Goal: Task Accomplishment & Management: Manage account settings

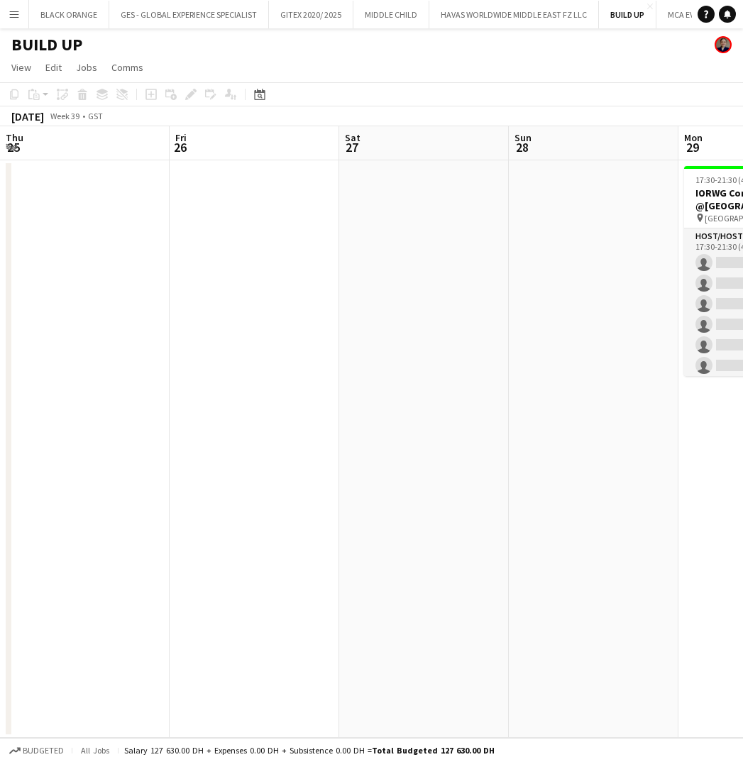
scroll to position [0, 599]
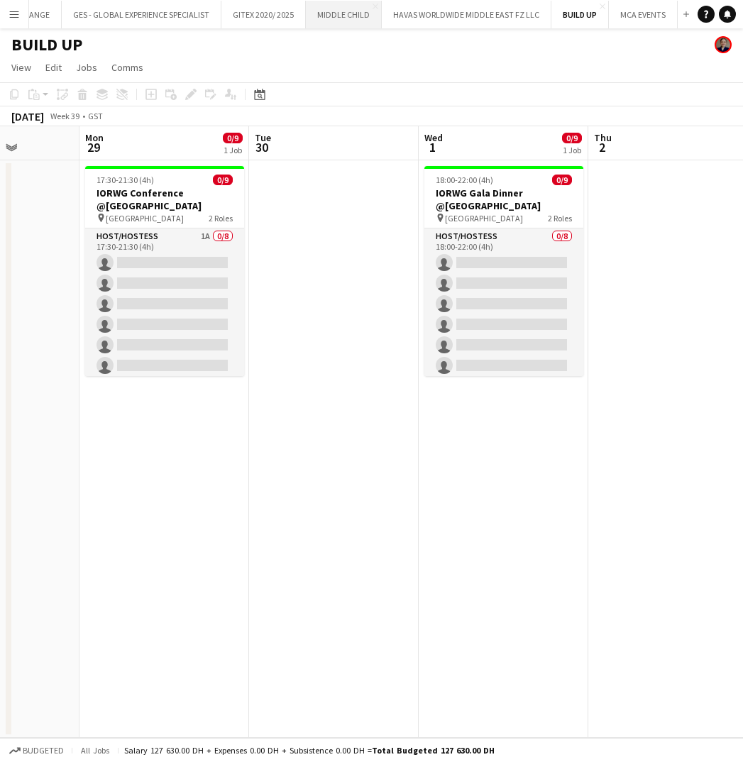
click at [338, 18] on button "MIDDLE CHILD Close" at bounding box center [344, 15] width 76 height 28
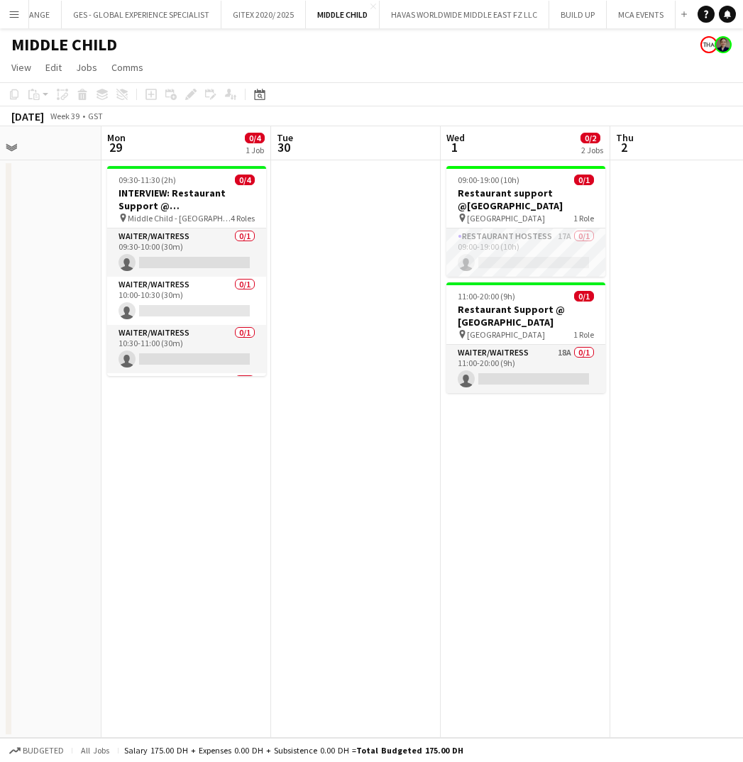
scroll to position [0, 658]
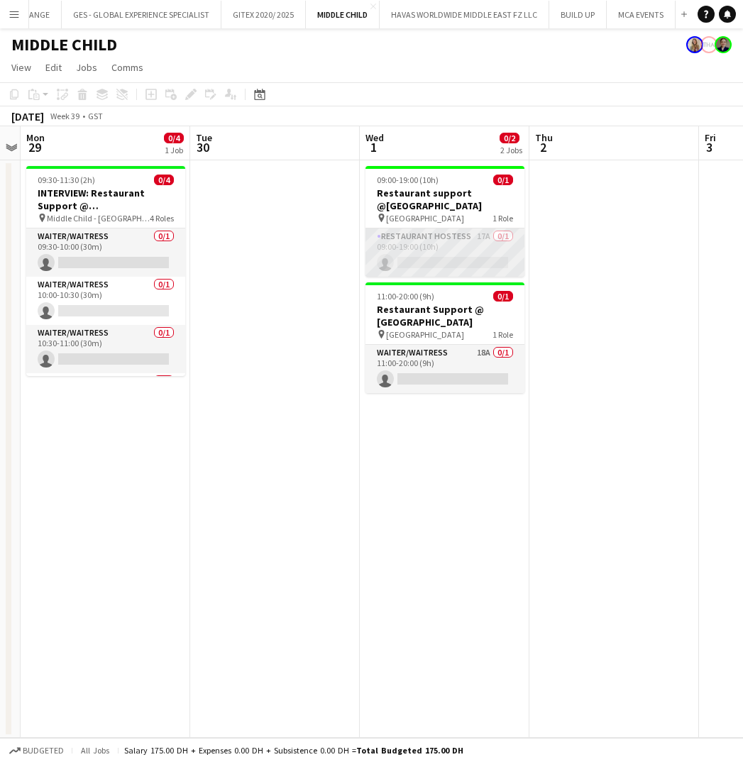
click at [472, 246] on app-card-role "Restaurant Hostess 17A 0/1 09:00-19:00 (10h) single-neutral-actions" at bounding box center [444, 252] width 159 height 48
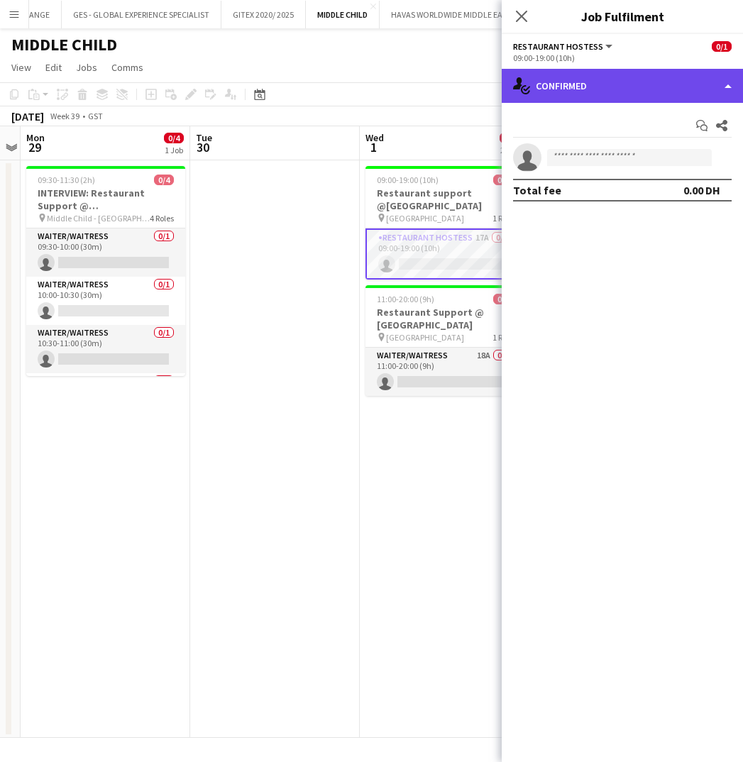
click at [638, 84] on div "single-neutral-actions-check-2 Confirmed" at bounding box center [622, 86] width 241 height 34
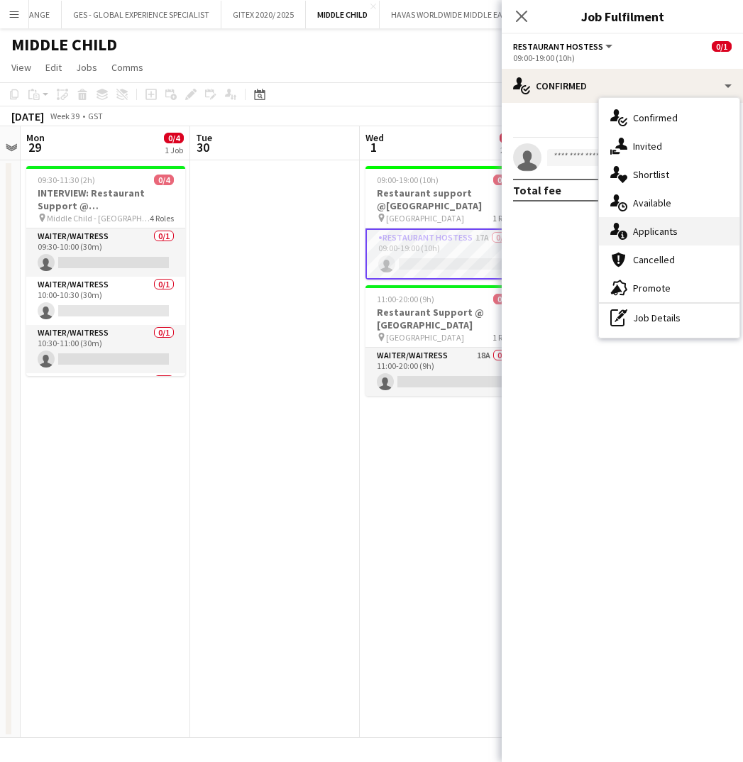
click at [647, 235] on span "Applicants" at bounding box center [655, 231] width 45 height 13
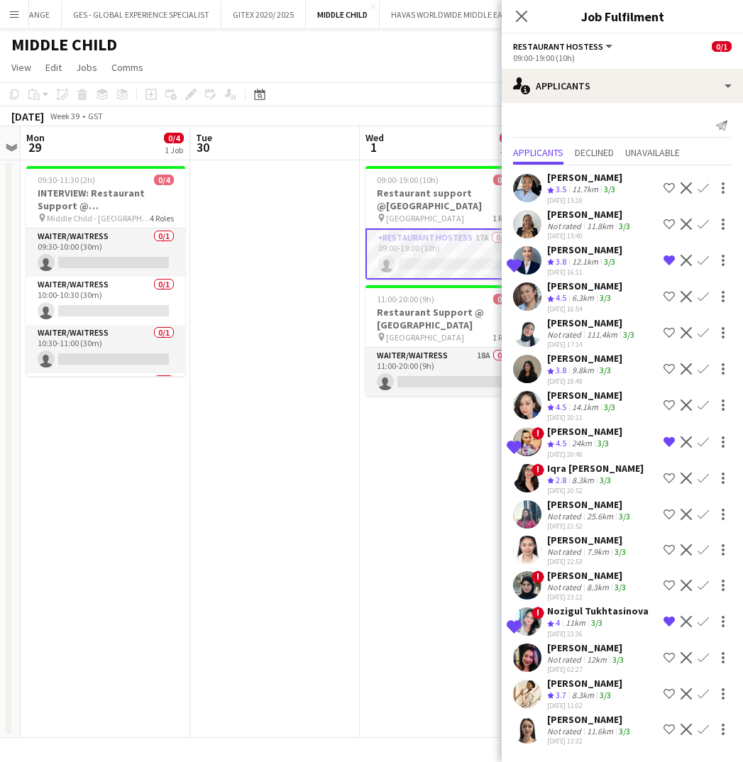
scroll to position [0, 0]
click at [579, 729] on div "Not rated" at bounding box center [565, 731] width 37 height 11
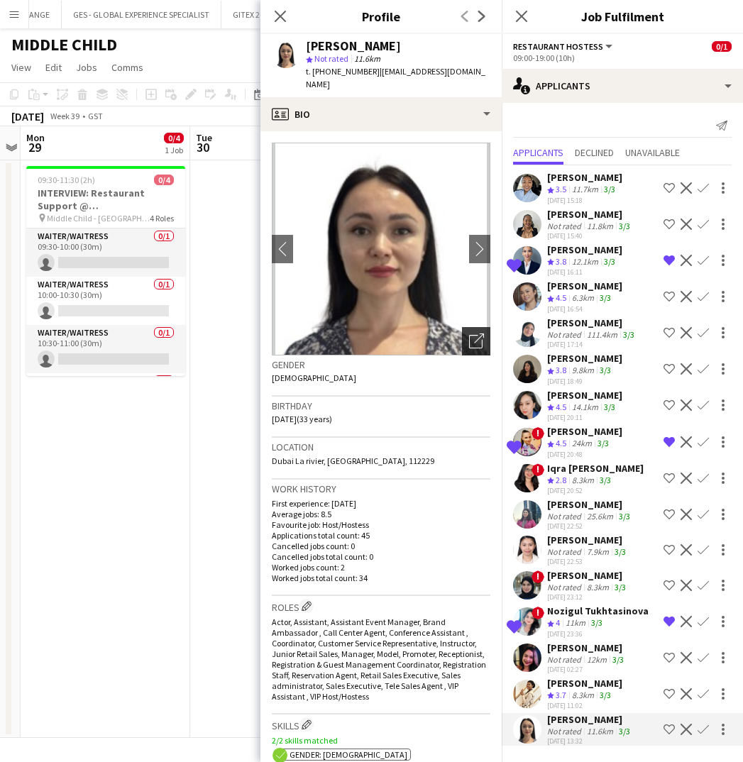
click at [473, 335] on icon at bounding box center [475, 341] width 13 height 13
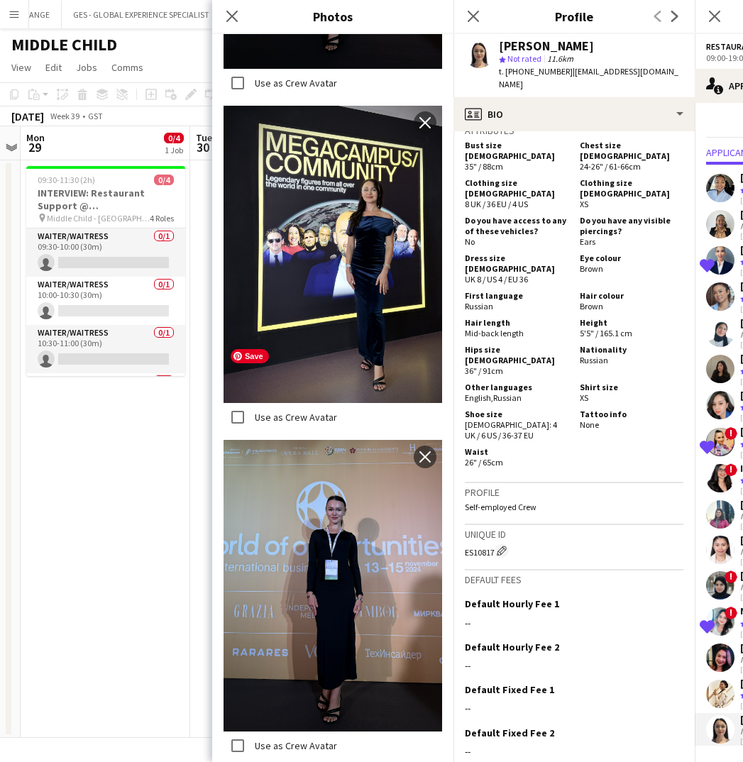
scroll to position [2169, 0]
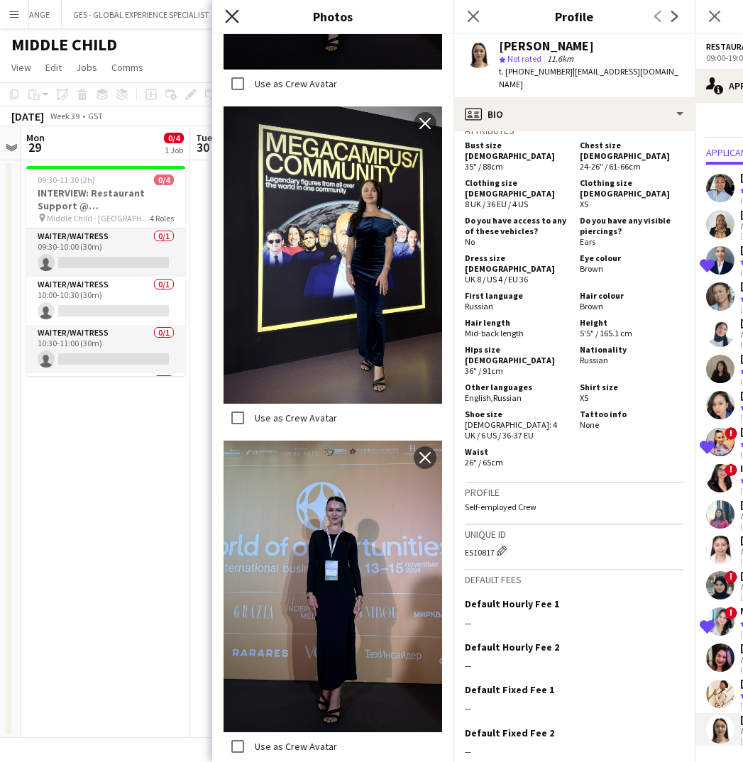
click at [229, 18] on icon "Close pop-in" at bounding box center [231, 15] width 13 height 13
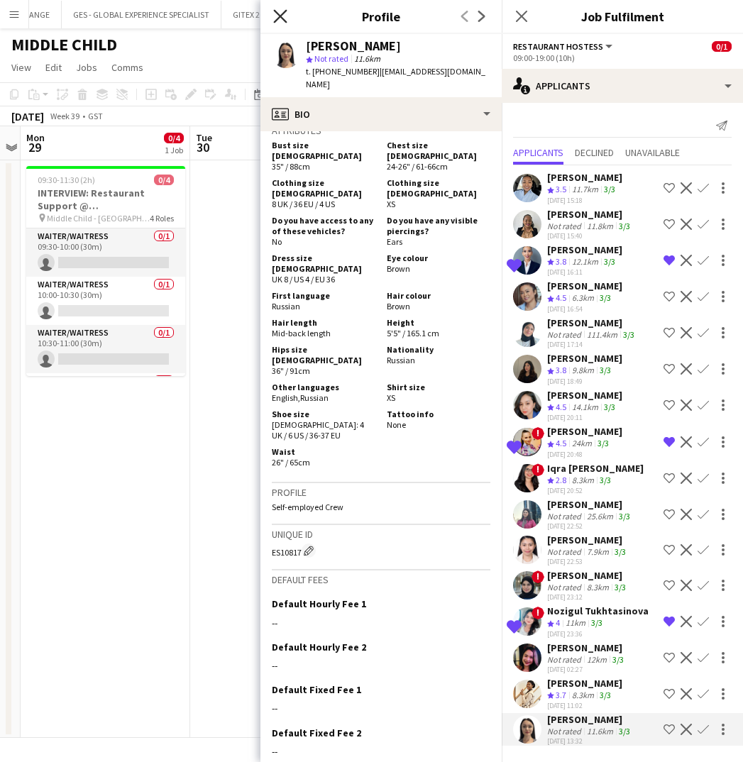
click at [275, 12] on icon at bounding box center [279, 15] width 13 height 13
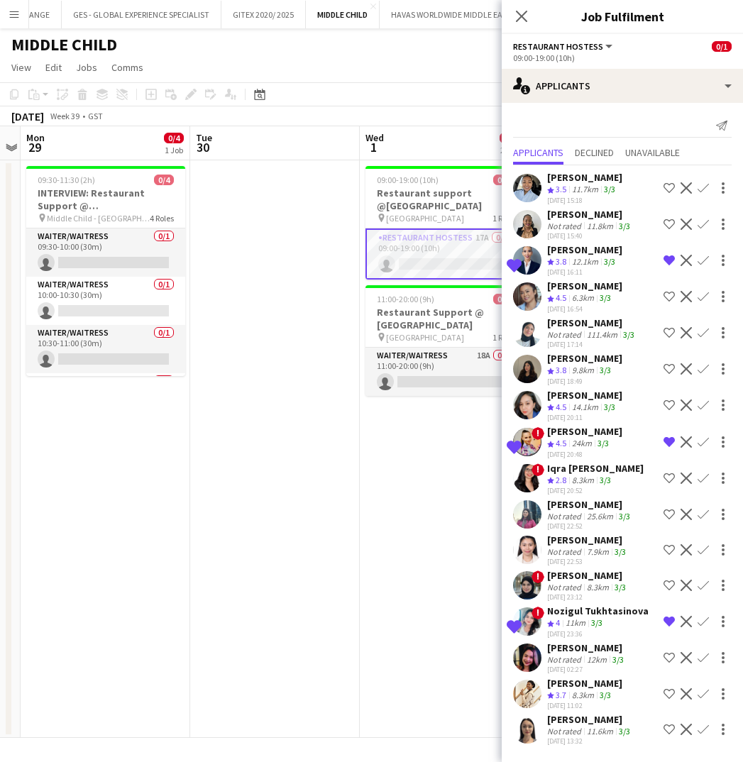
click at [584, 727] on div "11.6km" at bounding box center [600, 731] width 32 height 11
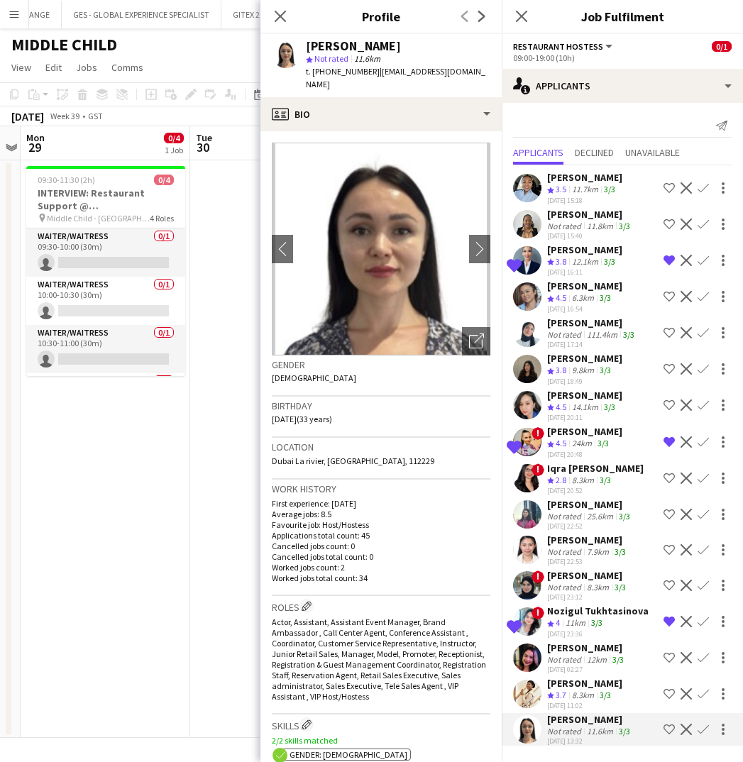
click at [565, 683] on div "[PERSON_NAME]" at bounding box center [584, 683] width 75 height 13
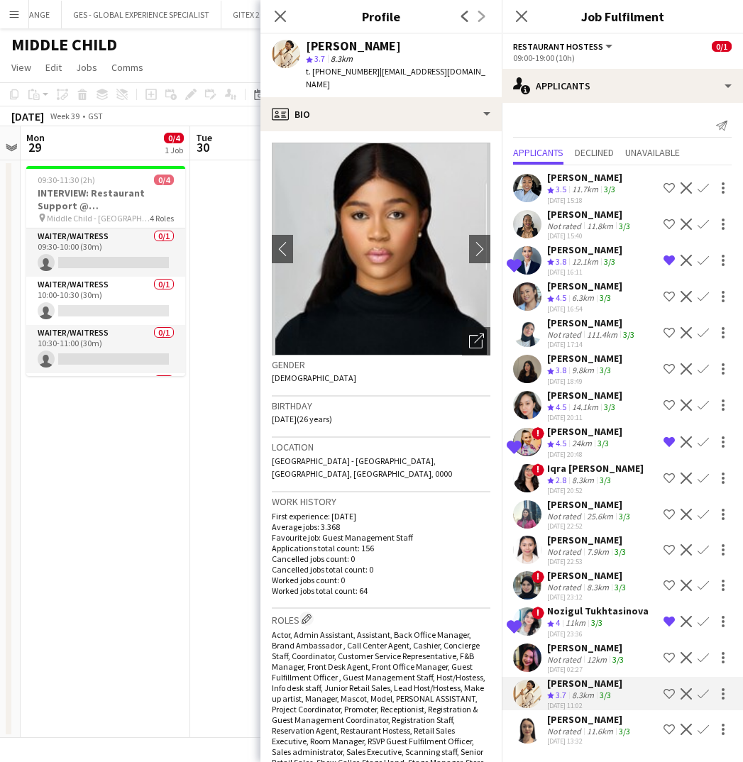
click at [584, 654] on div "12km" at bounding box center [597, 659] width 26 height 11
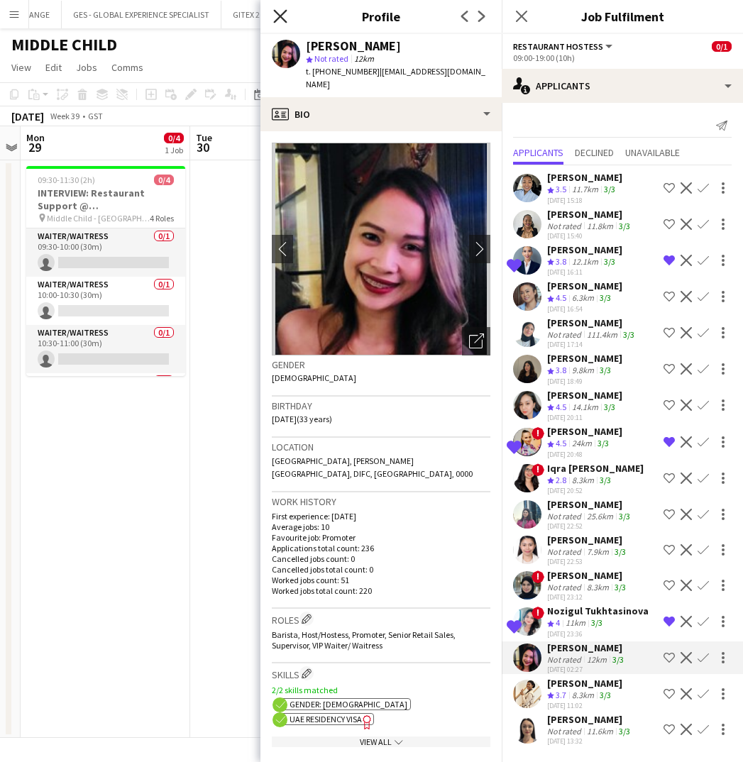
click at [276, 16] on icon "Close pop-in" at bounding box center [279, 15] width 13 height 13
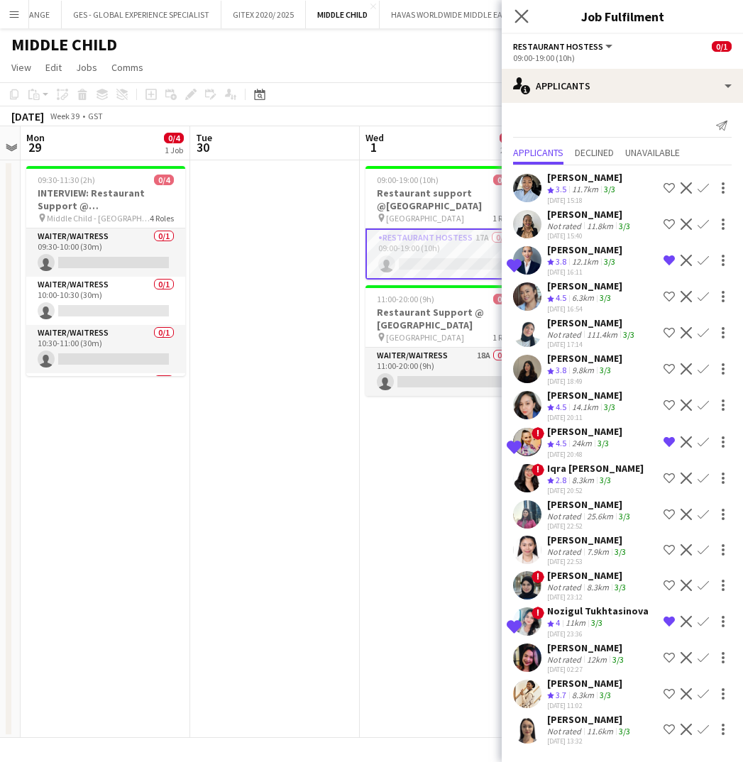
click at [521, 8] on app-icon "Close pop-in" at bounding box center [522, 16] width 21 height 21
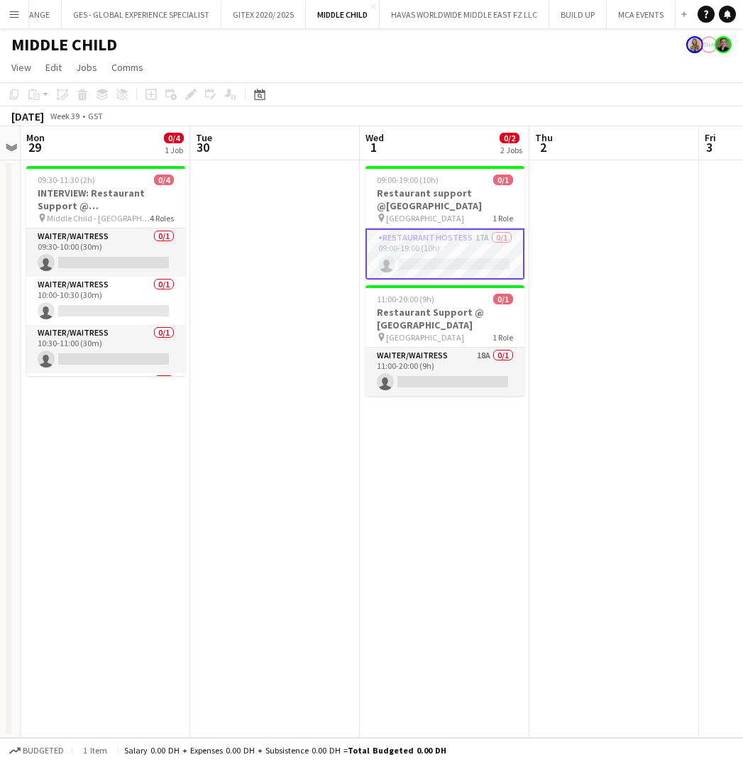
click at [599, 69] on app-page-menu "View Day view expanded Day view collapsed Month view Date picker Jump to today …" at bounding box center [371, 68] width 743 height 27
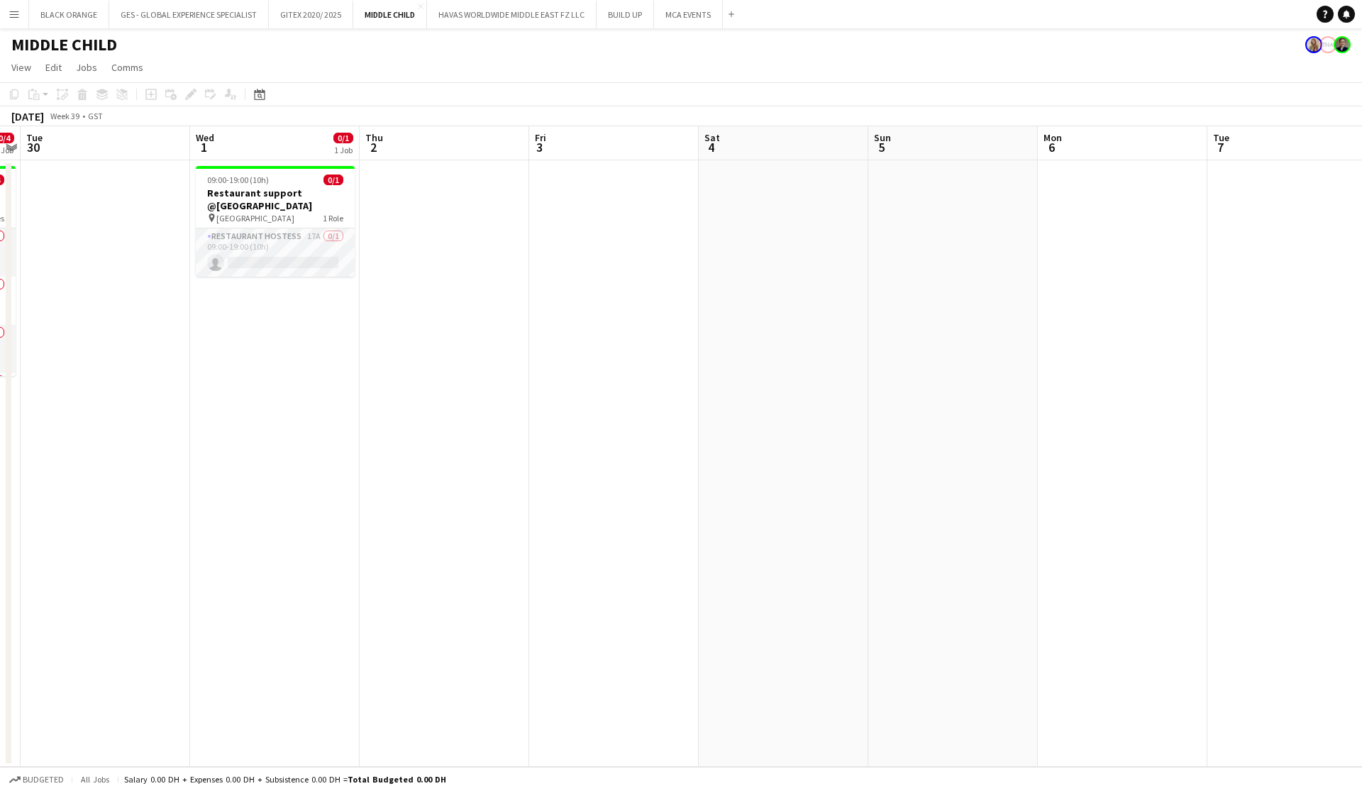
scroll to position [0, 0]
click at [618, 9] on button "BUILD UP Close" at bounding box center [625, 15] width 57 height 28
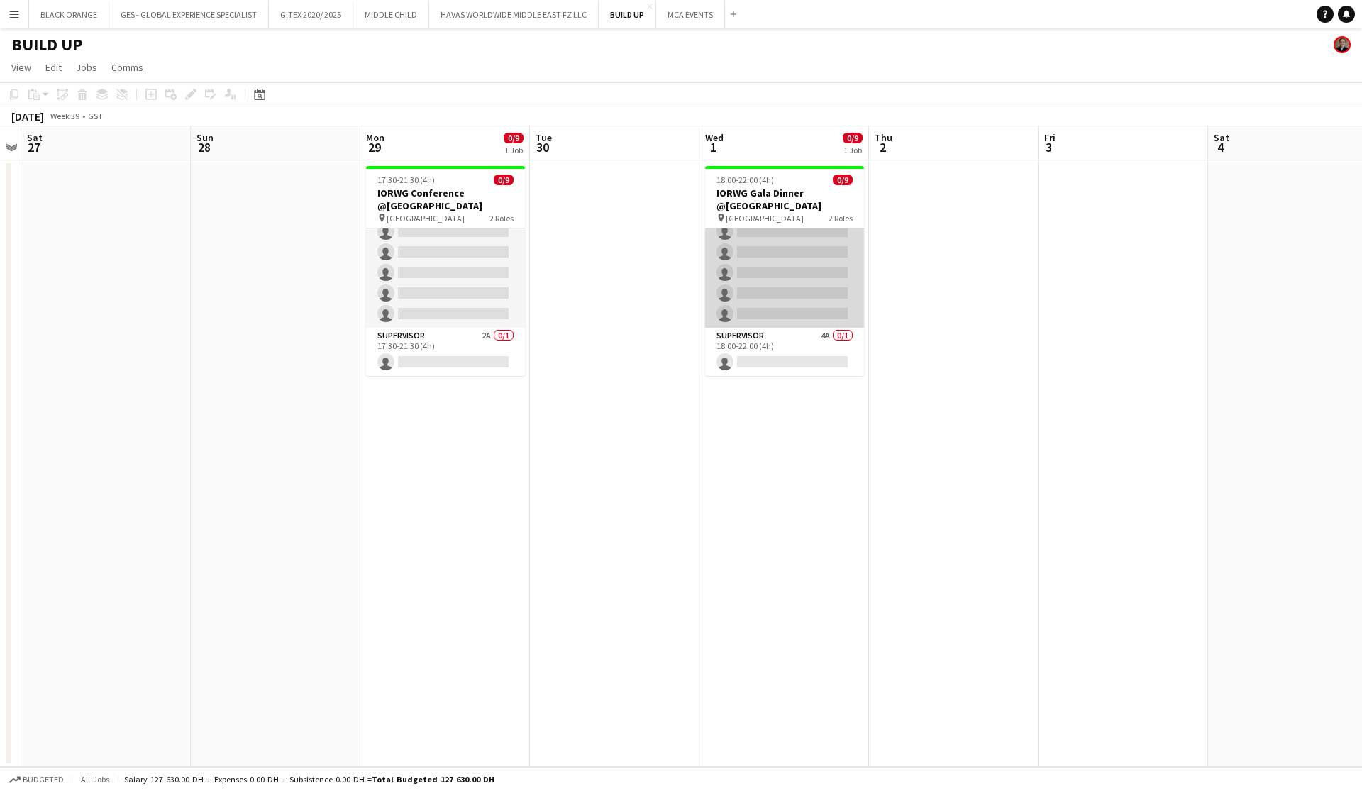
scroll to position [93, 0]
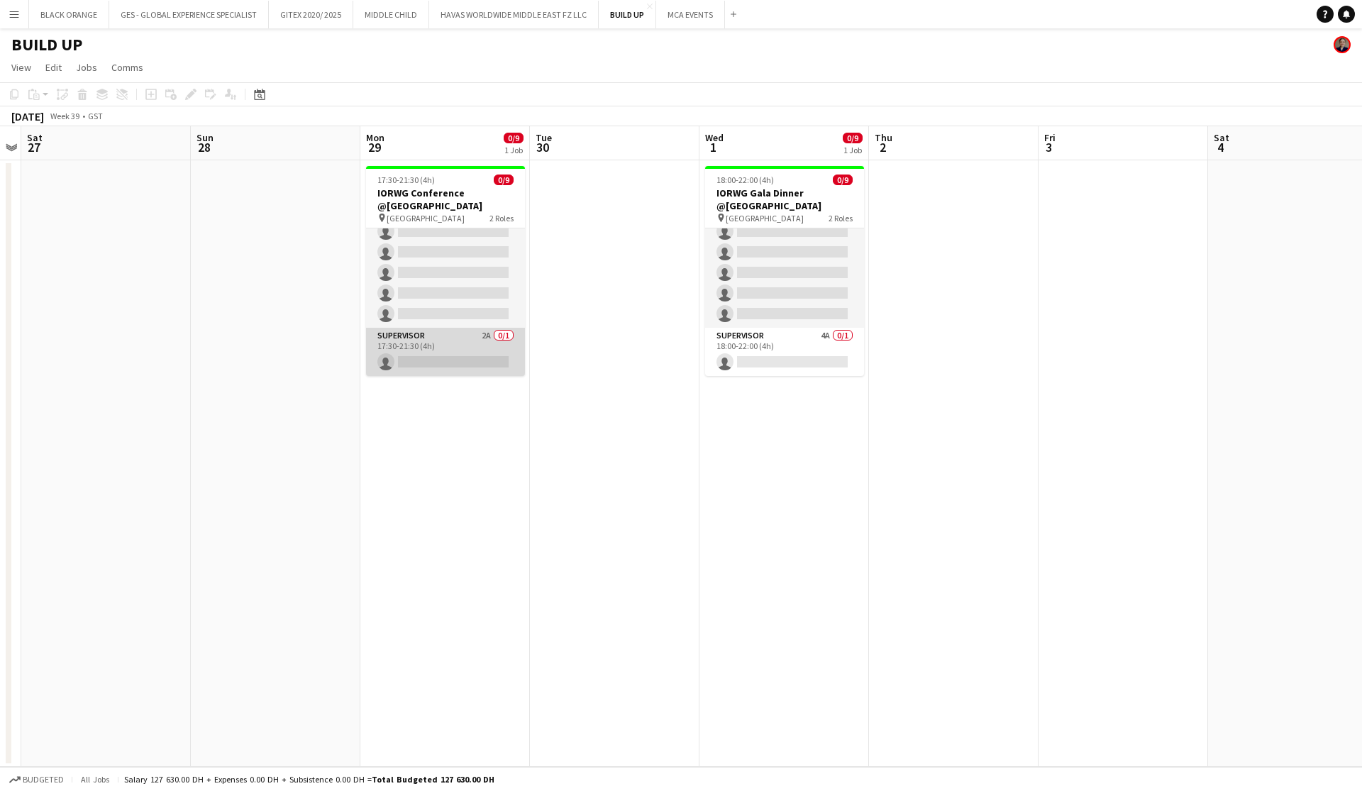
click at [470, 358] on app-card-role "Supervisor 2A 0/1 17:30-21:30 (4h) single-neutral-actions" at bounding box center [445, 352] width 159 height 48
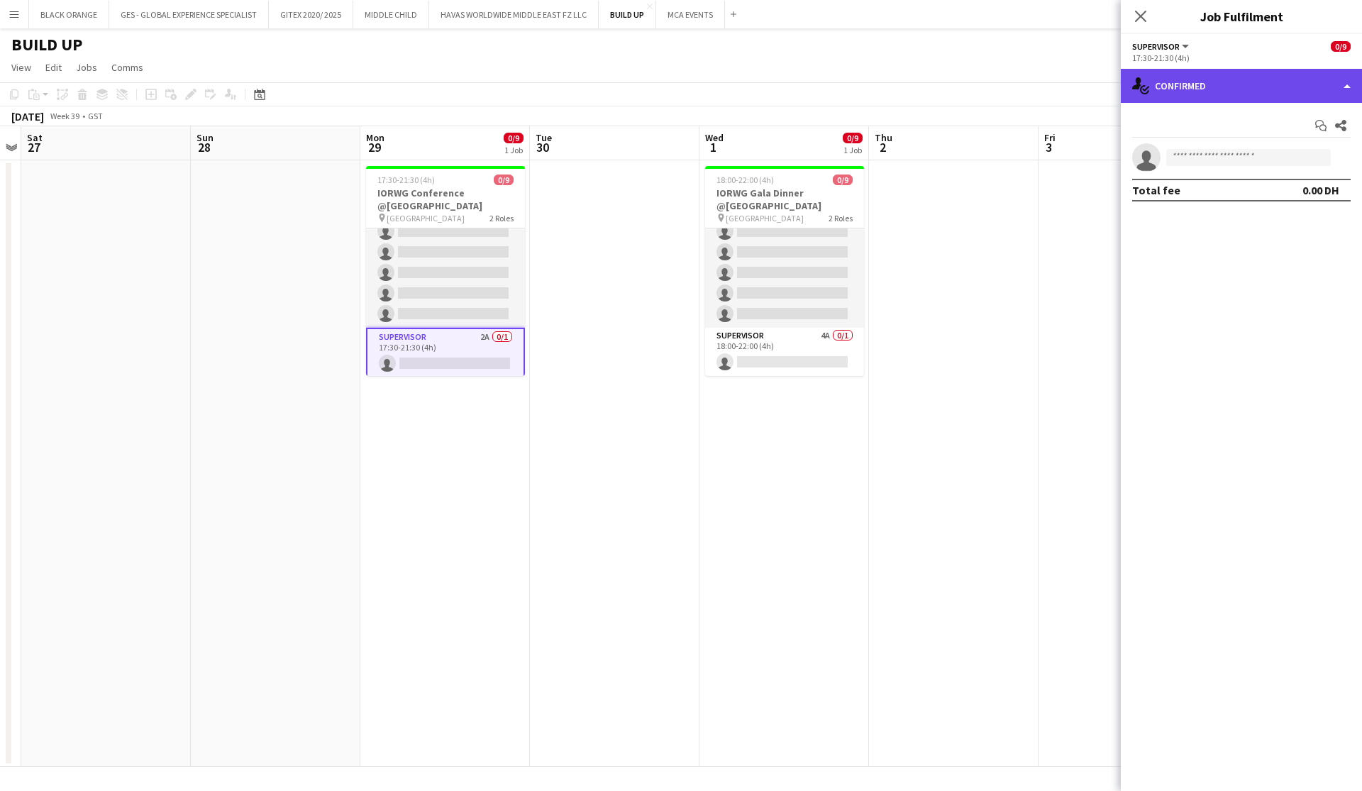
click at [742, 90] on div "single-neutral-actions-check-2 Confirmed" at bounding box center [1241, 86] width 241 height 34
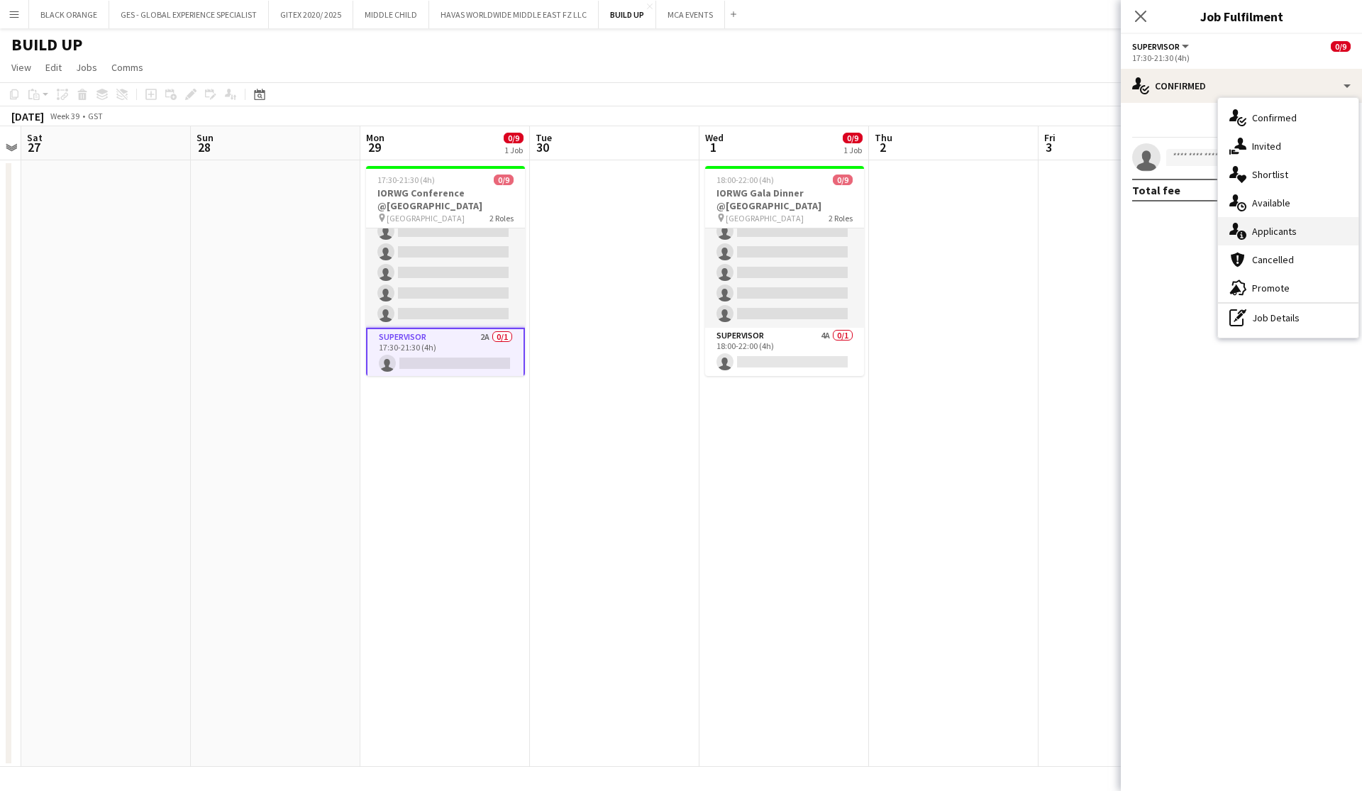
click at [742, 234] on span "Applicants" at bounding box center [1274, 231] width 45 height 13
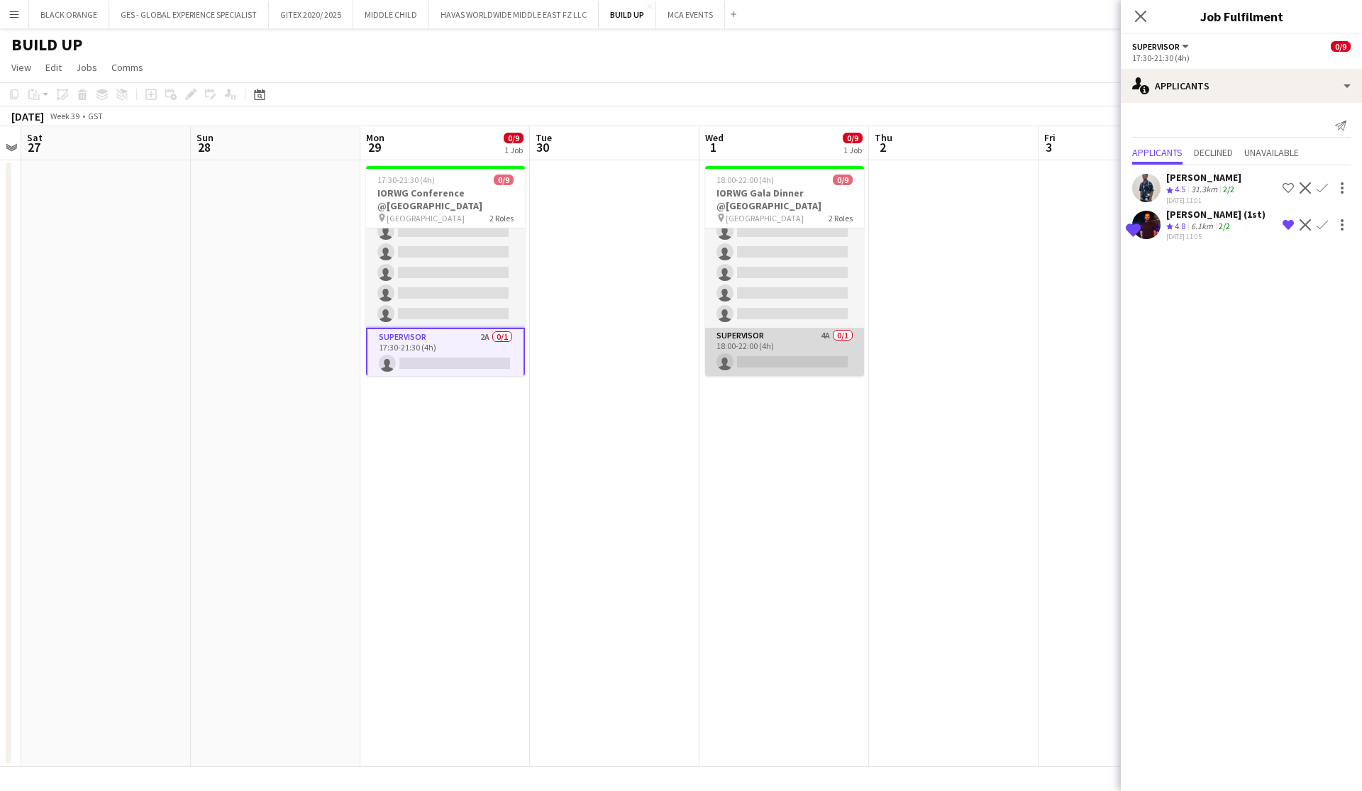
click at [742, 351] on app-card-role "Supervisor 4A 0/1 18:00-22:00 (4h) single-neutral-actions" at bounding box center [784, 352] width 159 height 48
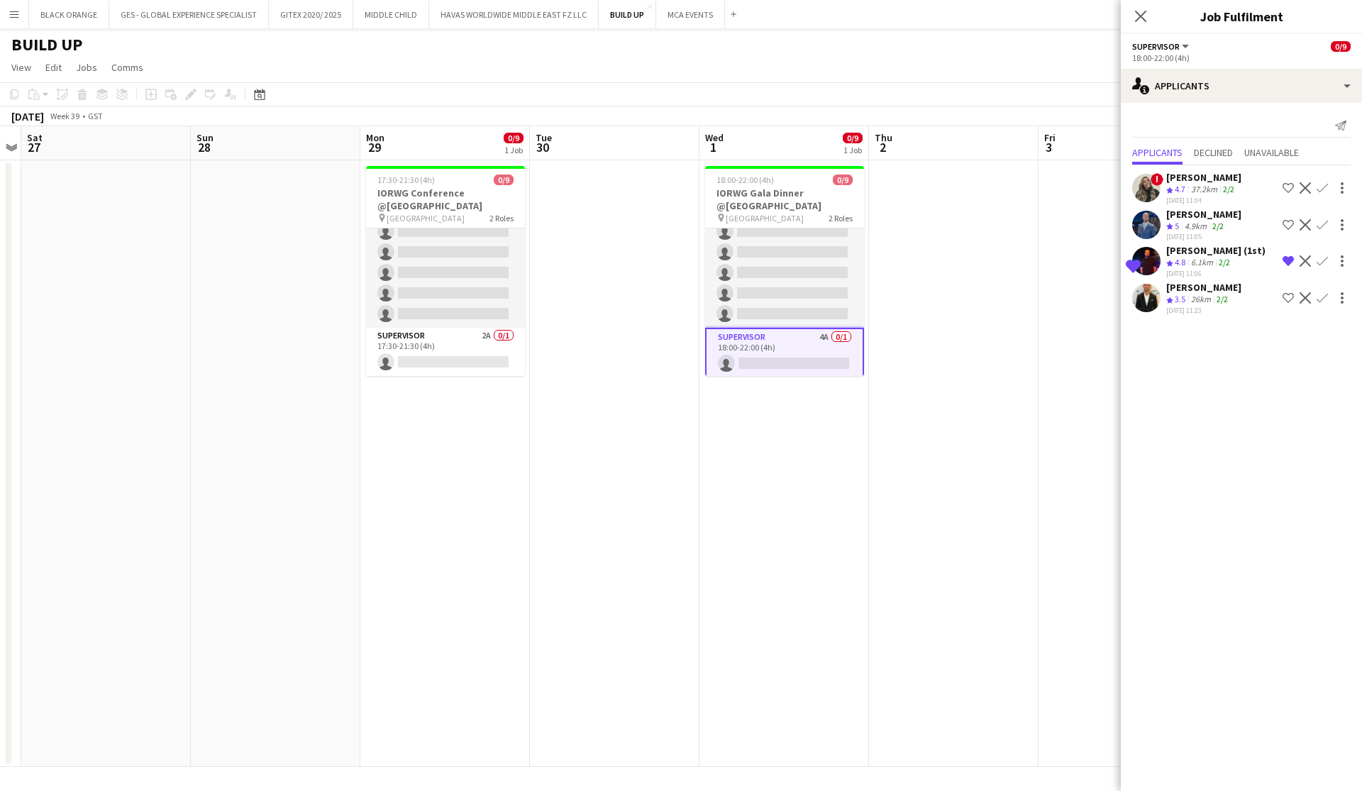
click at [742, 260] on app-icon "Remove crew from shortlist" at bounding box center [1288, 260] width 11 height 11
click at [742, 189] on app-icon "Shortlist crew" at bounding box center [1288, 187] width 11 height 11
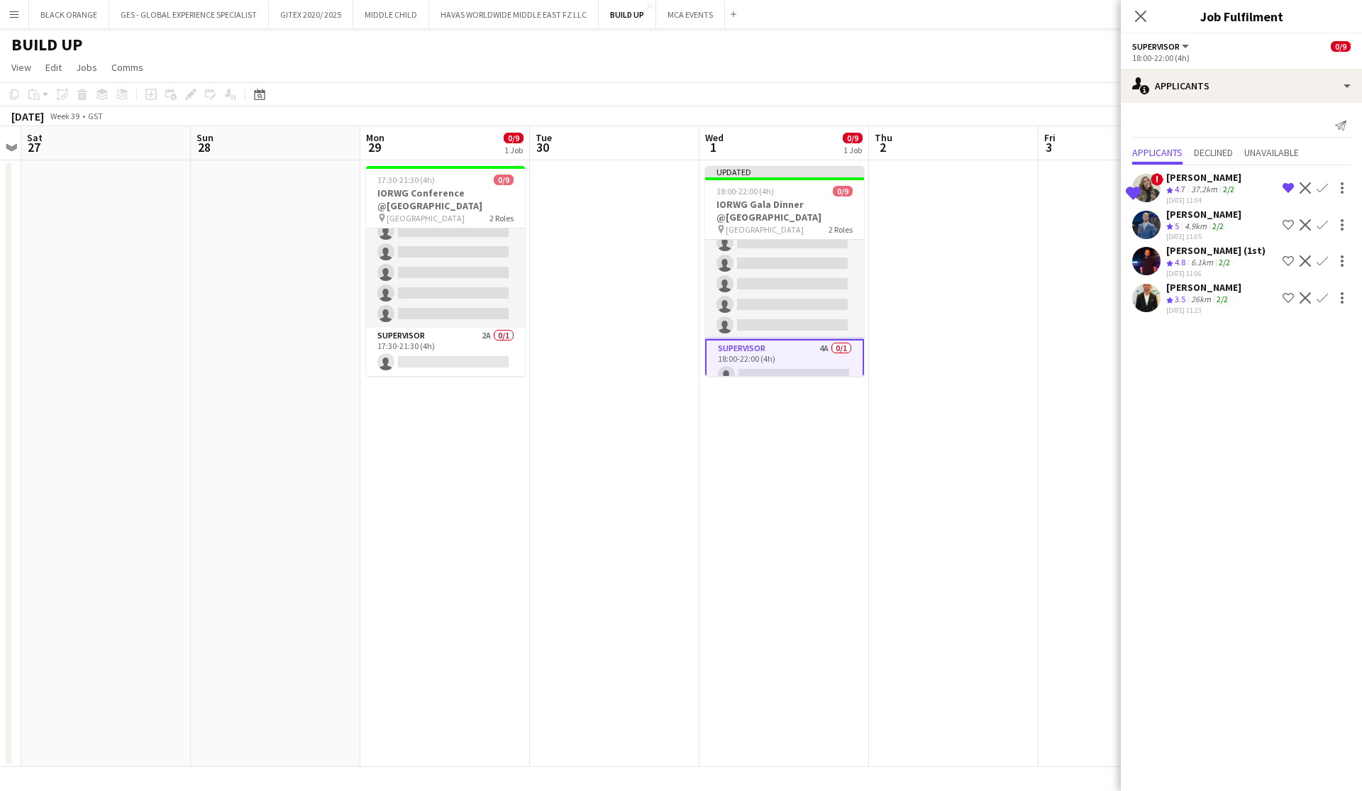
click at [740, 602] on app-date-cell "Updated 18:00-22:00 (4h) 0/9 IORWG Gala Dinner @Emirates Palace pin Emirates Pa…" at bounding box center [785, 463] width 170 height 607
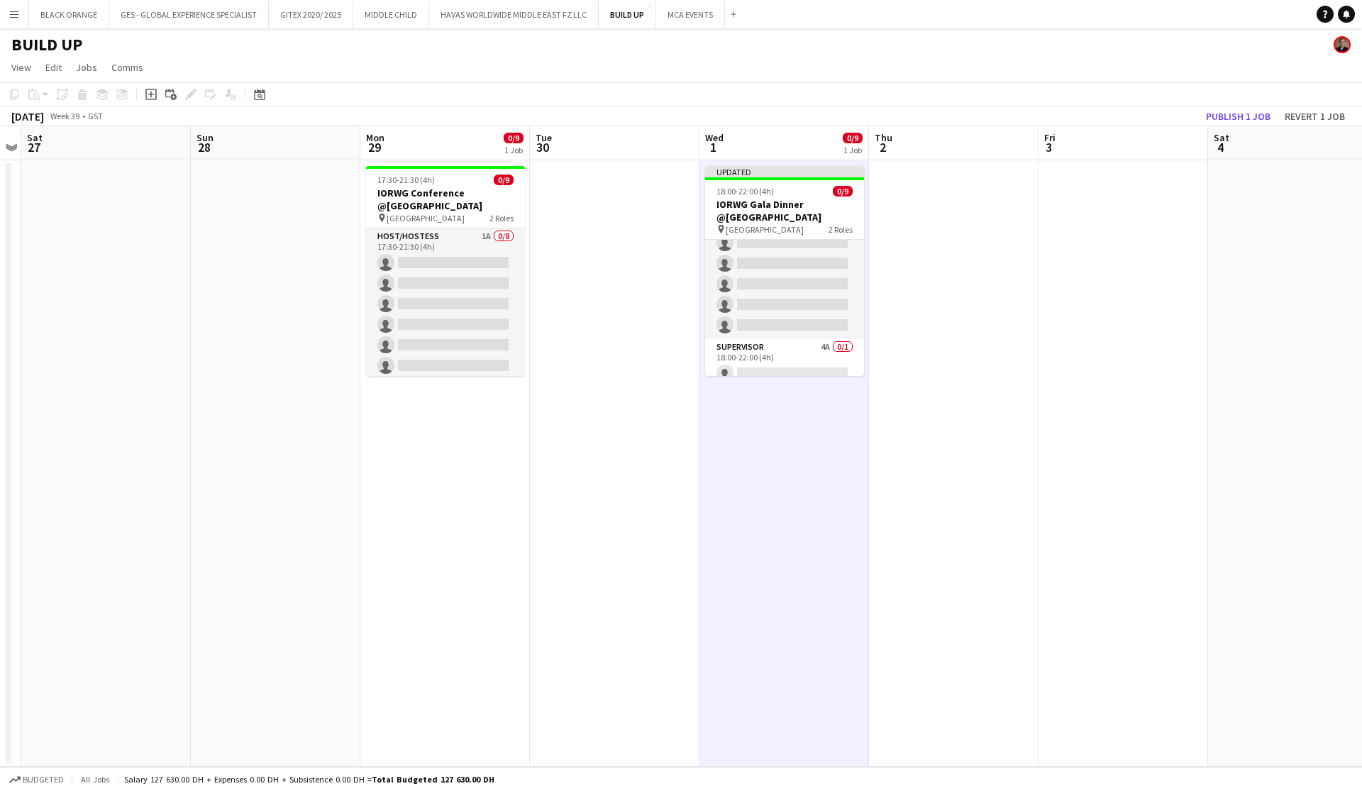
scroll to position [0, 0]
click at [742, 115] on button "Publish 1 job" at bounding box center [1239, 116] width 76 height 18
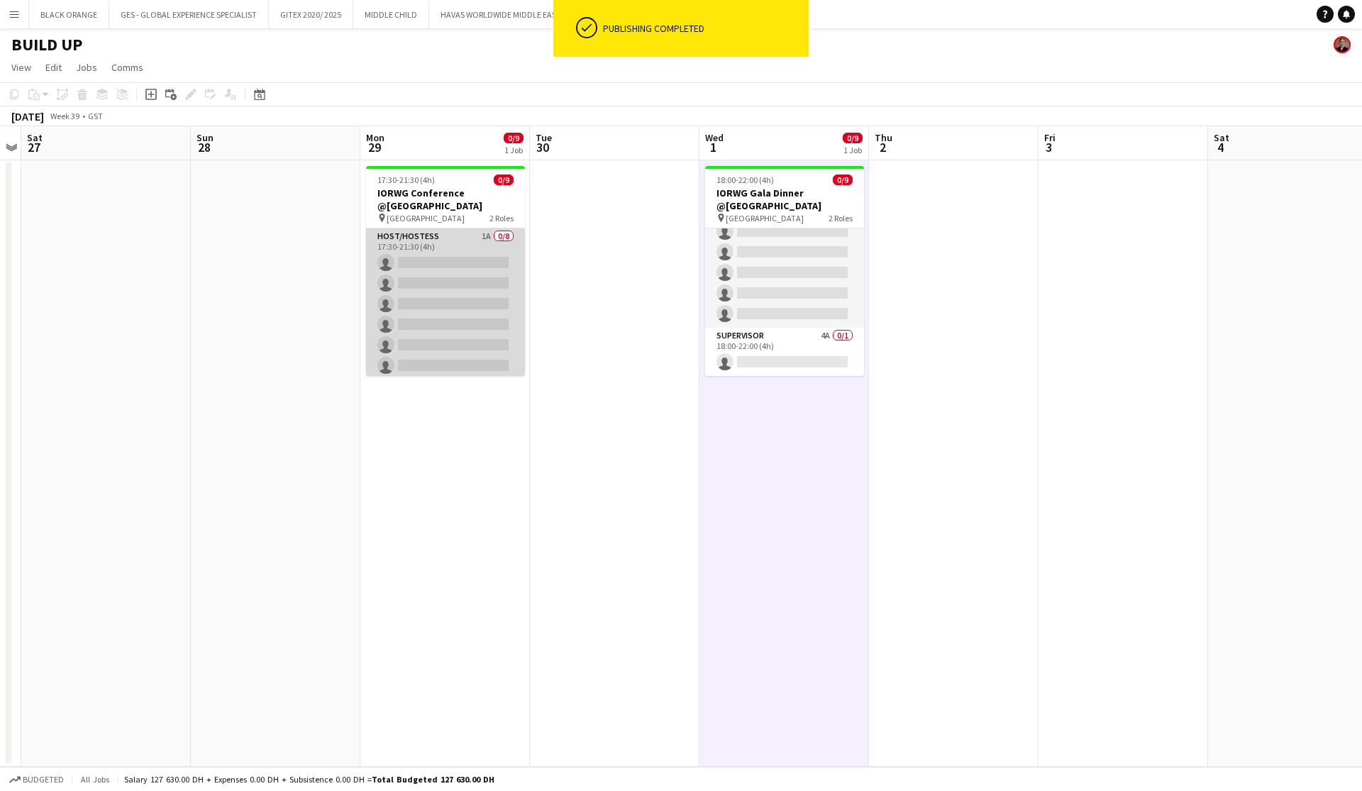
click at [430, 271] on app-card-role "Host/Hostess 1A 0/8 17:30-21:30 (4h) single-neutral-actions single-neutral-acti…" at bounding box center [445, 324] width 159 height 192
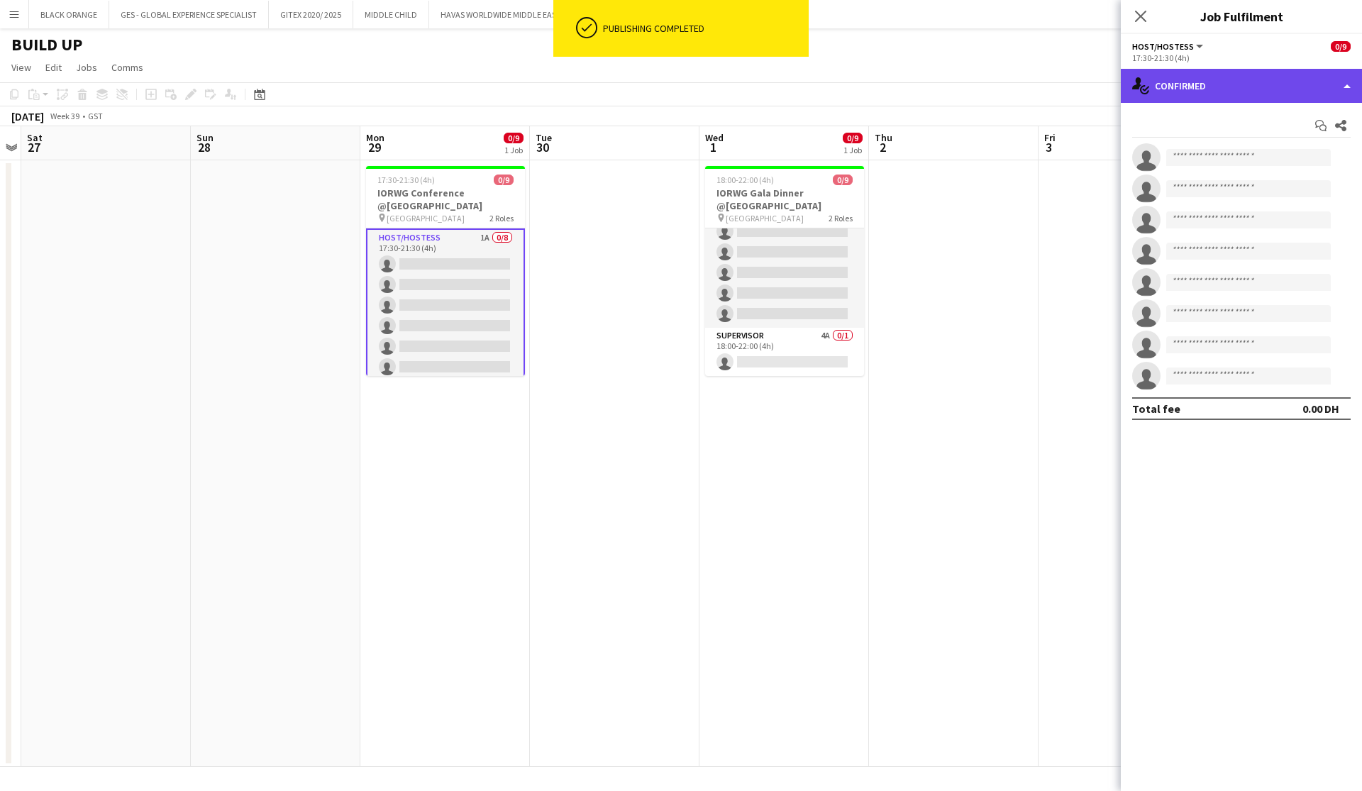
click at [742, 76] on div "single-neutral-actions-check-2 Confirmed" at bounding box center [1241, 86] width 241 height 34
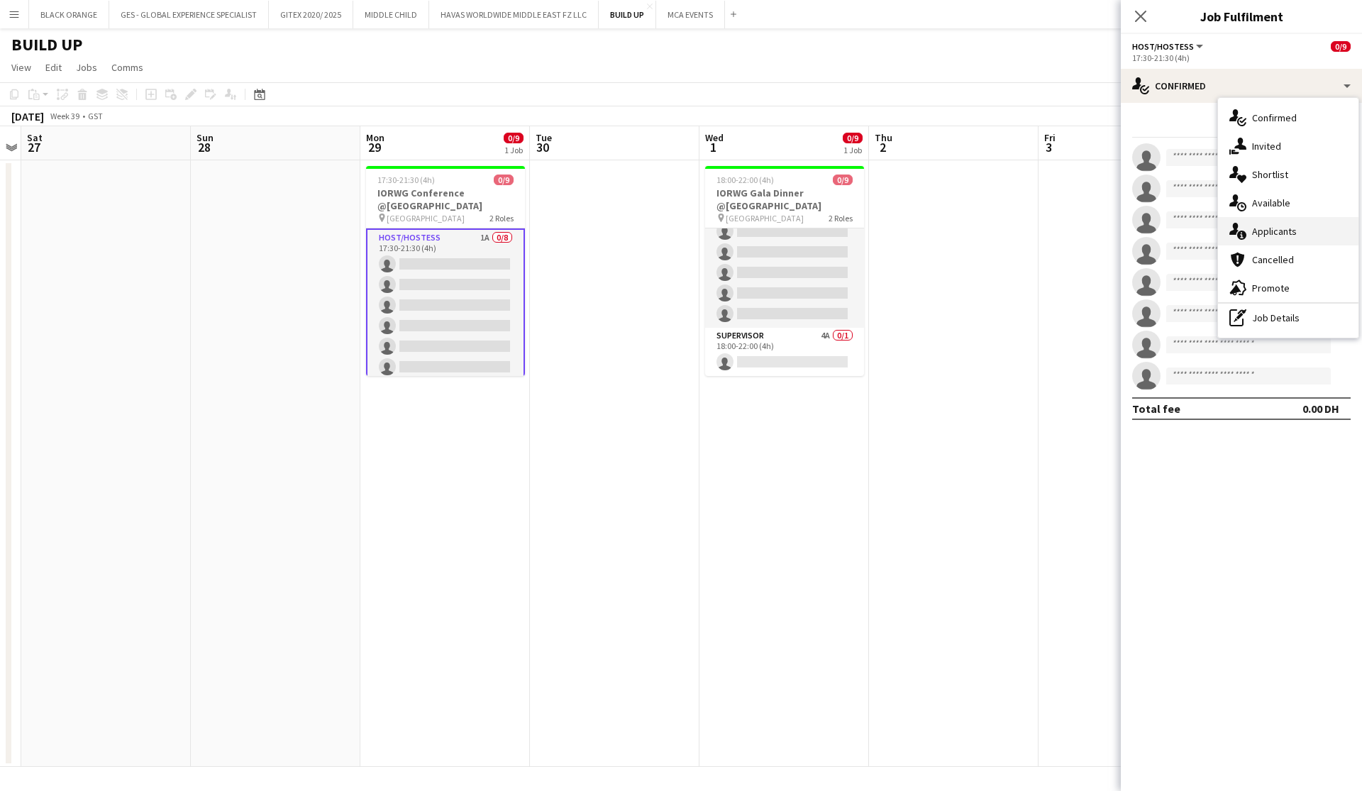
click at [742, 229] on span "Applicants" at bounding box center [1274, 231] width 45 height 13
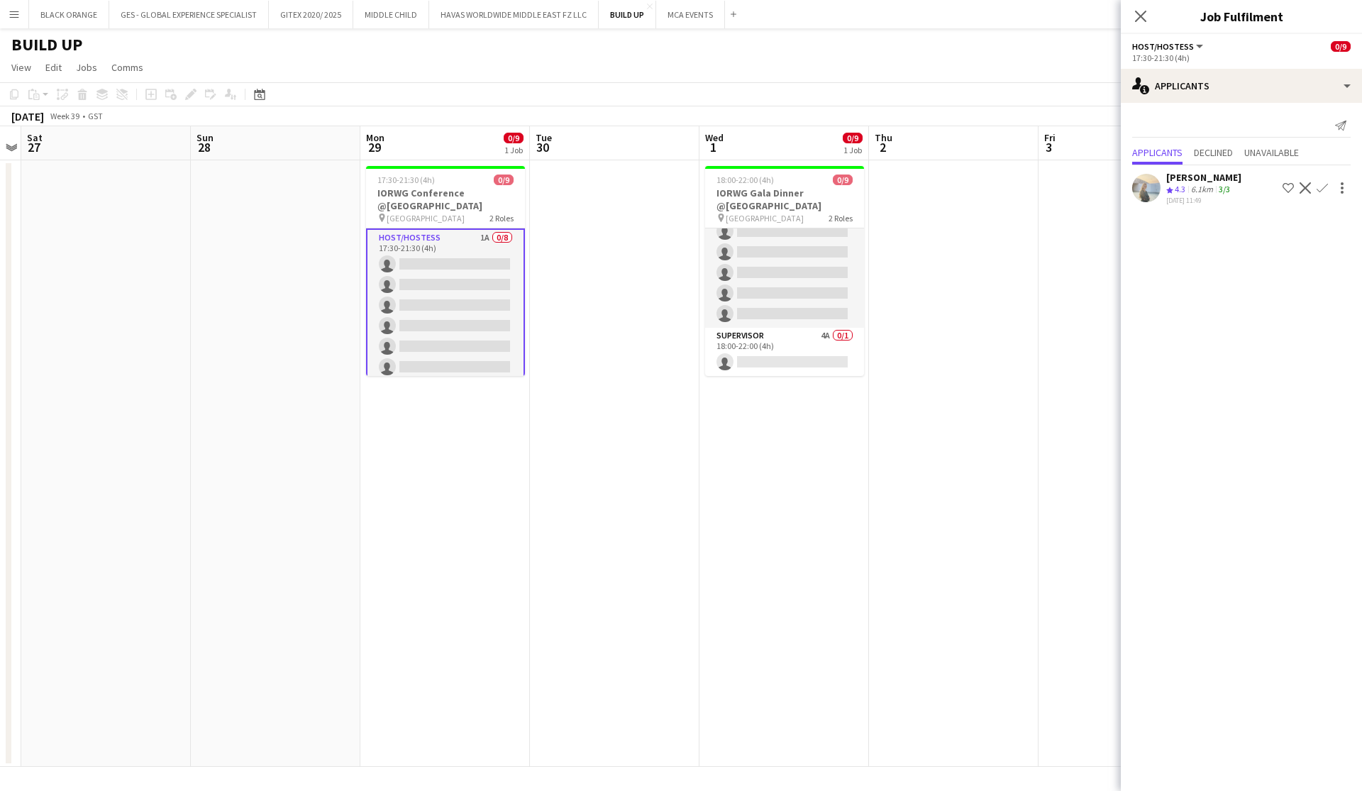
click at [742, 192] on app-icon "Shortlist crew" at bounding box center [1288, 187] width 11 height 11
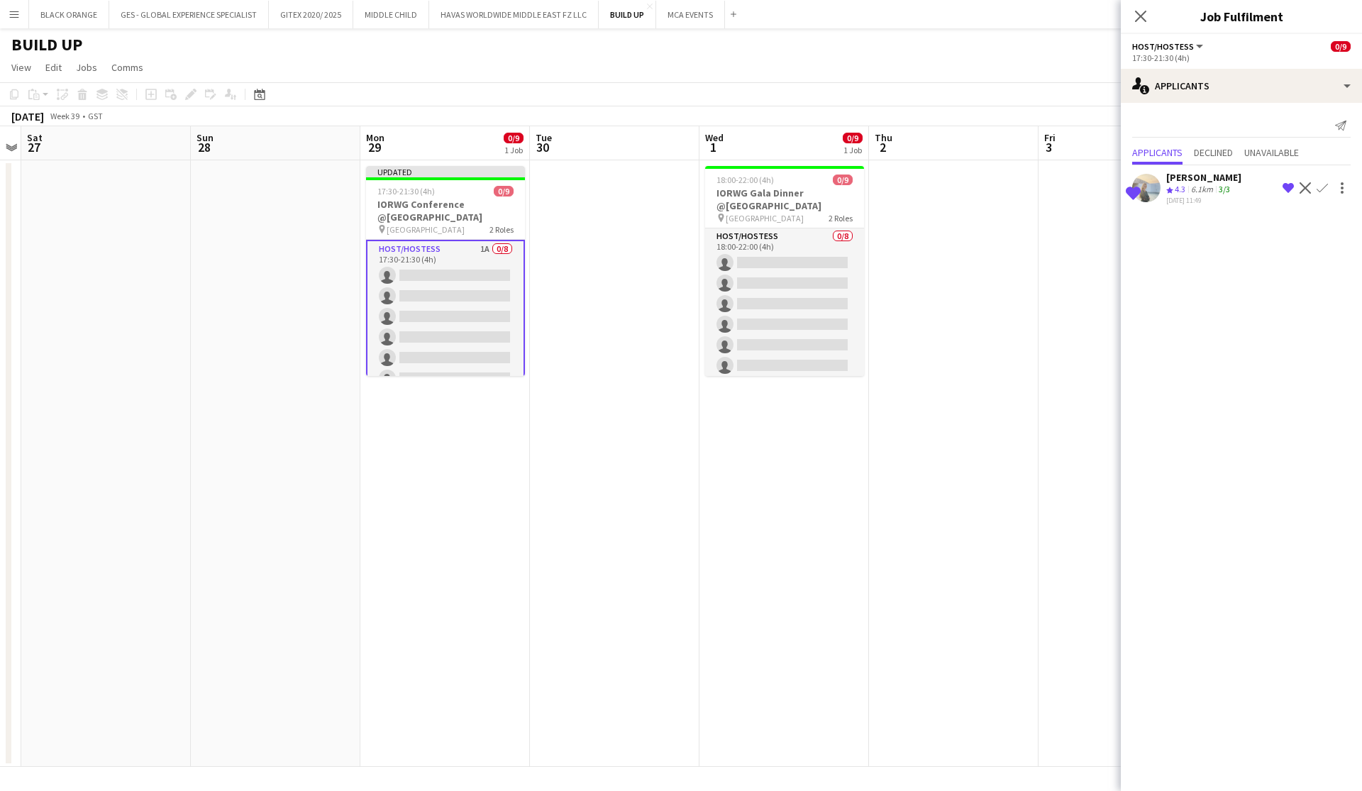
click at [742, 306] on app-date-cell at bounding box center [954, 463] width 170 height 607
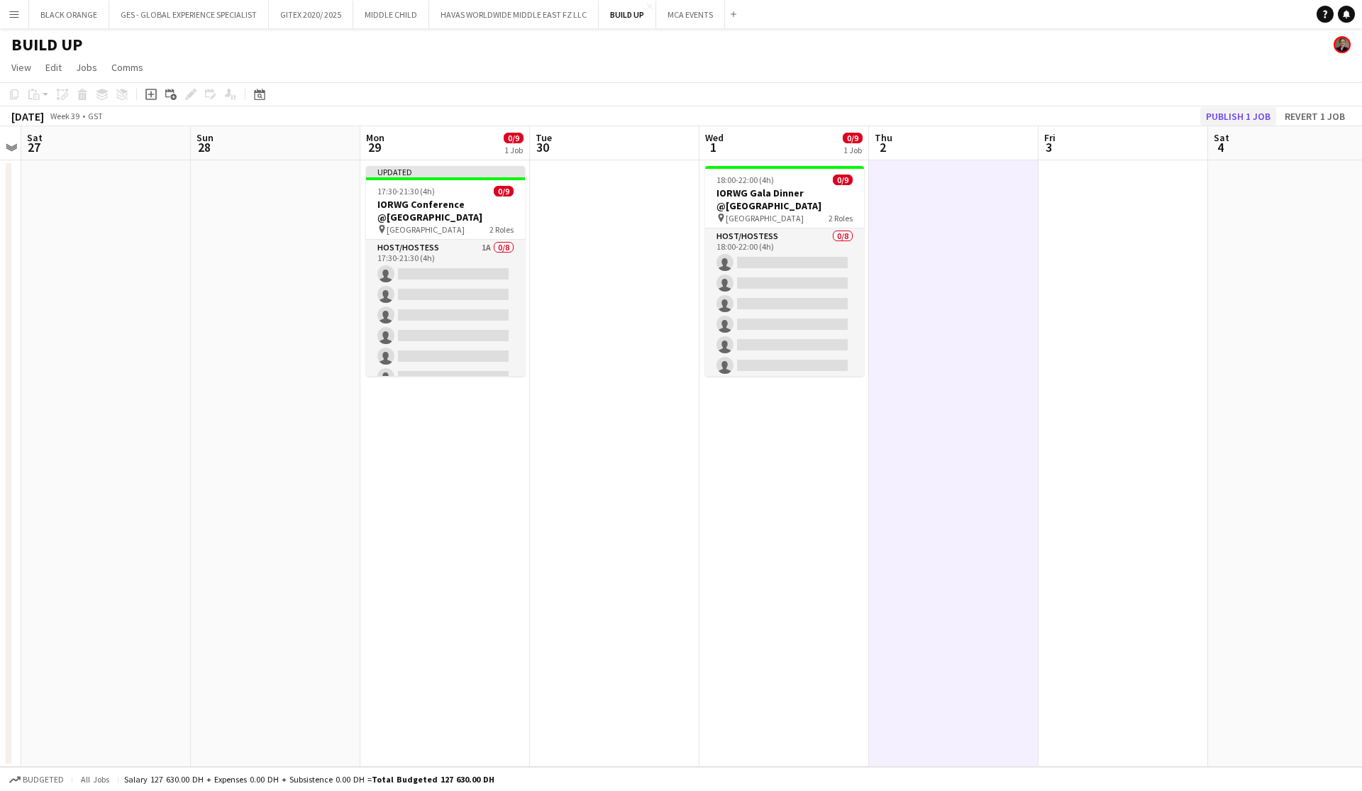
click at [742, 111] on button "Publish 1 job" at bounding box center [1239, 116] width 76 height 18
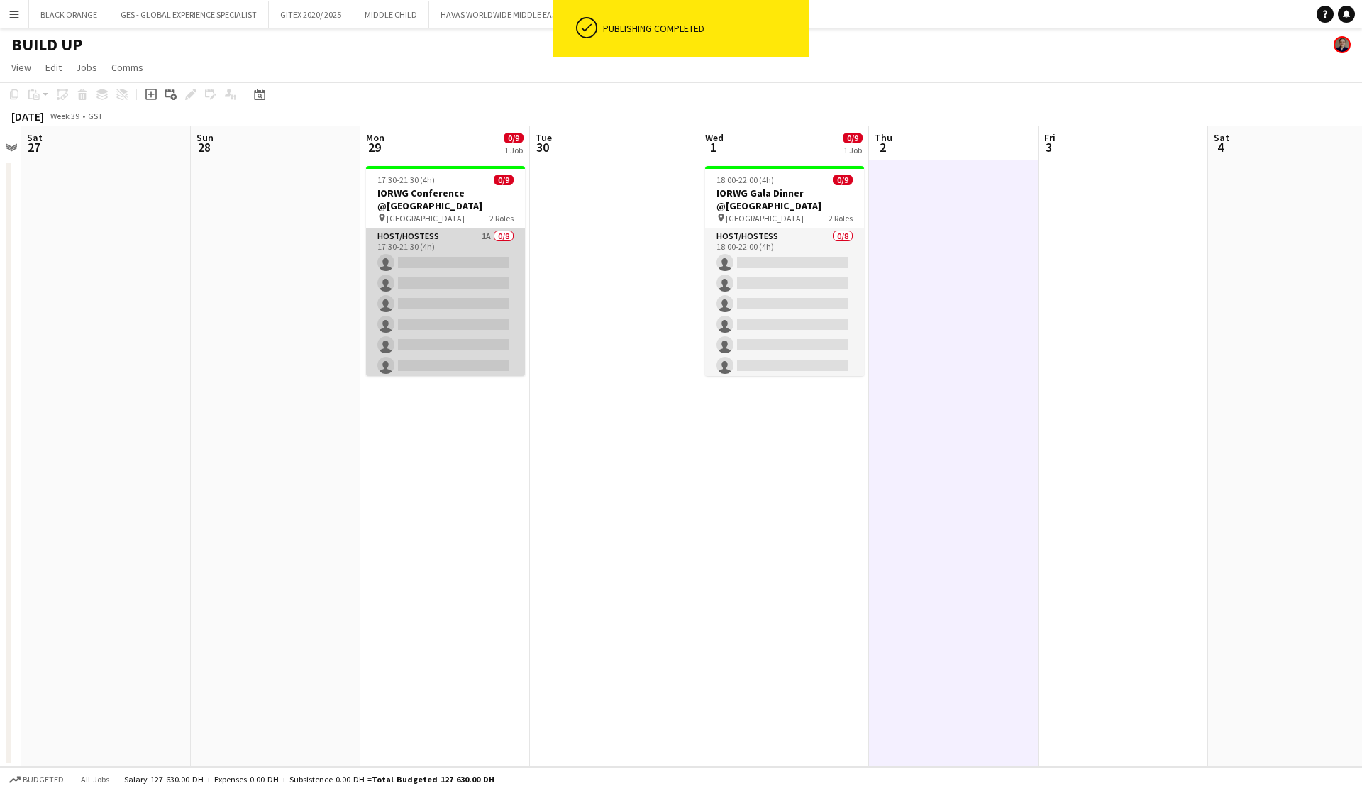
click at [426, 251] on app-card-role "Host/Hostess 1A 0/8 17:30-21:30 (4h) single-neutral-actions single-neutral-acti…" at bounding box center [445, 324] width 159 height 192
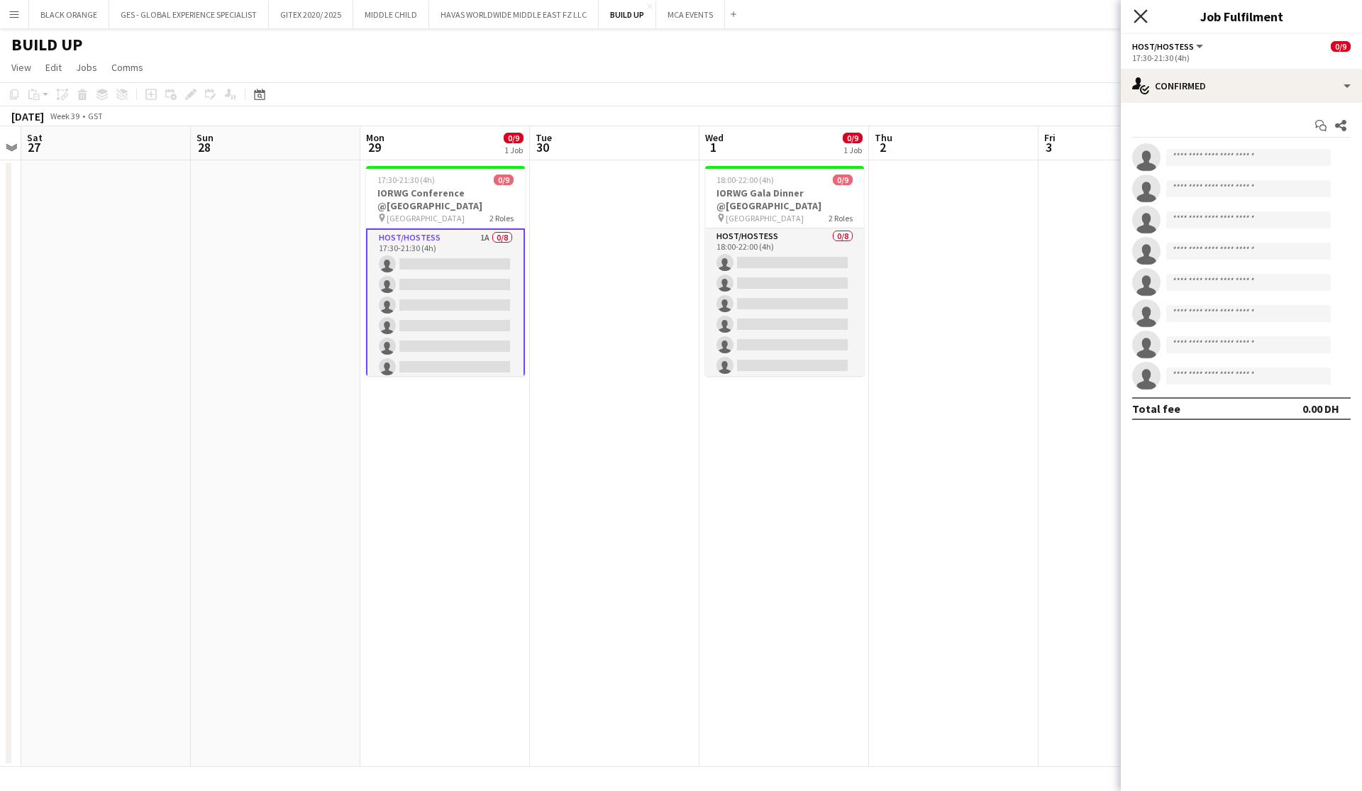
click at [742, 18] on icon at bounding box center [1140, 15] width 13 height 13
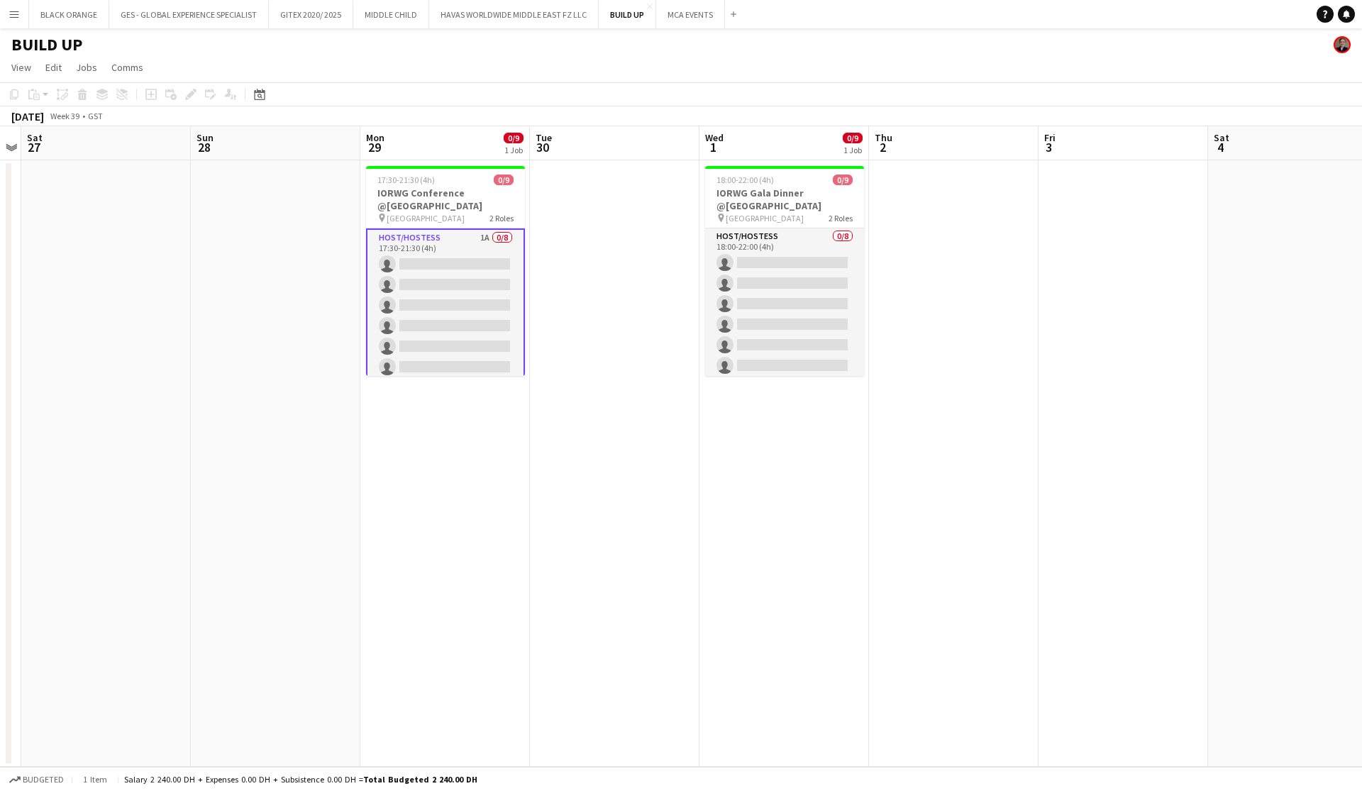
click at [581, 256] on app-date-cell at bounding box center [615, 463] width 170 height 607
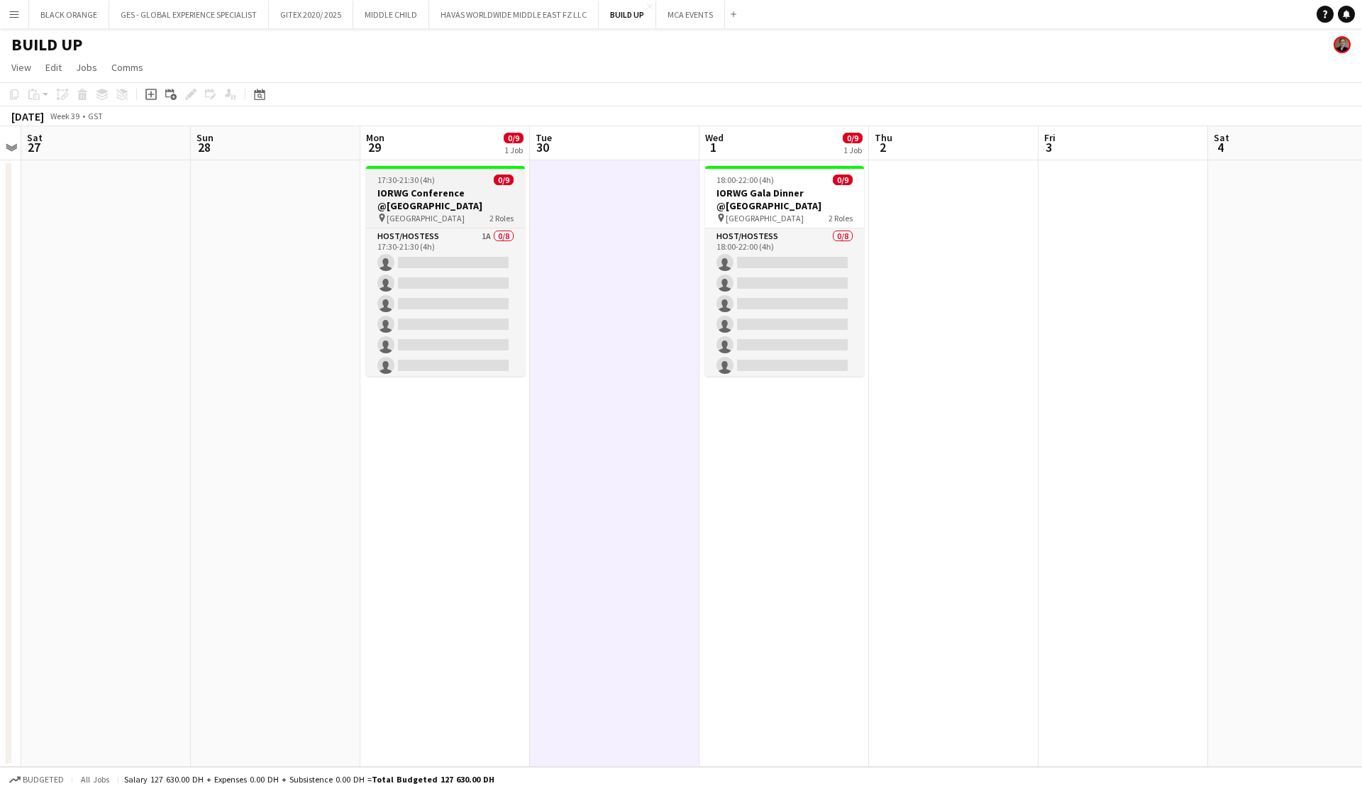
click at [476, 224] on app-job-card "17:30-21:30 (4h) 0/9 IORWG Conference @Emirates Palace pin Emirates Palace 2 Ro…" at bounding box center [445, 271] width 159 height 210
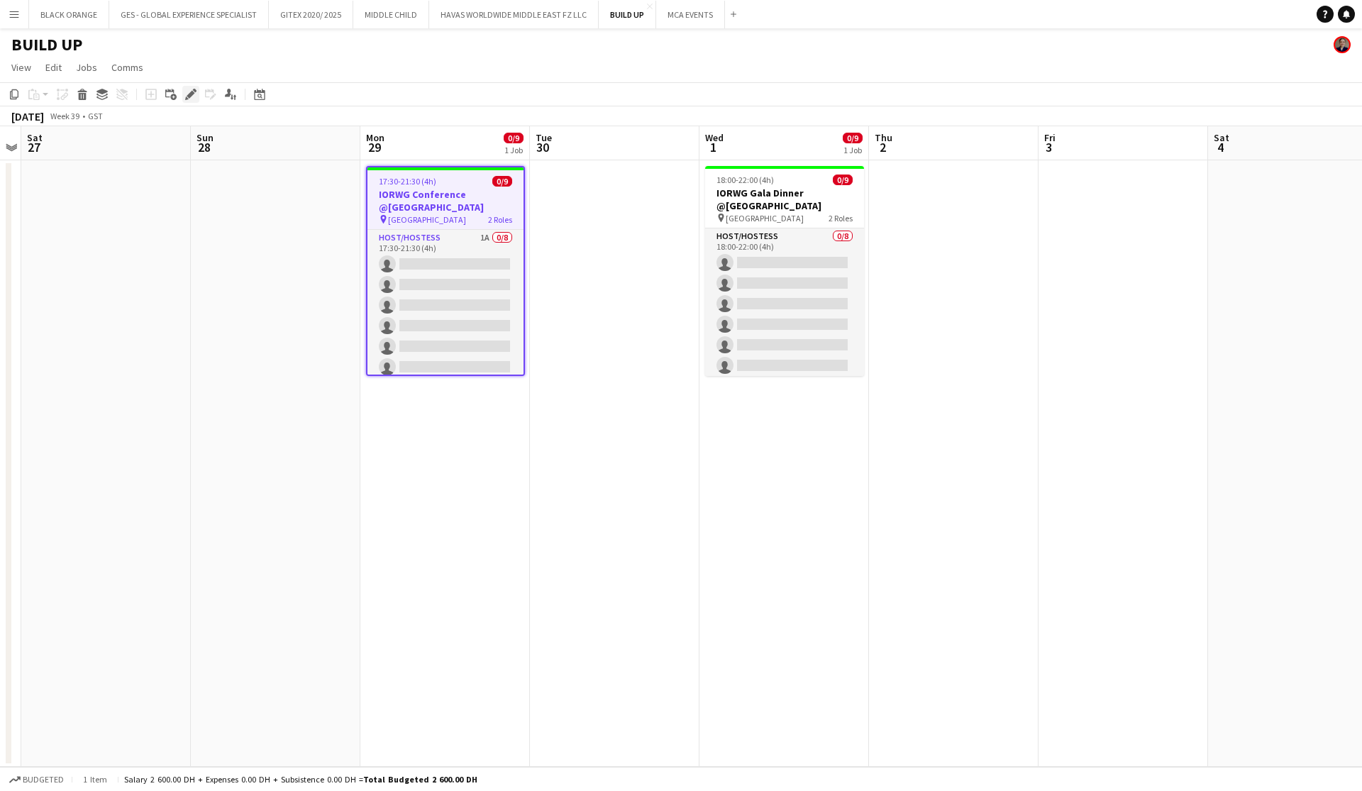
click at [186, 94] on icon "Edit" at bounding box center [190, 94] width 11 height 11
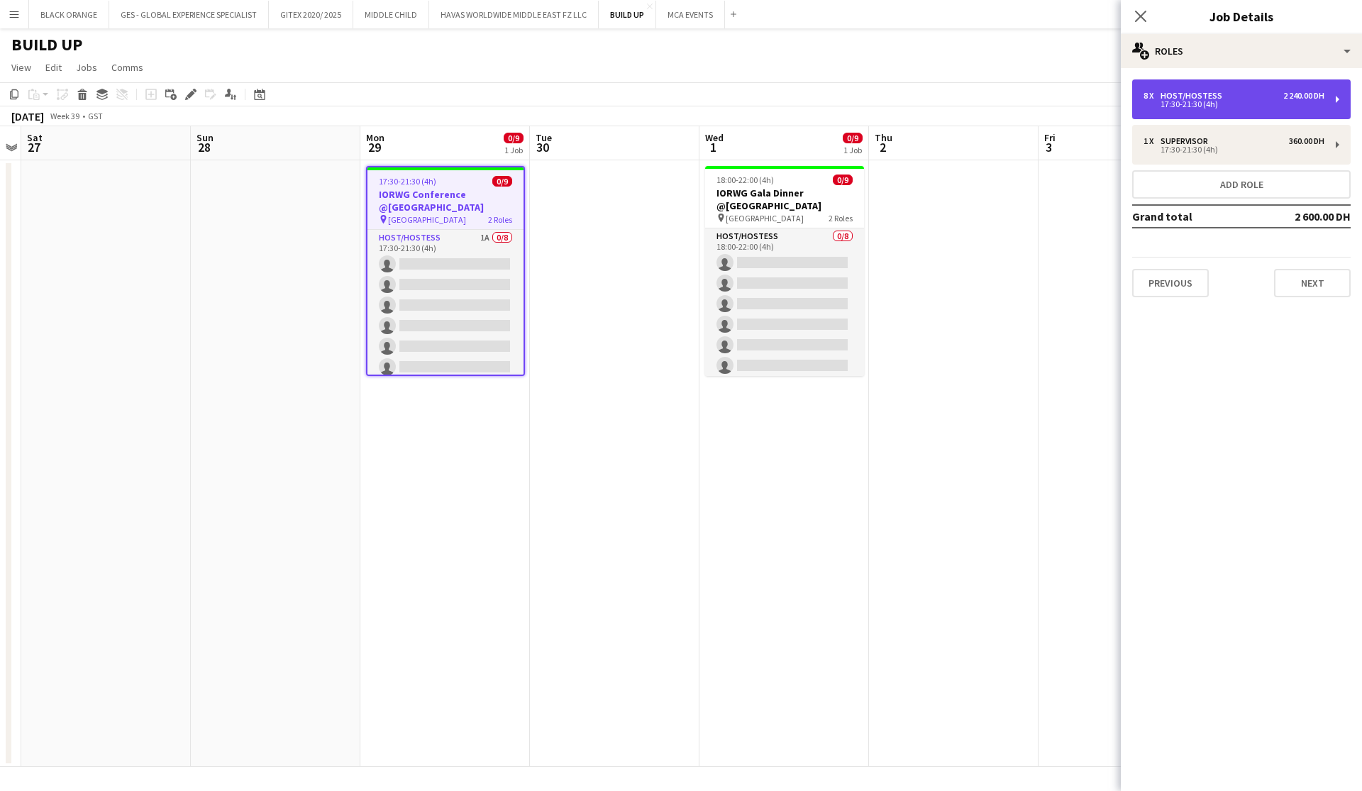
click at [742, 105] on div "17:30-21:30 (4h)" at bounding box center [1234, 104] width 181 height 7
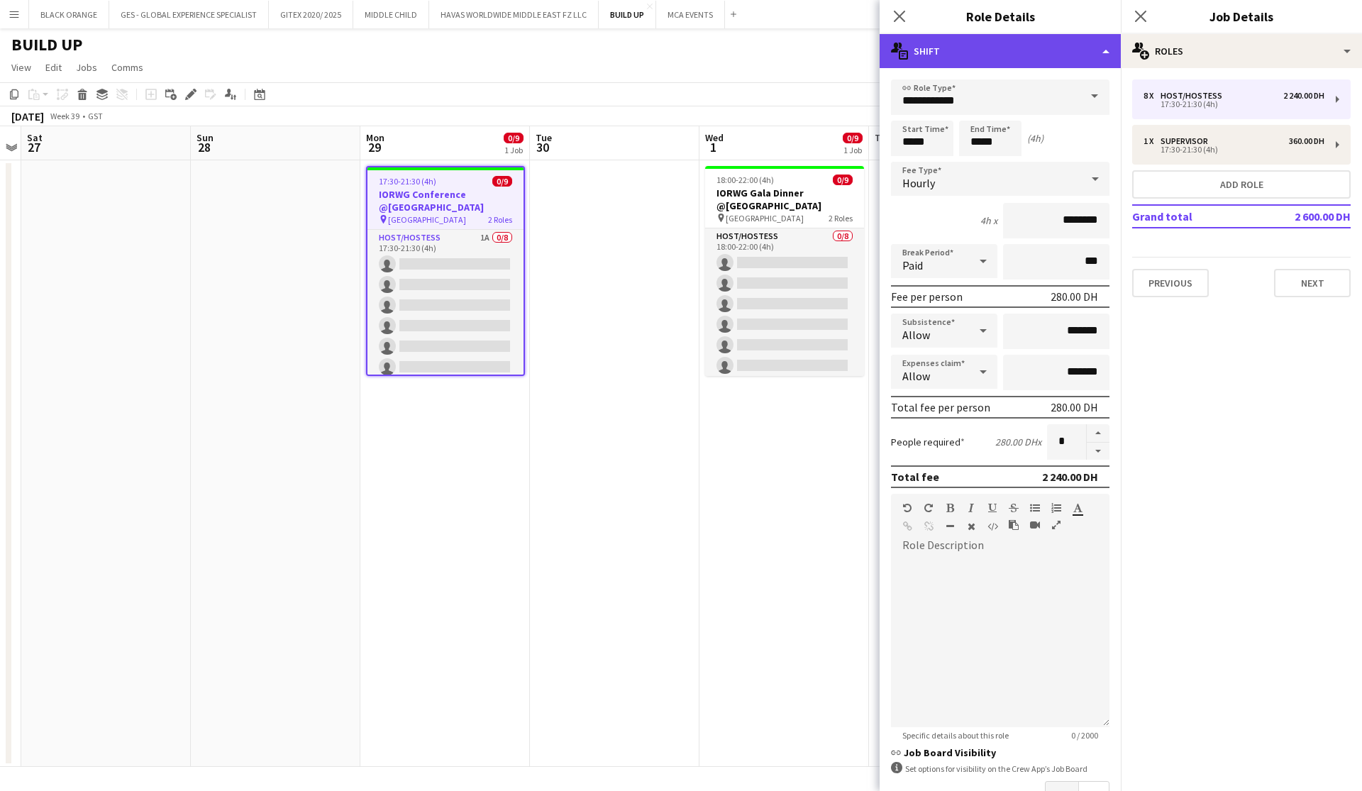
click at [742, 47] on div "multiple-actions-text Shift" at bounding box center [1000, 51] width 241 height 34
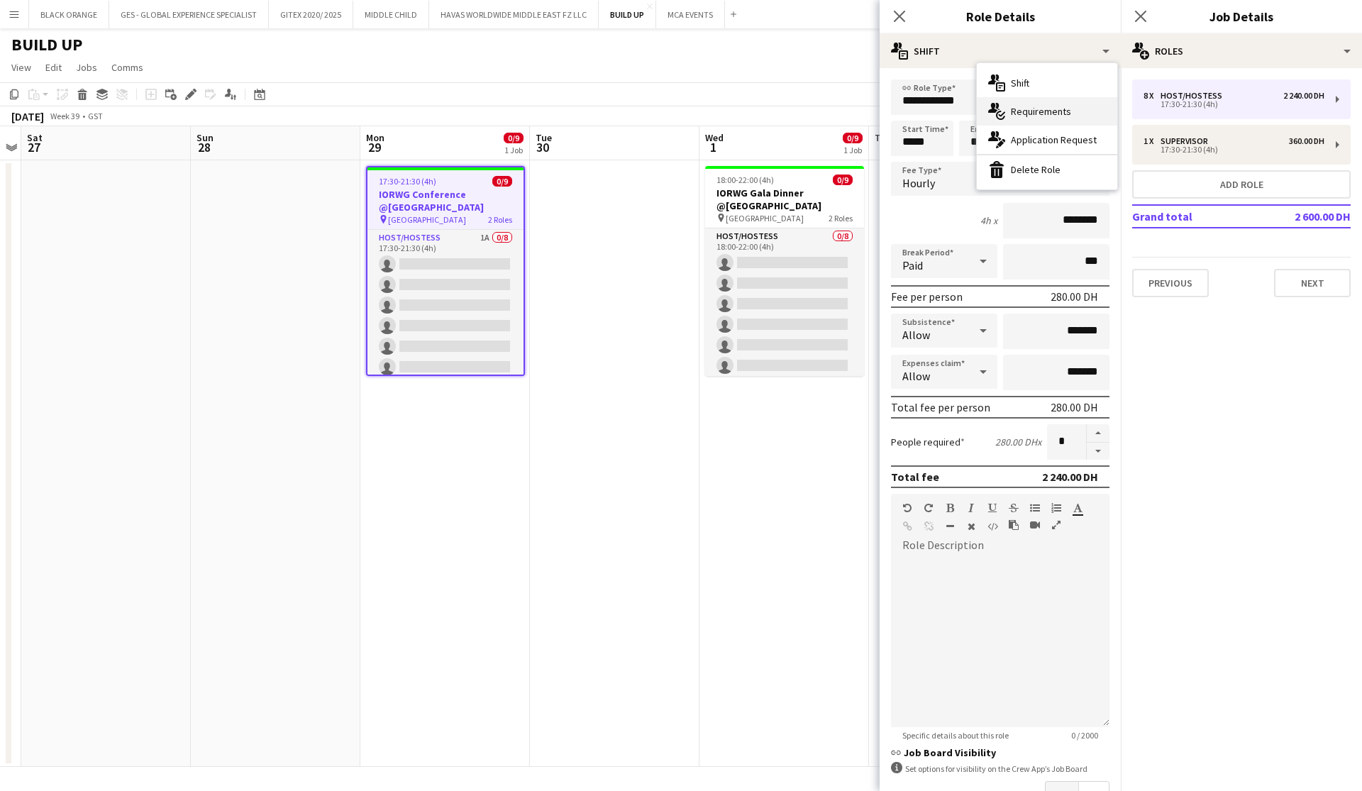
click at [742, 108] on span "Requirements" at bounding box center [1041, 111] width 60 height 13
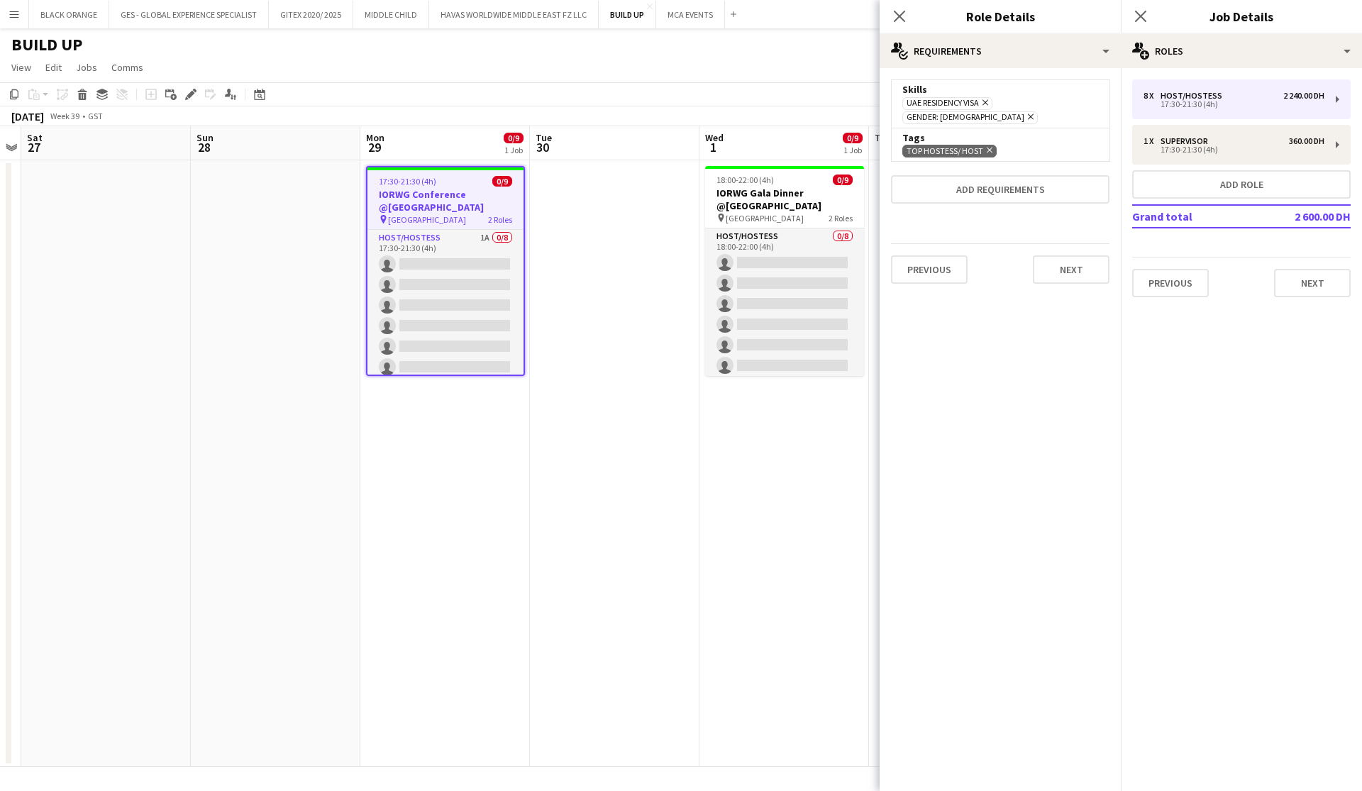
click at [742, 145] on icon "Remove" at bounding box center [987, 149] width 9 height 9
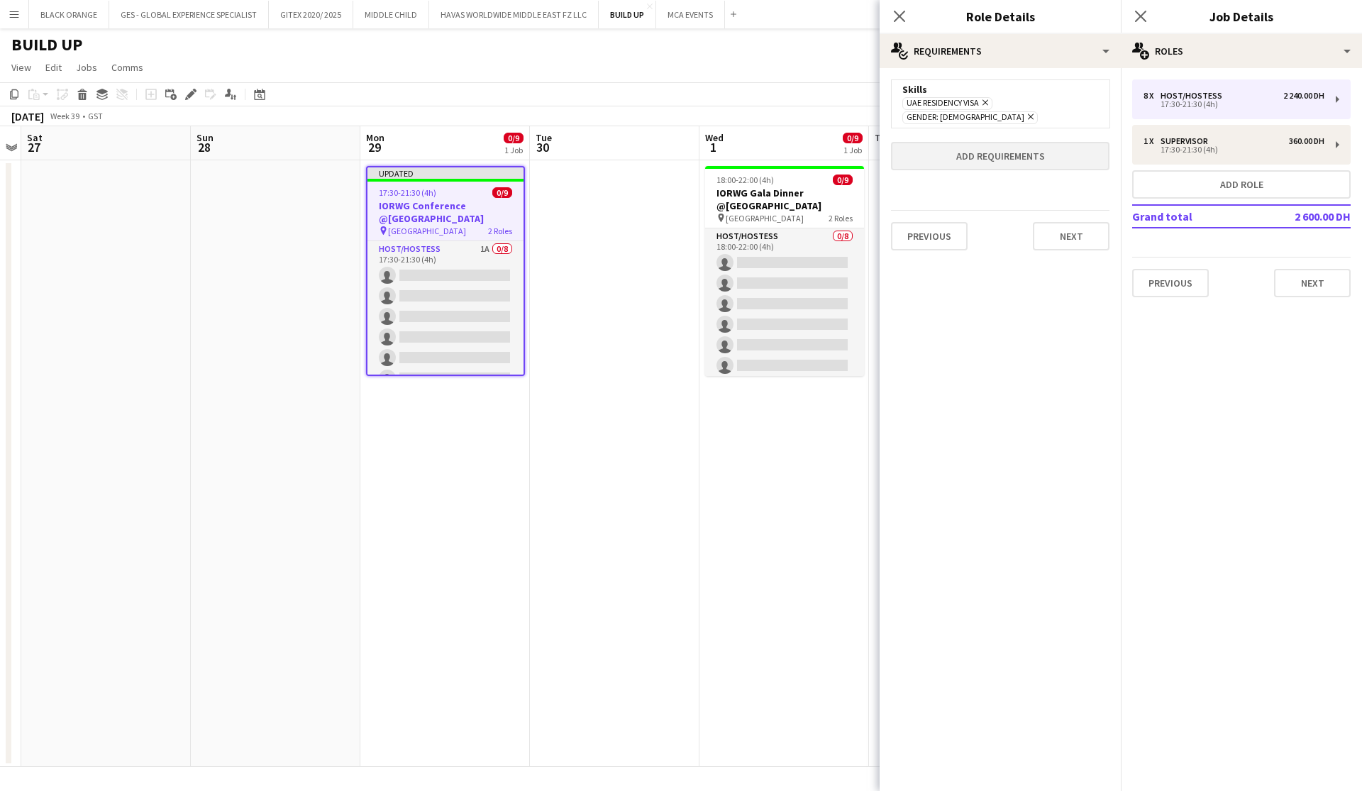
click at [742, 145] on button "Add requirements" at bounding box center [1000, 156] width 219 height 28
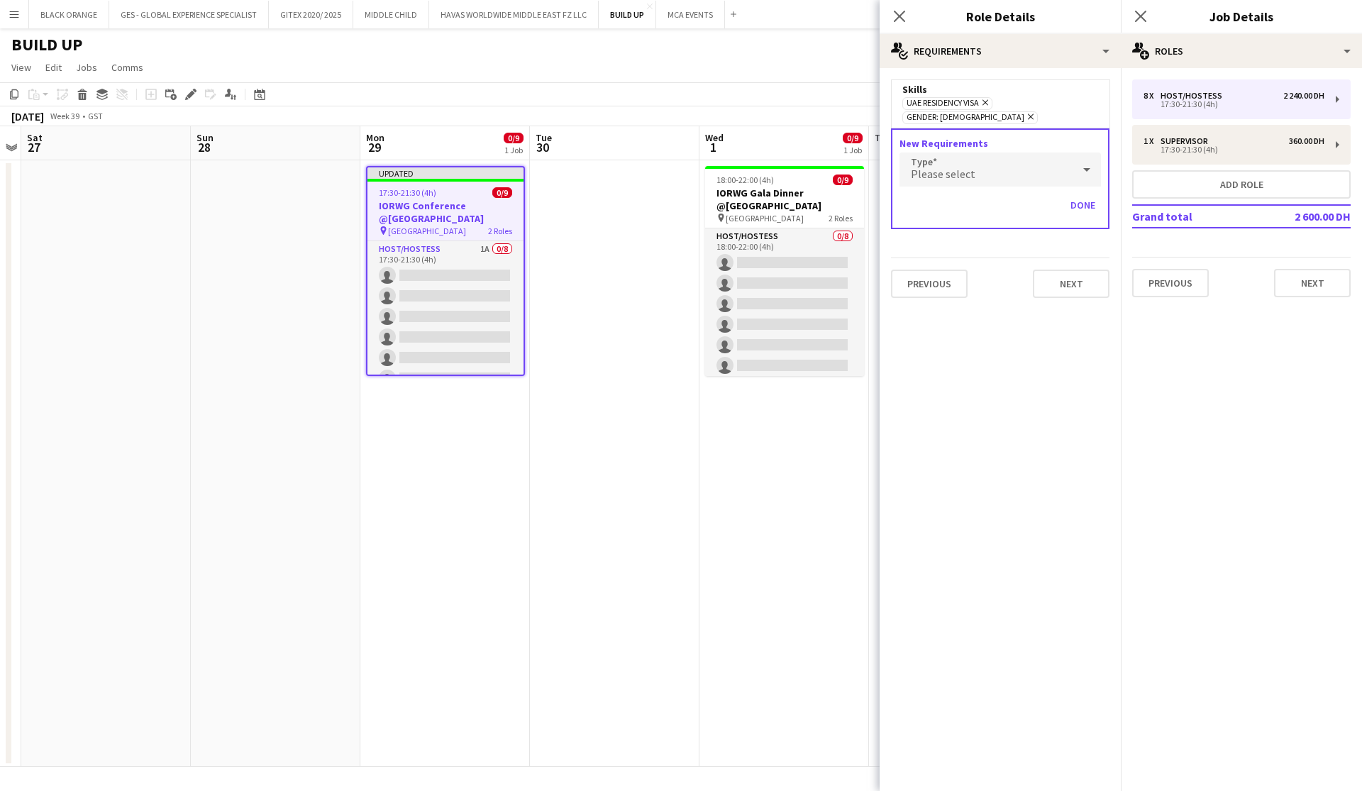
click at [742, 158] on div "Please select" at bounding box center [986, 170] width 173 height 34
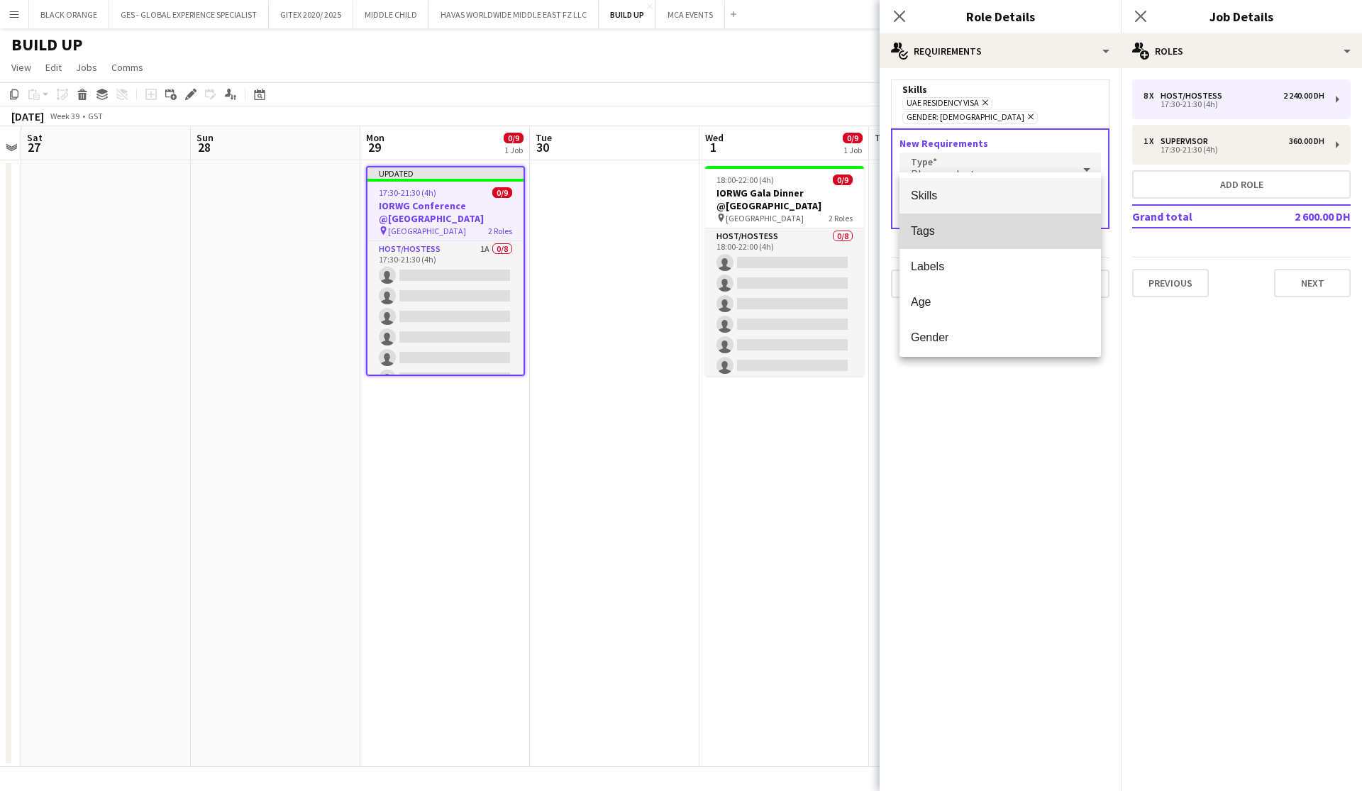
click at [742, 233] on span "Tags" at bounding box center [1000, 230] width 179 height 13
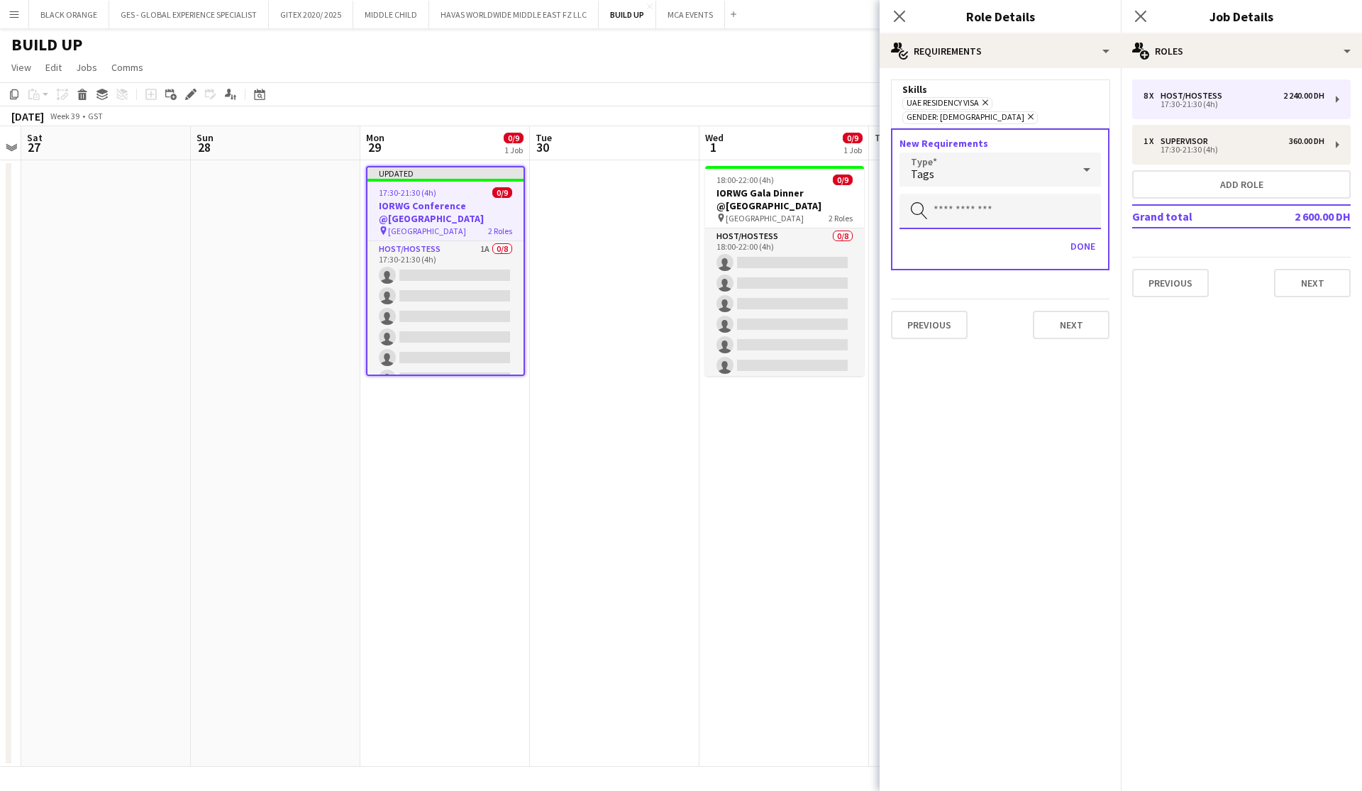
click at [742, 198] on input "text" at bounding box center [1001, 211] width 202 height 35
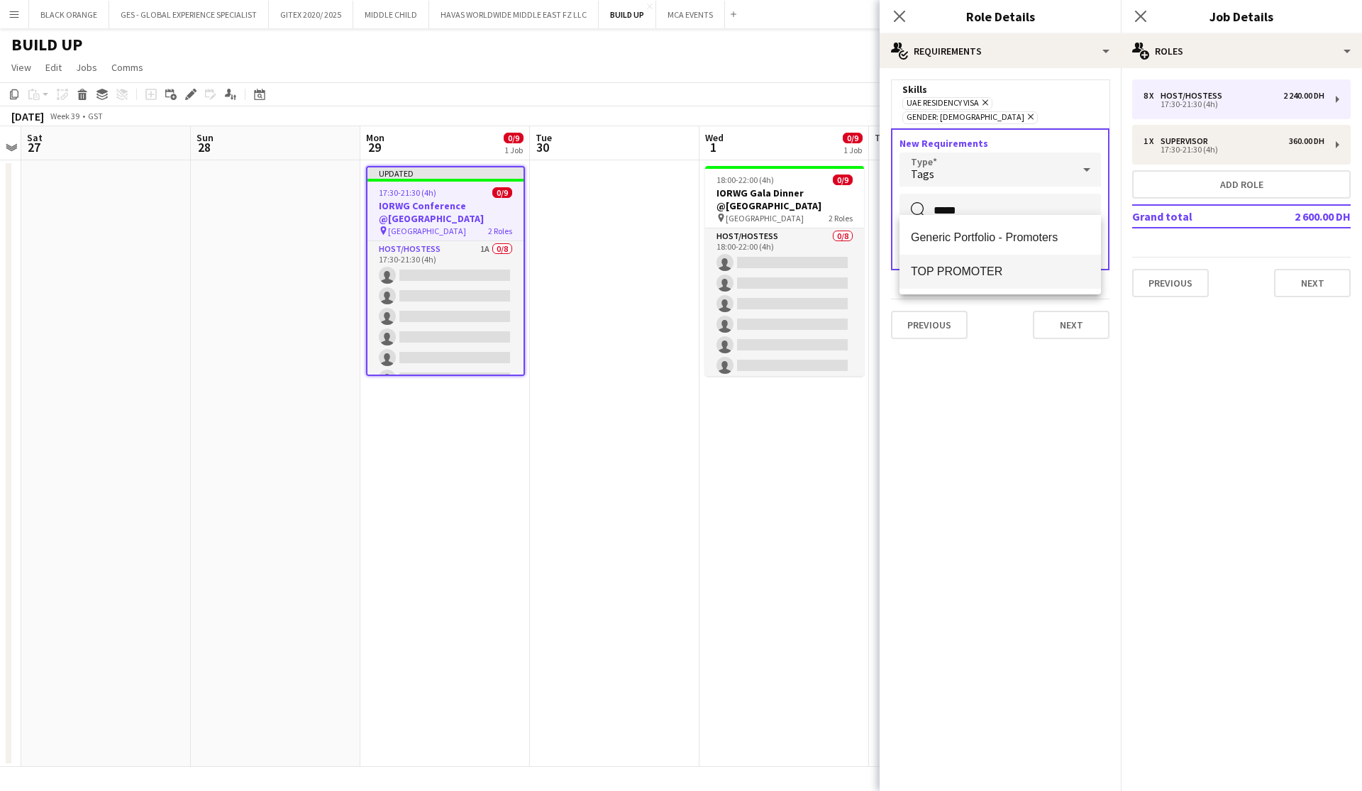
type input "*****"
click at [742, 278] on span "TOP PROMOTER" at bounding box center [1000, 271] width 179 height 13
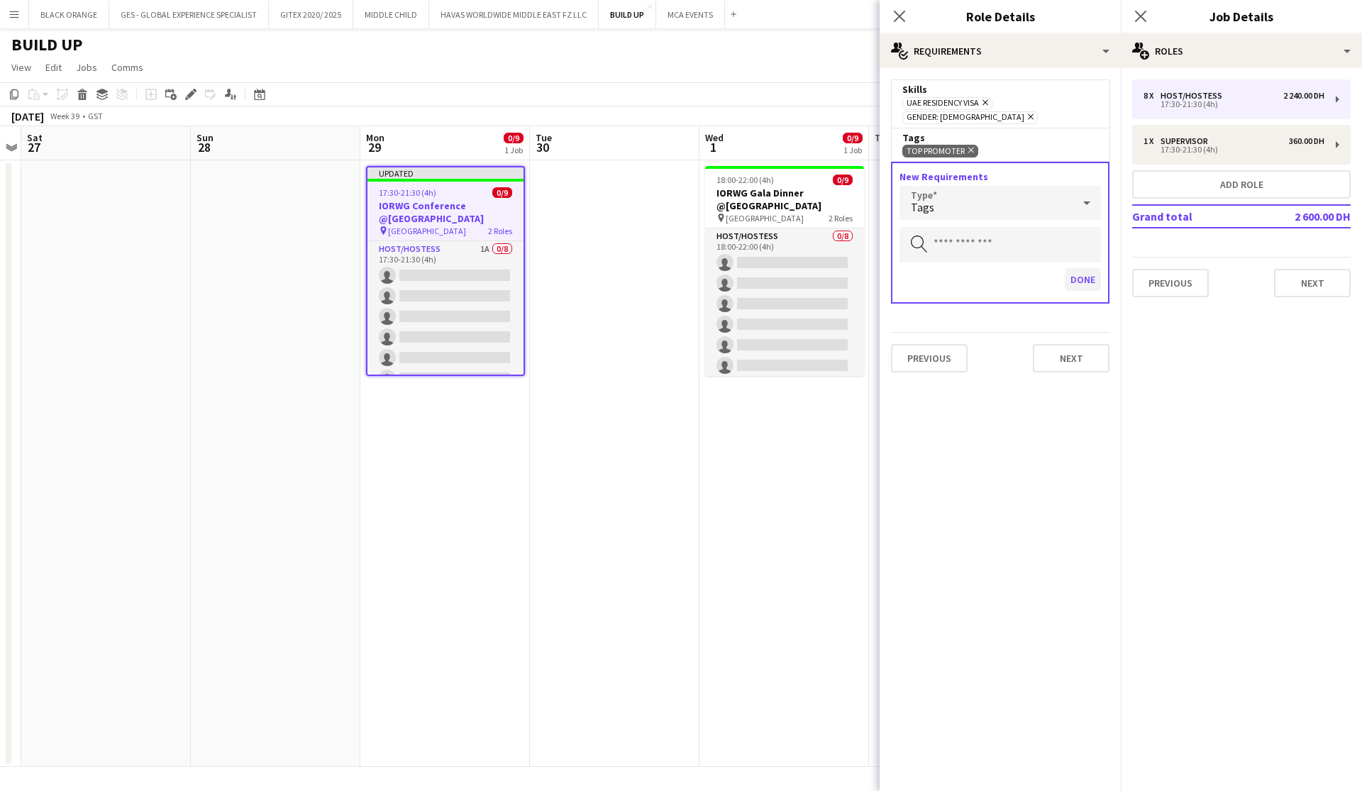
click at [742, 268] on button "Done" at bounding box center [1083, 279] width 36 height 23
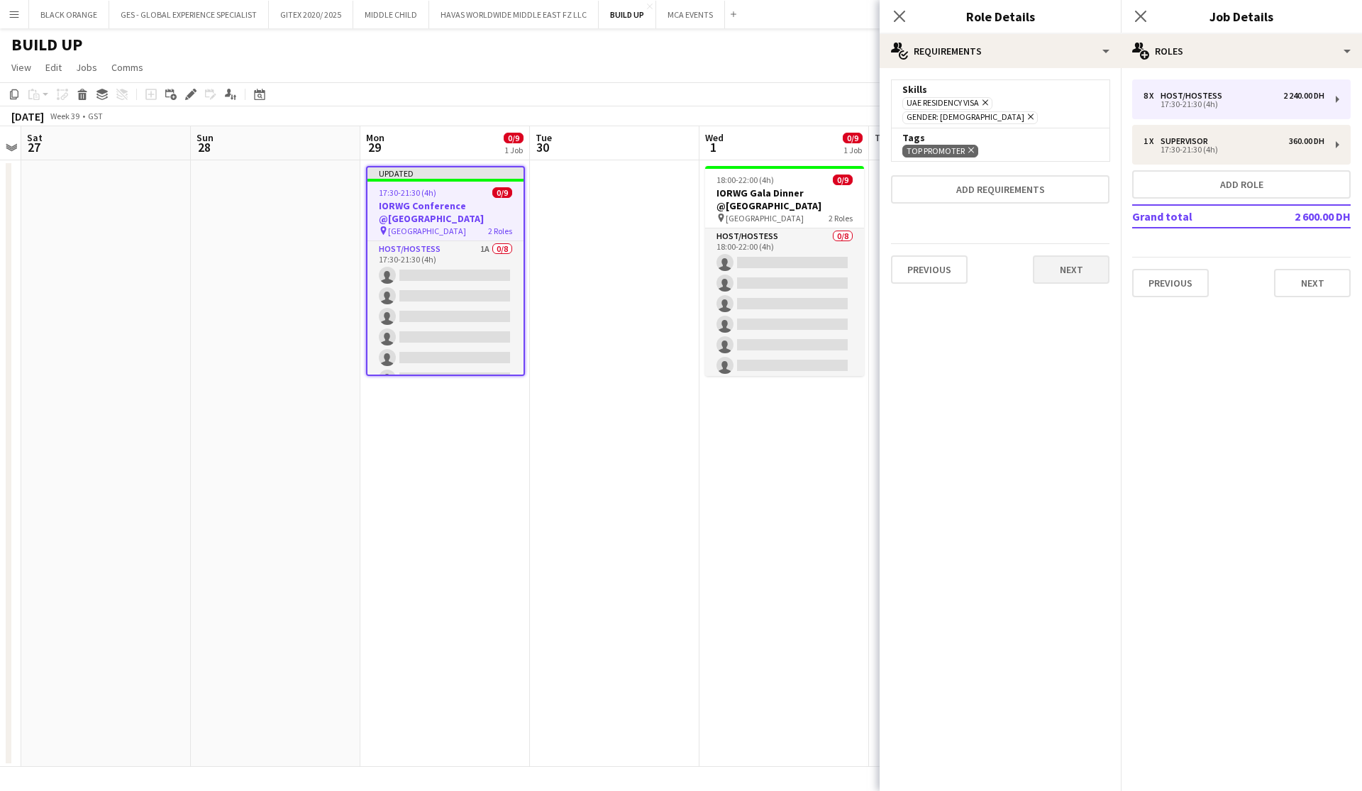
click at [742, 257] on button "Next" at bounding box center [1071, 269] width 77 height 28
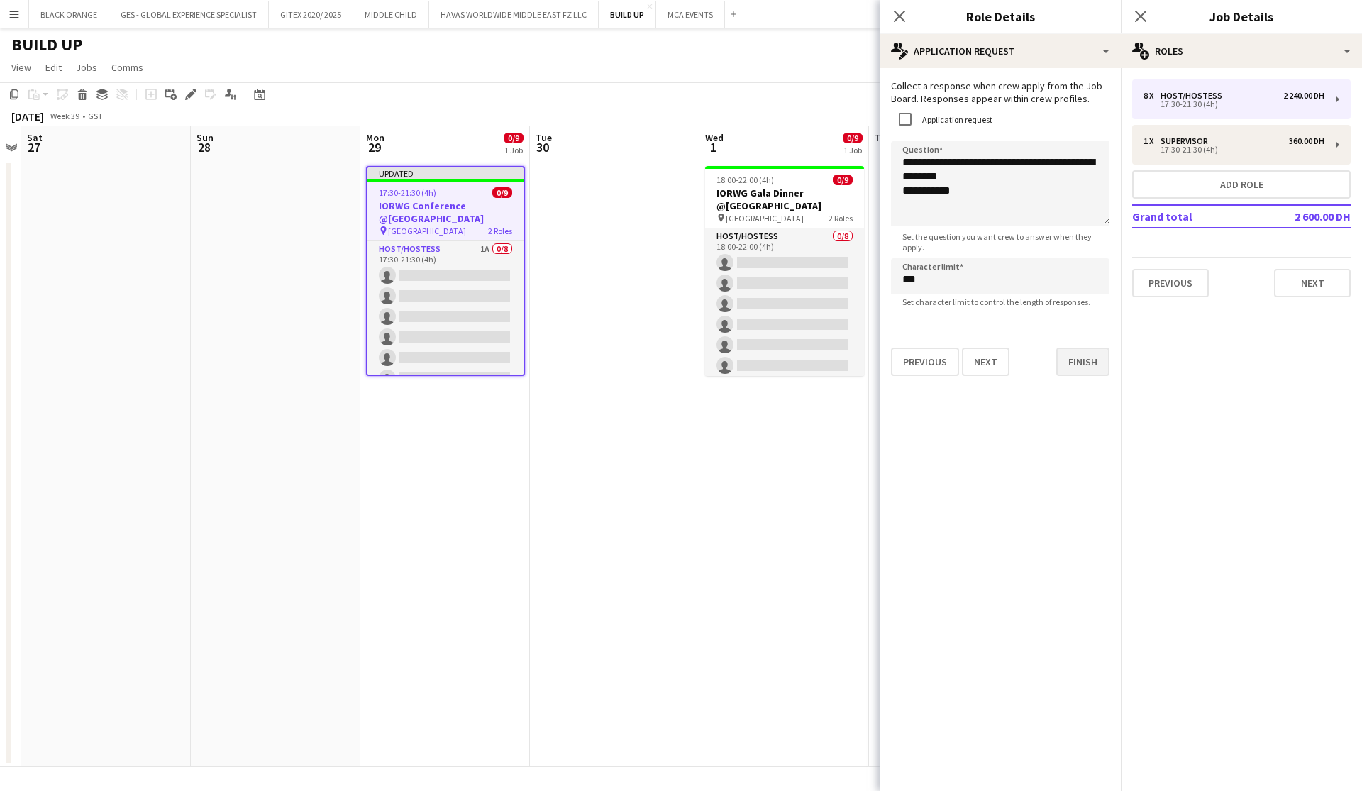
click at [742, 371] on button "Finish" at bounding box center [1083, 362] width 53 height 28
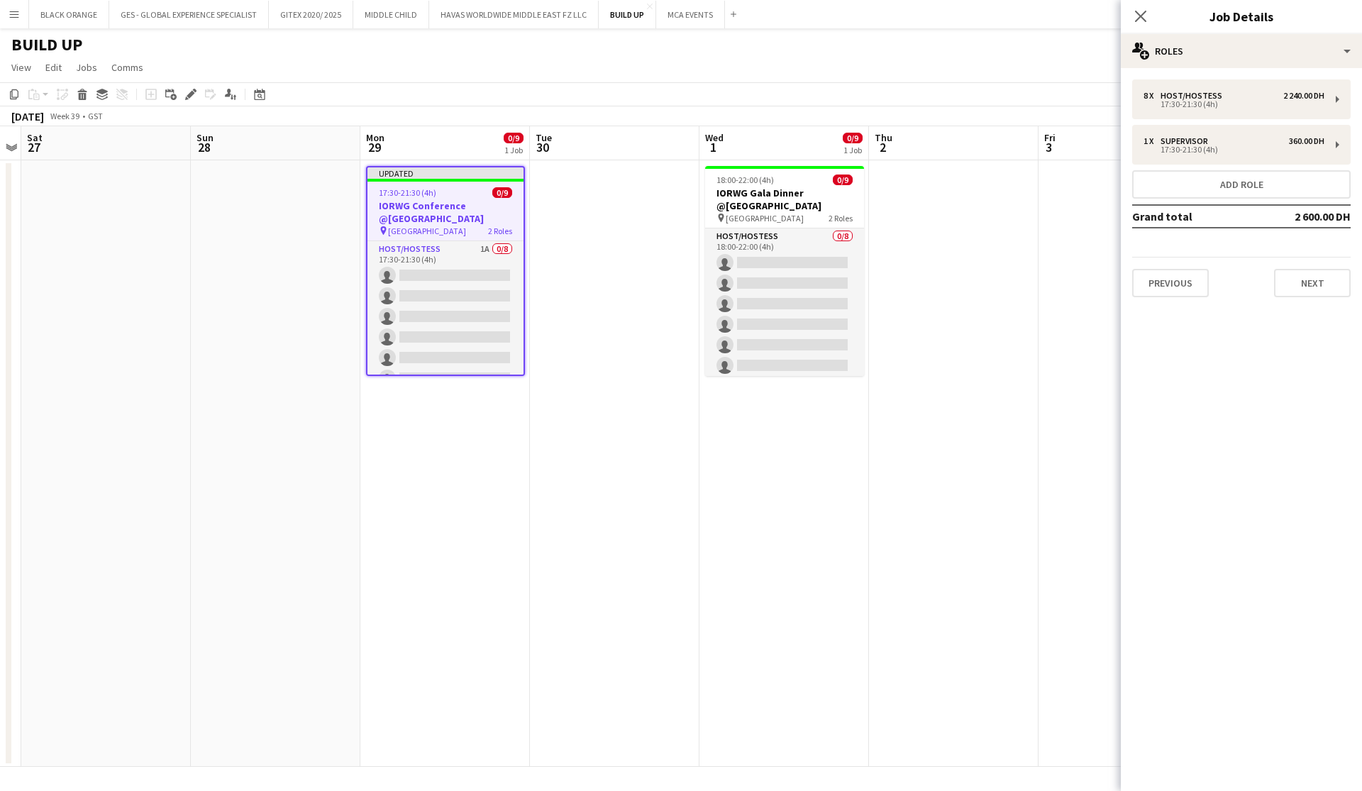
click at [742, 407] on app-date-cell at bounding box center [954, 463] width 170 height 607
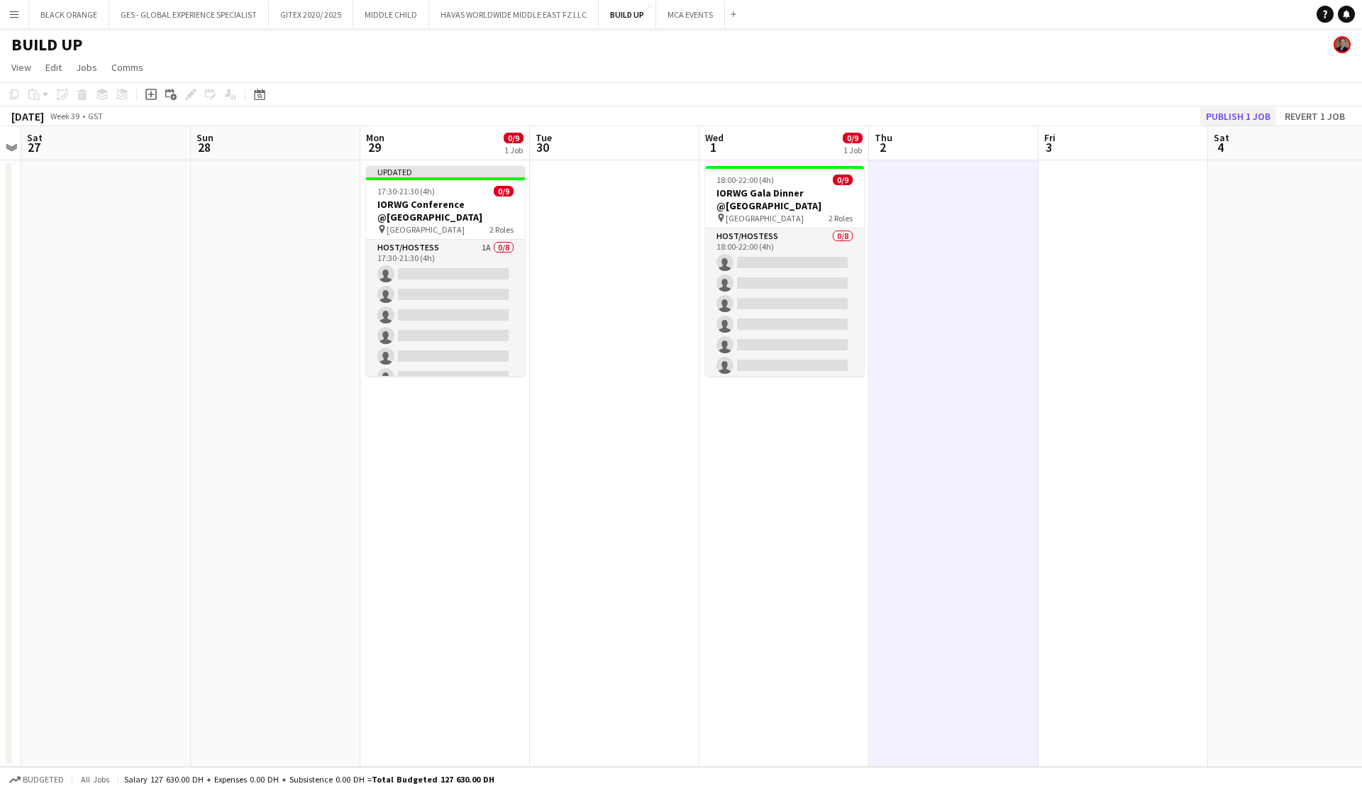
click at [742, 118] on button "Publish 1 job" at bounding box center [1239, 116] width 76 height 18
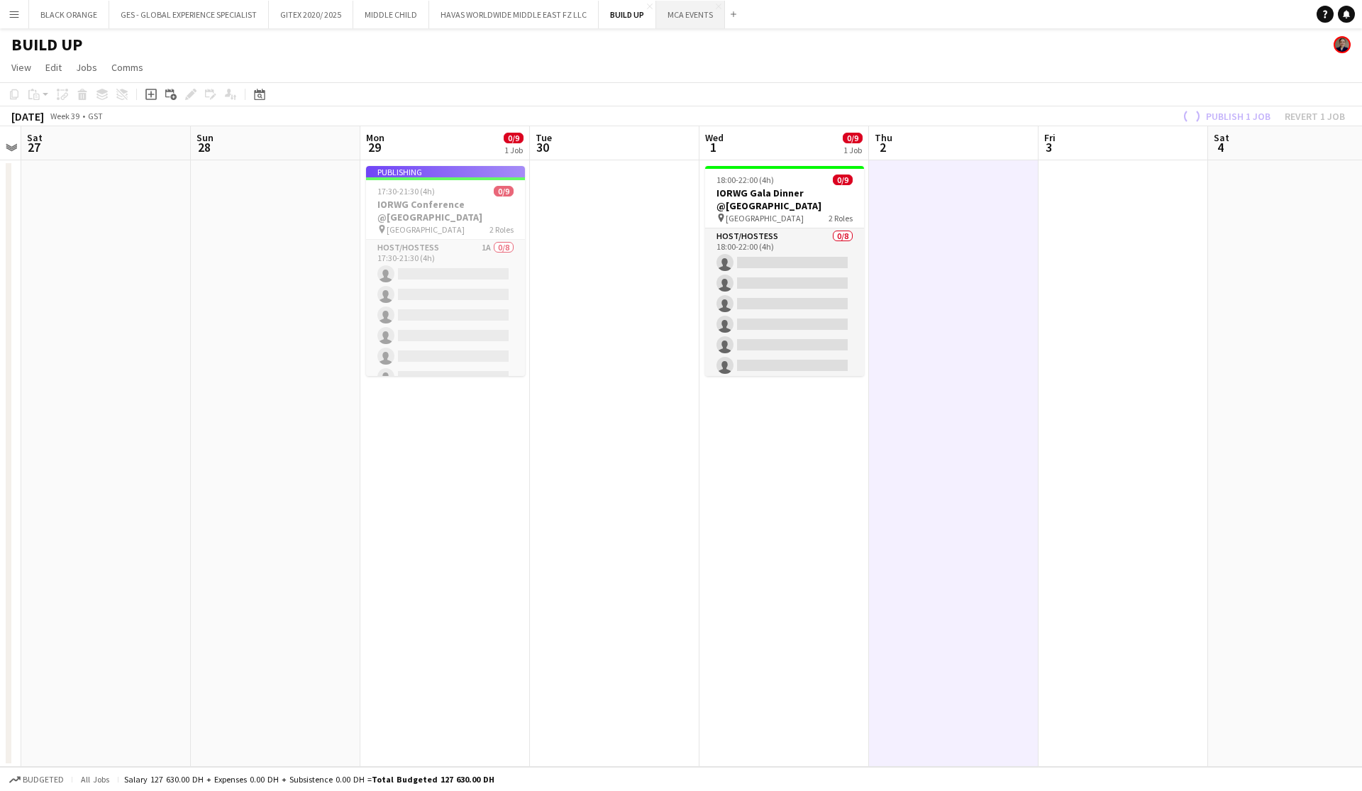
click at [680, 19] on button "MCA EVENTS Close" at bounding box center [690, 15] width 69 height 28
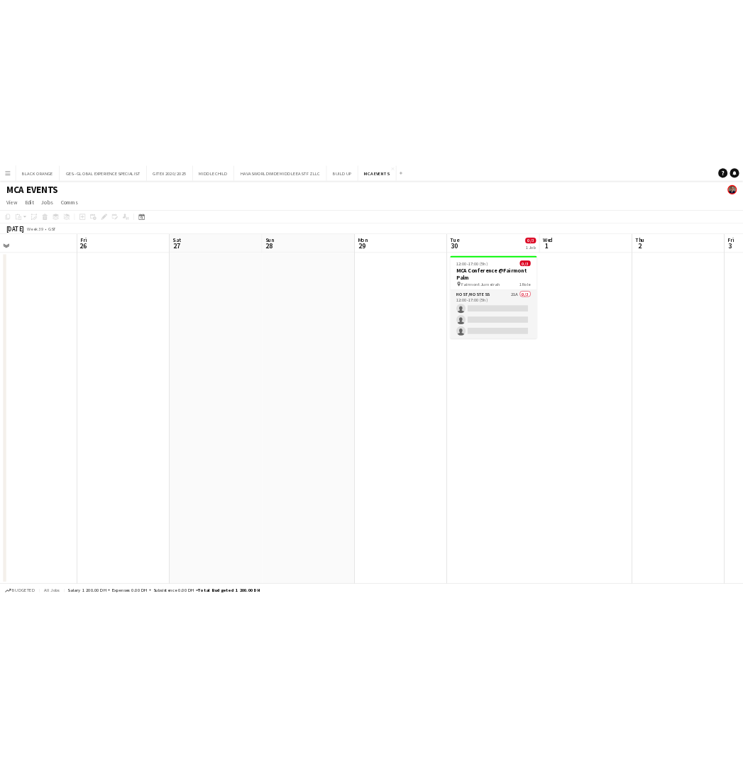
scroll to position [0, 720]
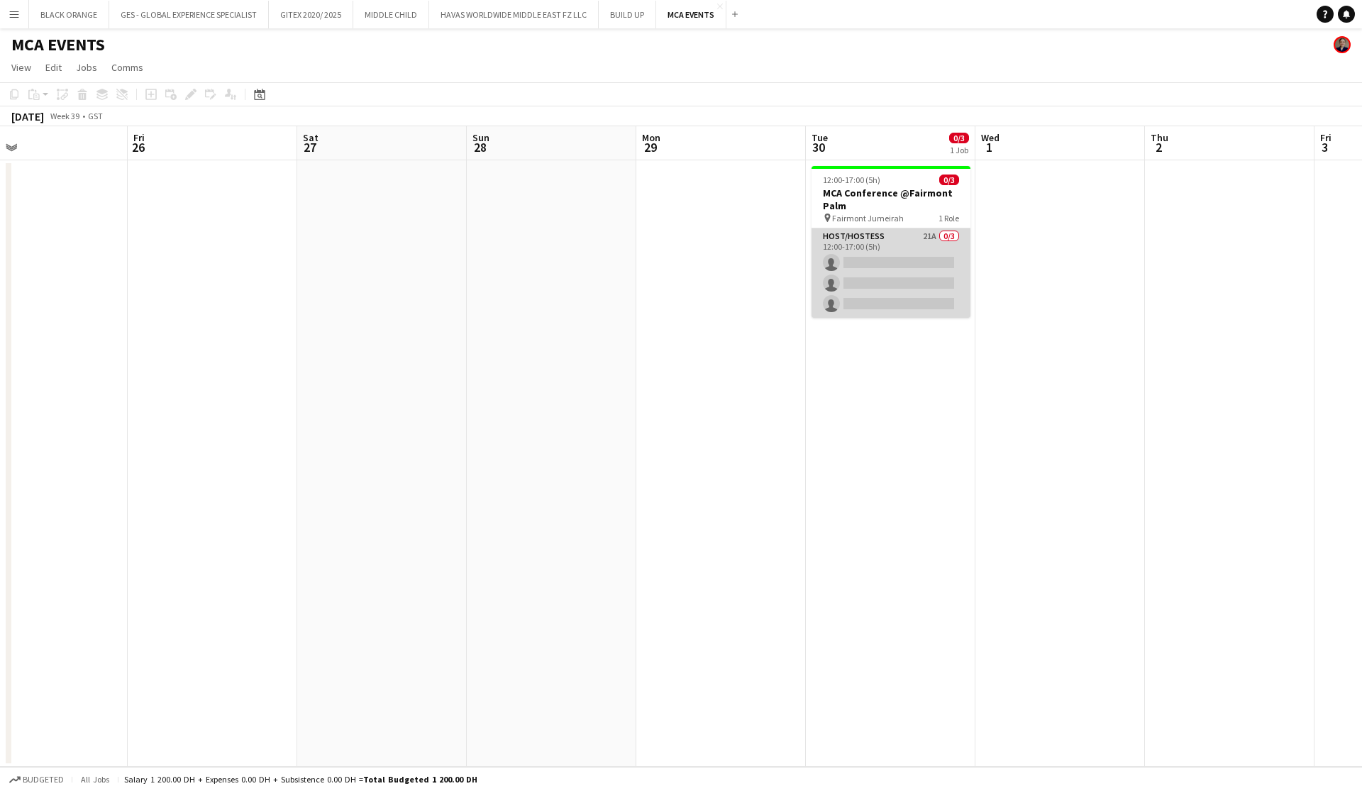
click at [742, 250] on app-card-role "Host/Hostess 21A 0/3 12:00-17:00 (5h) single-neutral-actions single-neutral-act…" at bounding box center [891, 272] width 159 height 89
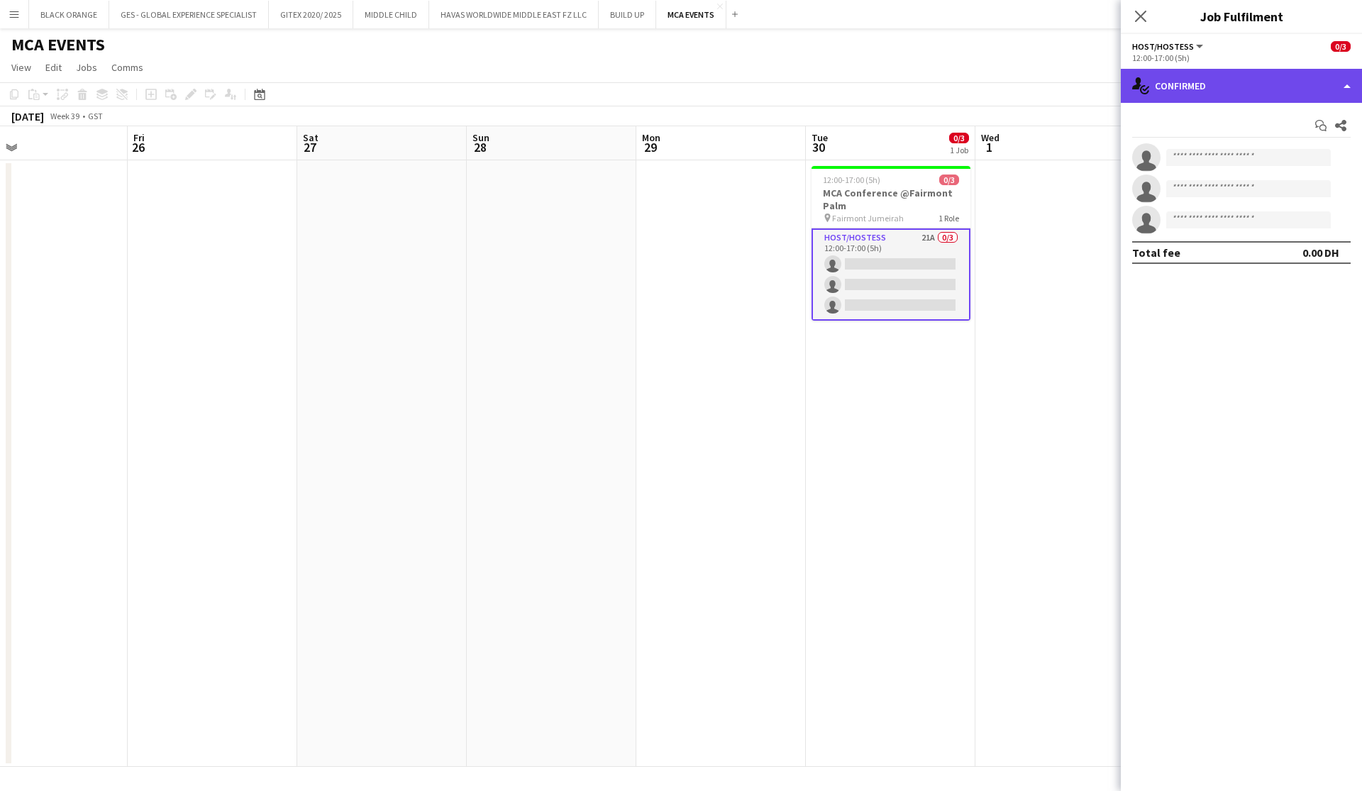
click at [742, 87] on div "single-neutral-actions-check-2 Confirmed" at bounding box center [1241, 86] width 241 height 34
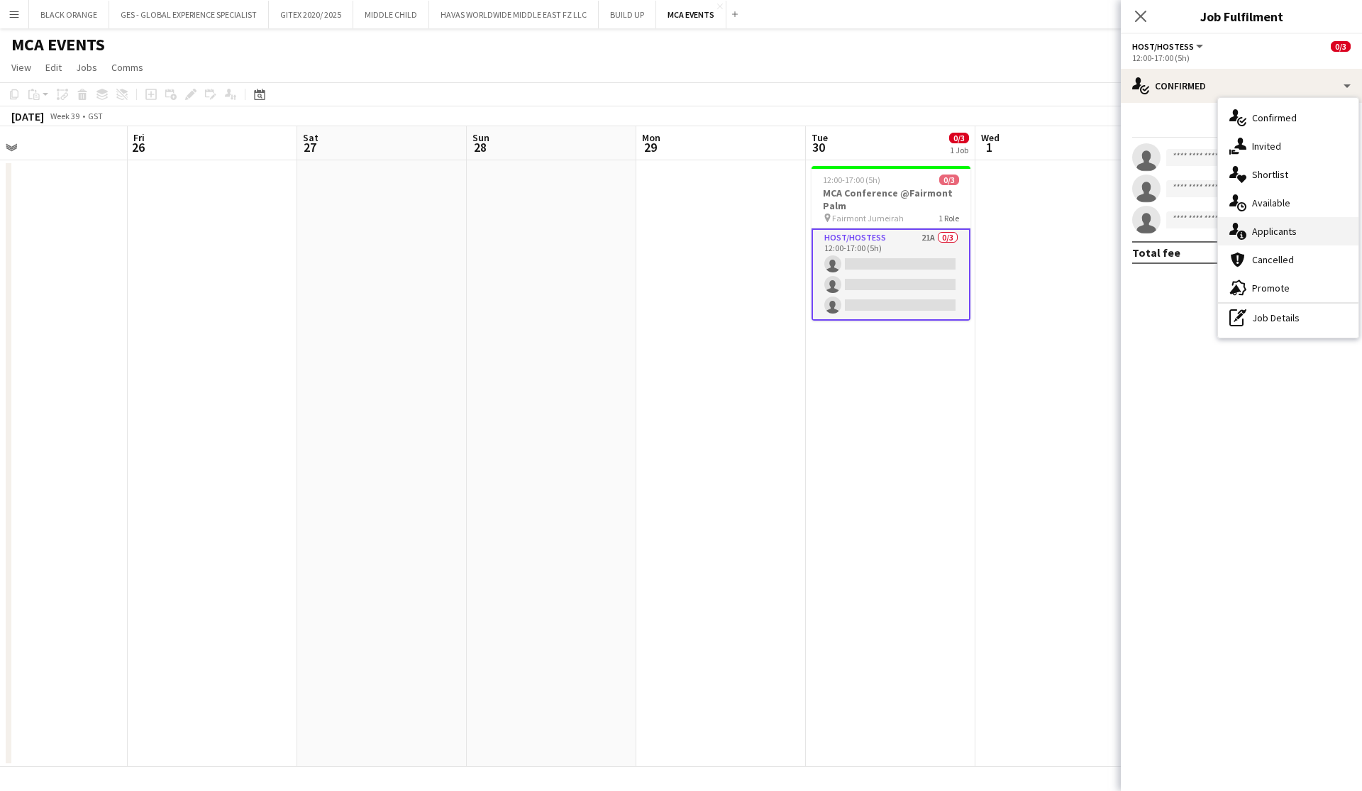
click at [742, 225] on span "Applicants" at bounding box center [1274, 231] width 45 height 13
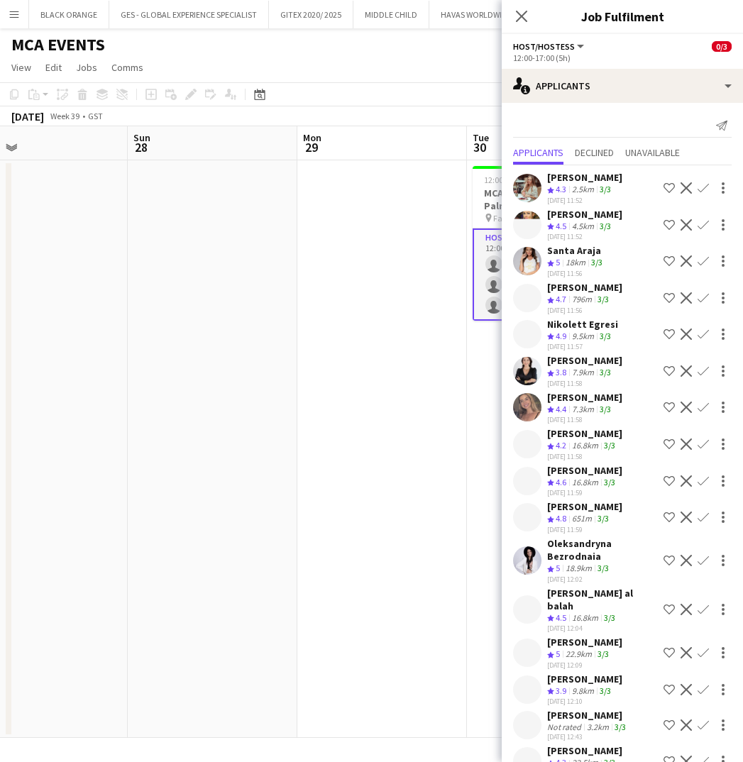
scroll to position [0, 0]
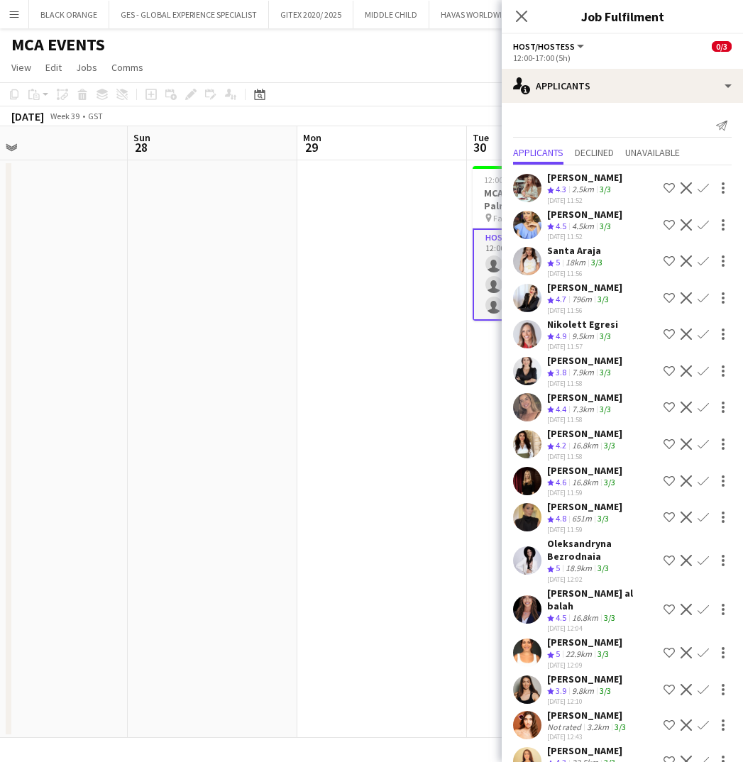
click at [666, 333] on app-icon "Shortlist crew" at bounding box center [668, 334] width 11 height 11
click at [668, 409] on app-icon "Shortlist crew" at bounding box center [668, 407] width 11 height 11
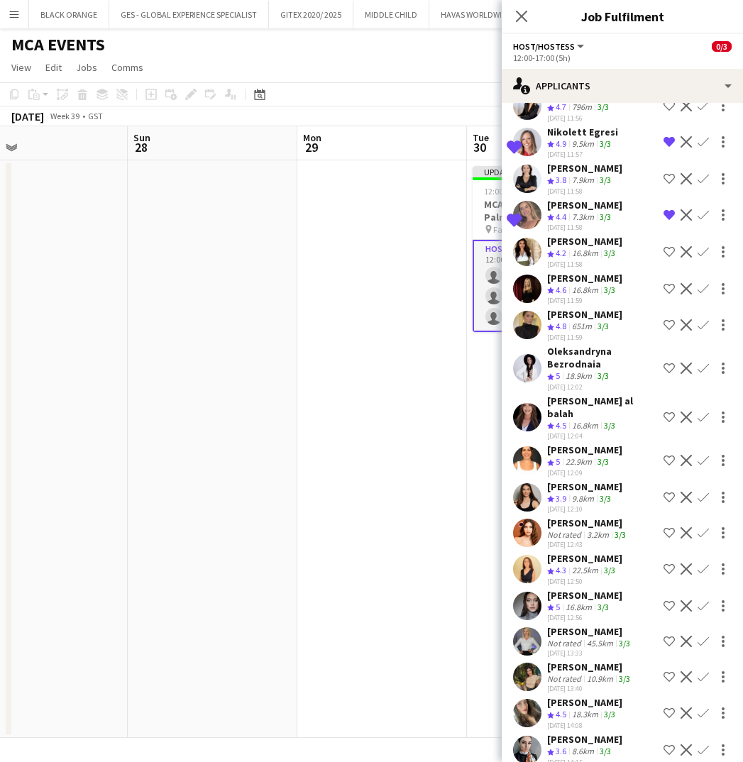
scroll to position [196, 0]
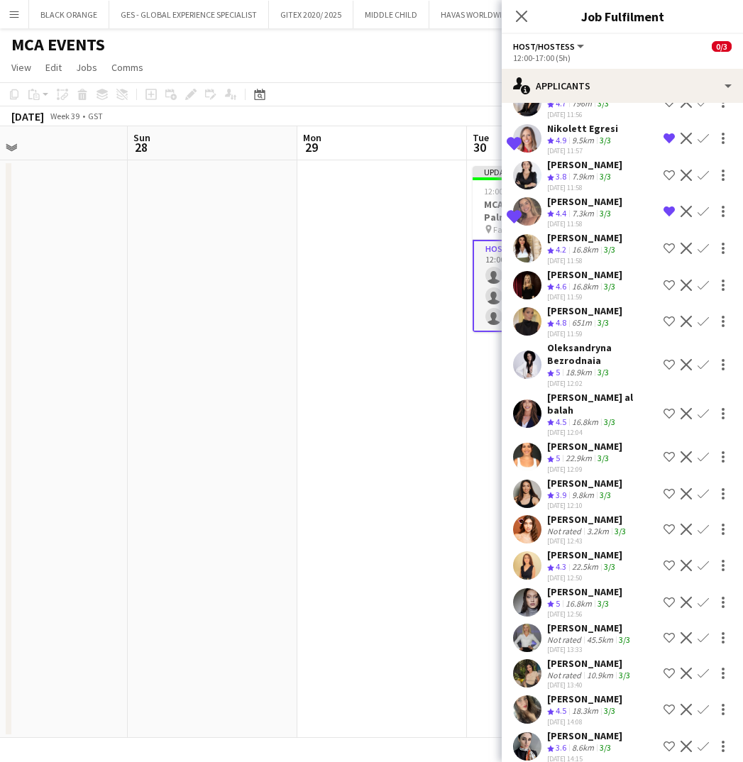
click at [668, 367] on app-icon "Shortlist crew" at bounding box center [668, 364] width 11 height 11
click at [666, 320] on app-icon "Shortlist crew" at bounding box center [668, 321] width 11 height 11
click at [666, 408] on app-icon "Shortlist crew" at bounding box center [668, 413] width 11 height 11
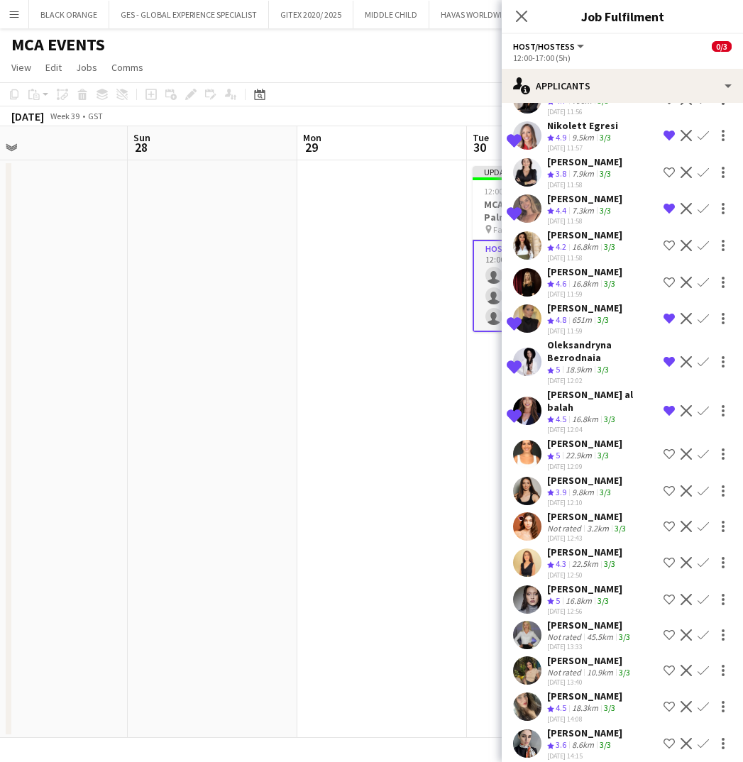
scroll to position [198, 0]
click at [668, 595] on app-icon "Shortlist crew" at bounding box center [668, 600] width 11 height 11
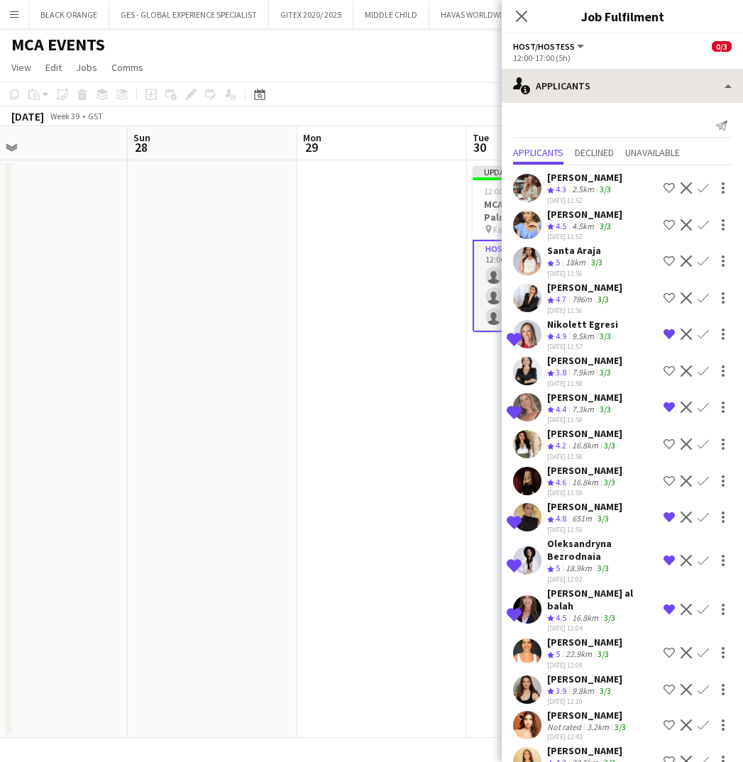
scroll to position [0, 0]
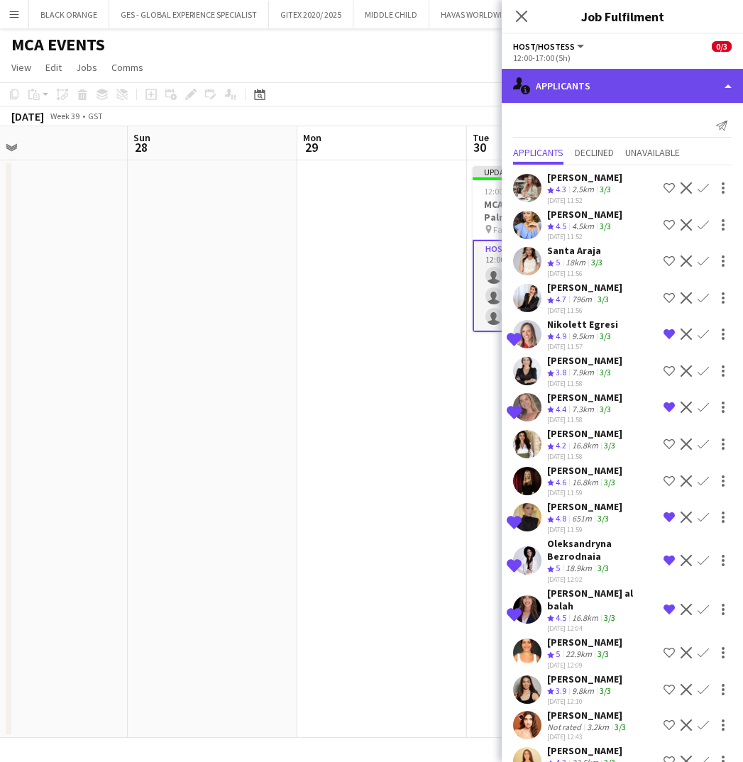
click at [597, 77] on div "single-neutral-actions-information Applicants" at bounding box center [622, 86] width 241 height 34
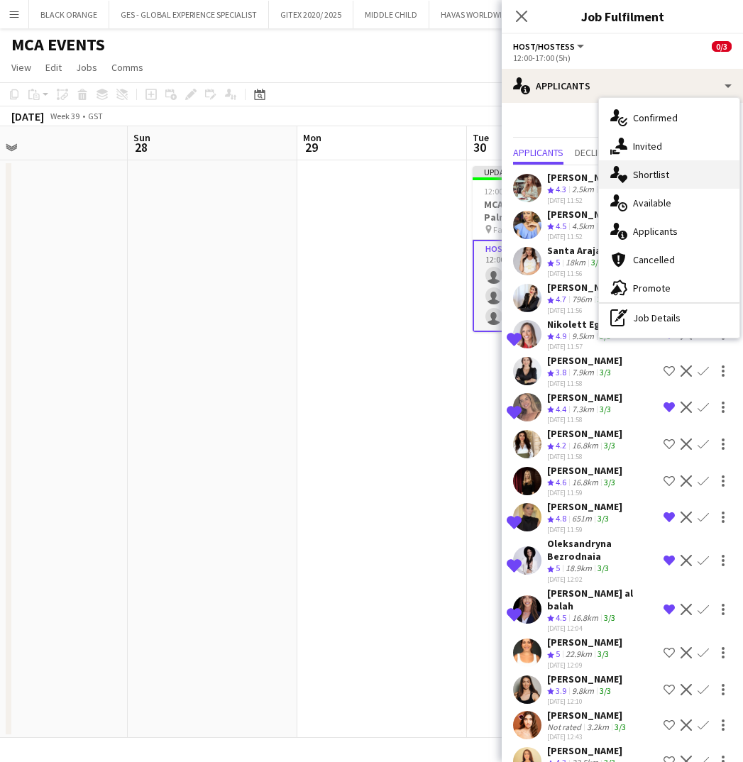
click at [641, 177] on span "Shortlist" at bounding box center [651, 174] width 36 height 13
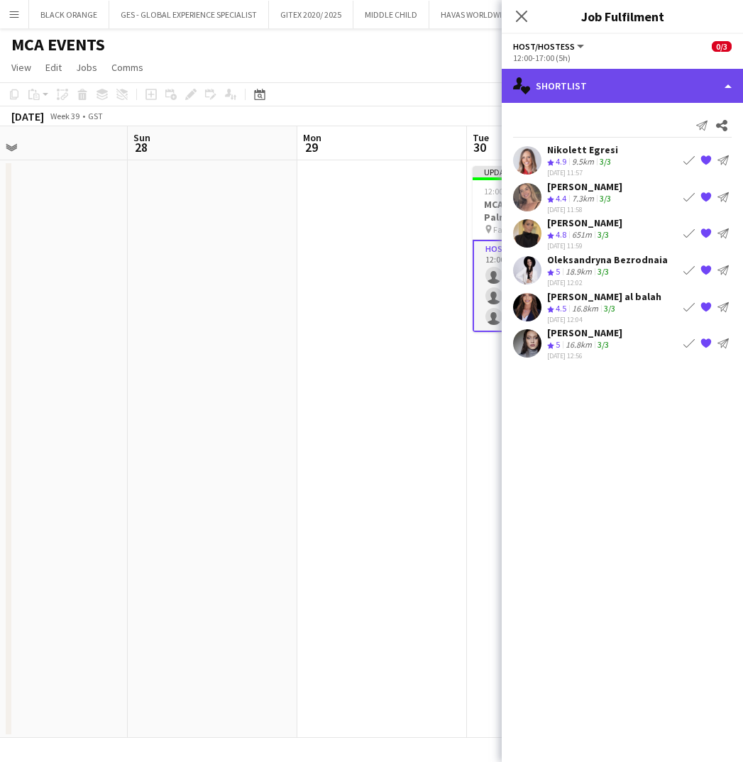
click at [593, 91] on div "single-neutral-actions-heart Shortlist" at bounding box center [622, 86] width 241 height 34
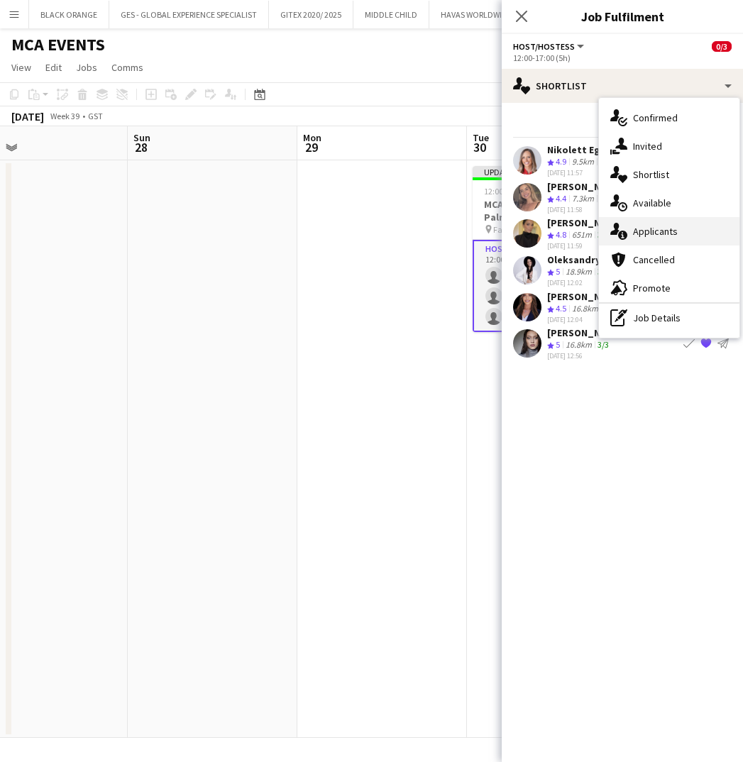
click at [651, 230] on span "Applicants" at bounding box center [655, 231] width 45 height 13
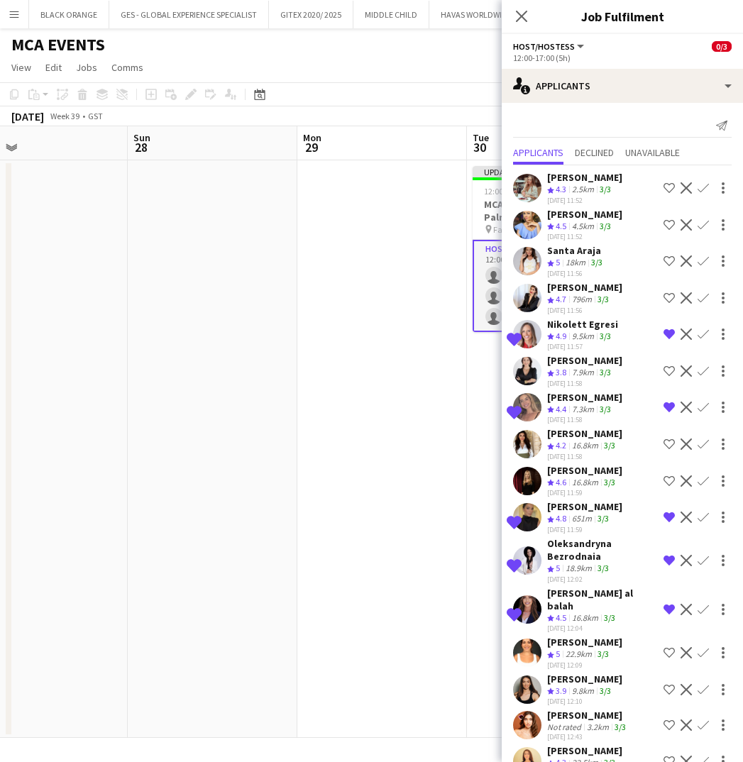
click at [668, 258] on app-icon "Shortlist crew" at bounding box center [668, 260] width 11 height 11
click at [413, 68] on app-page-menu "View Day view expanded Day view collapsed Month view Date picker Jump to today …" at bounding box center [371, 68] width 743 height 27
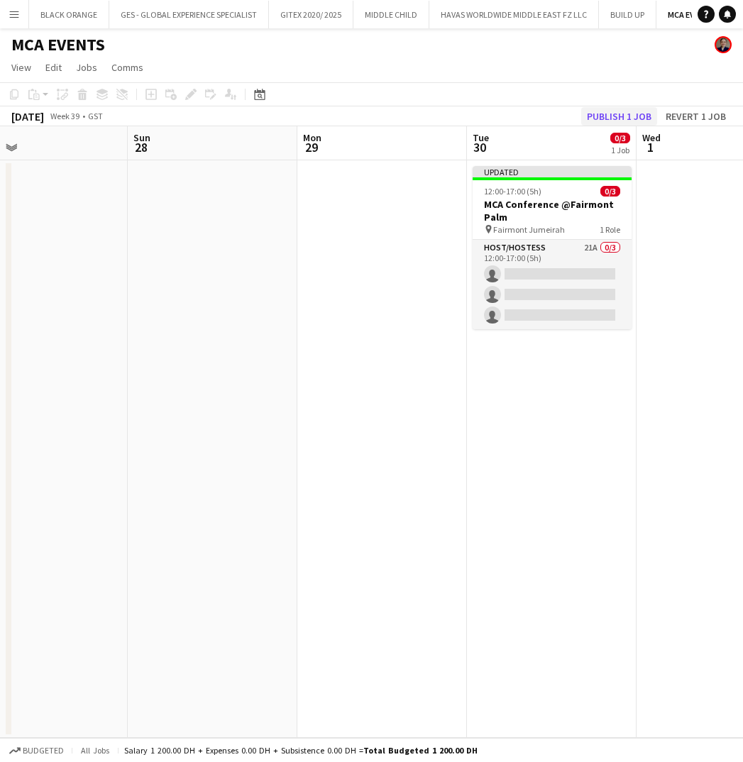
click at [617, 115] on button "Publish 1 job" at bounding box center [619, 116] width 76 height 18
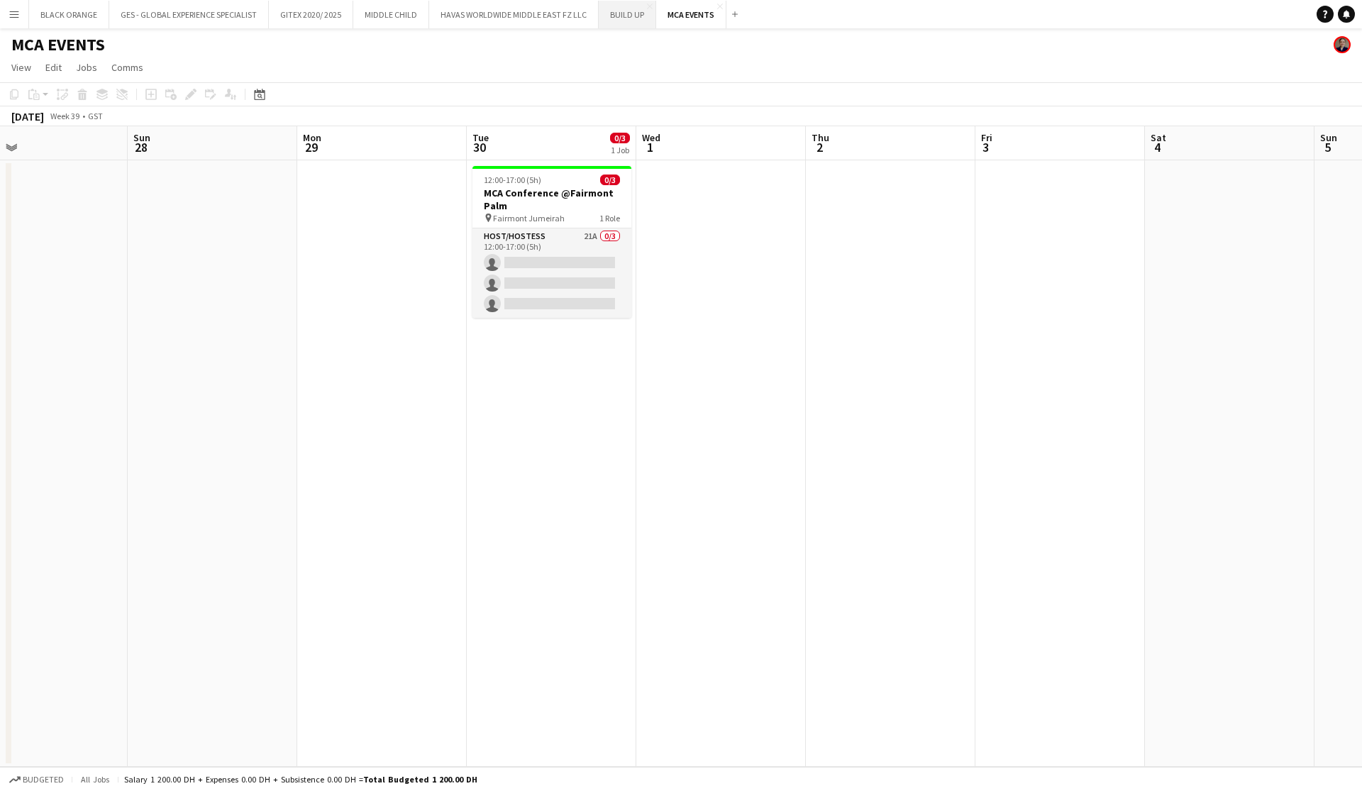
click at [619, 17] on button "BUILD UP Close" at bounding box center [627, 15] width 57 height 28
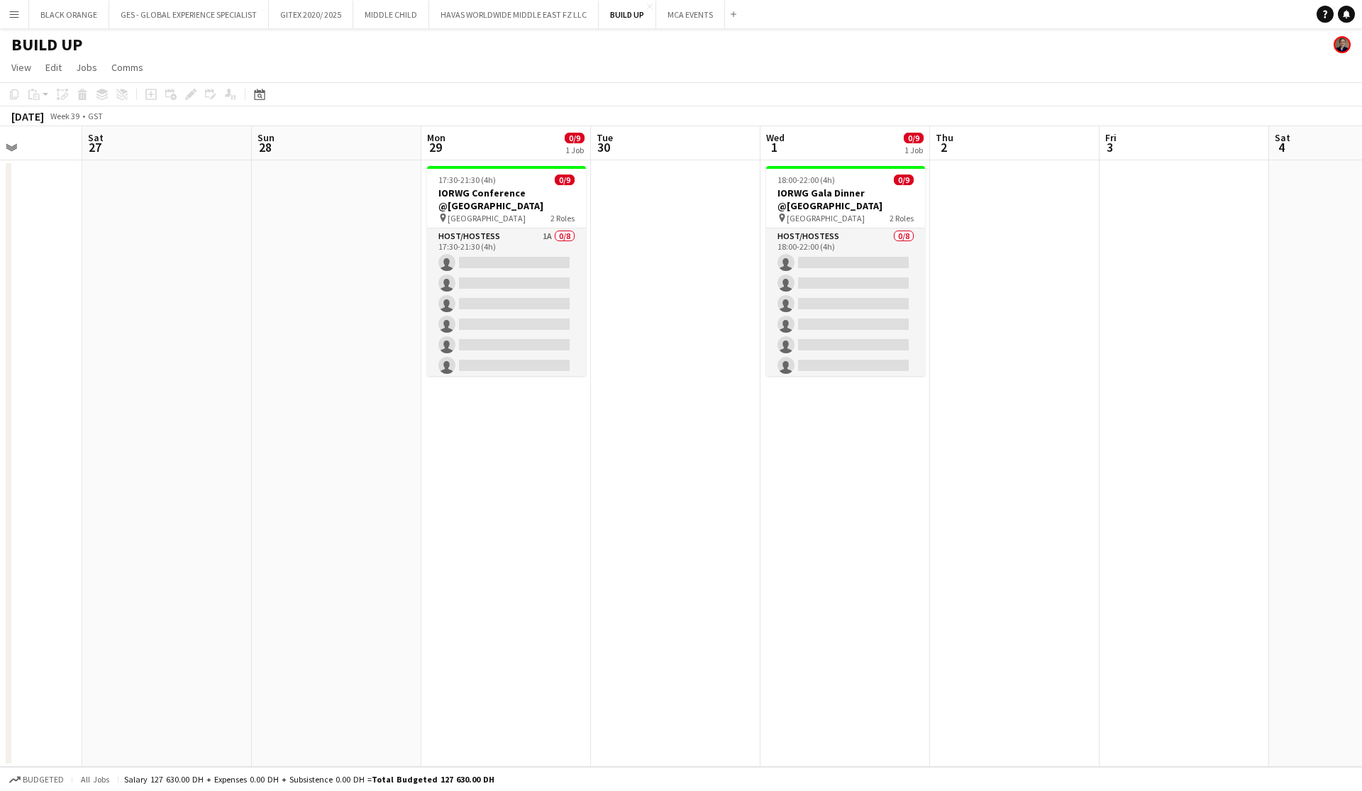
scroll to position [0, 597]
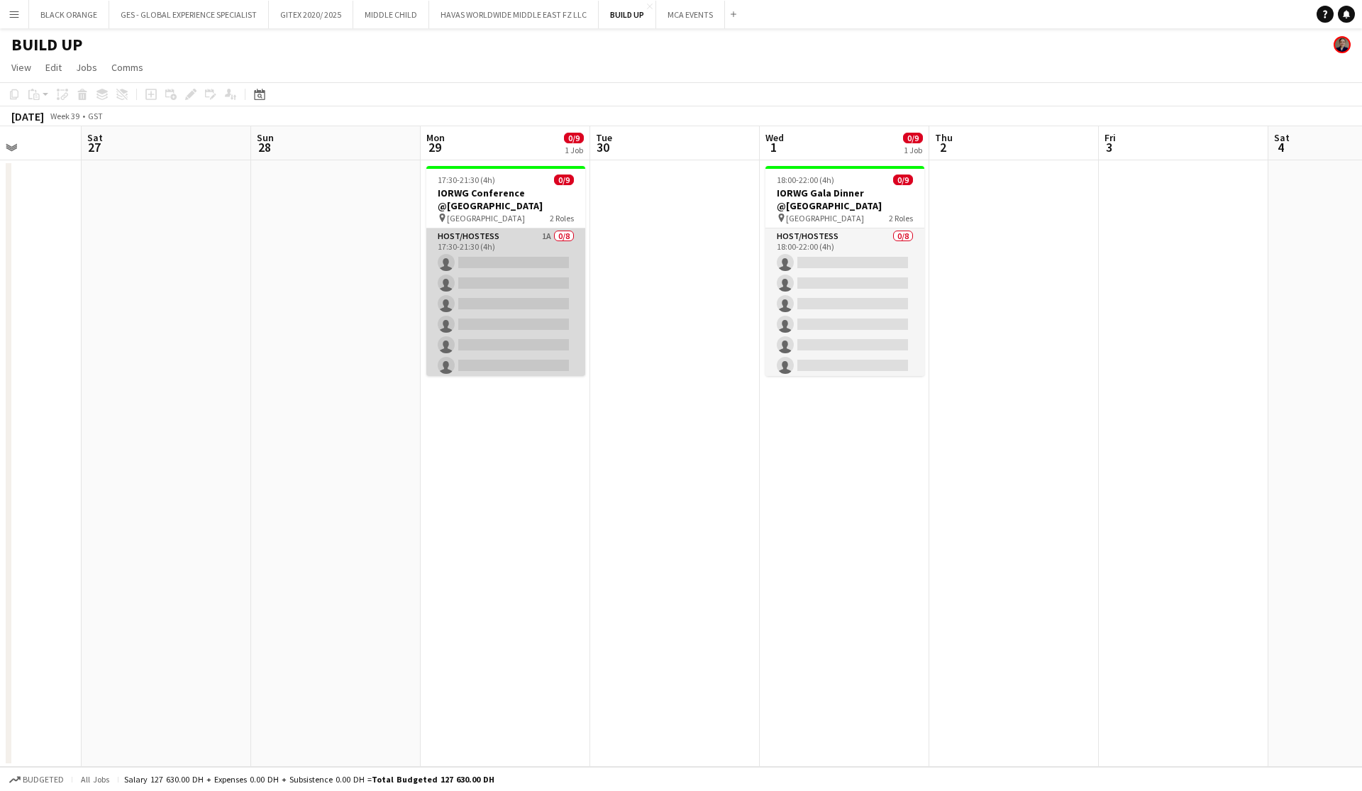
click at [511, 266] on app-card-role "Host/Hostess 1A 0/8 17:30-21:30 (4h) single-neutral-actions single-neutral-acti…" at bounding box center [505, 324] width 159 height 192
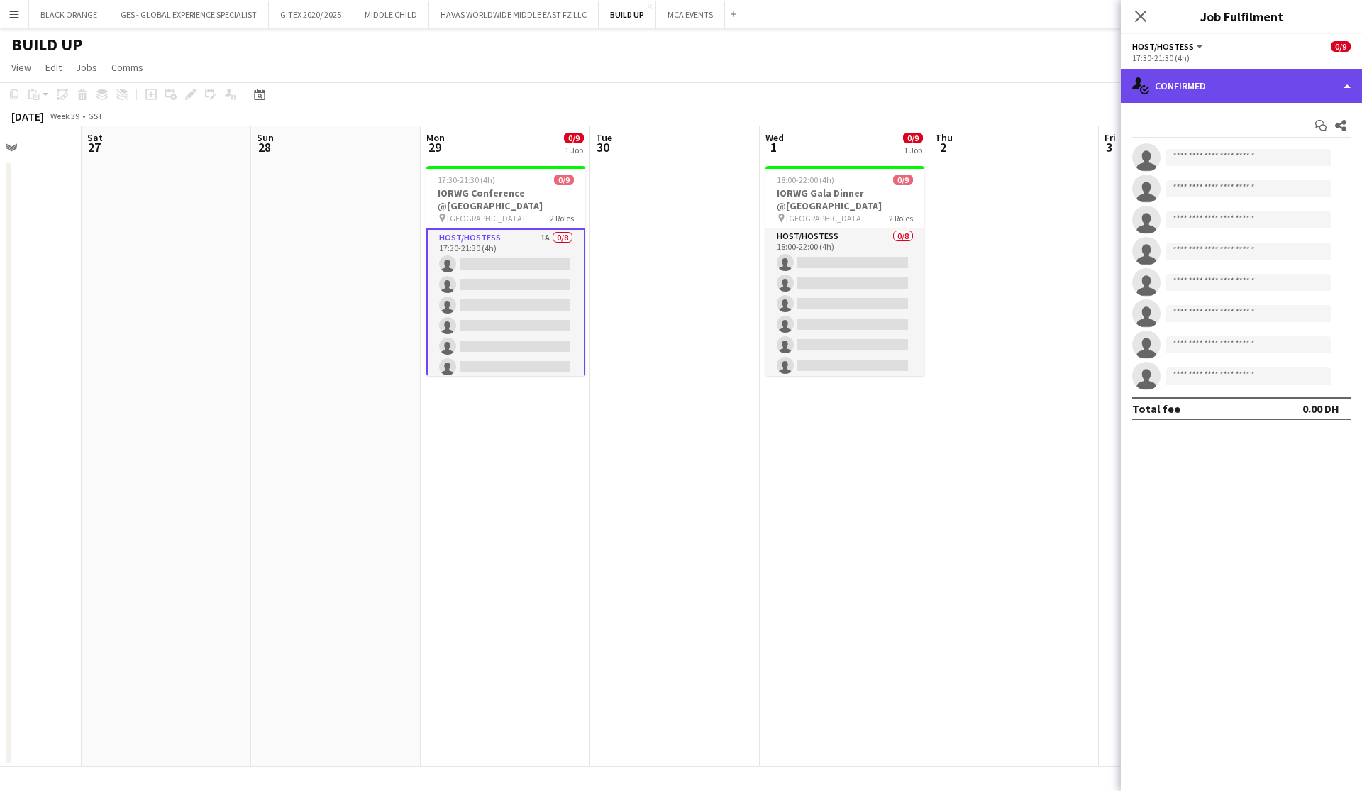
click at [742, 93] on div "single-neutral-actions-check-2 Confirmed" at bounding box center [1241, 86] width 241 height 34
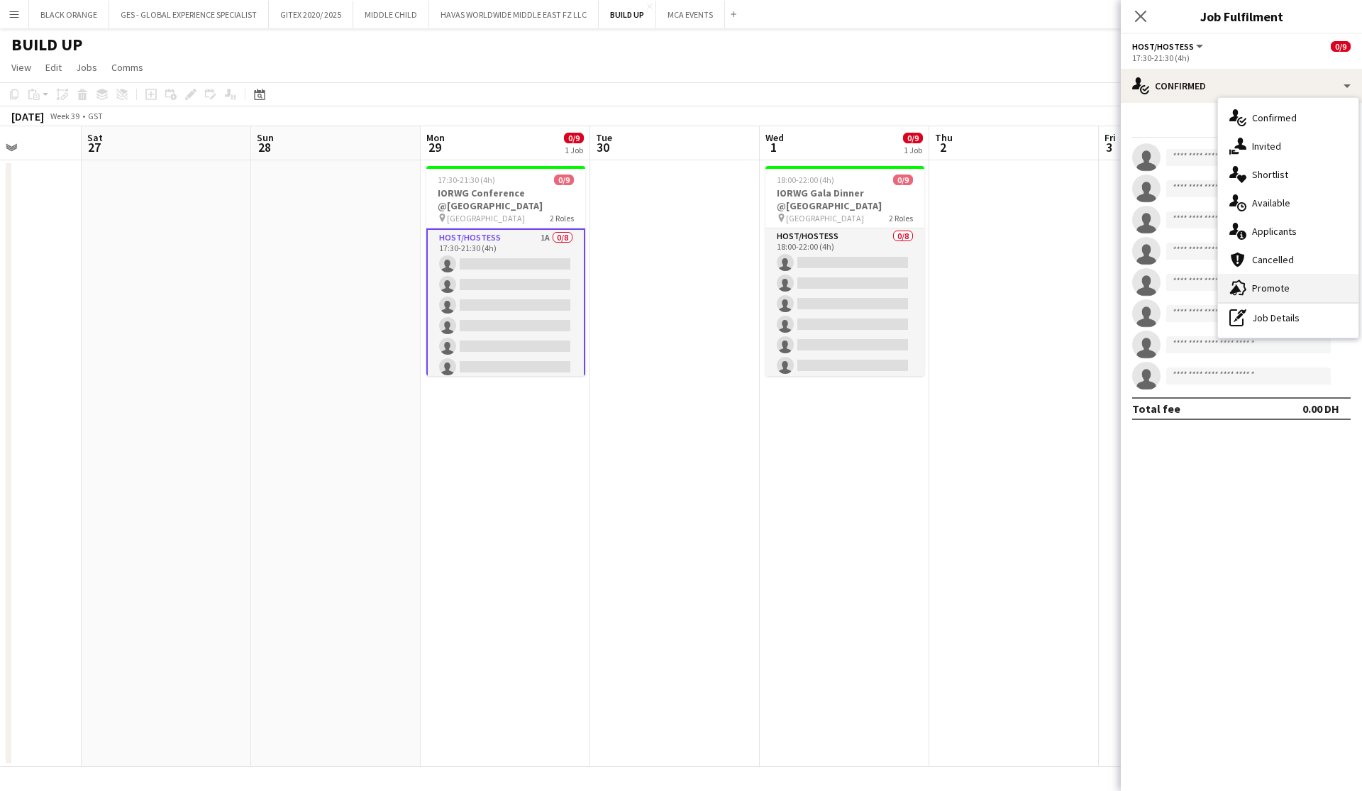
click at [742, 290] on span "Promote" at bounding box center [1271, 288] width 38 height 13
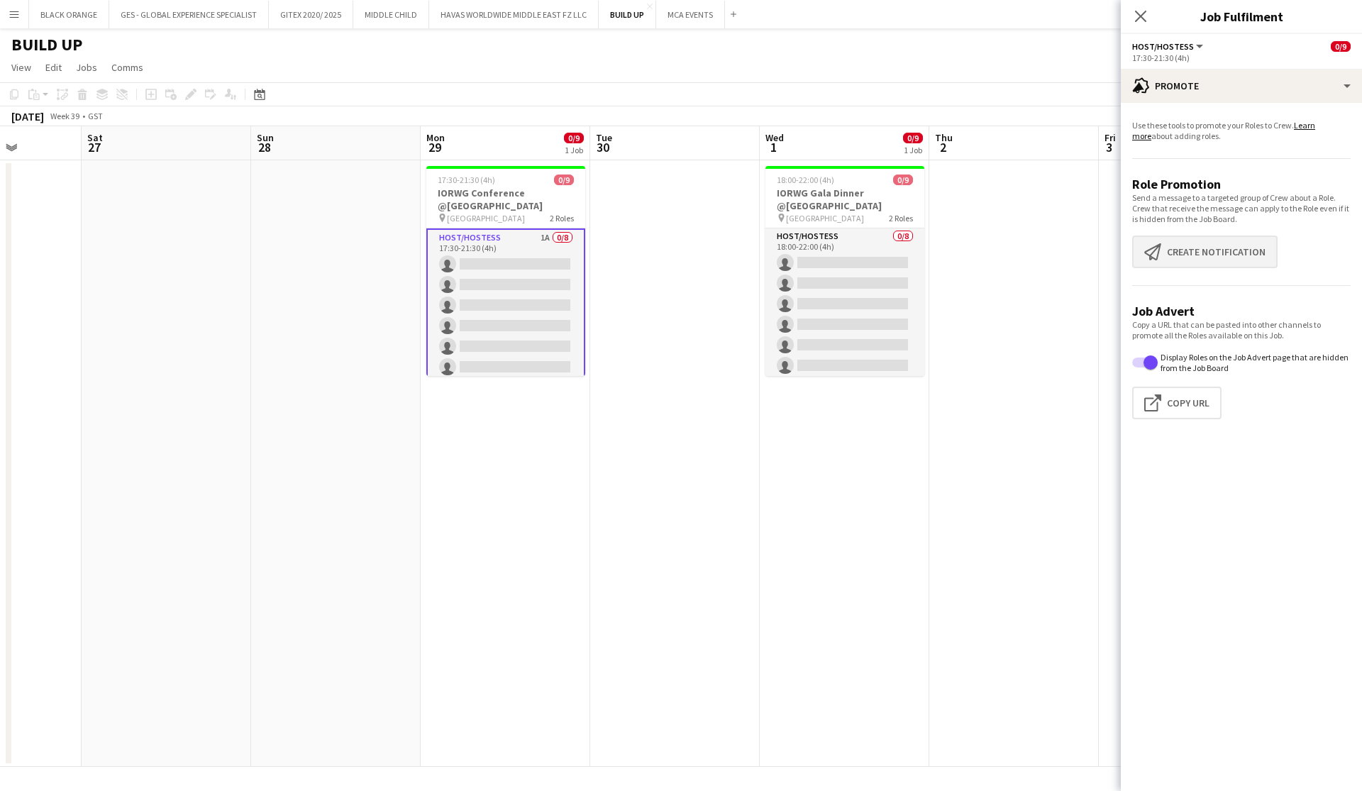
click at [742, 254] on button "Create notification Create notification" at bounding box center [1205, 252] width 145 height 33
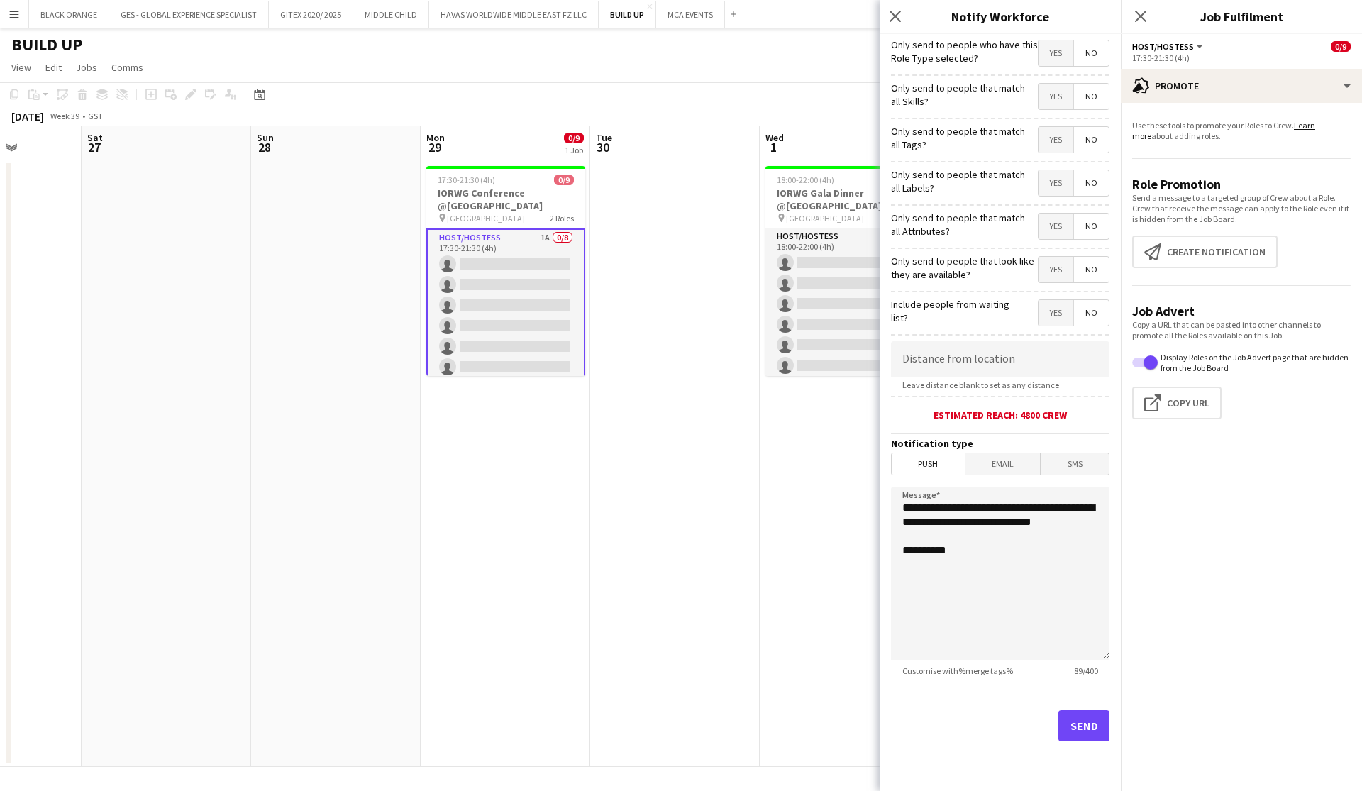
click at [742, 92] on span "Yes" at bounding box center [1056, 97] width 35 height 26
click at [742, 136] on span "Yes" at bounding box center [1056, 140] width 35 height 26
click at [742, 188] on span "Yes" at bounding box center [1056, 183] width 35 height 26
click at [742, 234] on span "Yes" at bounding box center [1056, 227] width 35 height 26
click at [742, 273] on span "Yes" at bounding box center [1056, 270] width 35 height 26
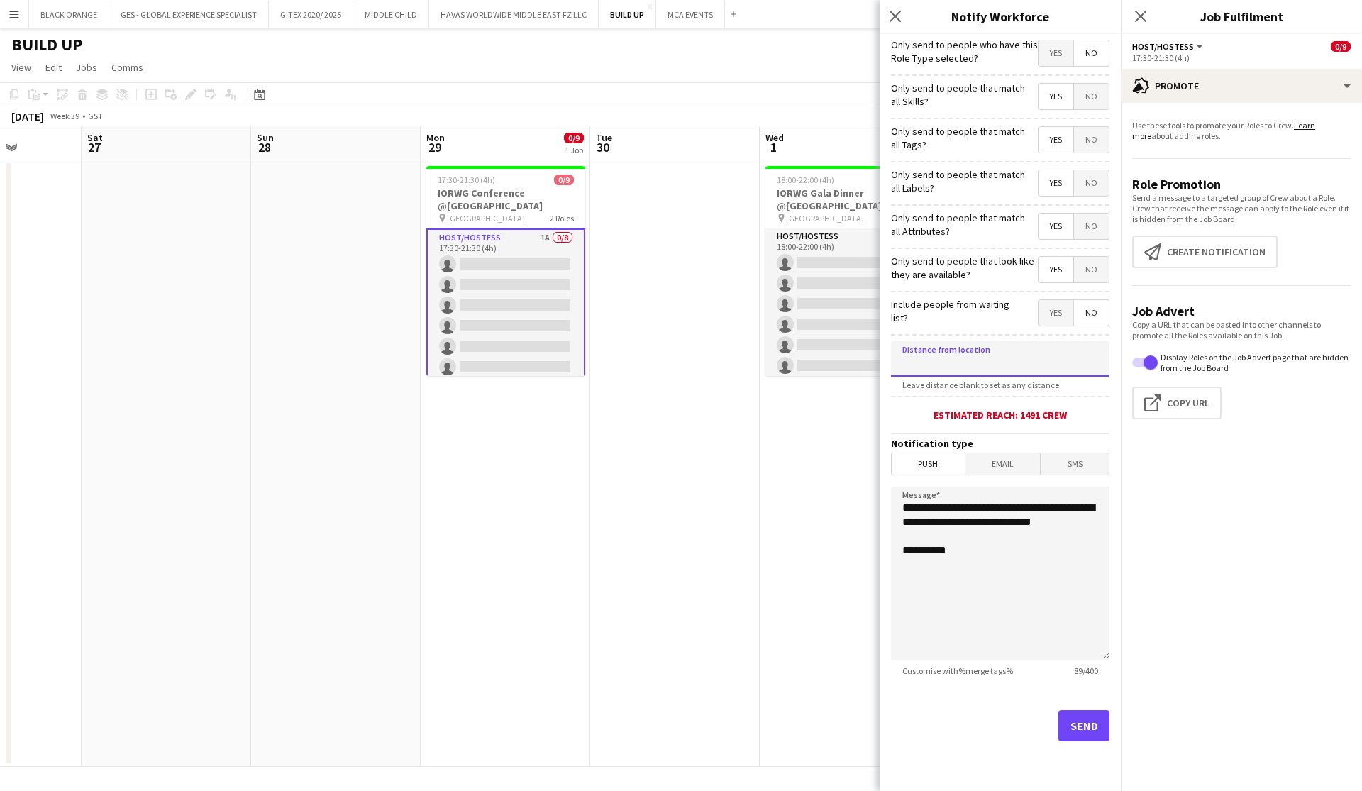
click at [742, 364] on input at bounding box center [1000, 358] width 219 height 35
type input "*****"
click at [742, 735] on button "Send" at bounding box center [1084, 725] width 51 height 31
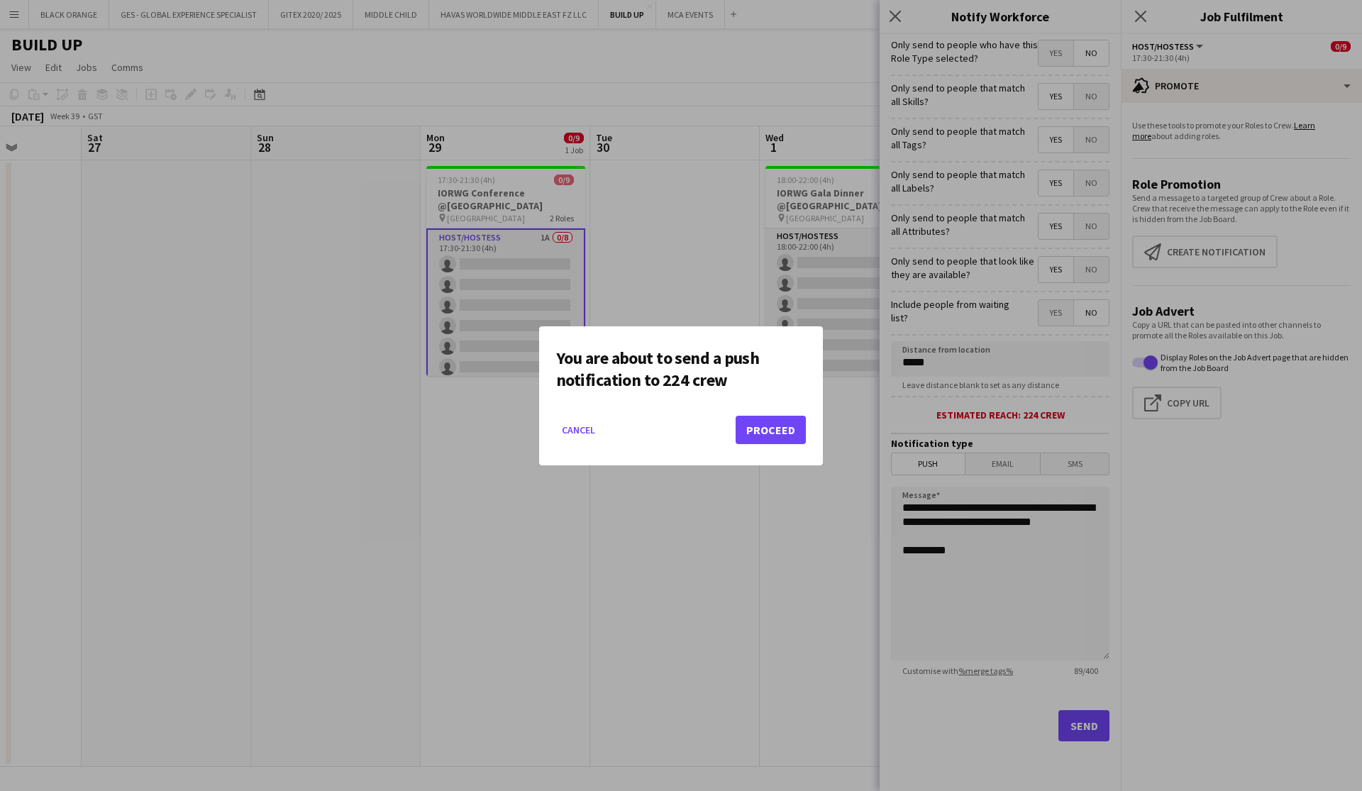
click at [742, 426] on button "Proceed" at bounding box center [771, 430] width 70 height 28
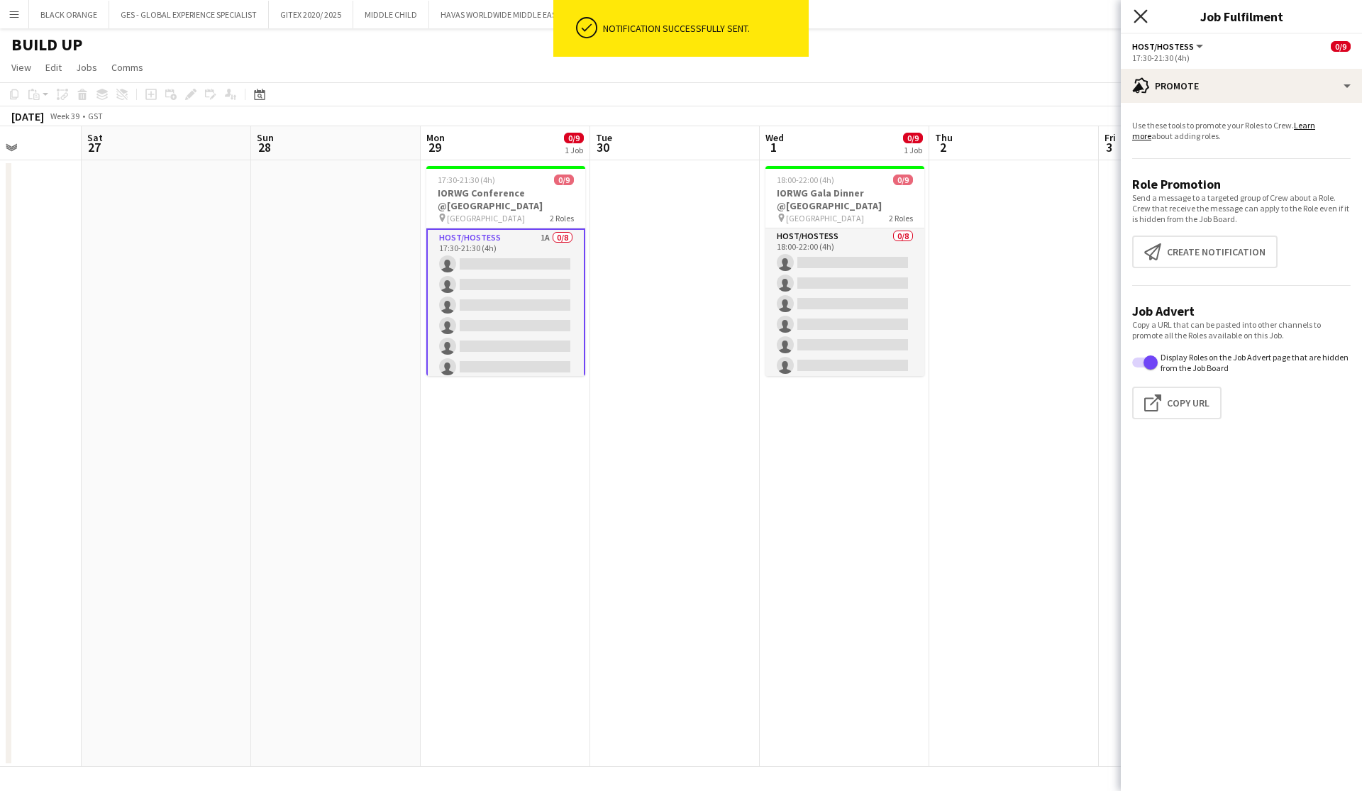
click at [742, 16] on icon "Close pop-in" at bounding box center [1140, 15] width 13 height 13
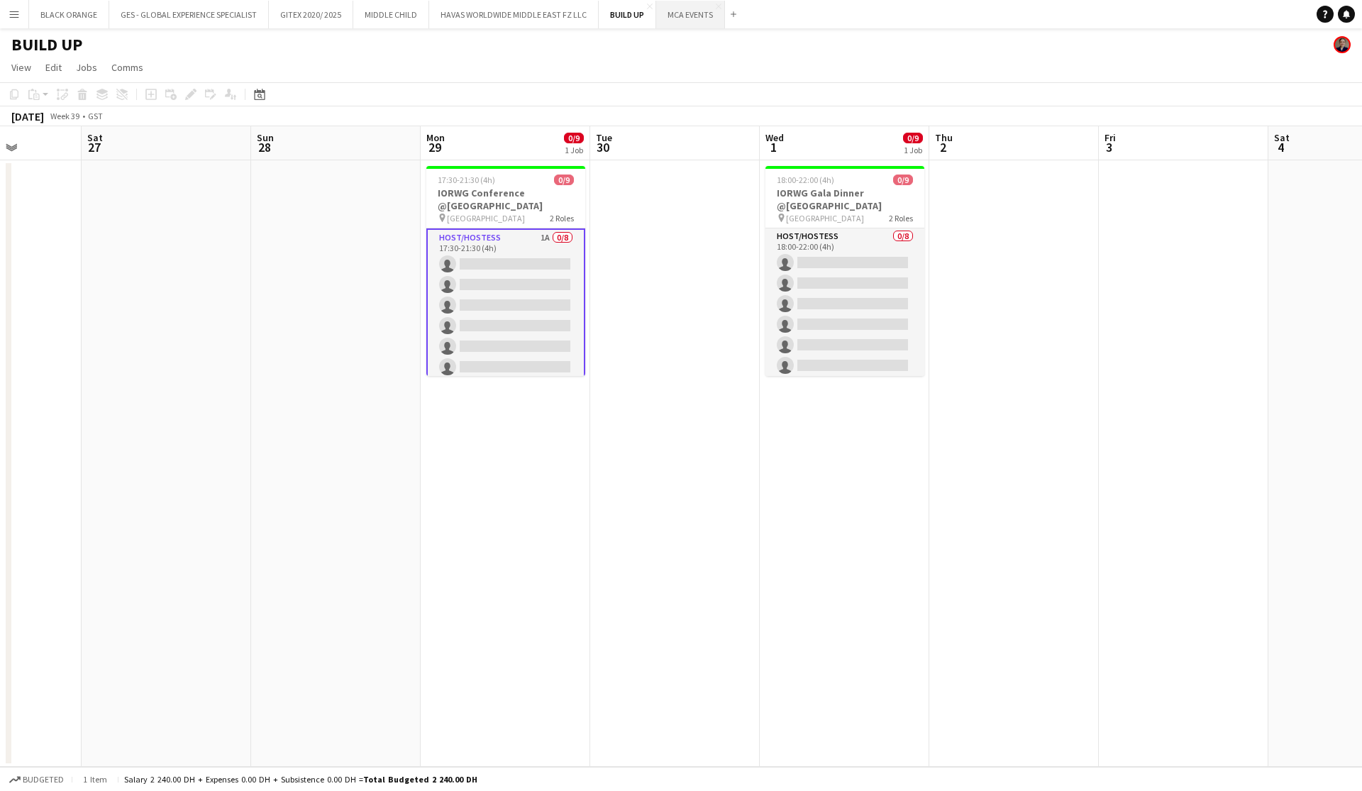
click at [693, 21] on button "MCA EVENTS Close" at bounding box center [690, 15] width 69 height 28
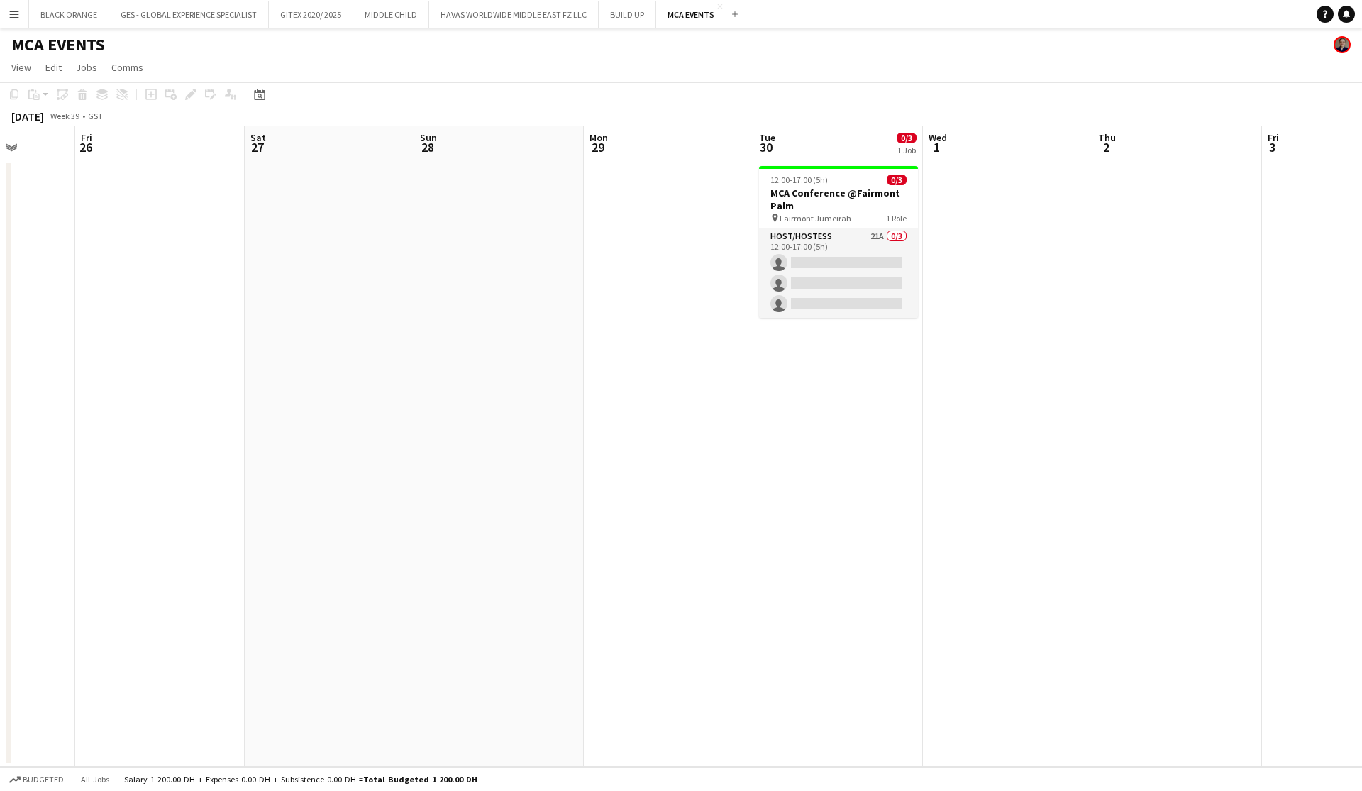
scroll to position [0, 451]
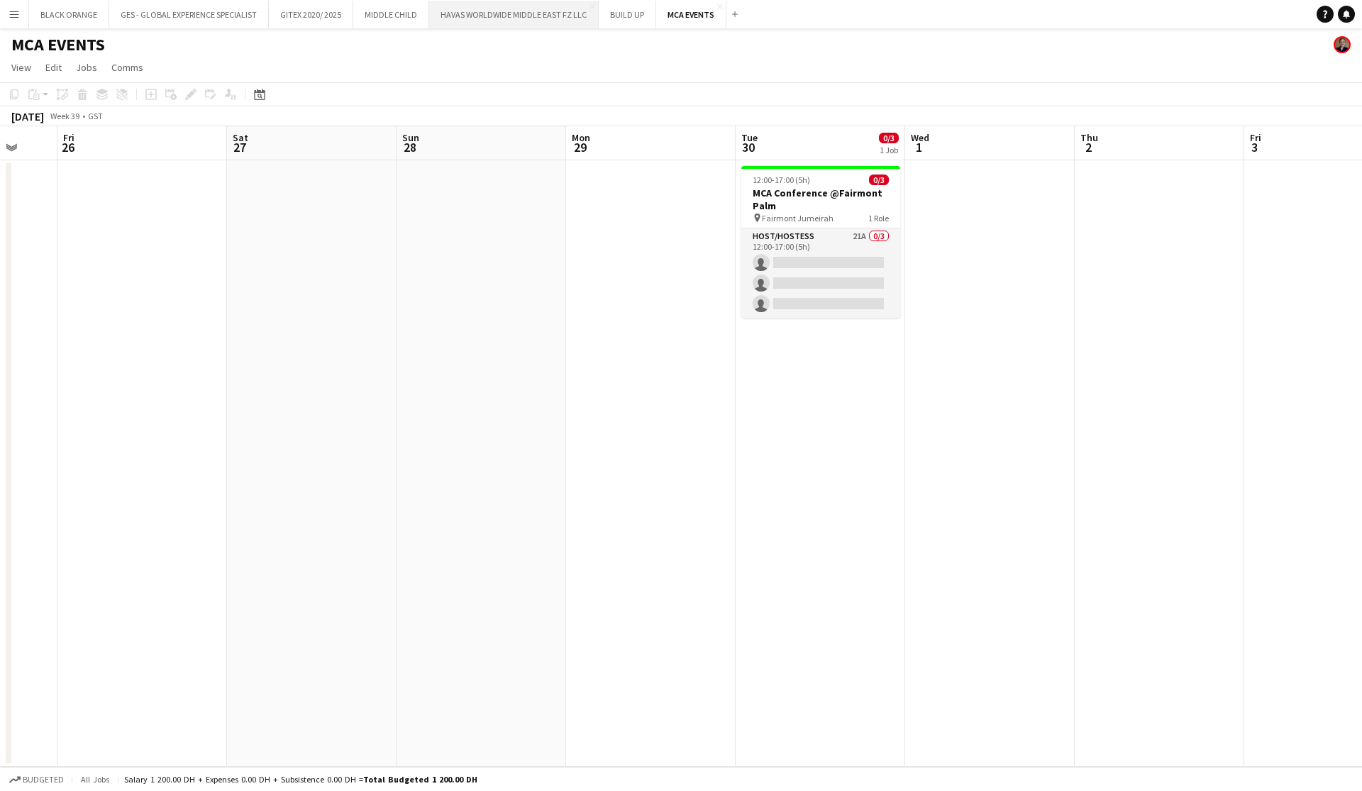
click at [516, 18] on button "HAVAS WORLDWIDE MIDDLE EAST FZ LLC Close" at bounding box center [514, 15] width 170 height 28
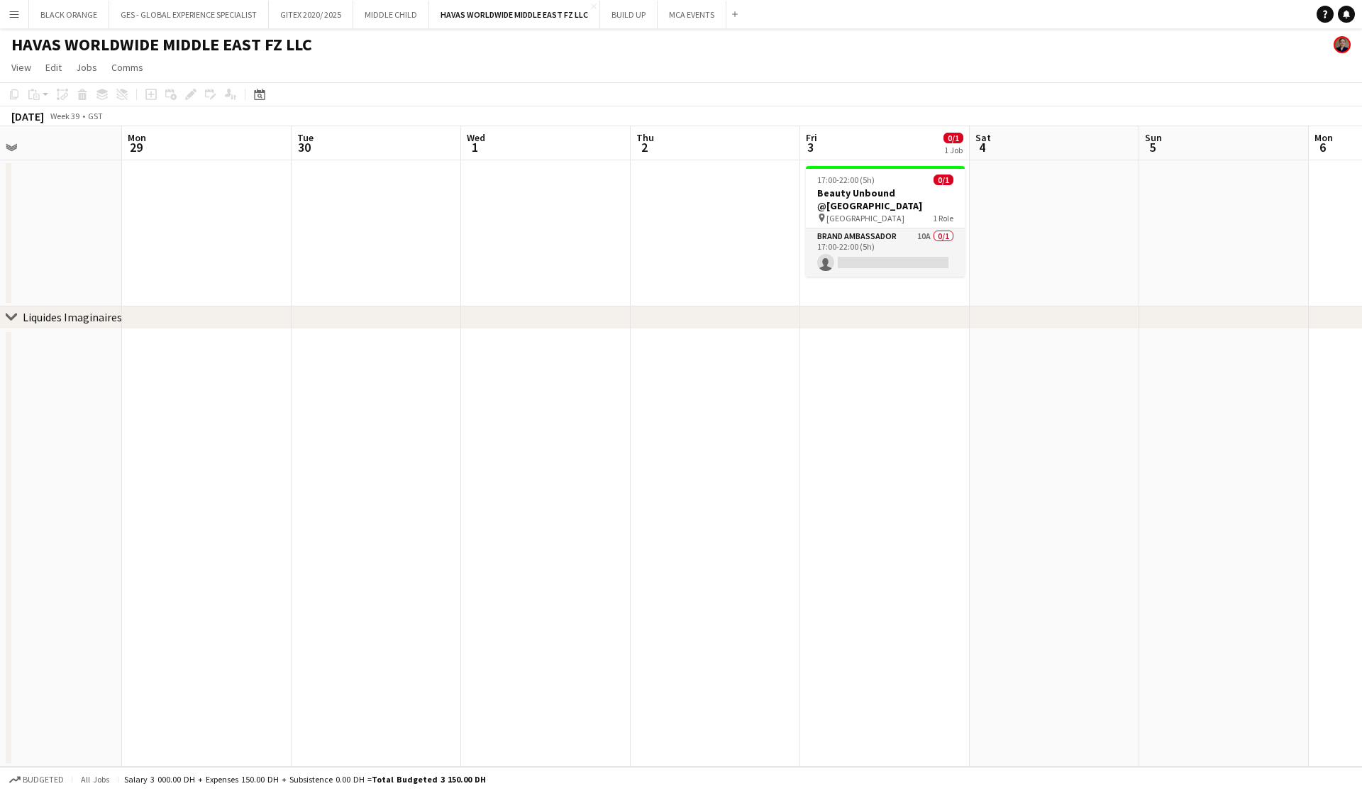
scroll to position [0, 558]
click at [742, 257] on app-card-role "Brand Ambassador 10A 0/1 17:00-22:00 (5h) single-neutral-actions" at bounding box center [883, 252] width 159 height 48
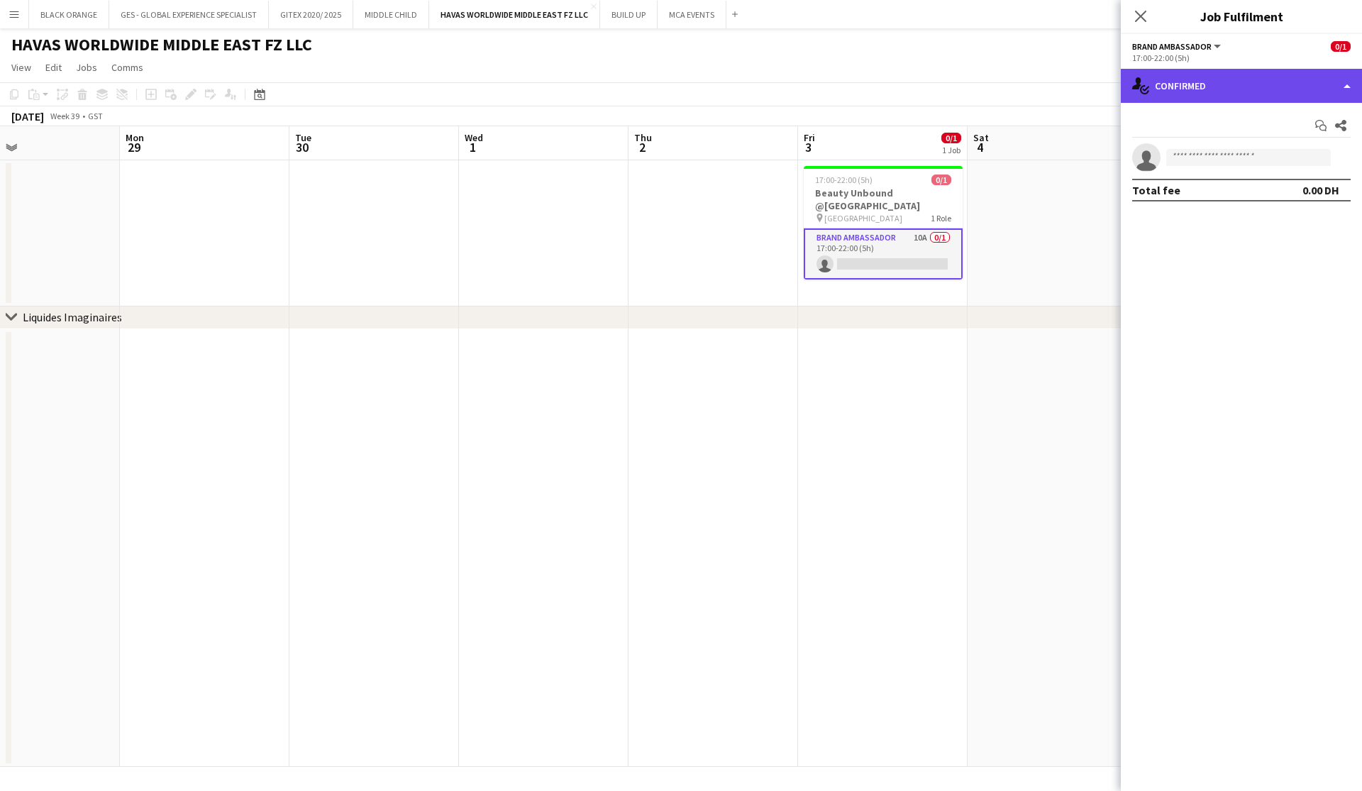
click at [742, 87] on div "single-neutral-actions-check-2 Confirmed" at bounding box center [1241, 86] width 241 height 34
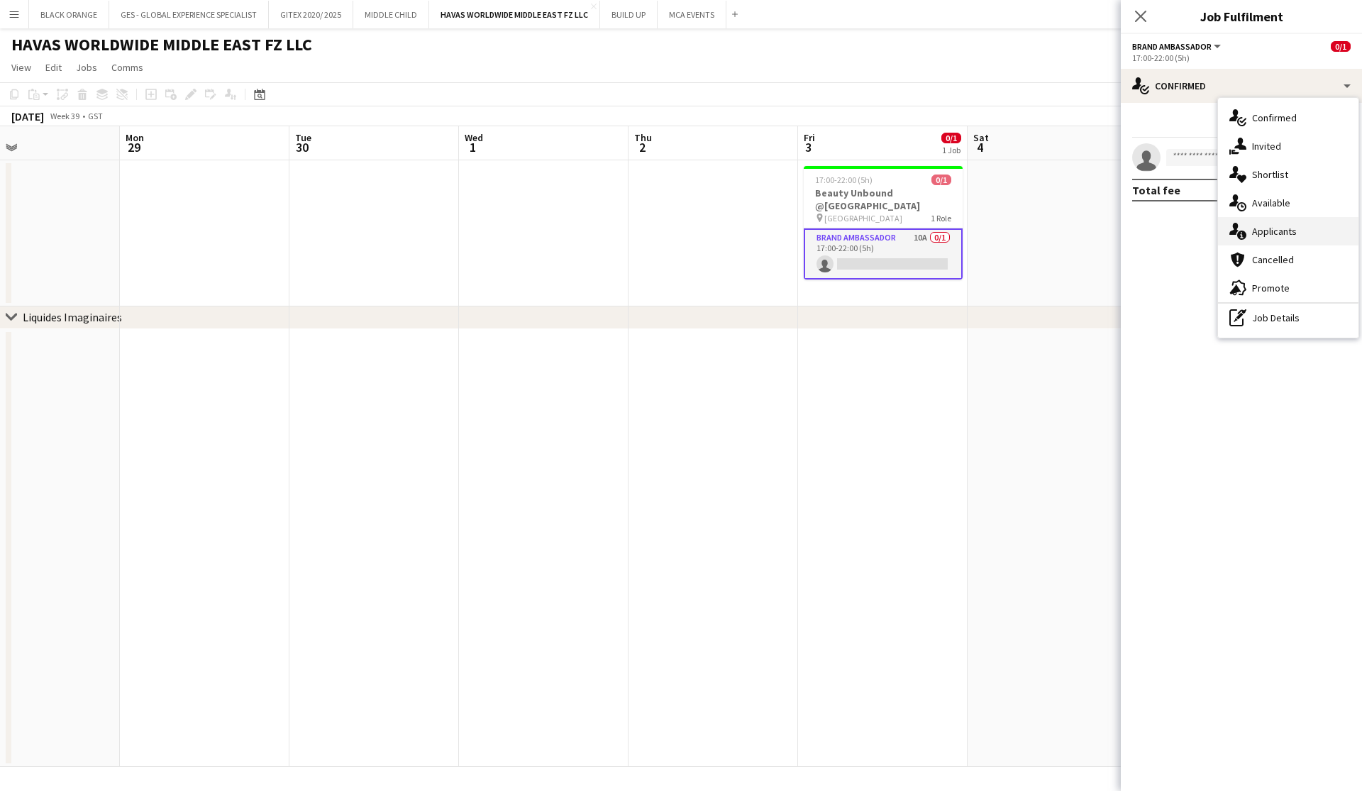
click at [742, 236] on span "Applicants" at bounding box center [1274, 231] width 45 height 13
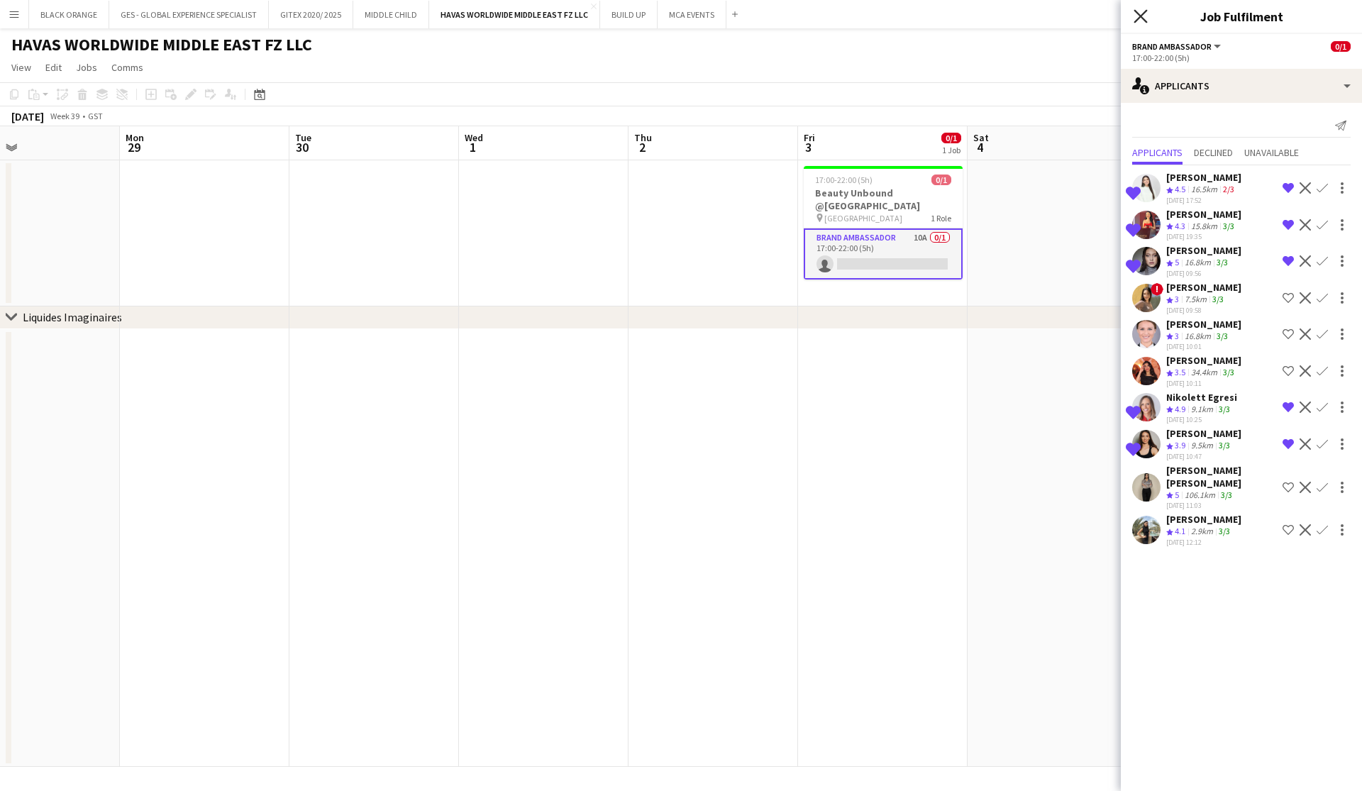
click at [742, 13] on icon "Close pop-in" at bounding box center [1140, 15] width 13 height 13
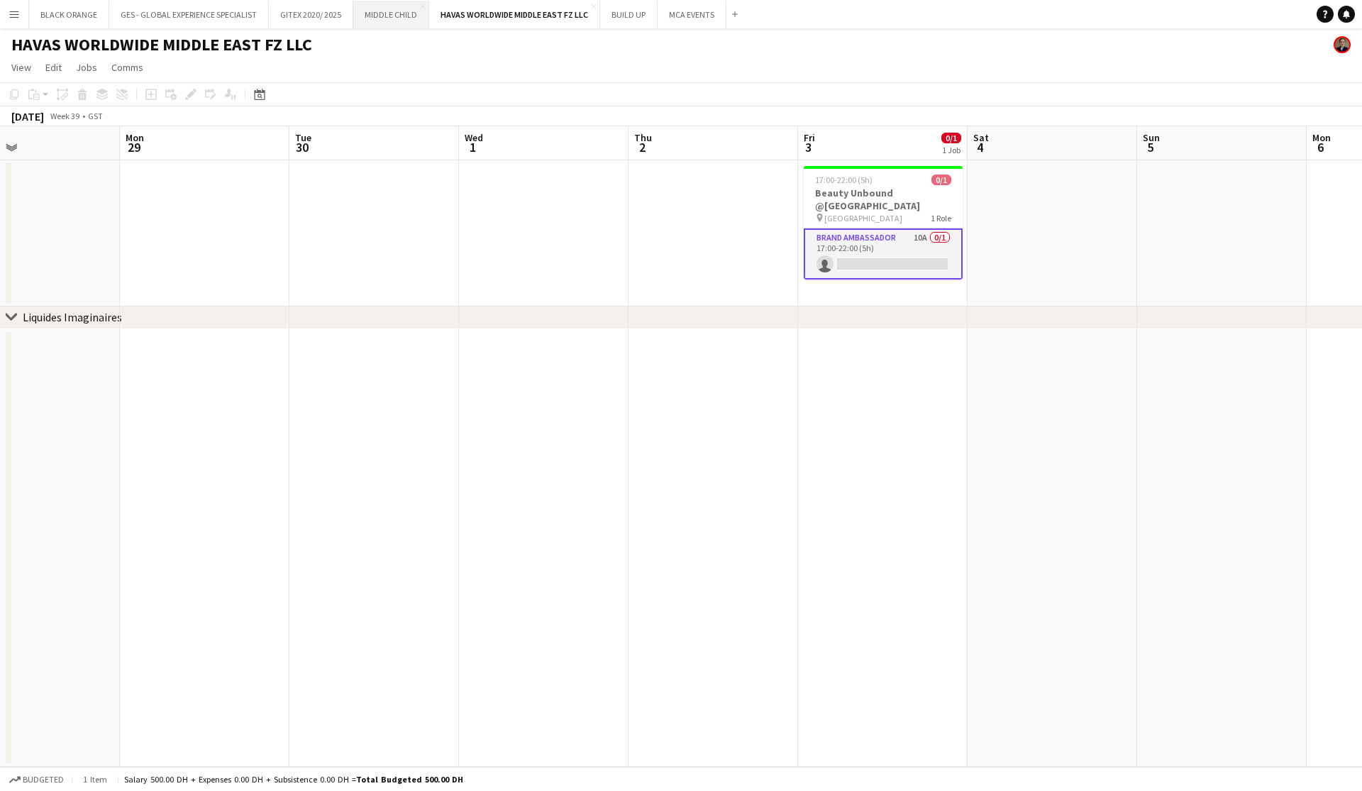
click at [389, 17] on button "MIDDLE CHILD Close" at bounding box center [391, 15] width 76 height 28
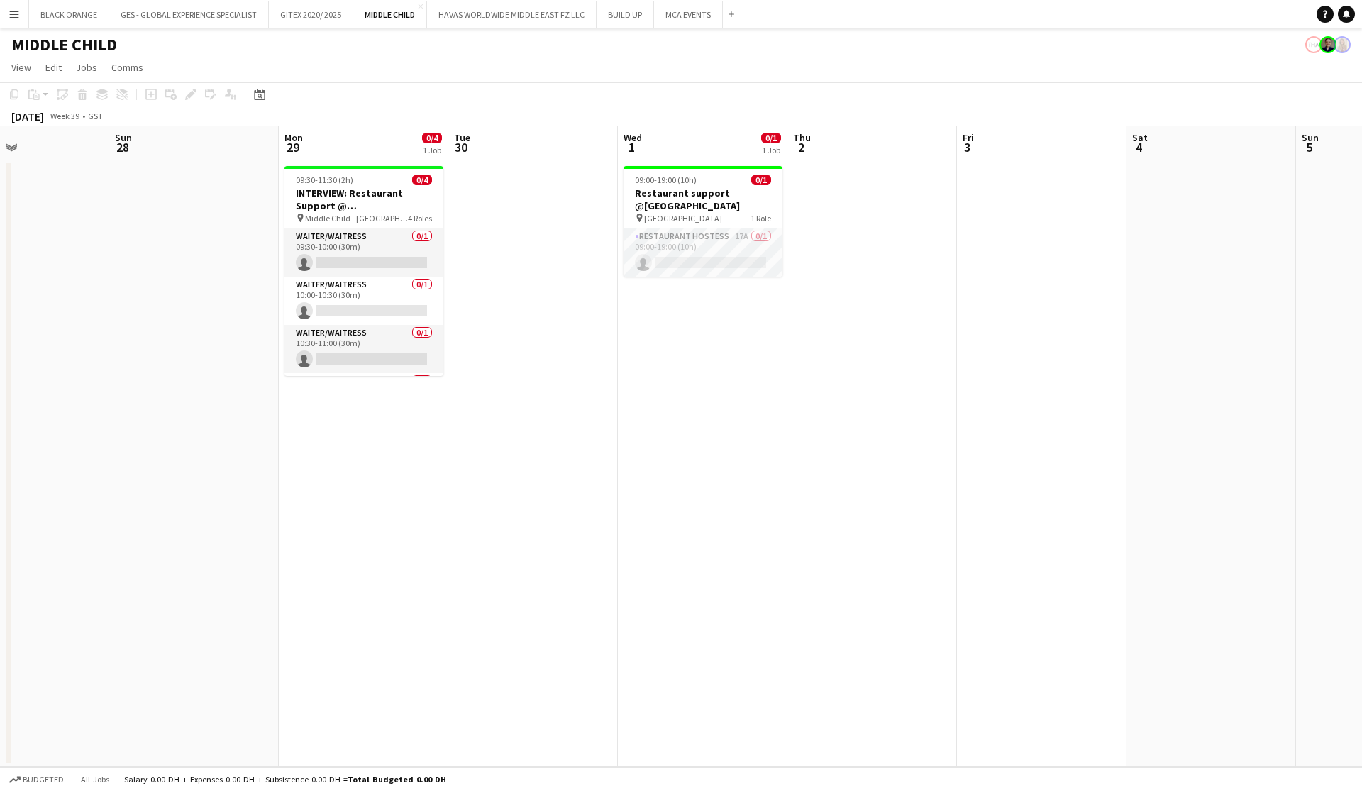
scroll to position [0, 400]
click at [679, 250] on app-card-role "Restaurant Hostess 17A 0/1 09:00-19:00 (10h) single-neutral-actions" at bounding box center [702, 252] width 159 height 48
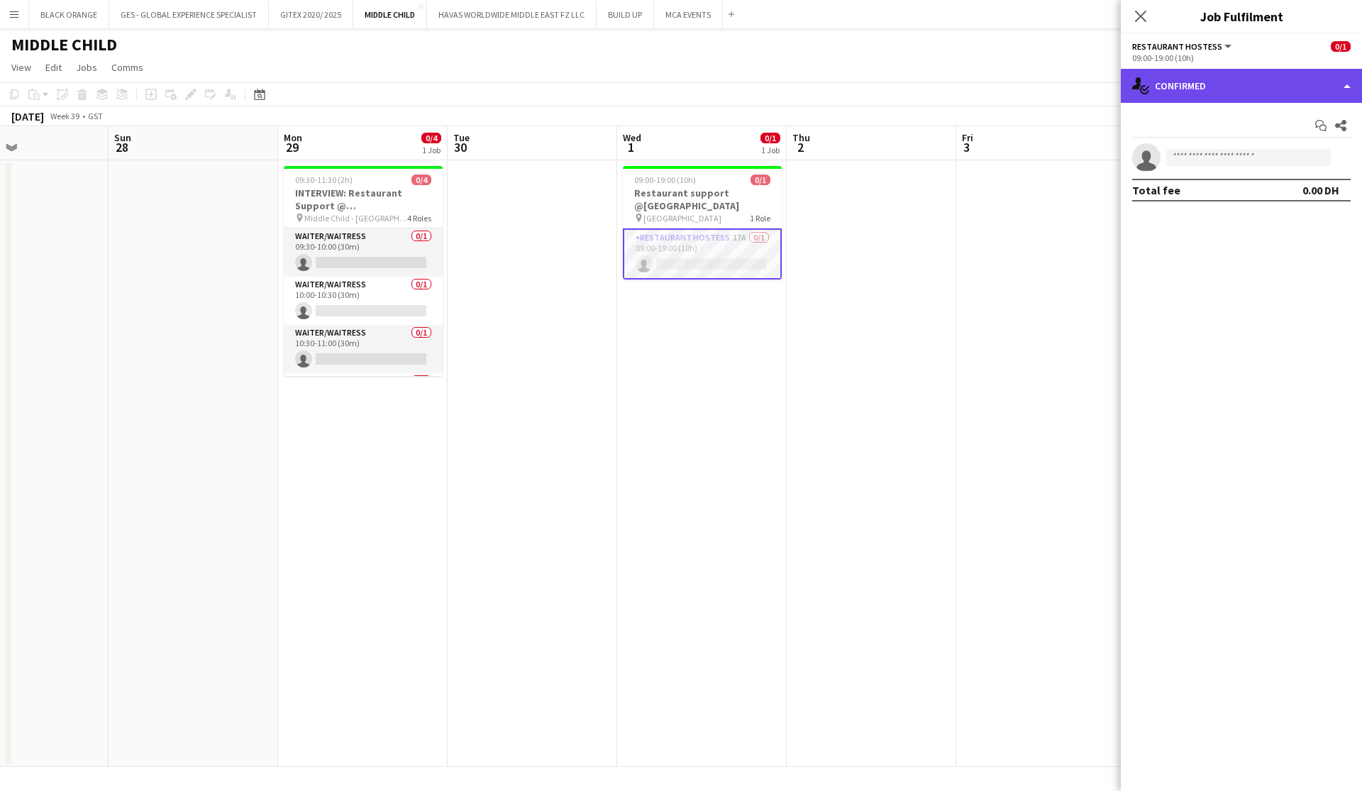
click at [742, 87] on div "single-neutral-actions-check-2 Confirmed" at bounding box center [1241, 86] width 241 height 34
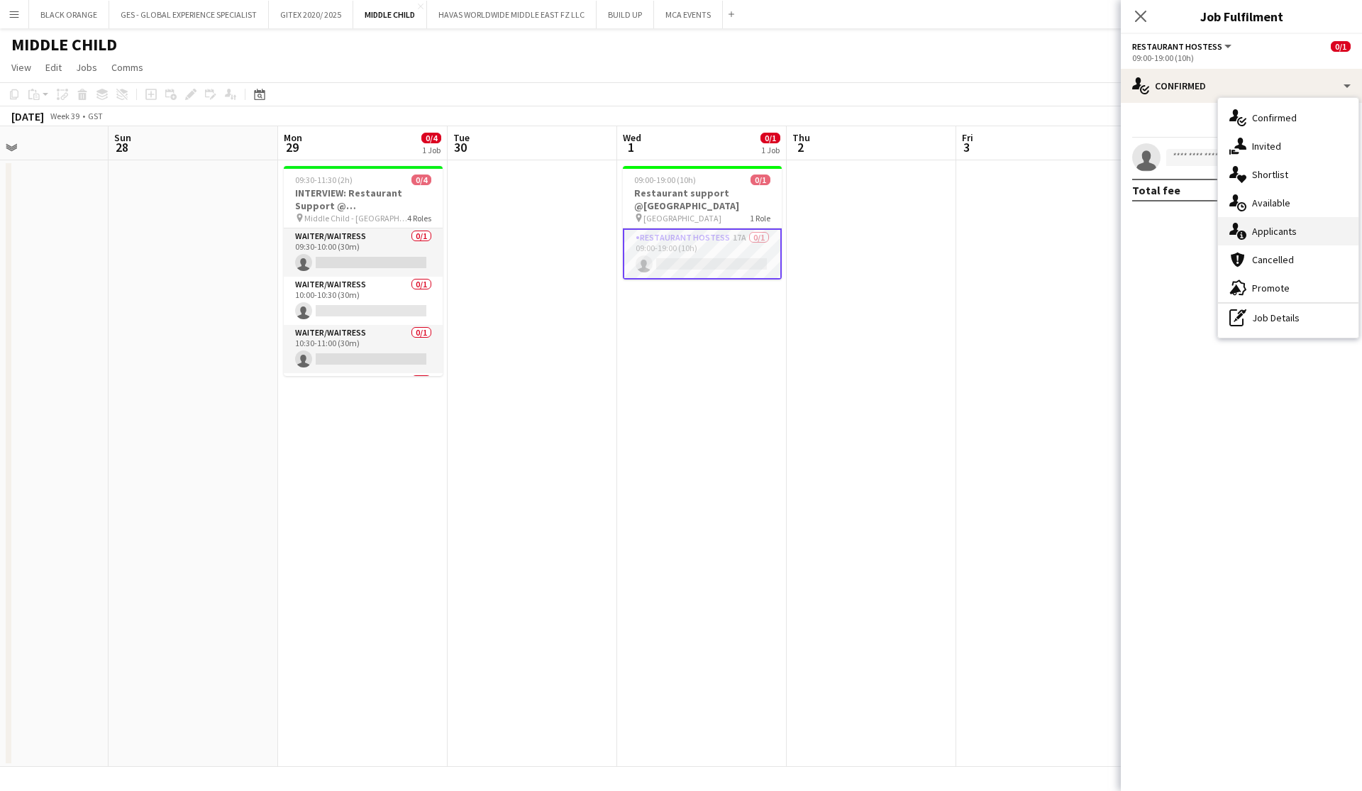
click at [742, 236] on span "Applicants" at bounding box center [1274, 231] width 45 height 13
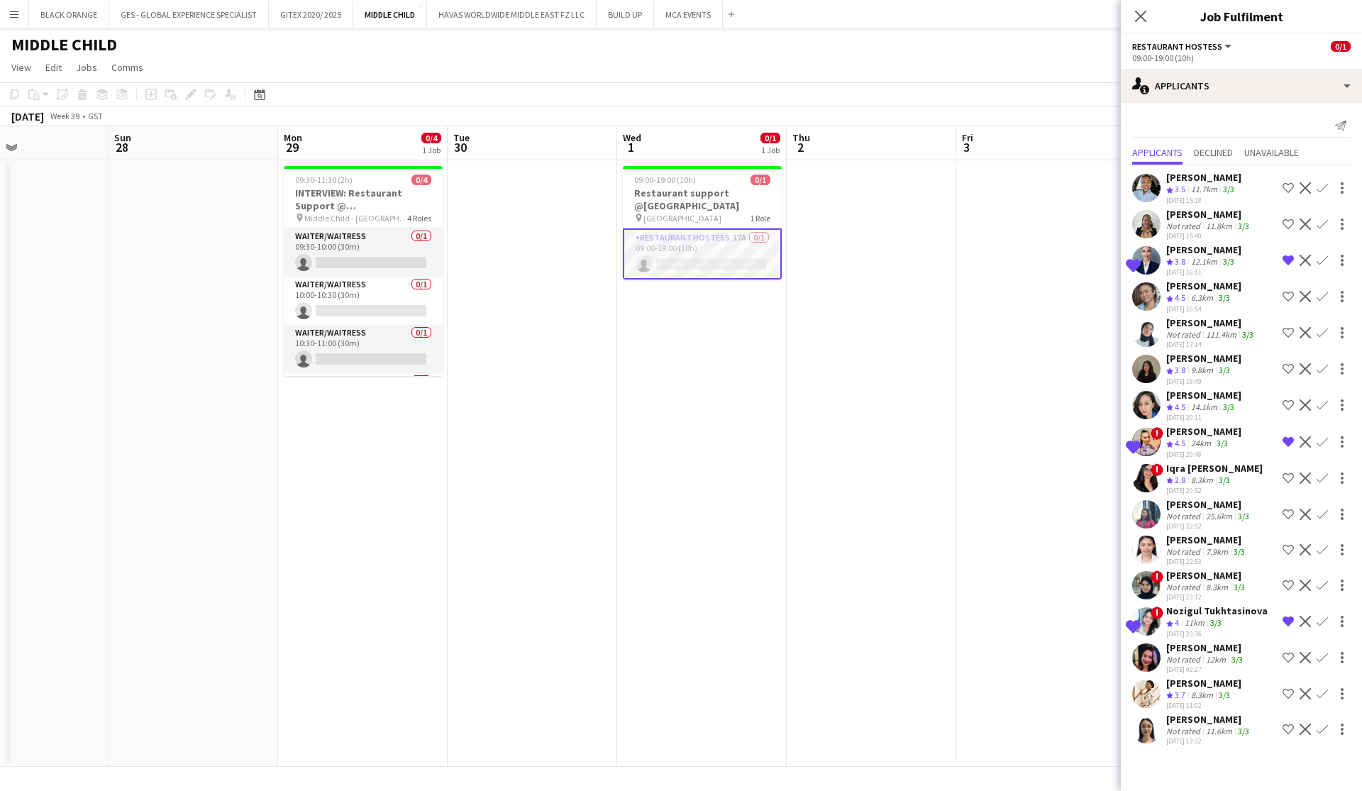
scroll to position [0, 0]
click at [742, 19] on icon "Close pop-in" at bounding box center [1140, 15] width 13 height 13
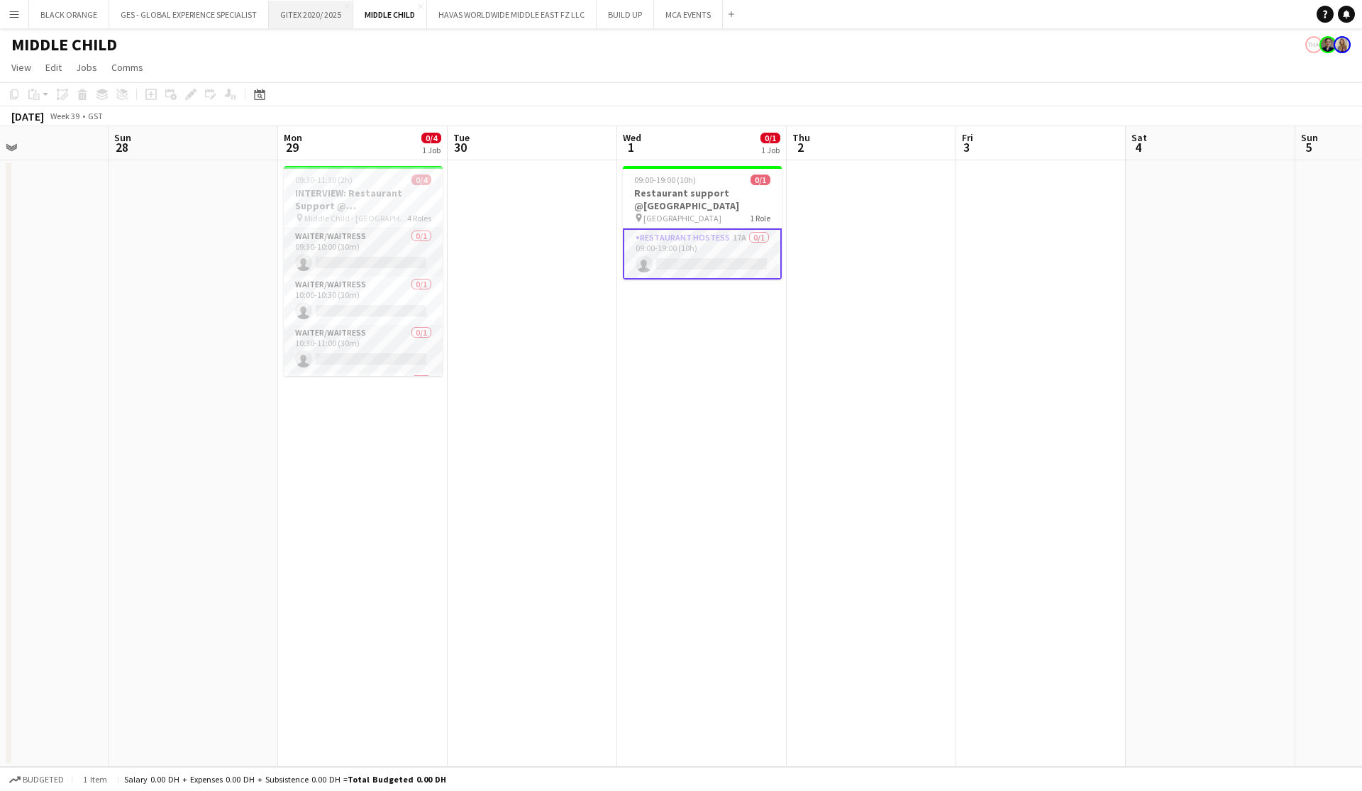
click at [317, 16] on button "GITEX 2020/ 2025 Close" at bounding box center [311, 15] width 84 height 28
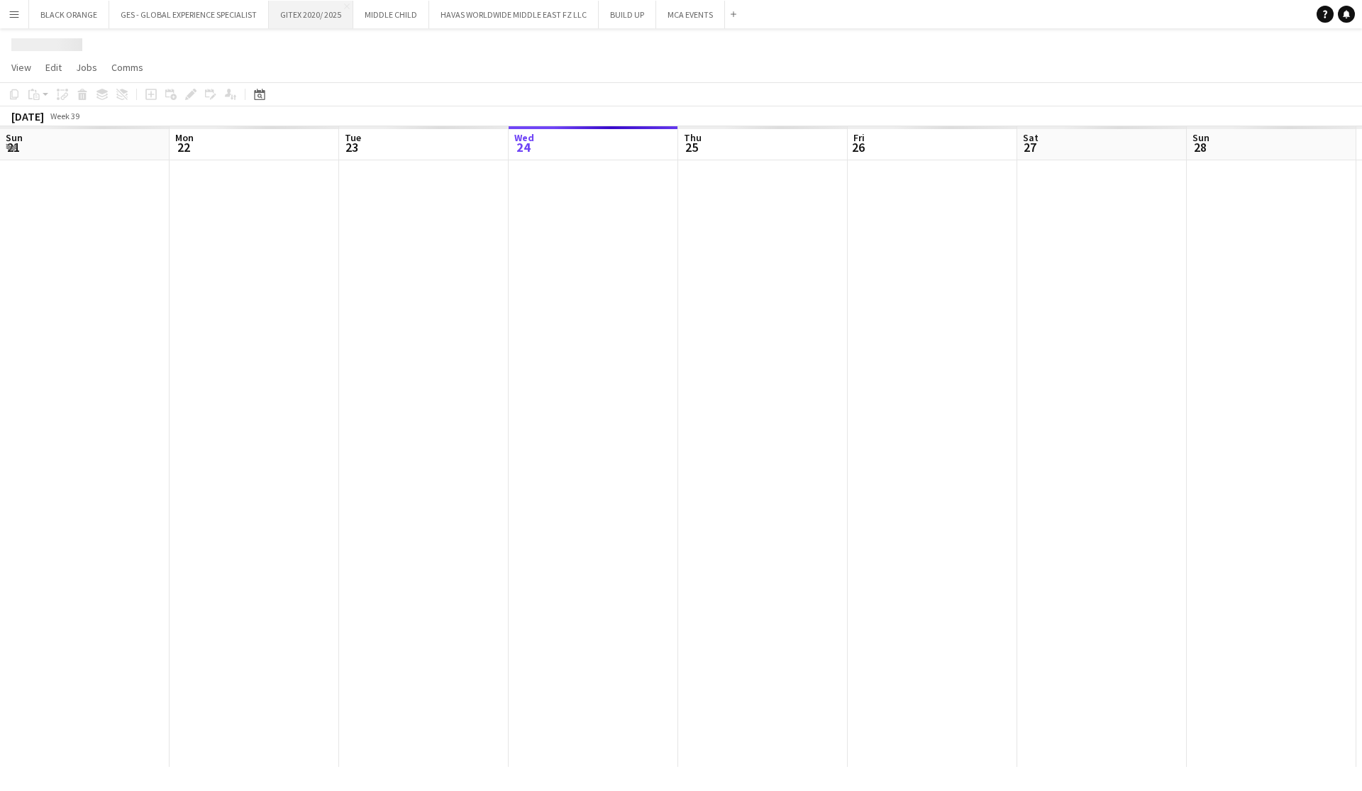
scroll to position [0, 339]
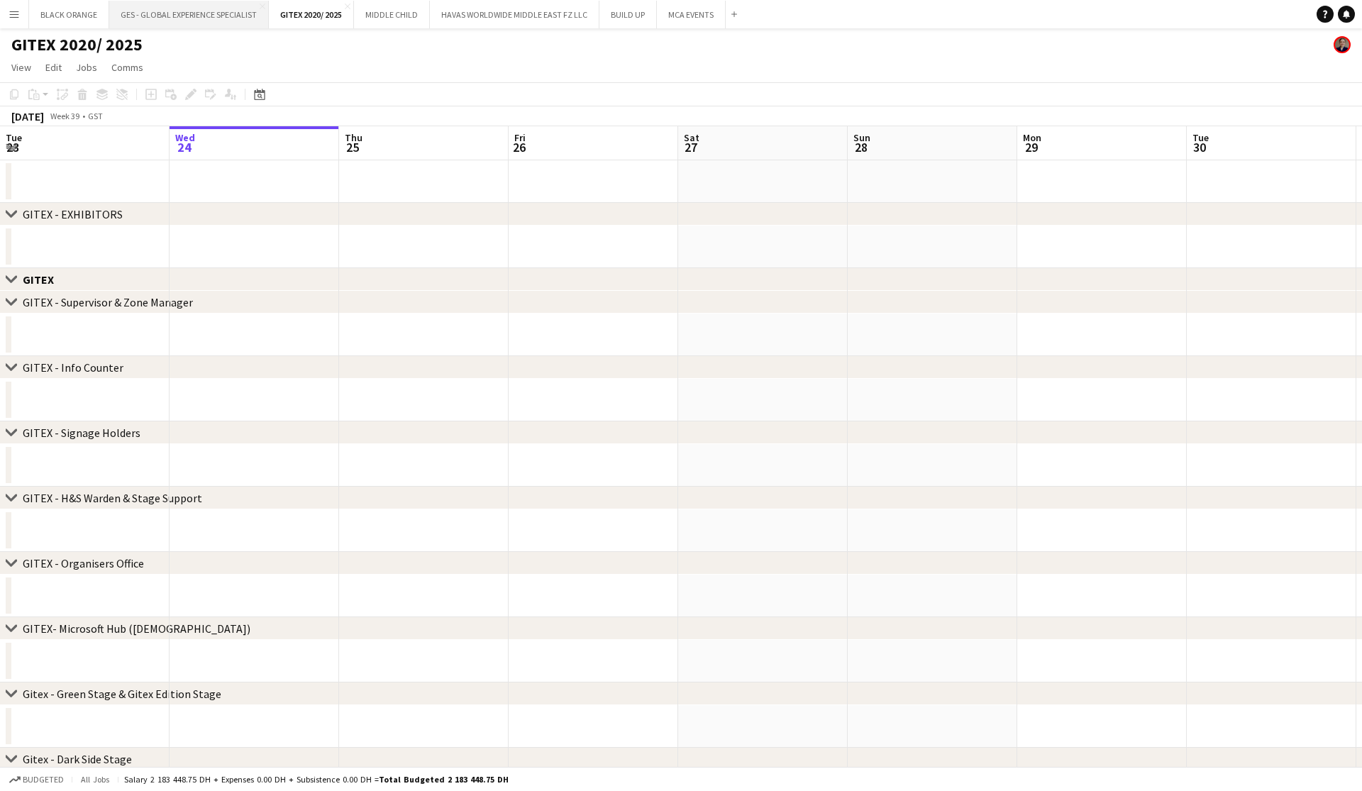
click at [199, 17] on button "GES - GLOBAL EXPERIENCE SPECIALIST Close" at bounding box center [189, 15] width 160 height 28
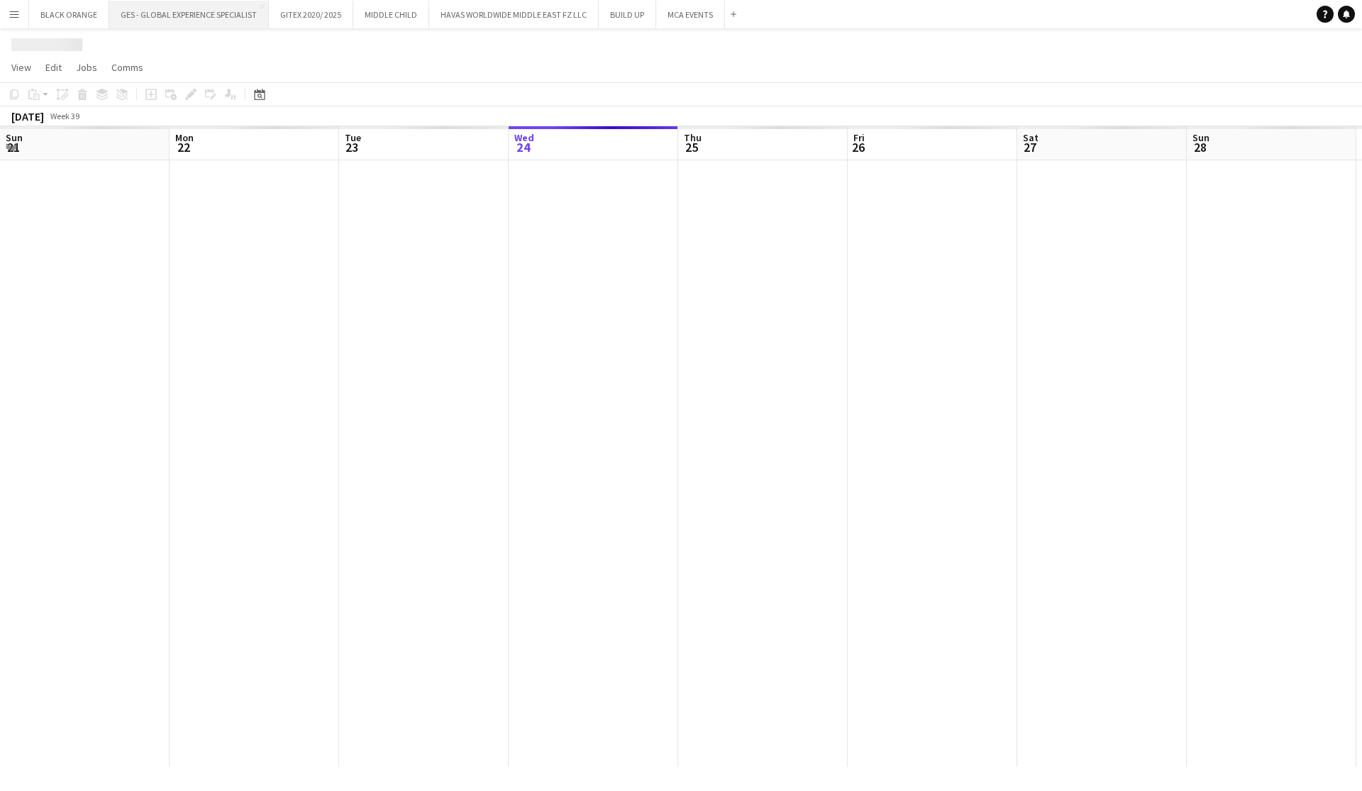
scroll to position [0, 339]
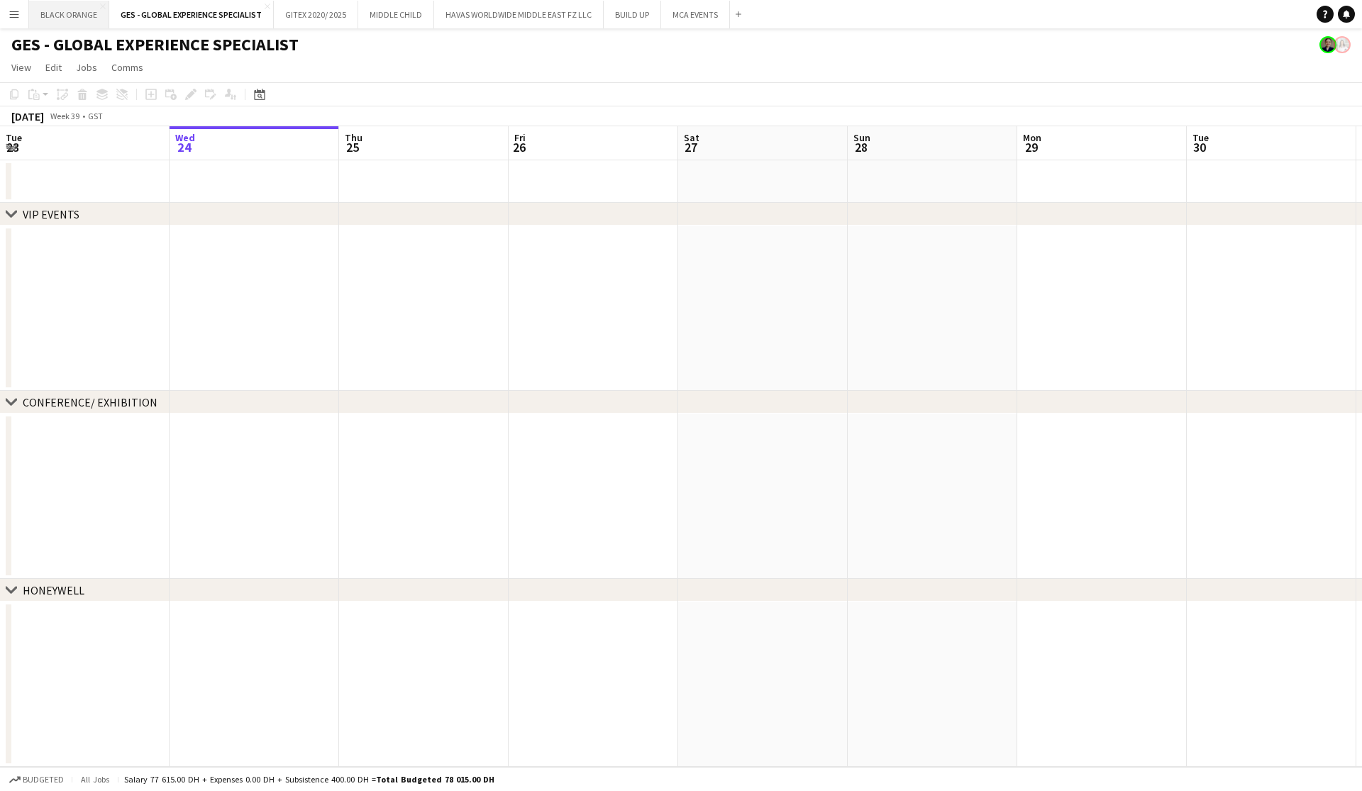
click at [72, 21] on button "BLACK ORANGE Close" at bounding box center [69, 15] width 80 height 28
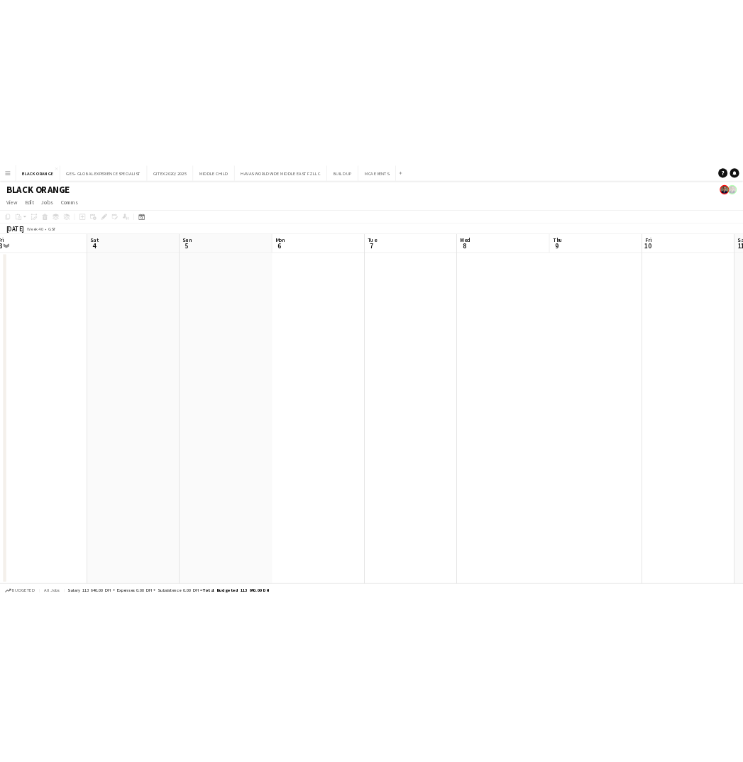
scroll to position [0, 700]
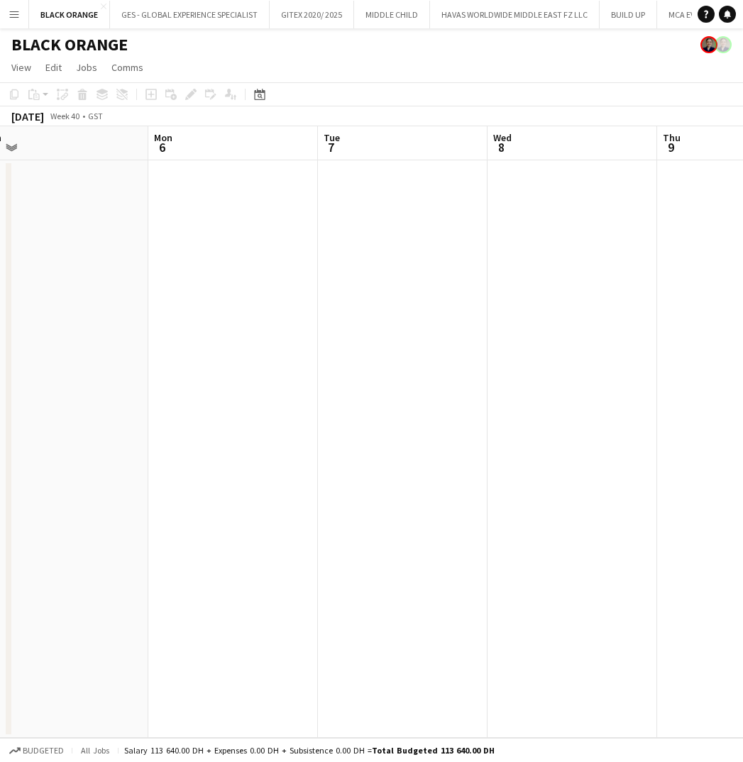
click at [9, 18] on app-icon "Menu" at bounding box center [14, 14] width 11 height 11
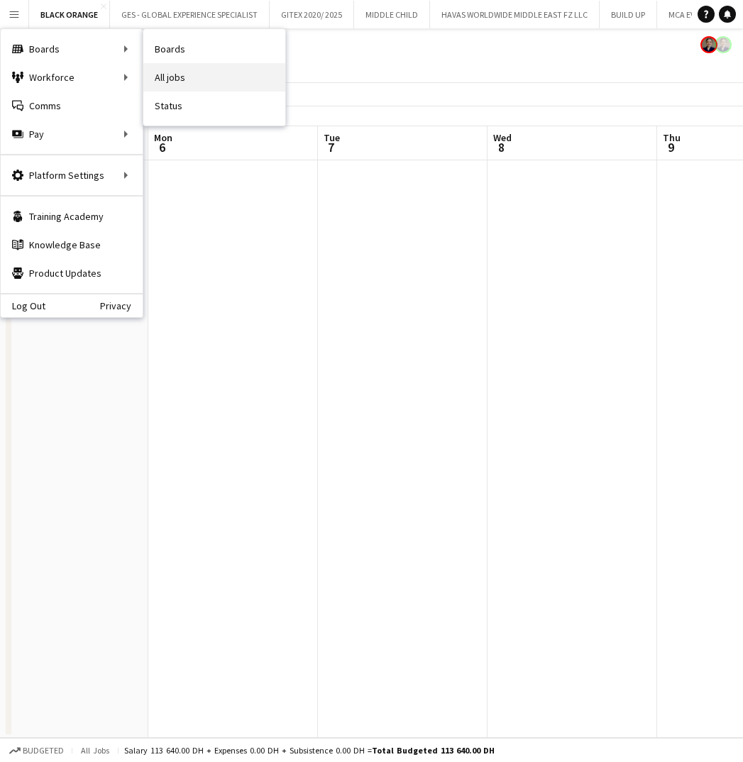
click at [171, 79] on link "All jobs" at bounding box center [214, 77] width 142 height 28
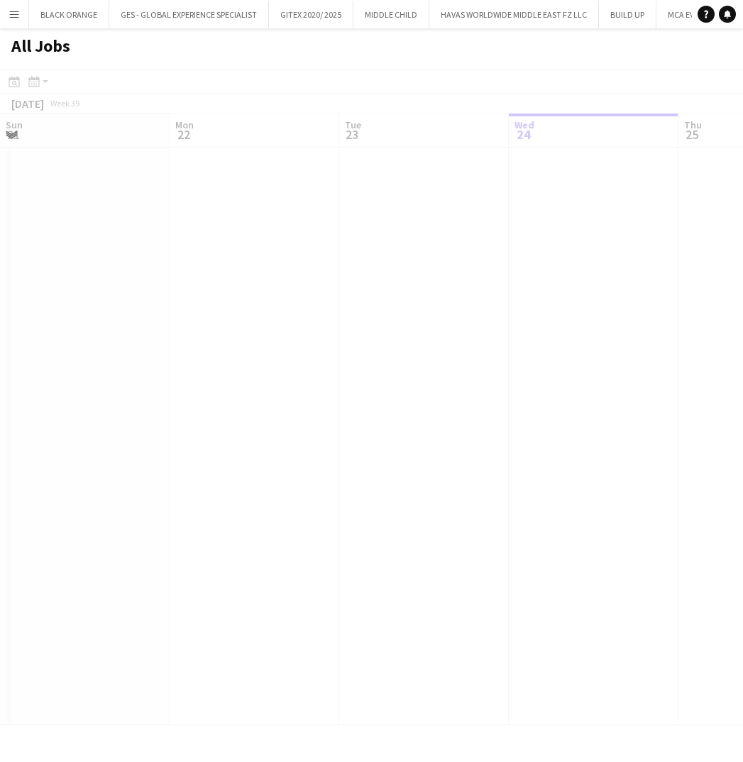
scroll to position [0, 339]
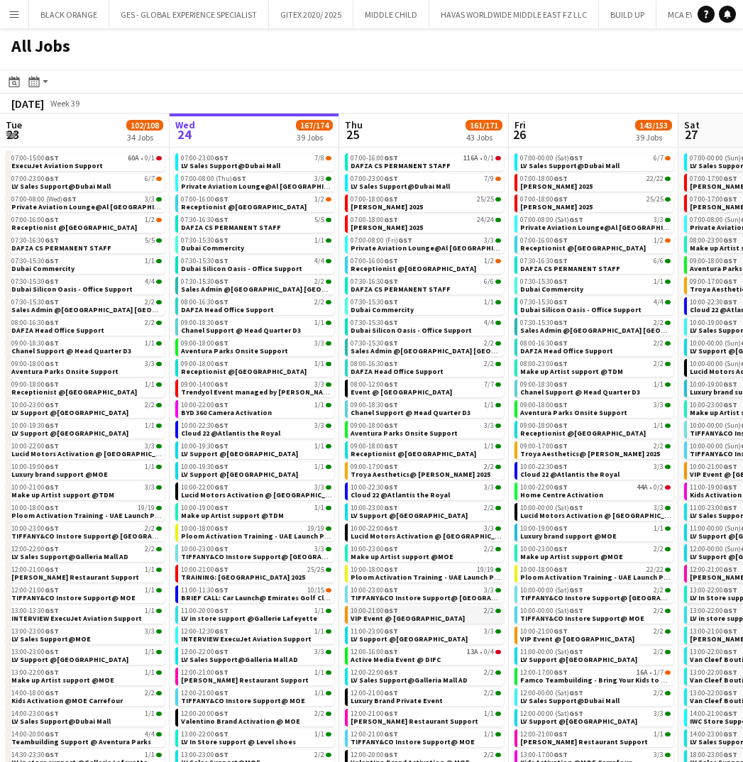
click at [400, 621] on span "VIP Event @ Boggi Milano Store" at bounding box center [408, 618] width 114 height 9
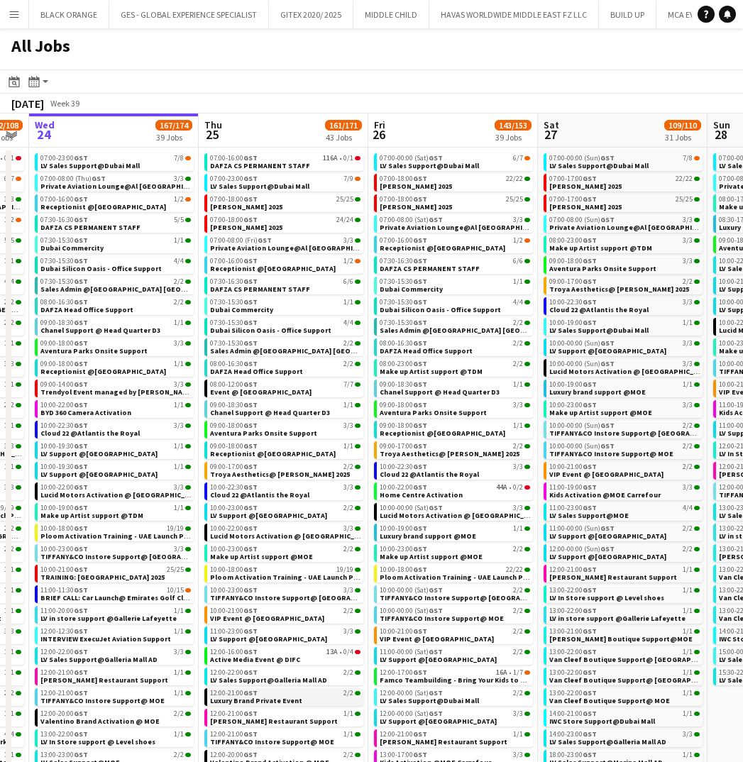
scroll to position [0, 0]
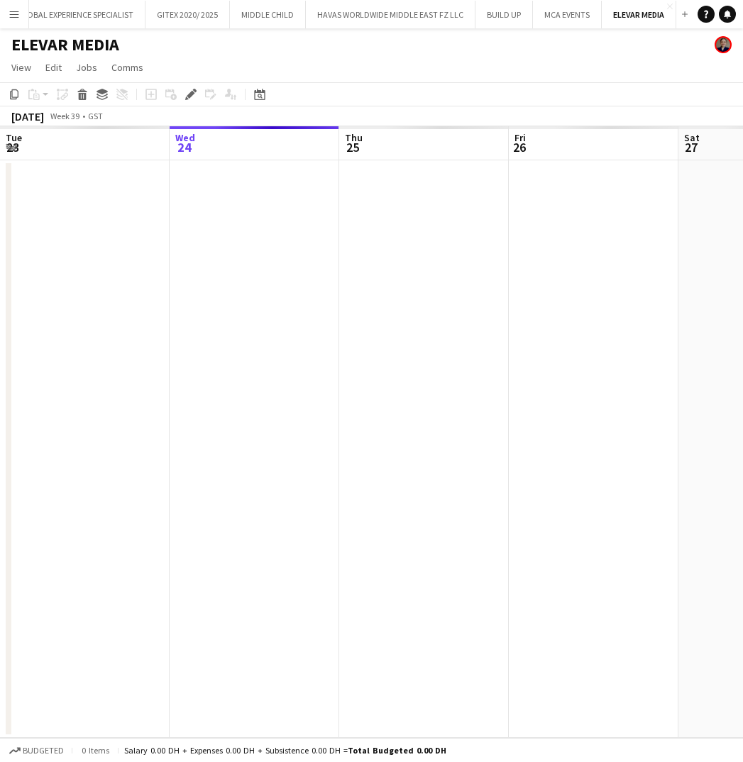
scroll to position [0, 487]
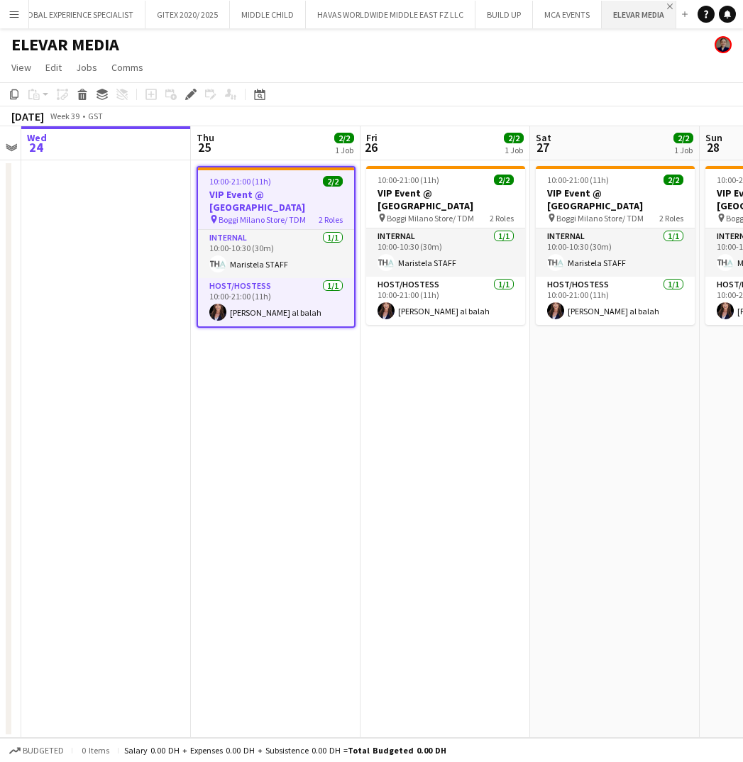
click at [667, 7] on app-icon "Close" at bounding box center [670, 7] width 6 height 6
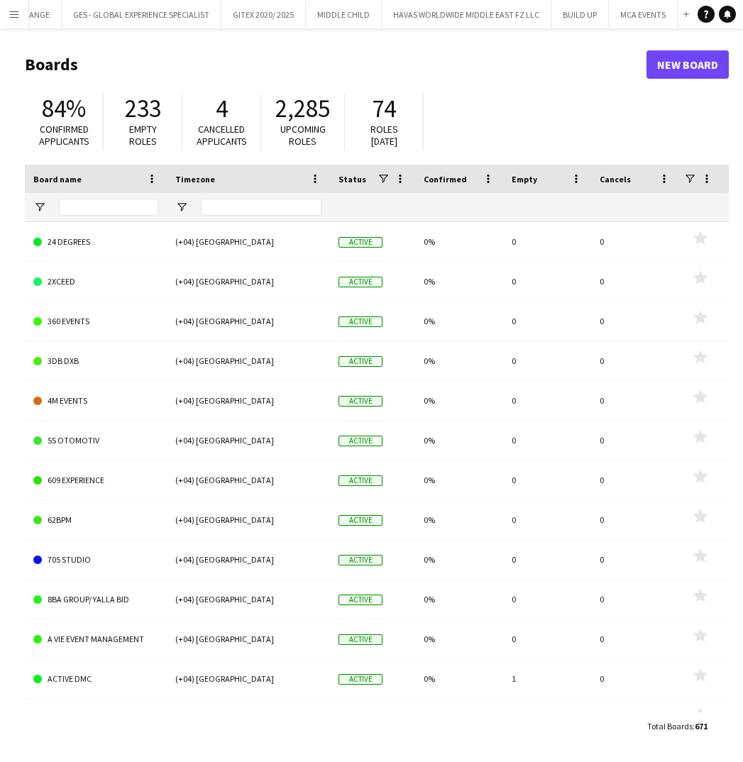
click at [10, 13] on app-icon "Menu" at bounding box center [14, 14] width 11 height 11
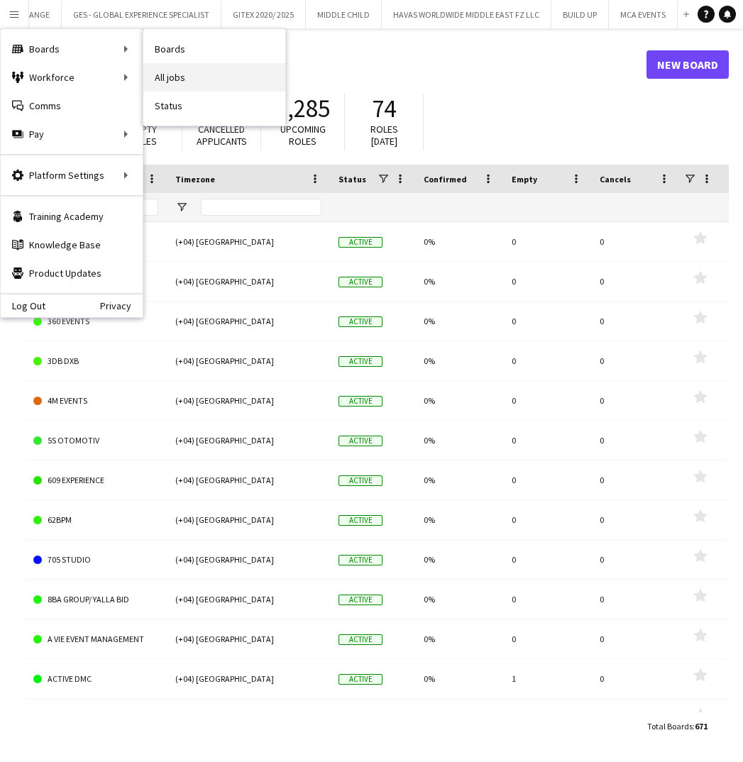
click at [168, 81] on link "All jobs" at bounding box center [214, 77] width 142 height 28
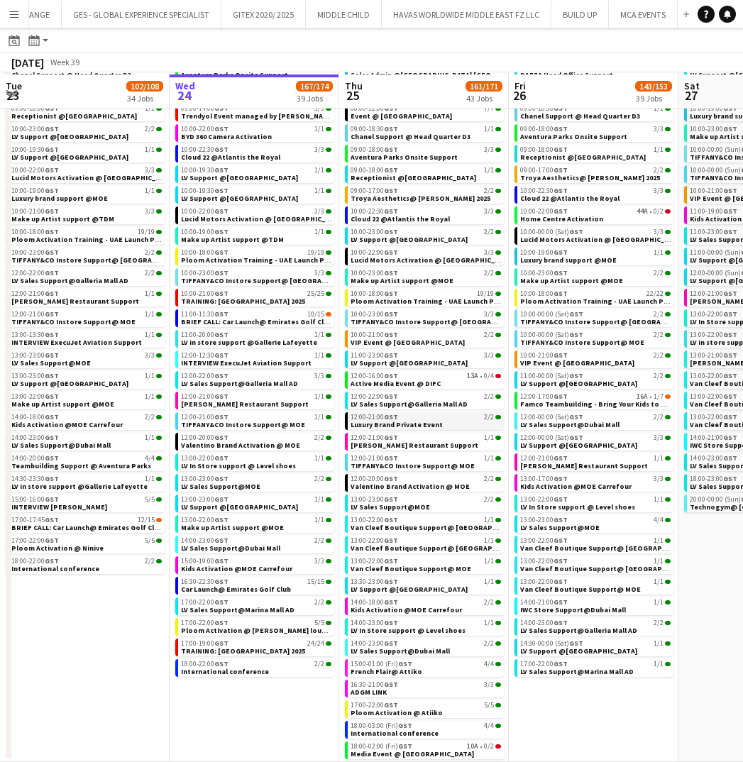
scroll to position [277, 0]
click at [425, 744] on div "18:00-02:00 (Fri) GST 10A • 0/2" at bounding box center [426, 746] width 150 height 7
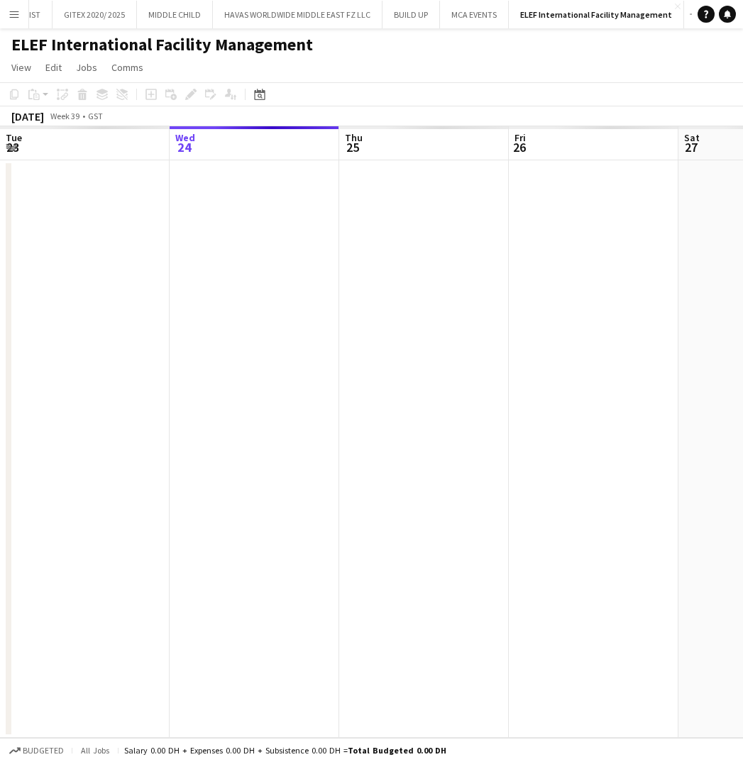
scroll to position [0, 487]
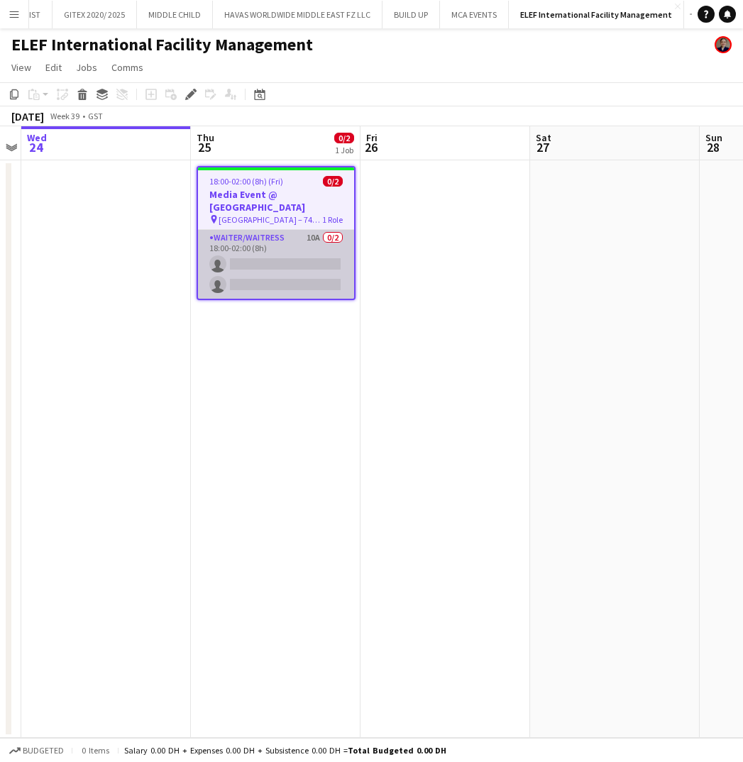
click at [302, 241] on app-card-role "Waiter/Waitress 10A 0/2 18:00-02:00 (8h) single-neutral-actions single-neutral-…" at bounding box center [276, 264] width 156 height 69
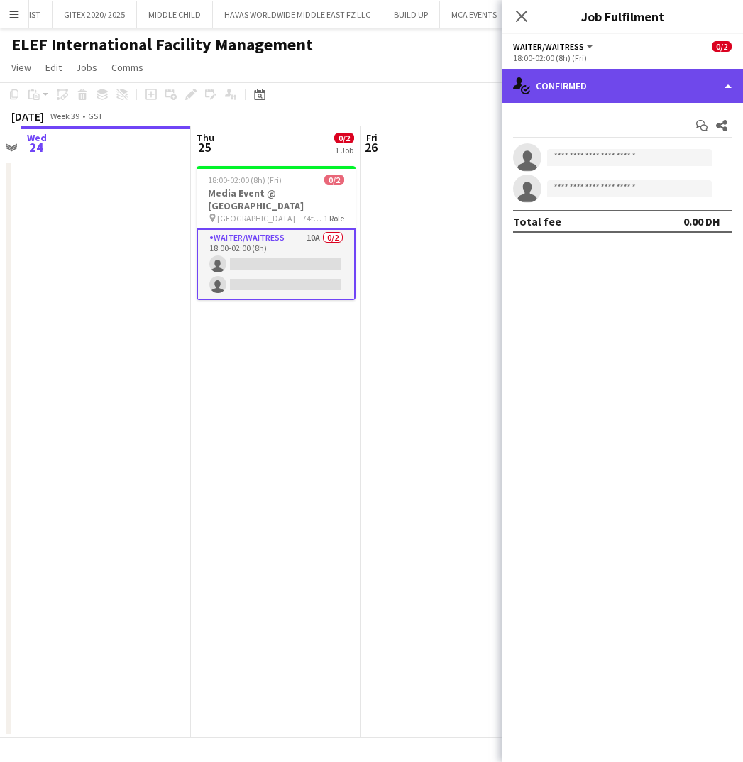
click at [658, 96] on div "single-neutral-actions-check-2 Confirmed" at bounding box center [622, 86] width 241 height 34
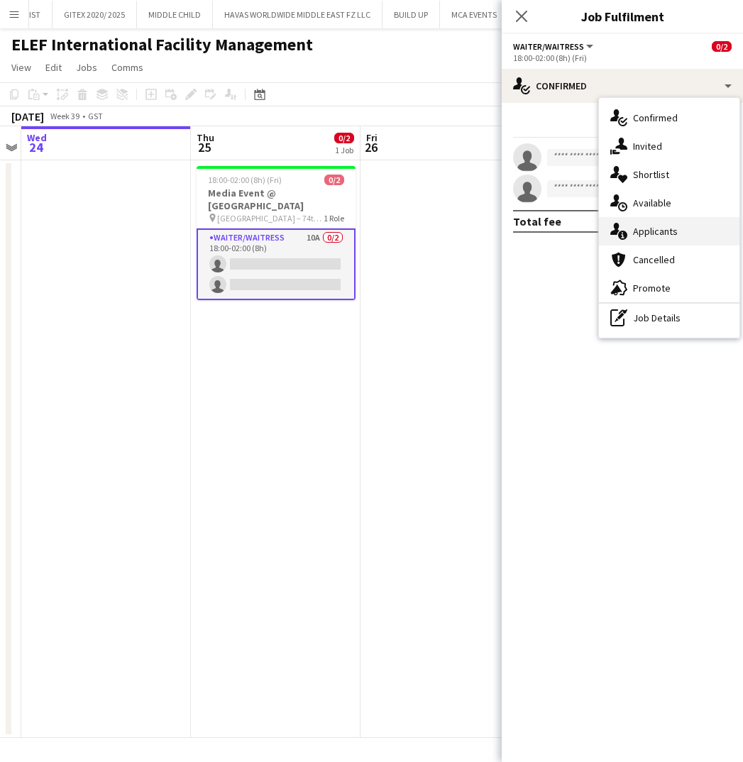
click at [655, 231] on span "Applicants" at bounding box center [655, 231] width 45 height 13
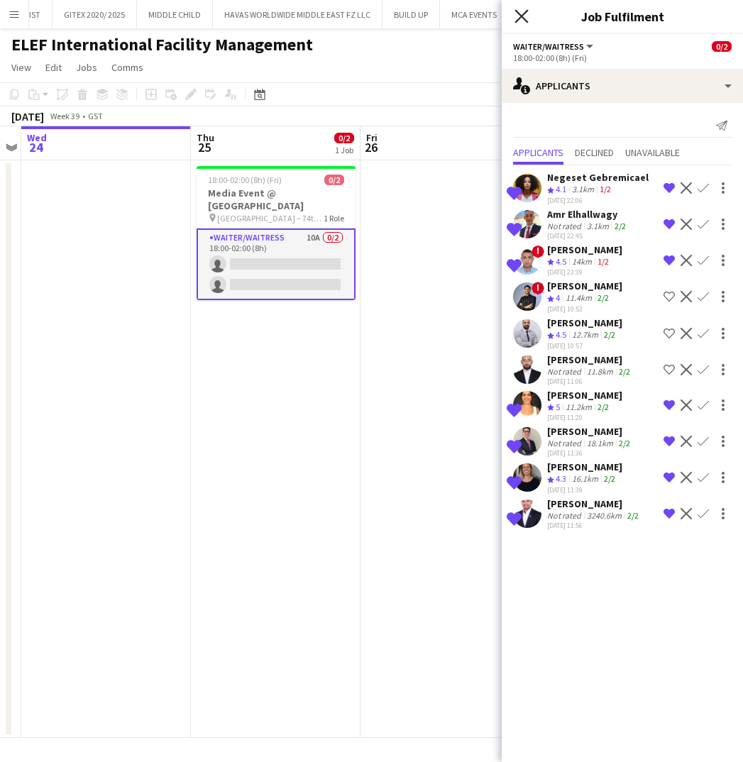
click at [523, 15] on icon at bounding box center [520, 15] width 13 height 13
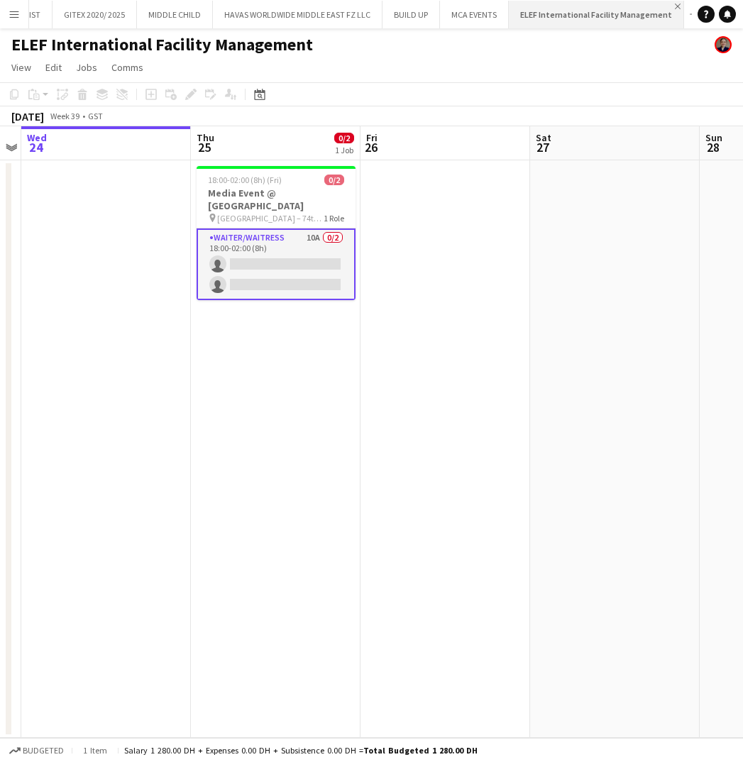
click at [675, 7] on app-icon "Close" at bounding box center [678, 7] width 6 height 6
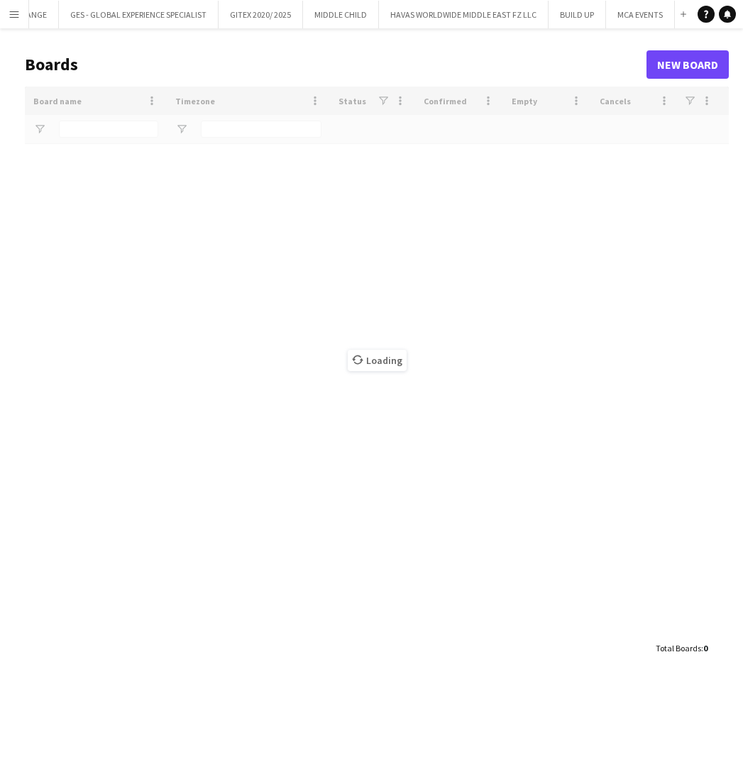
scroll to position [0, 48]
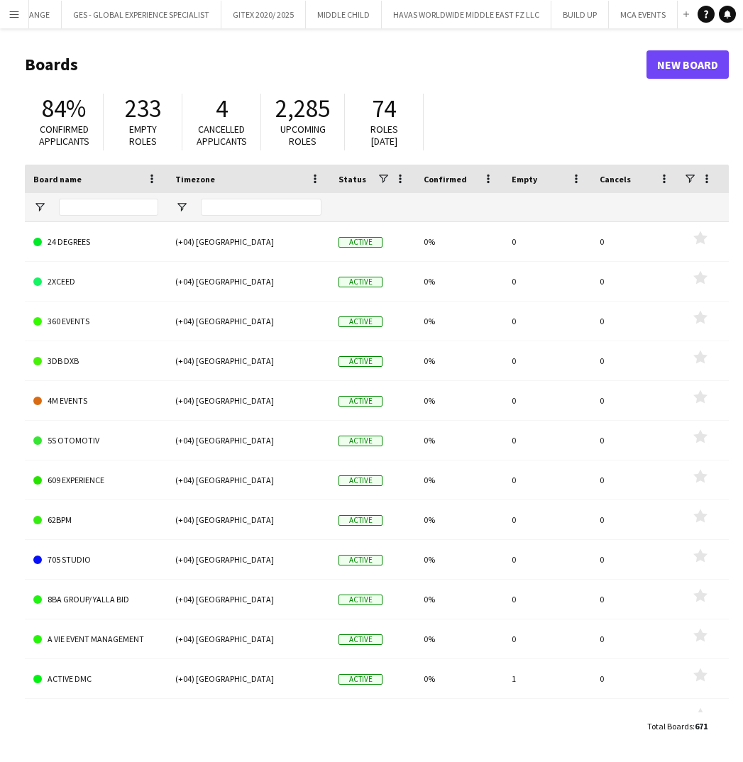
click at [14, 19] on app-icon "Menu" at bounding box center [14, 14] width 11 height 11
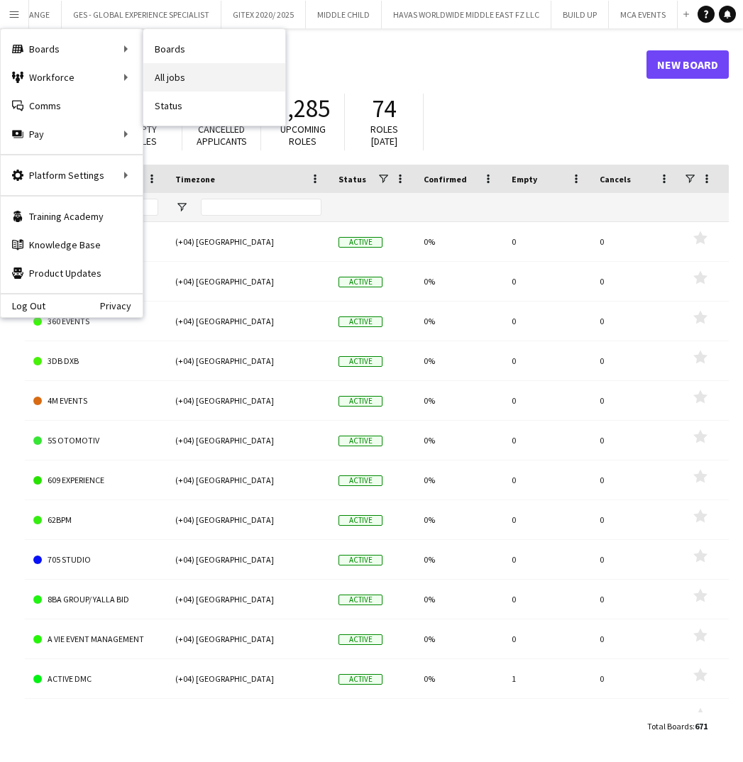
click at [185, 82] on link "All jobs" at bounding box center [214, 77] width 142 height 28
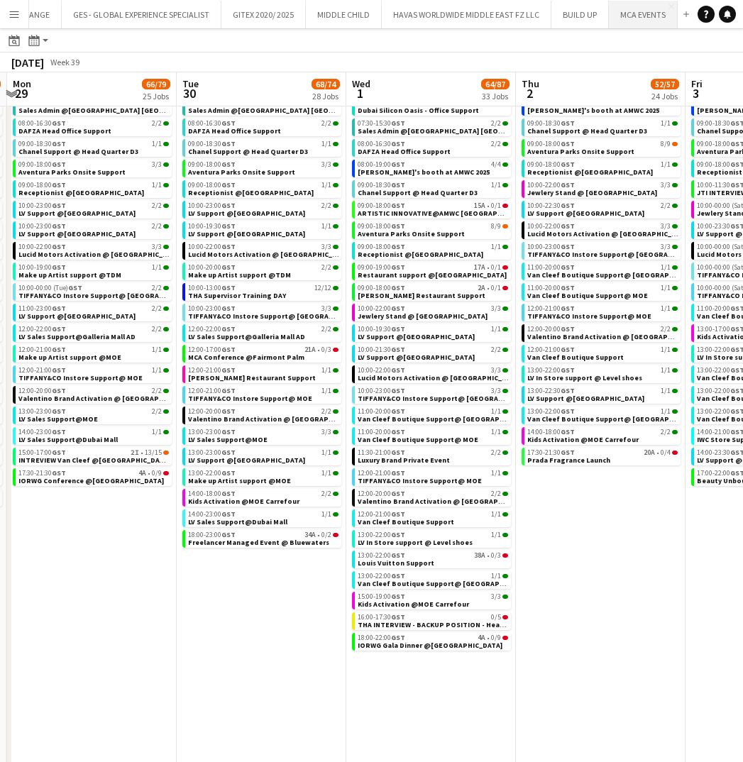
scroll to position [177, 0]
click at [568, 20] on button "BUILD UP Close" at bounding box center [579, 15] width 57 height 28
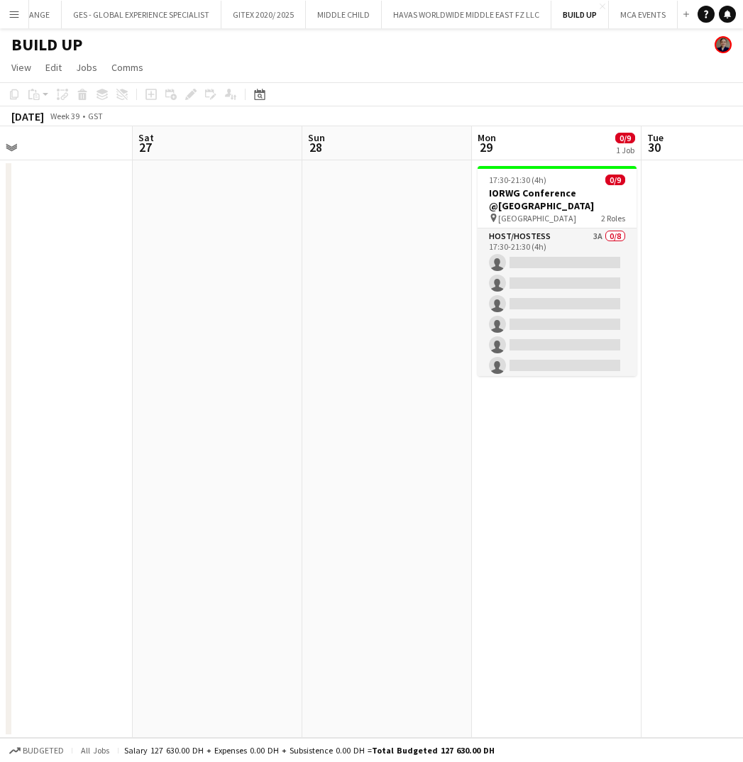
scroll to position [0, 547]
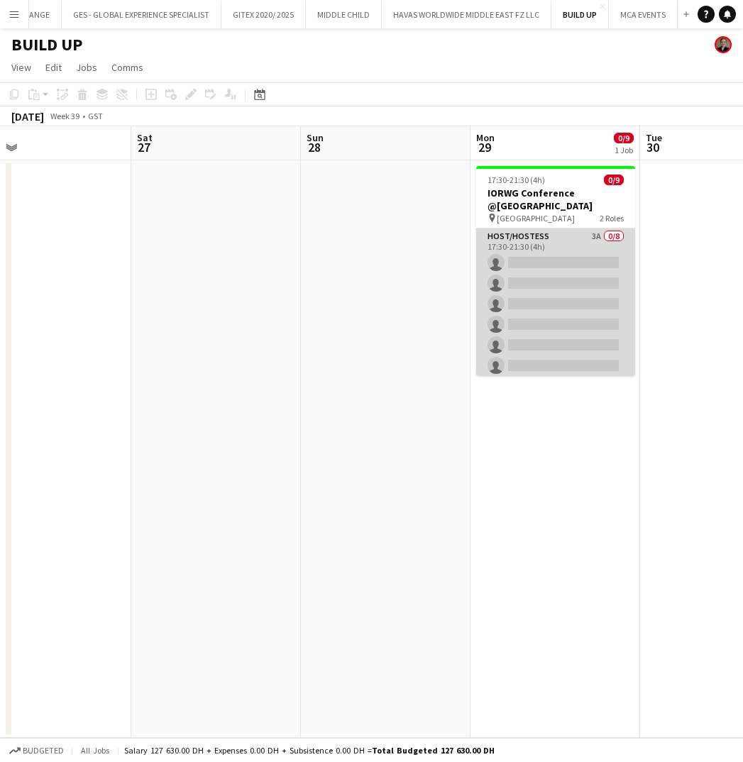
click at [569, 250] on app-card-role "Host/Hostess 3A 0/8 17:30-21:30 (4h) single-neutral-actions single-neutral-acti…" at bounding box center [555, 324] width 159 height 192
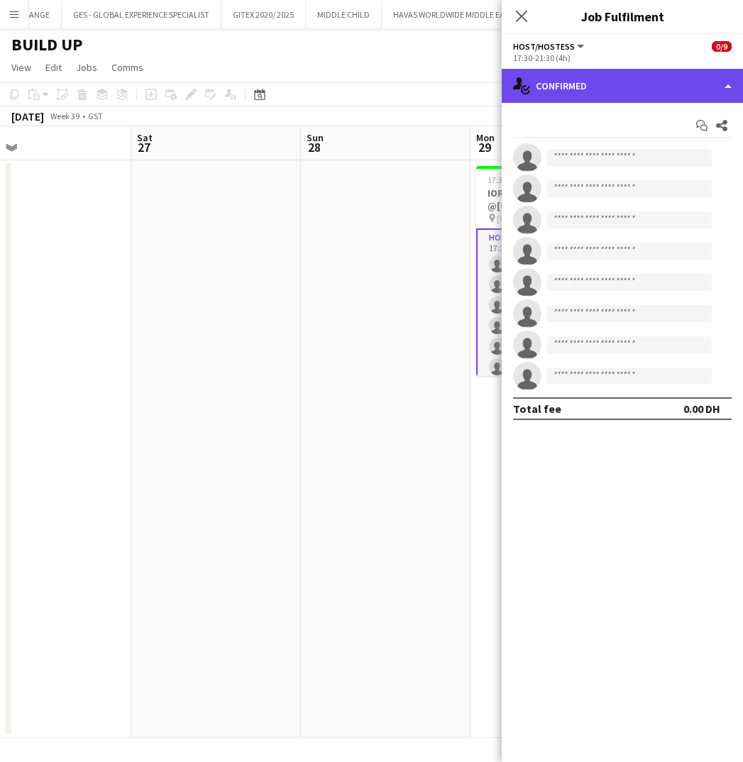
click at [619, 89] on div "single-neutral-actions-check-2 Confirmed" at bounding box center [622, 86] width 241 height 34
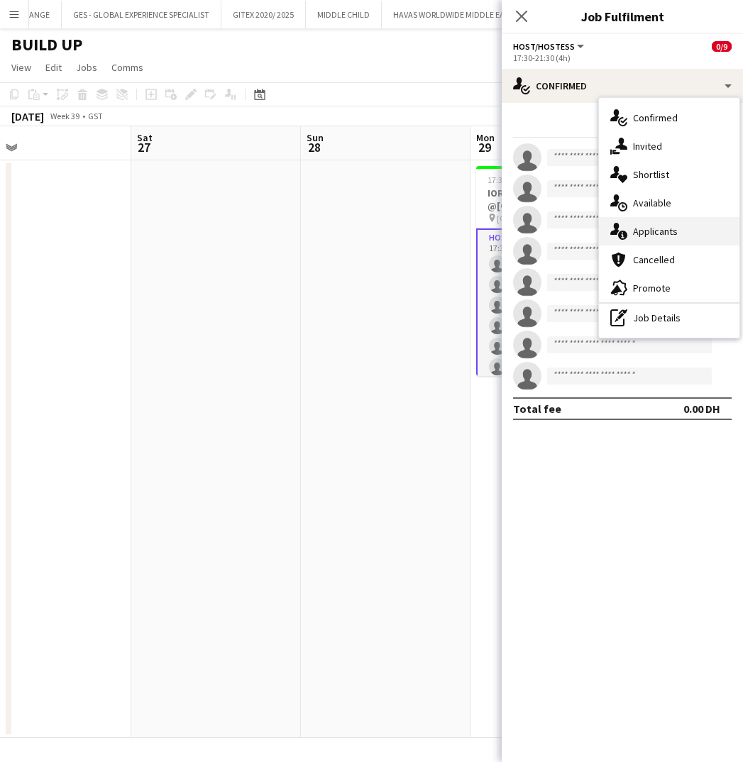
click at [664, 238] on div "single-neutral-actions-information Applicants" at bounding box center [669, 231] width 140 height 28
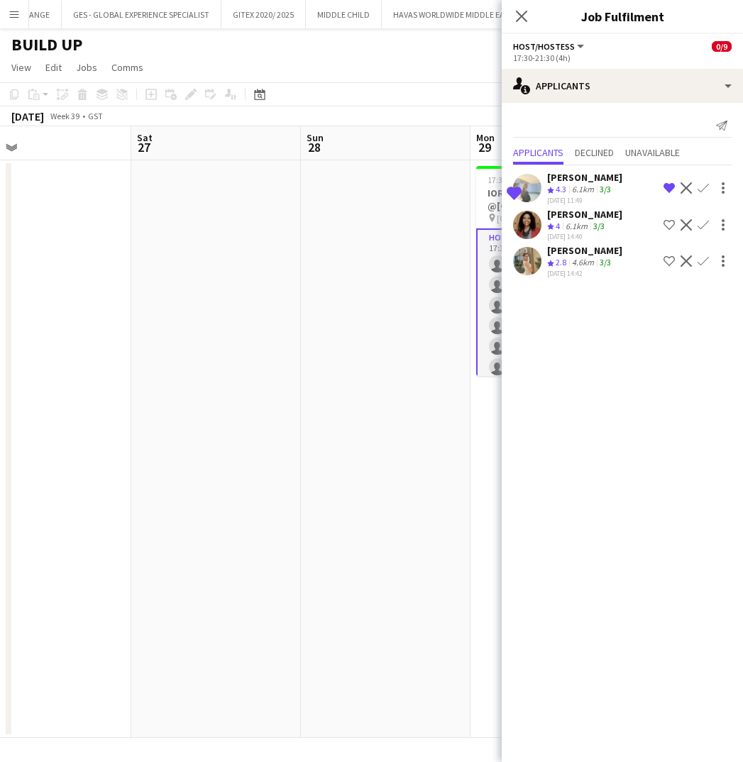
click at [568, 215] on div "Sara Nagi" at bounding box center [584, 214] width 75 height 13
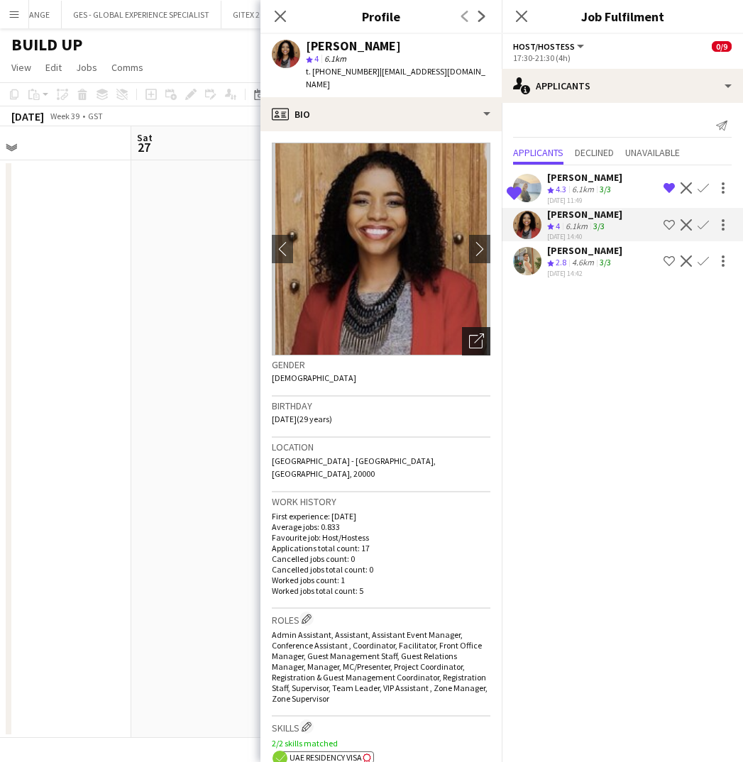
click at [478, 334] on icon "Open photos pop-in" at bounding box center [476, 341] width 15 height 15
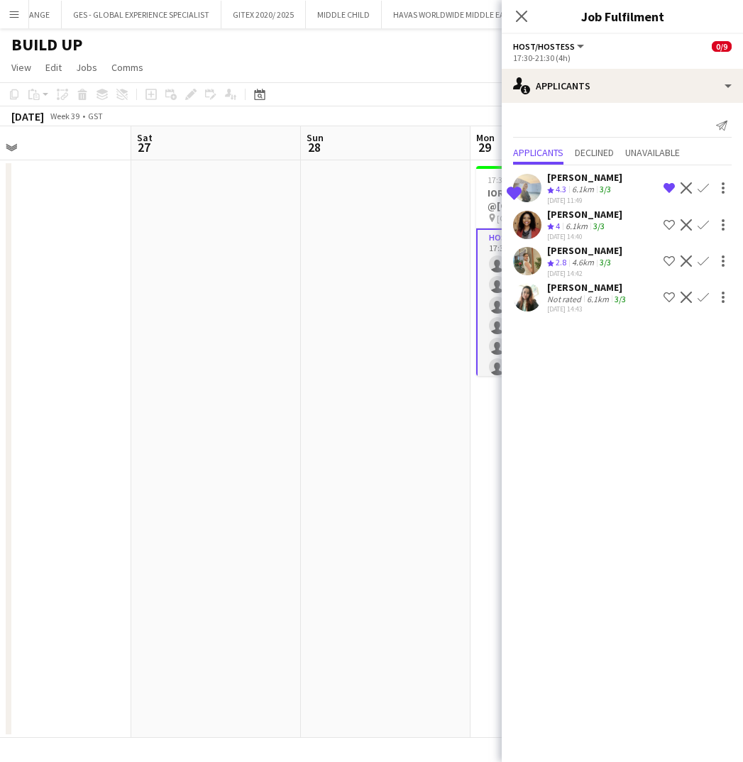
click at [566, 221] on div "6.1km" at bounding box center [577, 227] width 28 height 12
click at [520, 224] on app-user-avatar at bounding box center [527, 225] width 28 height 28
click at [520, 21] on icon "Close pop-in" at bounding box center [520, 15] width 13 height 13
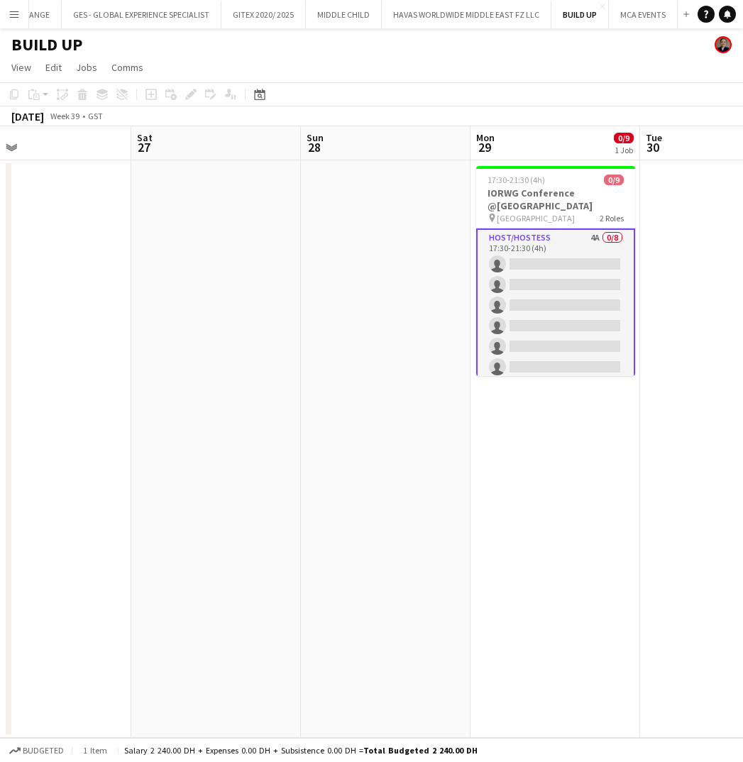
click at [571, 302] on app-card-role "Host/Hostess 4A 0/8 17:30-21:30 (4h) single-neutral-actions single-neutral-acti…" at bounding box center [555, 325] width 159 height 195
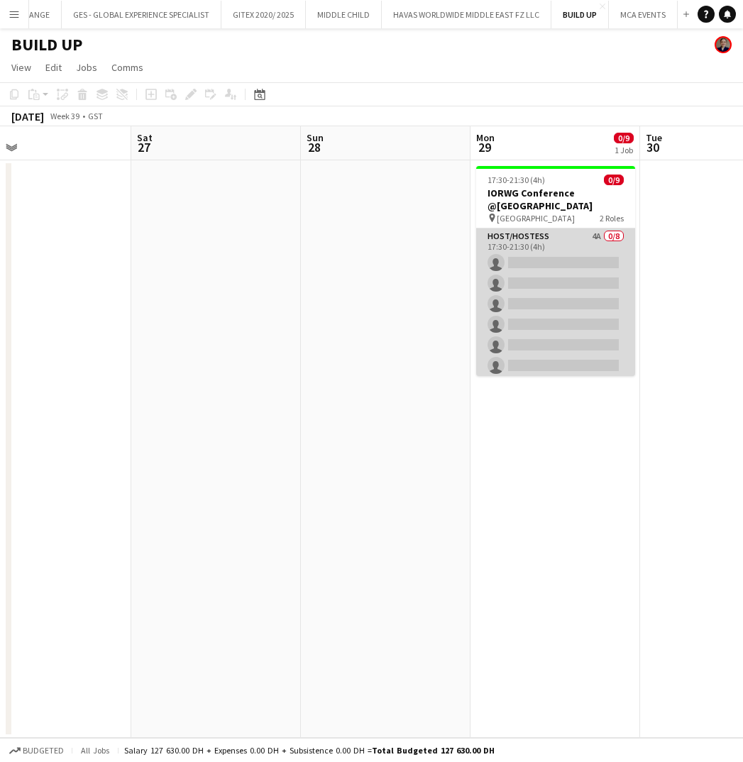
click at [588, 252] on app-card-role "Host/Hostess 4A 0/8 17:30-21:30 (4h) single-neutral-actions single-neutral-acti…" at bounding box center [555, 324] width 159 height 192
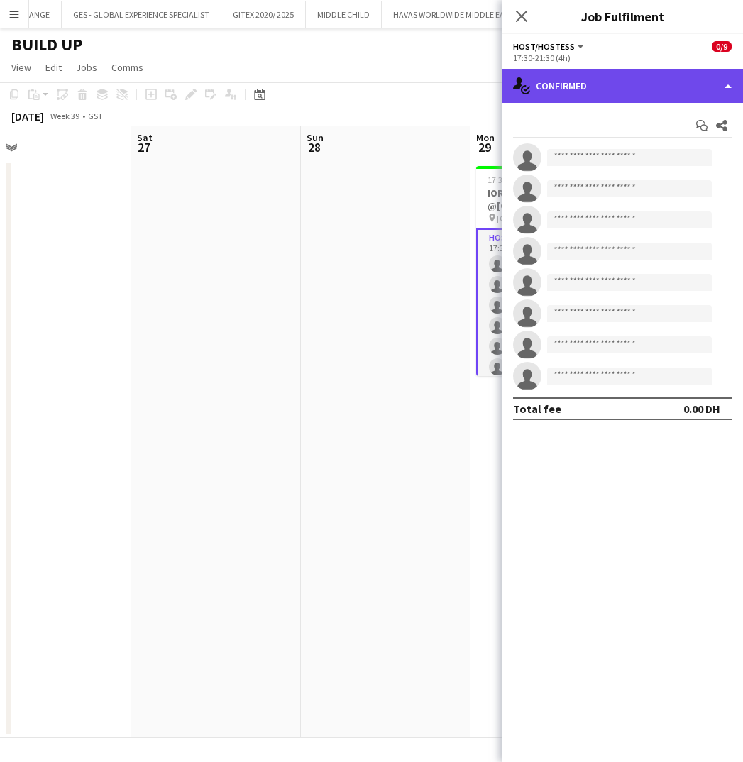
click at [597, 89] on div "single-neutral-actions-check-2 Confirmed" at bounding box center [622, 86] width 241 height 34
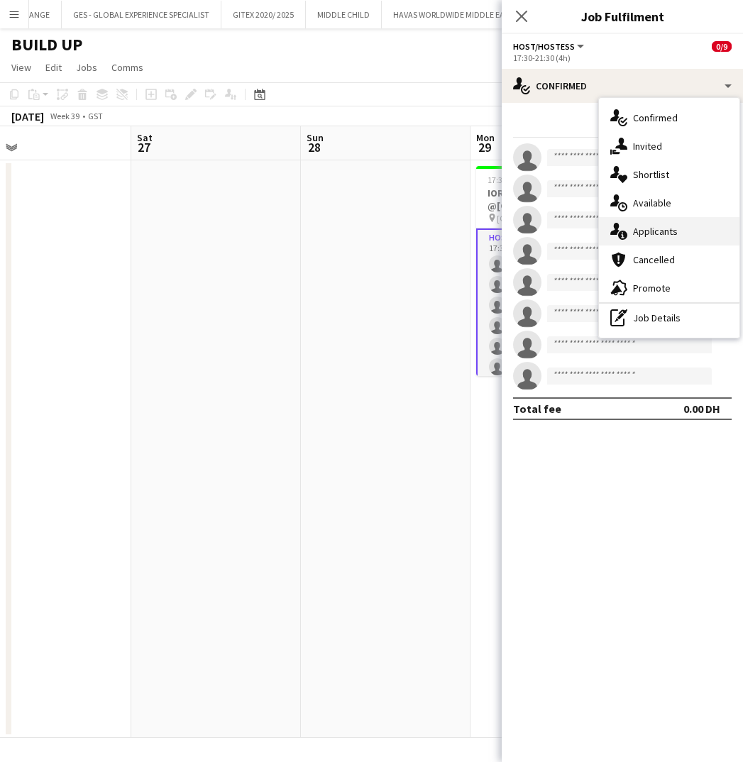
click at [650, 232] on span "Applicants" at bounding box center [655, 231] width 45 height 13
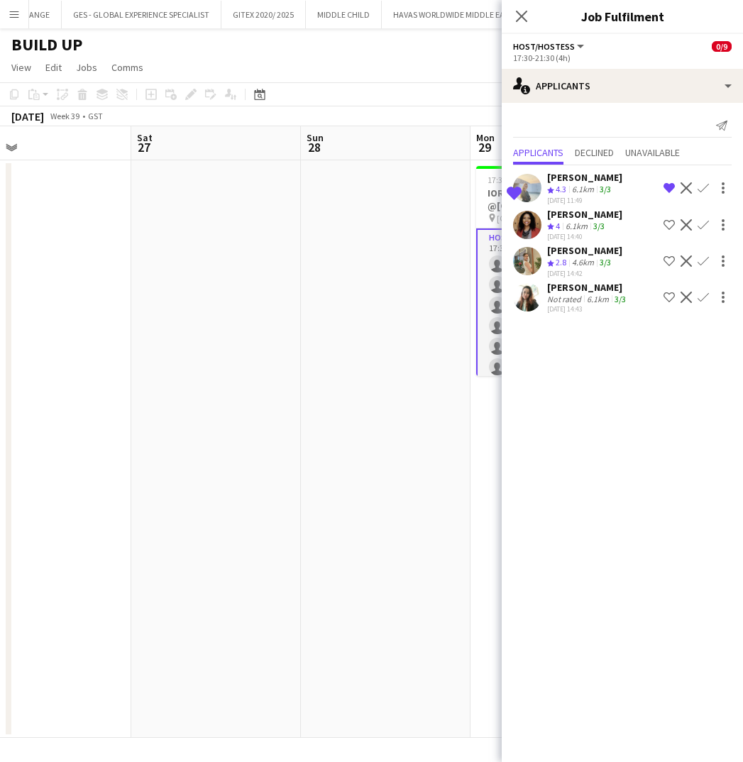
click at [561, 208] on div "[PERSON_NAME]" at bounding box center [584, 214] width 75 height 13
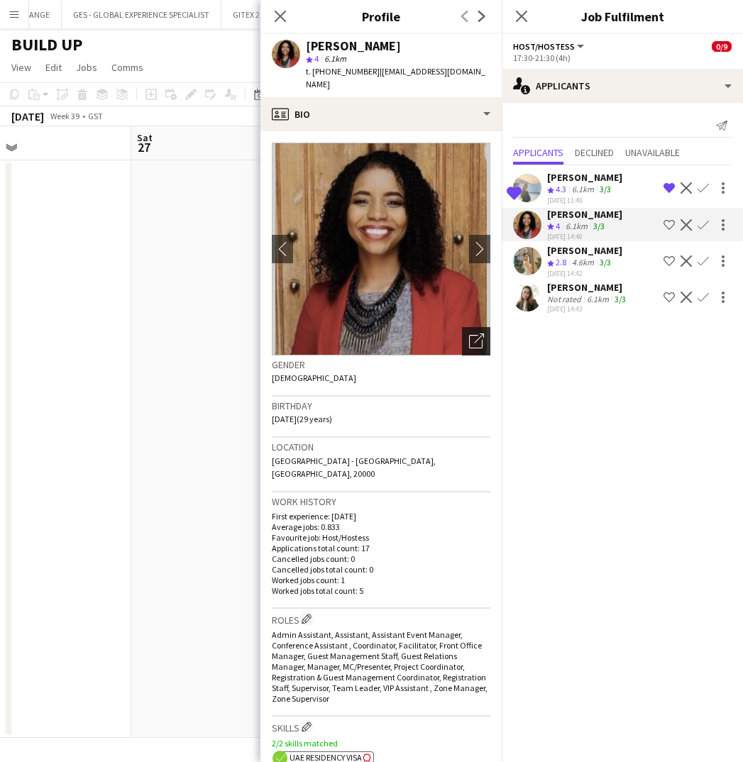
click at [480, 334] on icon "Open photos pop-in" at bounding box center [476, 341] width 15 height 15
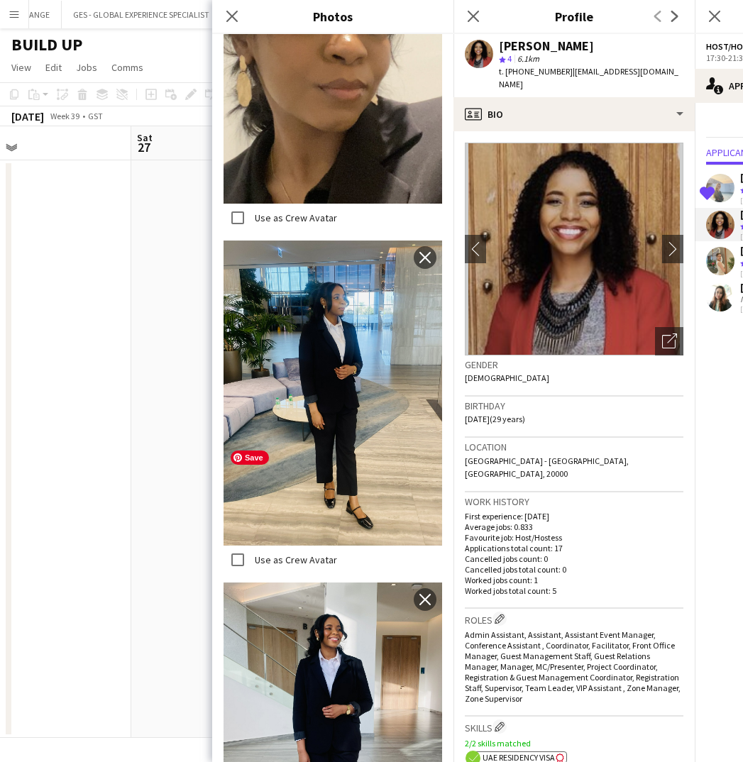
scroll to position [369, 0]
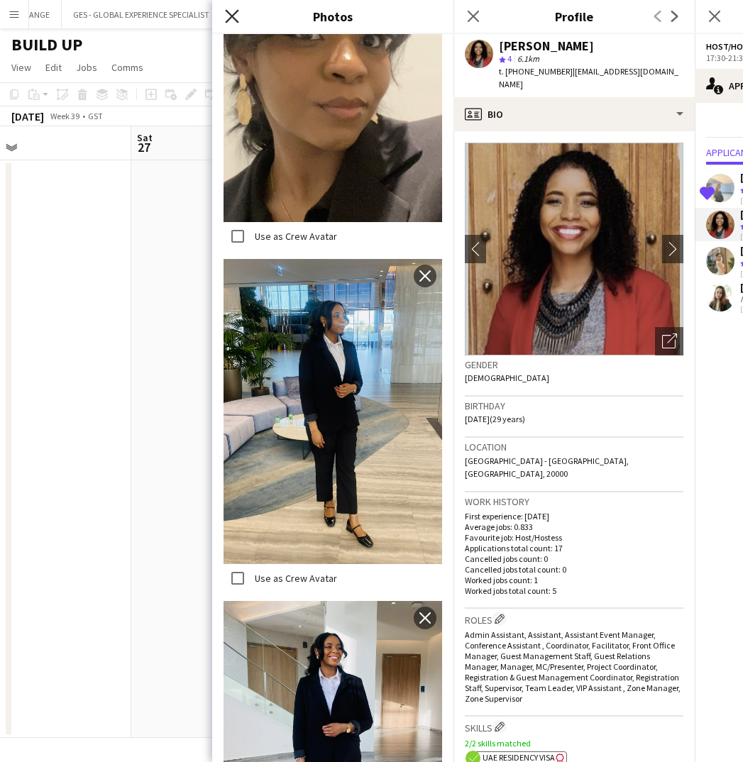
click at [231, 18] on icon at bounding box center [231, 15] width 13 height 13
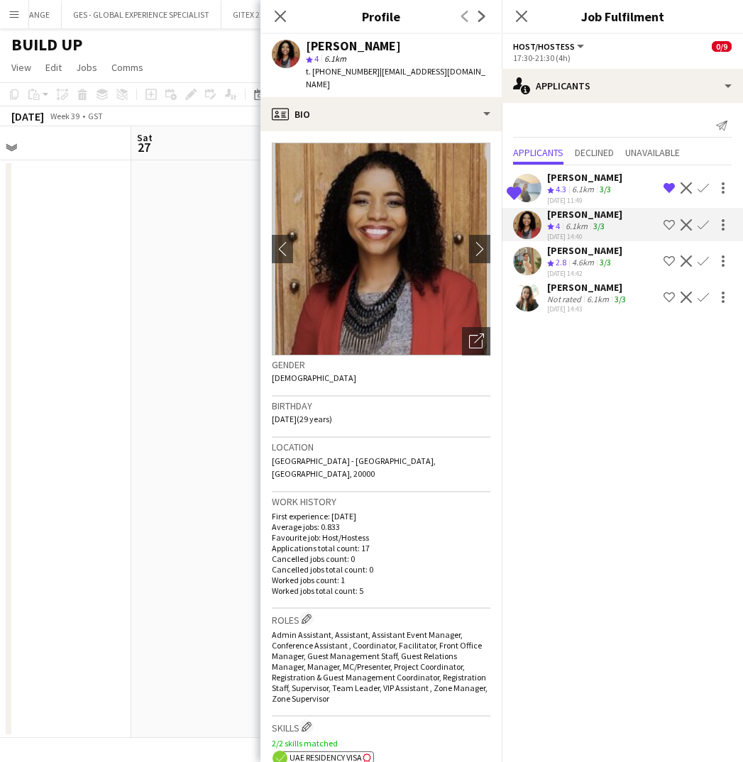
click at [668, 226] on app-icon "Shortlist crew" at bounding box center [668, 224] width 11 height 11
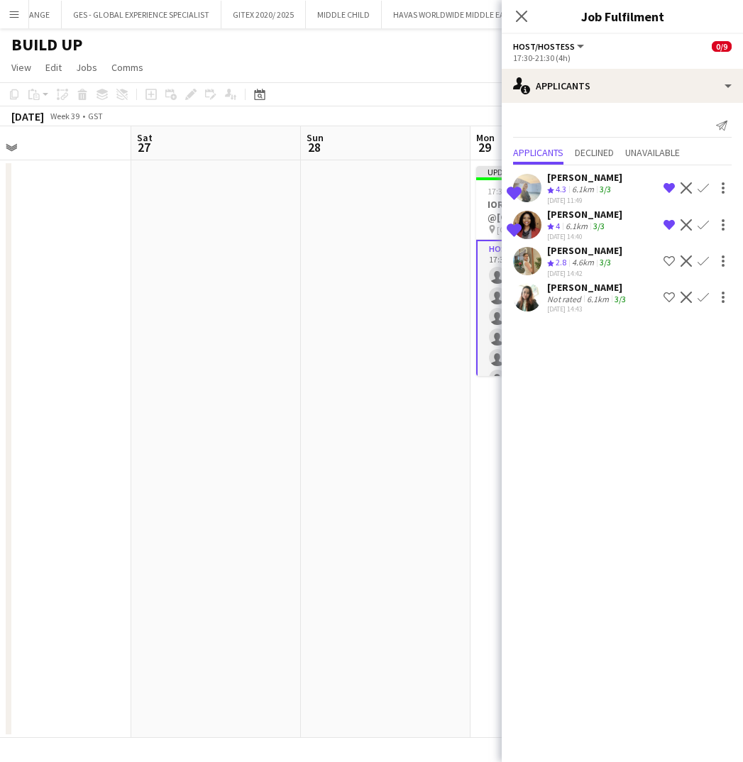
click at [601, 294] on div "6.1km" at bounding box center [598, 299] width 28 height 11
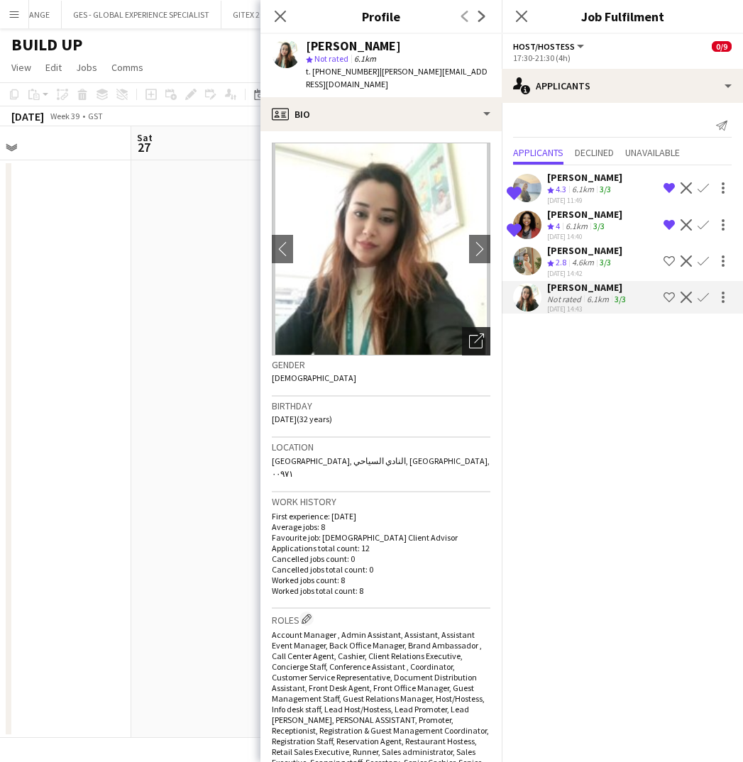
click at [477, 337] on div "Open photos pop-in" at bounding box center [476, 341] width 28 height 28
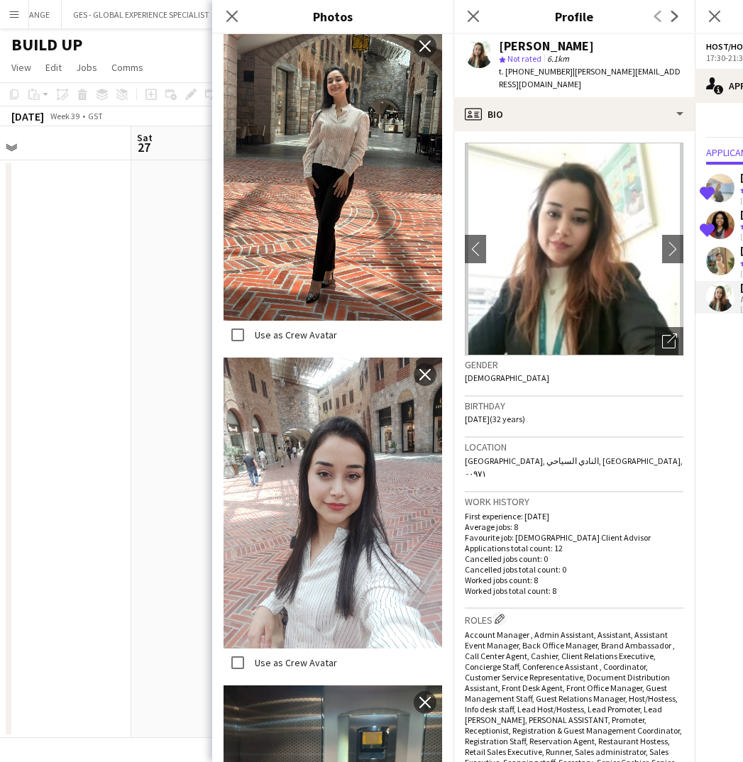
scroll to position [311, 0]
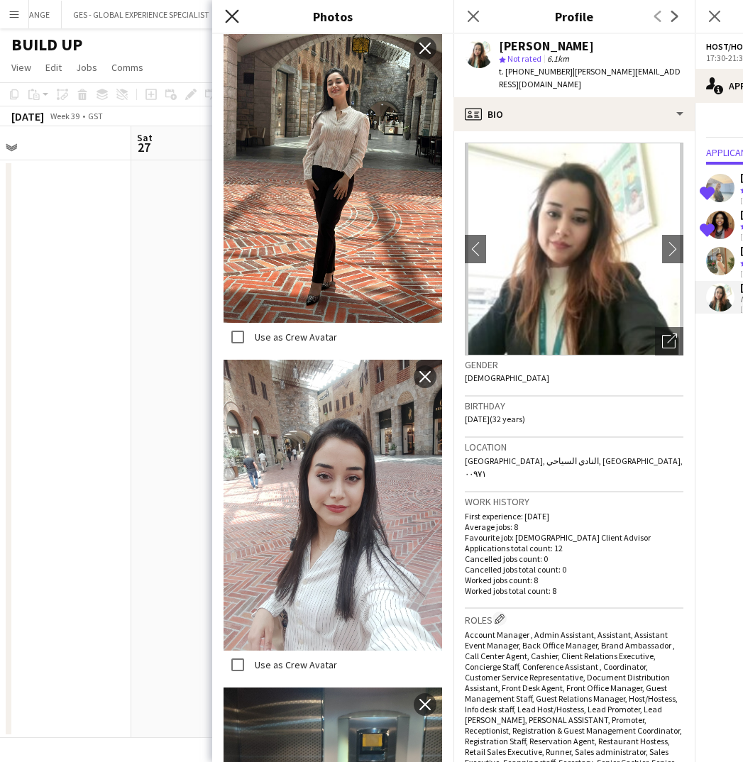
click at [236, 16] on icon "Close pop-in" at bounding box center [231, 15] width 13 height 13
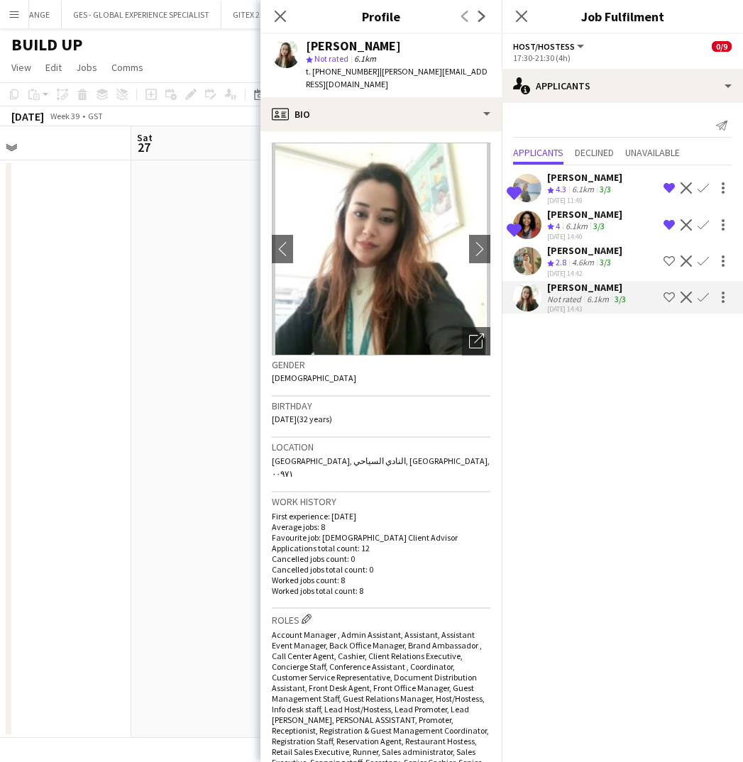
click at [578, 249] on div "[PERSON_NAME]" at bounding box center [584, 250] width 75 height 13
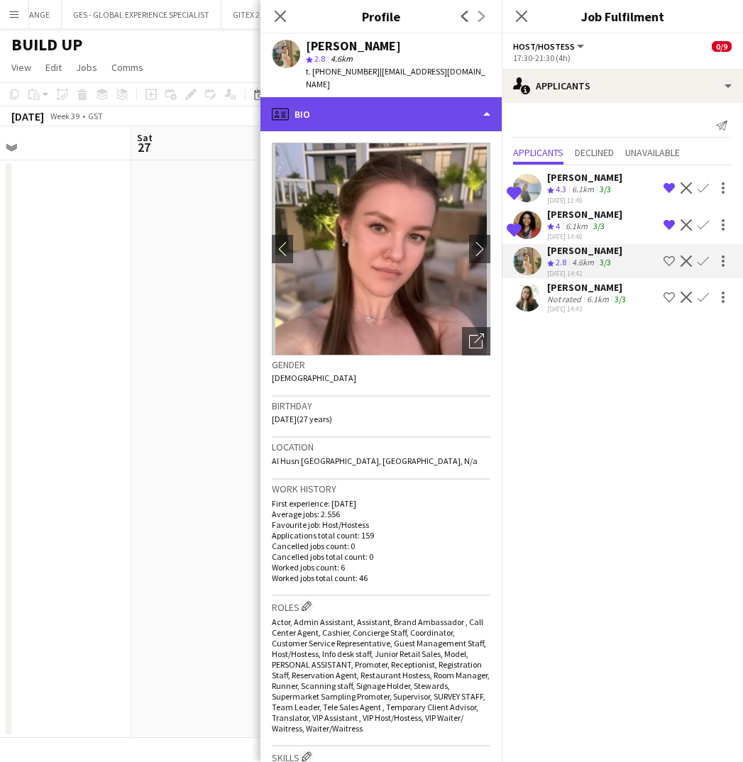
click at [414, 100] on div "profile Bio" at bounding box center [380, 114] width 241 height 34
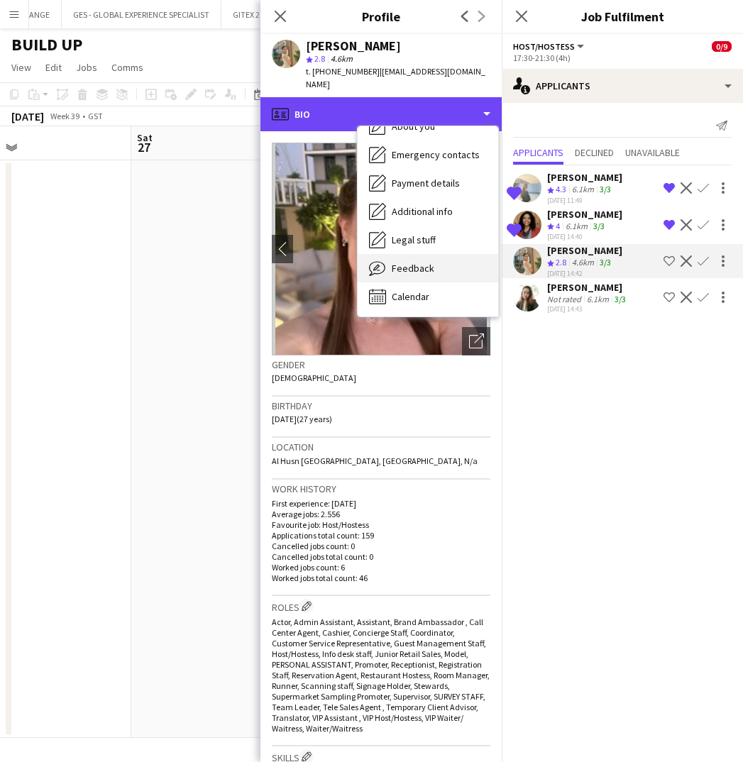
scroll to position [105, 0]
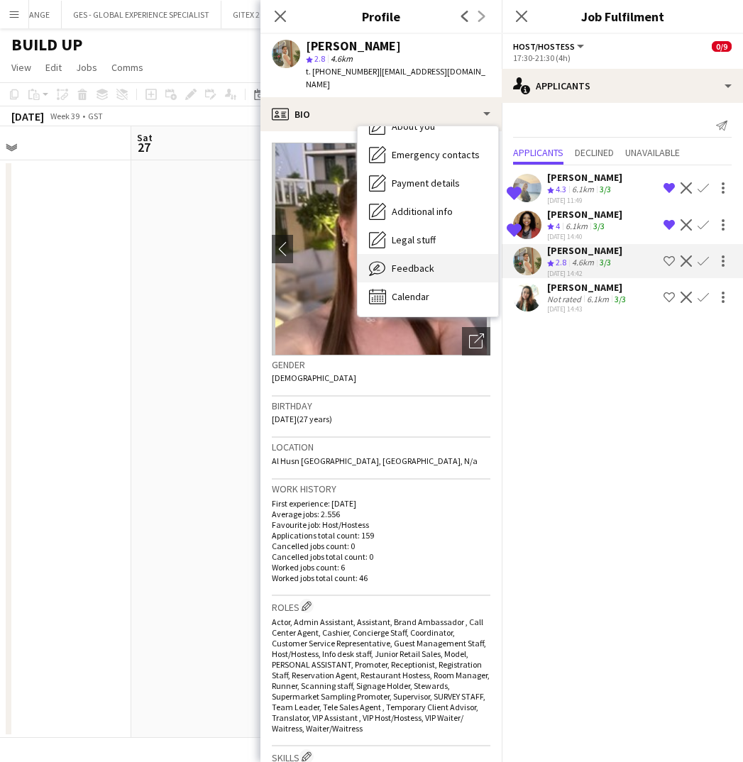
click at [402, 262] on span "Feedback" at bounding box center [413, 268] width 43 height 13
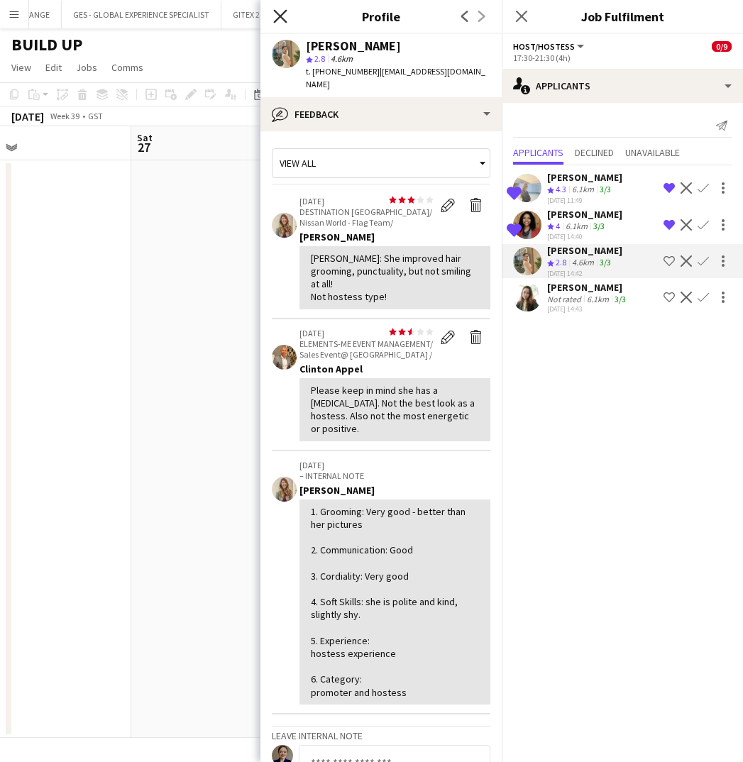
click at [276, 17] on icon "Close pop-in" at bounding box center [279, 15] width 13 height 13
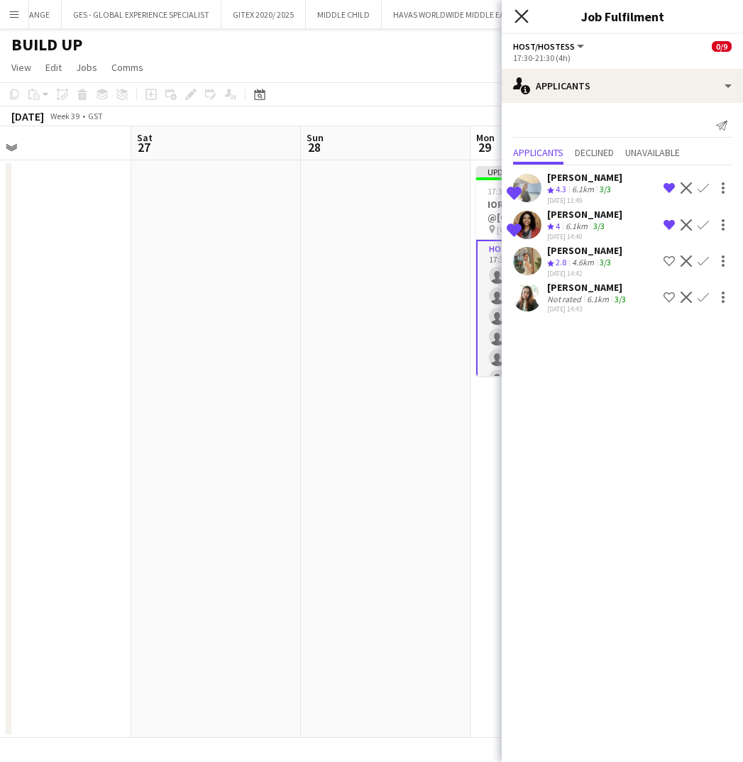
click at [519, 18] on icon at bounding box center [520, 15] width 13 height 13
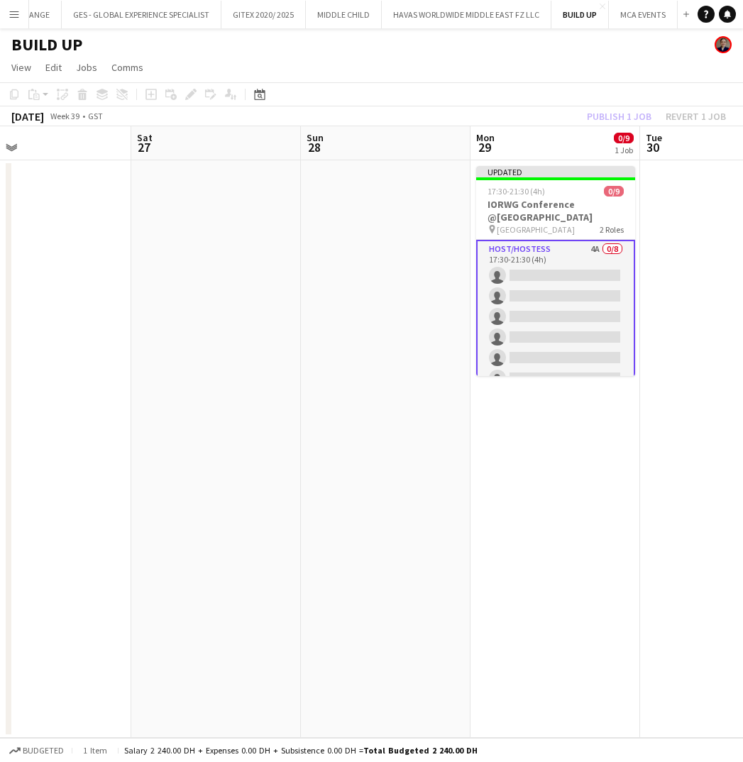
click at [551, 320] on app-card-role "Host/Hostess 4A 0/8 17:30-21:30 (4h) single-neutral-actions single-neutral-acti…" at bounding box center [555, 337] width 159 height 195
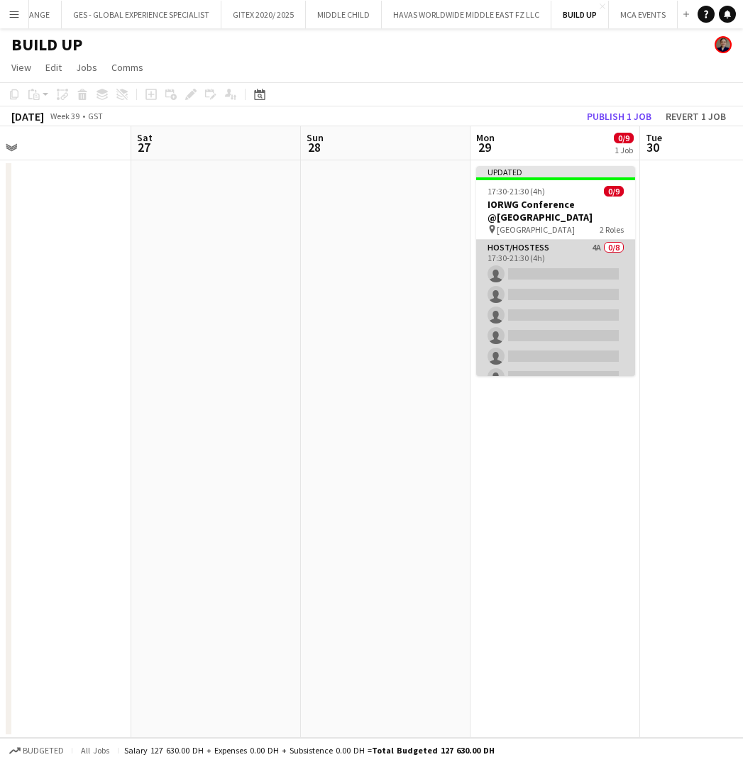
click at [573, 273] on app-card-role "Host/Hostess 4A 0/8 17:30-21:30 (4h) single-neutral-actions single-neutral-acti…" at bounding box center [555, 336] width 159 height 192
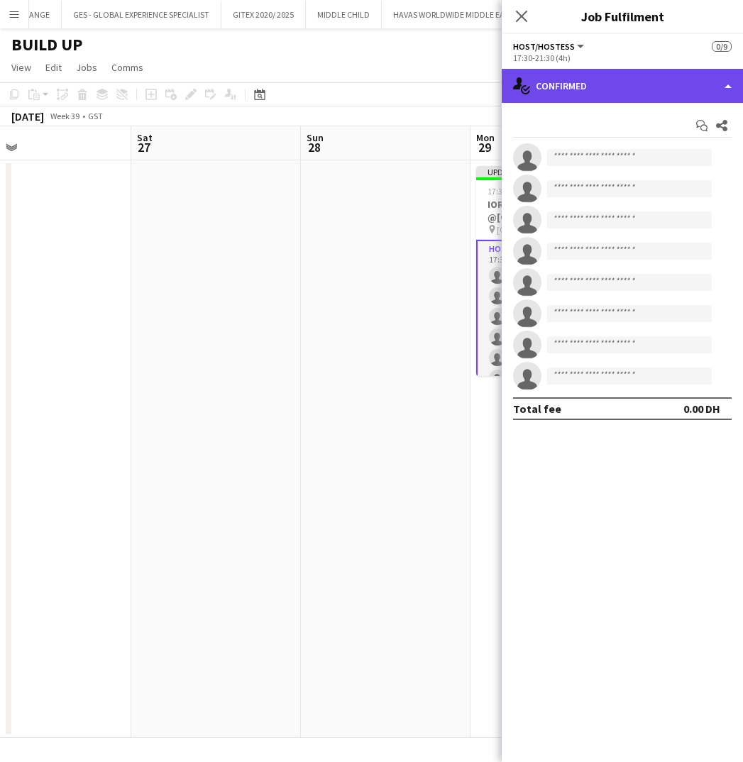
click at [597, 85] on div "single-neutral-actions-check-2 Confirmed" at bounding box center [622, 86] width 241 height 34
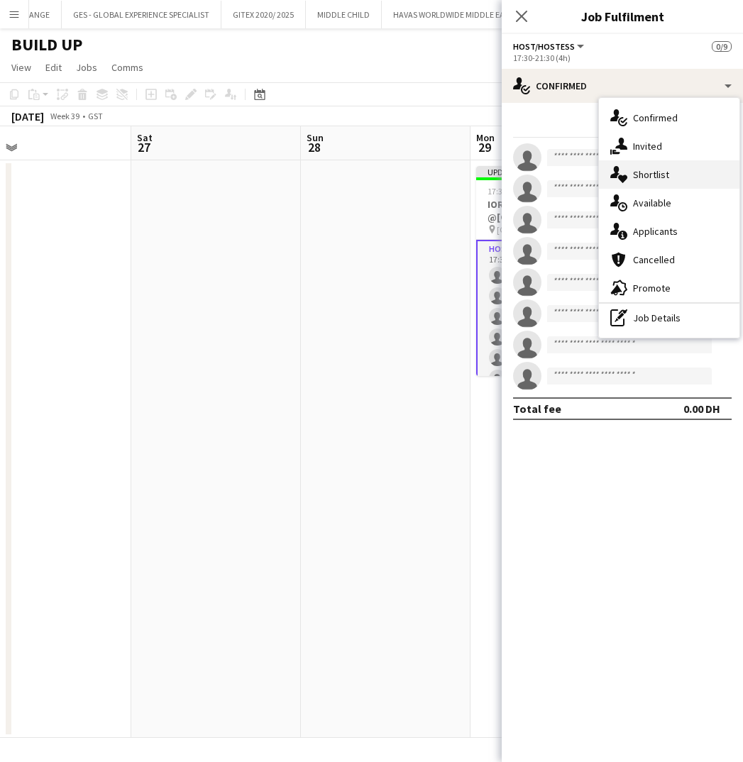
click at [651, 177] on span "Shortlist" at bounding box center [651, 174] width 36 height 13
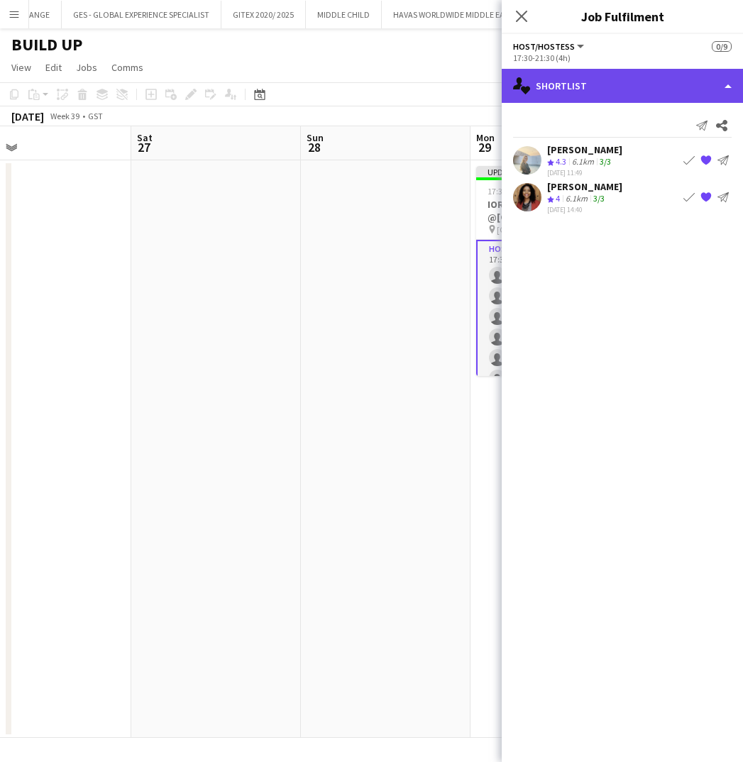
click at [562, 84] on div "single-neutral-actions-heart Shortlist" at bounding box center [622, 86] width 241 height 34
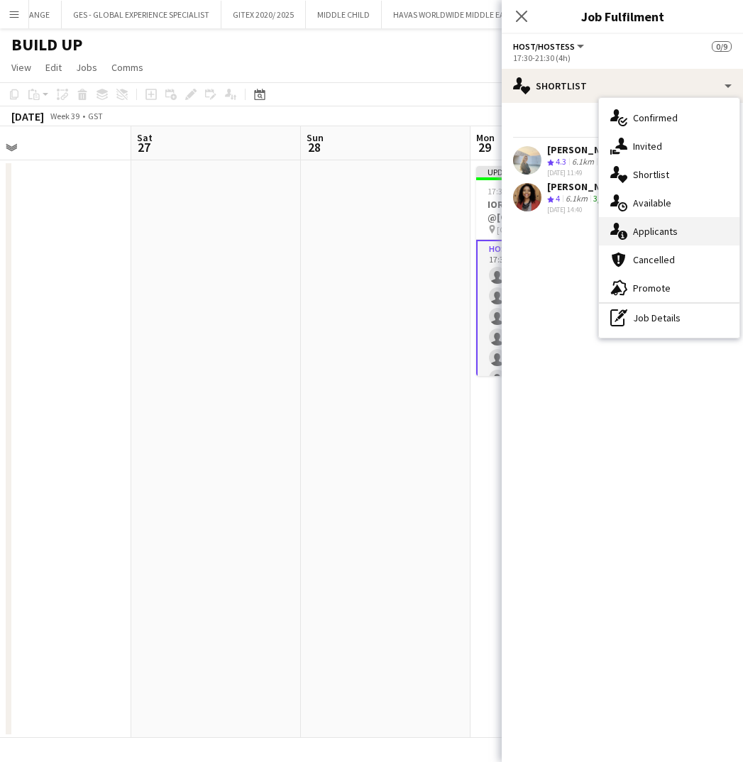
click at [646, 224] on div "single-neutral-actions-information Applicants" at bounding box center [669, 231] width 140 height 28
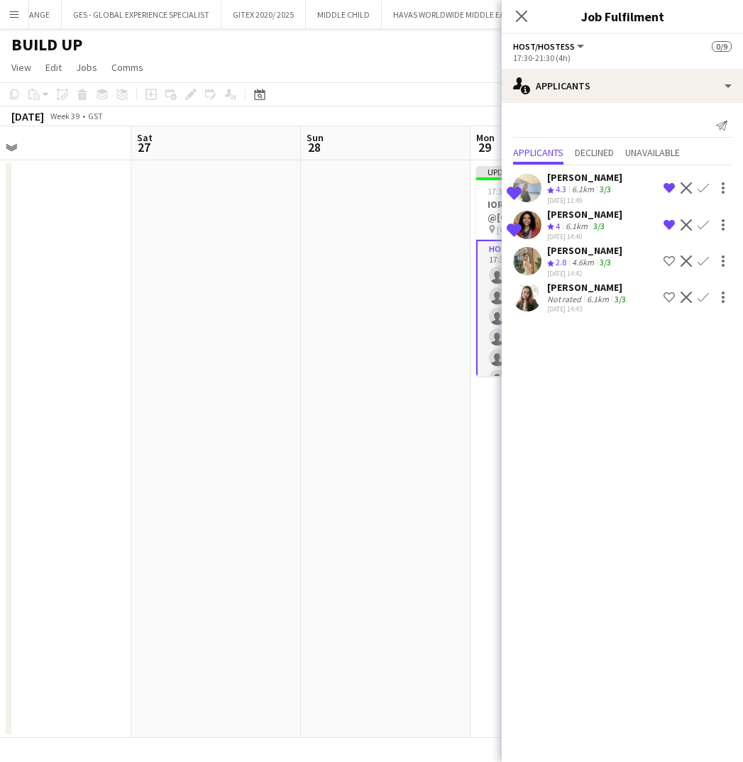
click at [664, 225] on app-icon "Remove crew from shortlist" at bounding box center [668, 224] width 11 height 11
click at [525, 13] on icon at bounding box center [520, 15] width 13 height 13
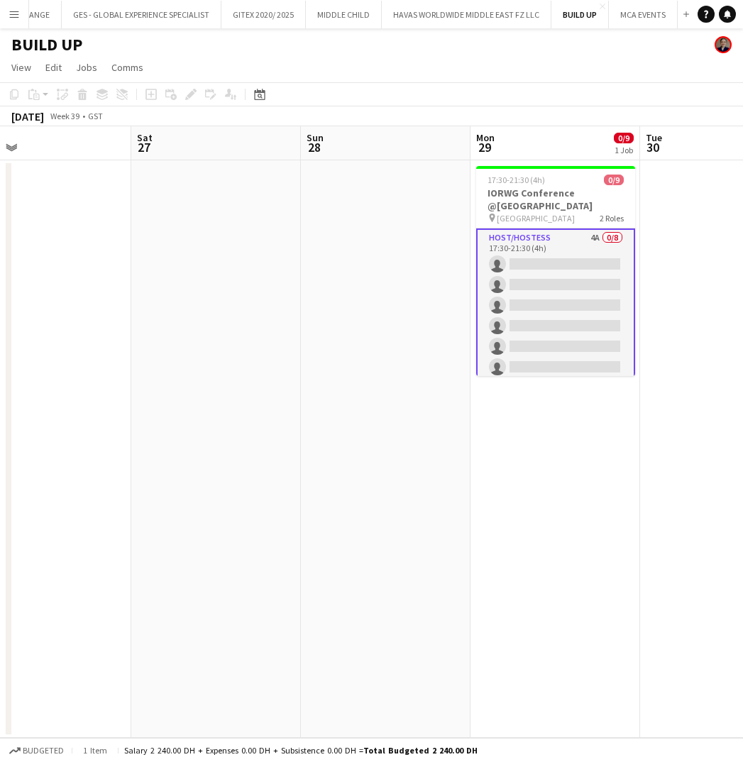
click at [704, 211] on app-date-cell at bounding box center [725, 449] width 170 height 578
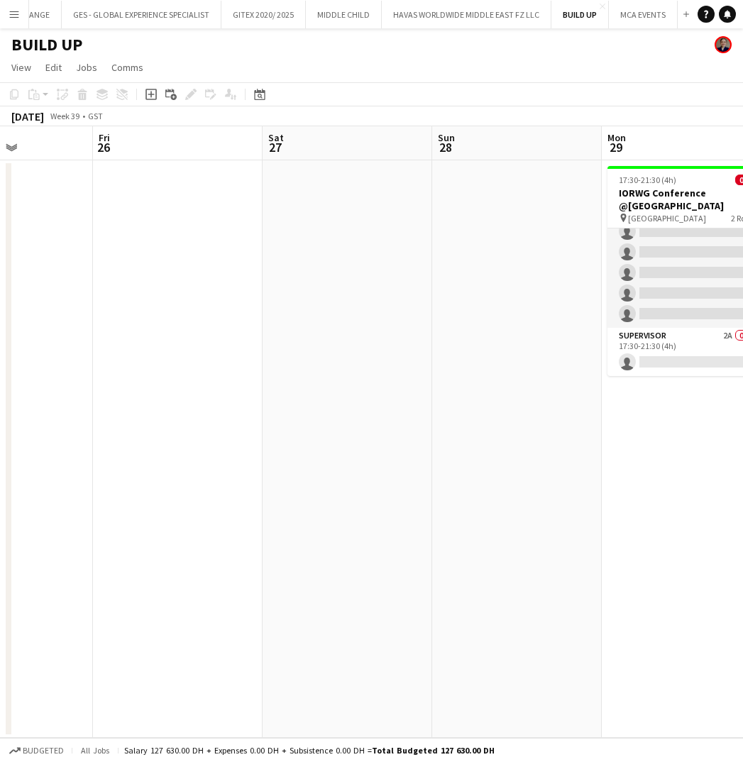
scroll to position [0, 415]
click at [637, 19] on button "MCA EVENTS Close" at bounding box center [643, 15] width 69 height 28
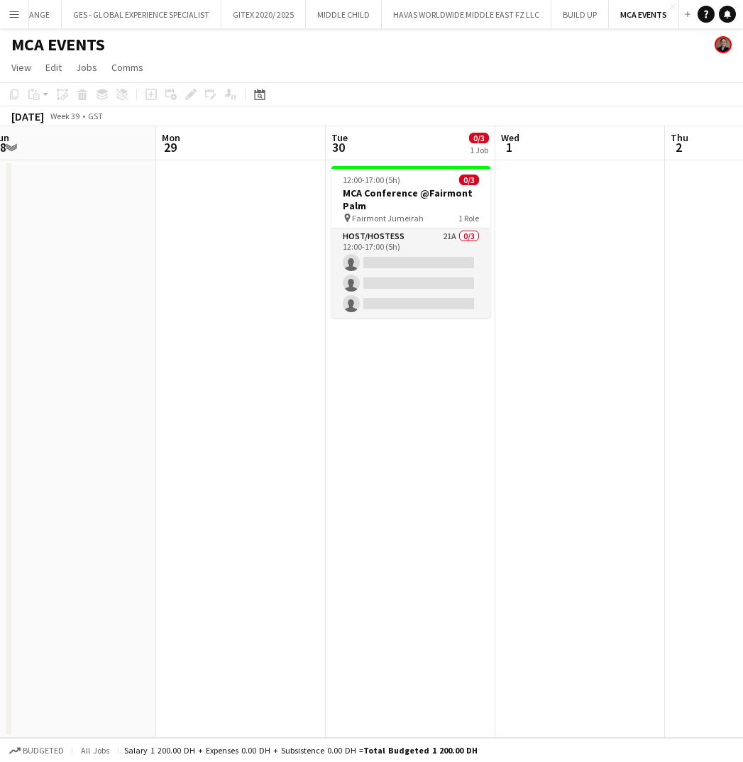
scroll to position [0, 527]
click at [11, 15] on app-icon "Menu" at bounding box center [14, 14] width 11 height 11
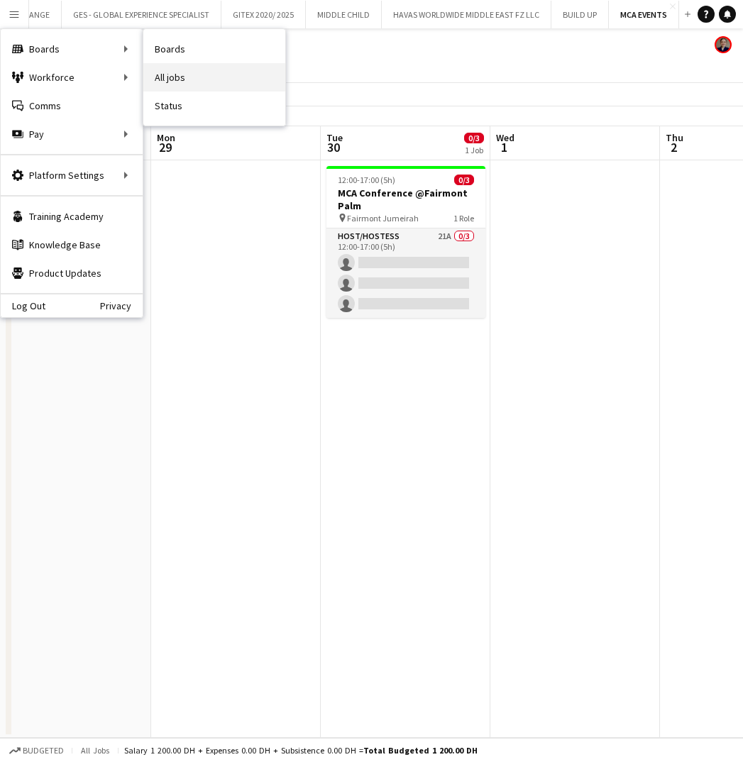
click at [181, 80] on link "All jobs" at bounding box center [214, 77] width 142 height 28
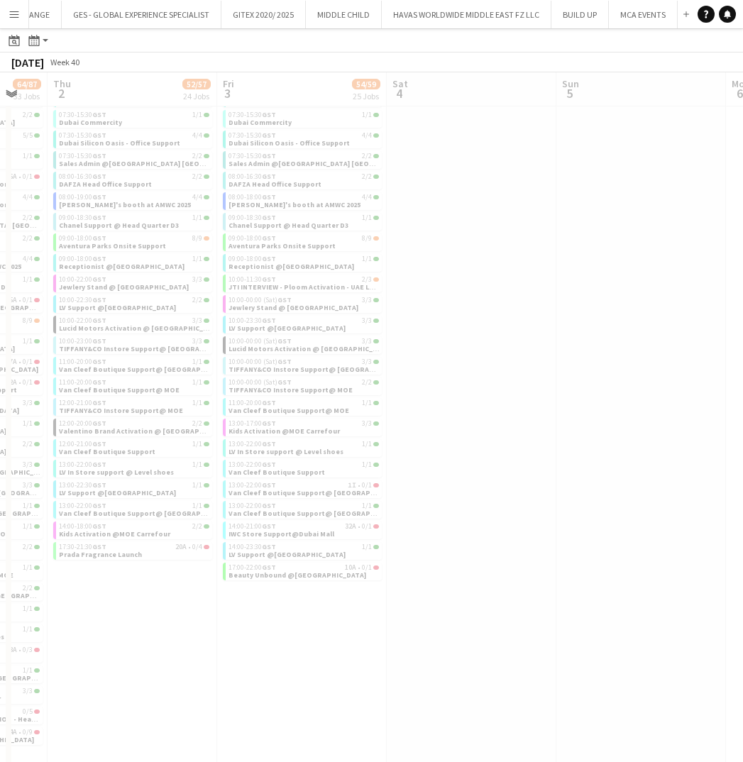
scroll to position [0, 463]
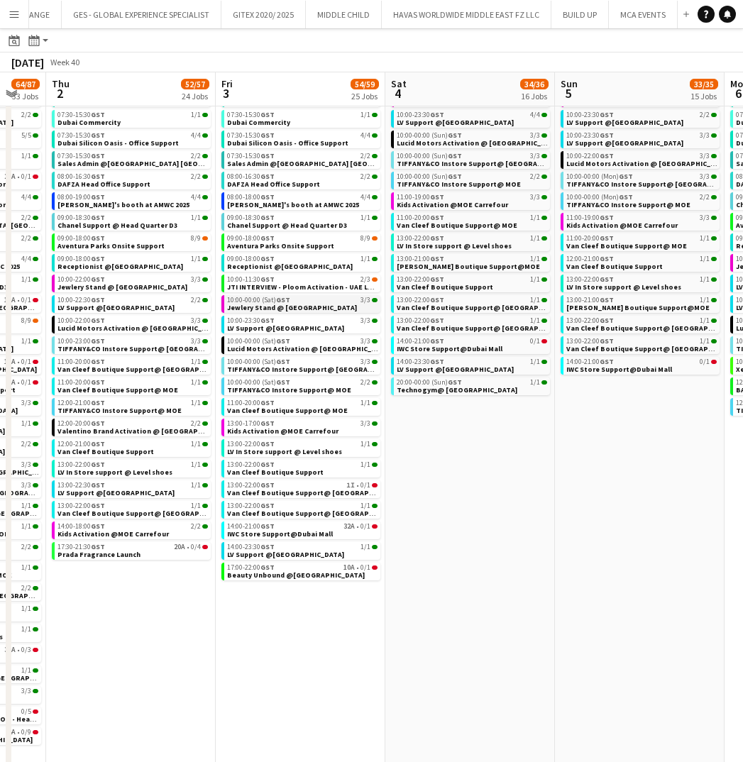
click at [286, 304] on span "Jewlery Stand @ Mirdif City Centre" at bounding box center [292, 307] width 130 height 9
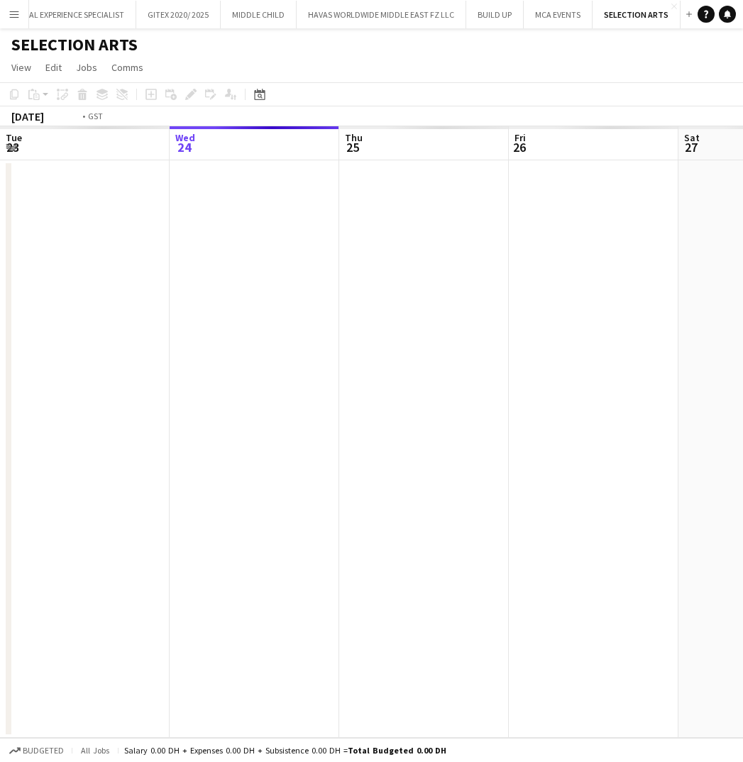
scroll to position [0, 487]
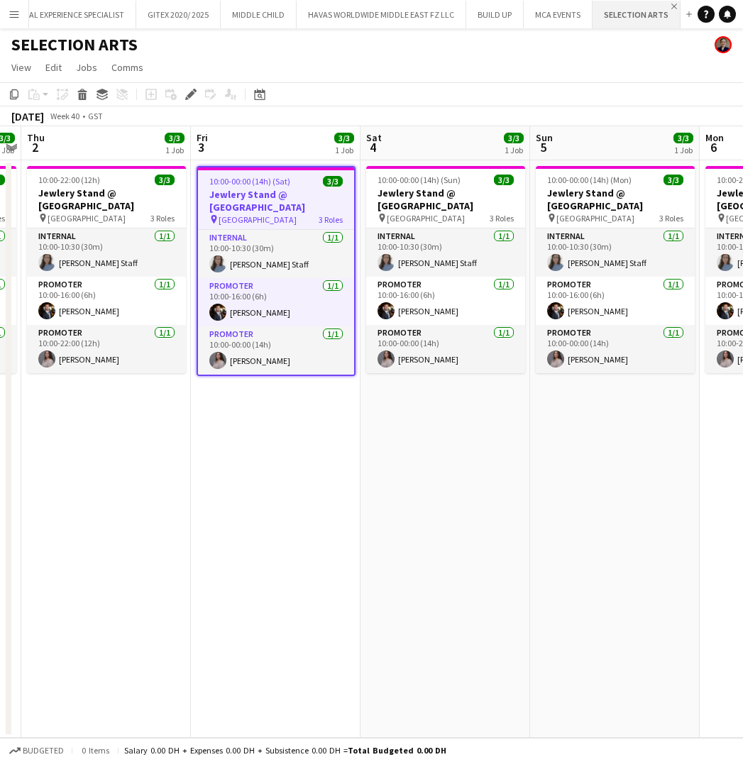
click at [671, 5] on app-icon "Close" at bounding box center [674, 7] width 6 height 6
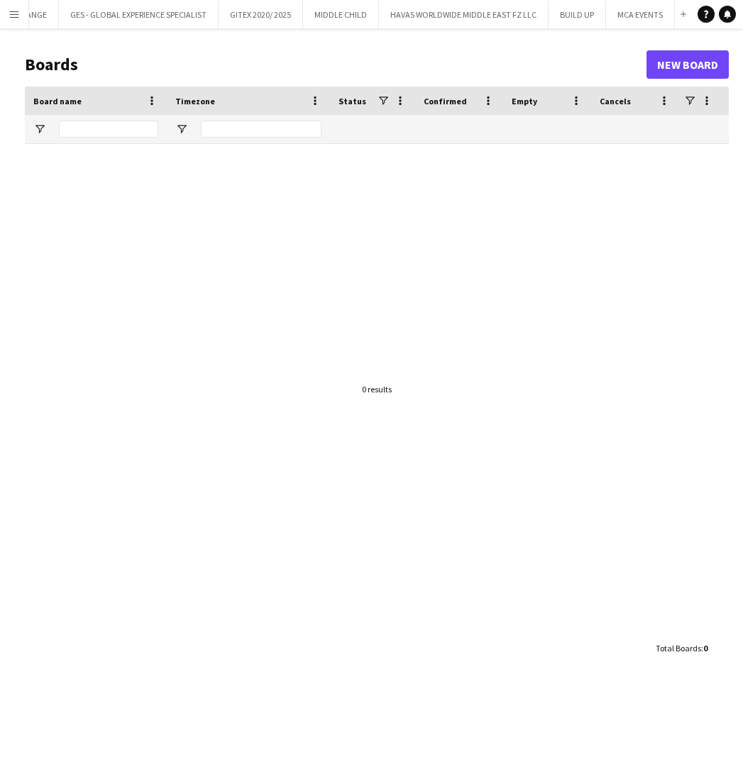
scroll to position [0, 48]
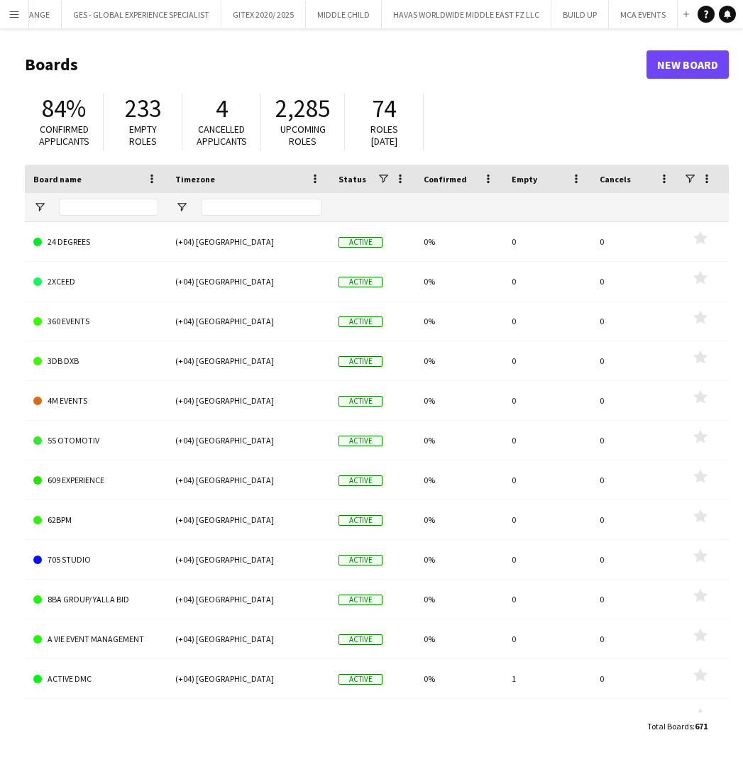
click at [20, 18] on button "Menu" at bounding box center [14, 14] width 28 height 28
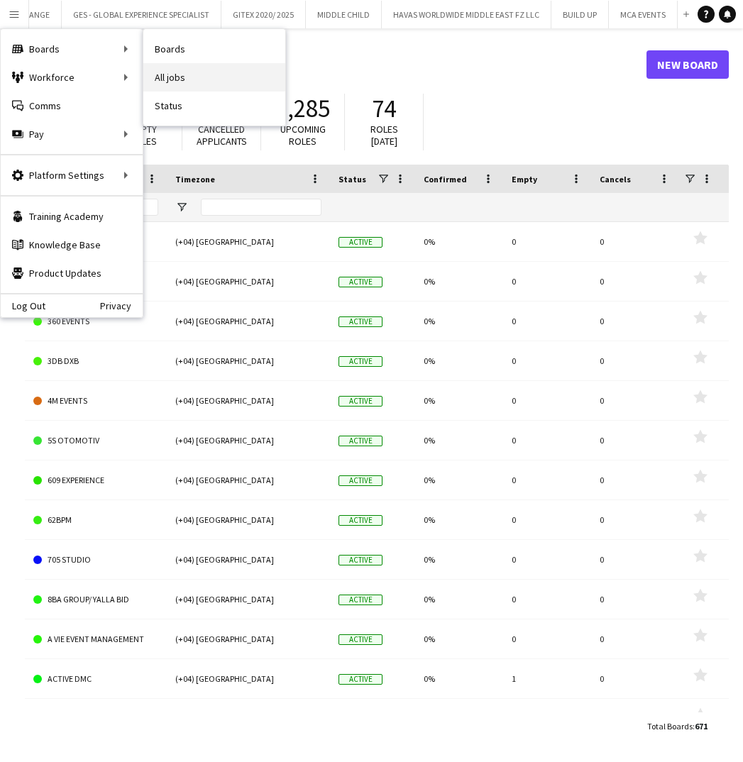
click at [176, 76] on link "All jobs" at bounding box center [214, 77] width 142 height 28
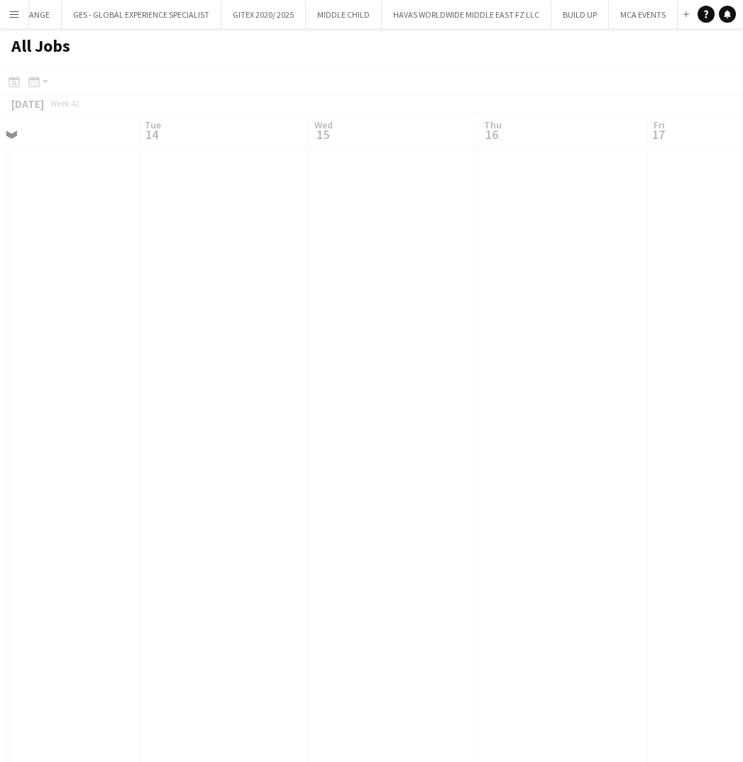
scroll to position [0, 371]
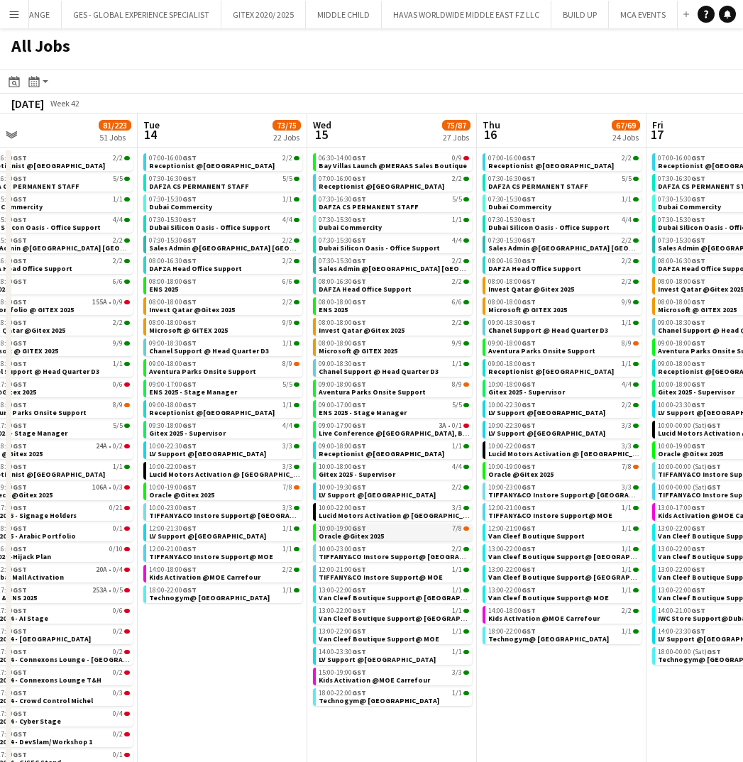
click at [333, 534] on span "Oracle @Gitex 2025" at bounding box center [351, 535] width 65 height 9
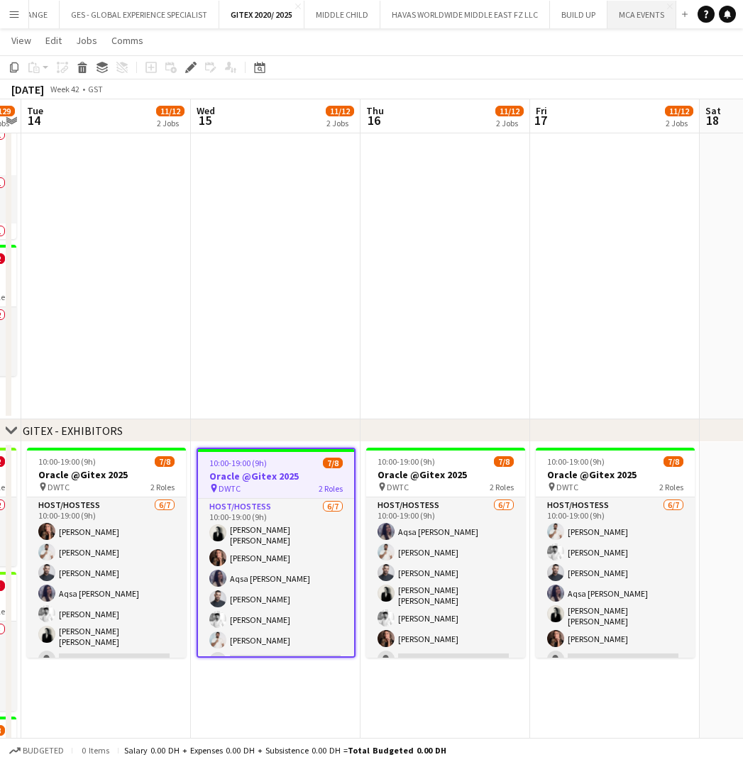
scroll to position [0, 49]
click at [297, 6] on app-icon "Close" at bounding box center [299, 7] width 6 height 6
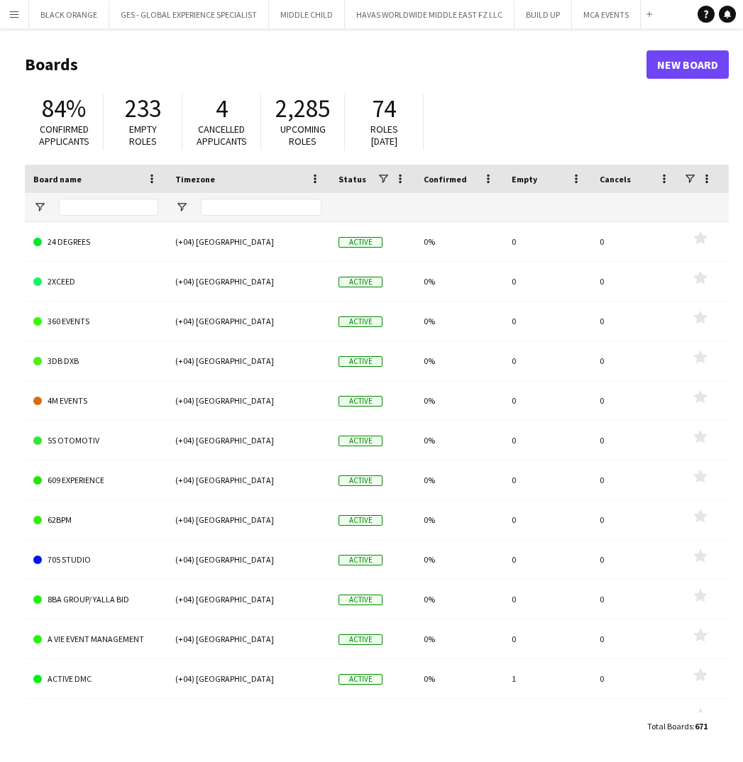
click at [562, 79] on header "Boards New Board" at bounding box center [377, 65] width 704 height 44
click at [535, 19] on button "BUILD UP Close" at bounding box center [542, 15] width 57 height 28
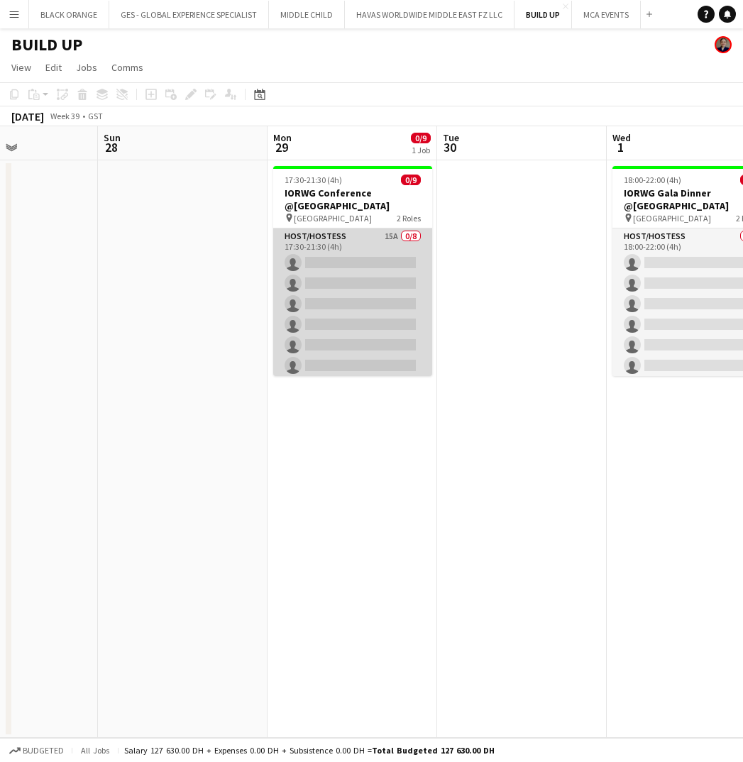
click at [368, 247] on app-card-role "Host/Hostess 15A 0/8 17:30-21:30 (4h) single-neutral-actions single-neutral-act…" at bounding box center [352, 324] width 159 height 192
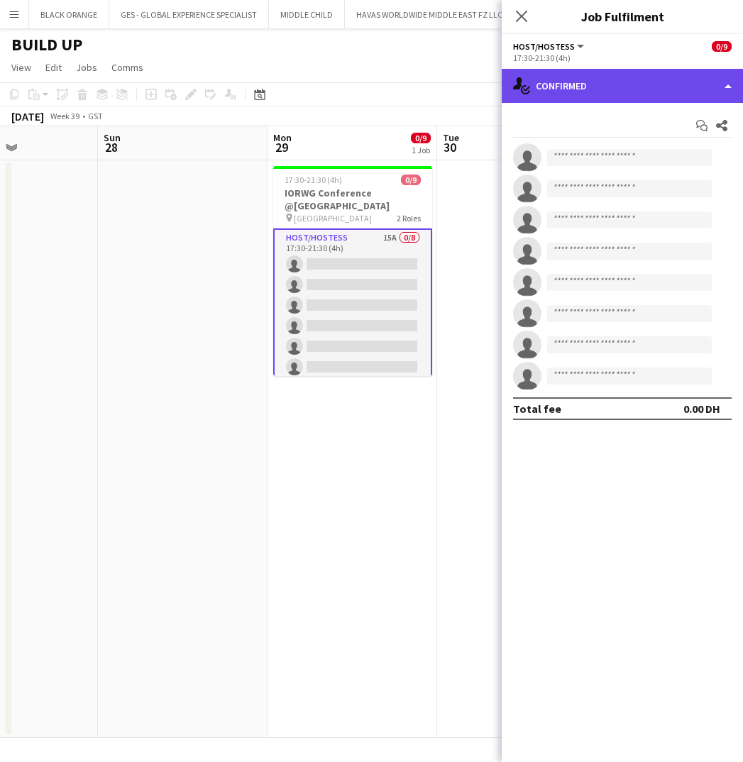
click at [631, 93] on div "single-neutral-actions-check-2 Confirmed" at bounding box center [622, 86] width 241 height 34
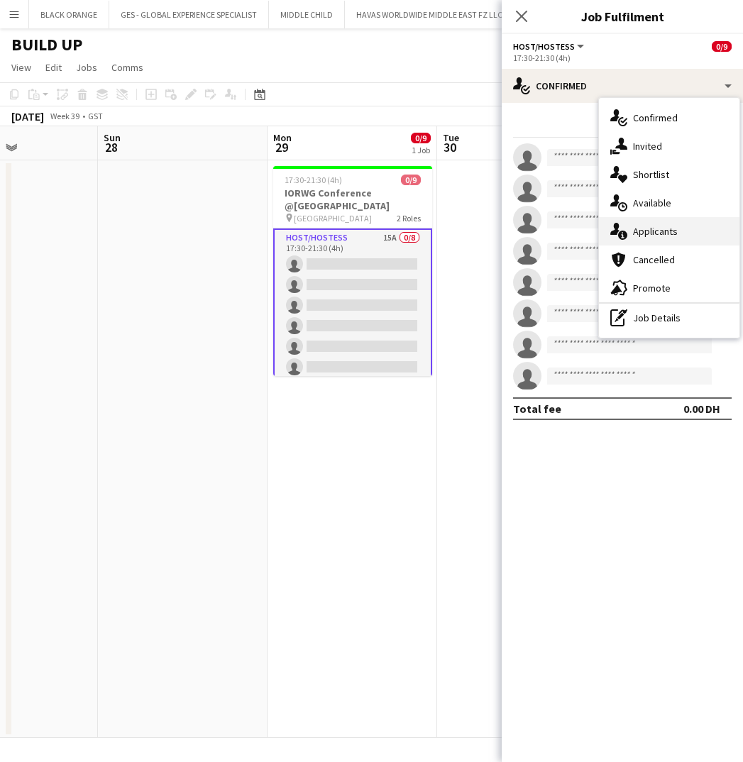
click at [666, 237] on span "Applicants" at bounding box center [655, 231] width 45 height 13
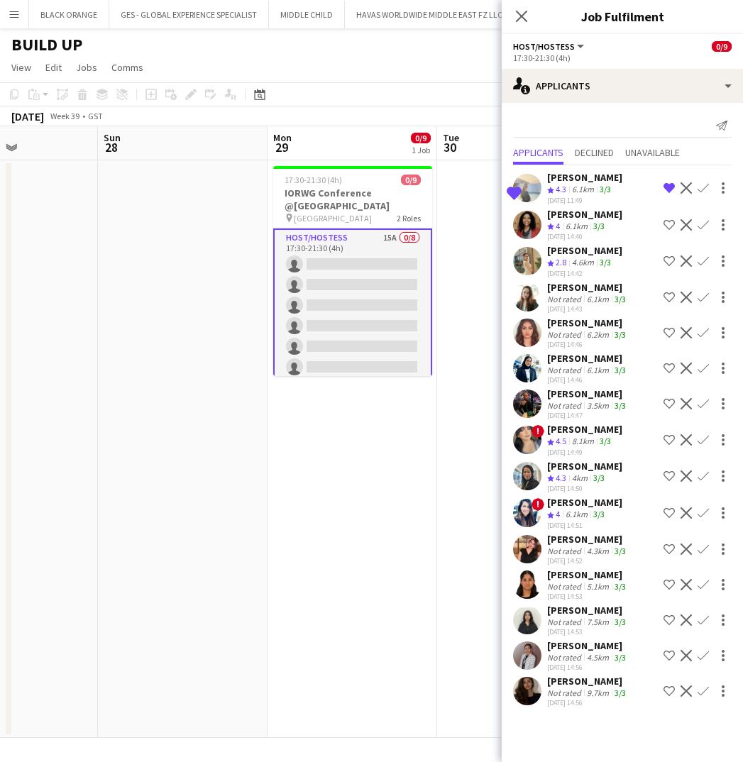
click at [565, 646] on div "Mai Mohamed Nour" at bounding box center [588, 645] width 82 height 13
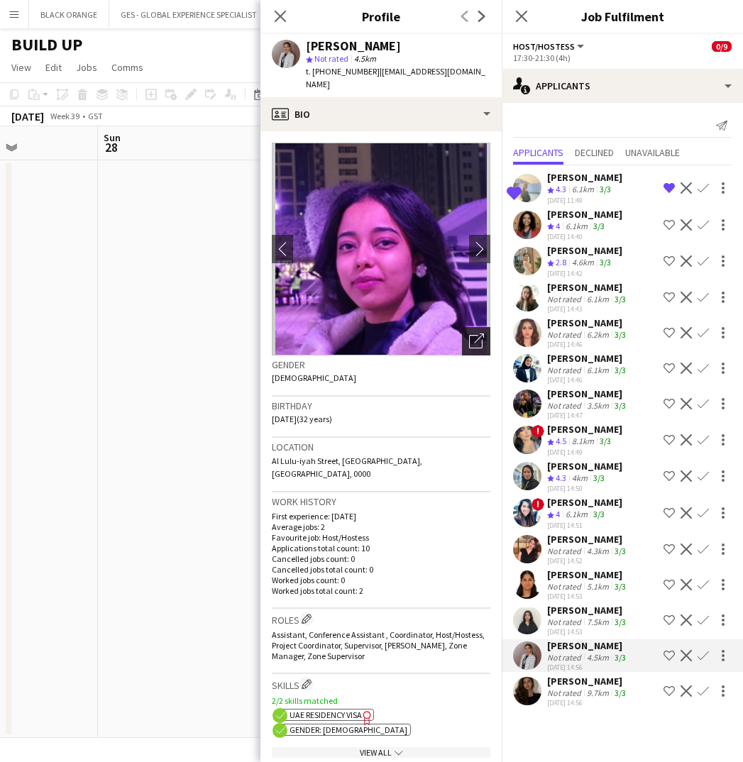
click at [478, 334] on icon "Open photos pop-in" at bounding box center [476, 341] width 15 height 15
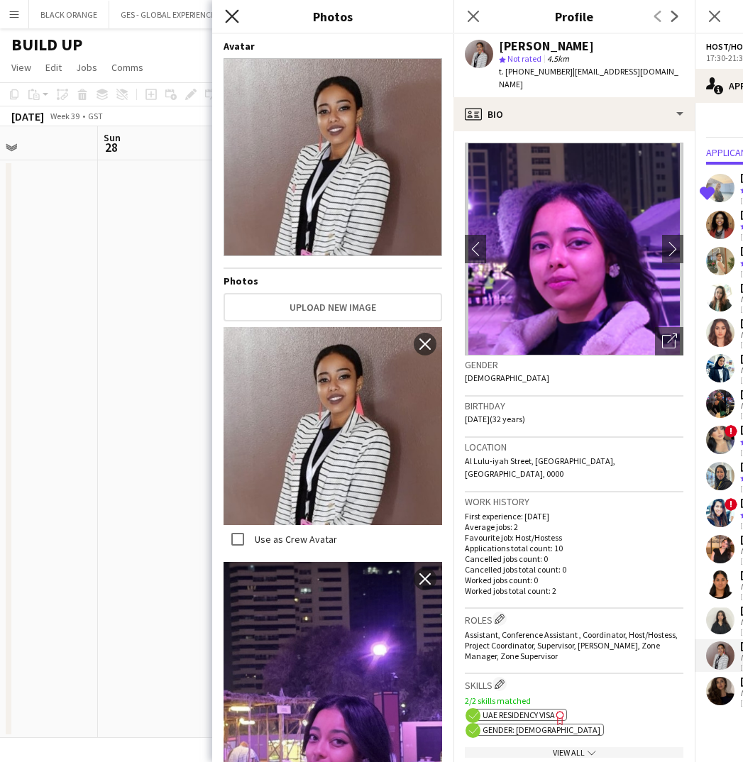
click at [231, 13] on icon "Close pop-in" at bounding box center [231, 15] width 13 height 13
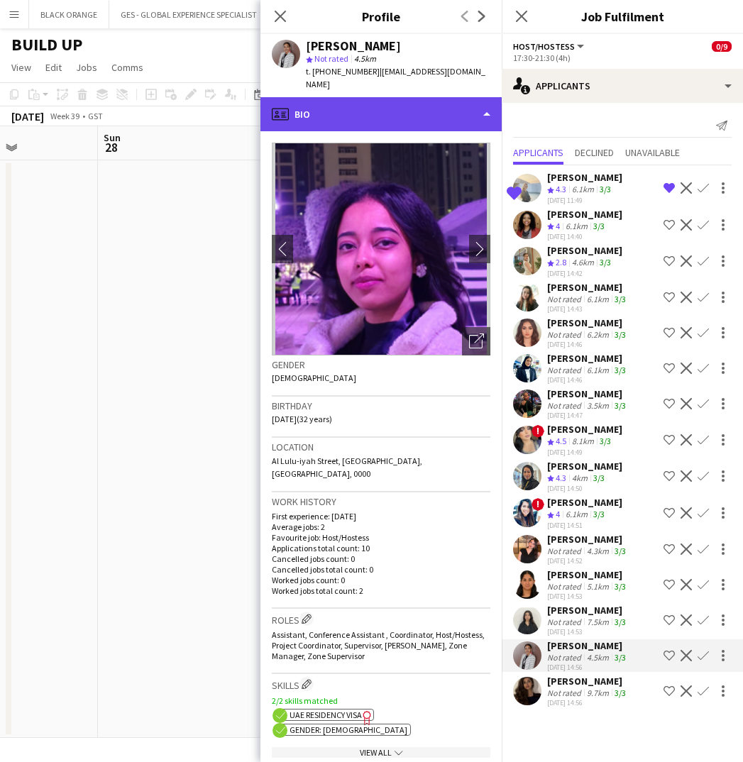
click at [436, 99] on div "profile Bio" at bounding box center [380, 114] width 241 height 34
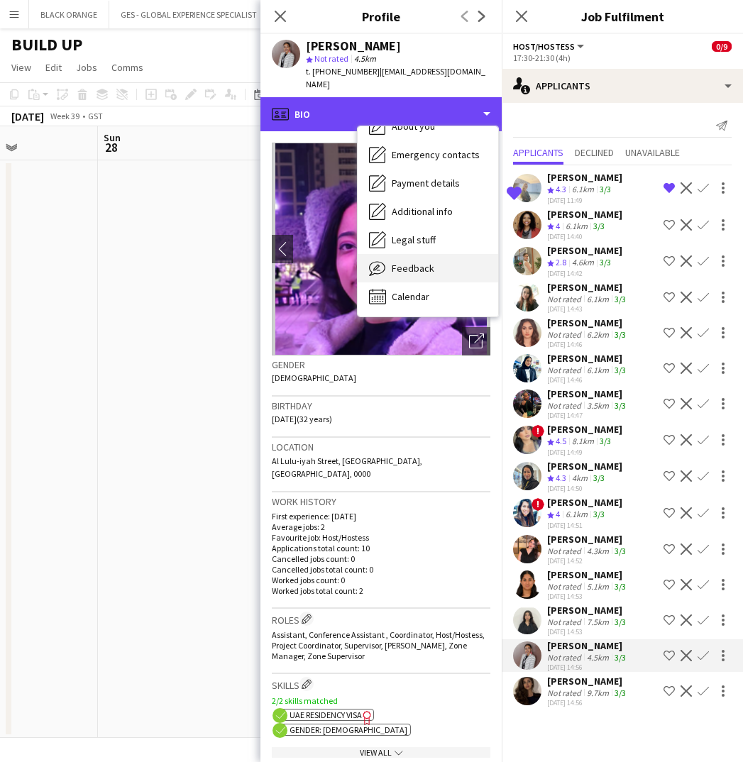
scroll to position [105, 0]
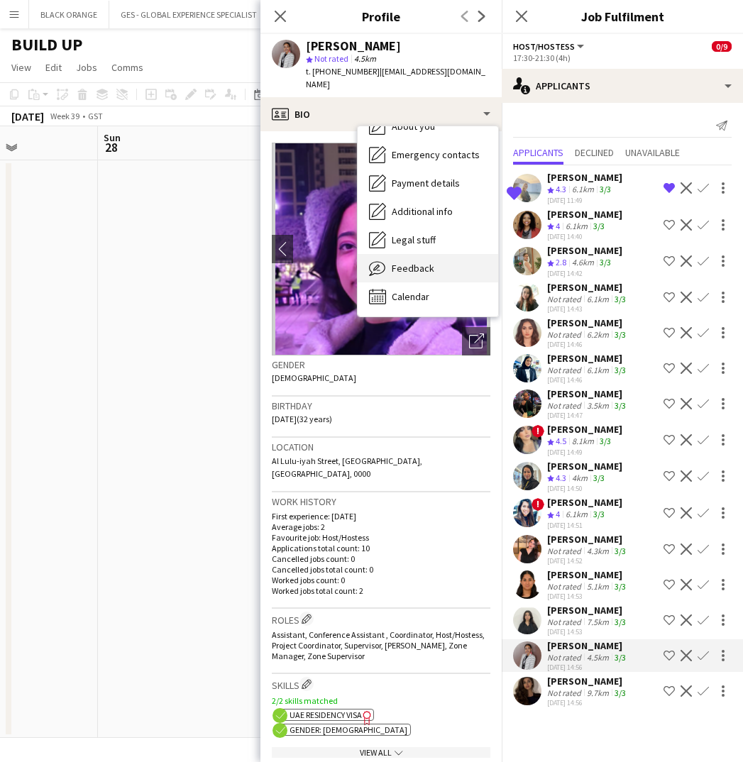
click at [407, 262] on span "Feedback" at bounding box center [413, 268] width 43 height 13
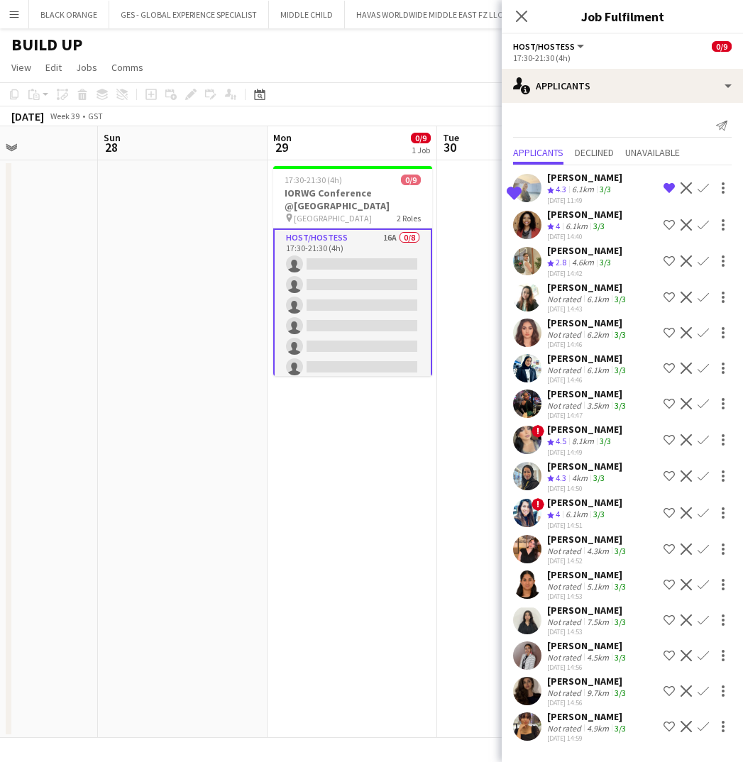
scroll to position [0, 0]
click at [577, 324] on div "Shatha Taha" at bounding box center [588, 322] width 82 height 13
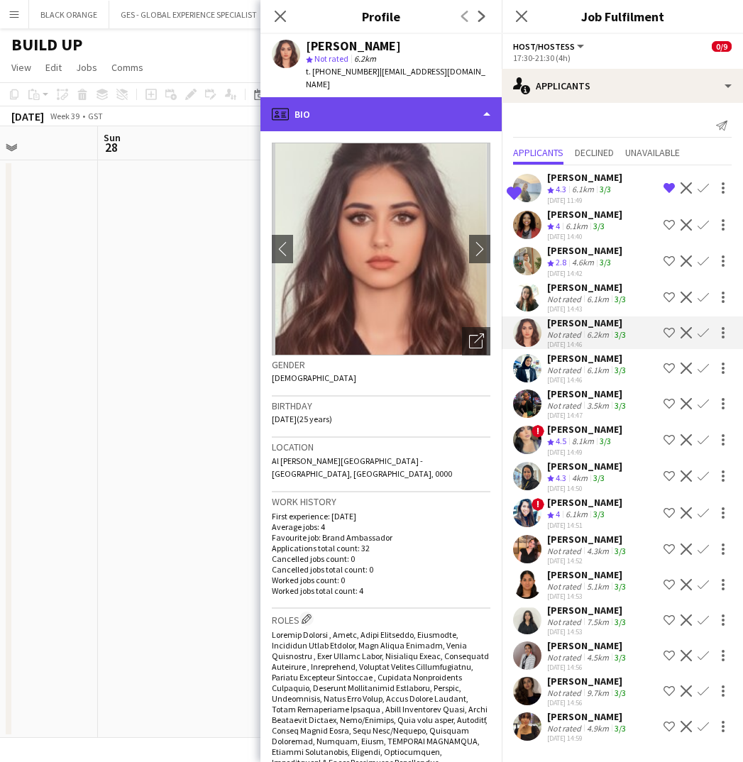
click at [425, 106] on div "profile Bio" at bounding box center [380, 114] width 241 height 34
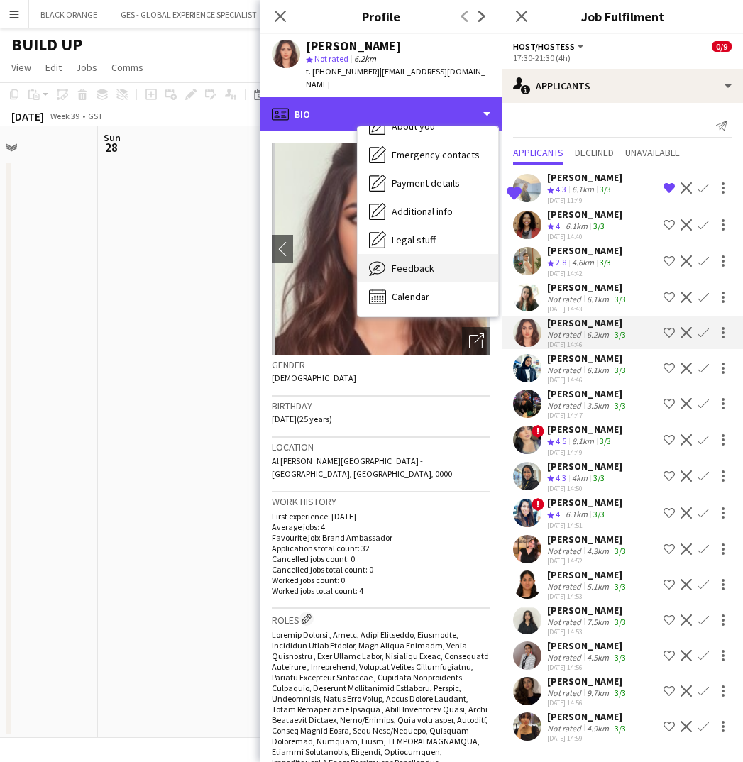
scroll to position [105, 0]
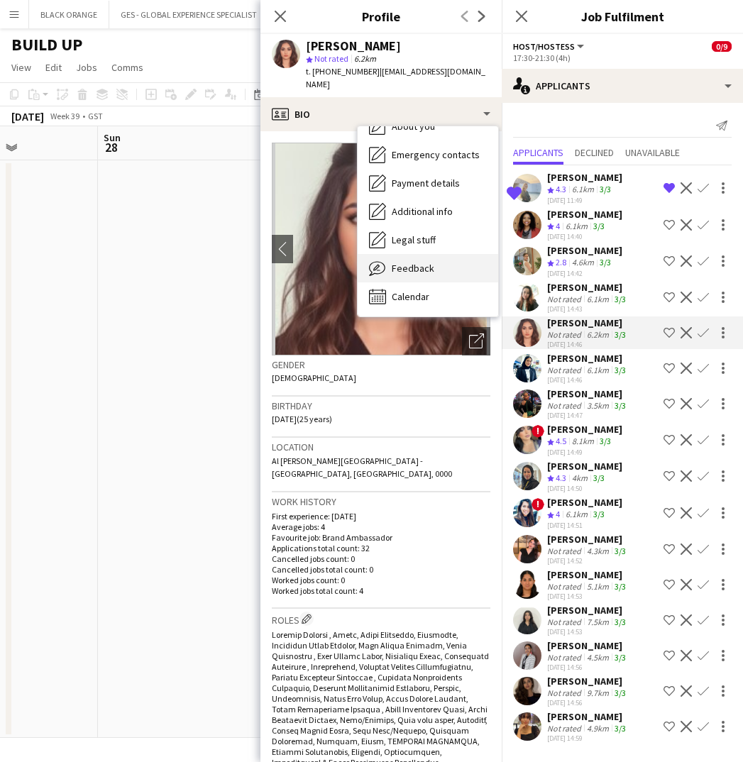
click at [412, 262] on span "Feedback" at bounding box center [413, 268] width 43 height 13
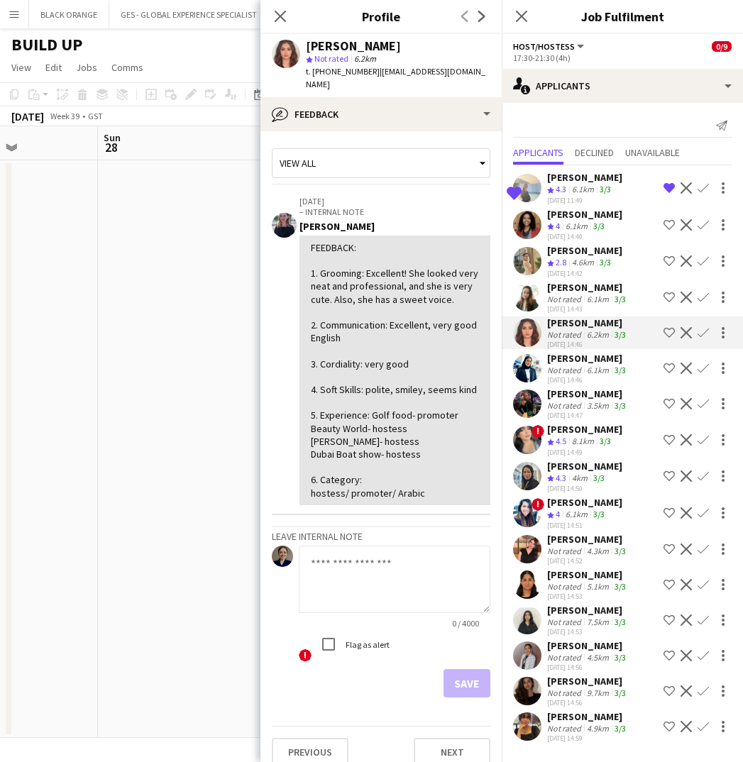
click at [575, 321] on div "Shatha Taha" at bounding box center [588, 322] width 82 height 13
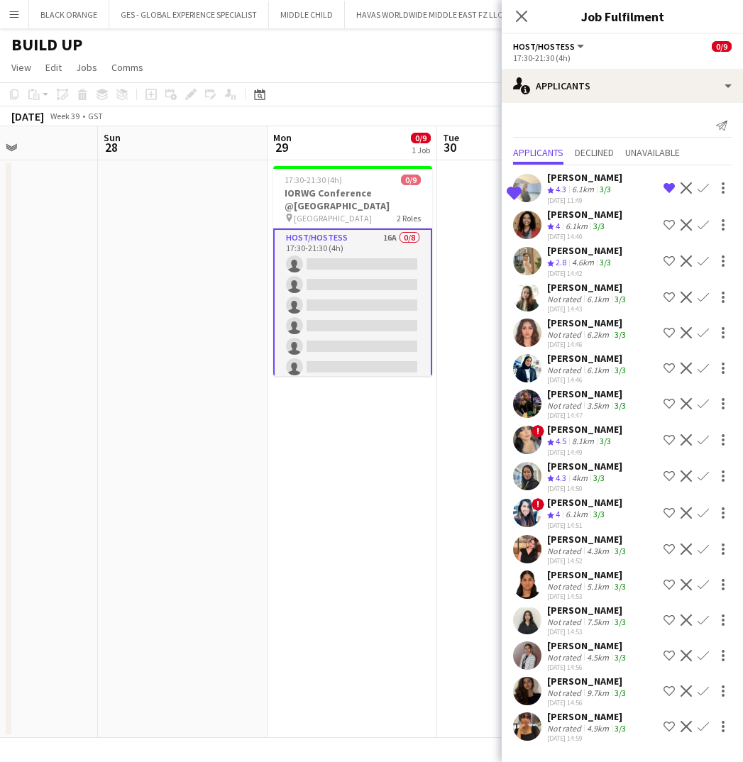
click at [575, 329] on div "Not rated" at bounding box center [565, 334] width 37 height 11
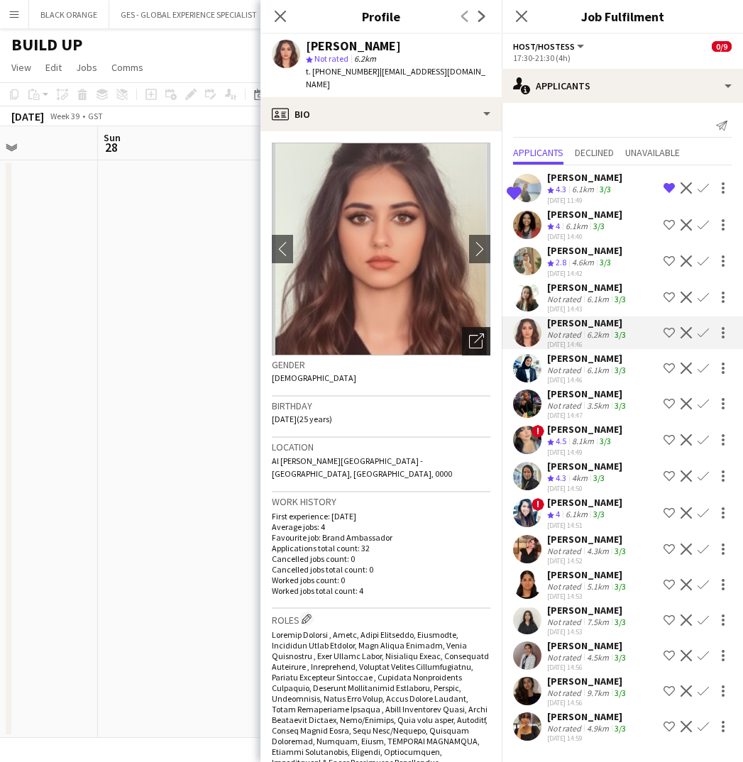
click at [475, 334] on icon "Open photos pop-in" at bounding box center [476, 341] width 15 height 15
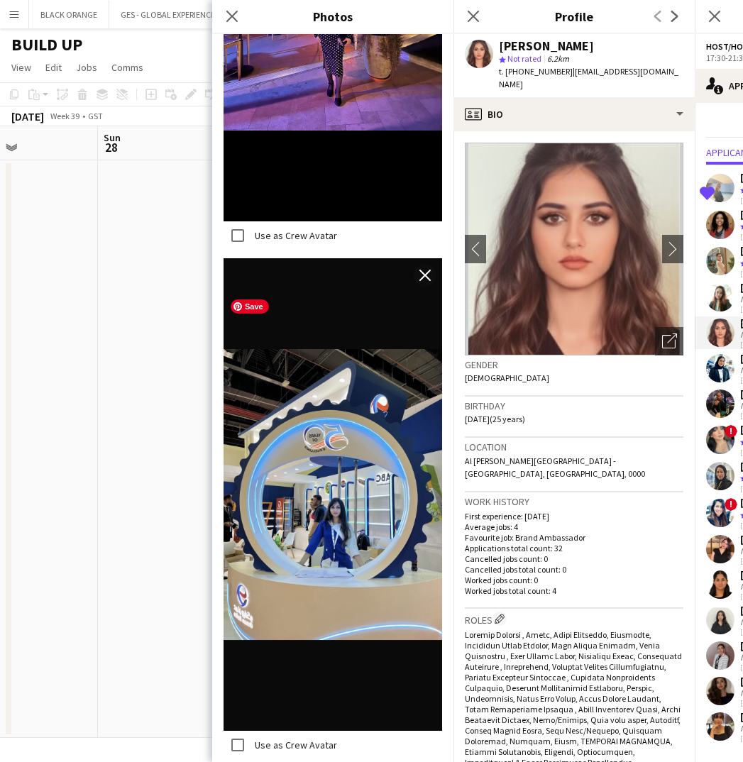
scroll to position [3400, 0]
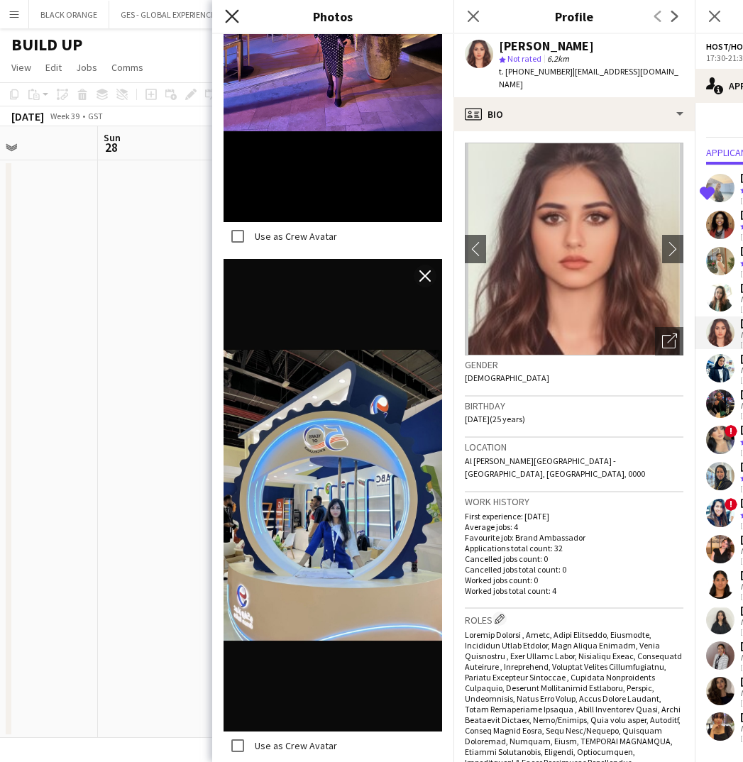
click at [231, 14] on icon "Close pop-in" at bounding box center [231, 15] width 13 height 13
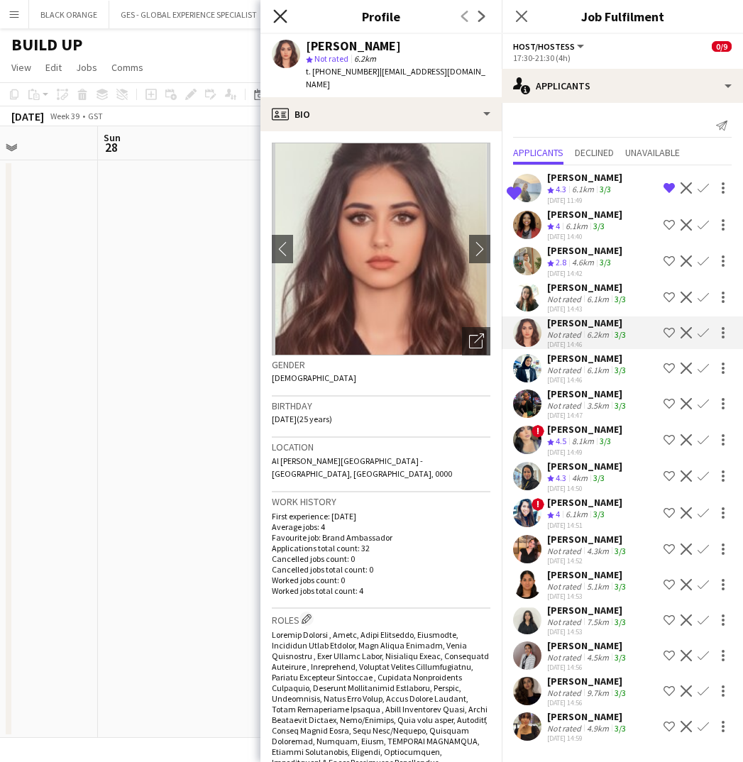
click at [277, 16] on icon "Close pop-in" at bounding box center [279, 15] width 13 height 13
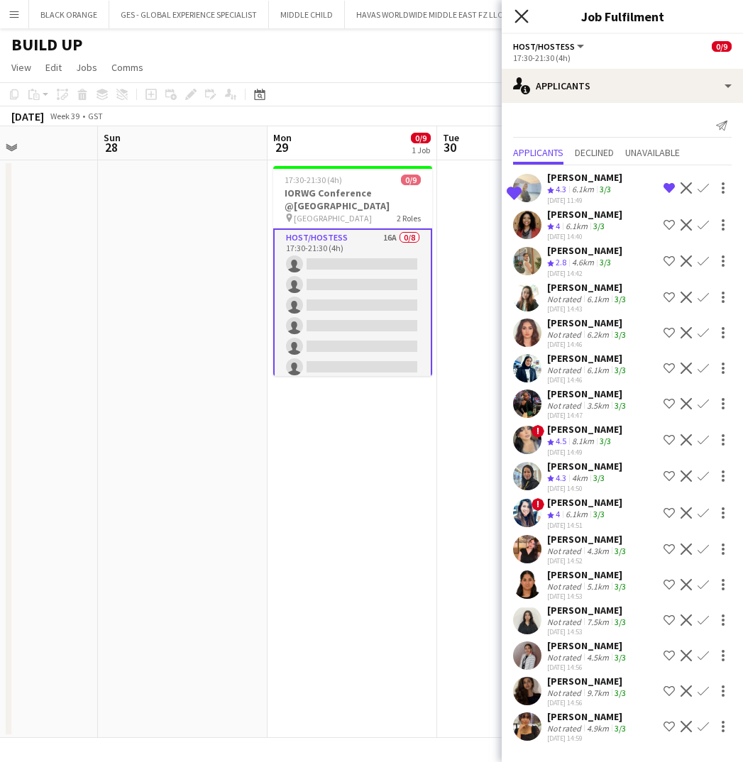
click at [520, 16] on icon at bounding box center [520, 15] width 13 height 13
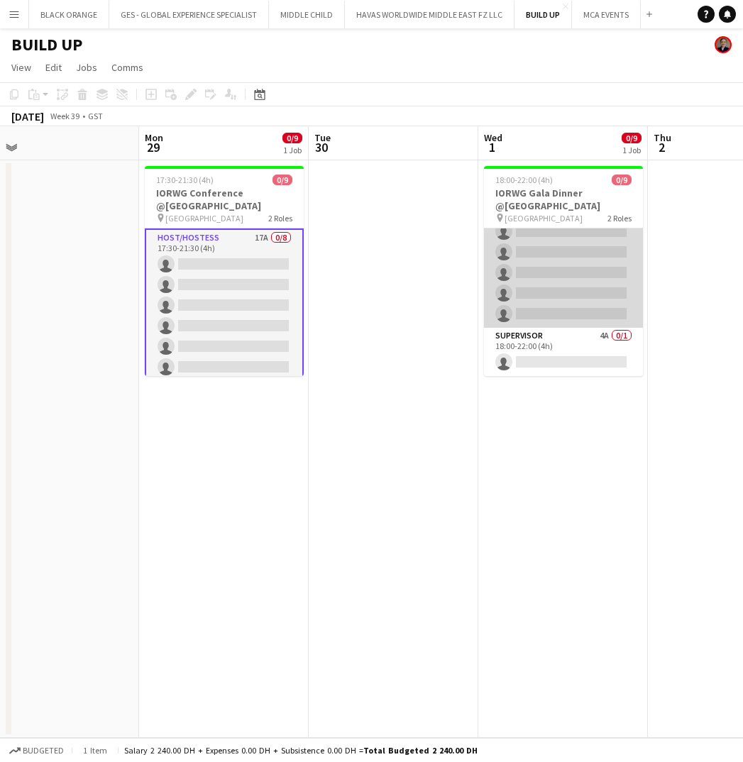
scroll to position [93, 0]
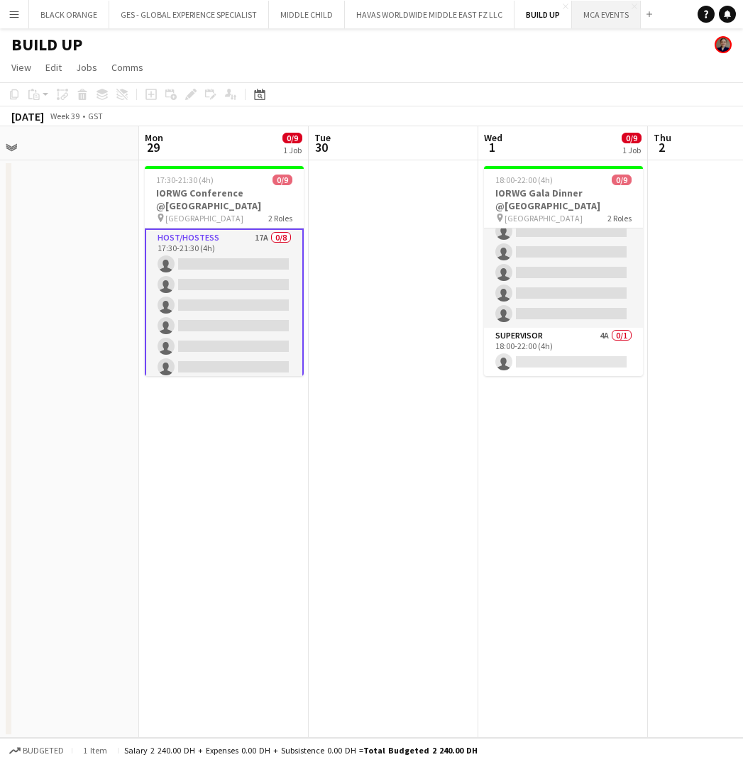
click at [605, 19] on button "MCA EVENTS Close" at bounding box center [606, 15] width 69 height 28
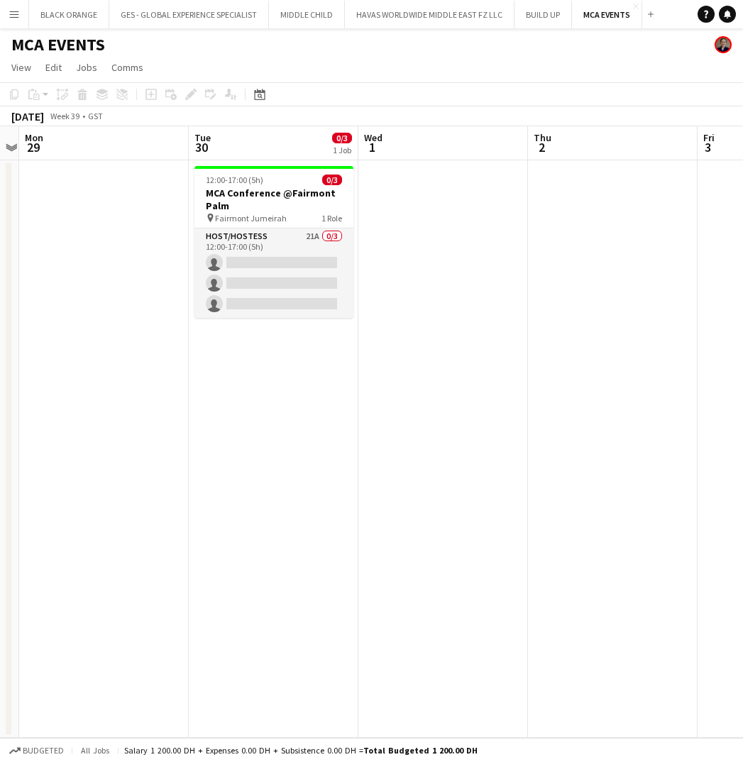
scroll to position [0, 491]
click at [415, 19] on button "HAVAS WORLDWIDE MIDDLE EAST FZ LLC Close" at bounding box center [430, 15] width 170 height 28
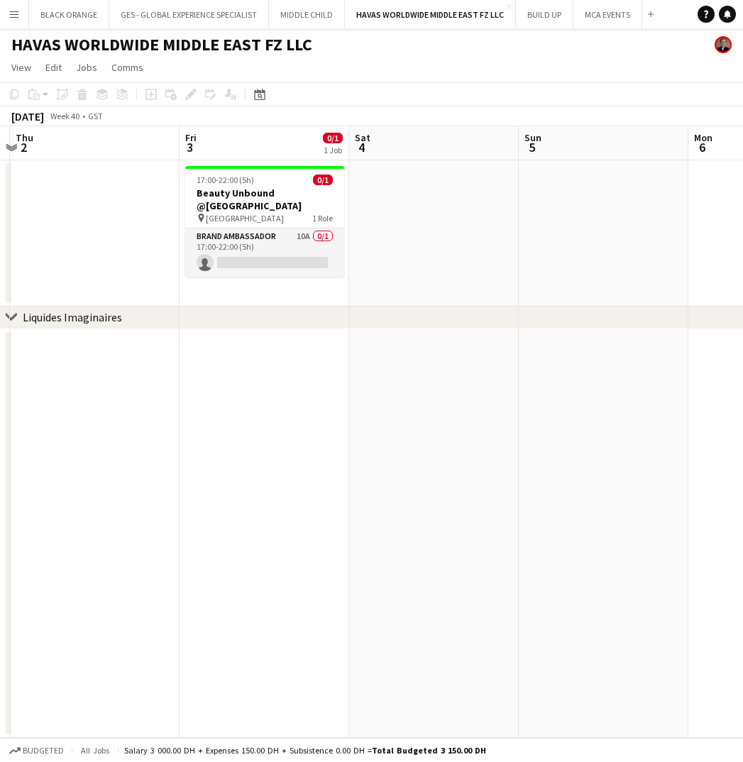
scroll to position [0, 500]
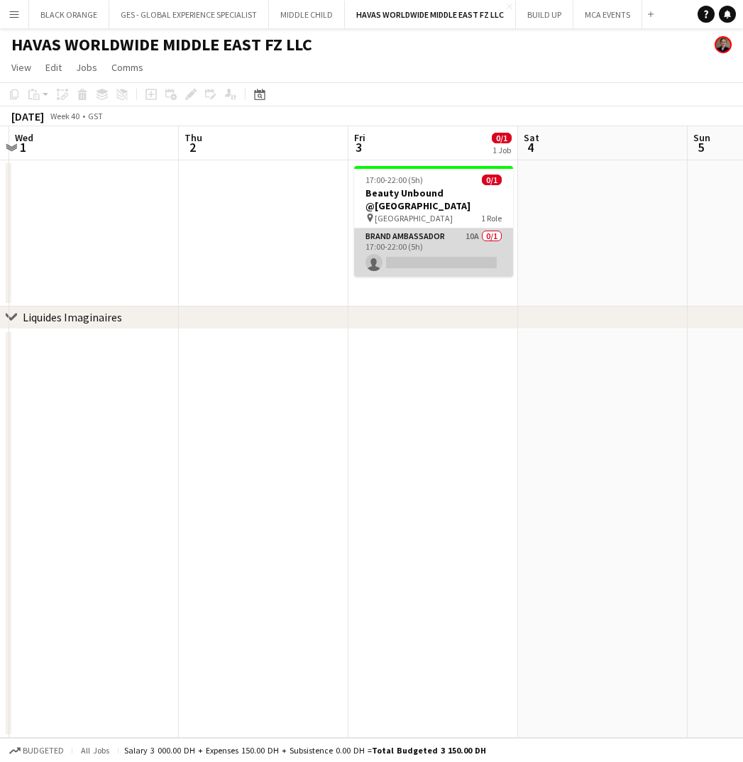
click at [433, 244] on app-card-role "Brand Ambassador 10A 0/1 17:00-22:00 (5h) single-neutral-actions" at bounding box center [433, 252] width 159 height 48
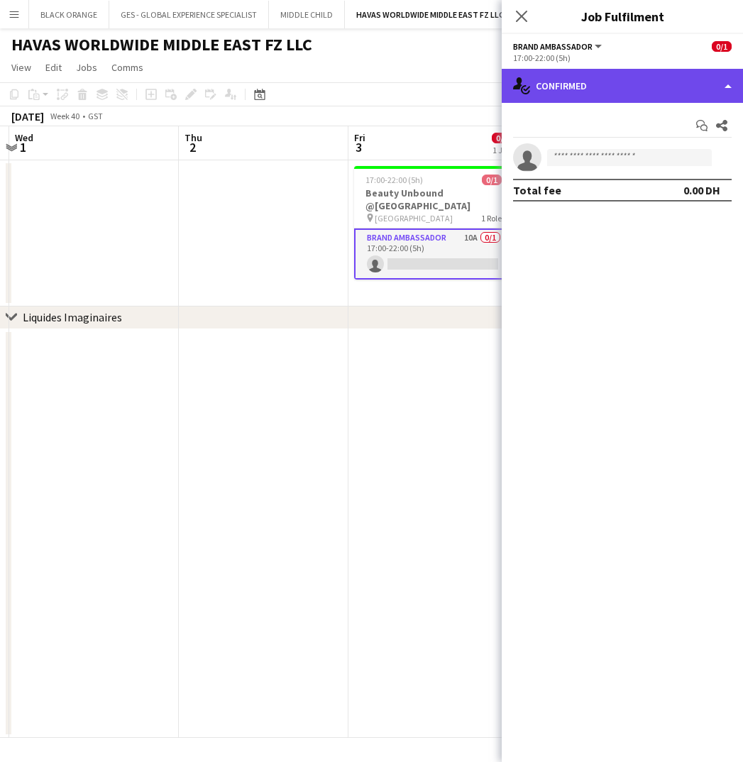
click at [605, 89] on div "single-neutral-actions-check-2 Confirmed" at bounding box center [622, 86] width 241 height 34
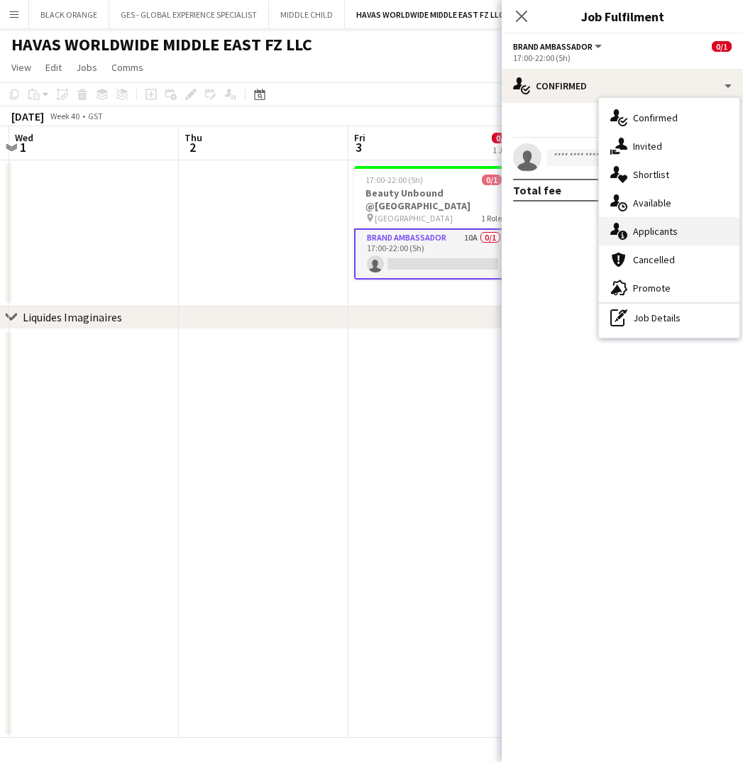
click at [661, 224] on div "single-neutral-actions-information Applicants" at bounding box center [669, 231] width 140 height 28
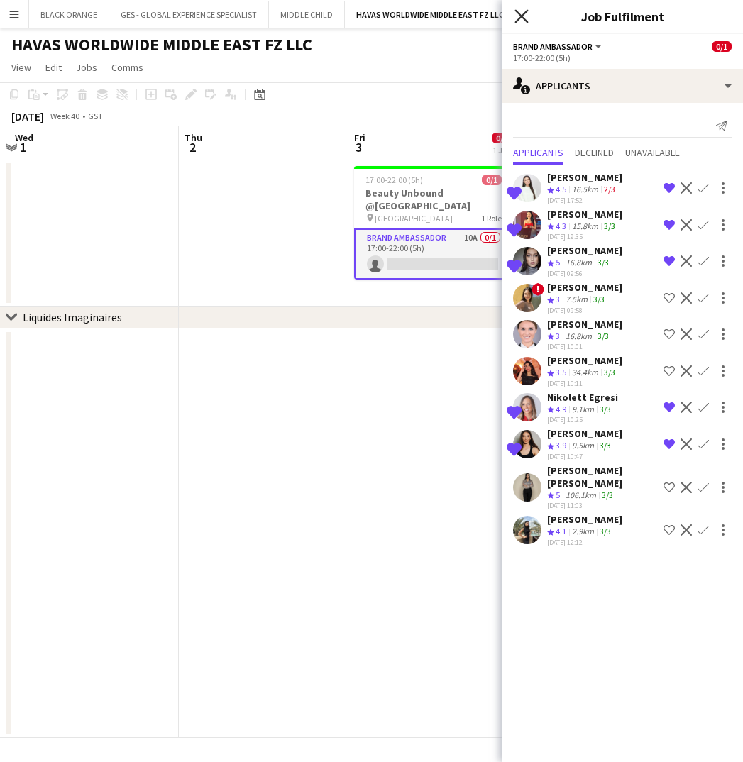
click at [519, 14] on icon at bounding box center [520, 15] width 13 height 13
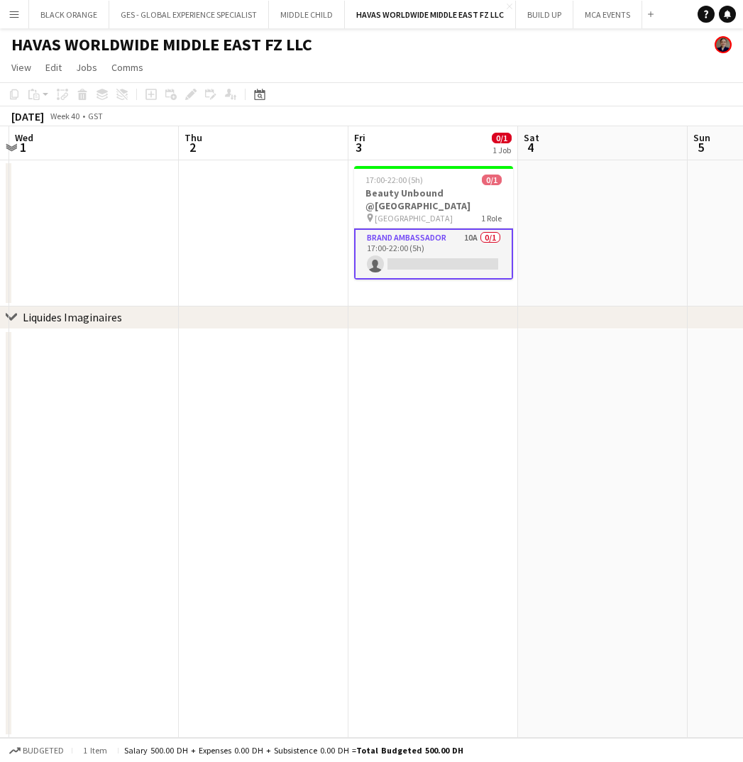
click at [18, 14] on app-icon "Menu" at bounding box center [14, 14] width 11 height 11
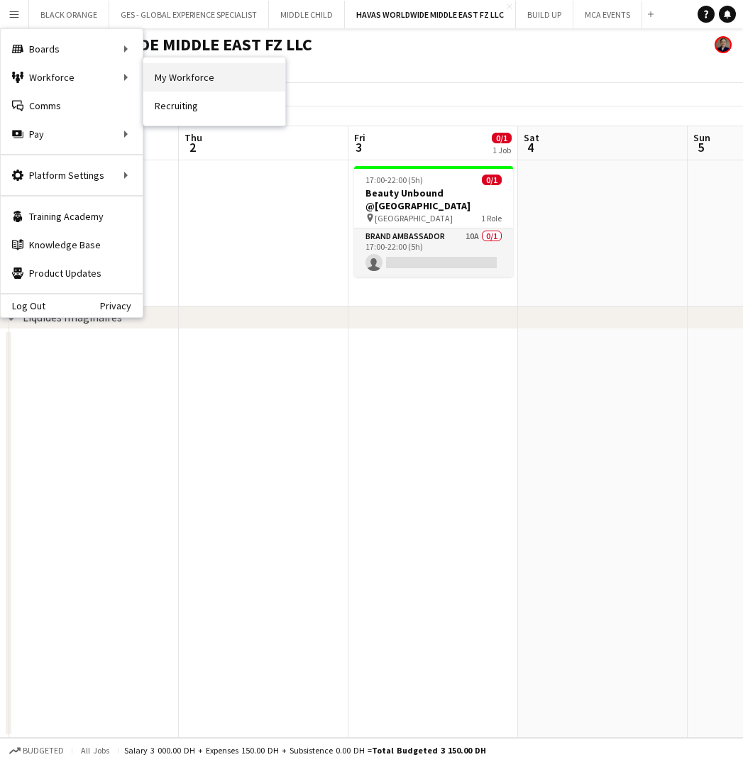
click at [162, 74] on link "My Workforce" at bounding box center [214, 77] width 142 height 28
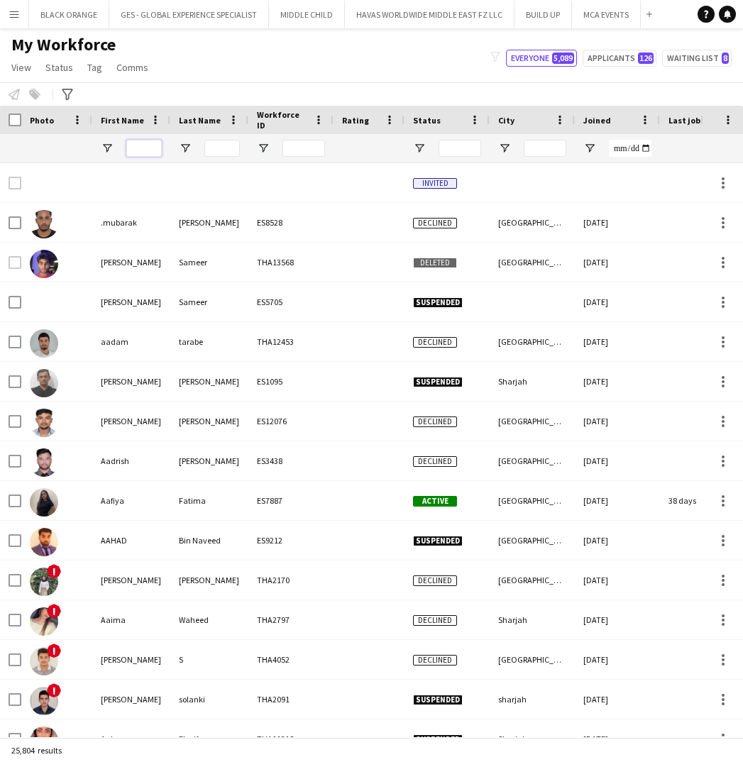
click at [140, 150] on input "First Name Filter Input" at bounding box center [143, 148] width 35 height 17
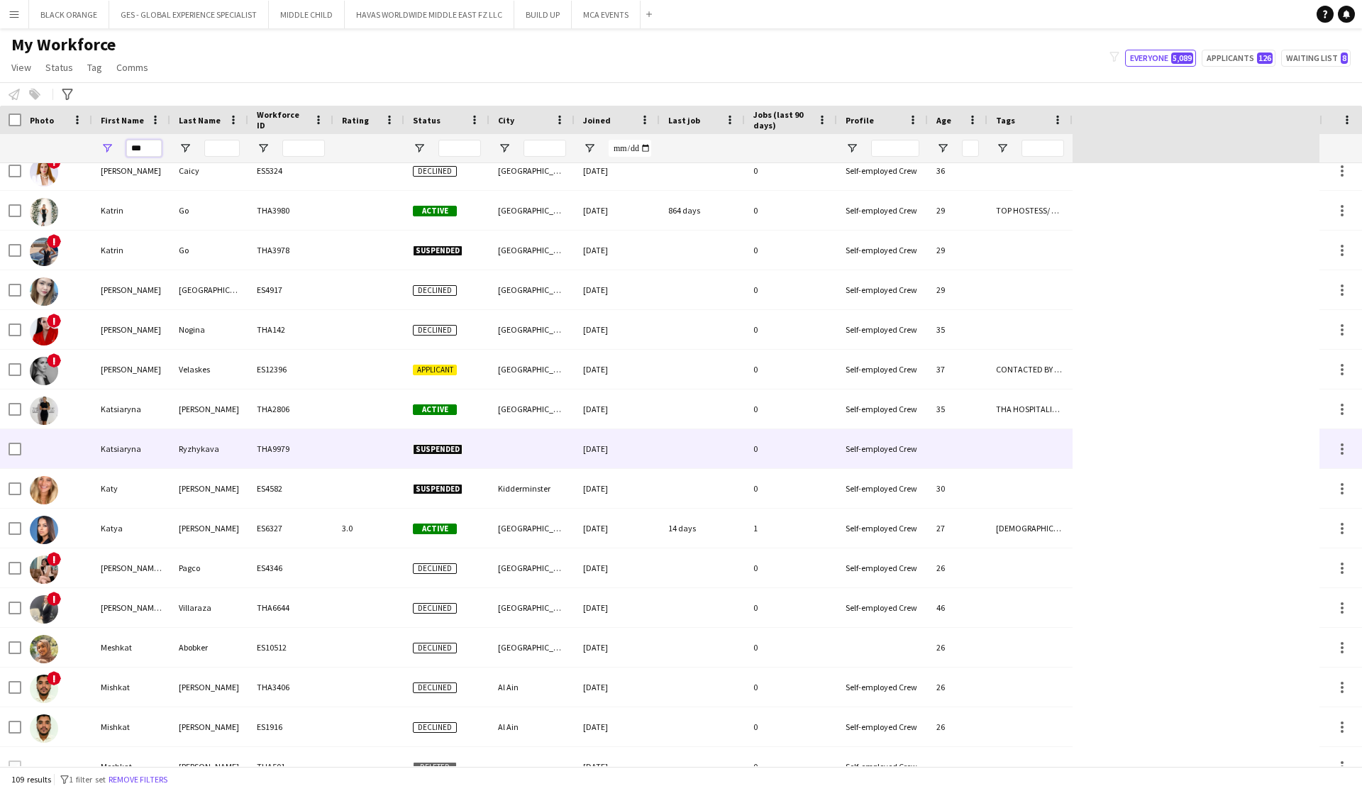
scroll to position [3430, 0]
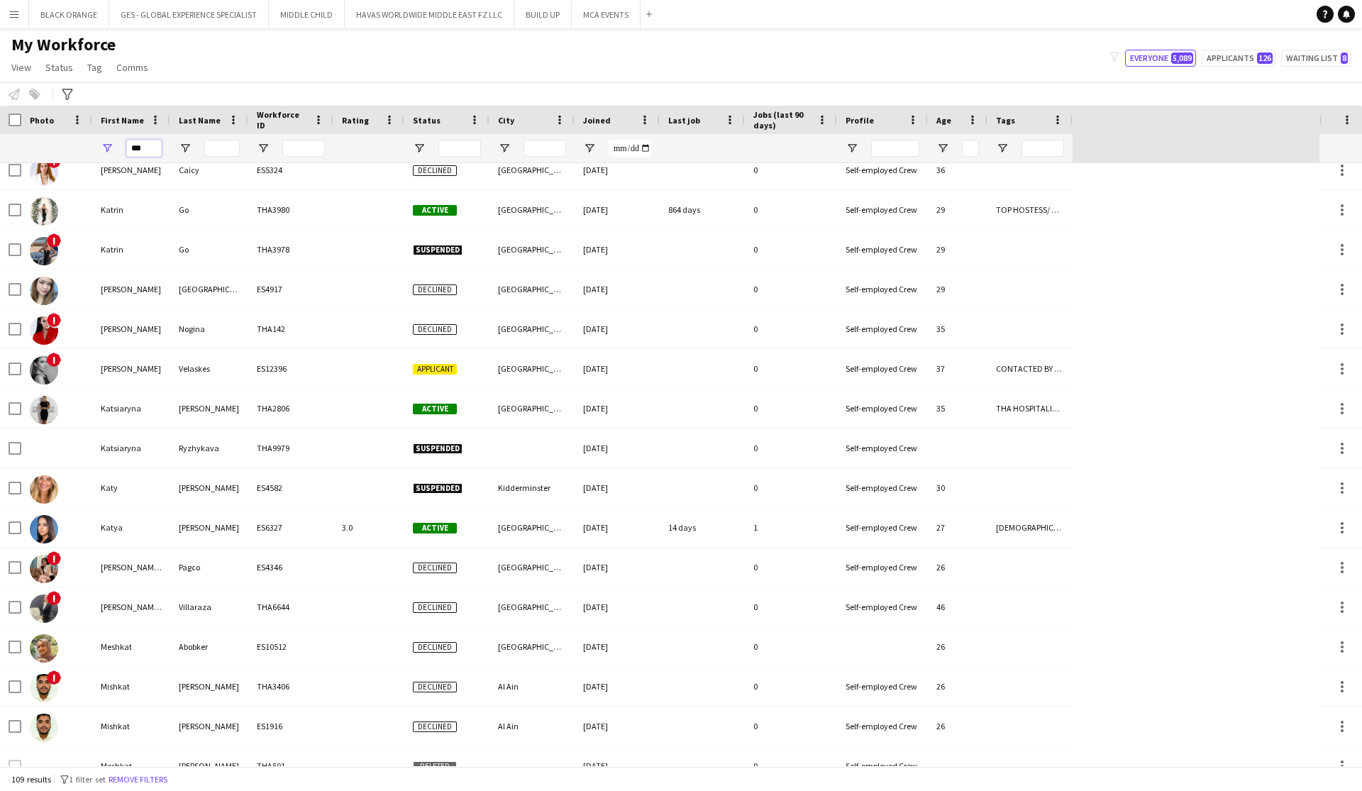
click at [145, 148] on input "***" at bounding box center [143, 148] width 35 height 17
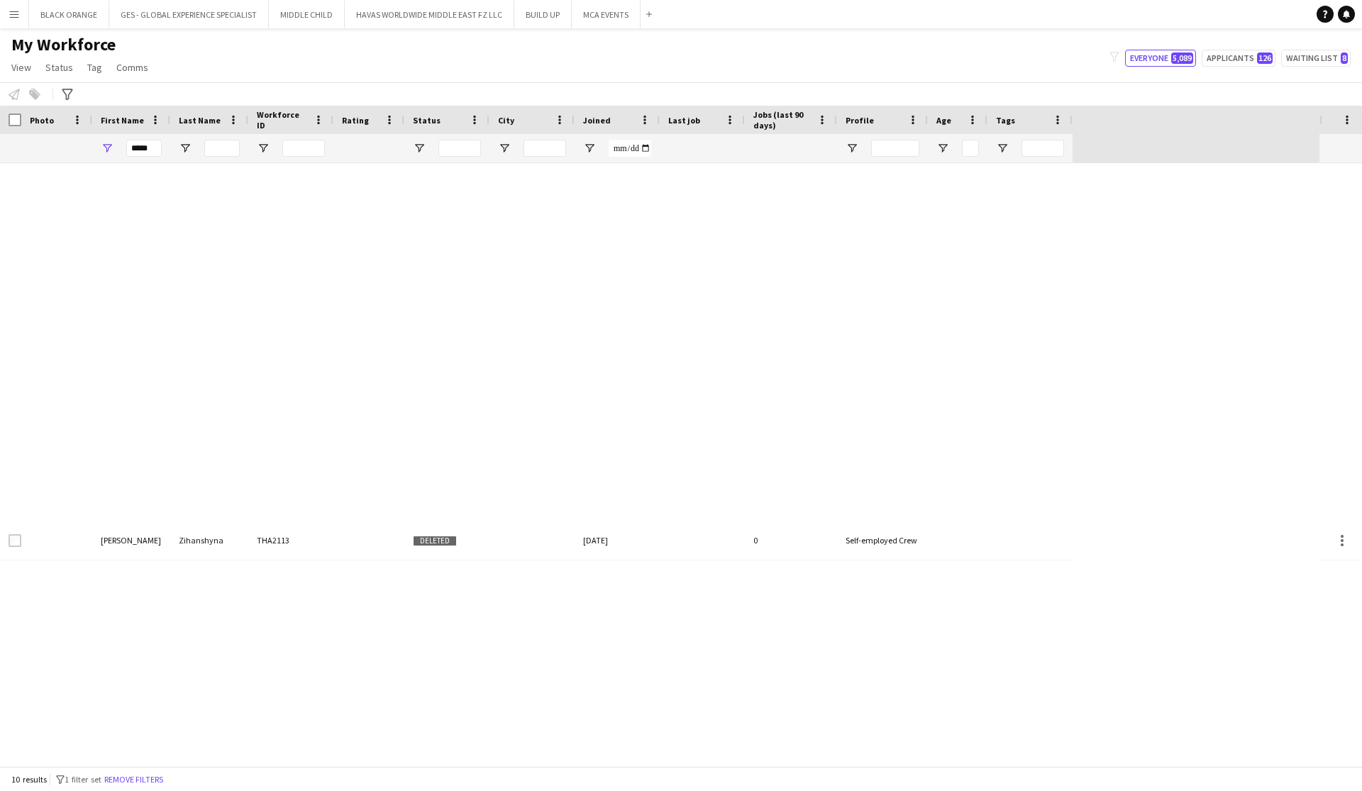
drag, startPoint x: 145, startPoint y: 173, endPoint x: 263, endPoint y: 248, distance: 139.4
click at [263, 248] on div "Iryna Zihanshyna THA2113 Deleted 14-08-2021 0 Self-employed Crew" at bounding box center [536, 361] width 1073 height 397
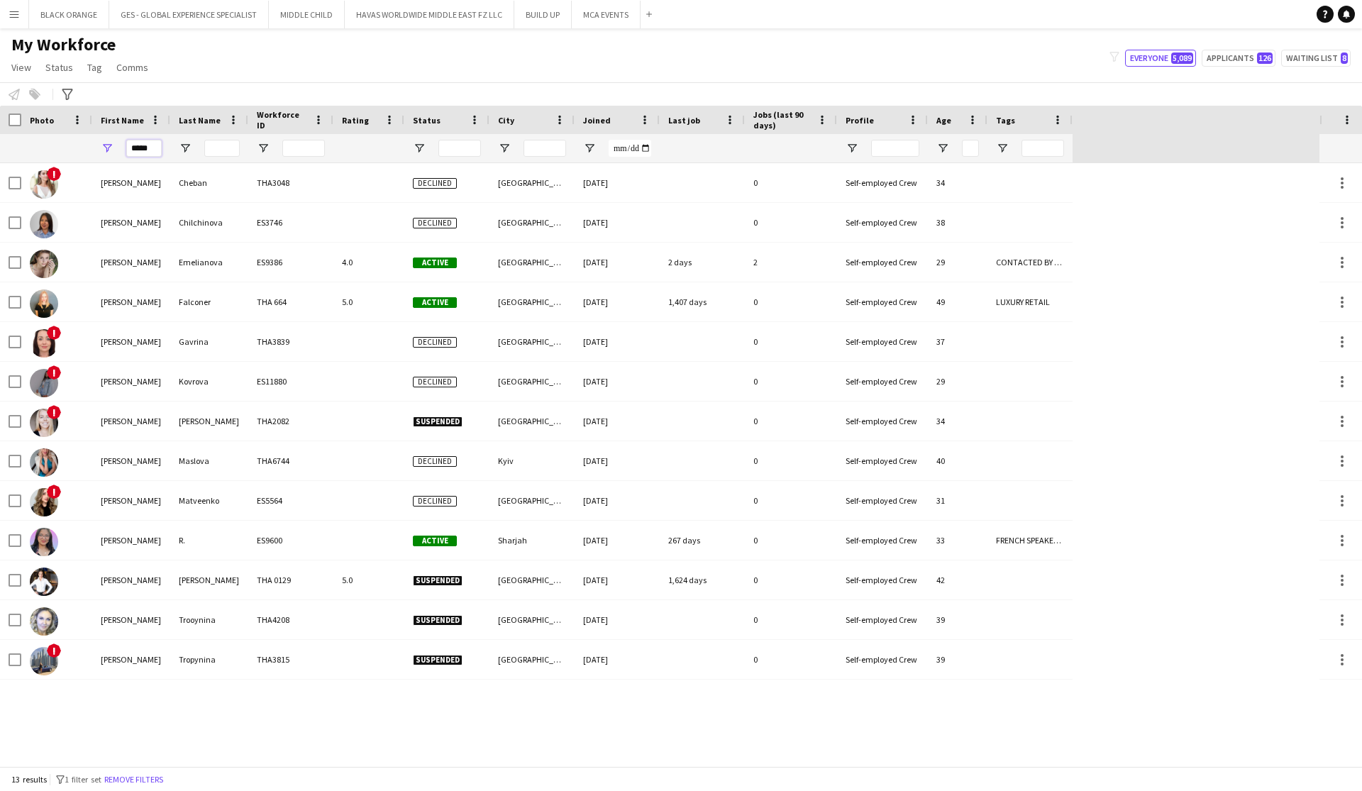
click at [148, 150] on input "*****" at bounding box center [143, 148] width 35 height 17
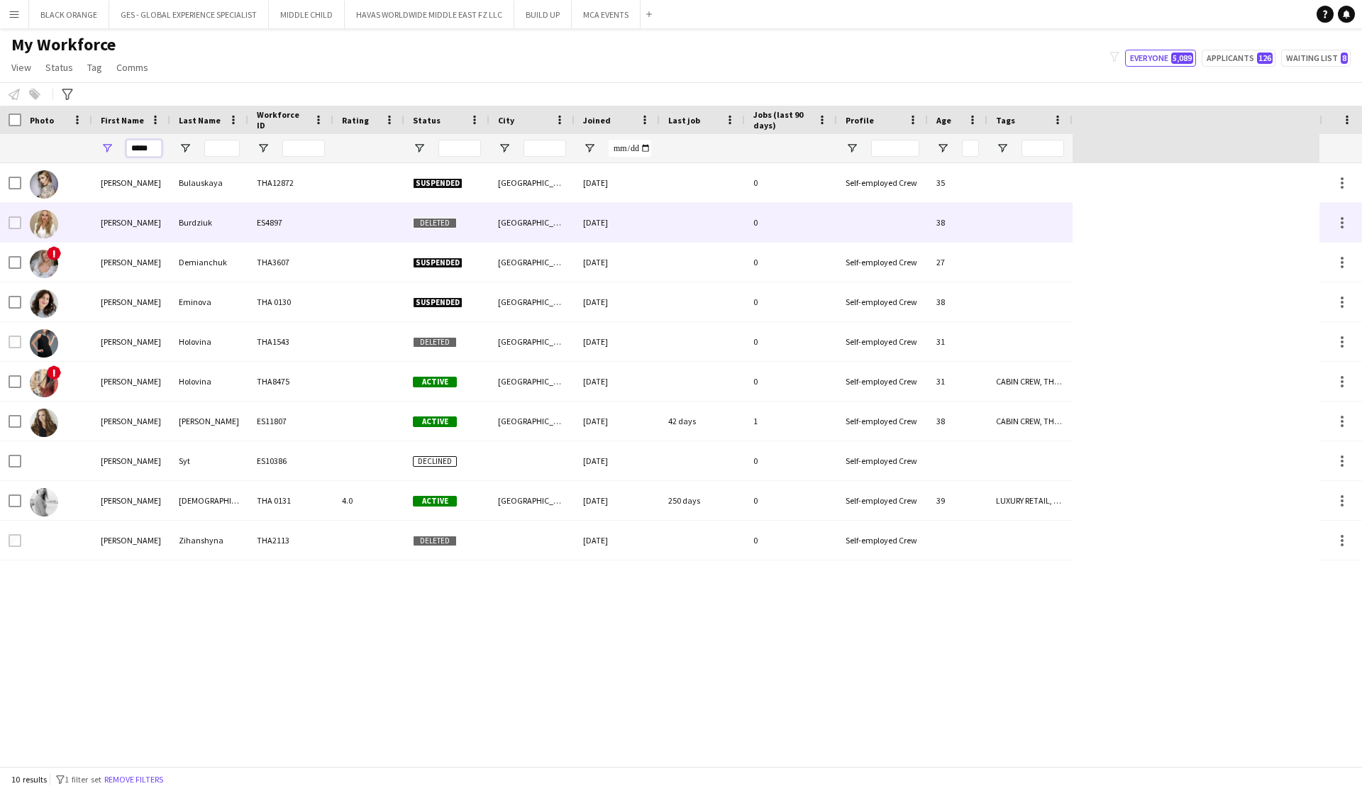
type input "*****"
click at [118, 220] on div "Iryna" at bounding box center [131, 222] width 78 height 39
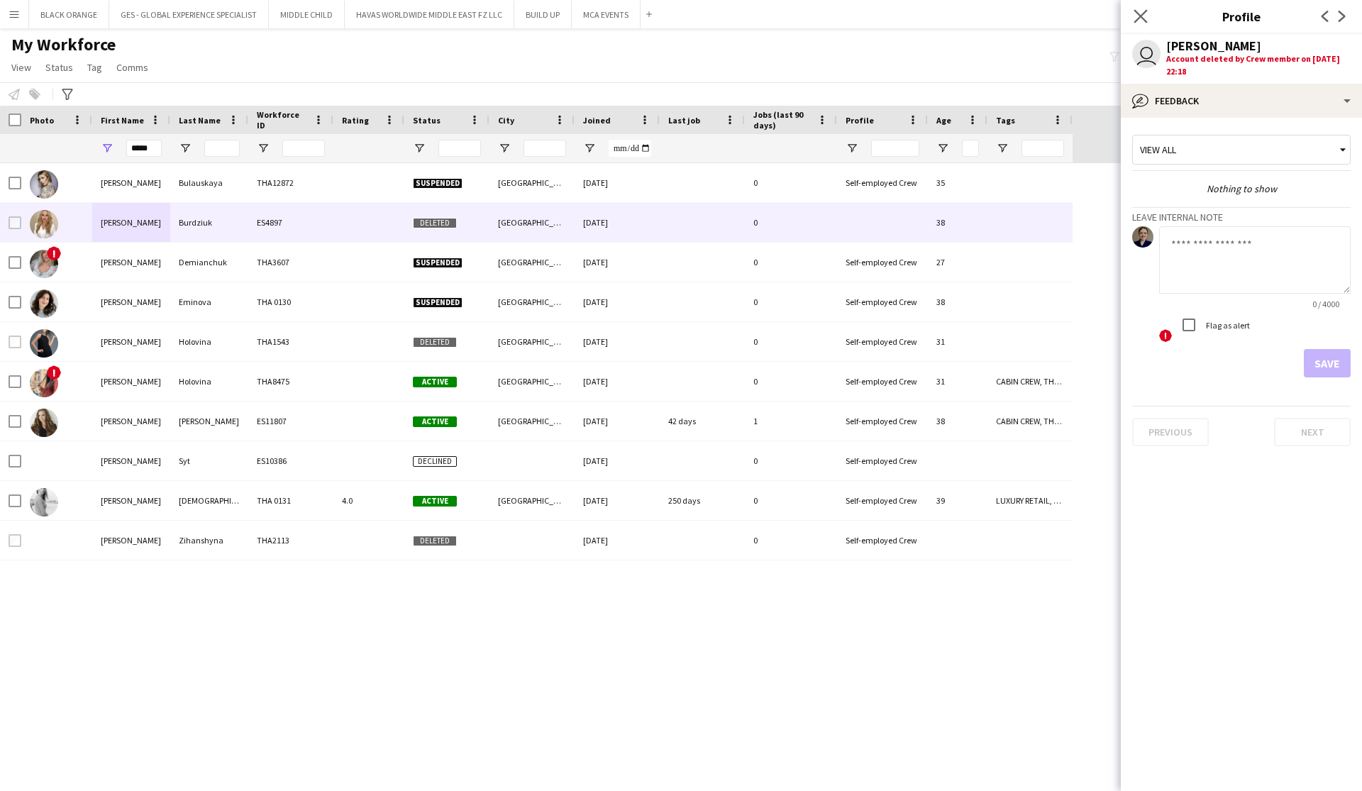
click at [742, 18] on app-icon "Close pop-in" at bounding box center [1141, 16] width 21 height 21
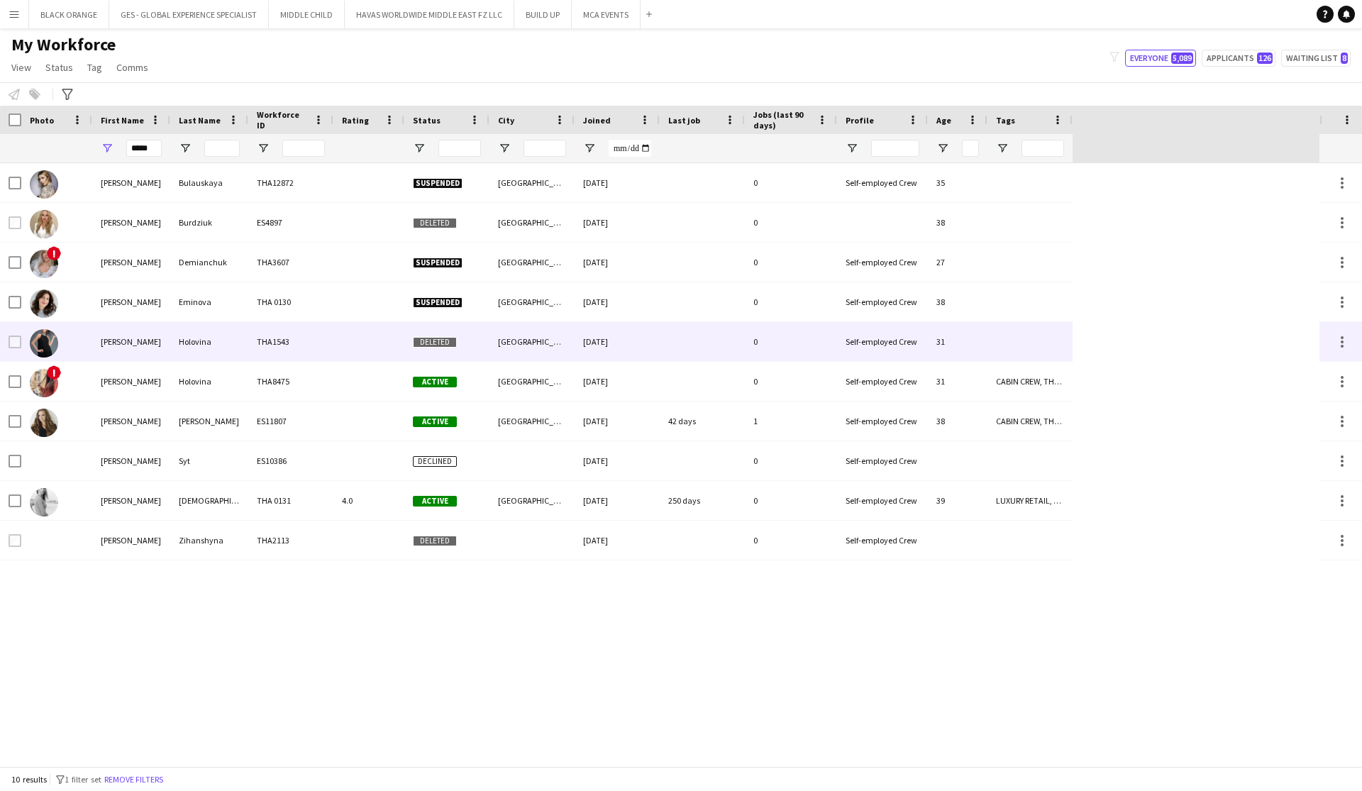
click at [214, 346] on div "Holovina" at bounding box center [209, 341] width 78 height 39
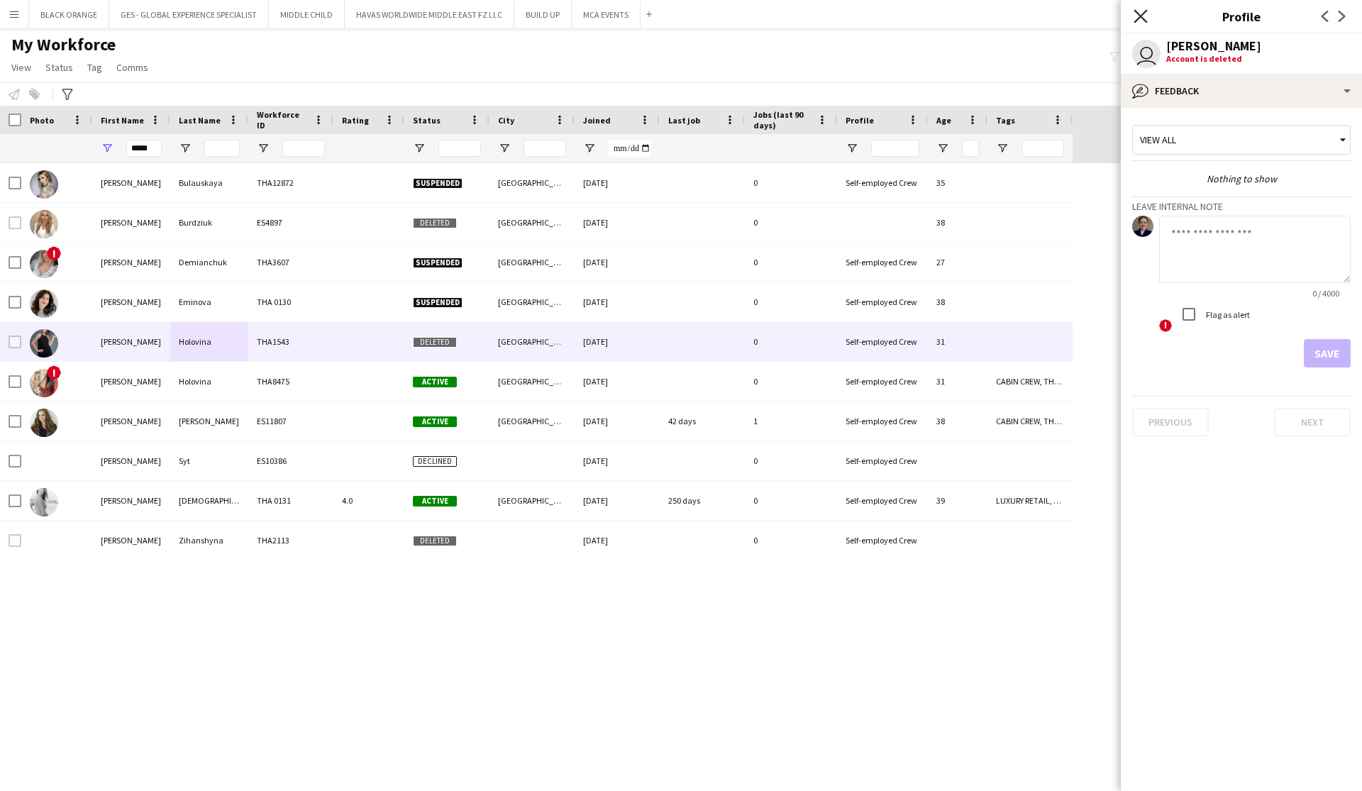
click at [742, 17] on icon "Close pop-in" at bounding box center [1140, 15] width 13 height 13
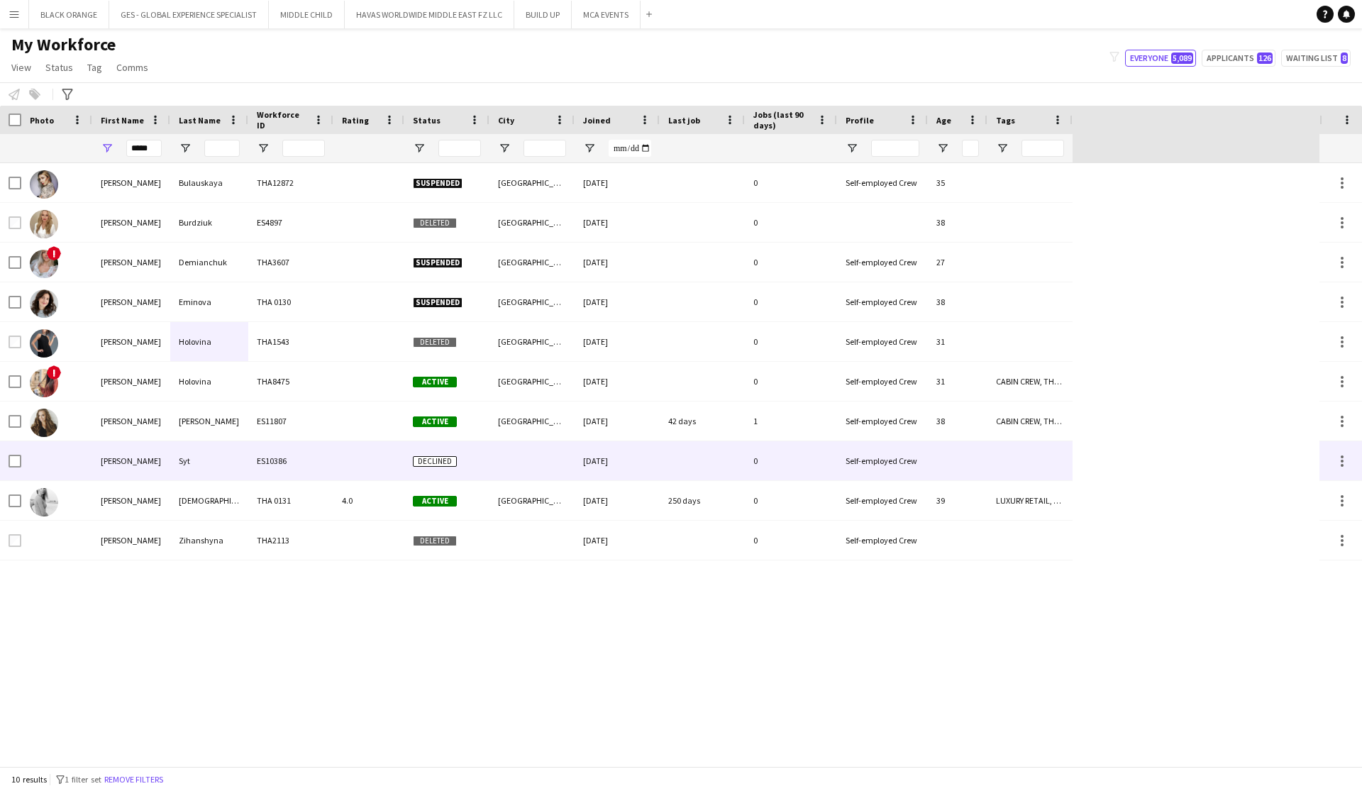
click at [172, 461] on div "Syt" at bounding box center [209, 460] width 78 height 39
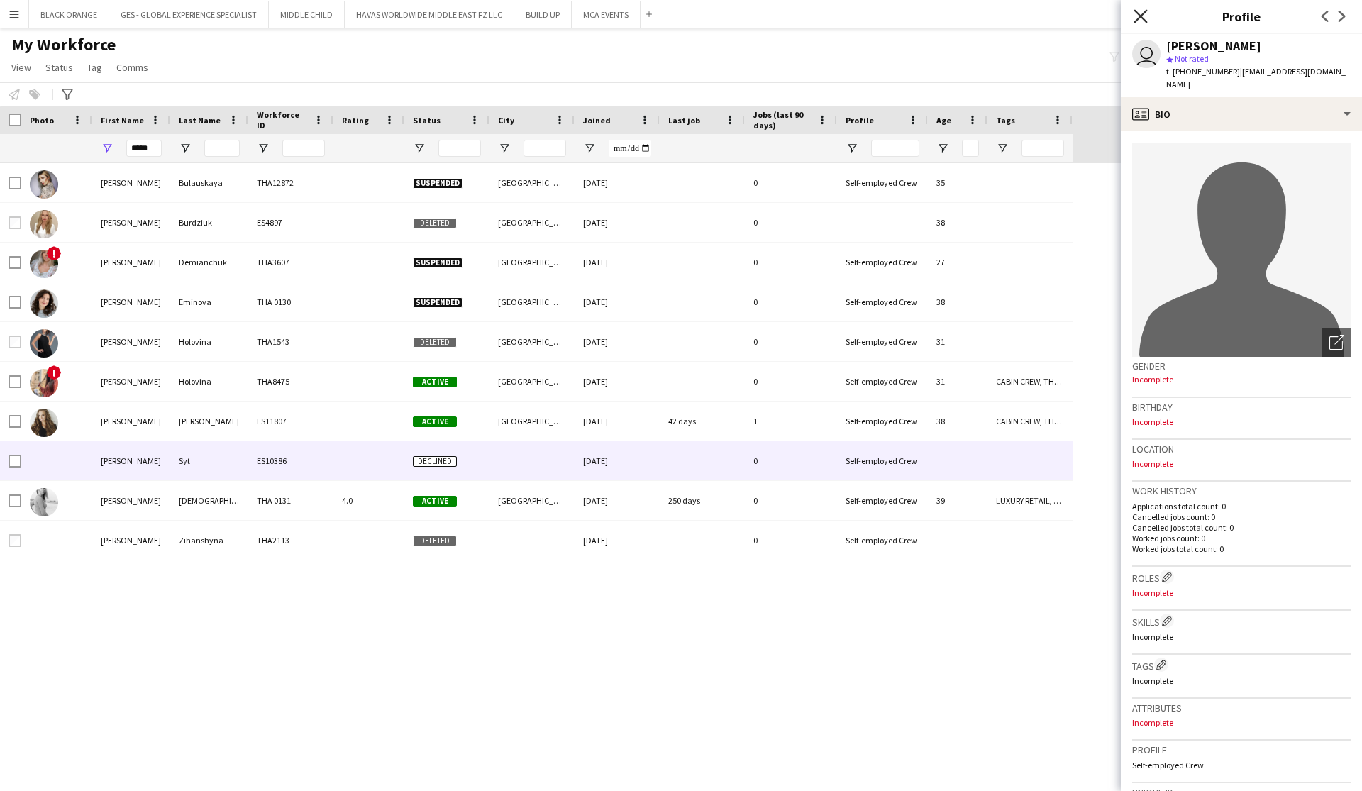
click at [742, 17] on icon at bounding box center [1140, 15] width 13 height 13
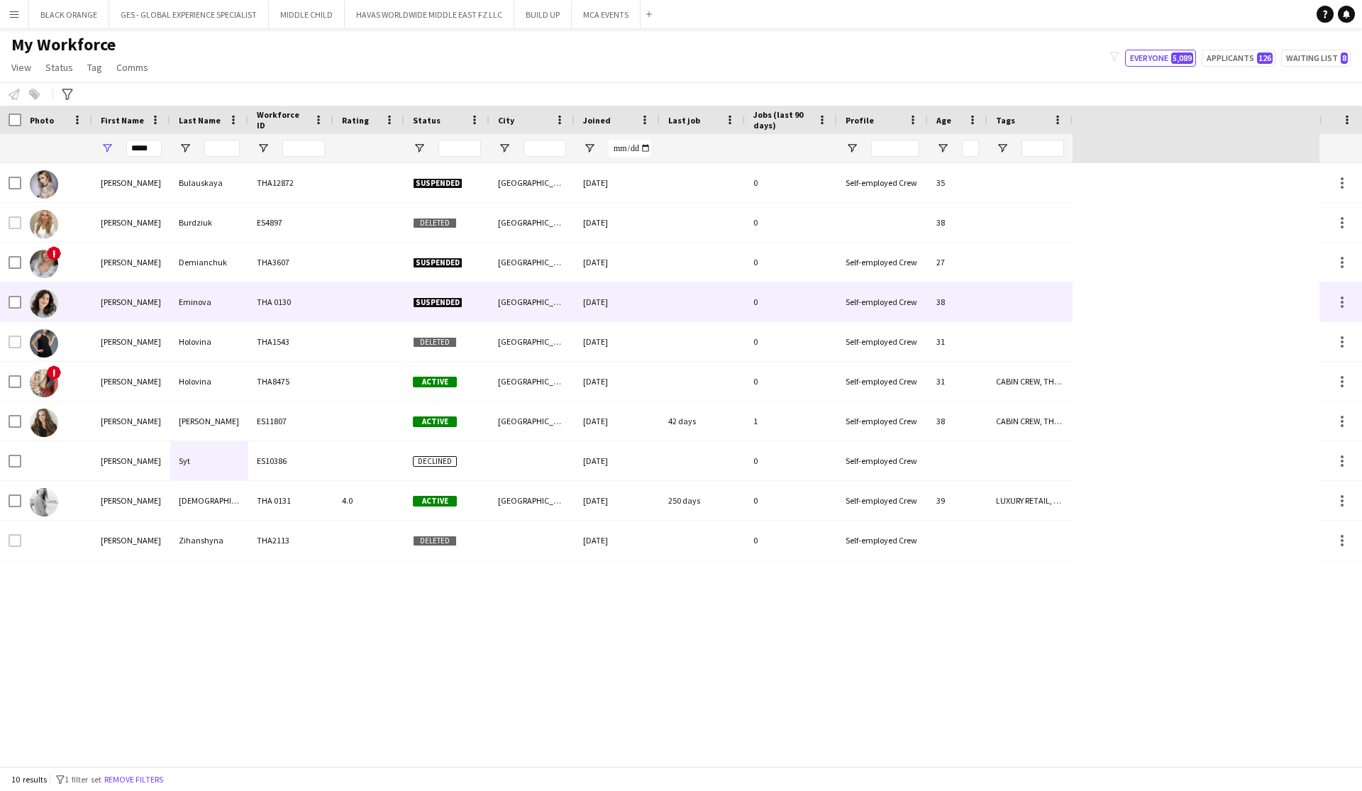
click at [165, 306] on div "Iryna" at bounding box center [131, 301] width 78 height 39
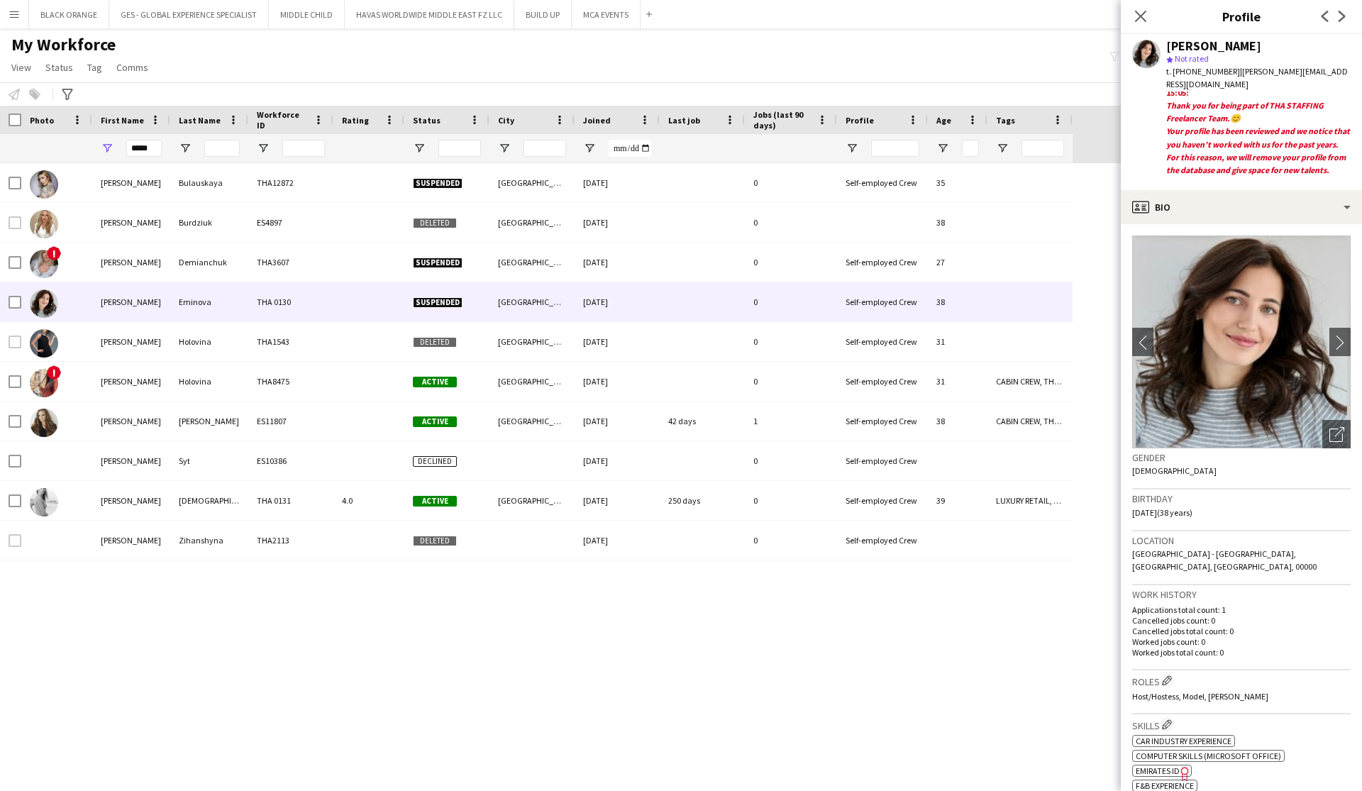
scroll to position [21, 0]
click at [742, 21] on icon "Close pop-in" at bounding box center [1140, 15] width 13 height 13
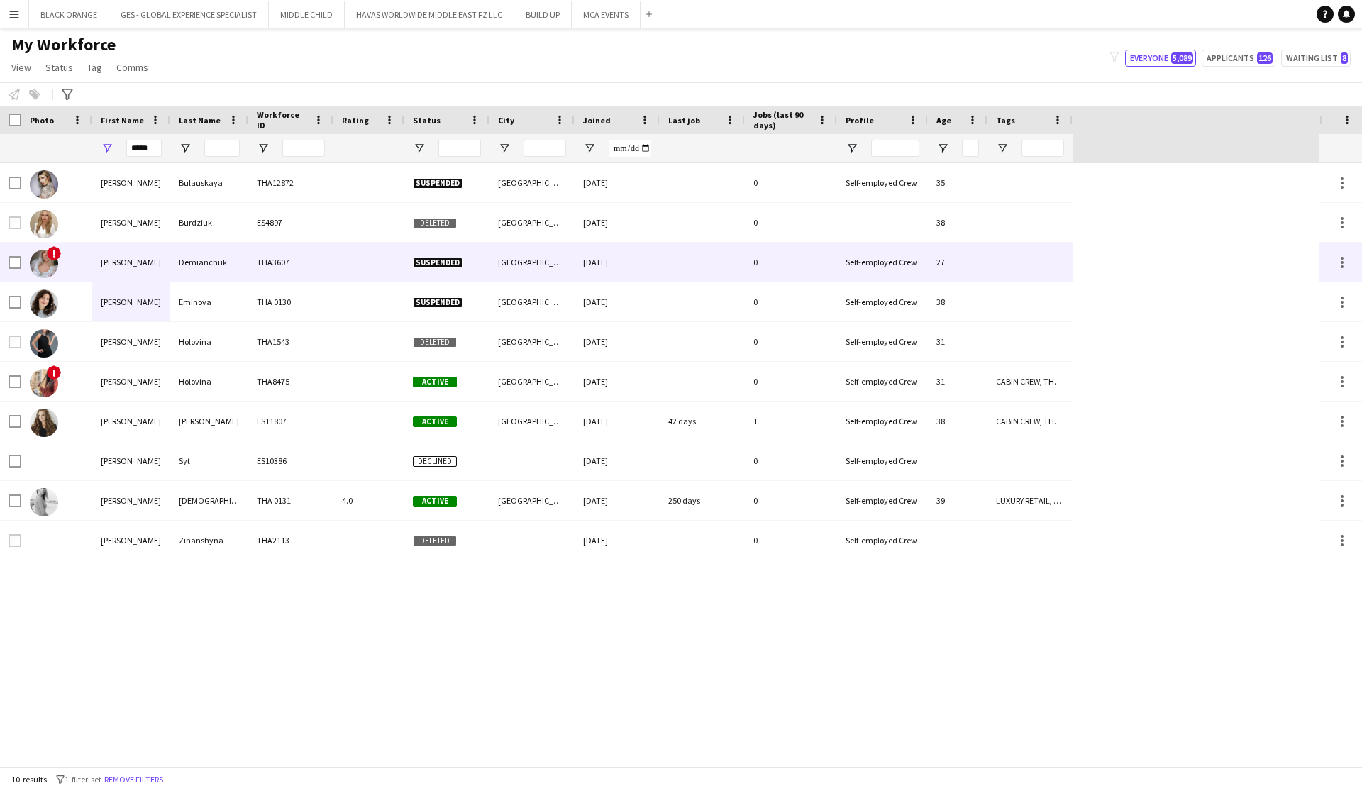
click at [218, 259] on div "Demianchuk" at bounding box center [209, 262] width 78 height 39
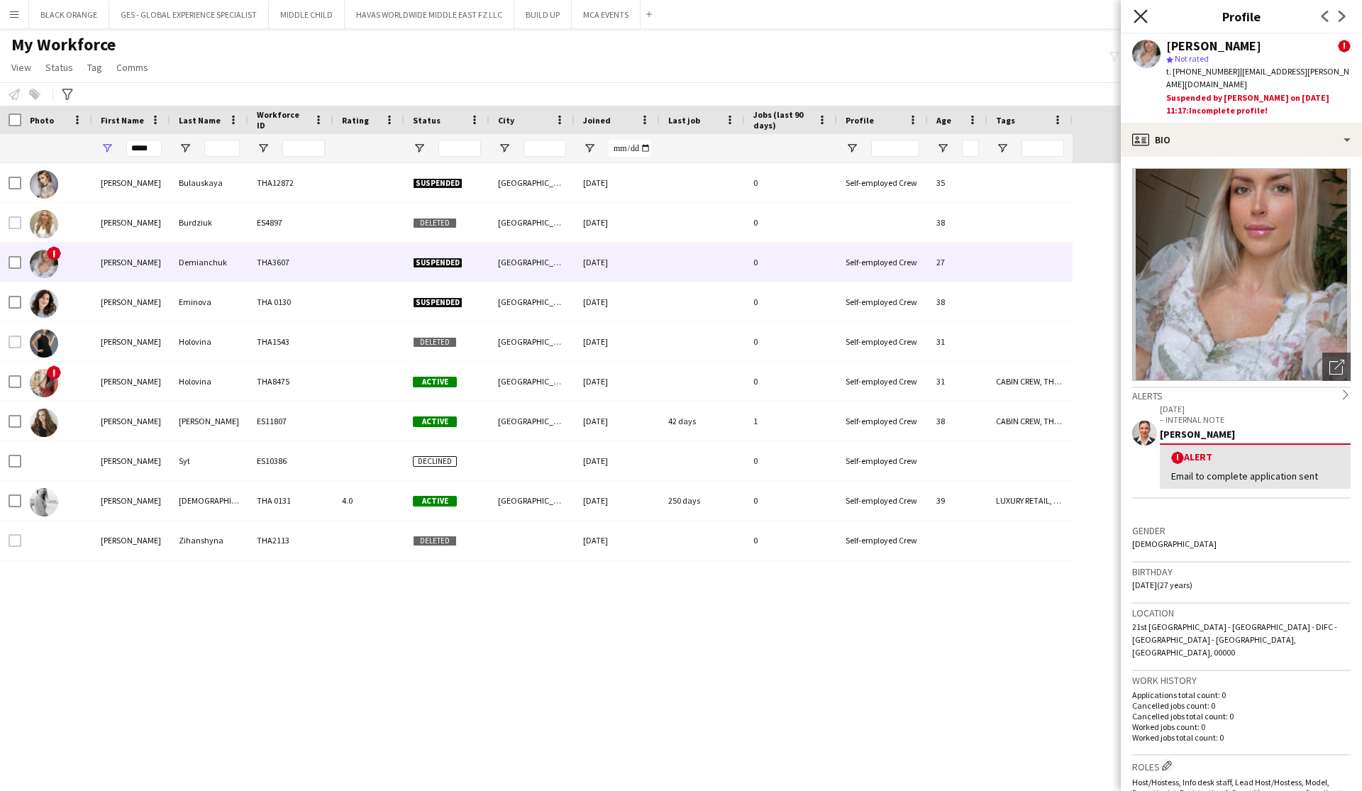
click at [742, 17] on icon "Close pop-in" at bounding box center [1140, 15] width 13 height 13
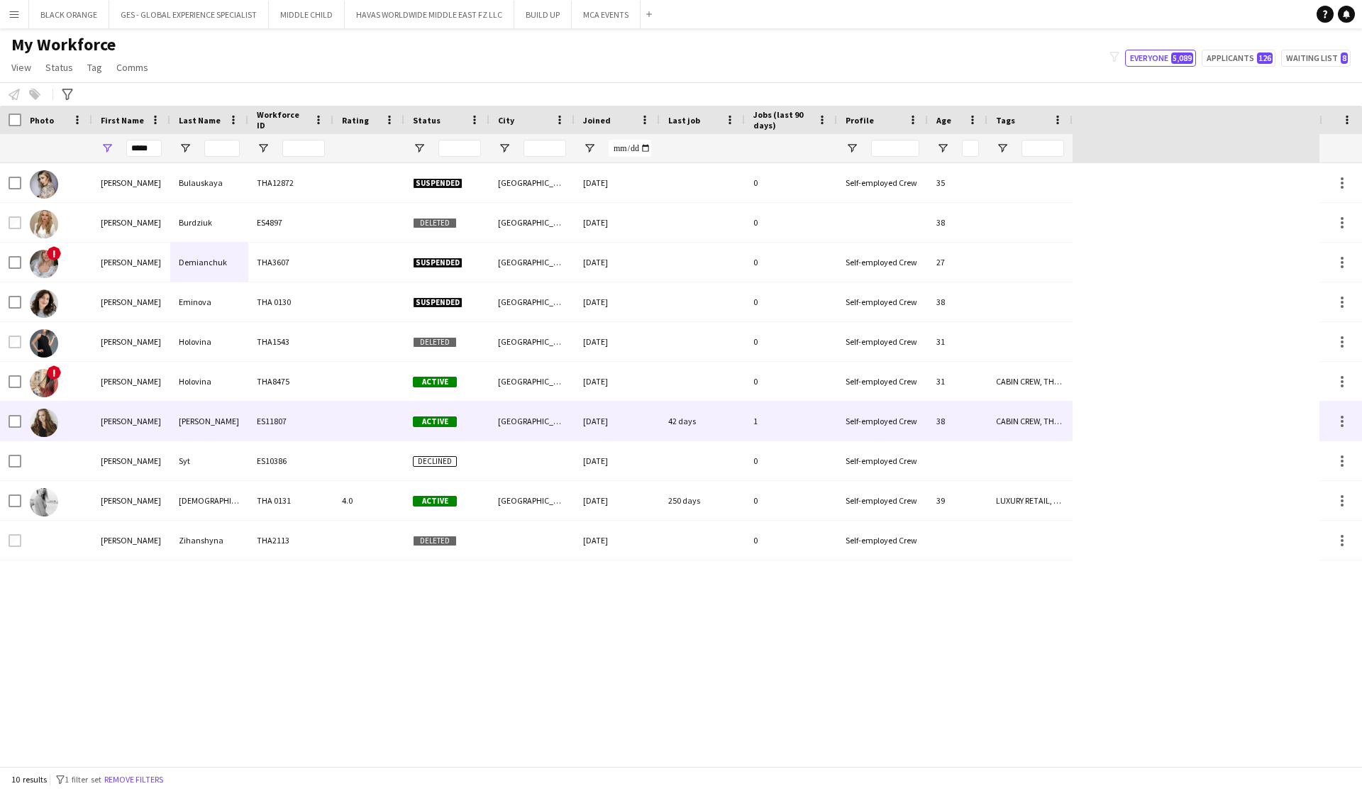
click at [197, 426] on div "Kutuzova" at bounding box center [209, 421] width 78 height 39
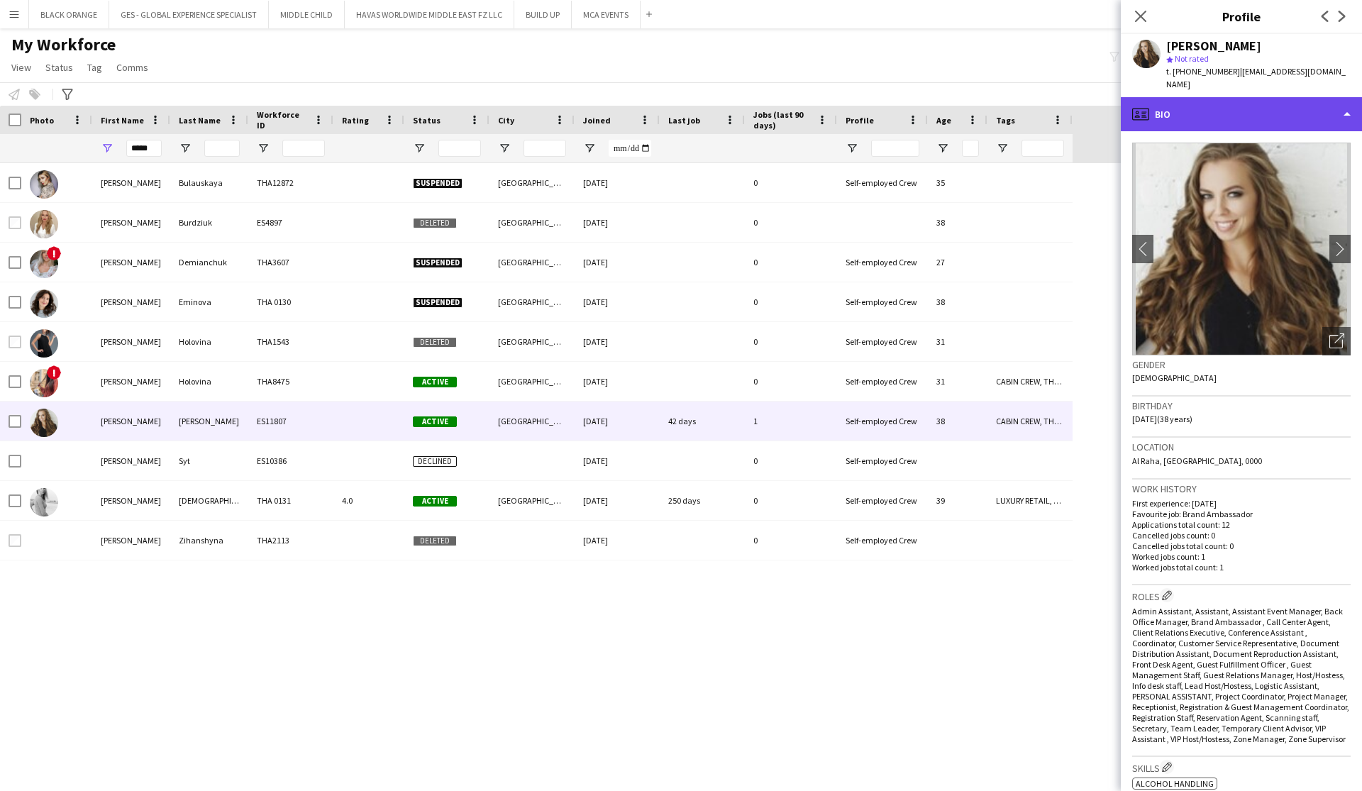
click at [742, 103] on div "profile Bio" at bounding box center [1241, 114] width 241 height 34
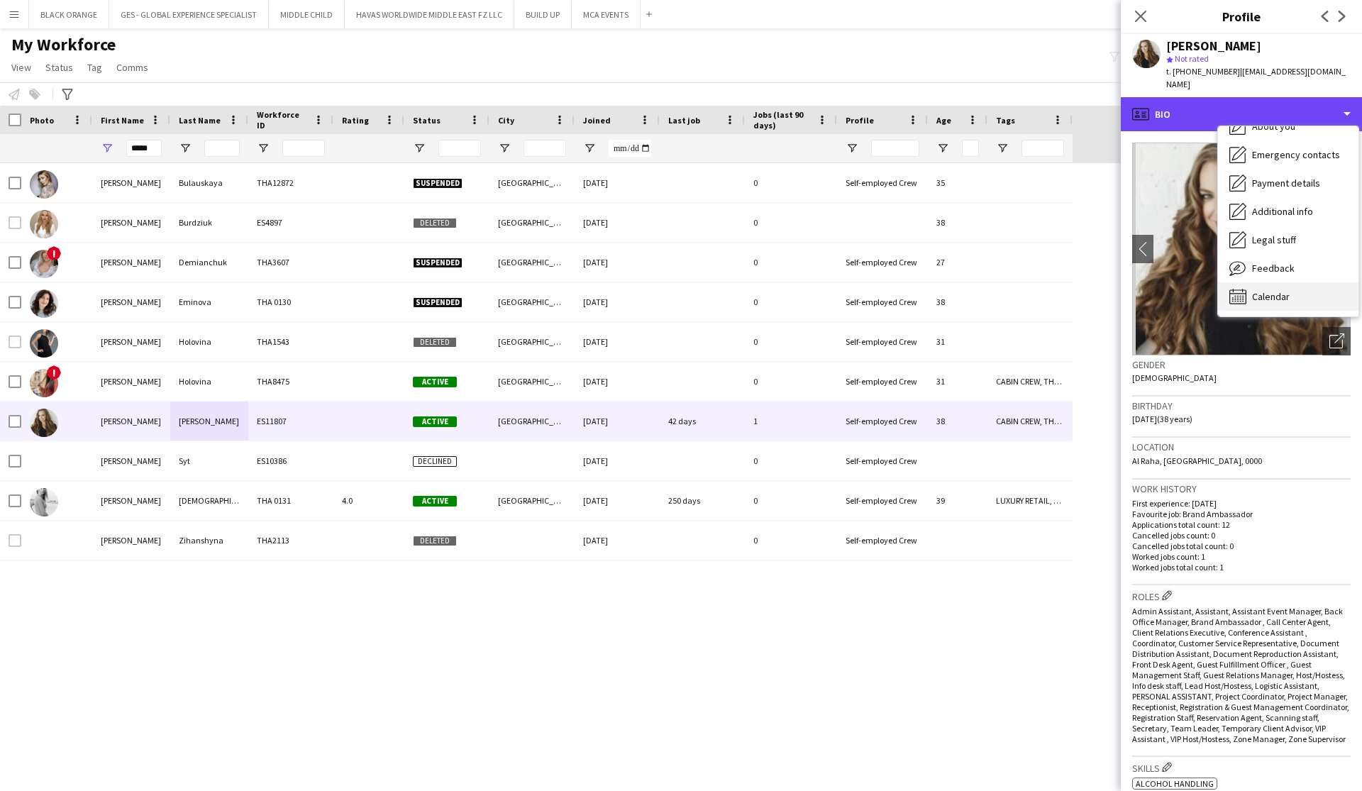
scroll to position [77, 0]
click at [742, 290] on span "Calendar" at bounding box center [1271, 296] width 38 height 13
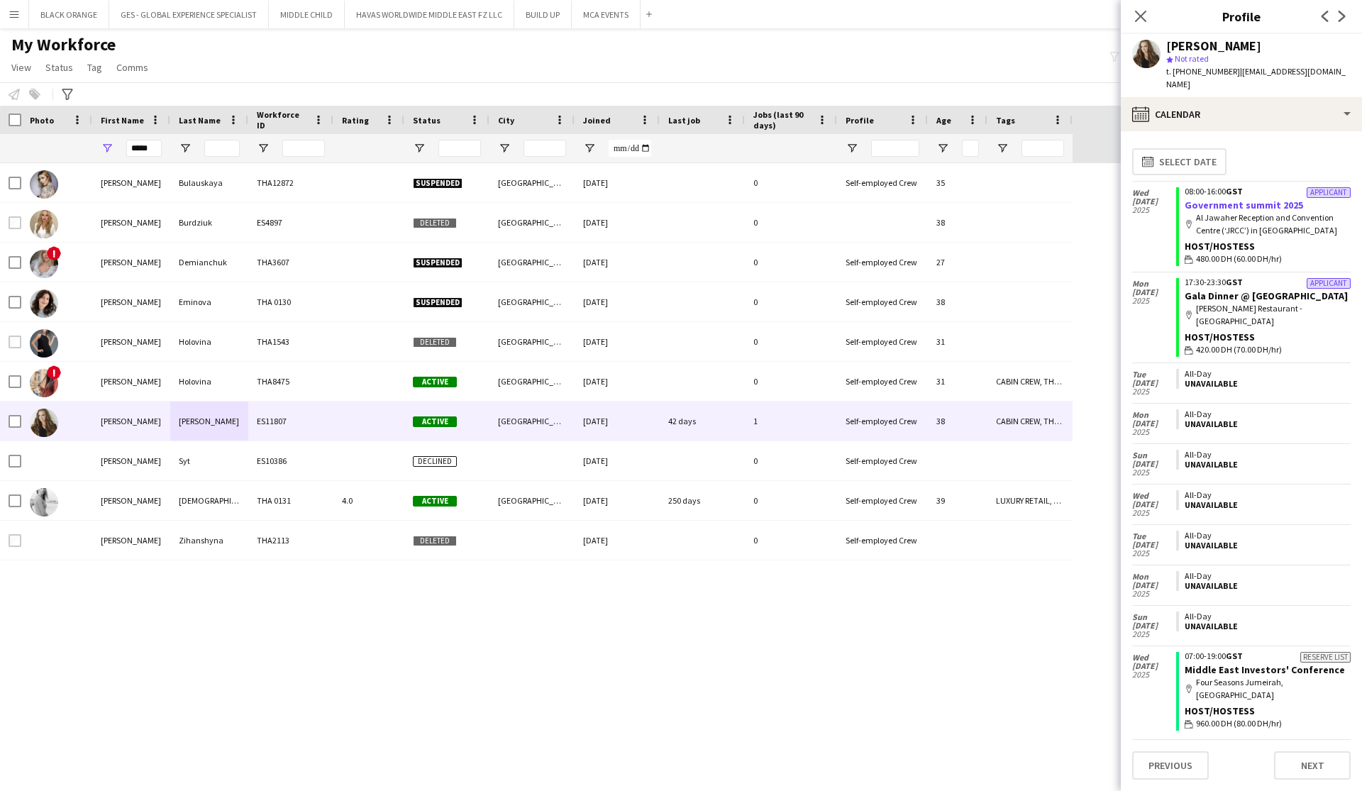
click at [742, 199] on link "Government summit 2025" at bounding box center [1244, 205] width 119 height 13
click at [742, 290] on link "Gala Dinner @ St Regis" at bounding box center [1266, 296] width 163 height 13
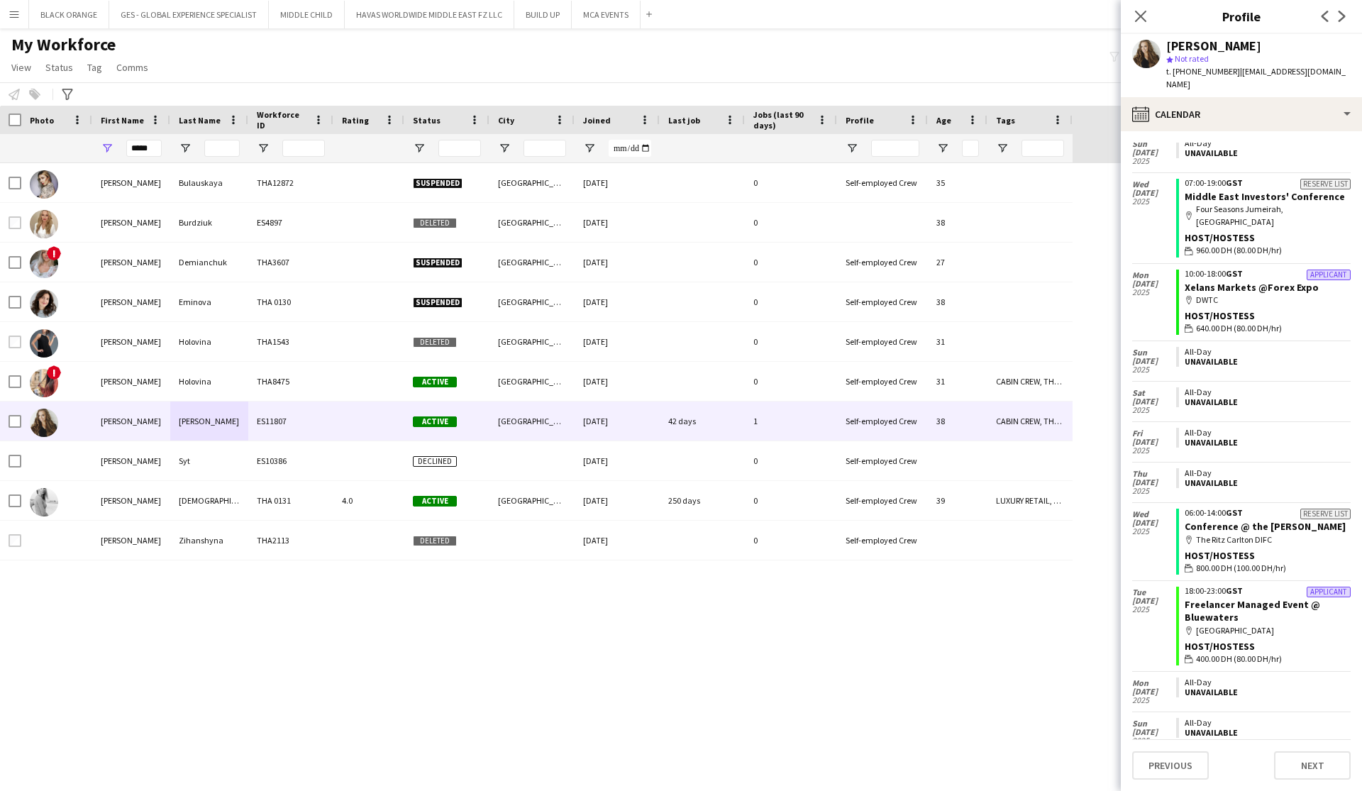
scroll to position [474, 0]
click at [742, 280] on link "Xelans Markets @Forex Expo" at bounding box center [1252, 286] width 134 height 13
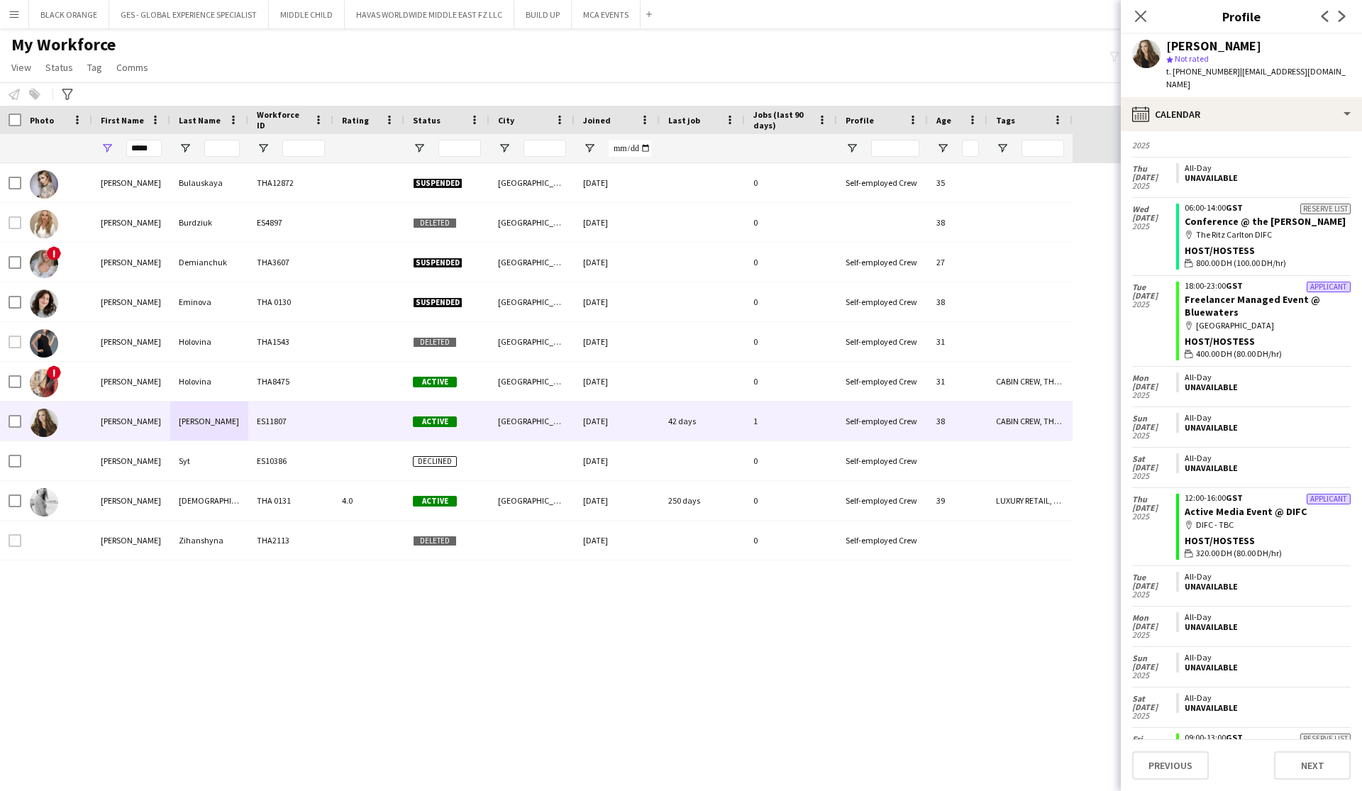
scroll to position [777, 0]
click at [742, 294] on link "Freelancer Managed Event @ Bluewaters" at bounding box center [1253, 307] width 136 height 26
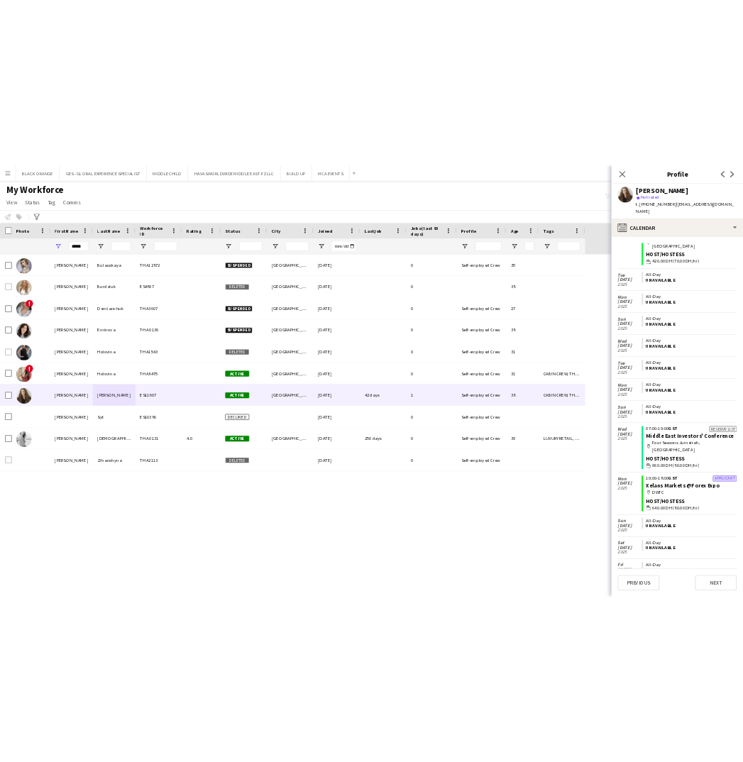
scroll to position [153, 0]
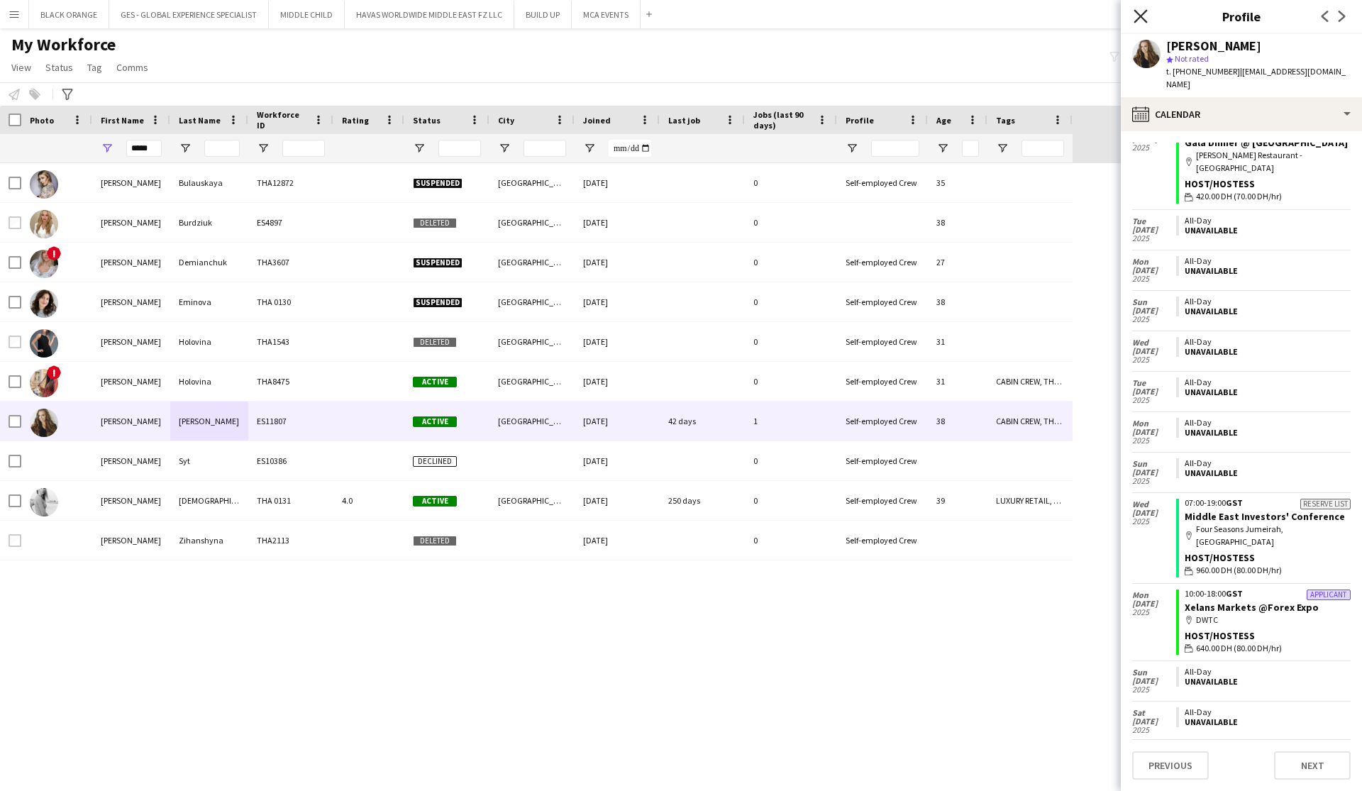
click at [742, 15] on icon at bounding box center [1140, 15] width 13 height 13
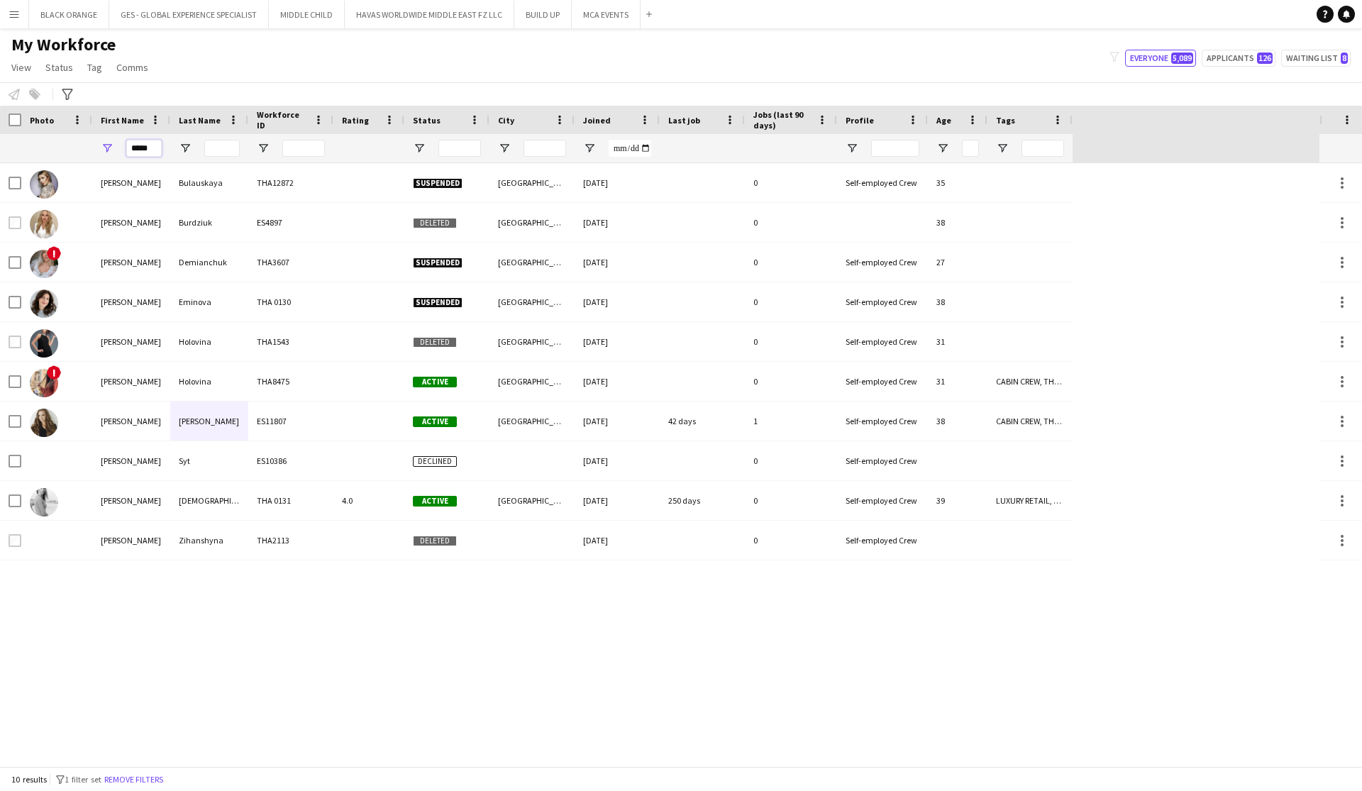
click at [151, 150] on input "*****" at bounding box center [143, 148] width 35 height 17
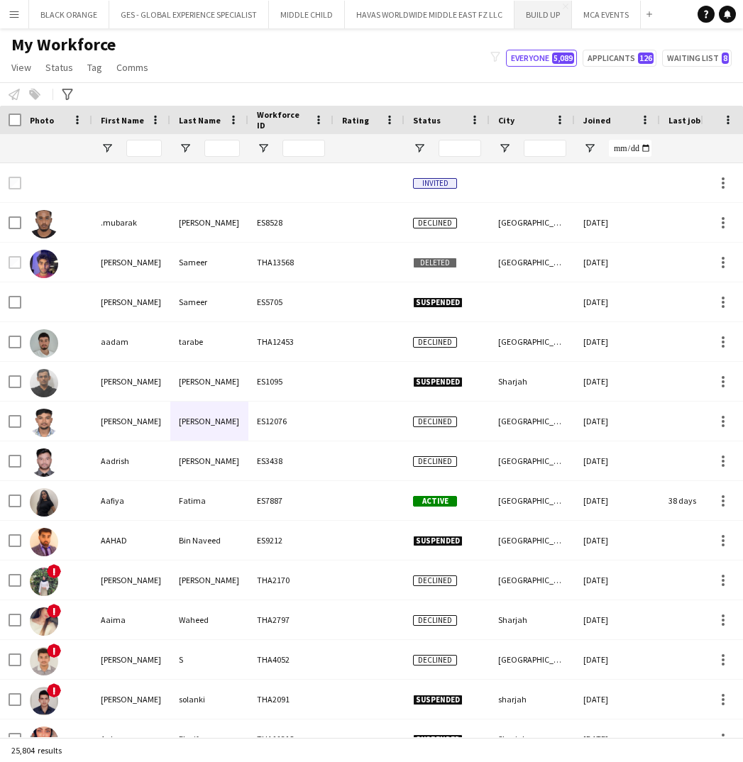
click at [538, 21] on button "BUILD UP Close" at bounding box center [542, 15] width 57 height 28
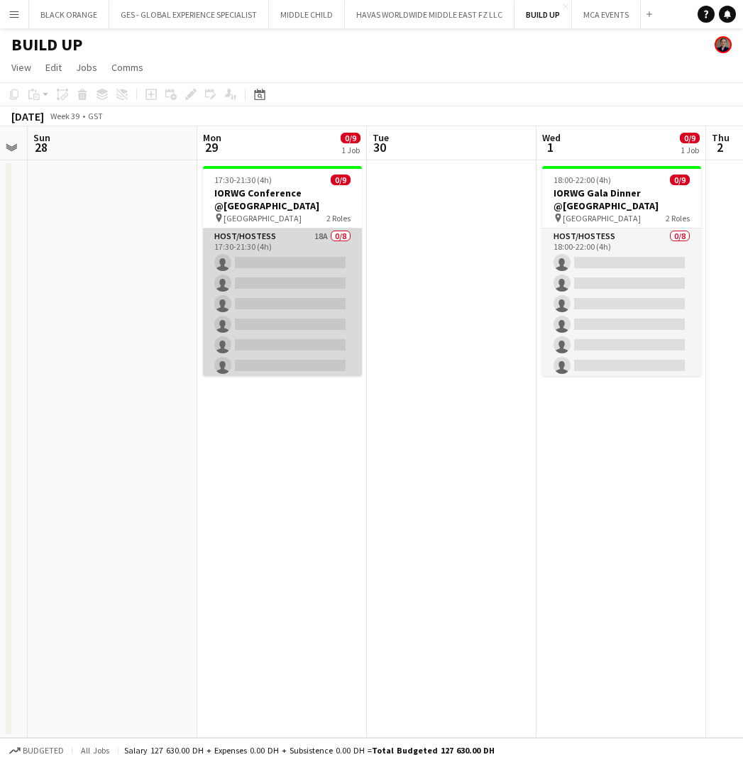
click at [286, 277] on app-card-role "Host/Hostess 18A 0/8 17:30-21:30 (4h) single-neutral-actions single-neutral-act…" at bounding box center [282, 324] width 159 height 192
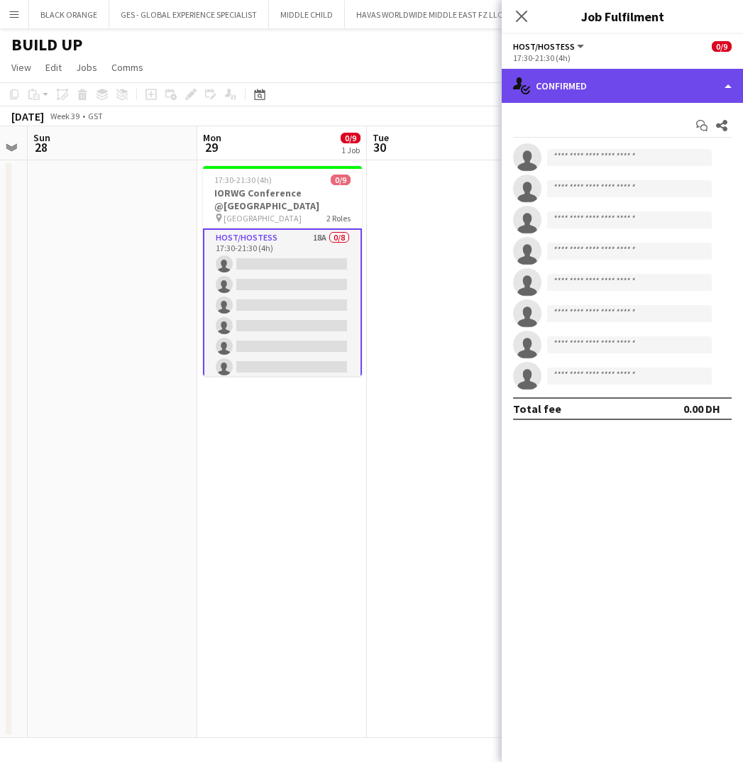
click at [693, 82] on div "single-neutral-actions-check-2 Confirmed" at bounding box center [622, 86] width 241 height 34
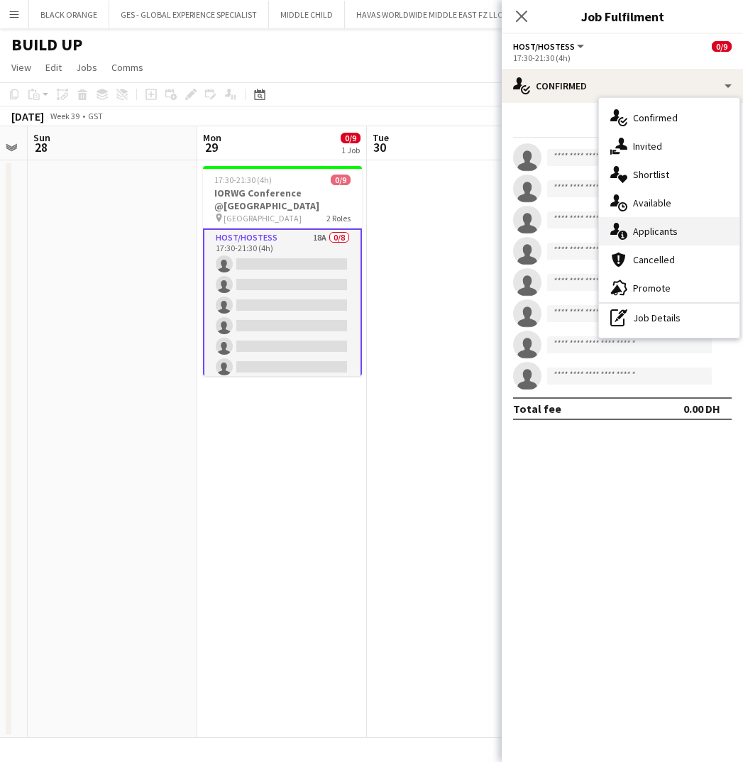
click at [656, 232] on span "Applicants" at bounding box center [655, 231] width 45 height 13
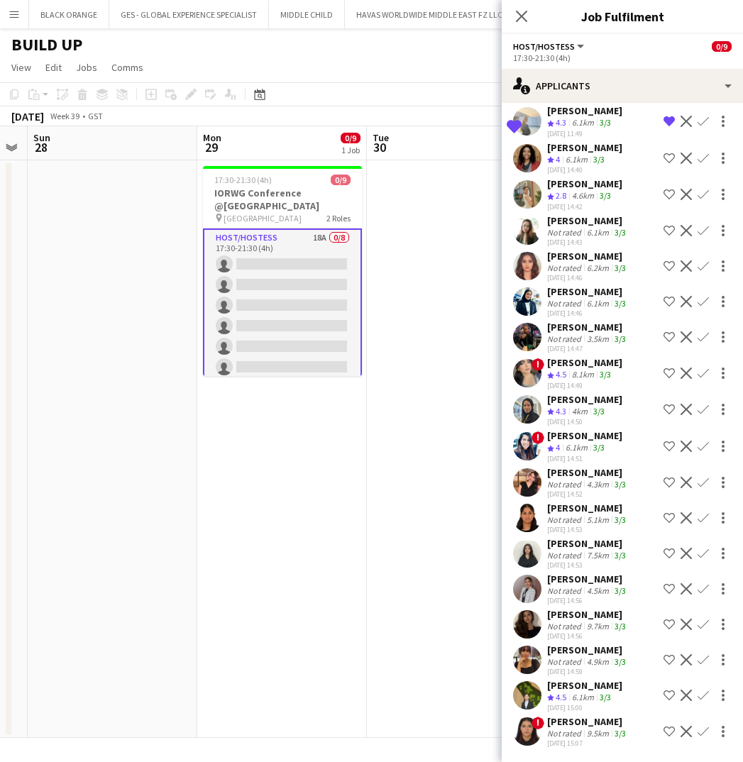
scroll to position [67, 0]
click at [571, 687] on div "Natalia Sobko" at bounding box center [584, 685] width 75 height 13
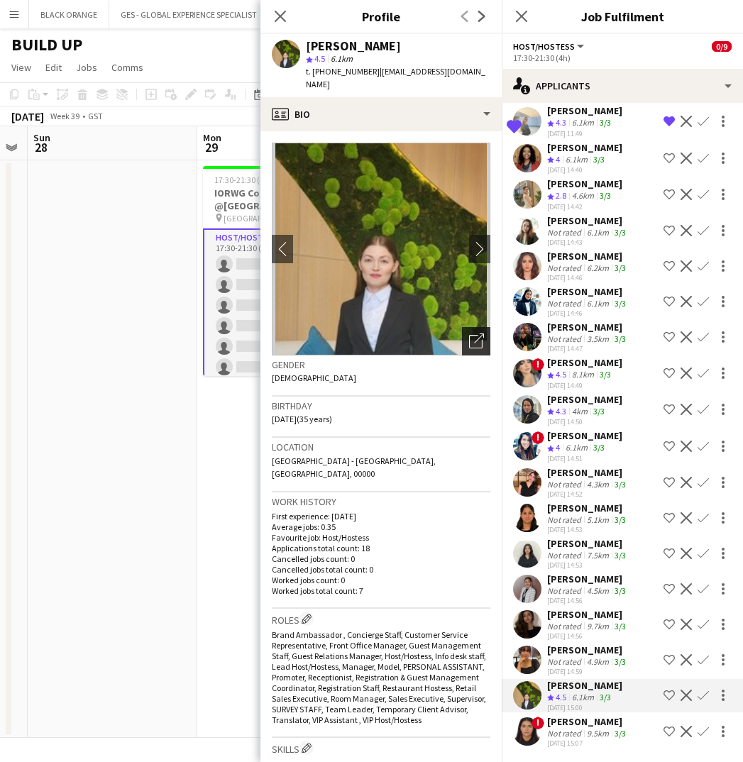
click at [469, 334] on icon "Open photos pop-in" at bounding box center [476, 341] width 15 height 15
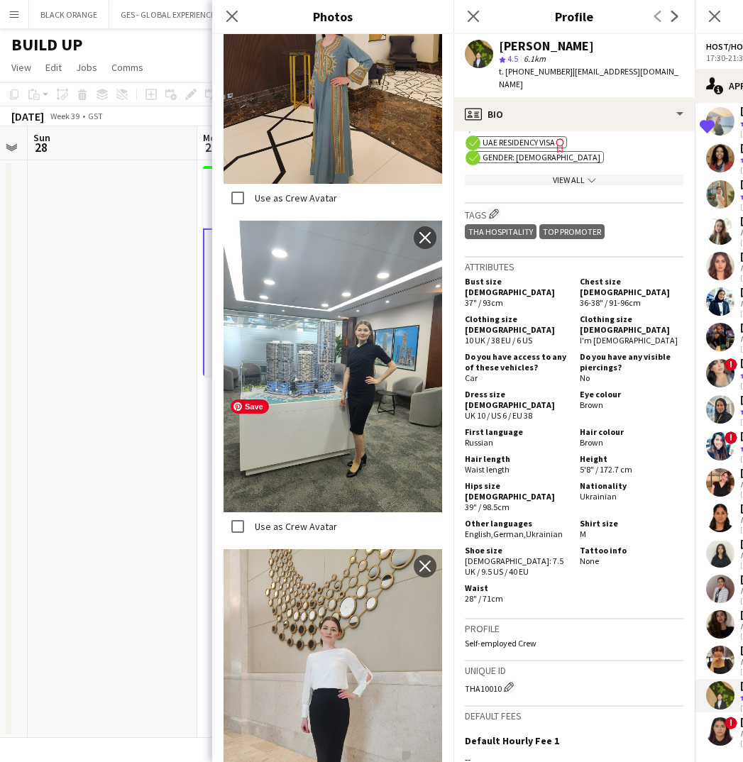
scroll to position [3011, 0]
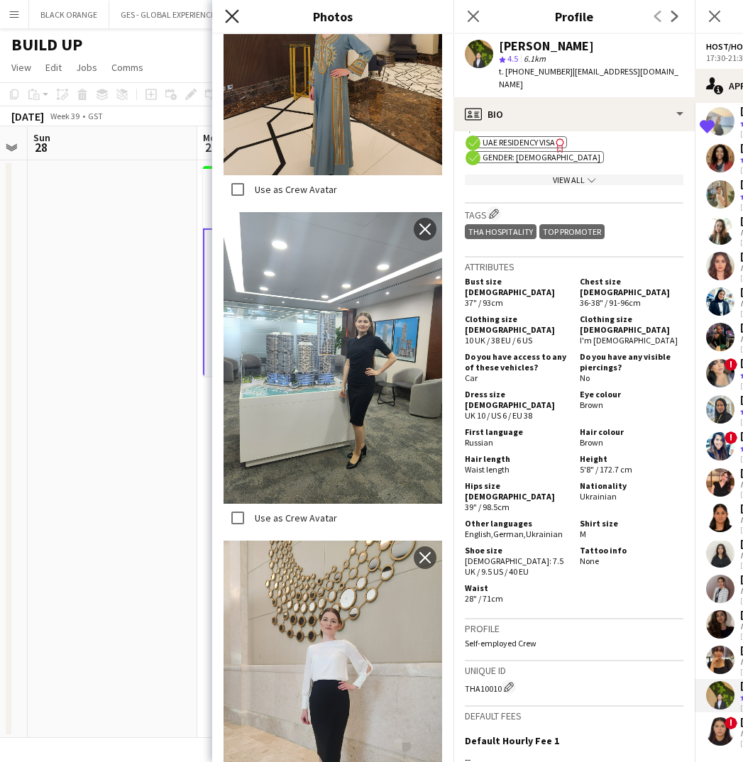
click at [228, 18] on icon "Close pop-in" at bounding box center [231, 15] width 13 height 13
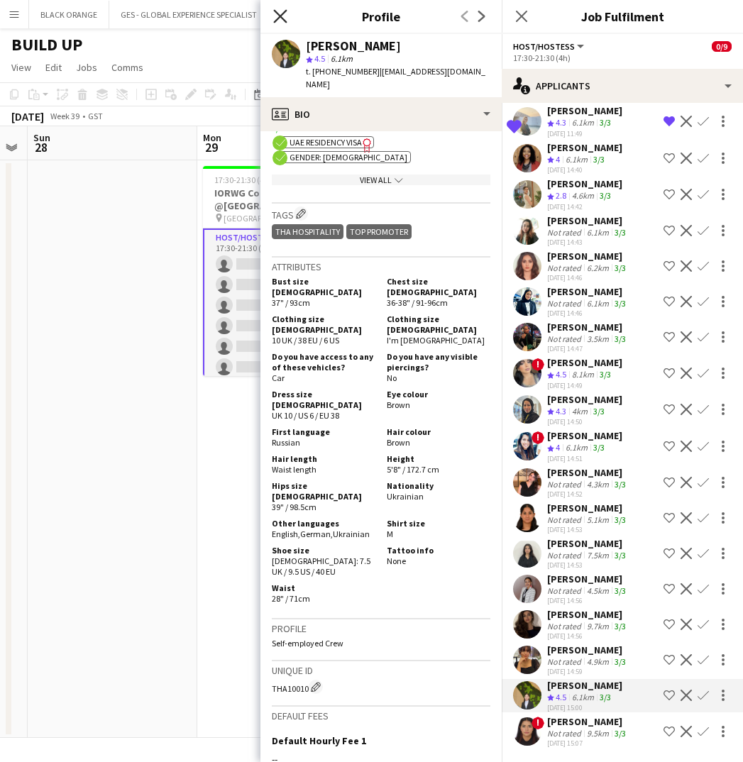
click at [280, 17] on icon at bounding box center [279, 15] width 13 height 13
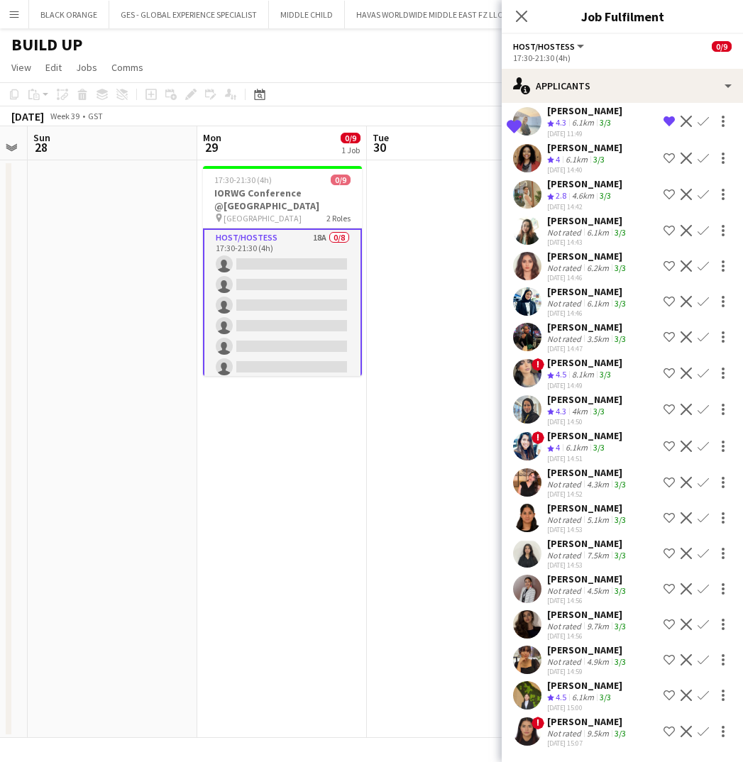
click at [429, 51] on div "BUILD UP" at bounding box center [371, 41] width 743 height 27
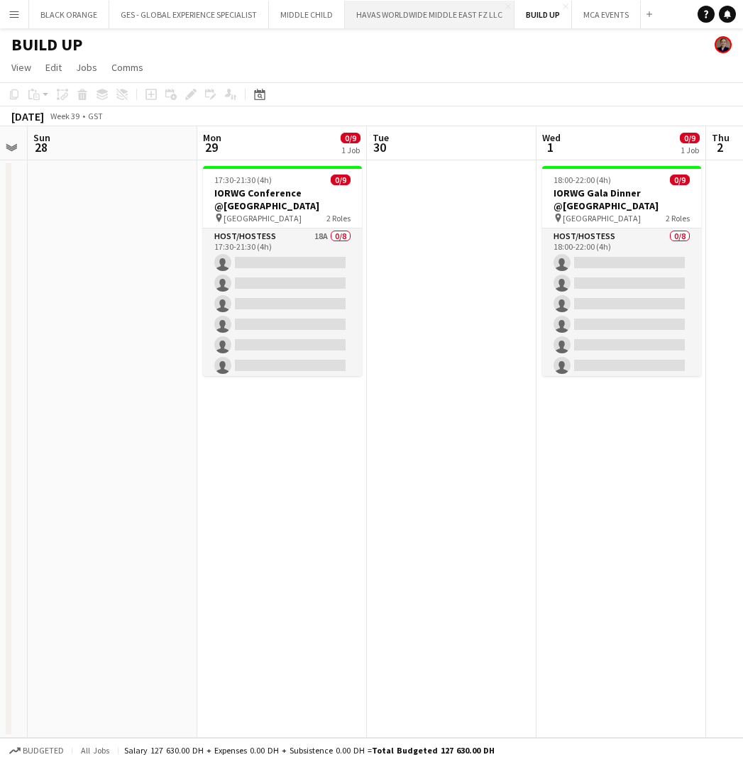
click at [429, 11] on button "HAVAS WORLDWIDE MIDDLE EAST FZ LLC Close" at bounding box center [430, 15] width 170 height 28
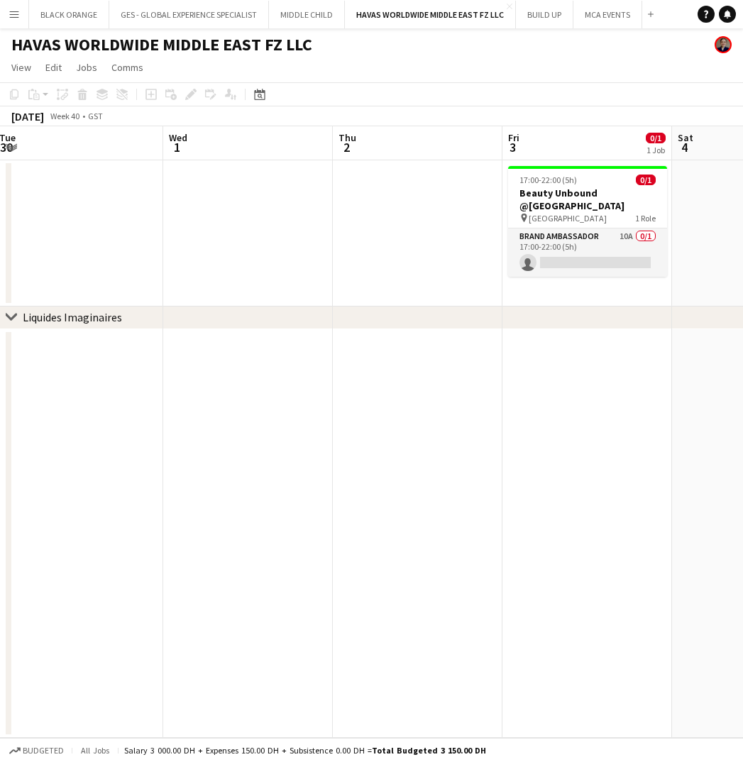
scroll to position [0, 517]
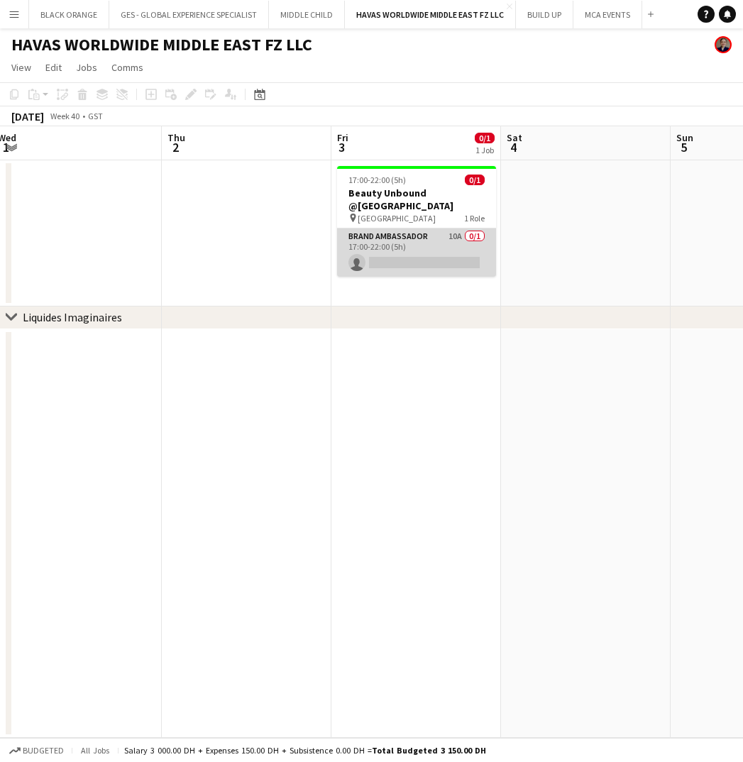
click at [424, 252] on app-card-role "Brand Ambassador 10A 0/1 17:00-22:00 (5h) single-neutral-actions" at bounding box center [416, 252] width 159 height 48
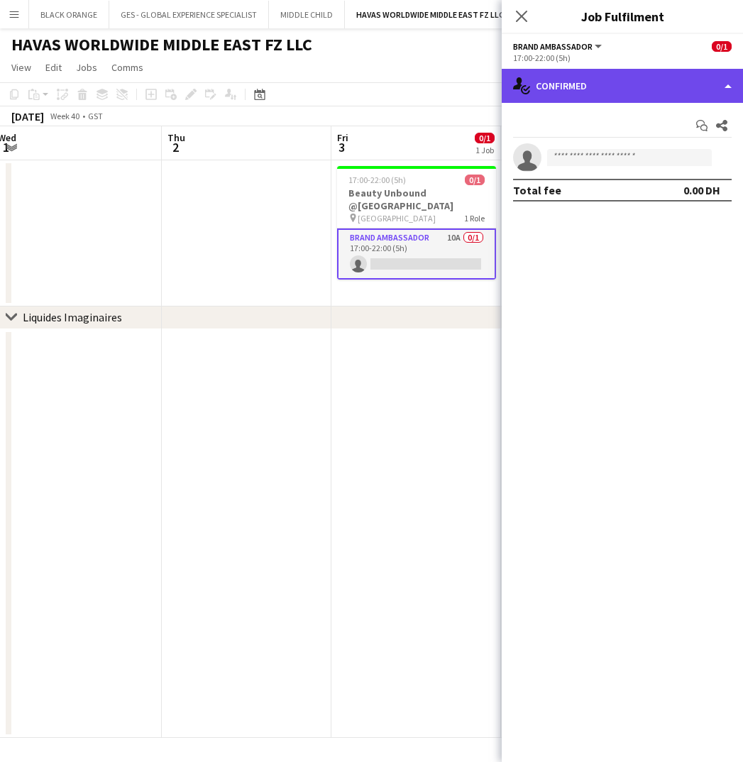
click at [612, 84] on div "single-neutral-actions-check-2 Confirmed" at bounding box center [622, 86] width 241 height 34
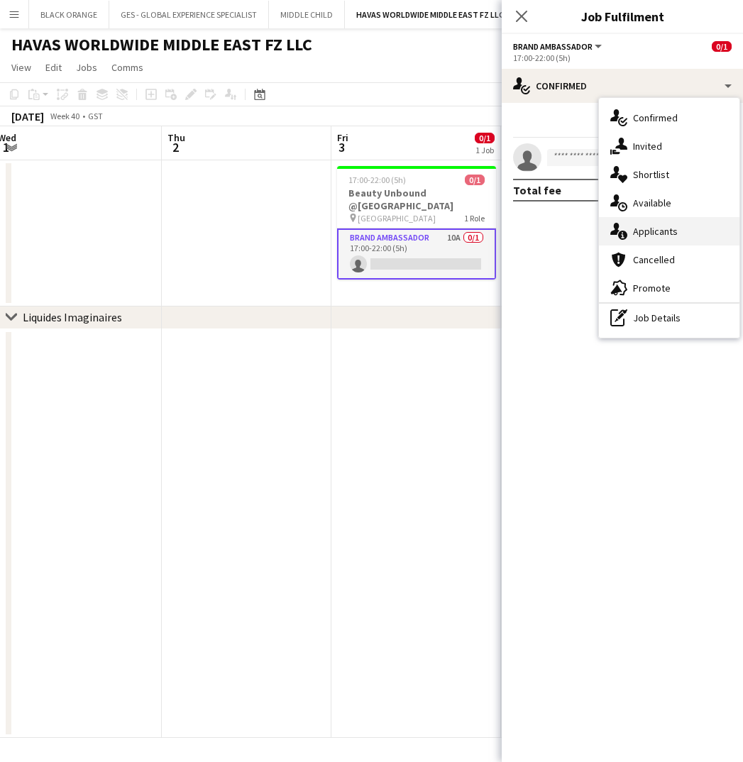
click at [657, 231] on span "Applicants" at bounding box center [655, 231] width 45 height 13
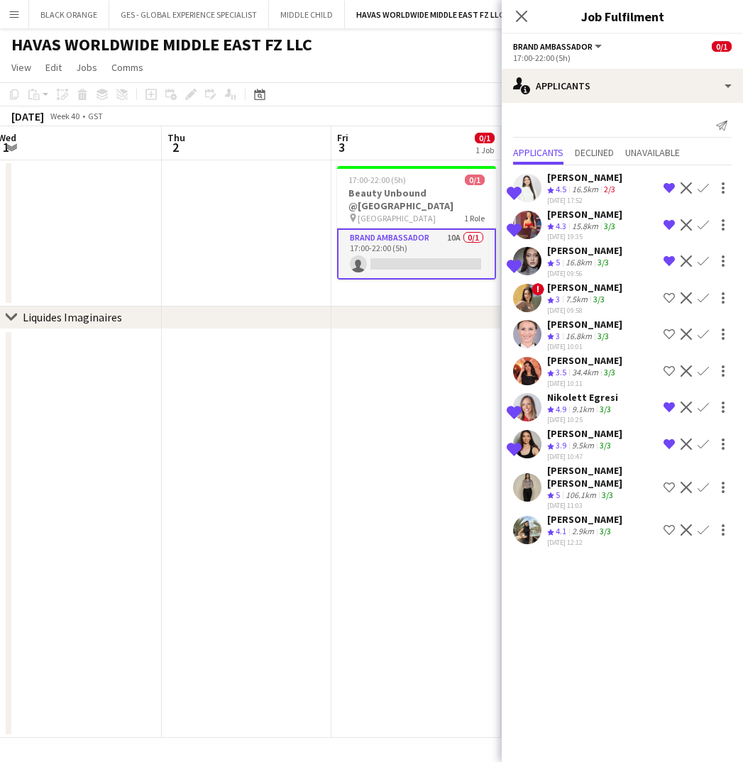
click at [527, 181] on app-user-avatar at bounding box center [527, 188] width 28 height 28
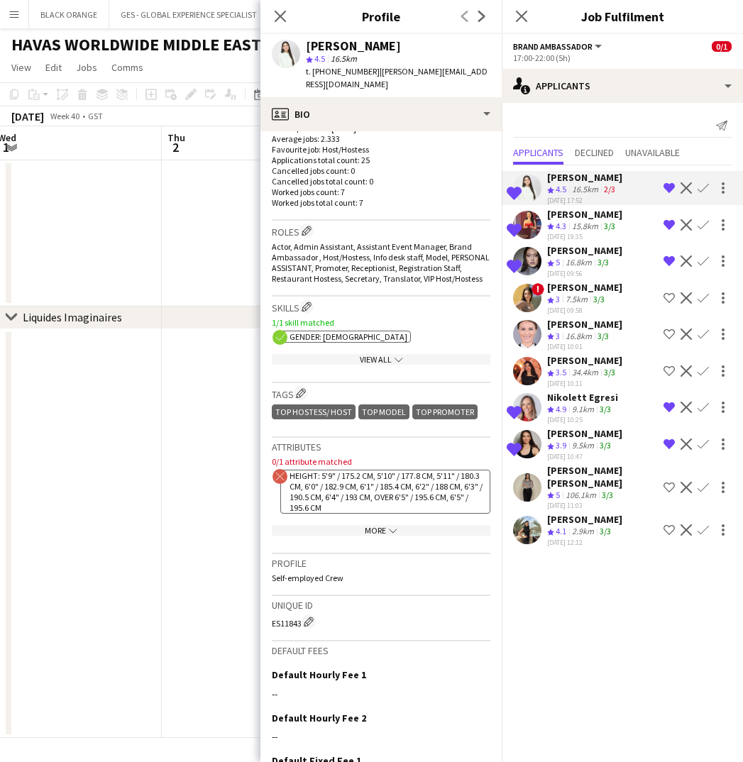
scroll to position [382, 0]
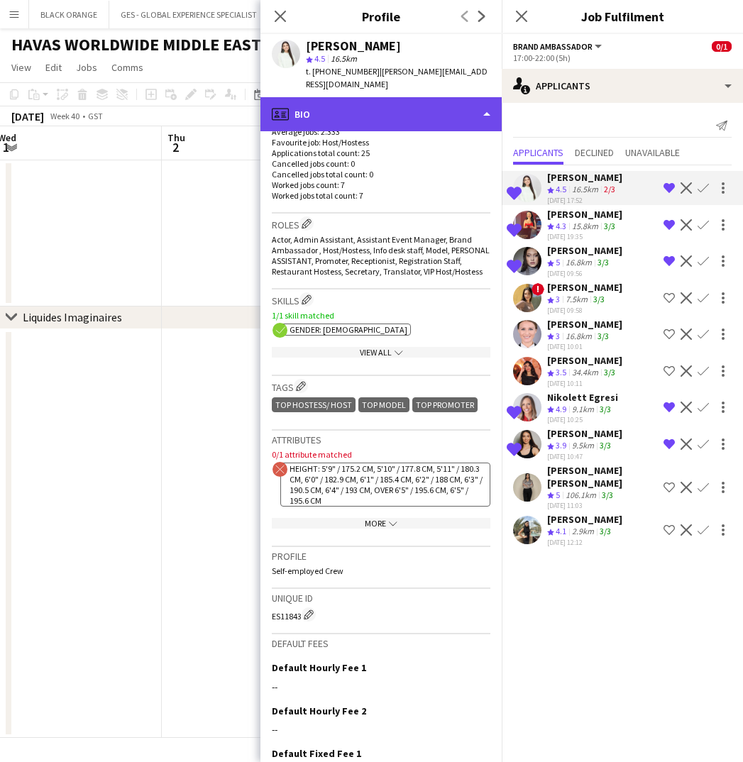
click at [402, 97] on div "profile Bio" at bounding box center [380, 114] width 241 height 34
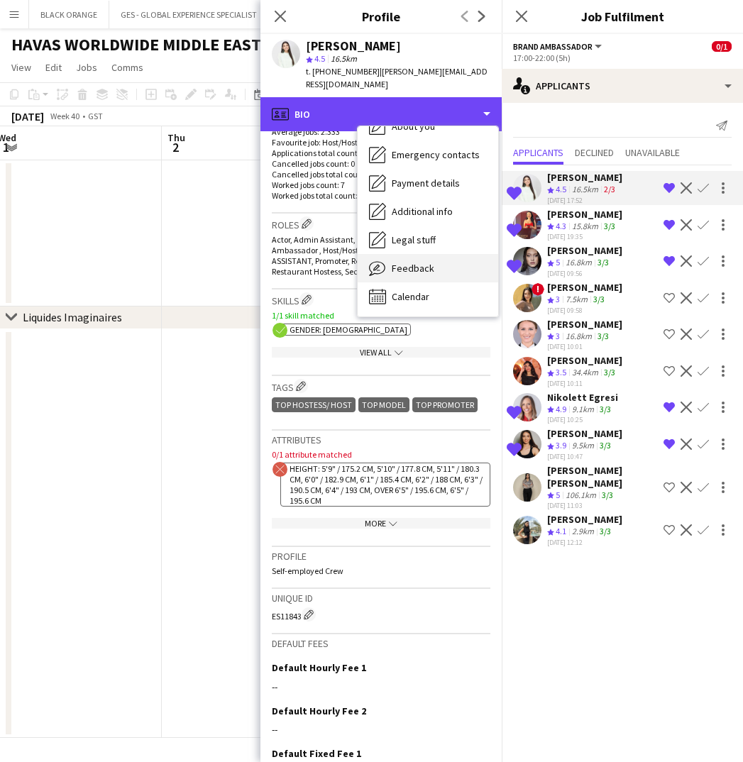
scroll to position [77, 0]
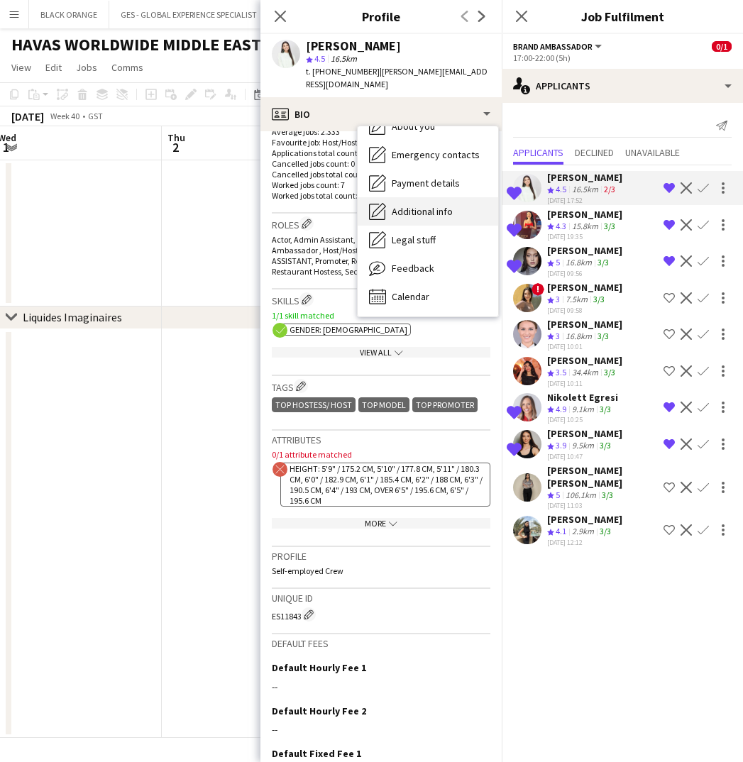
click at [407, 205] on span "Additional info" at bounding box center [422, 211] width 61 height 13
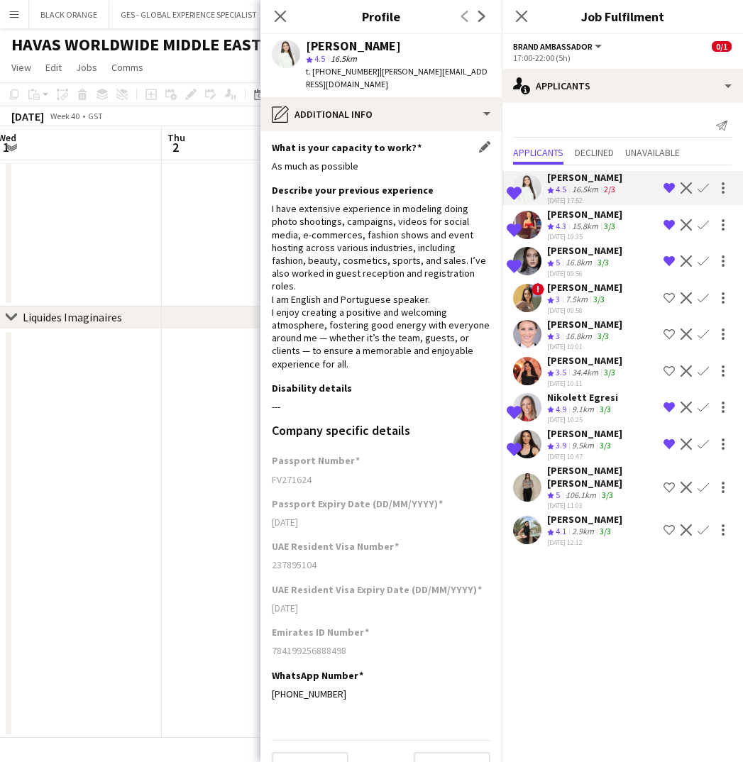
scroll to position [1, 0]
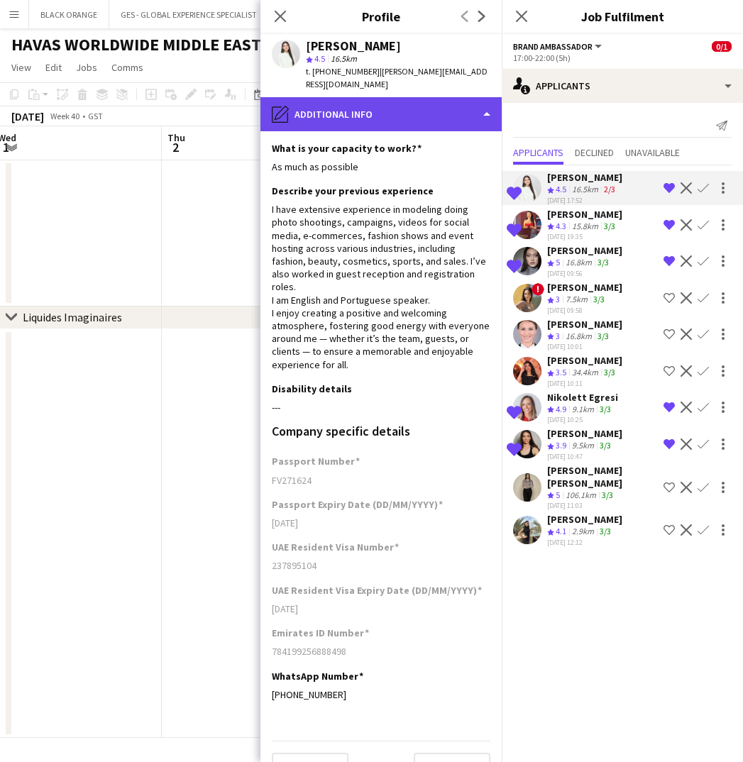
click at [410, 103] on div "pencil4 Additional info" at bounding box center [380, 114] width 241 height 34
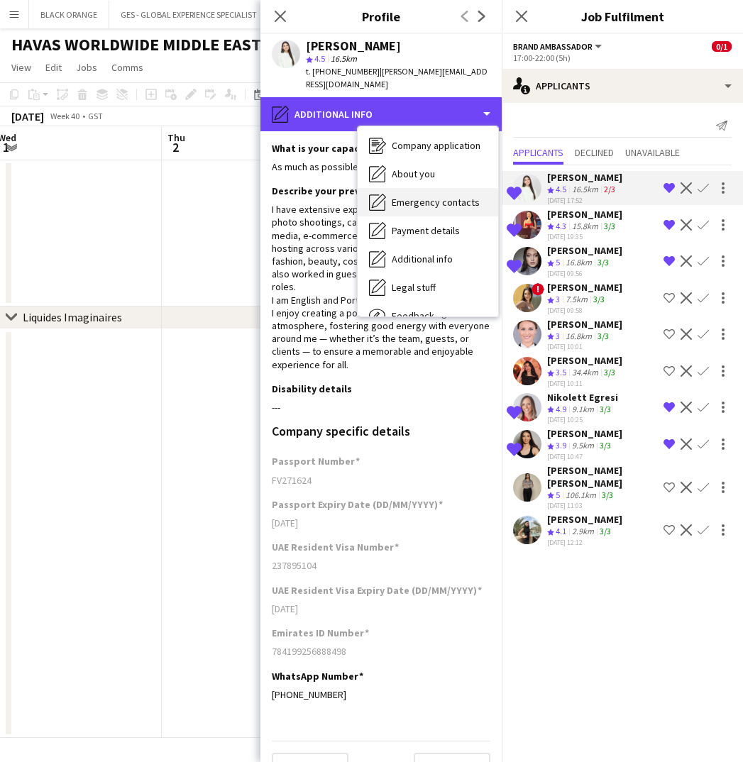
scroll to position [28, 0]
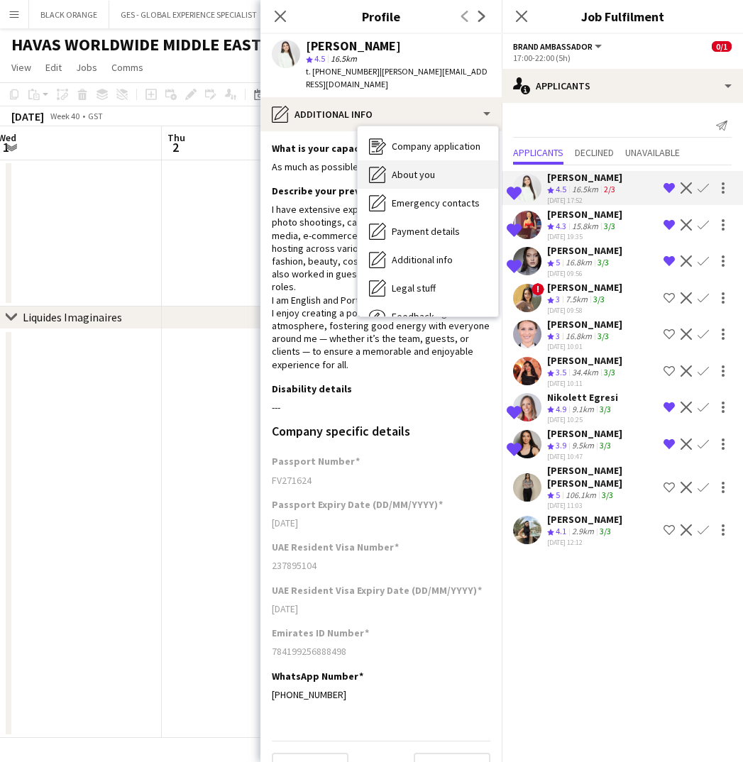
click at [407, 168] on span "About you" at bounding box center [413, 174] width 43 height 13
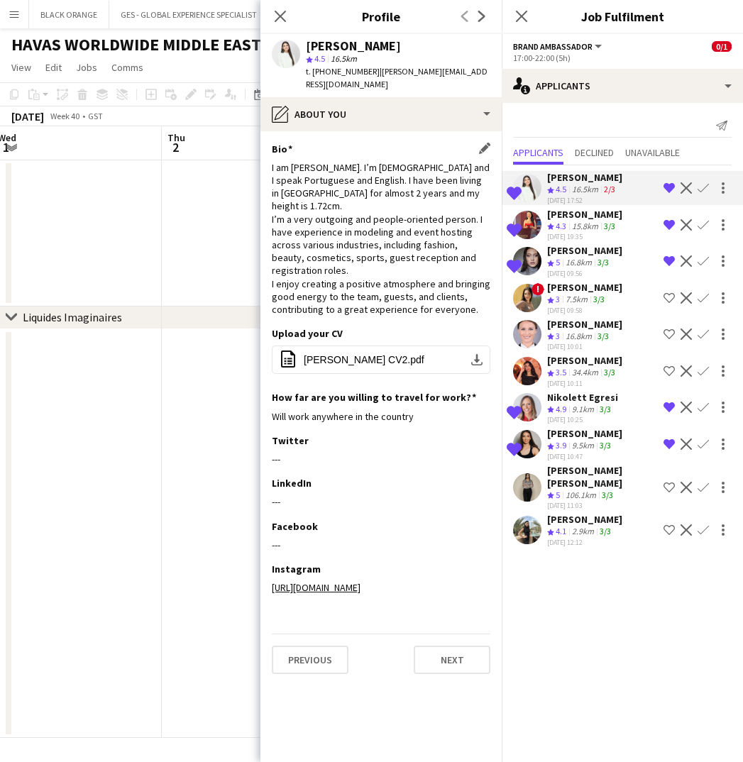
scroll to position [0, 0]
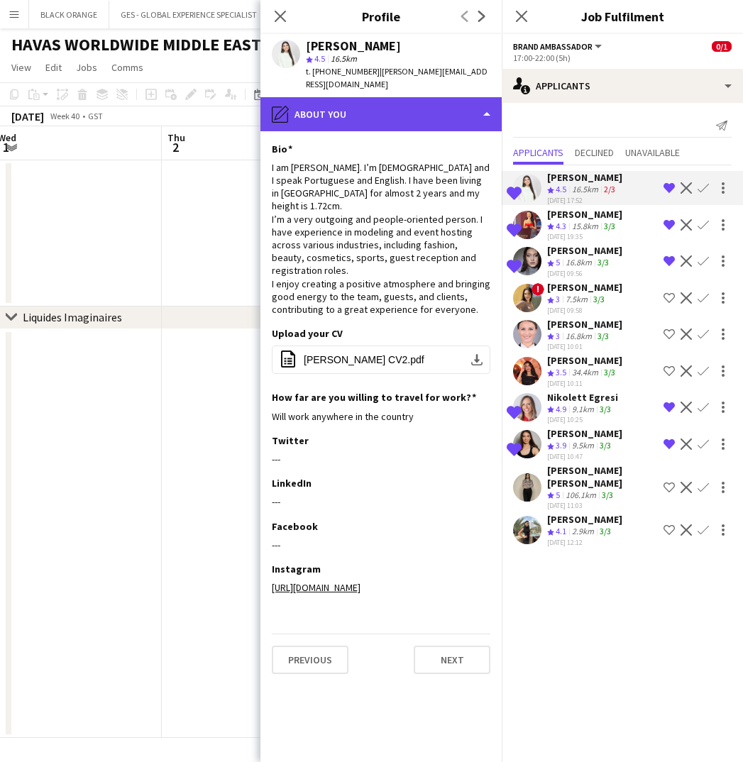
click at [404, 97] on div "pencil4 About you" at bounding box center [380, 114] width 241 height 34
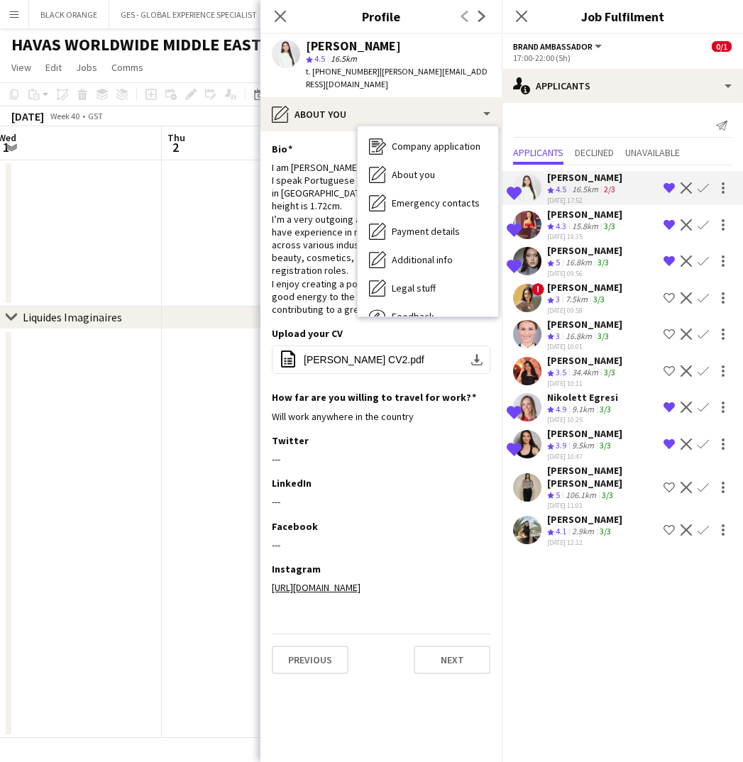
click at [417, 45] on div "Luna Cafieiro" at bounding box center [398, 46] width 184 height 13
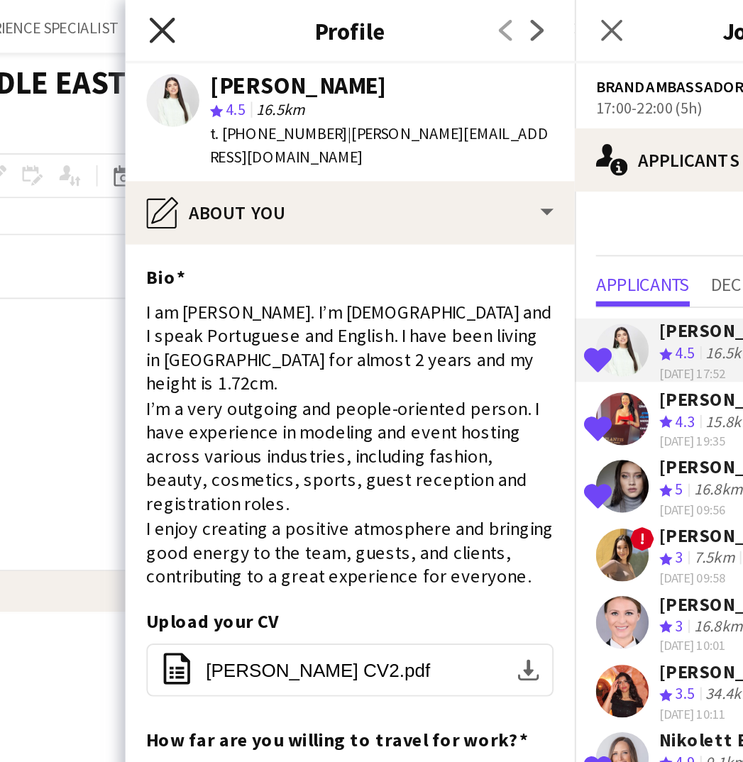
click at [273, 13] on icon "Close pop-in" at bounding box center [279, 15] width 13 height 13
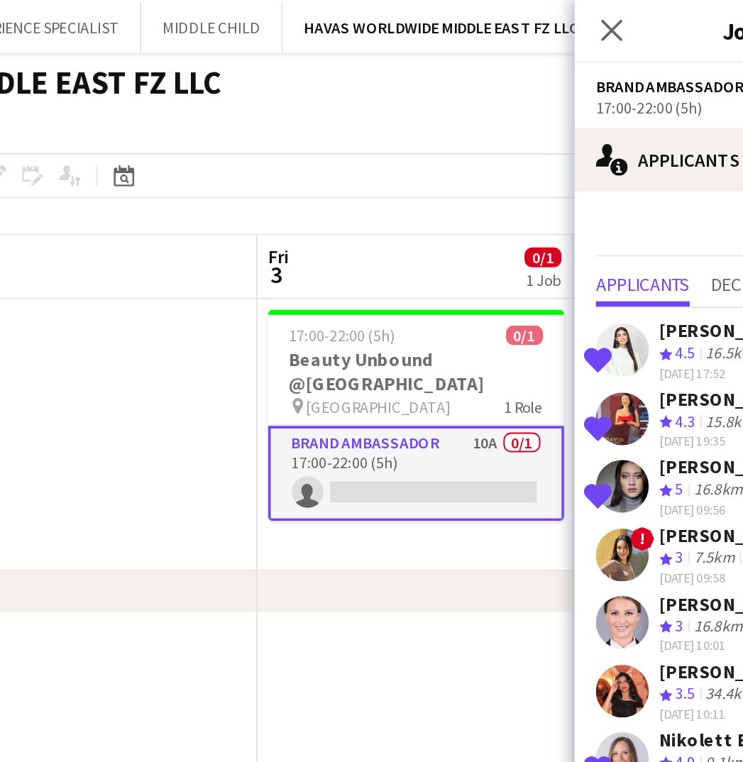
click at [245, 79] on app-page-menu "View Day view expanded Day view collapsed Month view Date picker Jump to today …" at bounding box center [371, 68] width 743 height 27
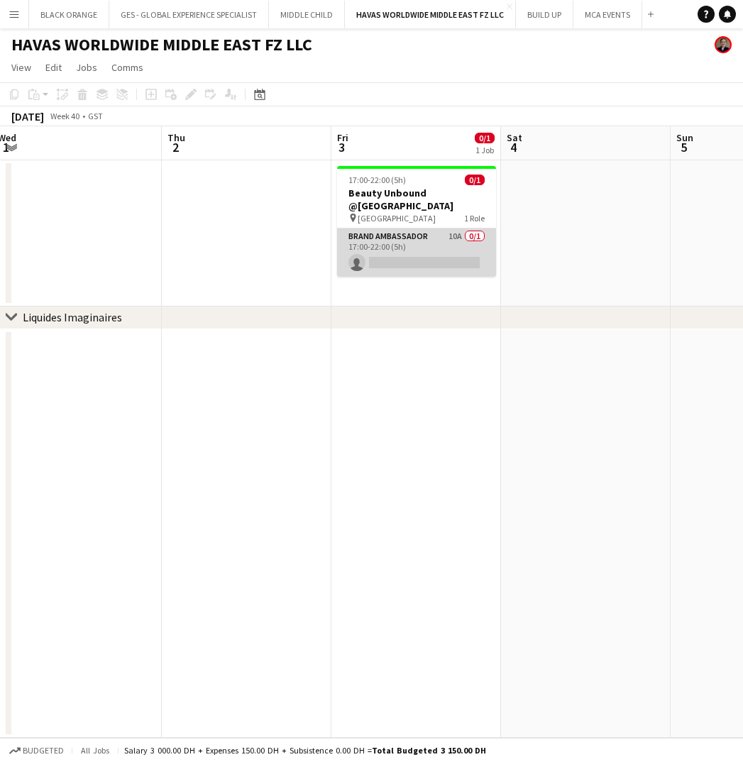
click at [433, 251] on app-card-role "Brand Ambassador 10A 0/1 17:00-22:00 (5h) single-neutral-actions" at bounding box center [416, 252] width 159 height 48
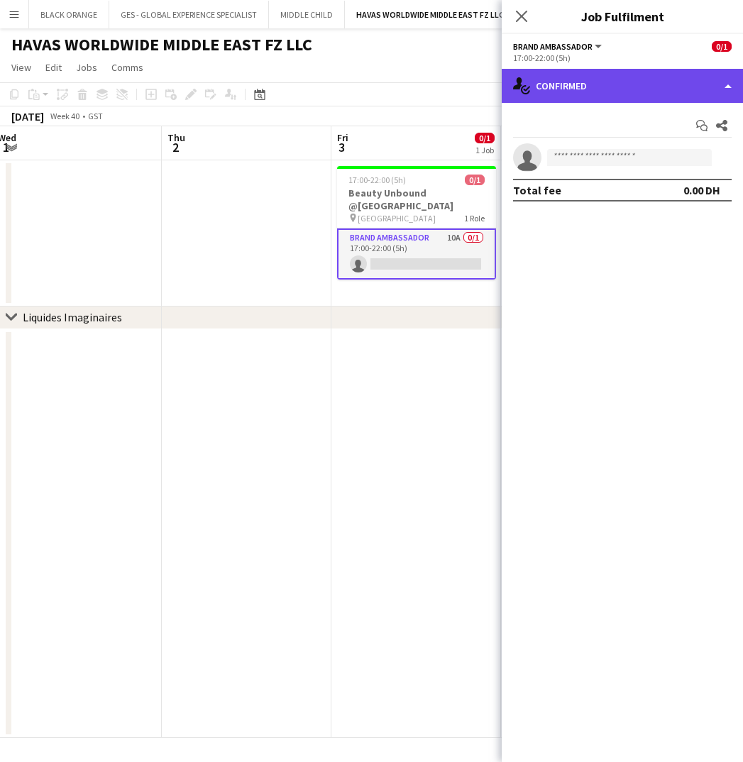
click at [577, 87] on div "single-neutral-actions-check-2 Confirmed" at bounding box center [622, 86] width 241 height 34
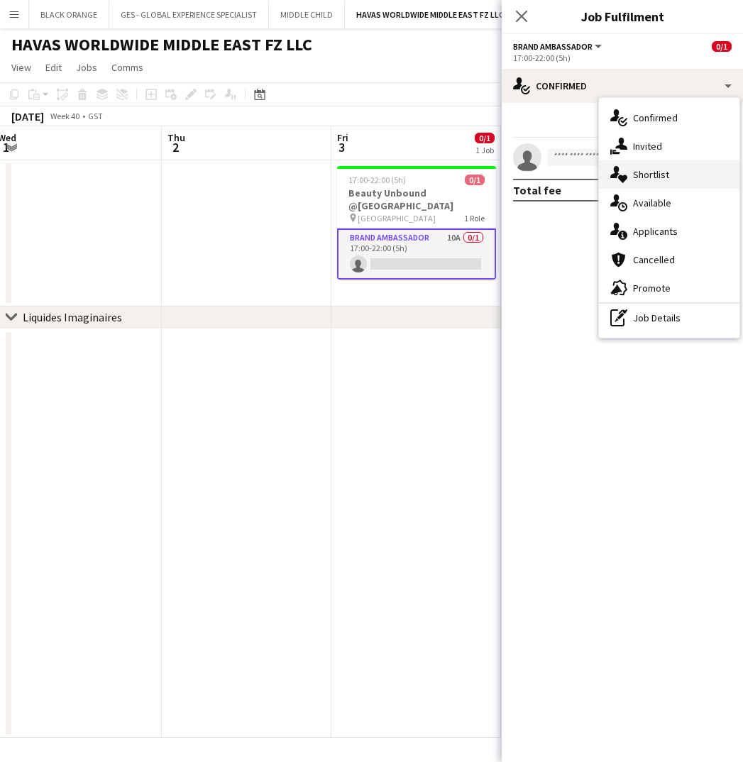
click at [646, 168] on span "Shortlist" at bounding box center [651, 174] width 36 height 13
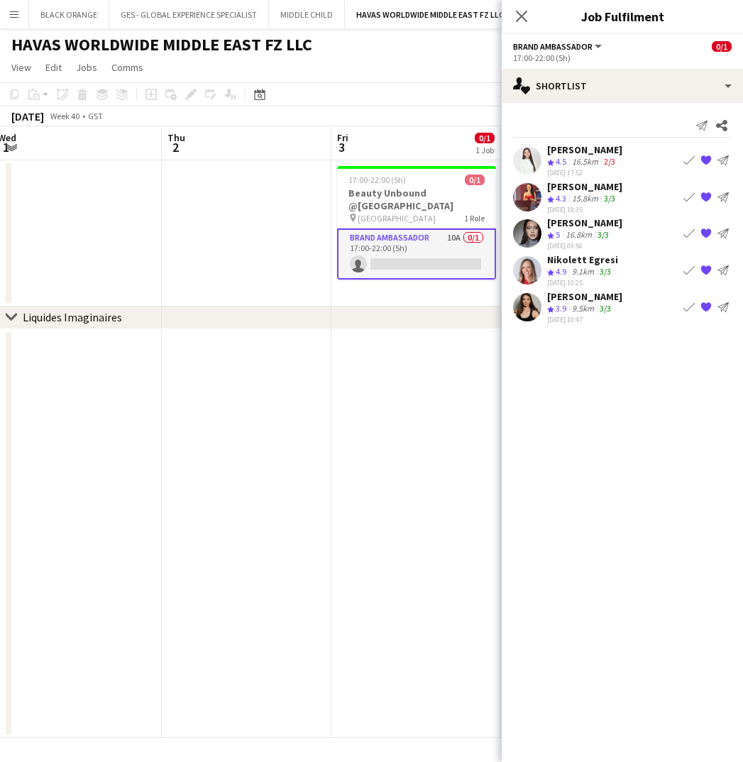
click at [549, 155] on div "Luna Cafieiro" at bounding box center [584, 149] width 75 height 13
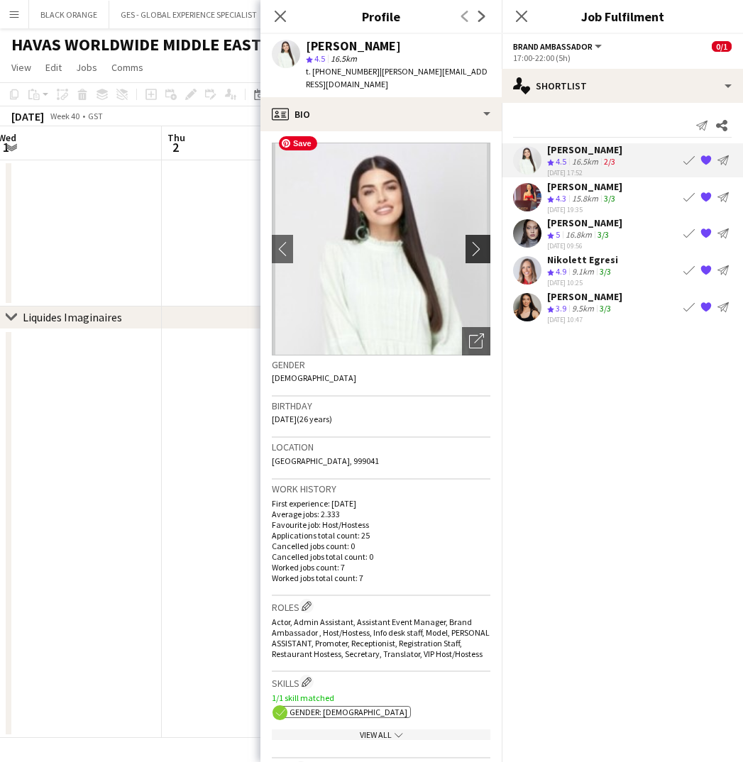
click at [475, 241] on app-icon "chevron-right" at bounding box center [480, 248] width 22 height 15
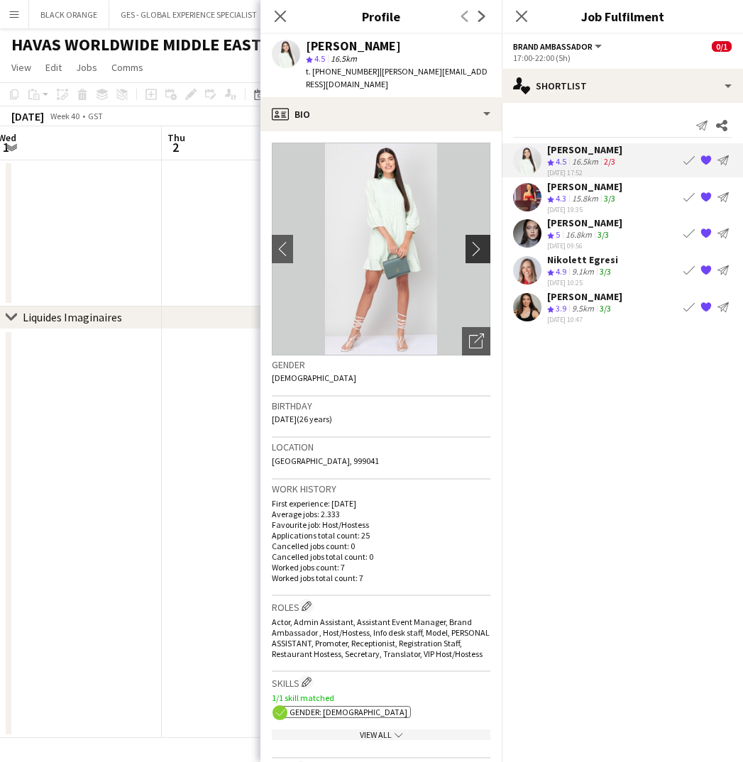
click at [474, 241] on app-icon "chevron-right" at bounding box center [480, 248] width 22 height 15
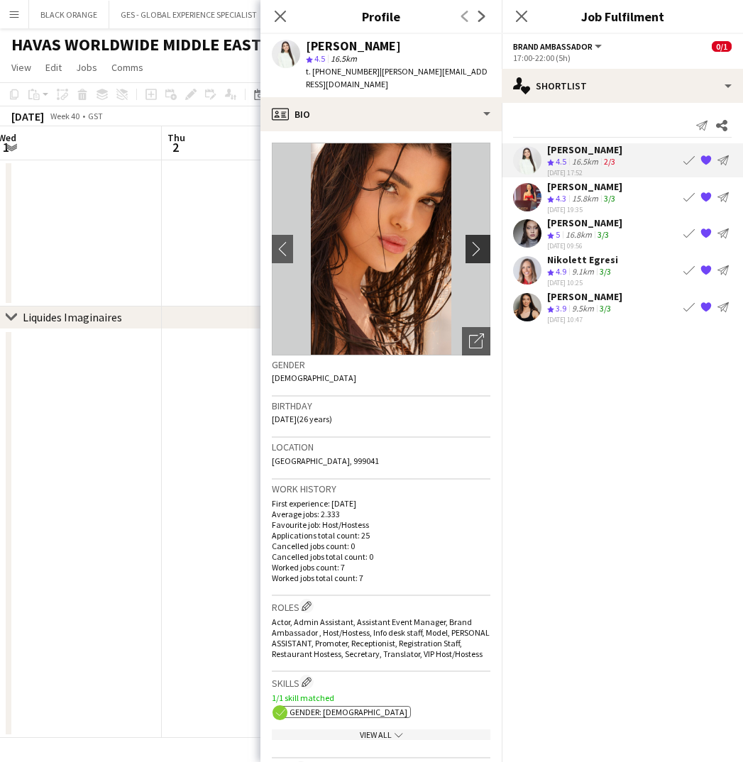
click at [474, 241] on app-icon "chevron-right" at bounding box center [480, 248] width 22 height 15
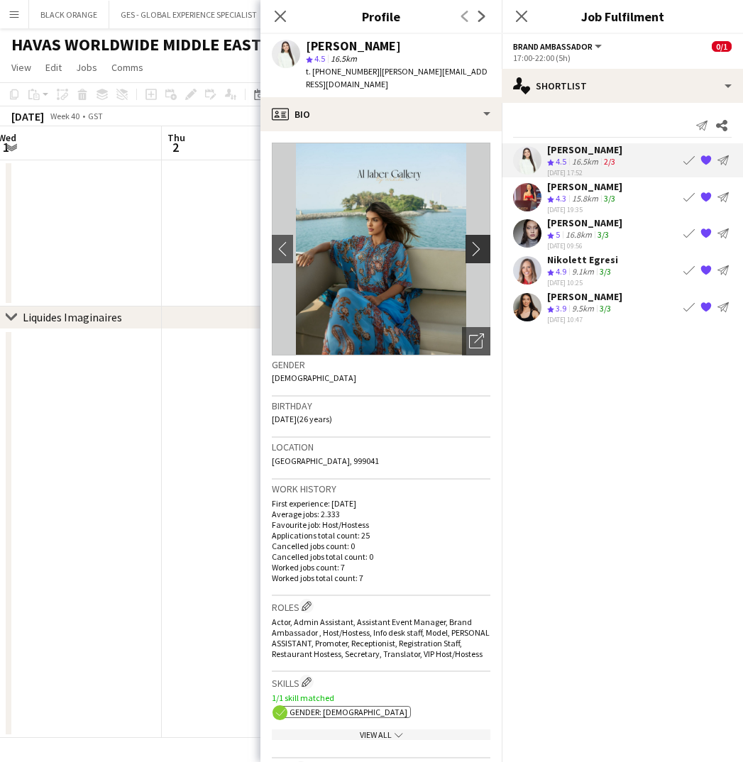
click at [474, 241] on app-icon "chevron-right" at bounding box center [480, 248] width 22 height 15
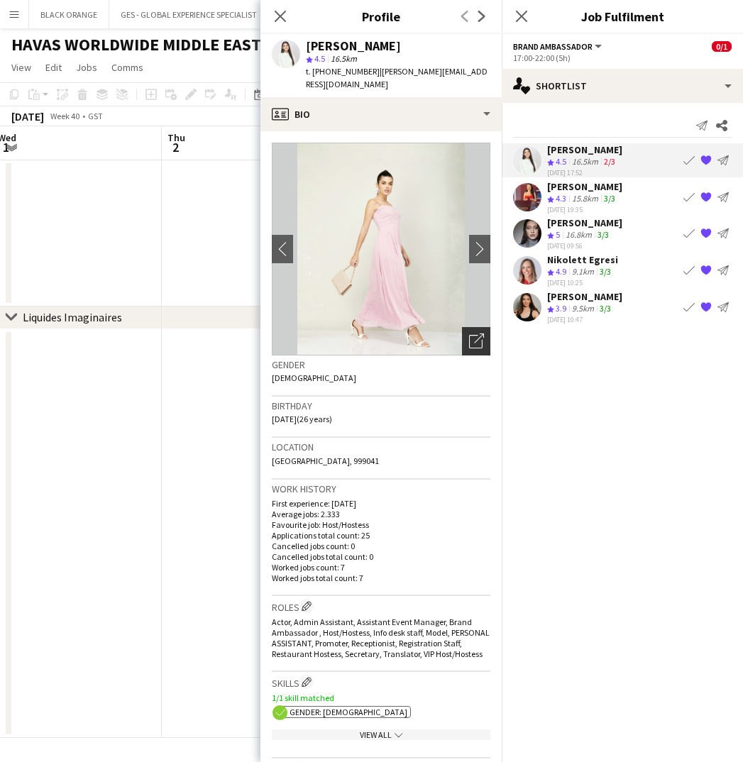
click at [477, 334] on icon "Open photos pop-in" at bounding box center [476, 341] width 15 height 15
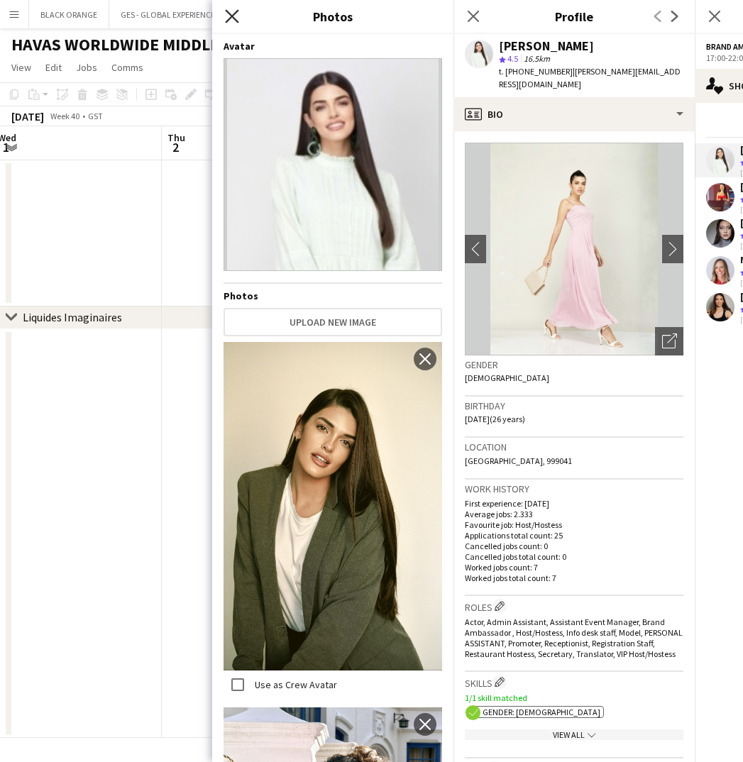
click at [228, 18] on icon "Close pop-in" at bounding box center [231, 15] width 13 height 13
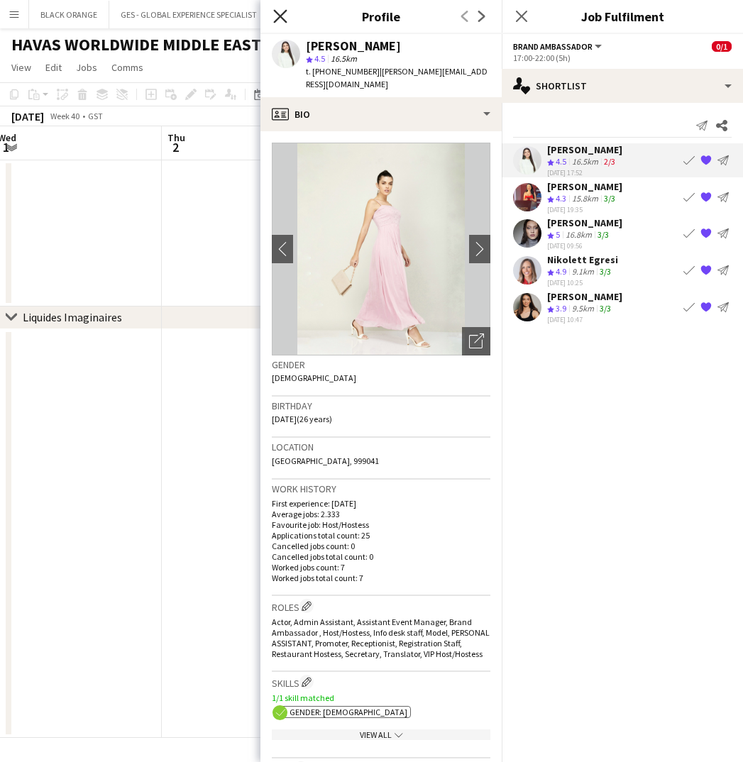
click at [280, 13] on icon "Close pop-in" at bounding box center [279, 15] width 13 height 13
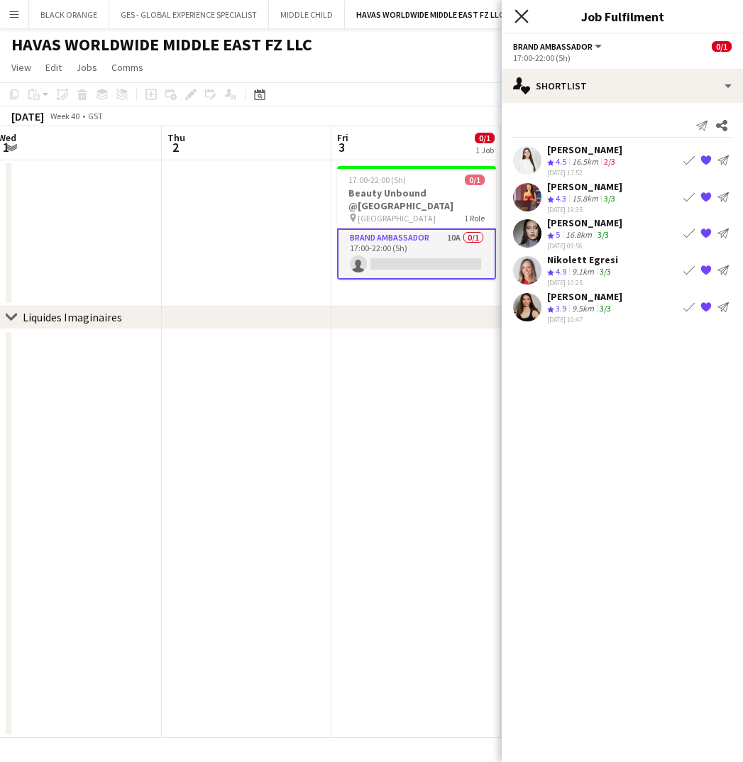
click at [514, 18] on icon "Close pop-in" at bounding box center [520, 15] width 13 height 13
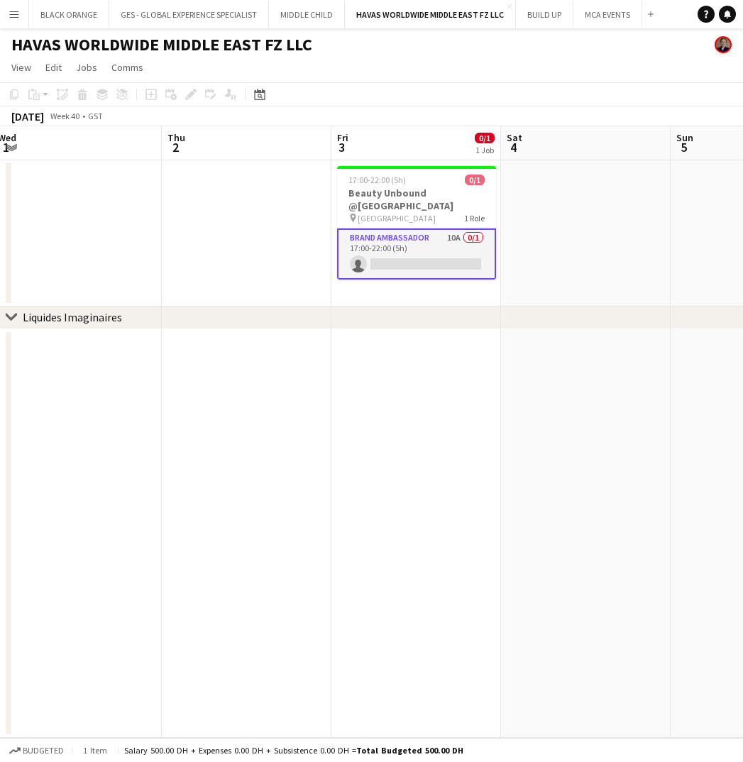
click at [439, 264] on app-card-role "Brand Ambassador 10A 0/1 17:00-22:00 (5h) single-neutral-actions" at bounding box center [416, 253] width 159 height 51
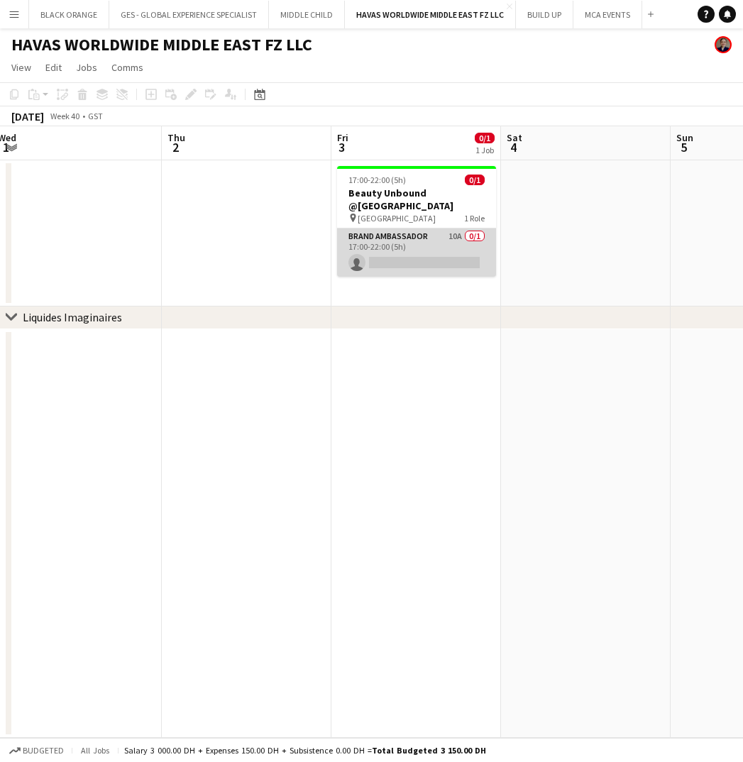
click at [419, 248] on app-card-role "Brand Ambassador 10A 0/1 17:00-22:00 (5h) single-neutral-actions" at bounding box center [416, 252] width 159 height 48
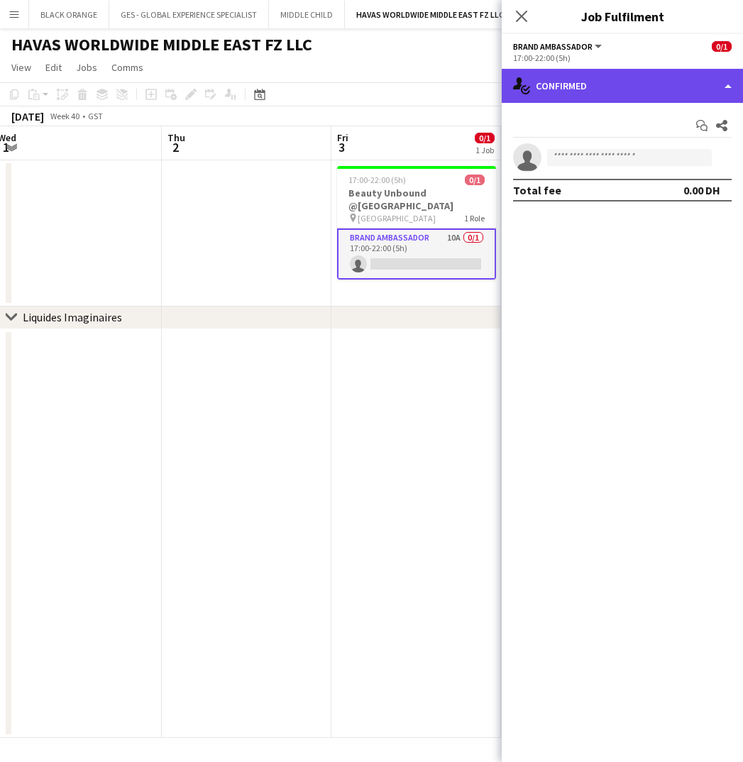
click at [650, 93] on div "single-neutral-actions-check-2 Confirmed" at bounding box center [622, 86] width 241 height 34
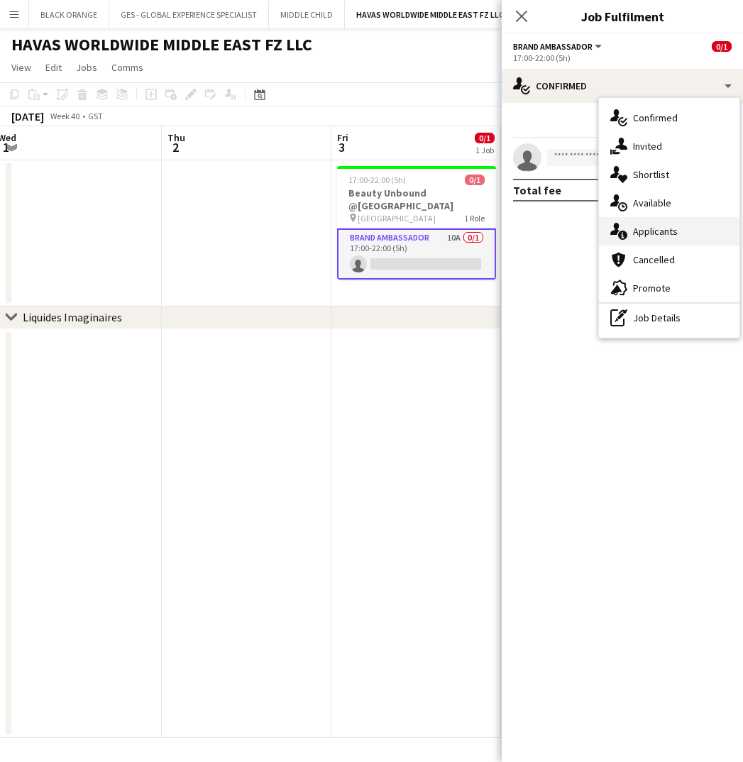
click at [648, 228] on span "Applicants" at bounding box center [655, 231] width 45 height 13
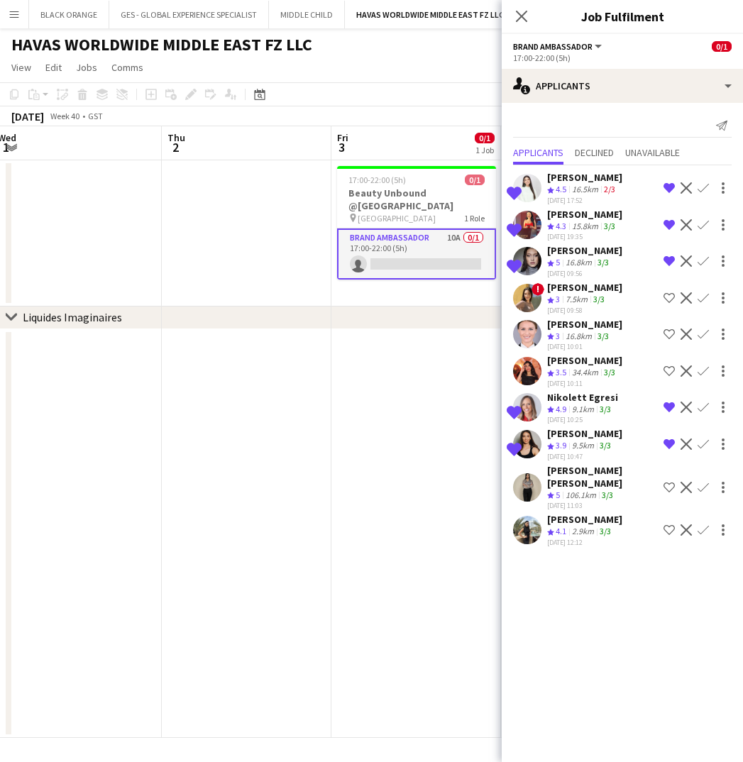
click at [564, 178] on div "Luna Cafieiro" at bounding box center [584, 177] width 75 height 13
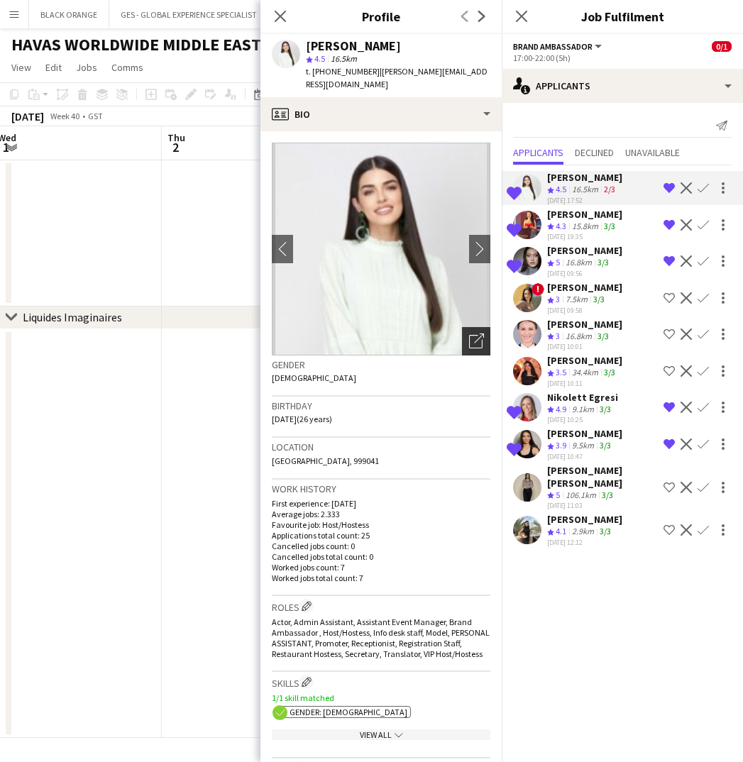
click at [465, 329] on div "Open photos pop-in" at bounding box center [476, 341] width 28 height 28
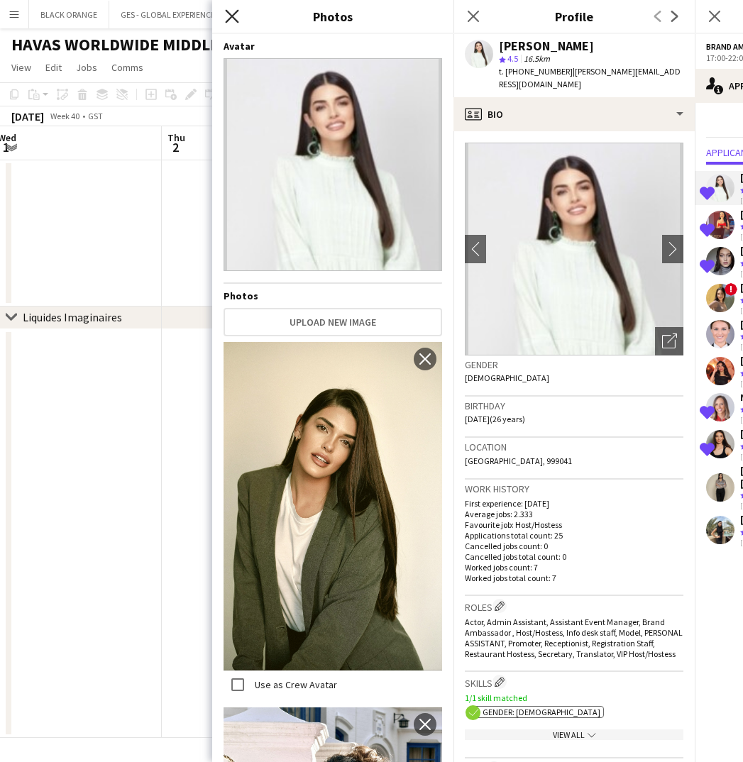
click at [229, 13] on icon at bounding box center [231, 15] width 13 height 13
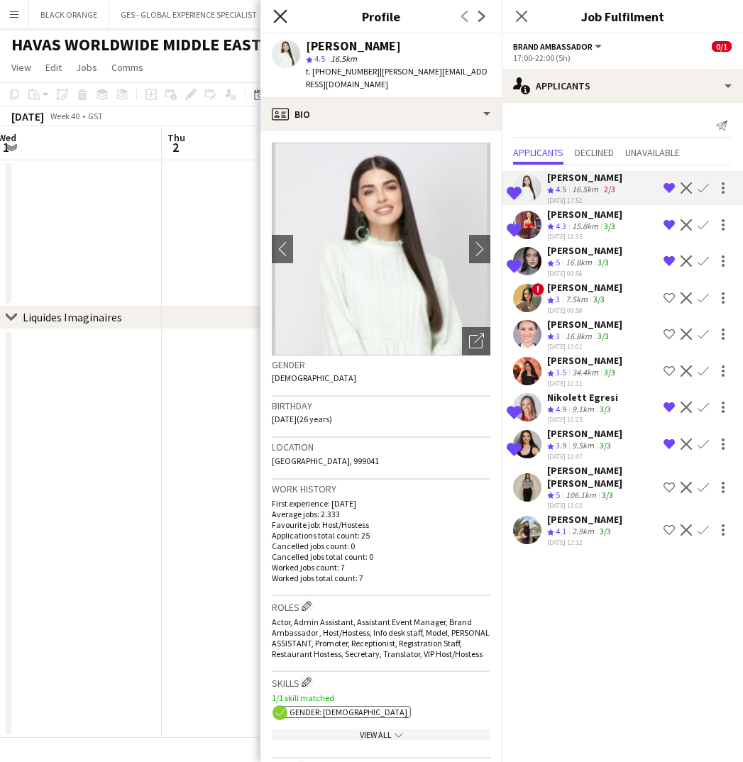
click at [274, 15] on icon "Close pop-in" at bounding box center [279, 15] width 13 height 13
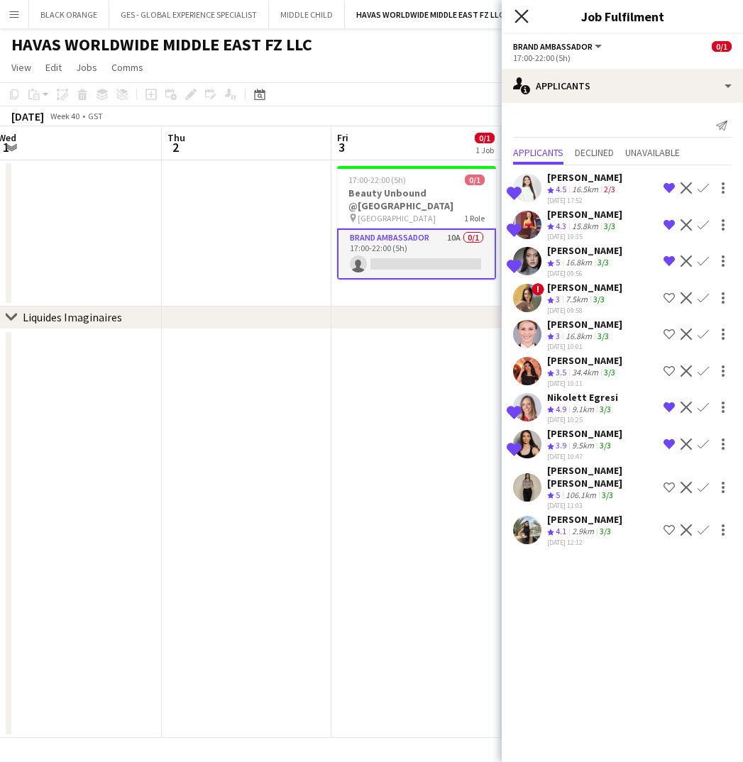
click at [523, 16] on icon "Close pop-in" at bounding box center [520, 15] width 13 height 13
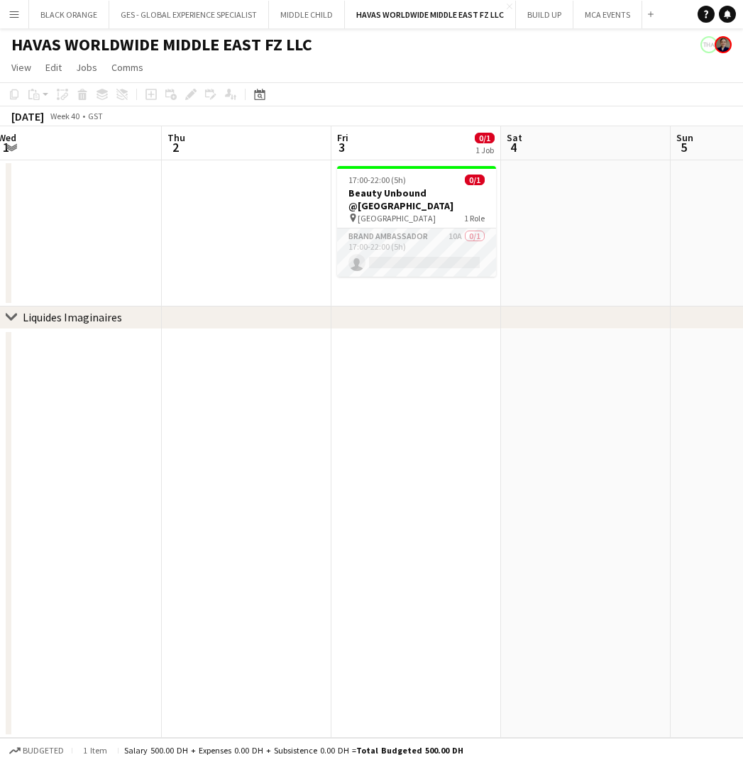
click at [15, 21] on button "Menu" at bounding box center [14, 14] width 28 height 28
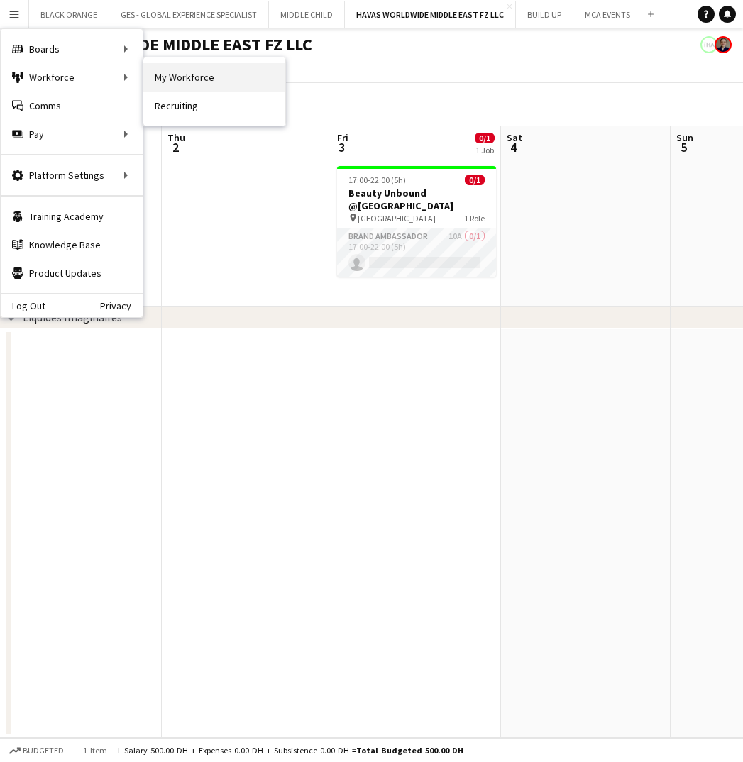
click at [178, 77] on link "My Workforce" at bounding box center [214, 77] width 142 height 28
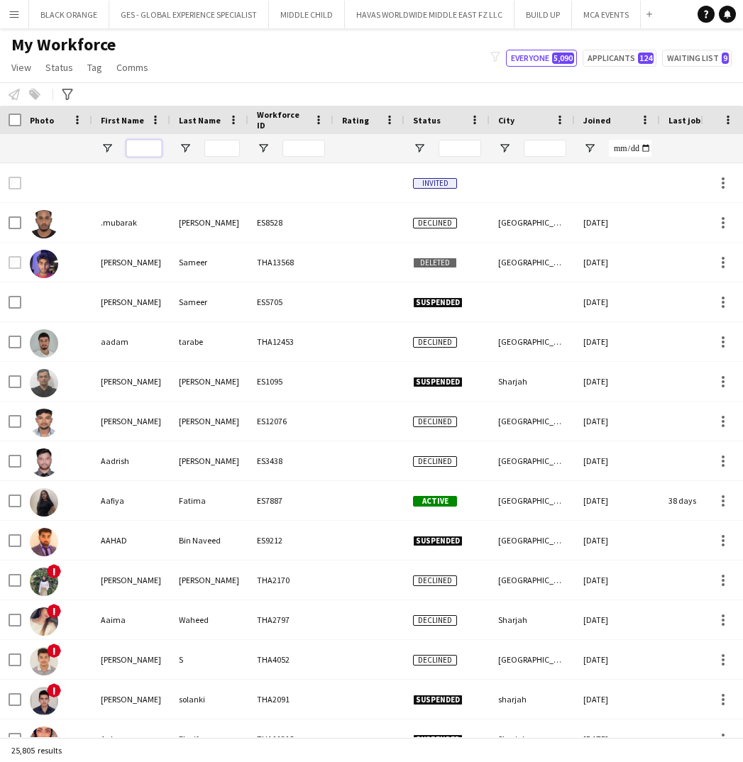
click at [154, 148] on input "First Name Filter Input" at bounding box center [143, 148] width 35 height 17
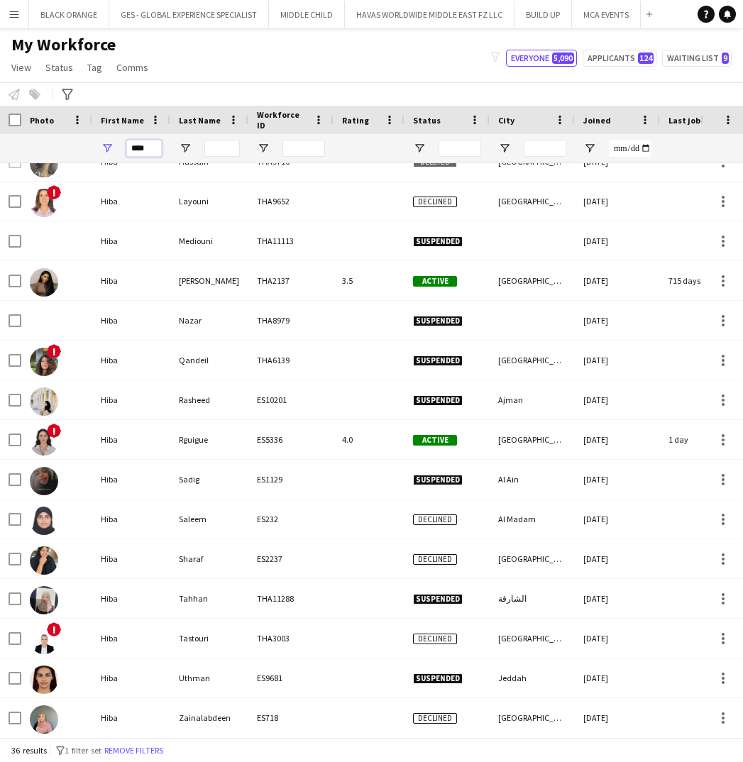
scroll to position [439, 0]
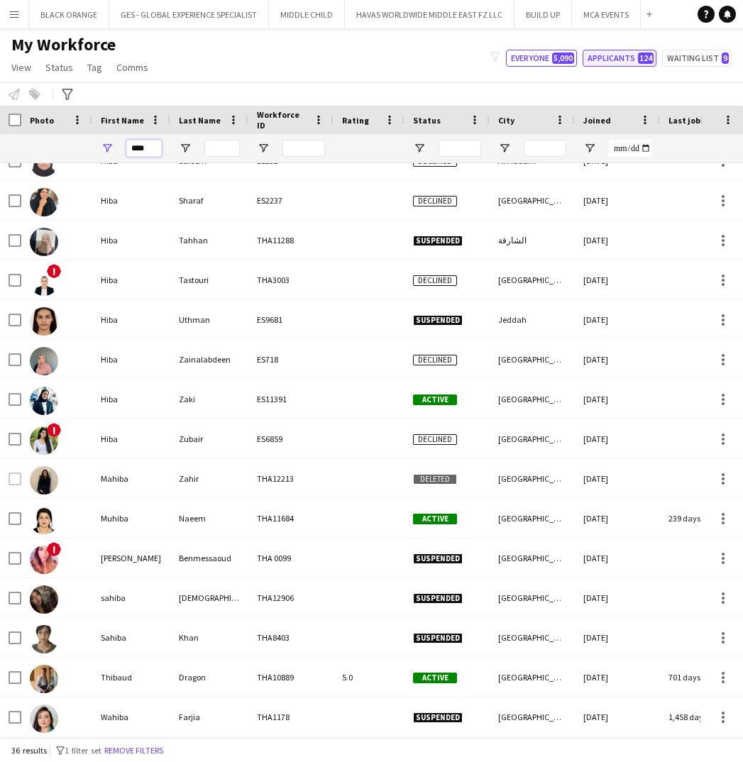
type input "****"
click at [629, 62] on button "Applicants 124" at bounding box center [620, 58] width 74 height 17
type input "**********"
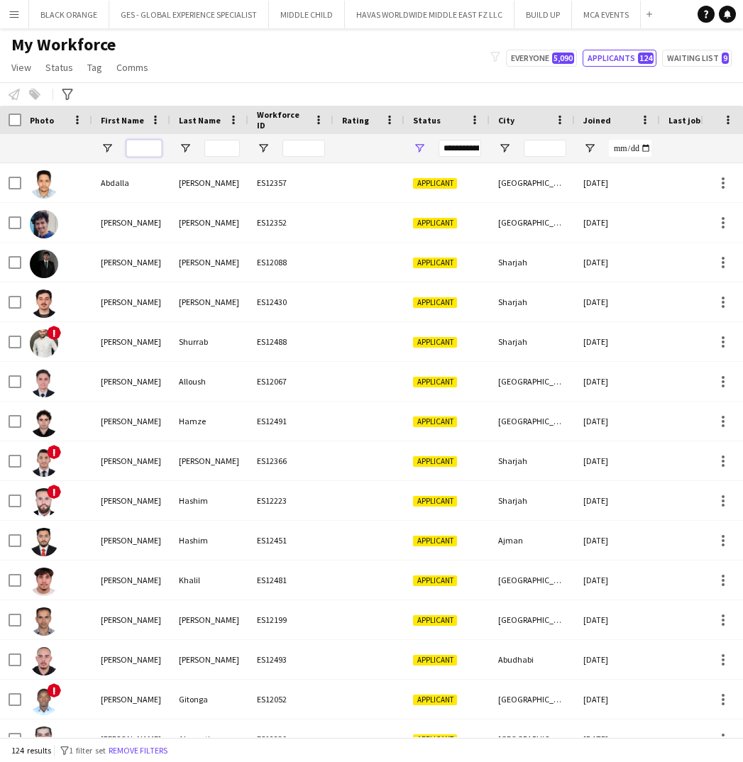
click at [144, 146] on input "First Name Filter Input" at bounding box center [143, 148] width 35 height 17
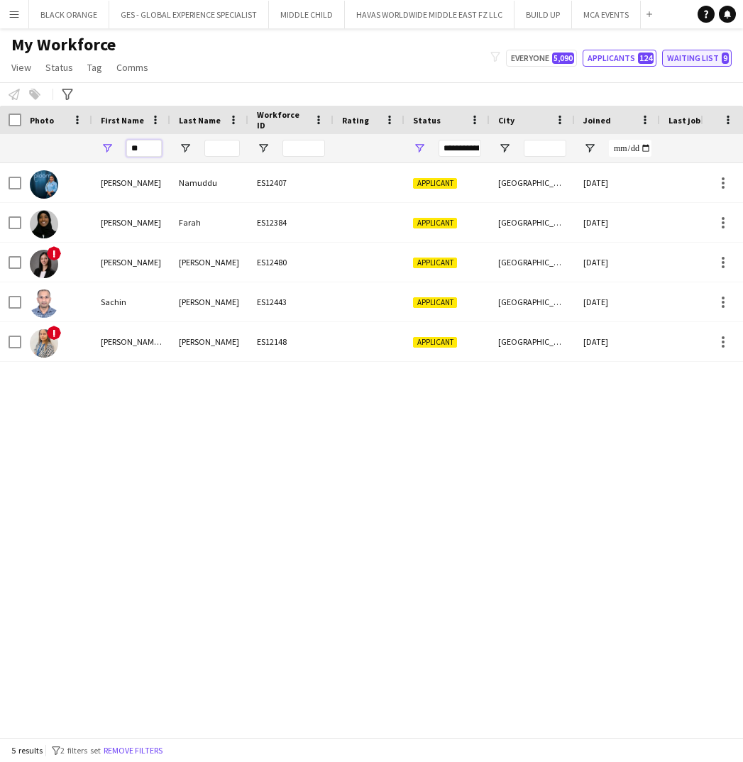
type input "**"
click at [698, 59] on button "Waiting list 9" at bounding box center [697, 58] width 70 height 17
type input "**********"
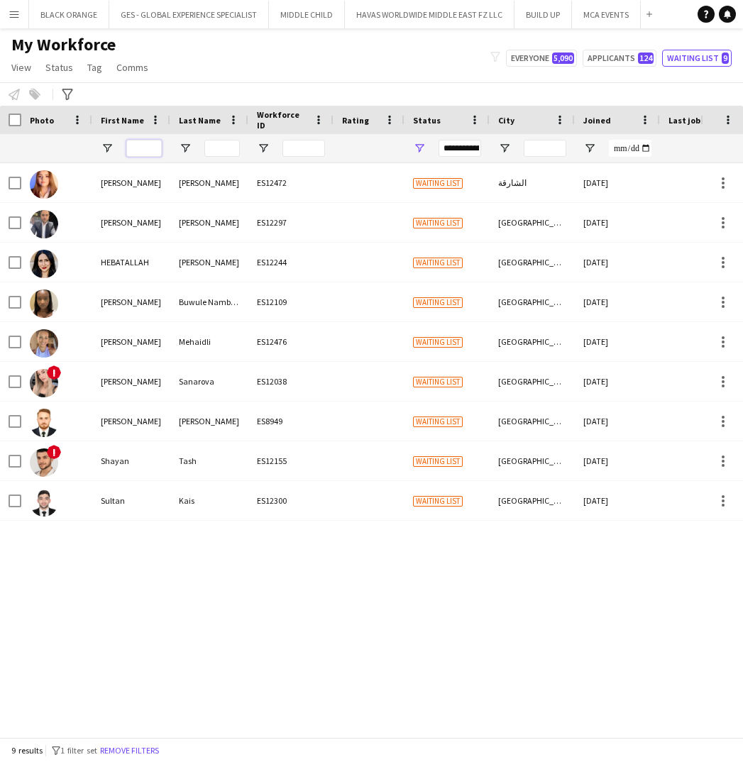
click at [152, 152] on input "First Name Filter Input" at bounding box center [143, 148] width 35 height 17
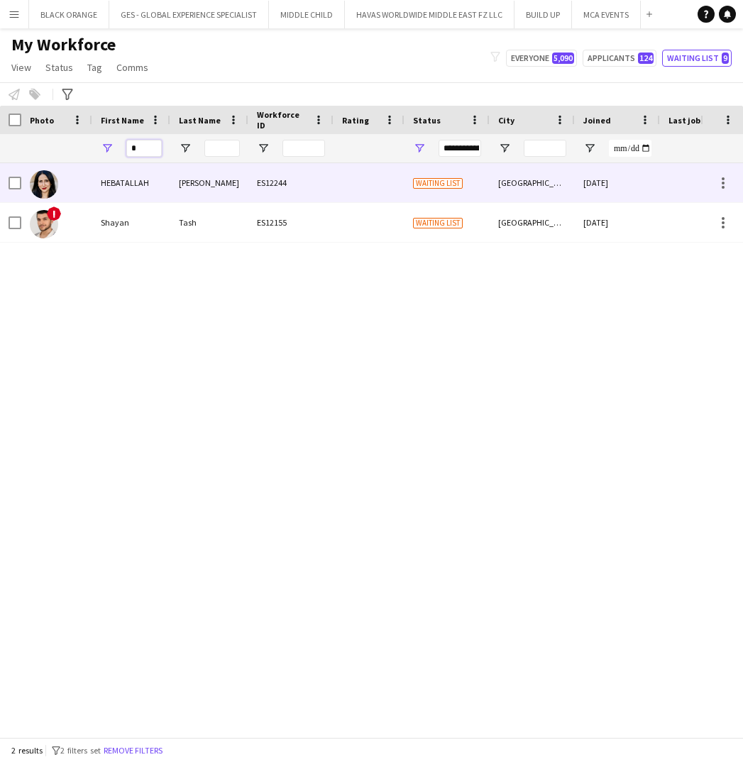
type input "*"
click at [101, 188] on div "HEBATALLAH" at bounding box center [131, 182] width 78 height 39
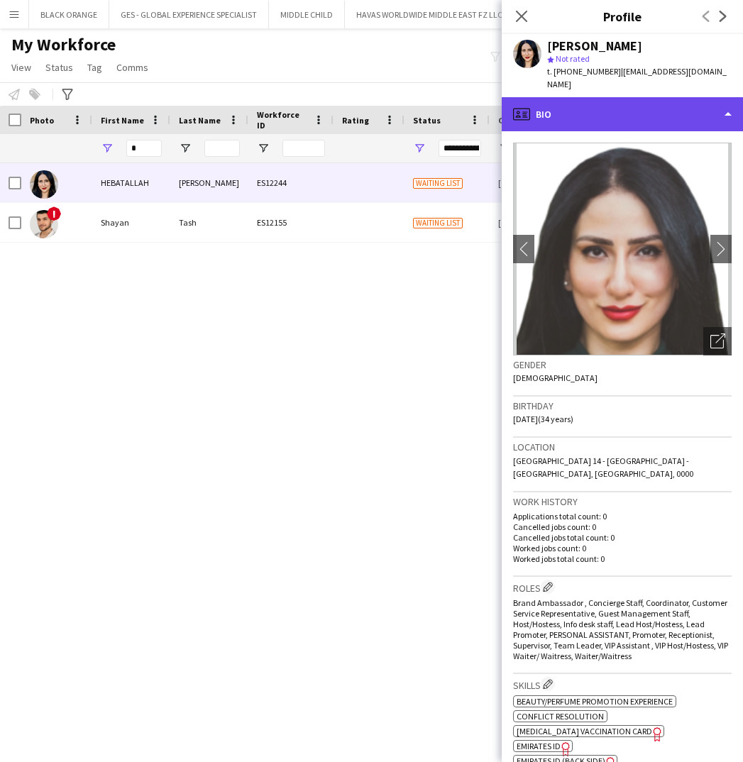
click at [601, 97] on div "profile Bio" at bounding box center [622, 114] width 241 height 34
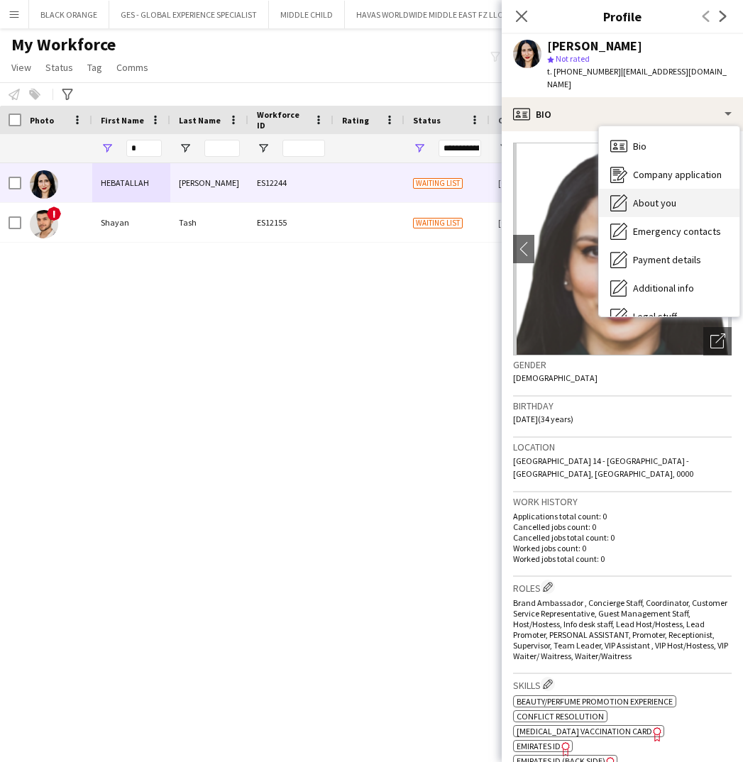
click at [671, 197] on span "About you" at bounding box center [654, 203] width 43 height 13
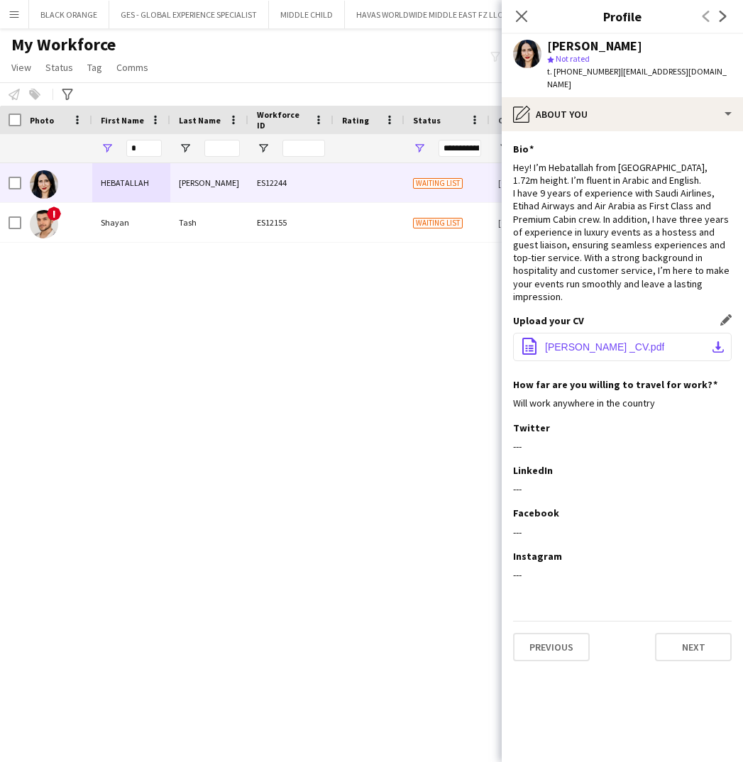
click at [578, 341] on span "Heba adel _CV.pdf" at bounding box center [604, 346] width 119 height 11
click at [523, 18] on icon at bounding box center [520, 15] width 13 height 13
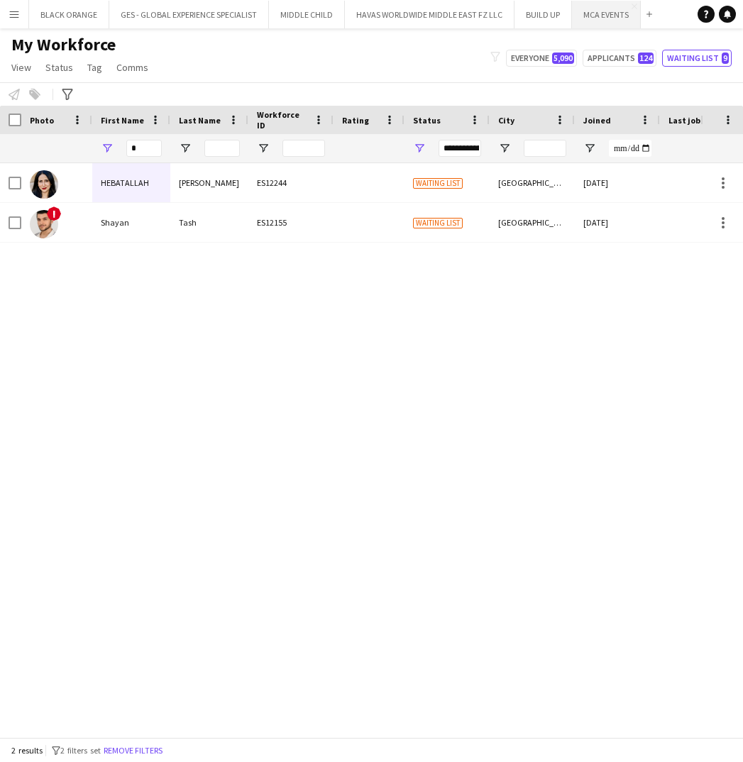
click at [602, 16] on button "MCA EVENTS Close" at bounding box center [606, 15] width 69 height 28
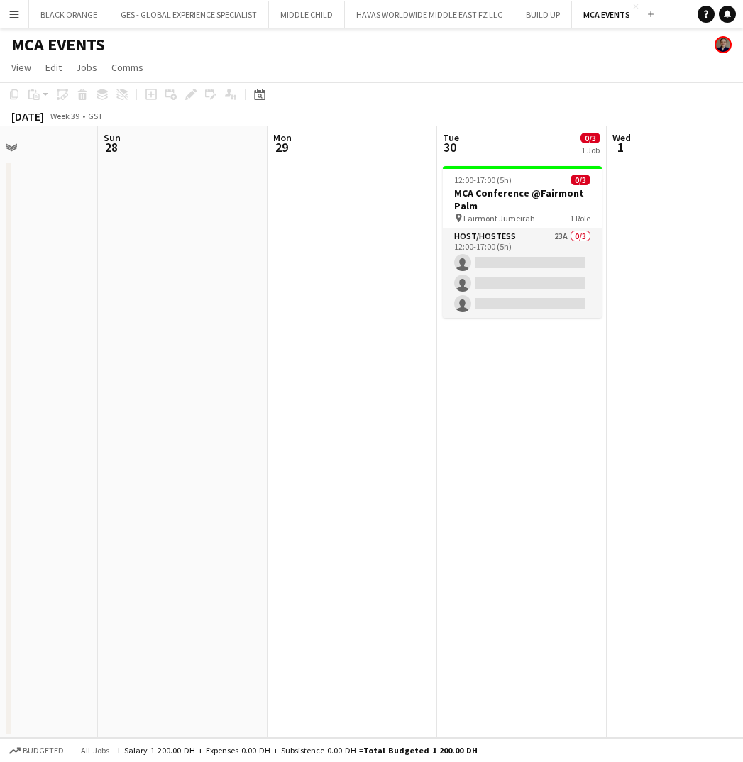
scroll to position [0, 581]
click at [537, 23] on button "BUILD UP Close" at bounding box center [542, 15] width 57 height 28
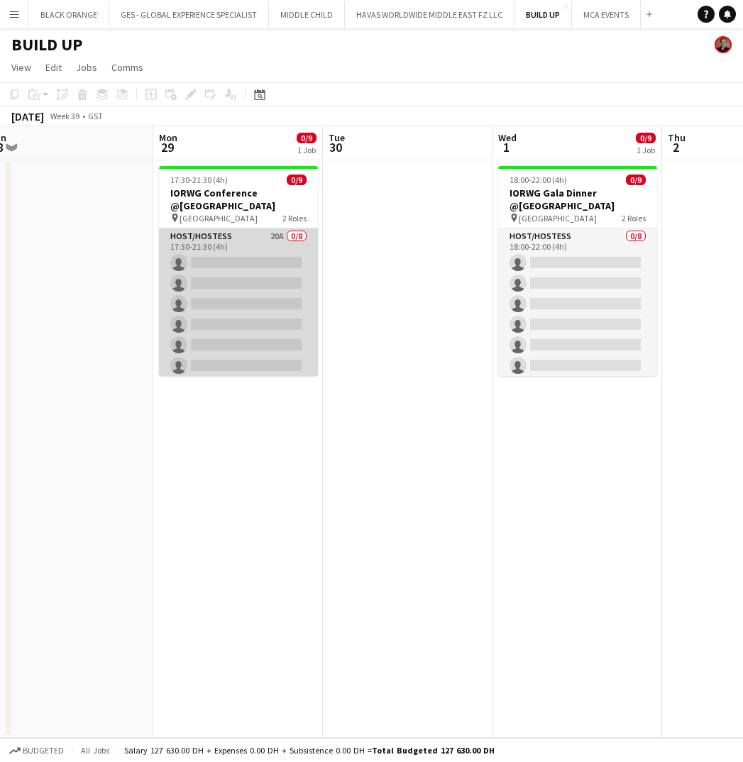
click at [231, 249] on app-card-role "Host/Hostess 20A 0/8 17:30-21:30 (4h) single-neutral-actions single-neutral-act…" at bounding box center [238, 324] width 159 height 192
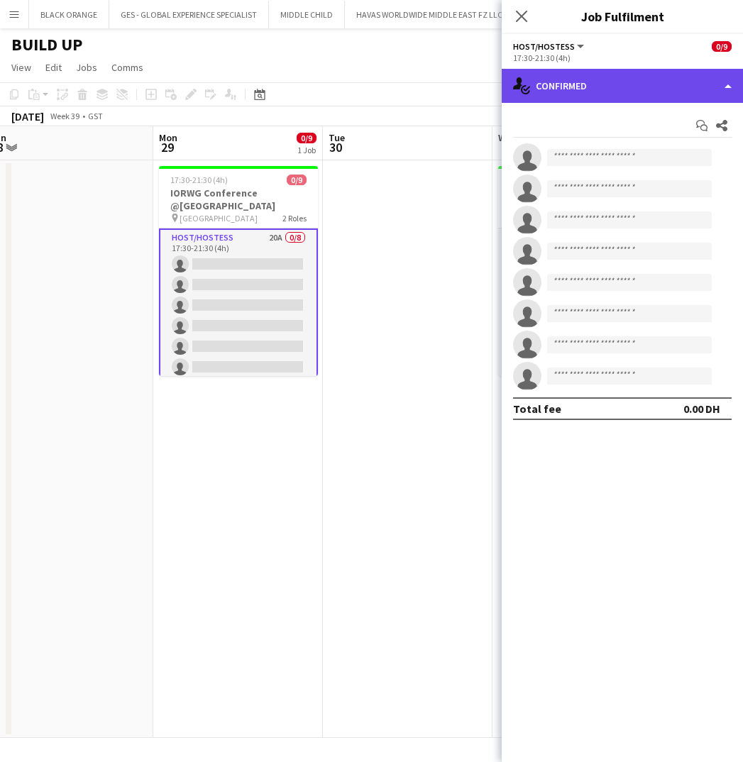
click at [601, 87] on div "single-neutral-actions-check-2 Confirmed" at bounding box center [622, 86] width 241 height 34
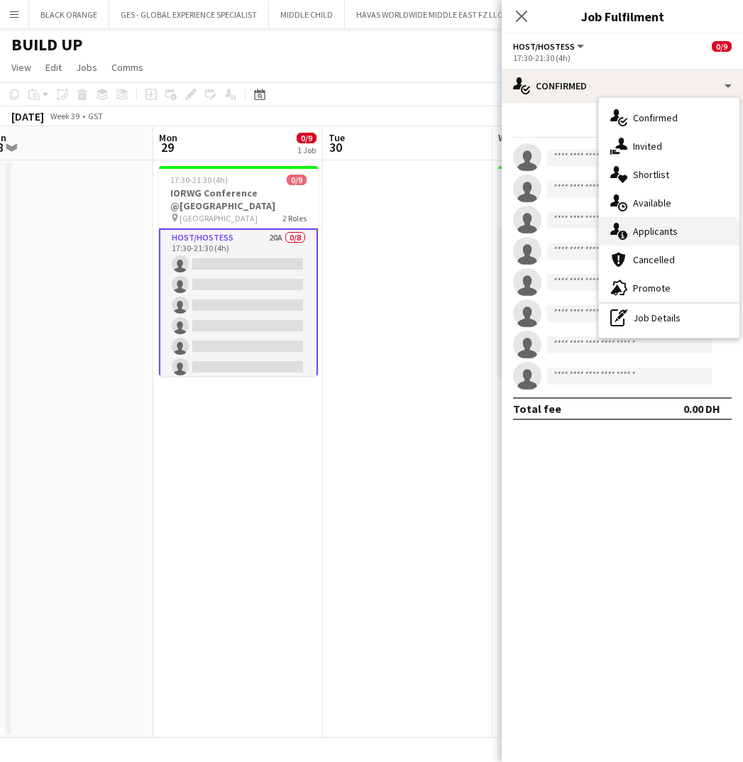
click at [649, 228] on span "Applicants" at bounding box center [655, 231] width 45 height 13
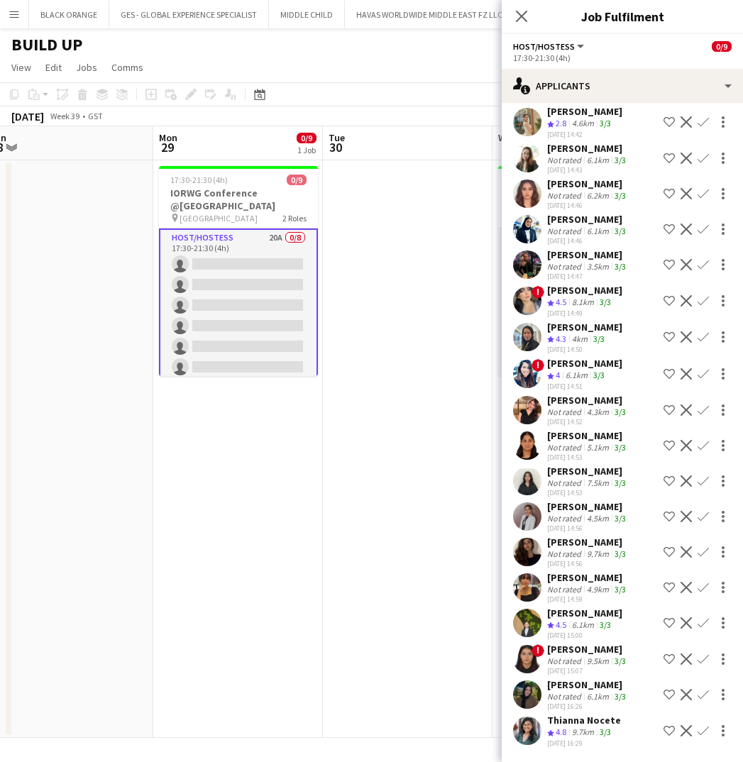
scroll to position [139, 0]
click at [560, 688] on div "Mena Yasser" at bounding box center [588, 684] width 82 height 13
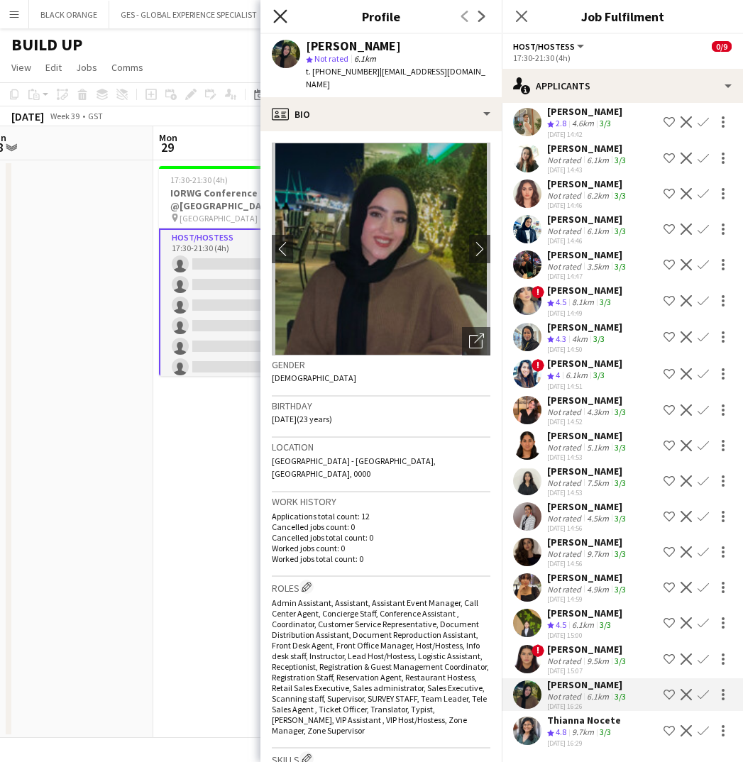
click at [280, 14] on icon "Close pop-in" at bounding box center [279, 15] width 13 height 13
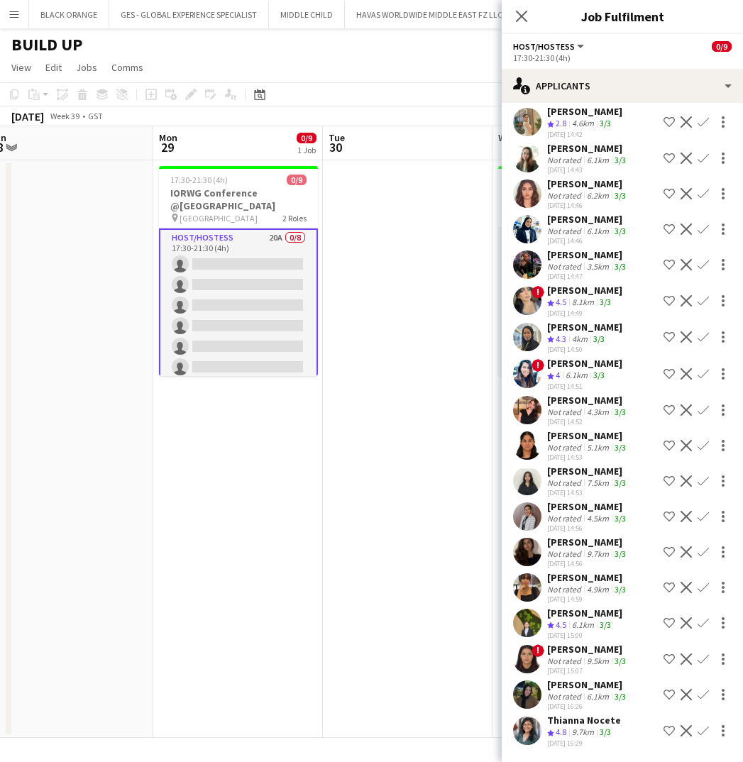
click at [564, 581] on div "Reem Salman" at bounding box center [588, 577] width 82 height 13
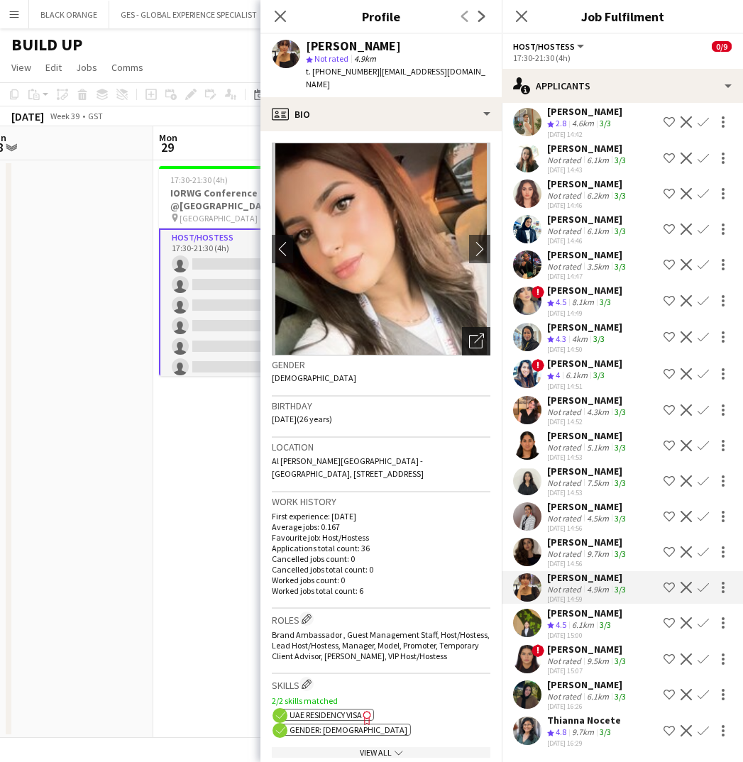
click at [478, 334] on icon "Open photos pop-in" at bounding box center [476, 341] width 15 height 15
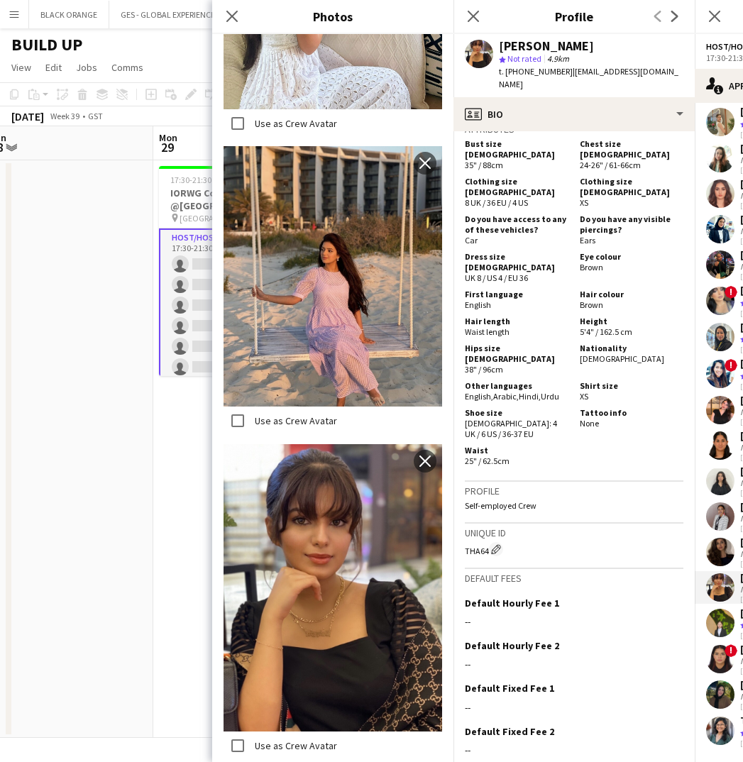
scroll to position [709, 0]
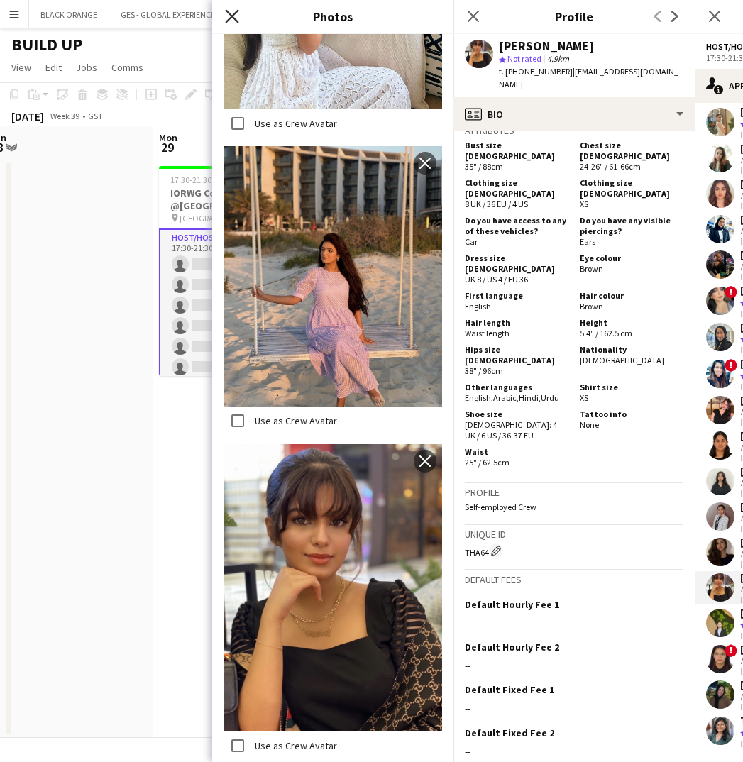
click at [232, 17] on icon at bounding box center [231, 15] width 13 height 13
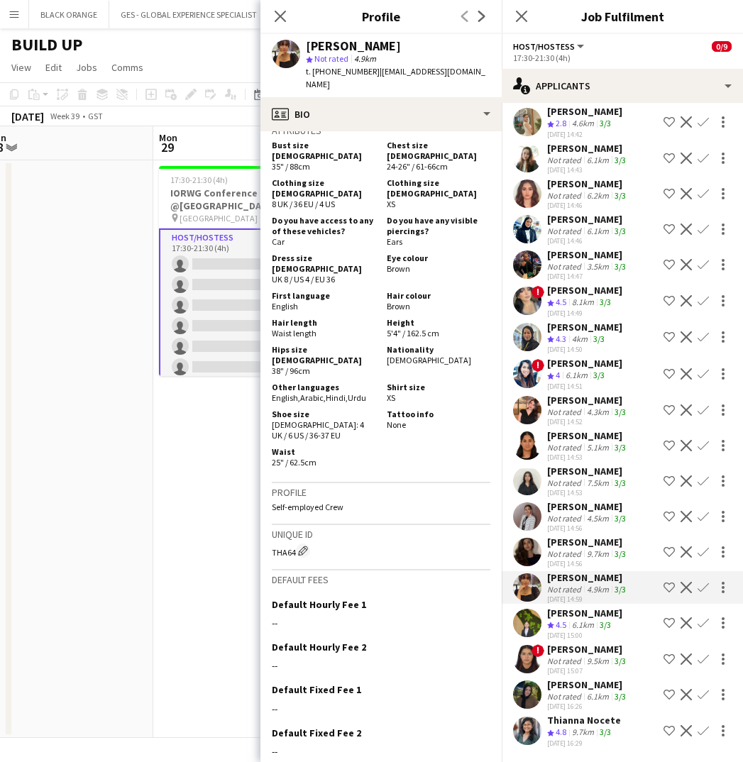
click at [580, 547] on div "Aya Tello" at bounding box center [588, 542] width 82 height 13
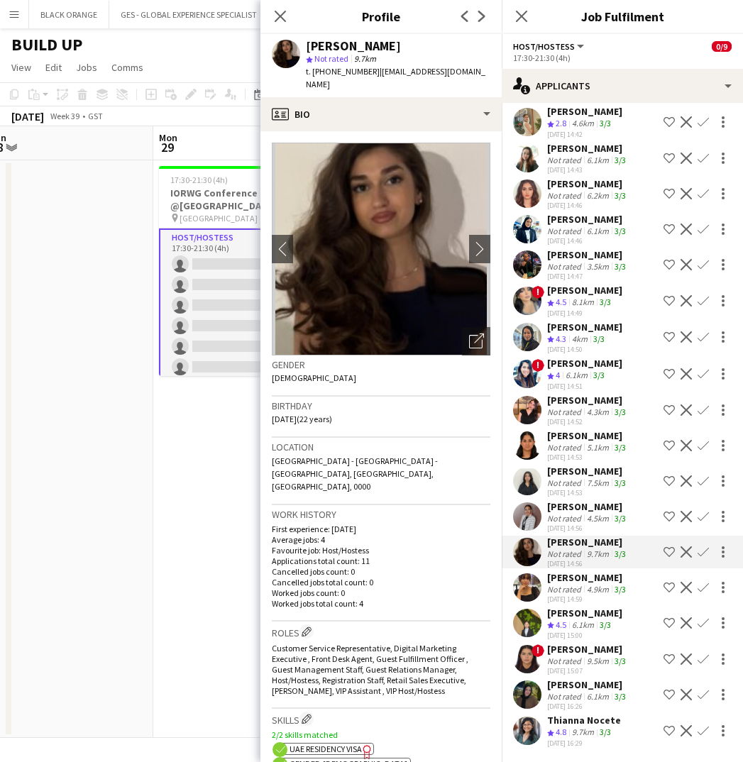
scroll to position [0, 0]
click at [475, 334] on icon "Open photos pop-in" at bounding box center [476, 341] width 15 height 15
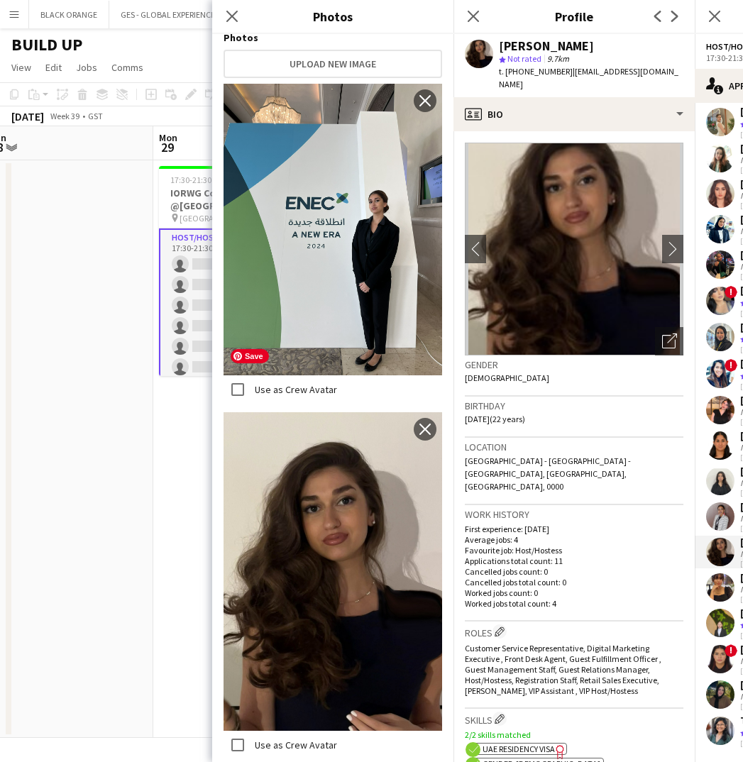
scroll to position [258, 0]
click at [231, 20] on icon "Close pop-in" at bounding box center [231, 15] width 13 height 13
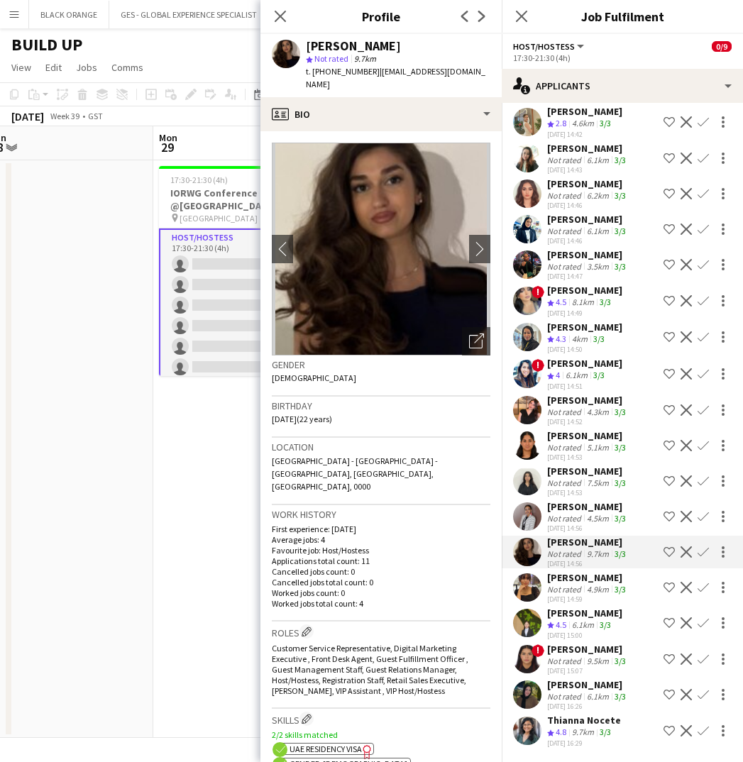
click at [584, 517] on div "4.5km" at bounding box center [598, 518] width 28 height 11
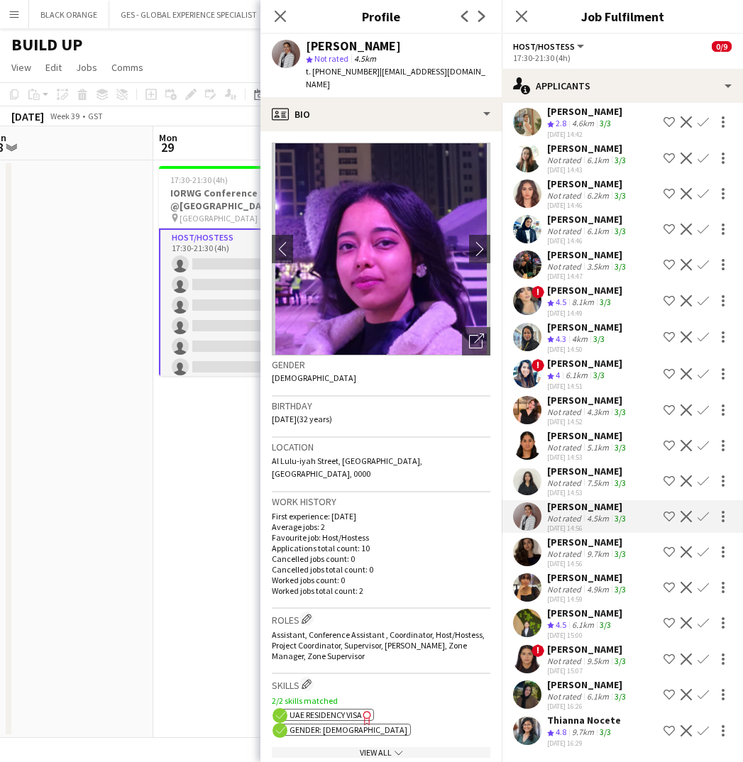
click at [577, 481] on div "Not rated" at bounding box center [565, 483] width 37 height 11
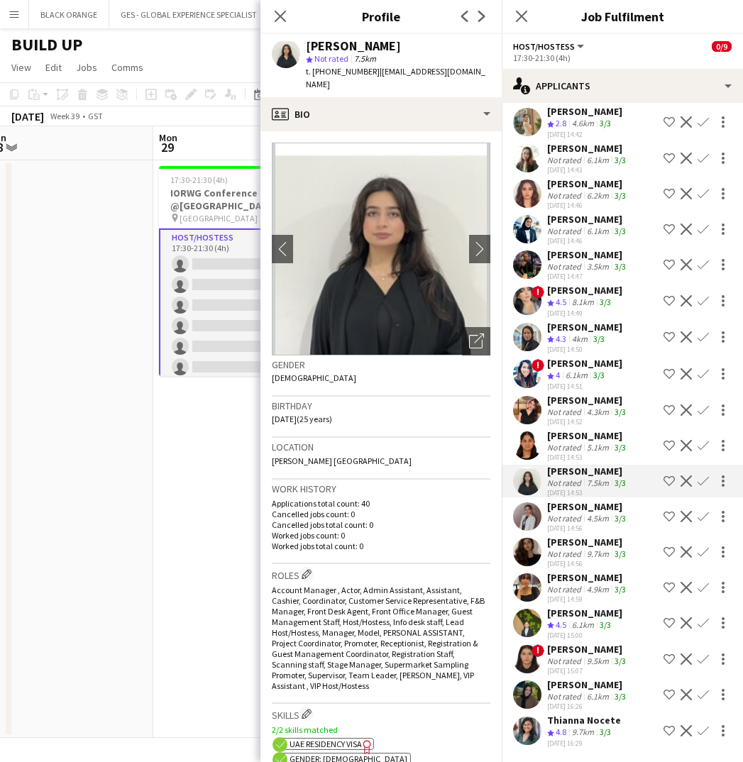
click at [581, 431] on div "Samantha Fernandes" at bounding box center [588, 435] width 82 height 13
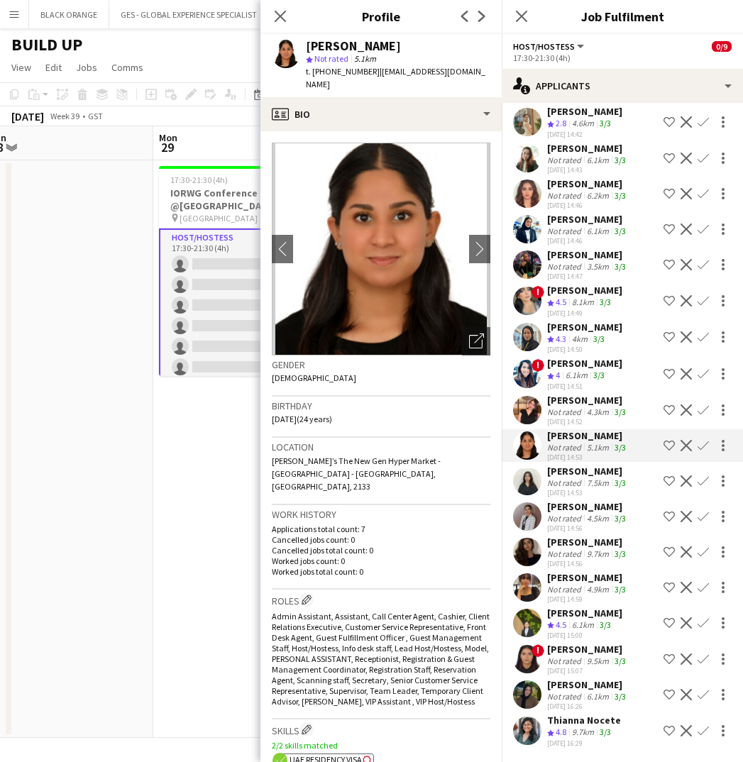
click at [571, 410] on div "Not rated" at bounding box center [565, 412] width 37 height 11
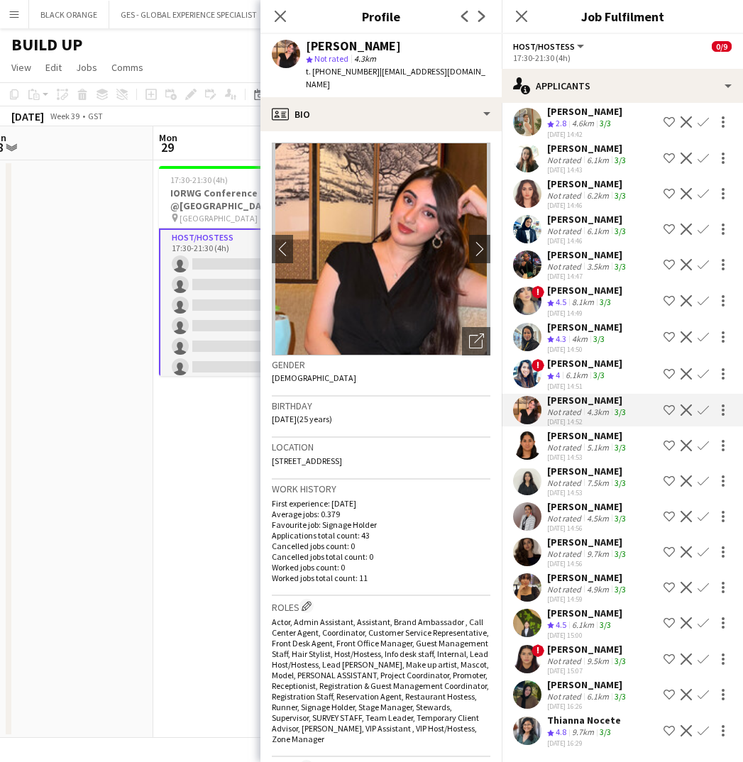
click at [568, 365] on div "Abida Khalid" at bounding box center [584, 363] width 75 height 13
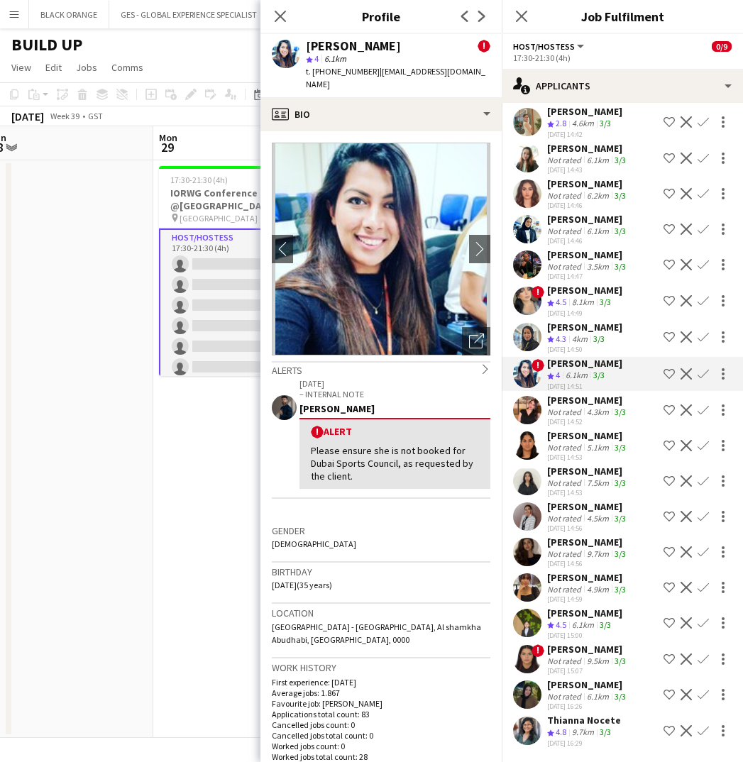
click at [564, 335] on span "4.3" at bounding box center [561, 339] width 11 height 11
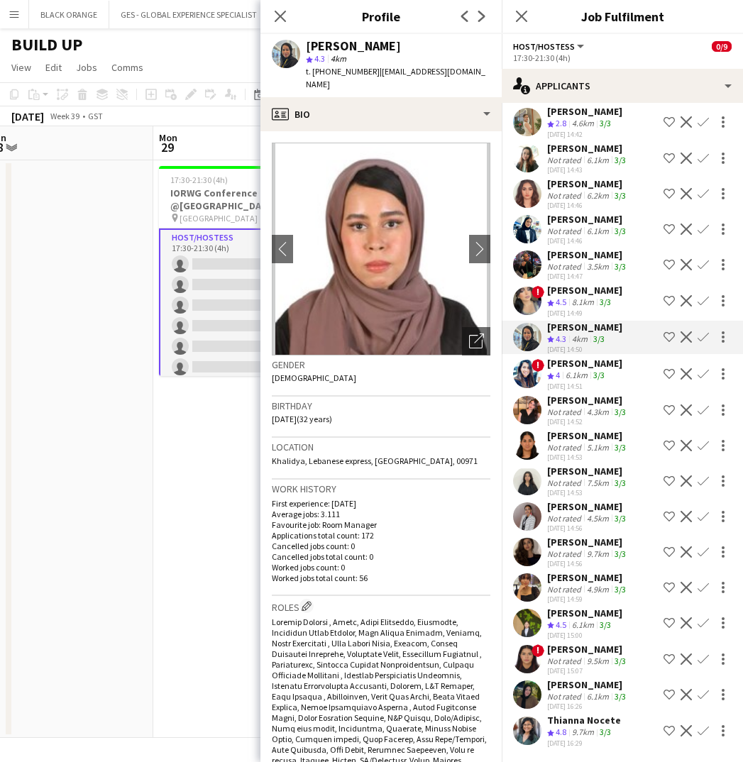
click at [561, 299] on span "4.5" at bounding box center [561, 302] width 11 height 11
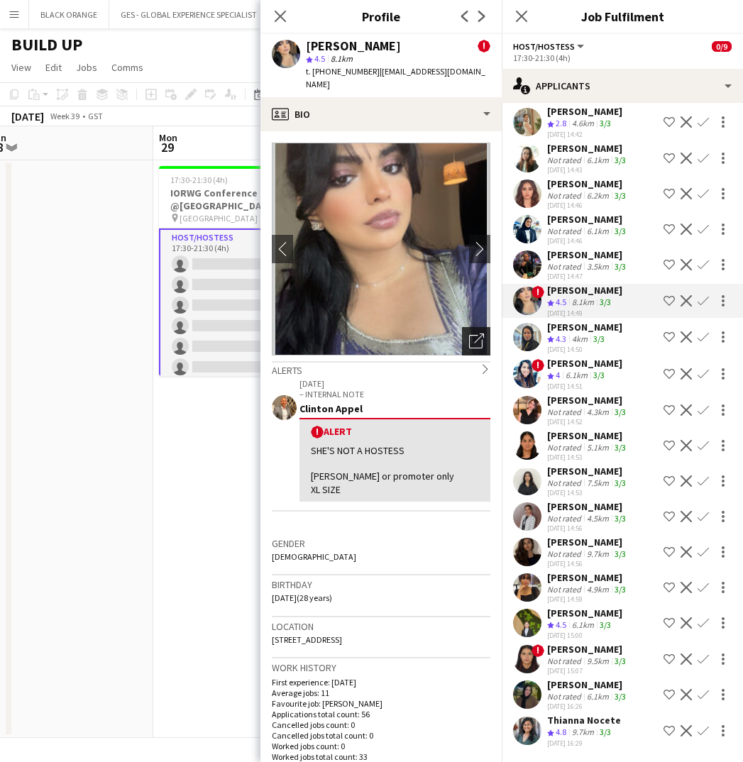
click at [470, 334] on icon "Open photos pop-in" at bounding box center [476, 341] width 15 height 15
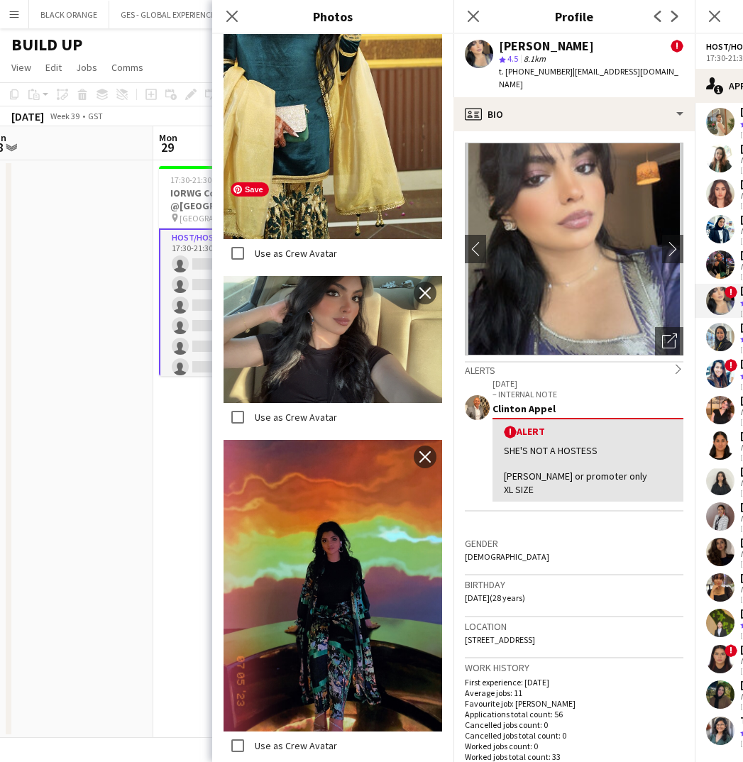
scroll to position [2361, 0]
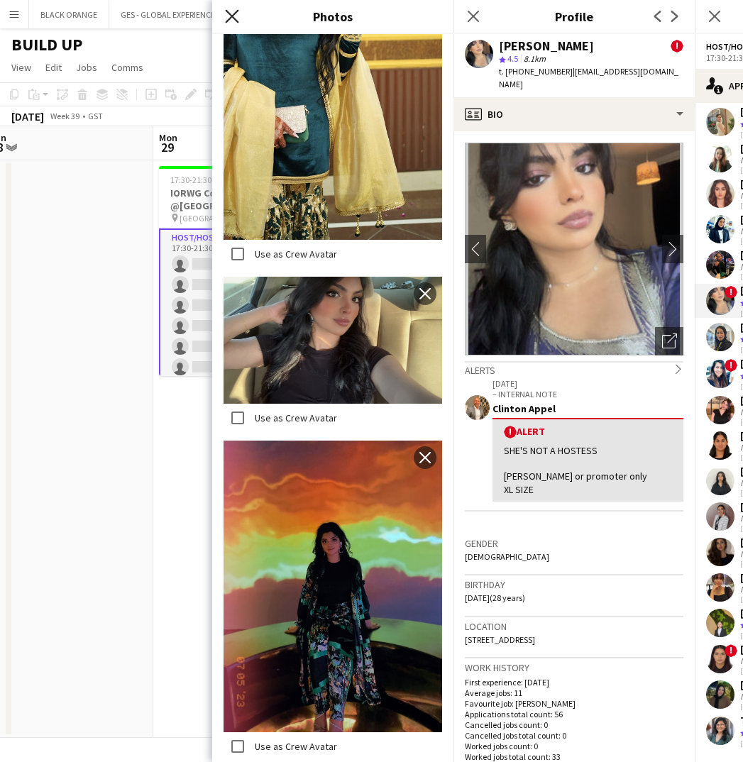
click at [232, 21] on icon "Close pop-in" at bounding box center [231, 15] width 13 height 13
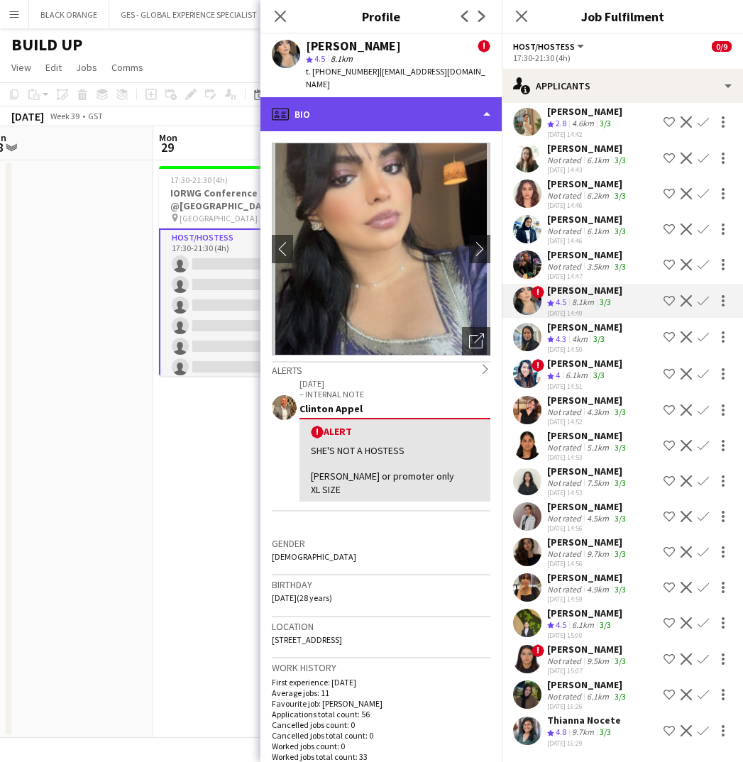
click at [429, 99] on div "profile Bio" at bounding box center [380, 114] width 241 height 34
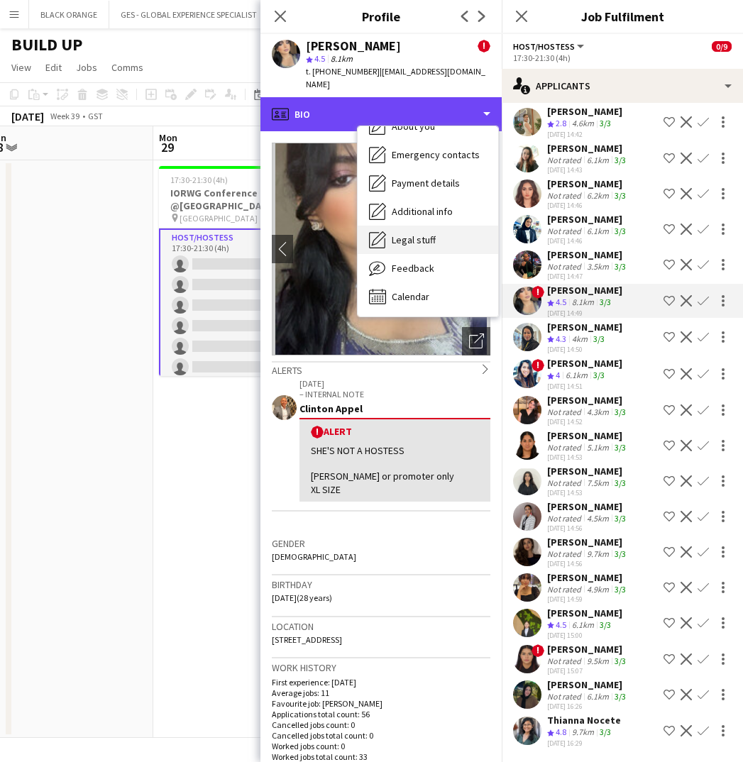
scroll to position [105, 0]
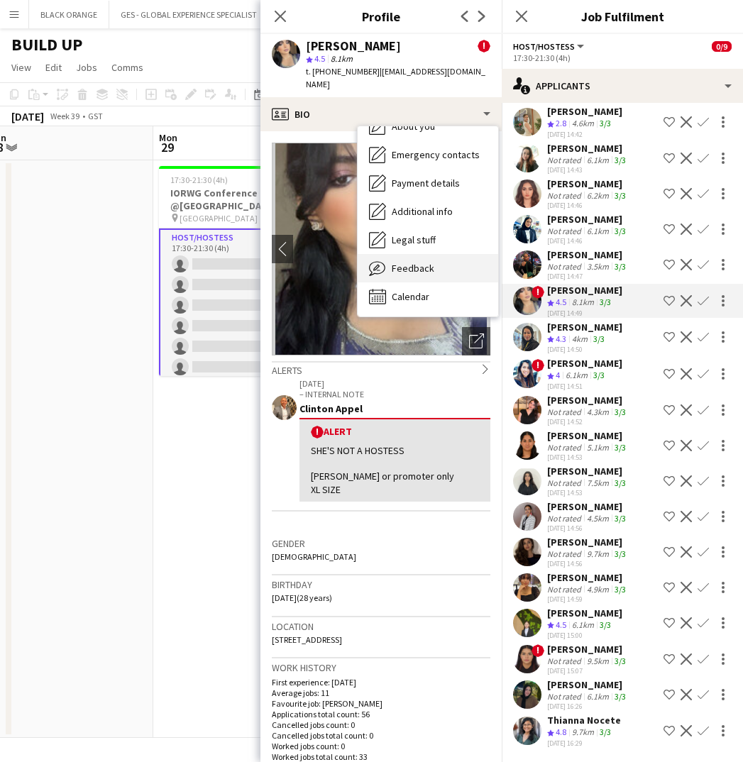
click at [415, 262] on span "Feedback" at bounding box center [413, 268] width 43 height 13
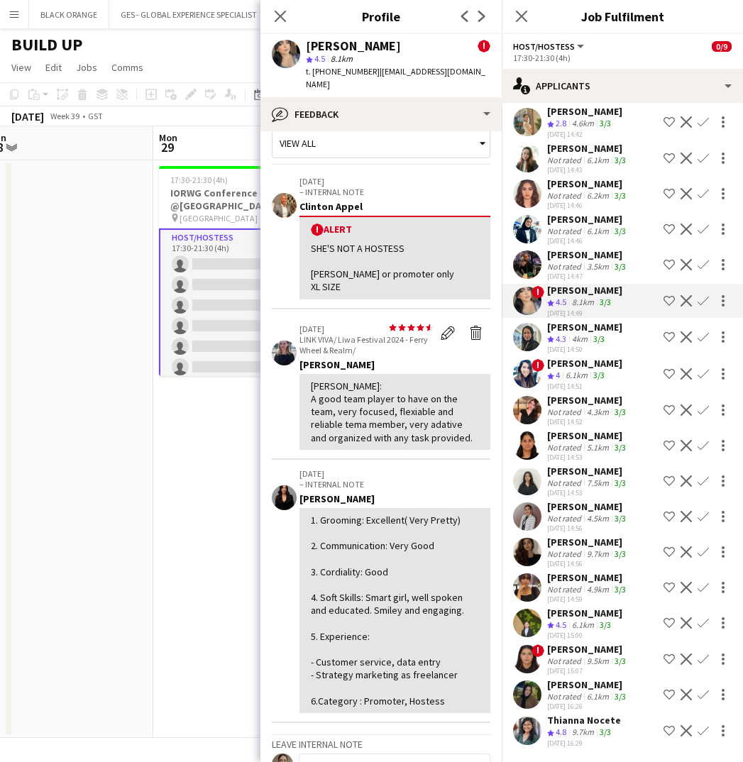
scroll to position [24, 0]
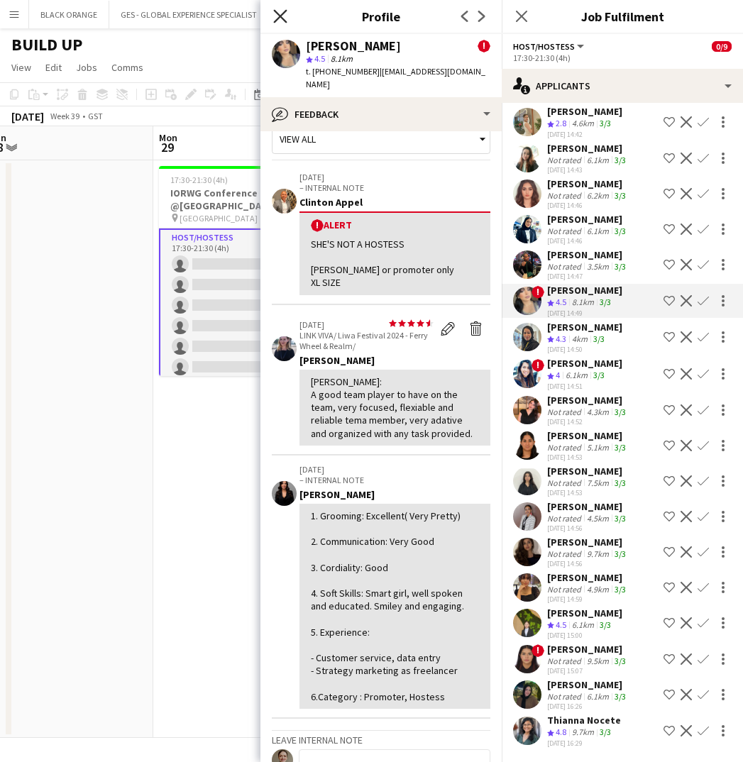
click at [285, 18] on icon "Close pop-in" at bounding box center [279, 15] width 13 height 13
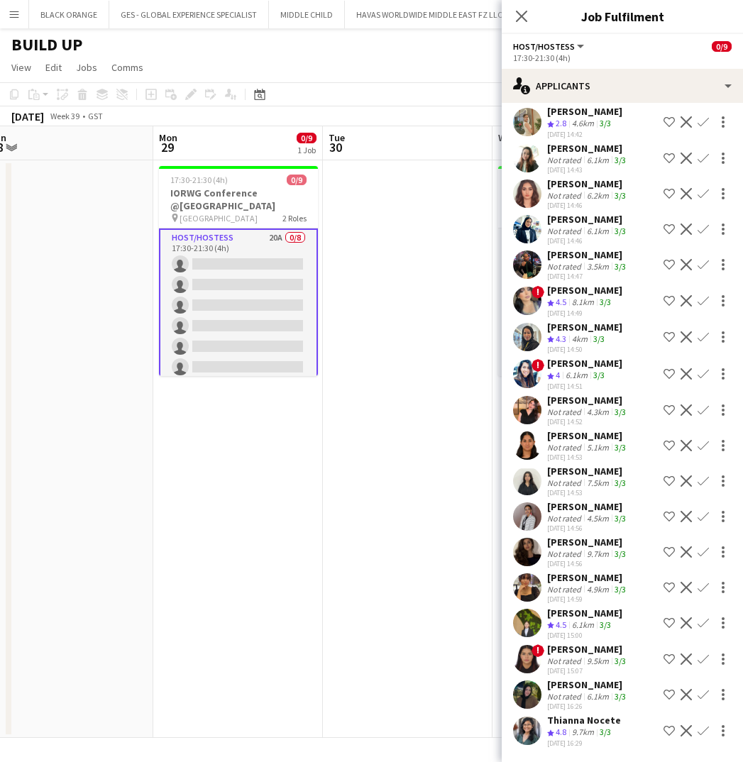
click at [578, 290] on div "Mehak Tahir" at bounding box center [584, 290] width 75 height 13
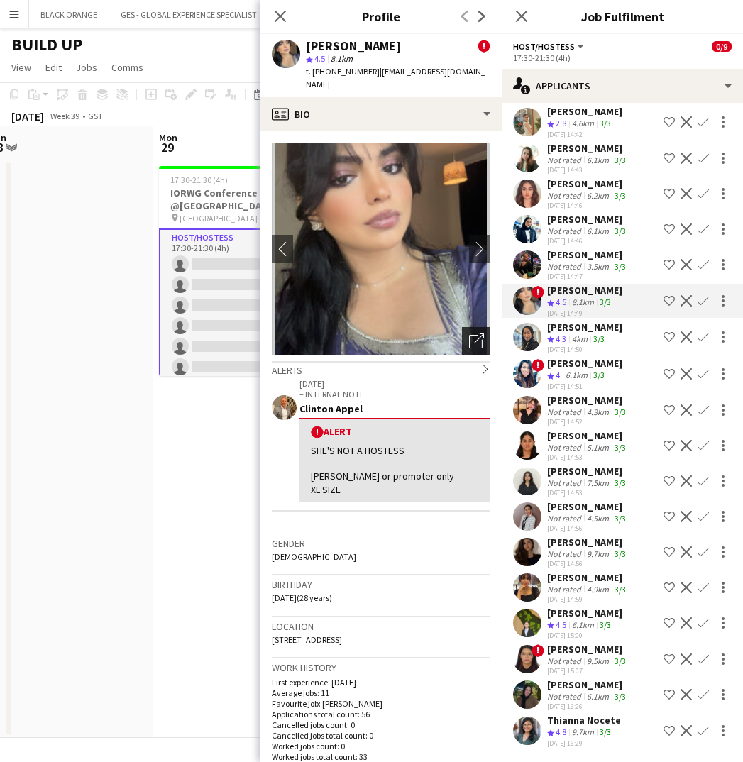
click at [475, 334] on icon "Open photos pop-in" at bounding box center [476, 341] width 15 height 15
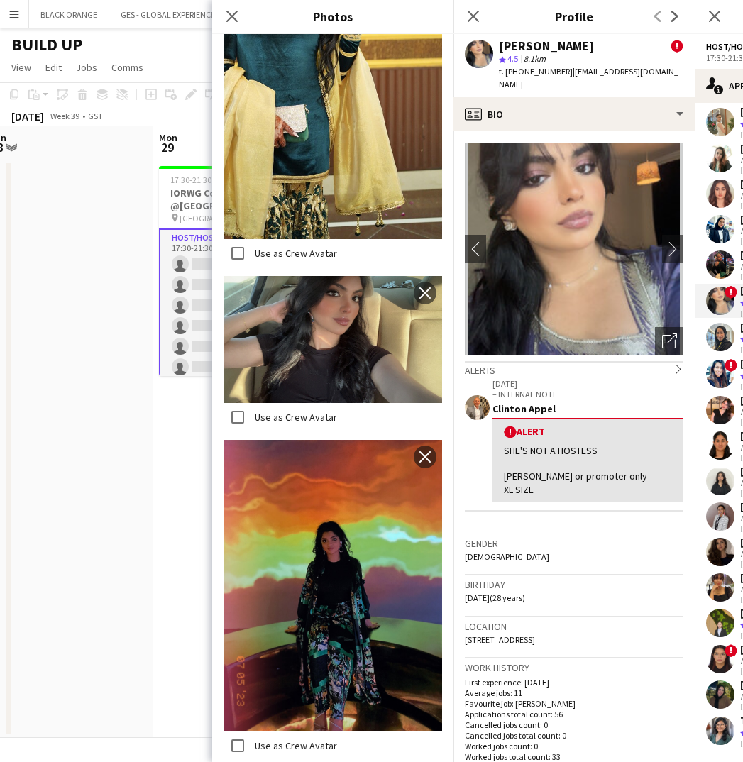
scroll to position [2361, 0]
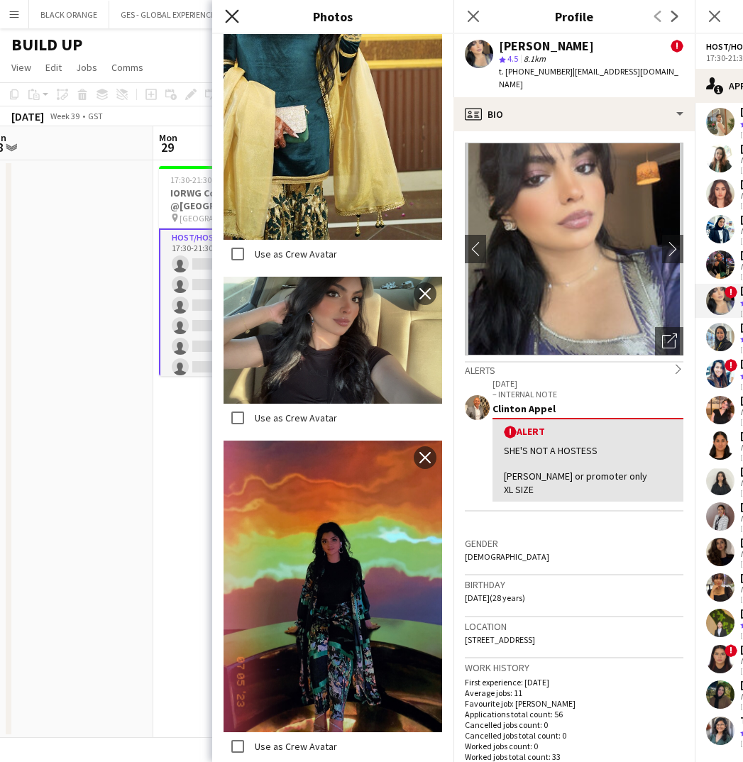
click at [234, 19] on icon at bounding box center [231, 15] width 13 height 13
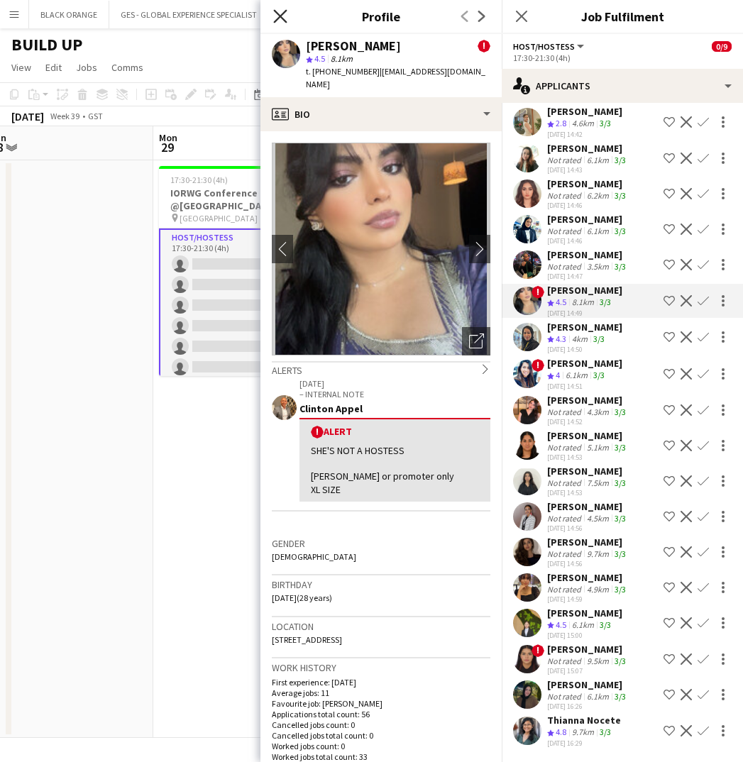
click at [280, 18] on icon "Close pop-in" at bounding box center [279, 15] width 13 height 13
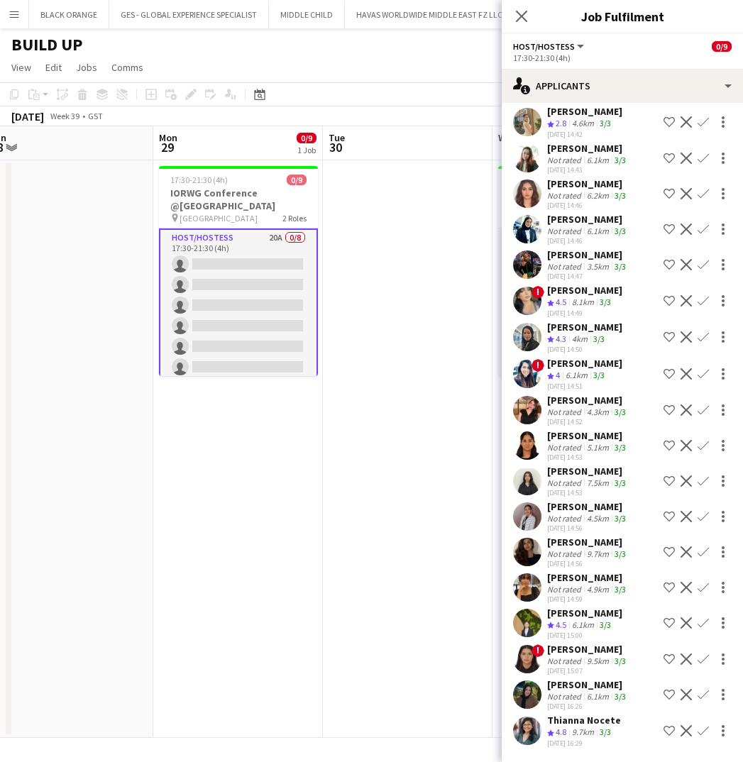
scroll to position [0, 0]
click at [594, 428] on div "Shortlisted Daria Burdiuk Crew rating 4.3 6.1km 3/3 24-09-2025 11:49 Remove cre…" at bounding box center [622, 388] width 241 height 724
click at [597, 442] on div "5.1km" at bounding box center [598, 447] width 28 height 11
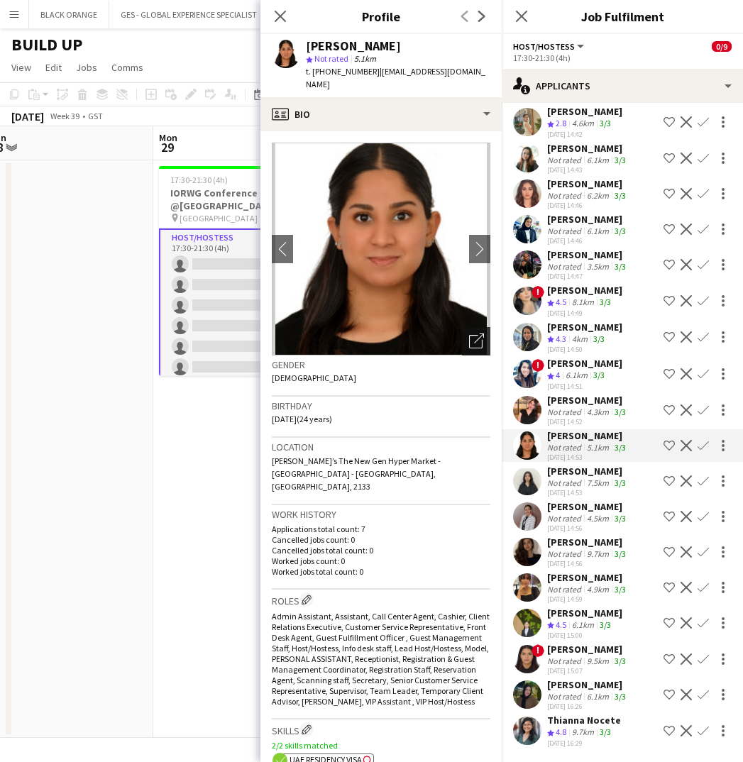
click at [475, 346] on icon "Open photos pop-in" at bounding box center [476, 341] width 15 height 15
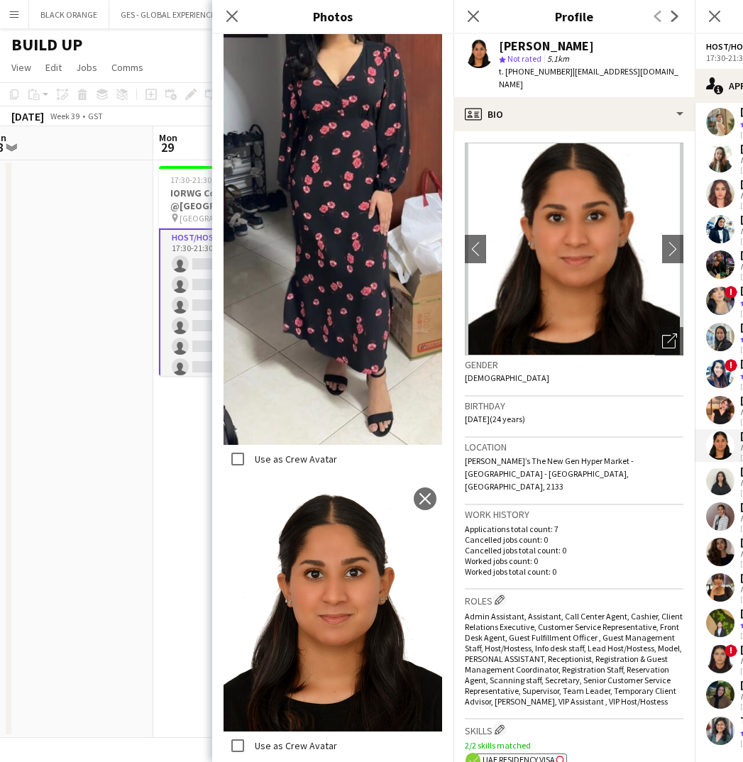
scroll to position [2321, 0]
click at [231, 18] on icon at bounding box center [231, 15] width 13 height 13
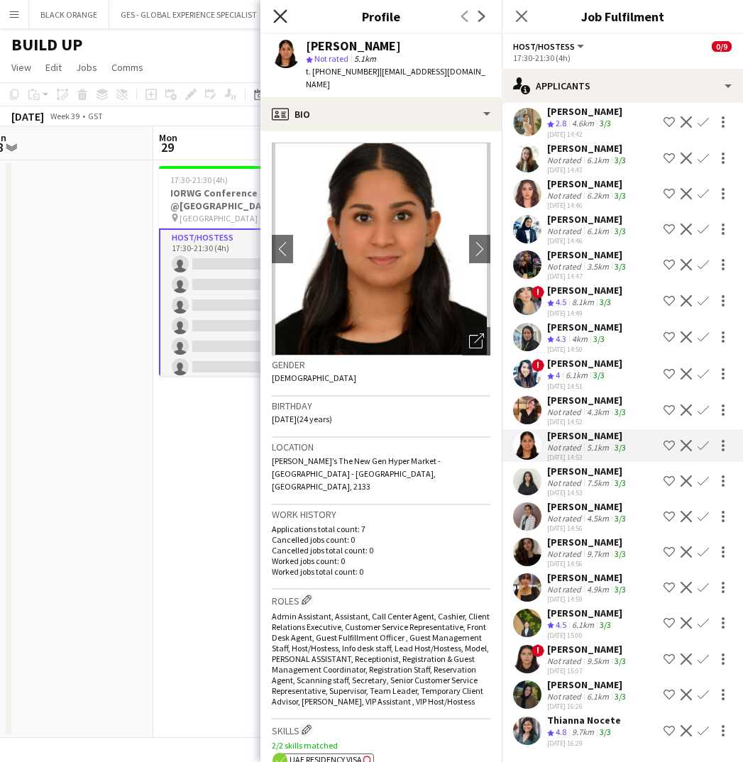
click at [282, 14] on icon at bounding box center [279, 15] width 13 height 13
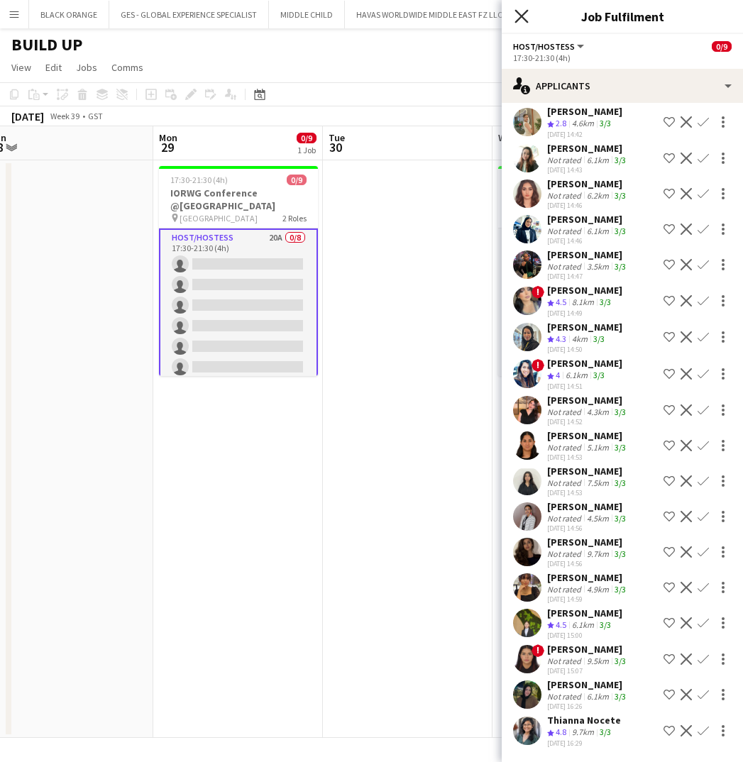
click at [515, 17] on icon "Close pop-in" at bounding box center [520, 15] width 13 height 13
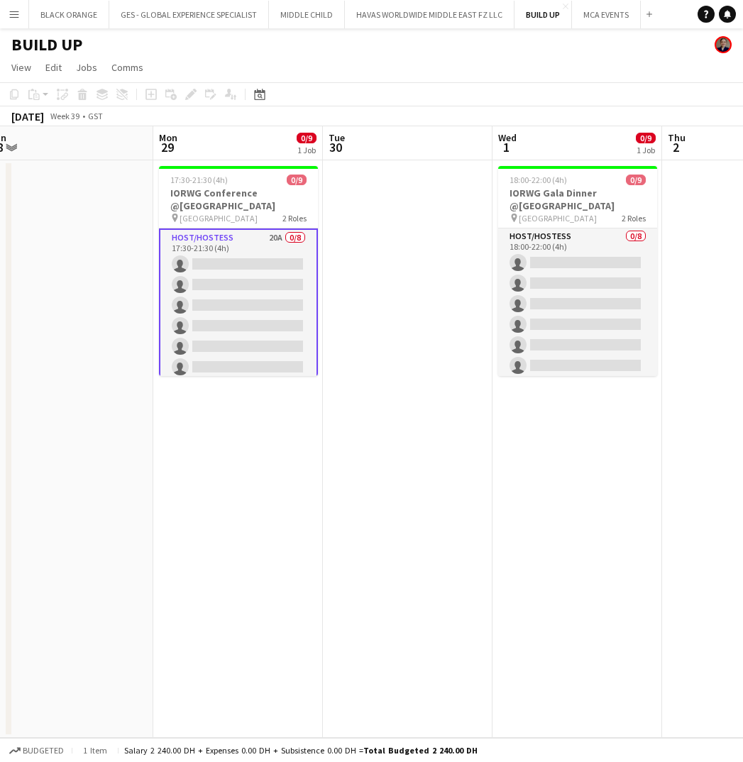
click at [12, 21] on button "Menu" at bounding box center [14, 14] width 28 height 28
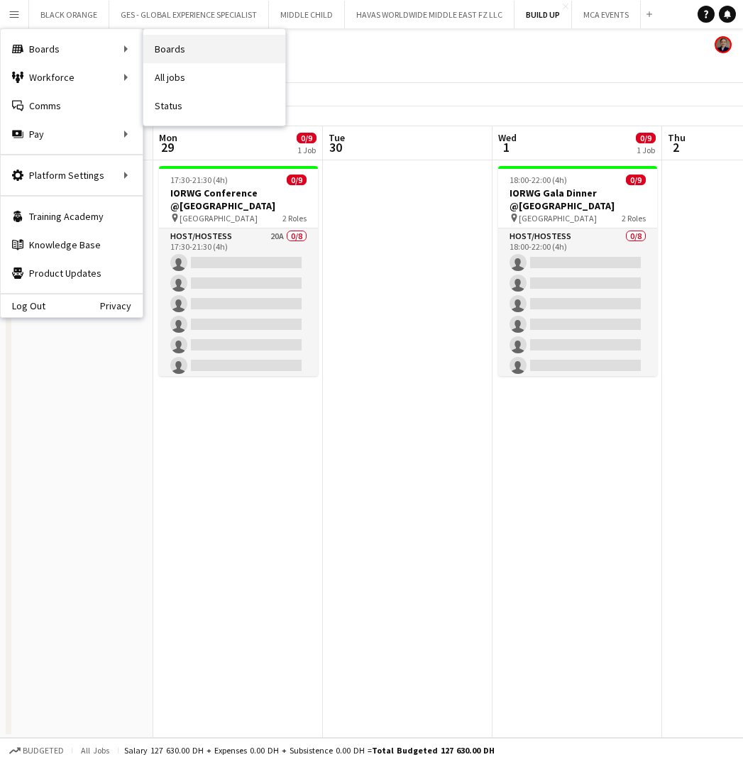
click at [167, 50] on link "Boards" at bounding box center [214, 49] width 142 height 28
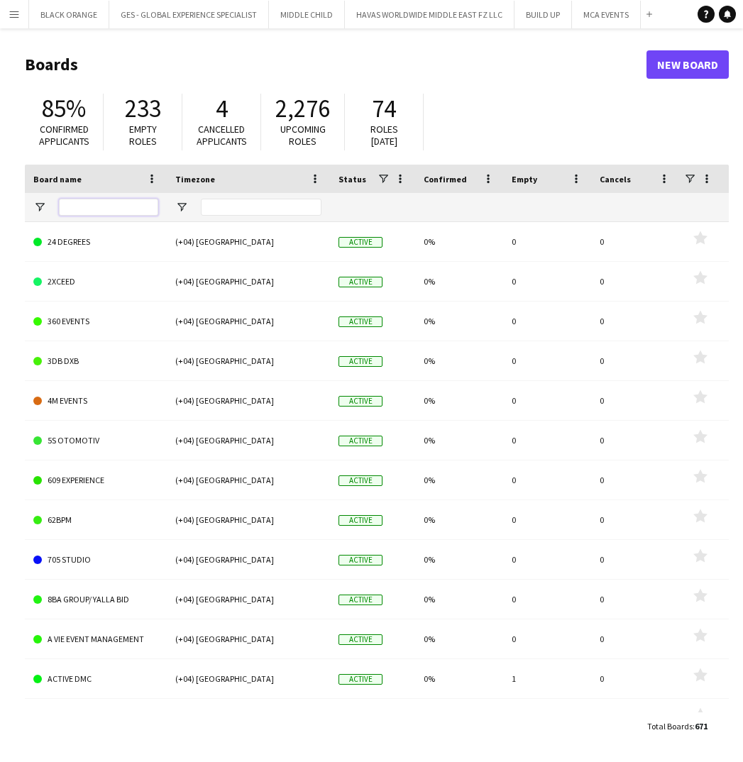
click at [114, 205] on input "Board name Filter Input" at bounding box center [108, 207] width 99 height 17
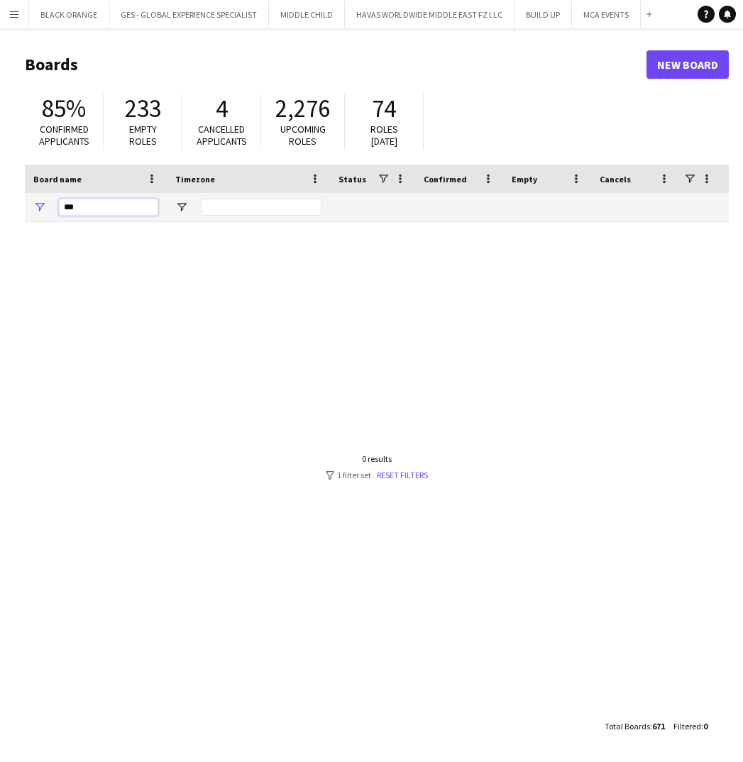
click at [106, 210] on input "***" at bounding box center [108, 207] width 99 height 17
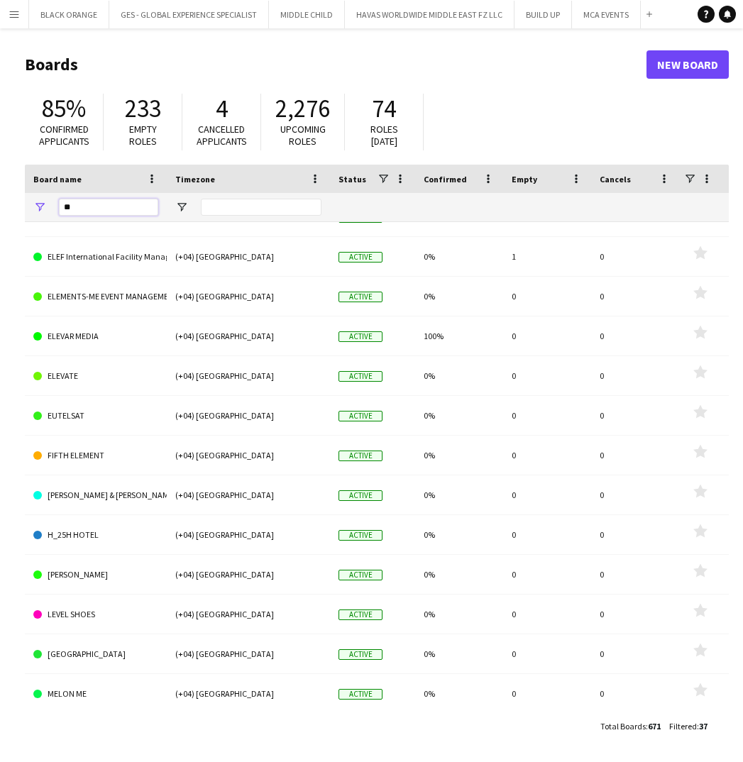
scroll to position [600, 0]
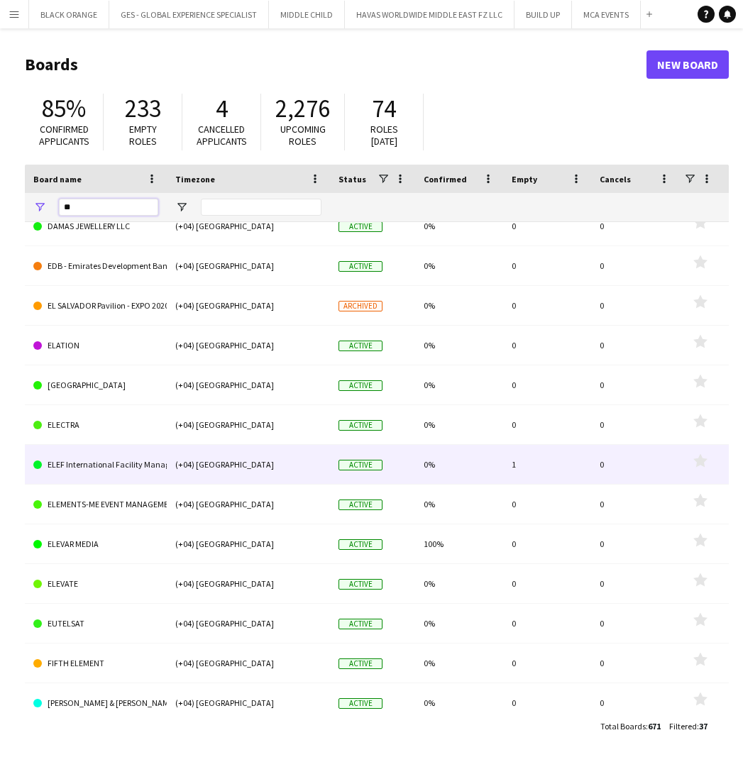
type input "**"
click at [103, 461] on link "ELEF International Facility Management" at bounding box center [95, 465] width 125 height 40
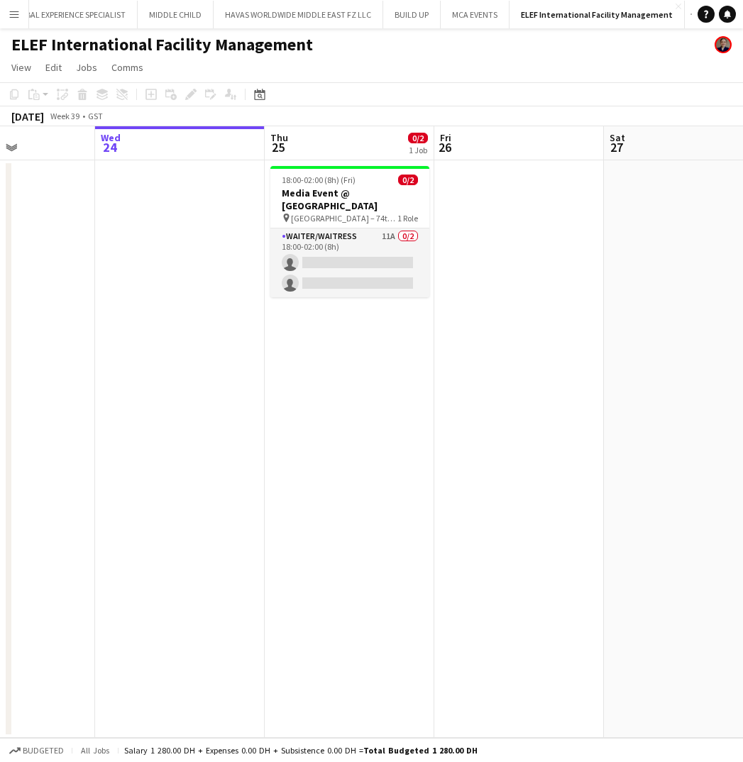
scroll to position [0, 418]
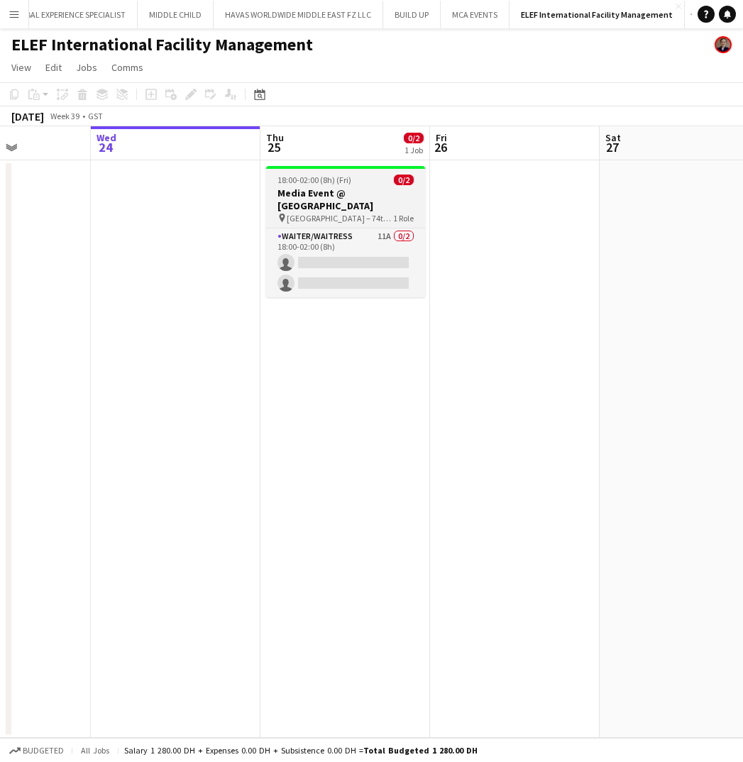
click at [335, 191] on h3 "Media Event @ SLS Hotel" at bounding box center [345, 200] width 159 height 26
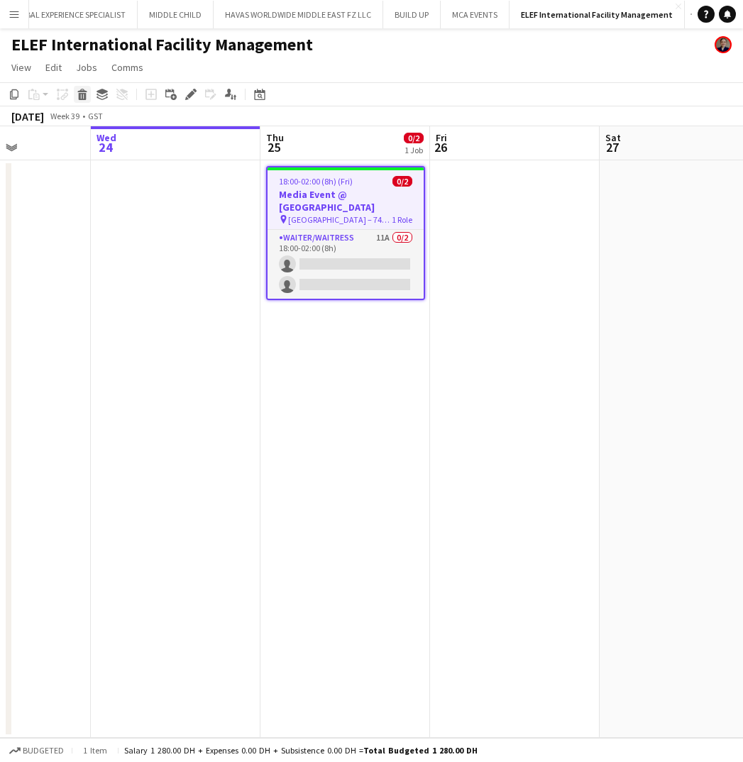
click at [82, 94] on icon at bounding box center [83, 96] width 8 height 7
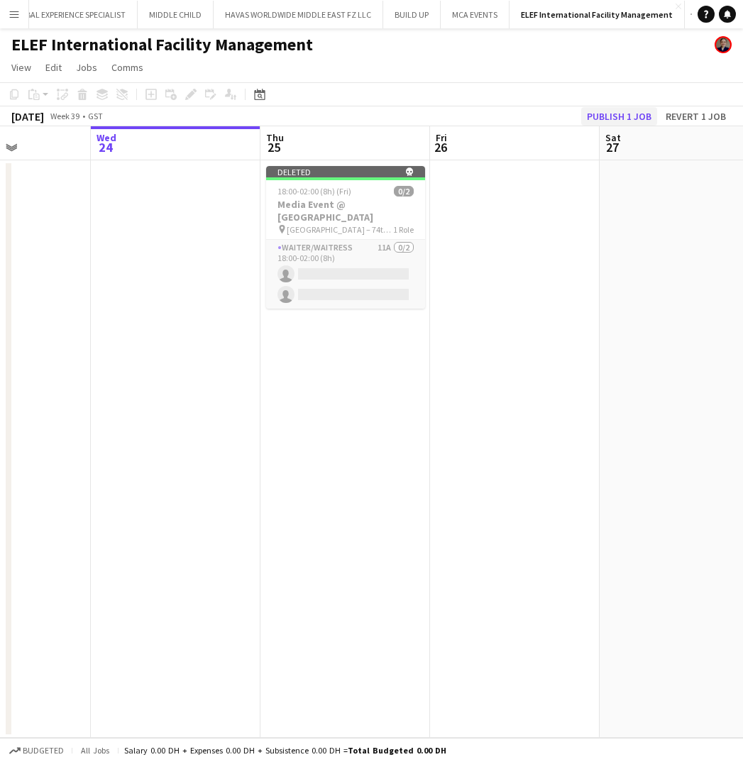
click at [609, 121] on button "Publish 1 job" at bounding box center [619, 116] width 76 height 18
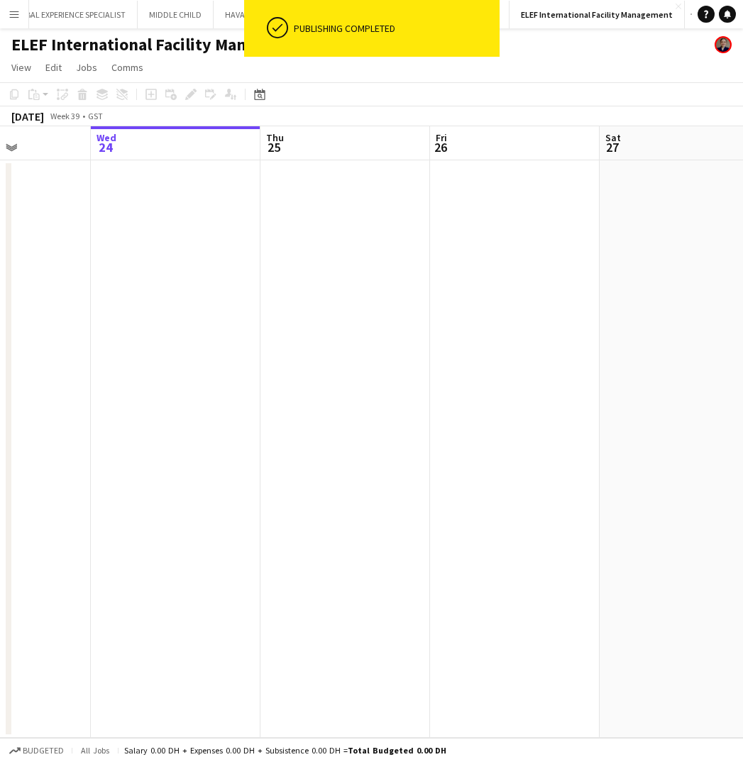
click at [12, 16] on app-icon "Menu" at bounding box center [14, 14] width 11 height 11
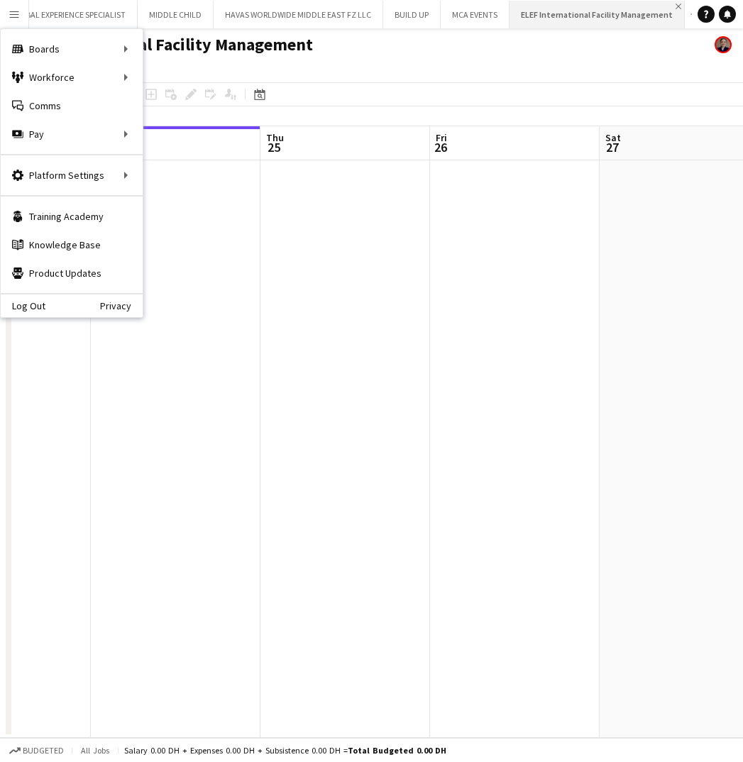
click at [676, 6] on app-icon "Close" at bounding box center [679, 7] width 6 height 6
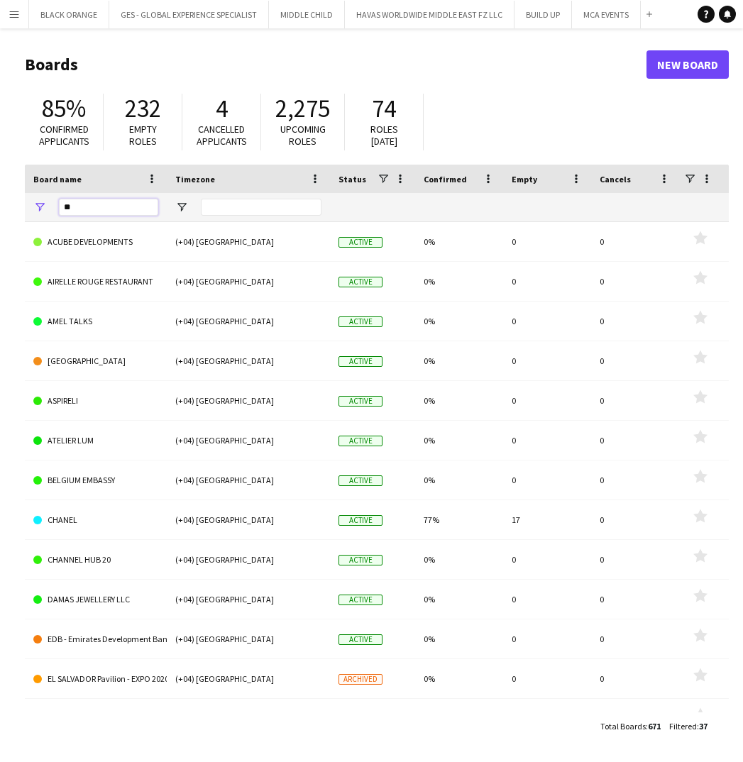
click at [83, 209] on input "**" at bounding box center [108, 207] width 99 height 17
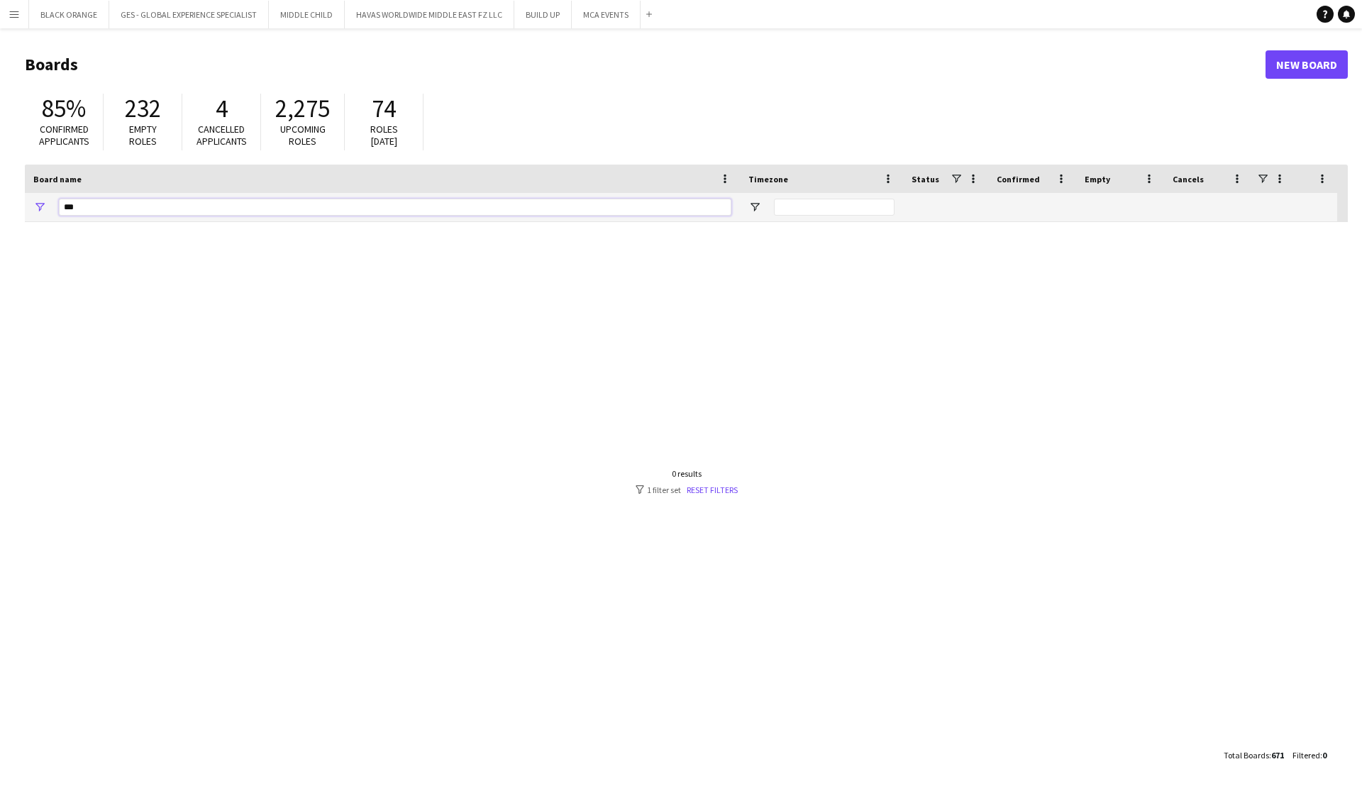
click at [101, 206] on input "***" at bounding box center [395, 207] width 673 height 17
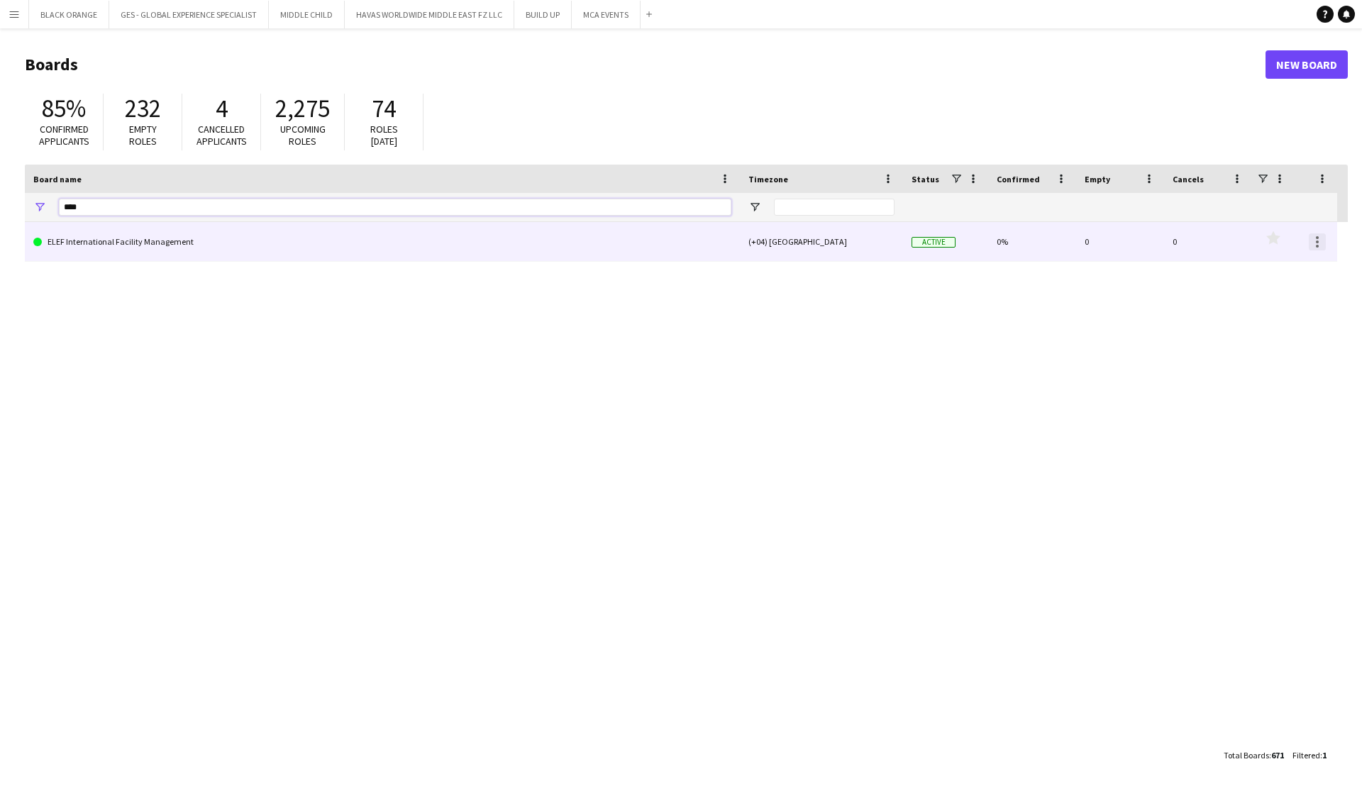
type input "****"
click at [742, 241] on div at bounding box center [1317, 242] width 3 height 3
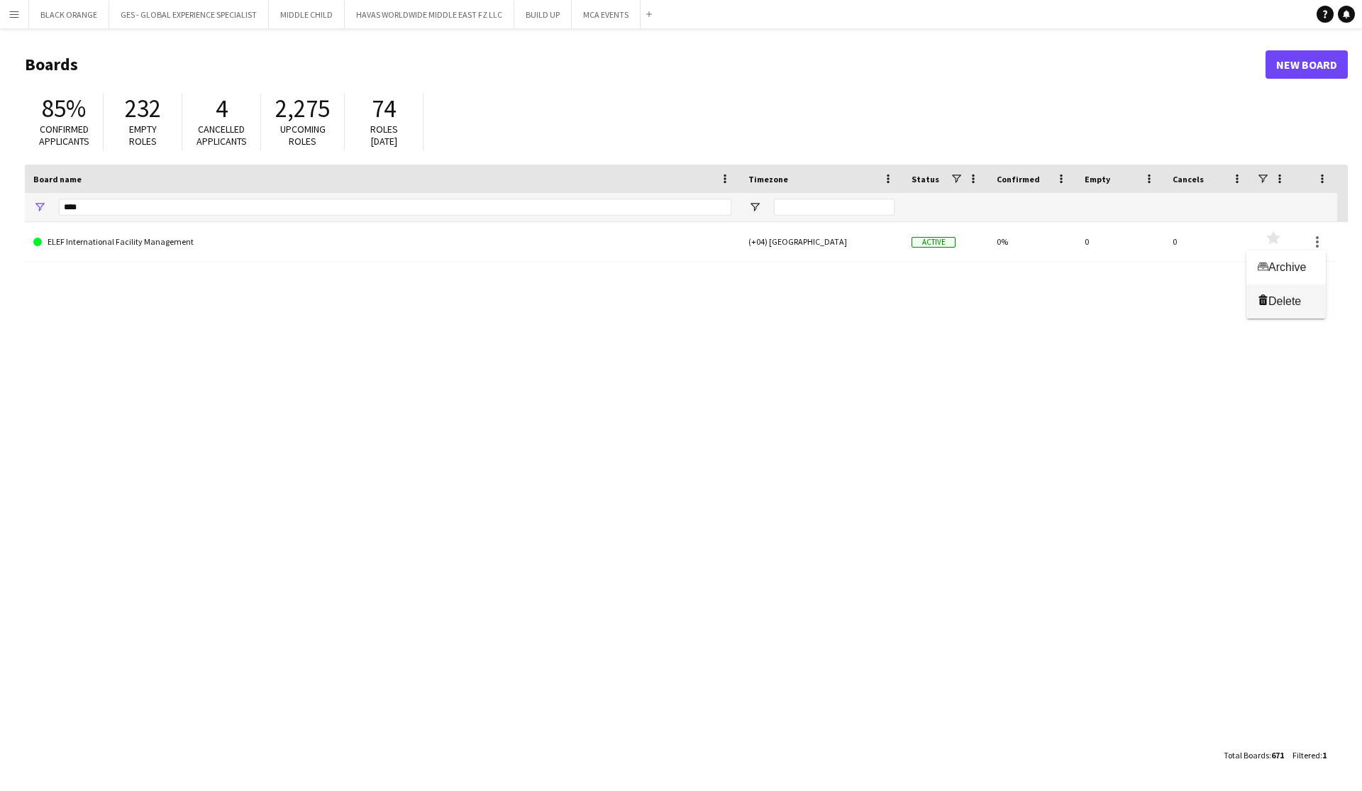
click at [742, 302] on span "Delete" at bounding box center [1285, 301] width 33 height 12
click at [4, 15] on button "Menu" at bounding box center [14, 14] width 28 height 28
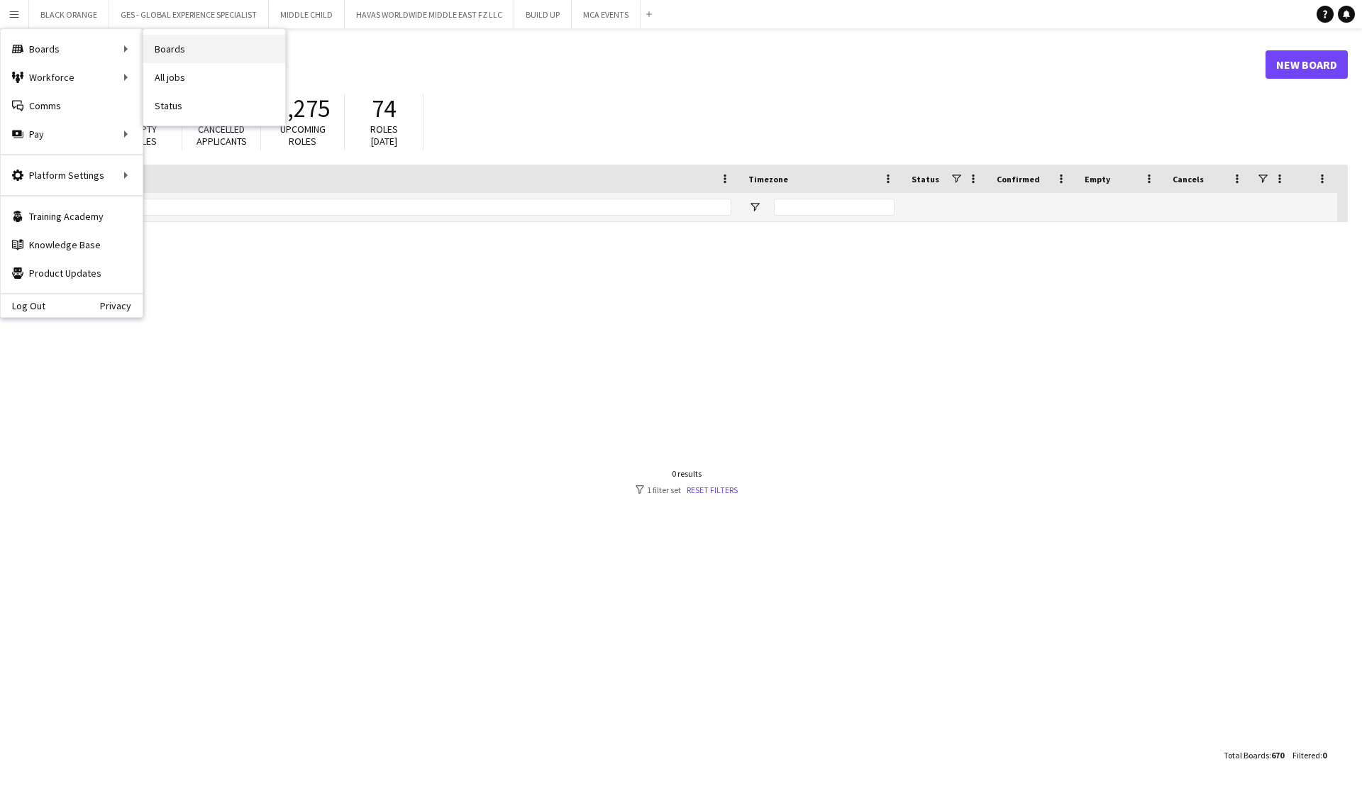
click at [183, 52] on link "Boards" at bounding box center [214, 49] width 142 height 28
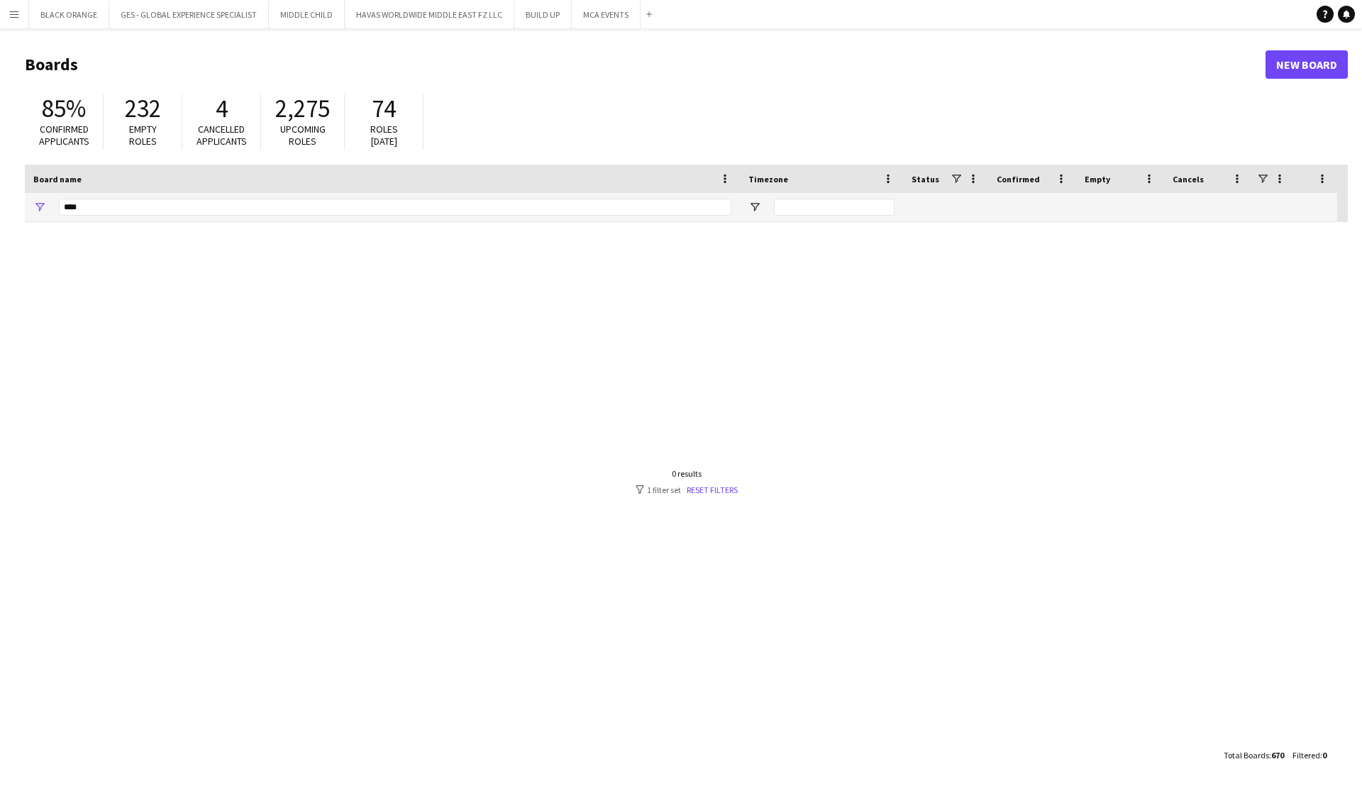
click at [5, 8] on button "Menu" at bounding box center [14, 14] width 28 height 28
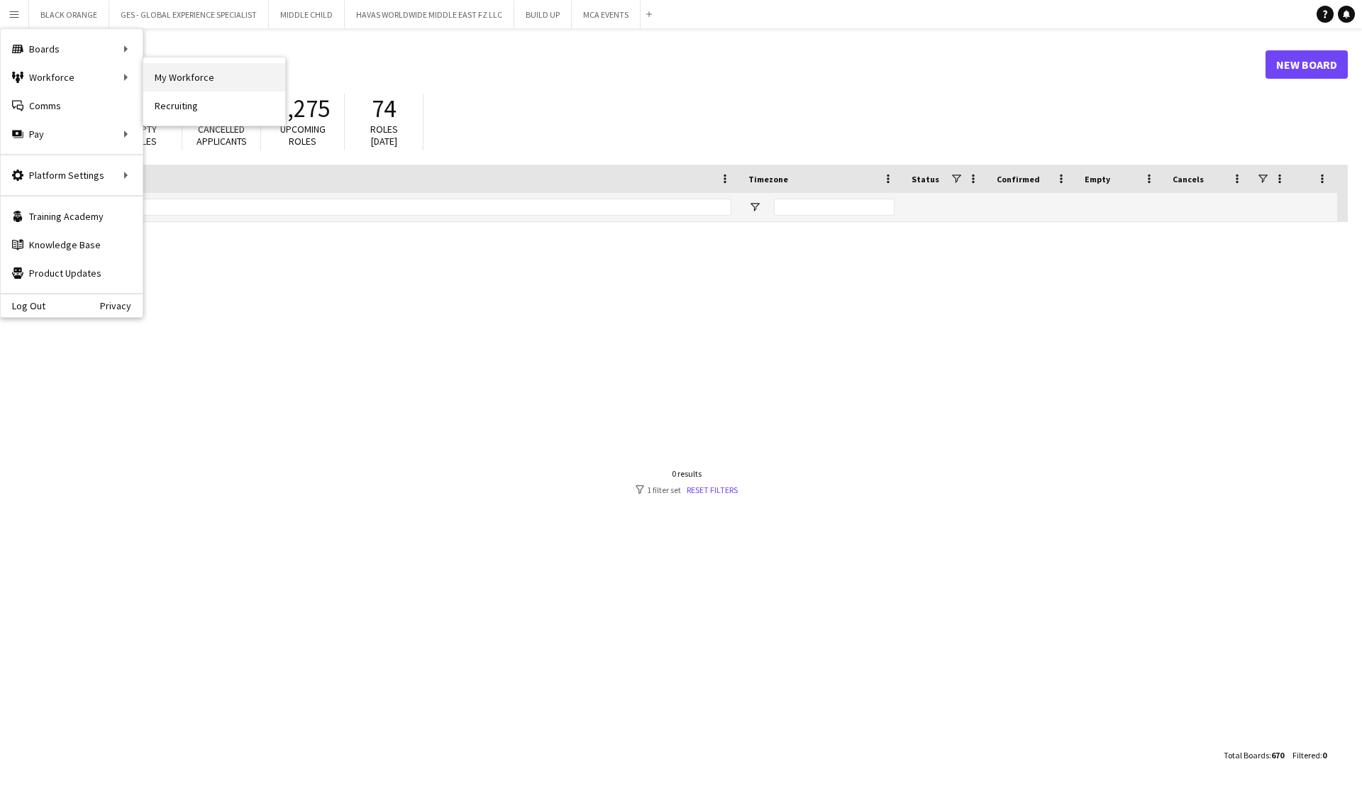
click at [188, 77] on link "My Workforce" at bounding box center [214, 77] width 142 height 28
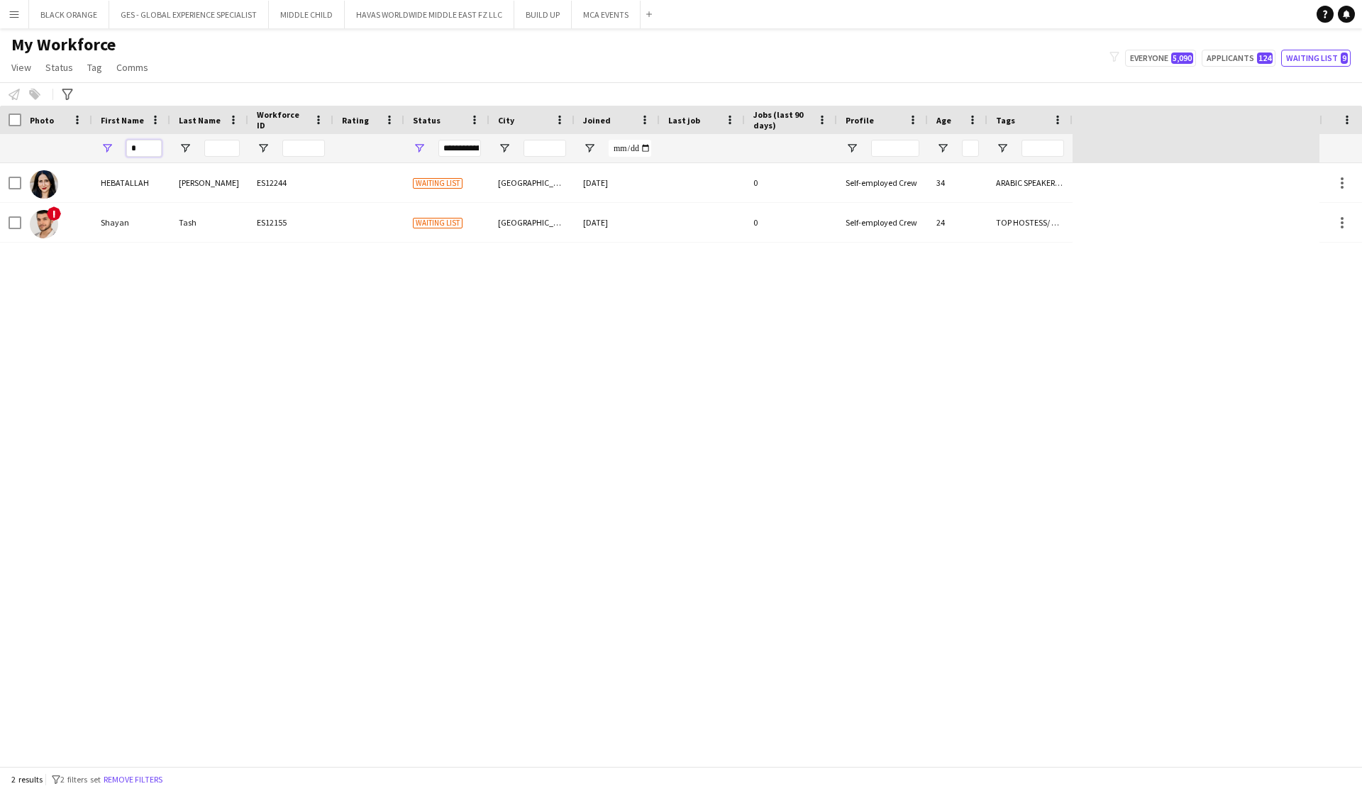
click at [143, 148] on input "*" at bounding box center [143, 148] width 35 height 17
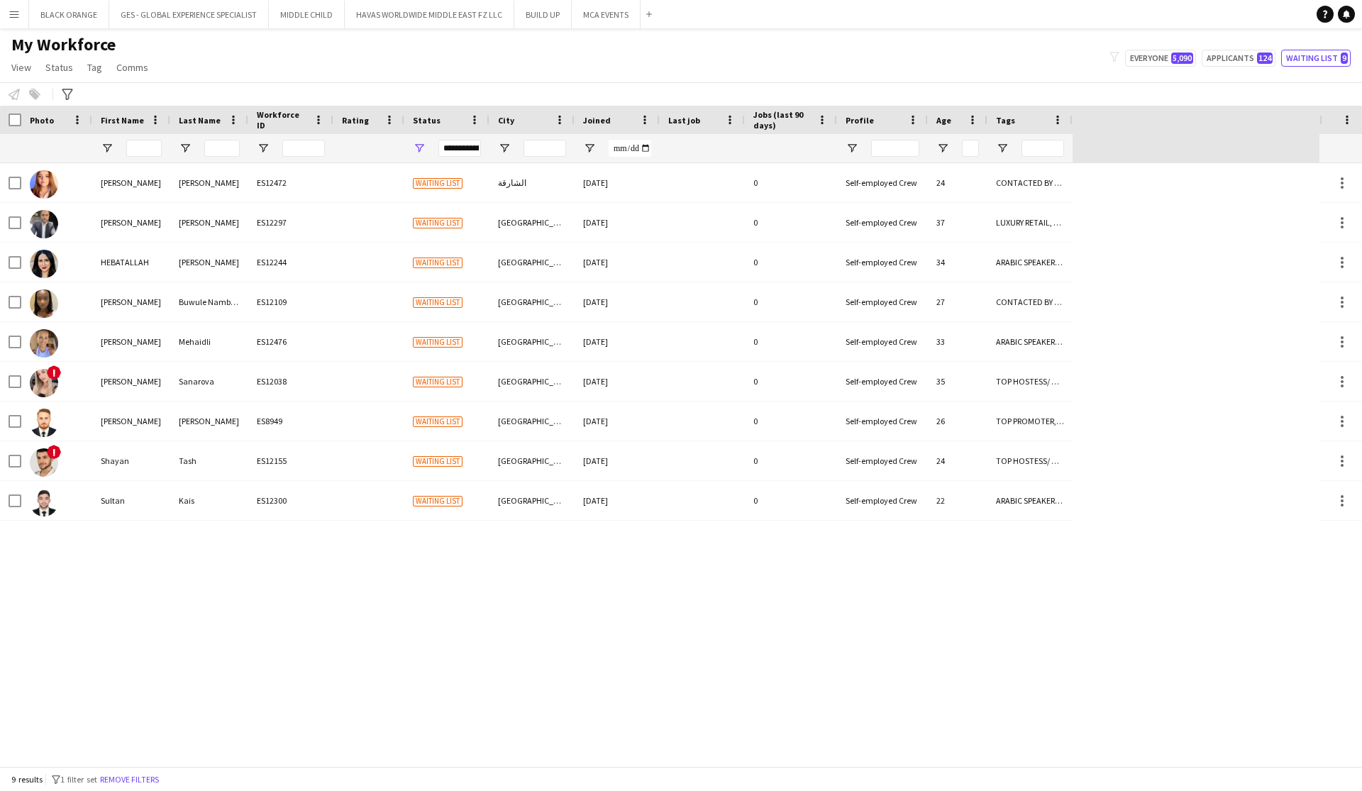
click at [19, 23] on button "Menu" at bounding box center [14, 14] width 28 height 28
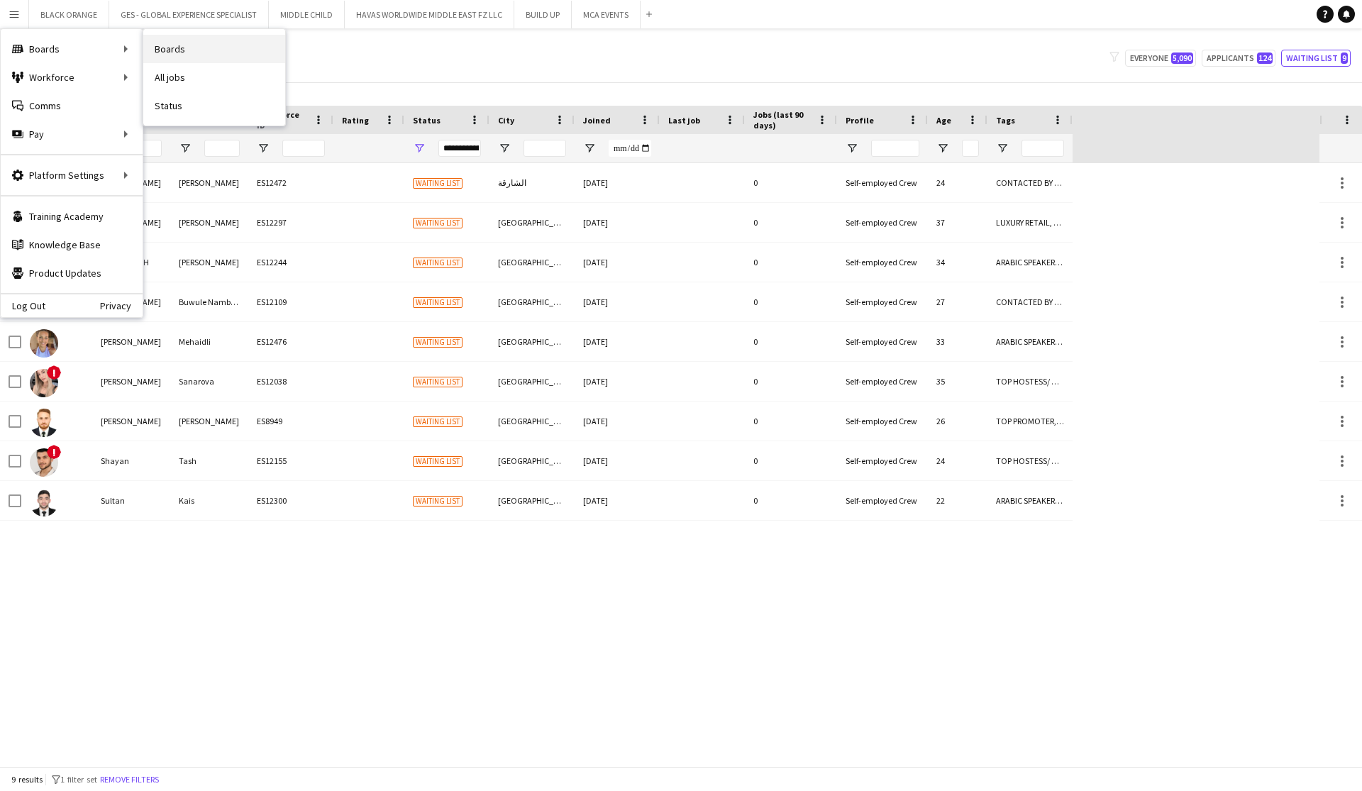
click at [168, 43] on link "Boards" at bounding box center [214, 49] width 142 height 28
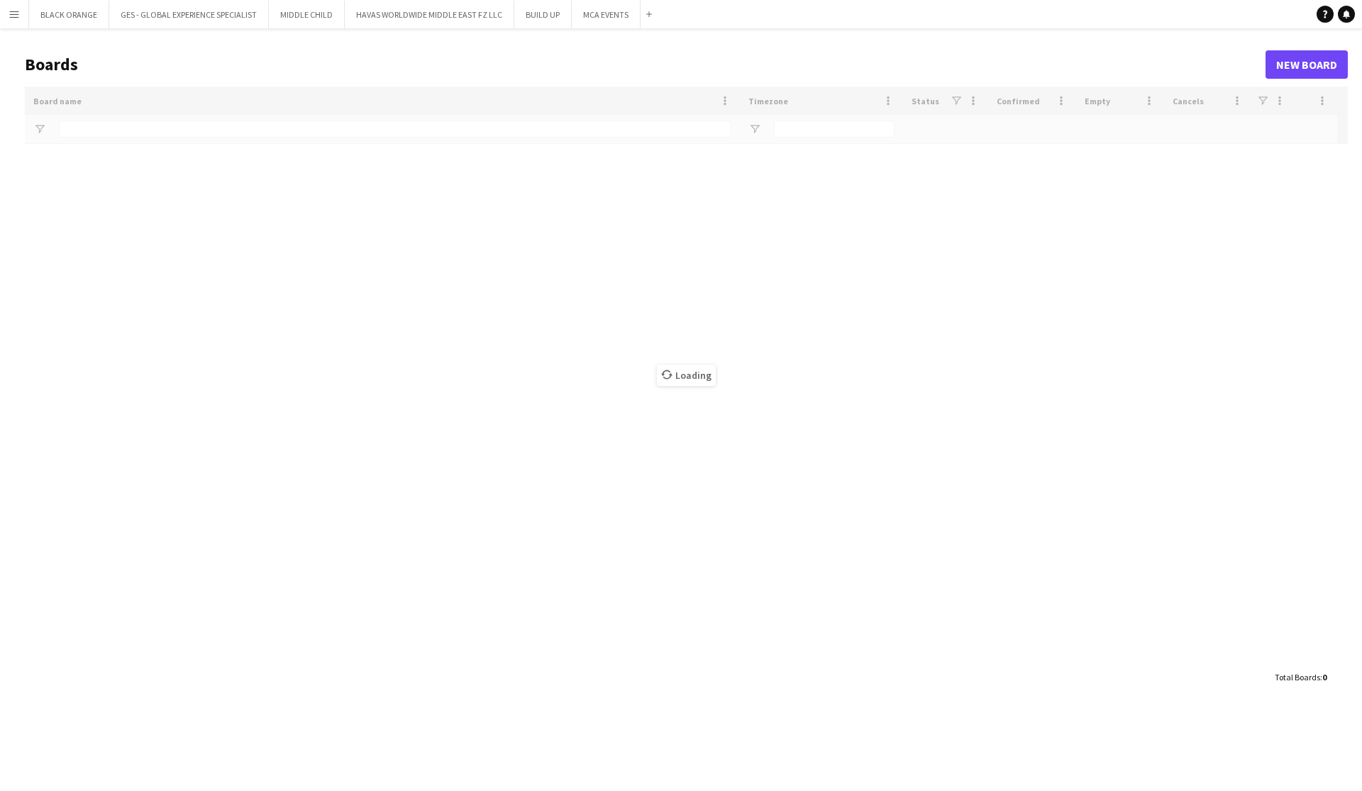
type input "****"
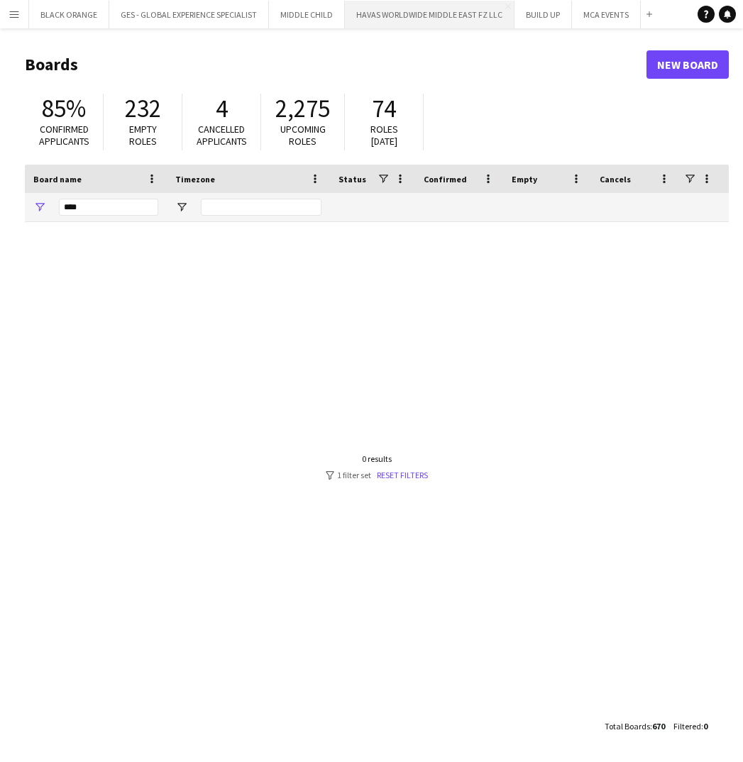
click at [453, 19] on button "HAVAS WORLDWIDE MIDDLE EAST FZ LLC Close" at bounding box center [430, 15] width 170 height 28
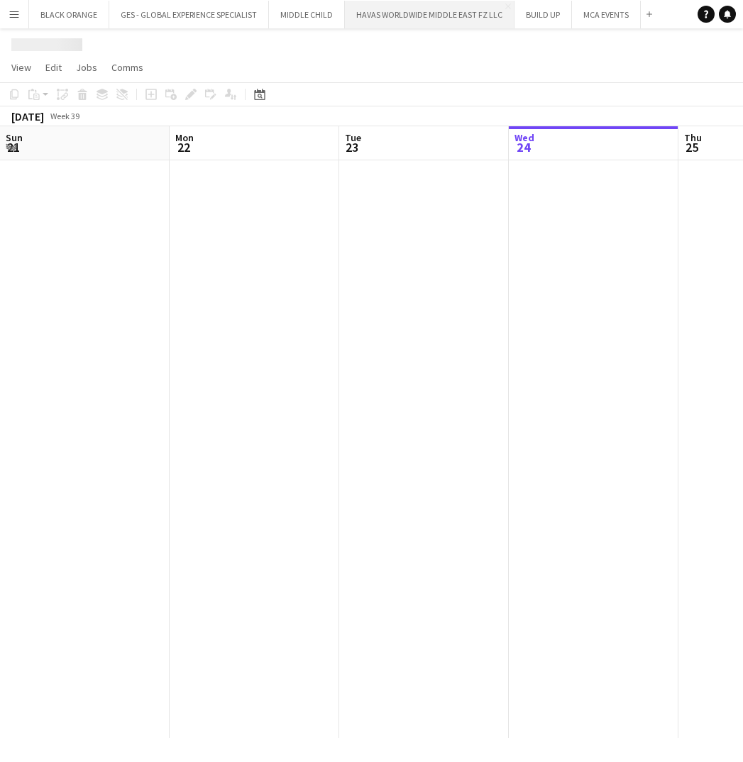
scroll to position [0, 339]
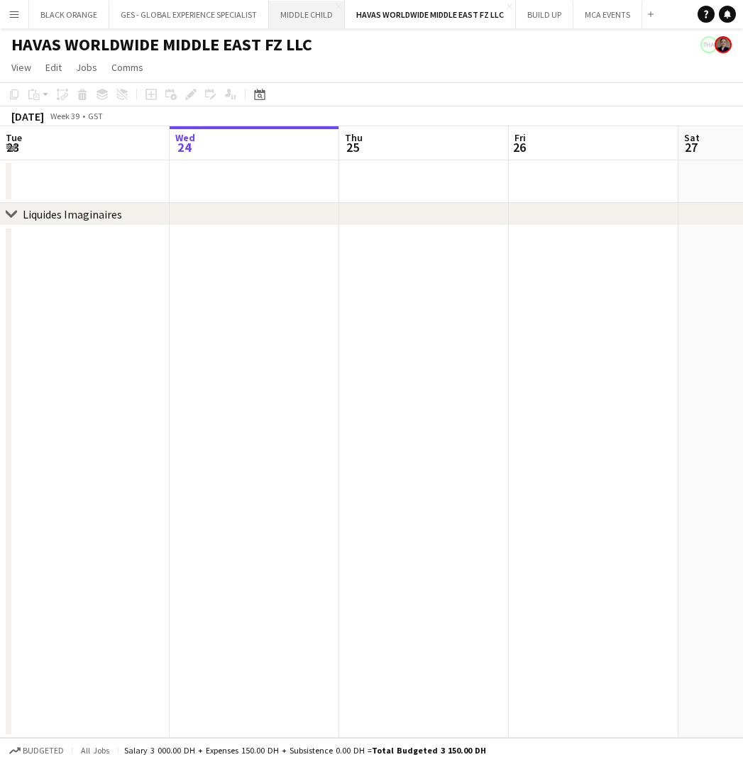
click at [304, 23] on button "MIDDLE CHILD Close" at bounding box center [307, 15] width 76 height 28
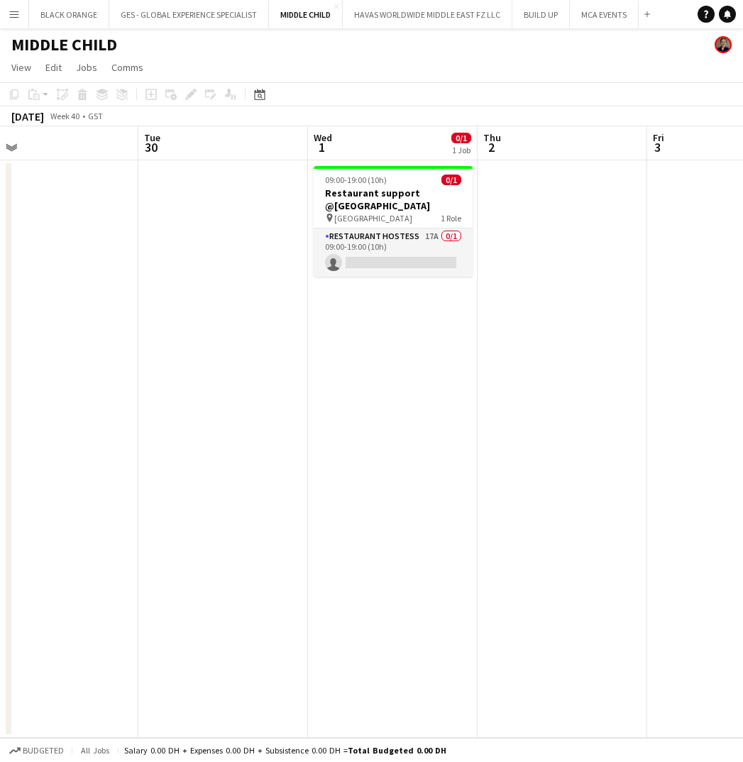
scroll to position [0, 377]
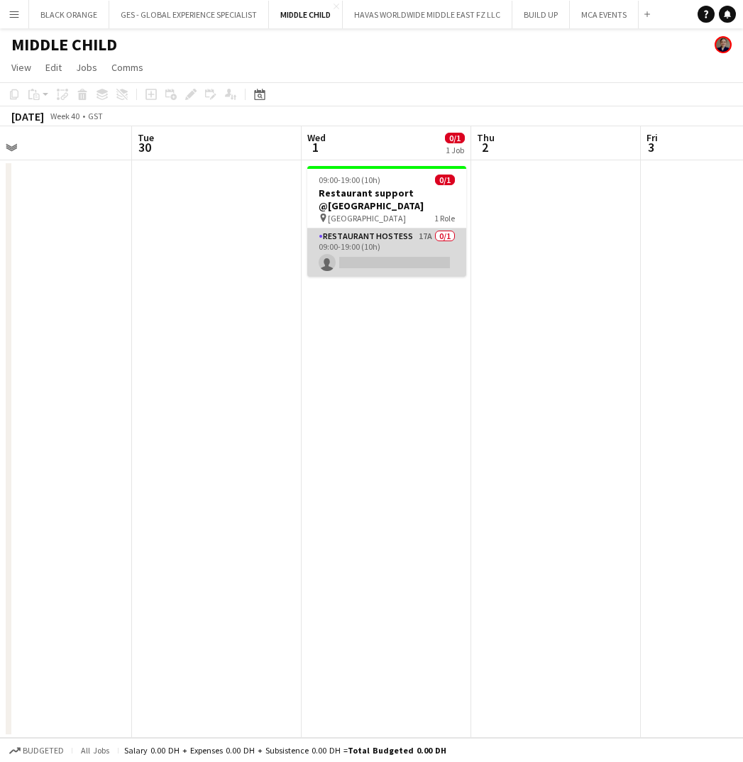
click at [390, 231] on app-card-role "Restaurant Hostess 17A 0/1 09:00-19:00 (10h) single-neutral-actions" at bounding box center [386, 252] width 159 height 48
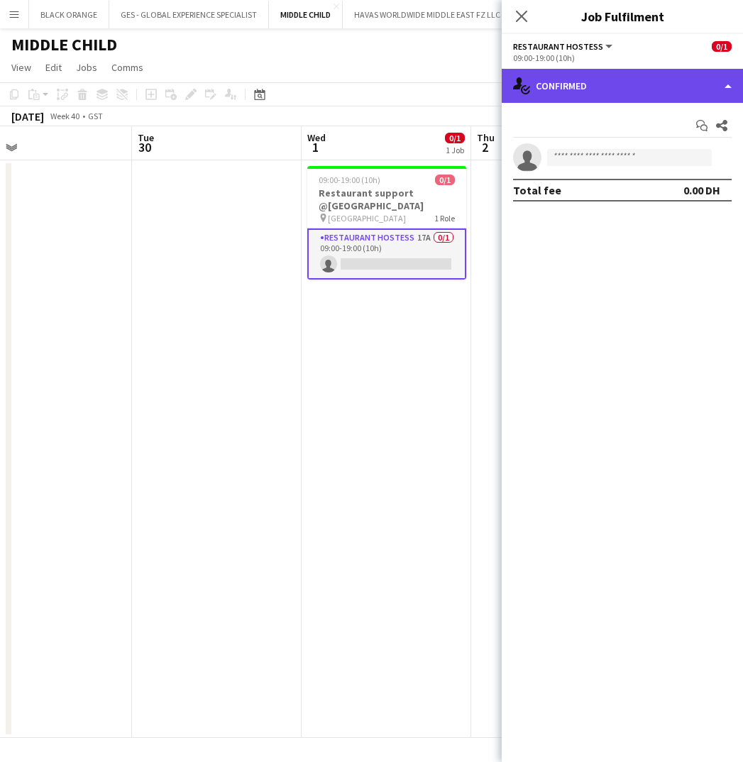
click at [652, 90] on div "single-neutral-actions-check-2 Confirmed" at bounding box center [622, 86] width 241 height 34
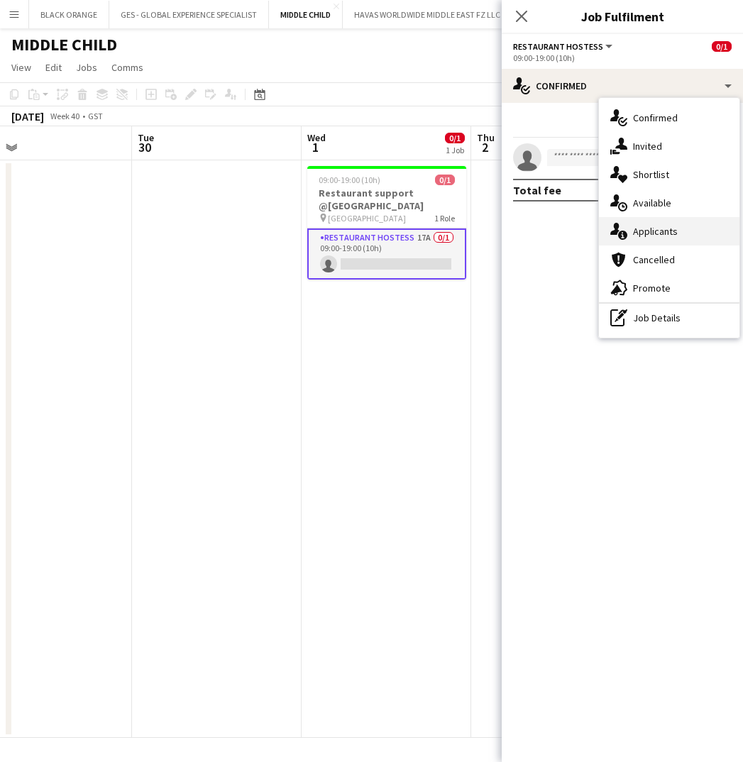
click at [659, 231] on span "Applicants" at bounding box center [655, 231] width 45 height 13
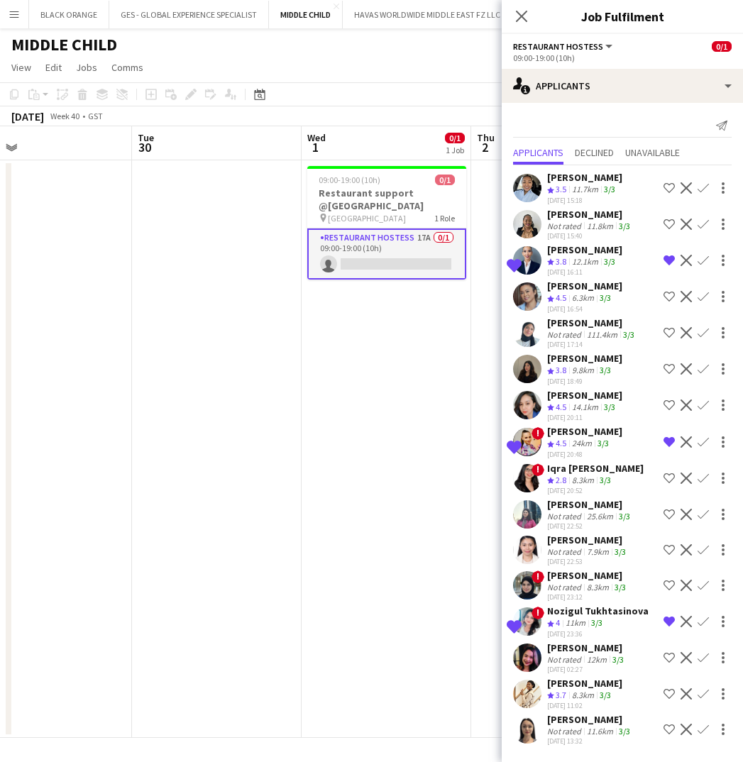
scroll to position [0, 0]
click at [575, 719] on div "Izabel Botasheva" at bounding box center [590, 719] width 86 height 13
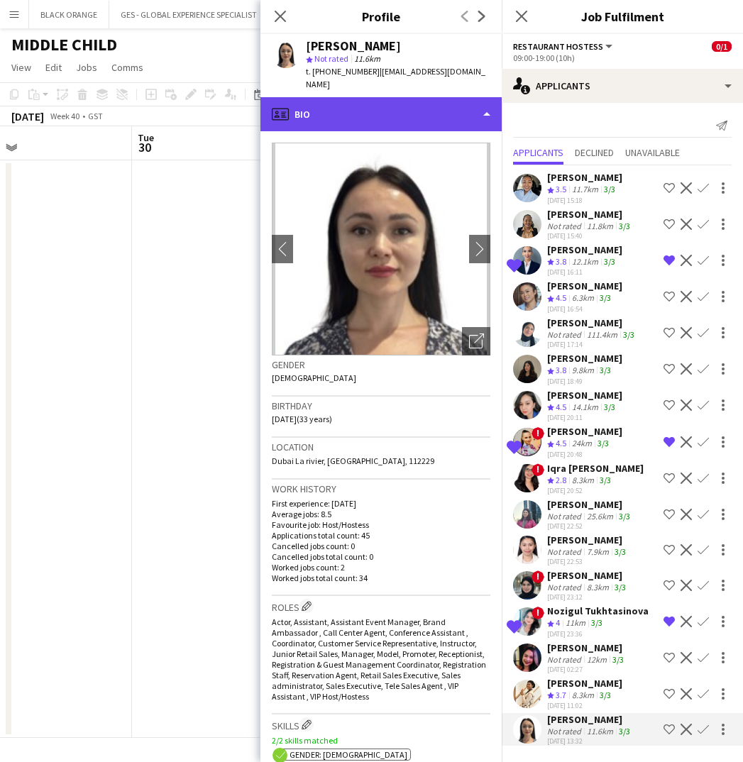
click at [413, 97] on div "profile Bio" at bounding box center [380, 114] width 241 height 34
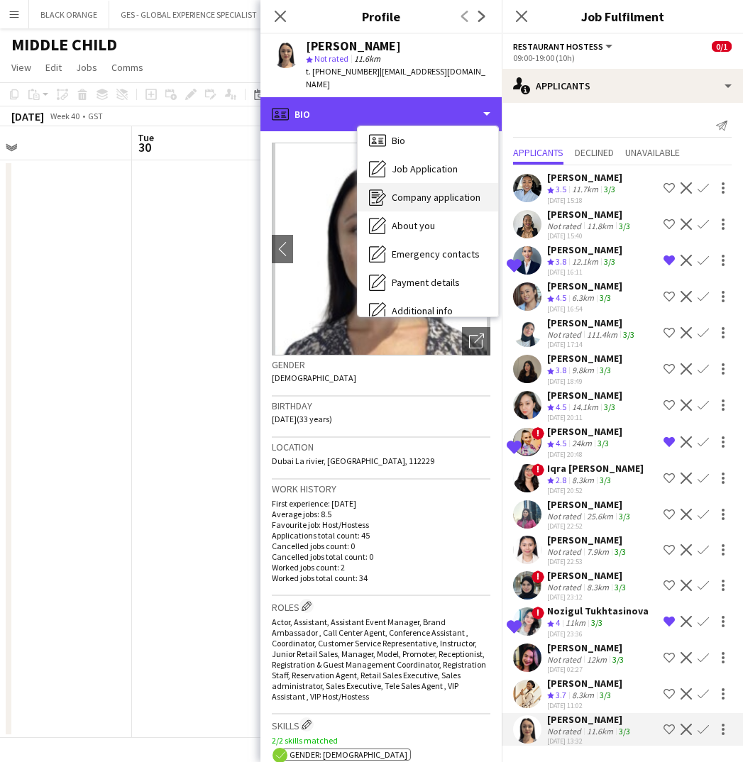
scroll to position [6, 0]
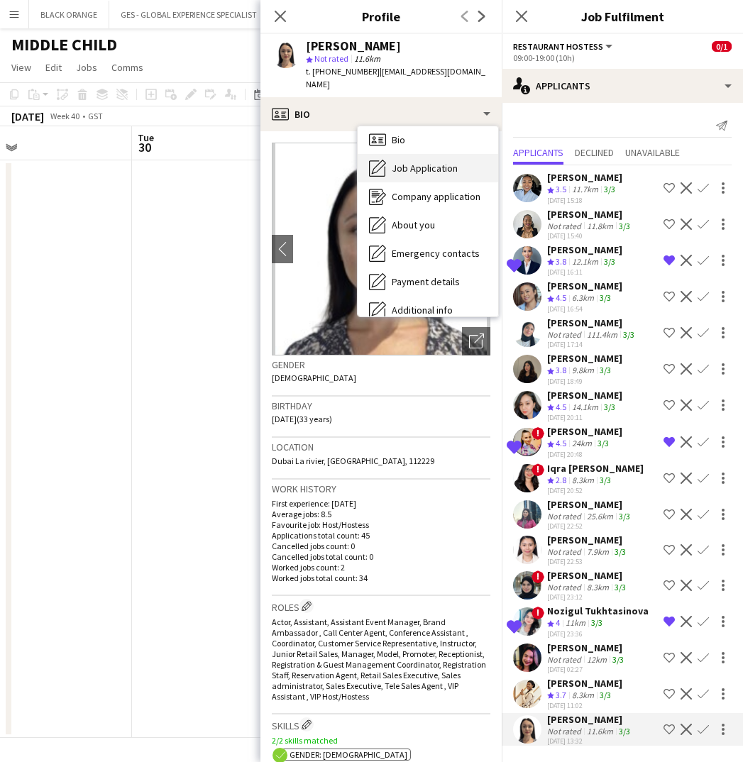
click at [417, 162] on span "Job Application" at bounding box center [425, 168] width 66 height 13
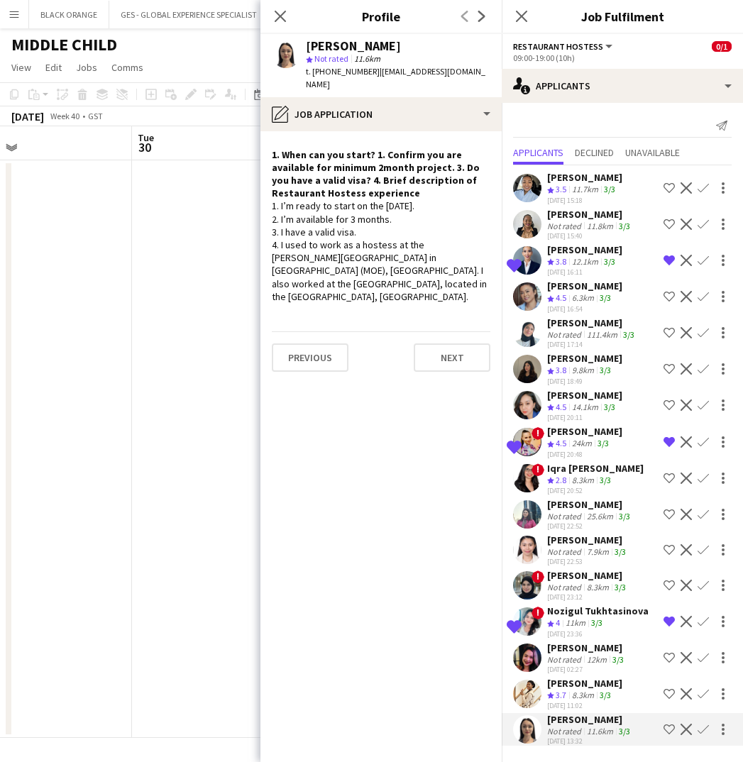
click at [575, 264] on div "12.1km" at bounding box center [585, 262] width 32 height 12
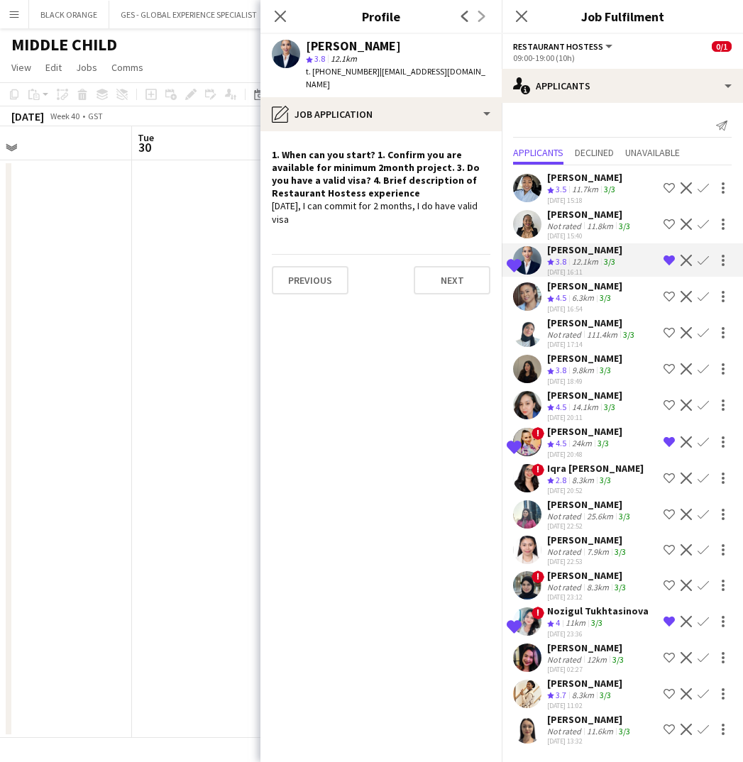
click at [567, 435] on div "Dorina Dabija" at bounding box center [584, 431] width 75 height 13
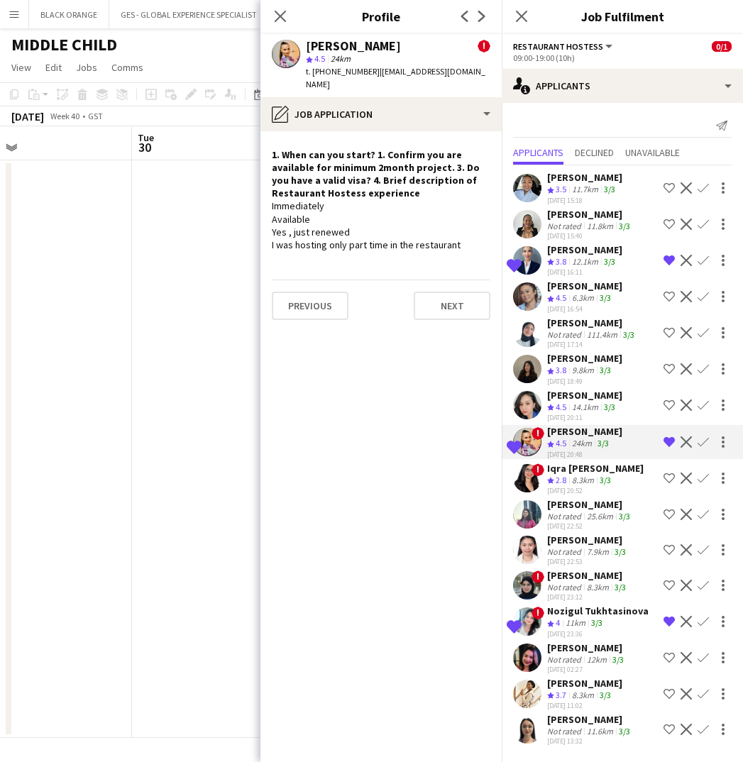
click at [575, 614] on div "Nozigul Tukhtasinova" at bounding box center [597, 611] width 101 height 13
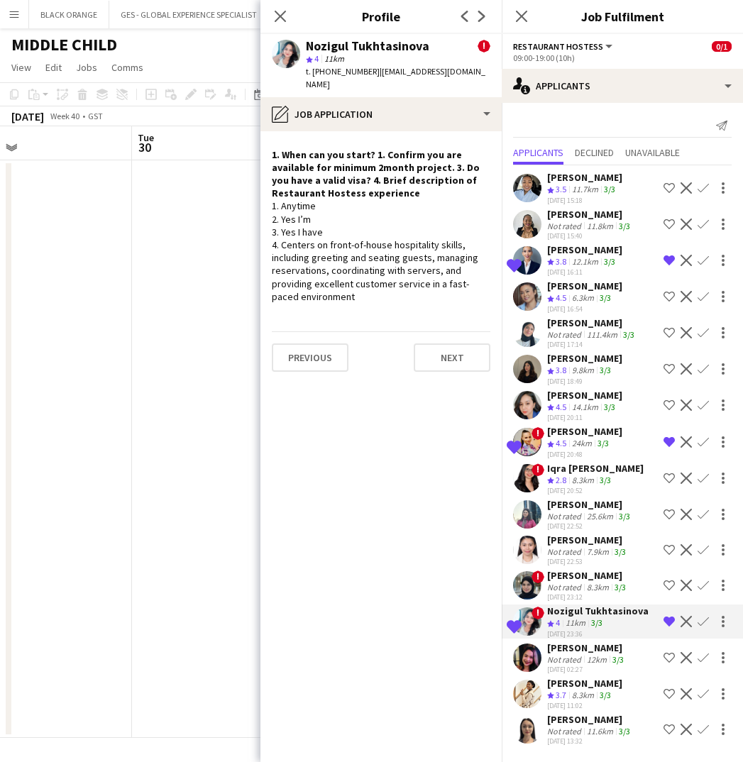
click at [568, 691] on div "Crew rating 3.7" at bounding box center [558, 696] width 22 height 12
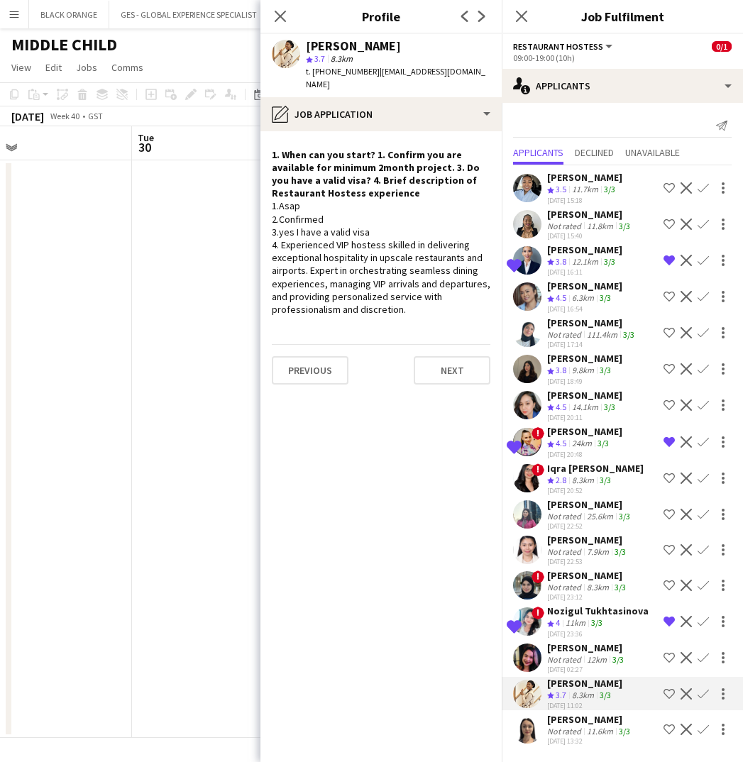
click at [568, 656] on div "Not rated" at bounding box center [565, 659] width 37 height 11
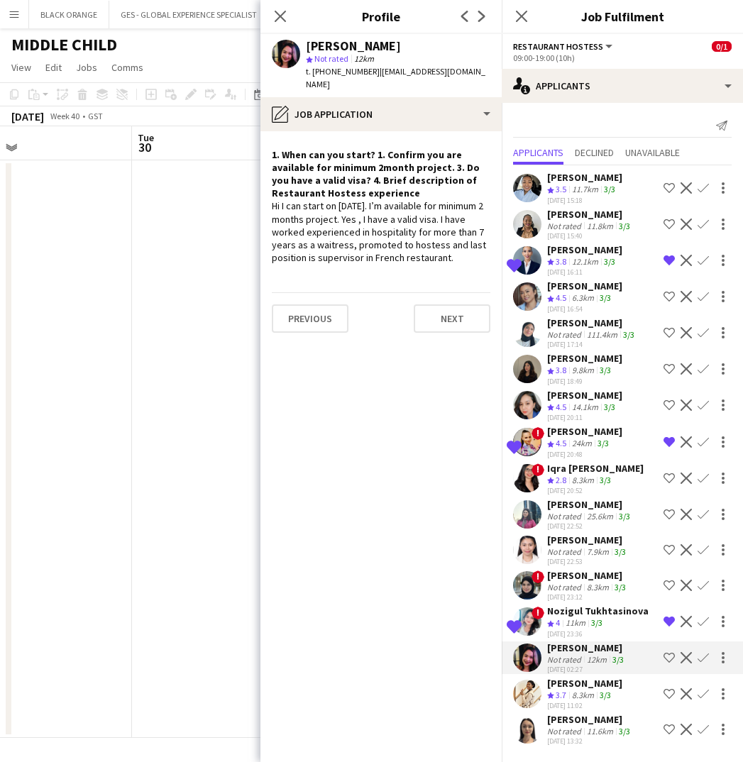
click at [573, 593] on div "23-09-2025 23:12" at bounding box center [588, 597] width 82 height 9
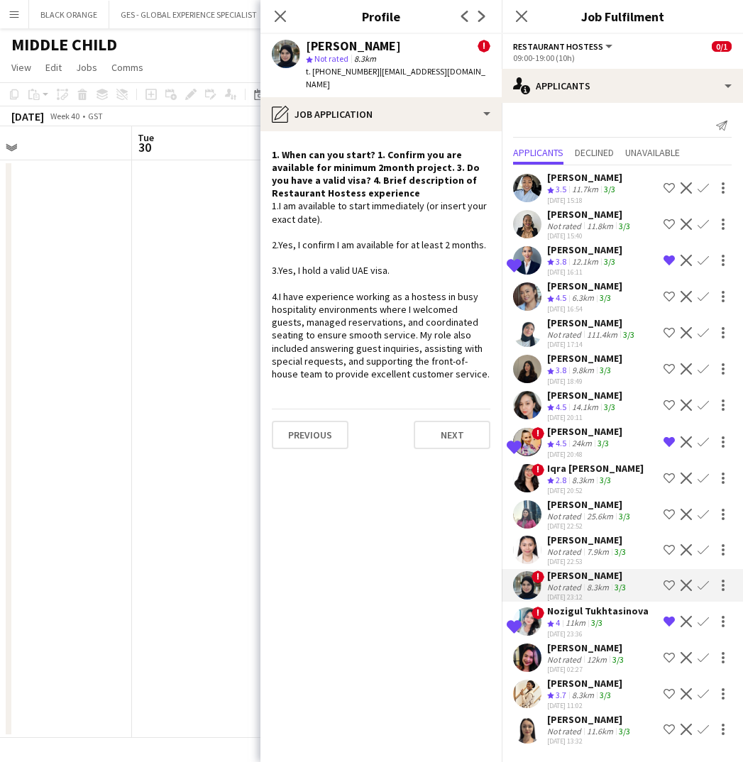
click at [578, 554] on div "Not rated" at bounding box center [565, 551] width 37 height 11
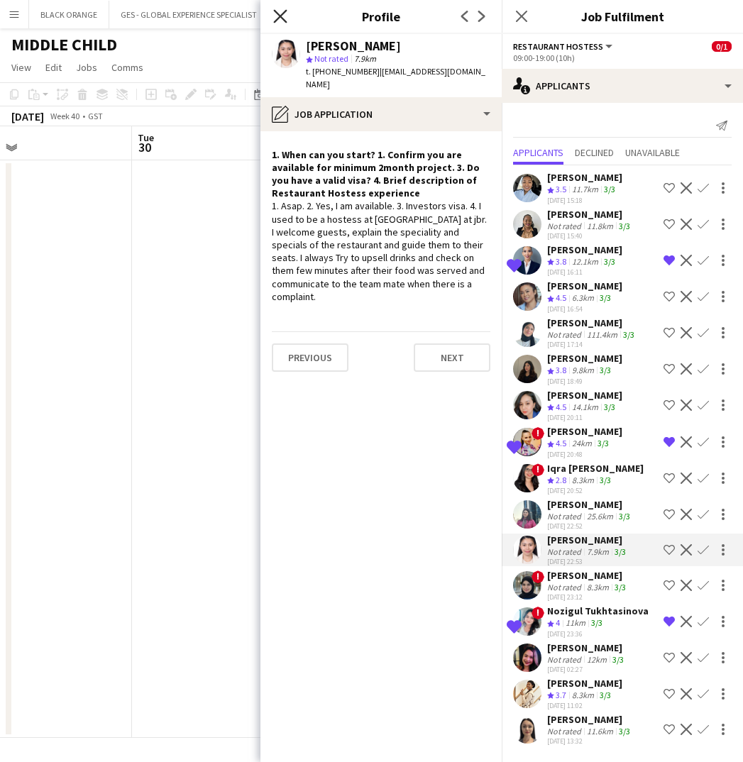
click at [280, 13] on icon "Close pop-in" at bounding box center [279, 15] width 13 height 13
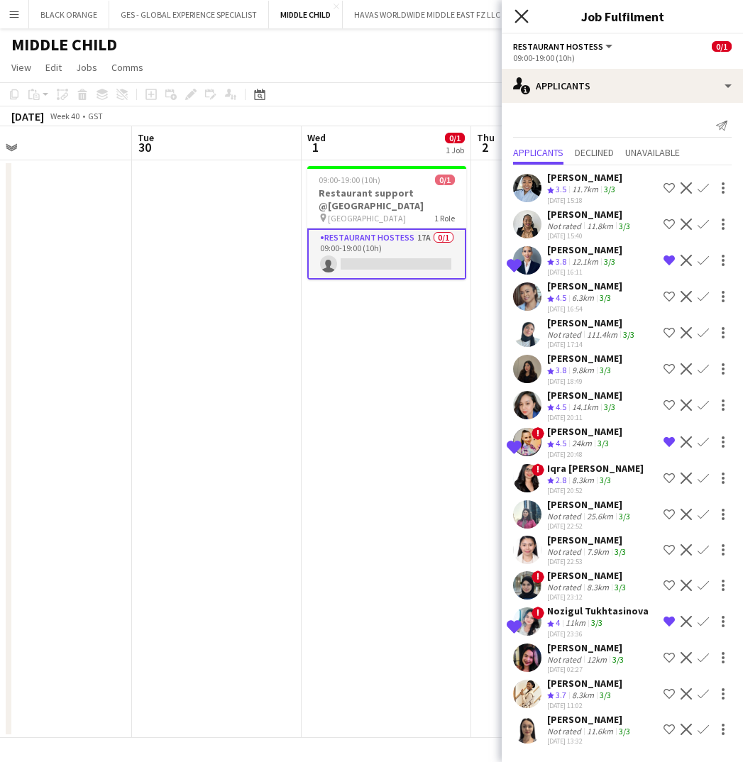
click at [524, 15] on icon "Close pop-in" at bounding box center [520, 15] width 13 height 13
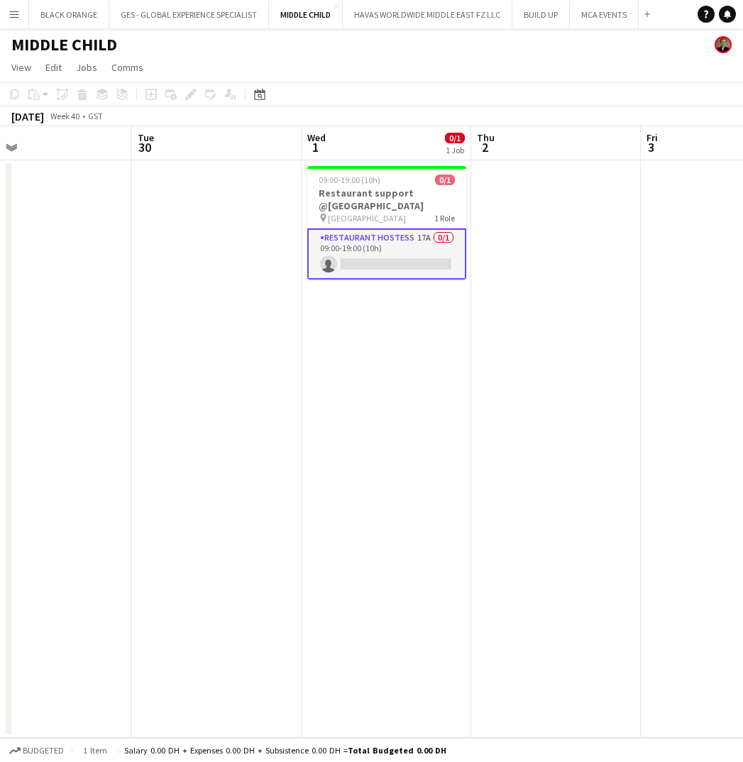
scroll to position [0, 0]
click at [256, 51] on div "MIDDLE CHILD" at bounding box center [371, 41] width 743 height 27
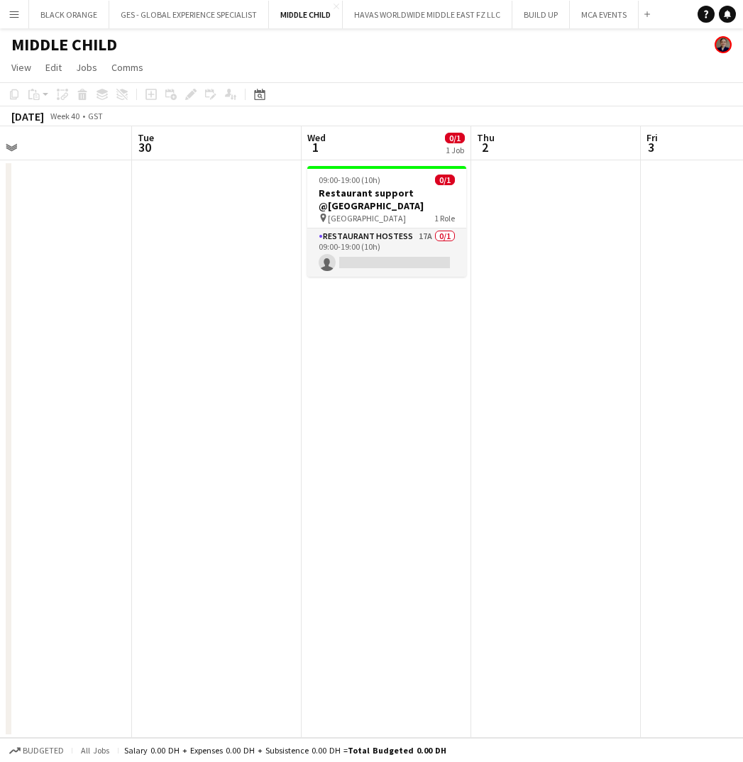
click at [17, 16] on app-icon "Menu" at bounding box center [14, 14] width 11 height 11
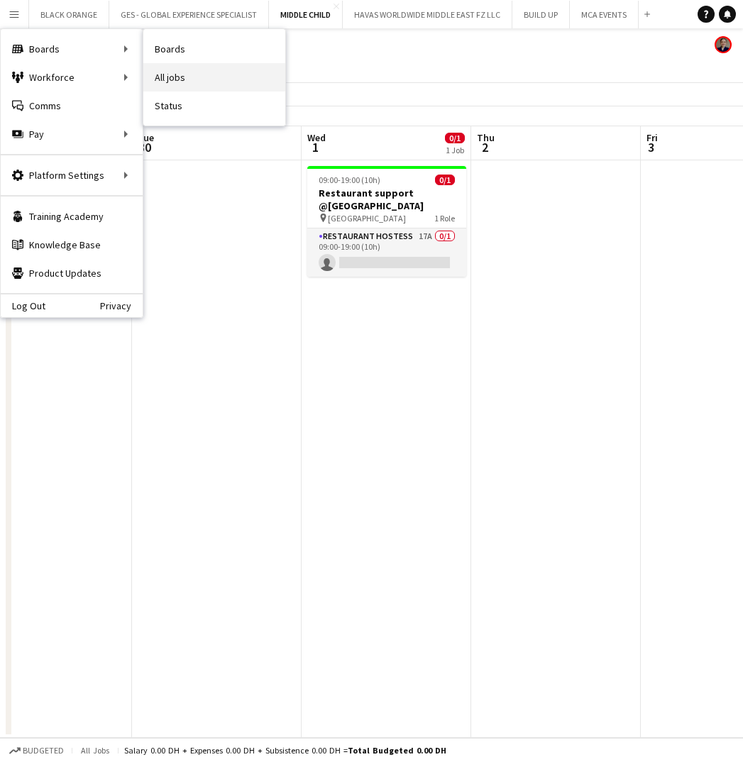
click at [181, 87] on link "All jobs" at bounding box center [214, 77] width 142 height 28
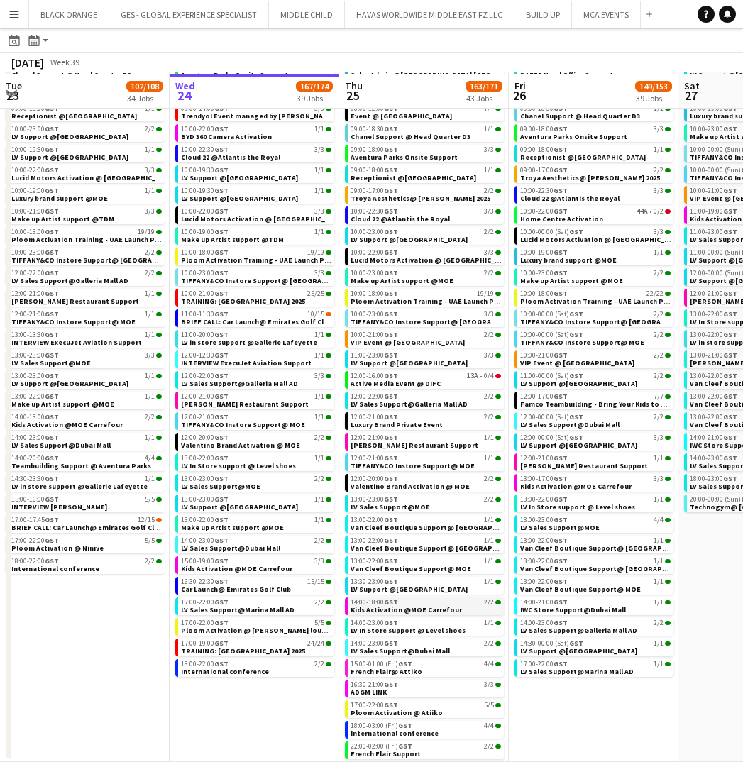
scroll to position [277, 0]
click at [416, 743] on div "22:00-02:00 (Fri) GST 2/2" at bounding box center [426, 746] width 150 height 7
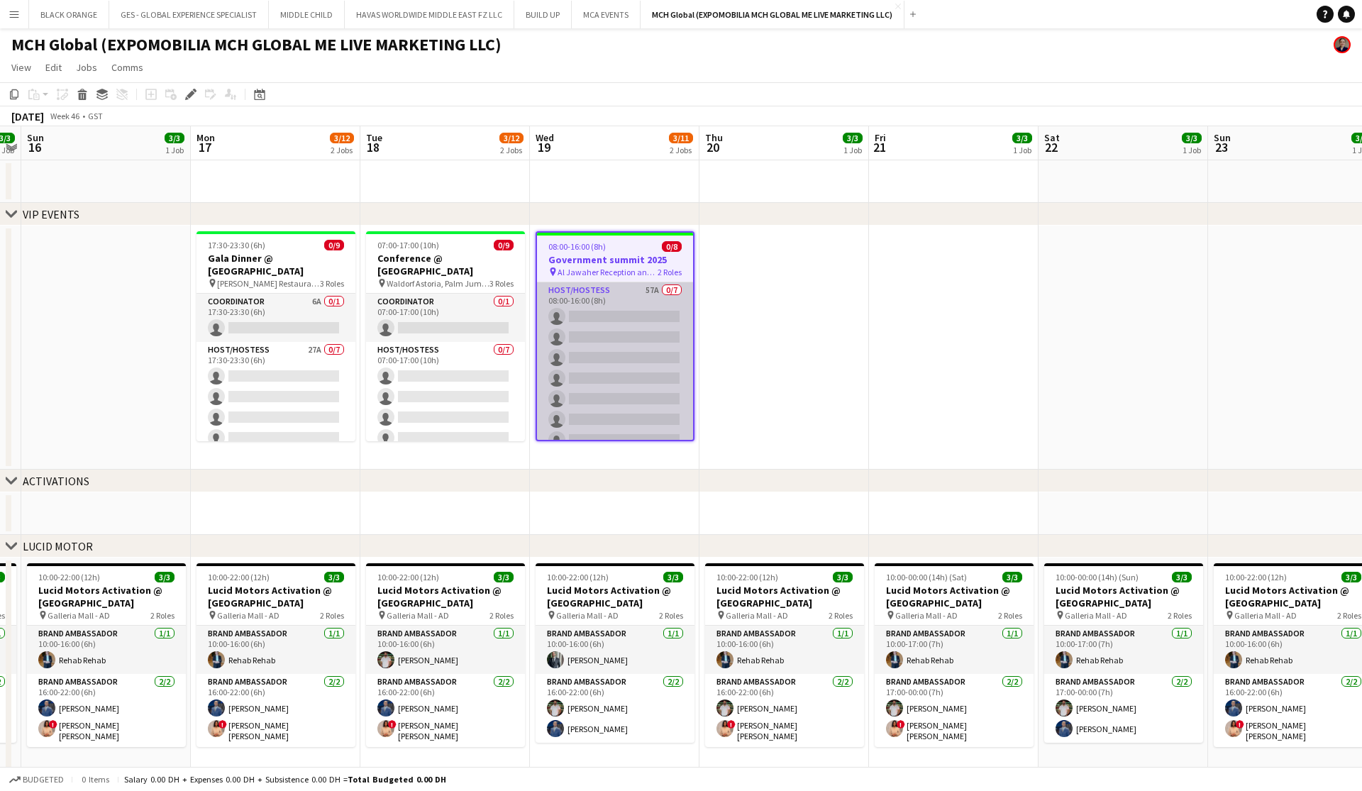
click at [597, 323] on app-card-role "Host/Hostess 57A 0/7 08:00-16:00 (8h) single-neutral-actions single-neutral-act…" at bounding box center [615, 368] width 156 height 172
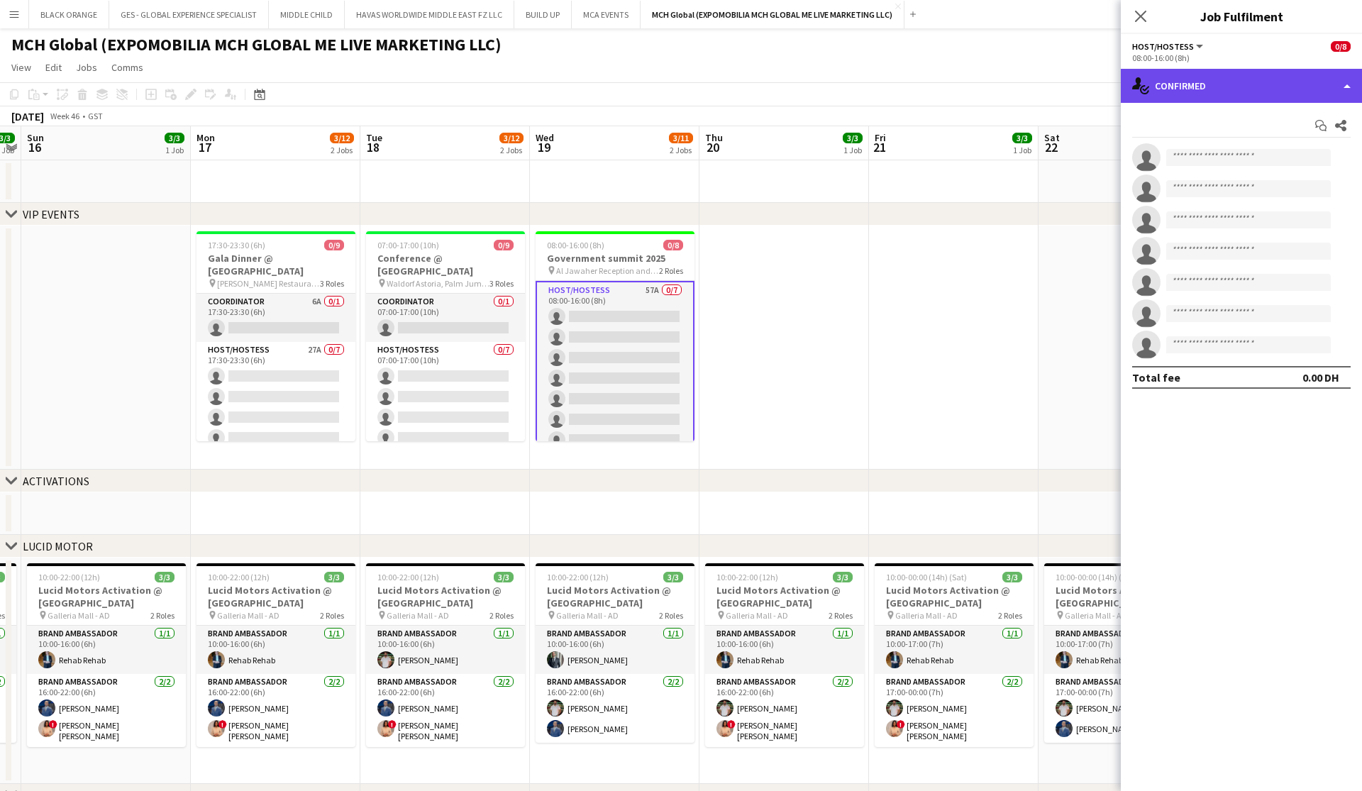
click at [1287, 84] on div "single-neutral-actions-check-2 Confirmed" at bounding box center [1241, 86] width 241 height 34
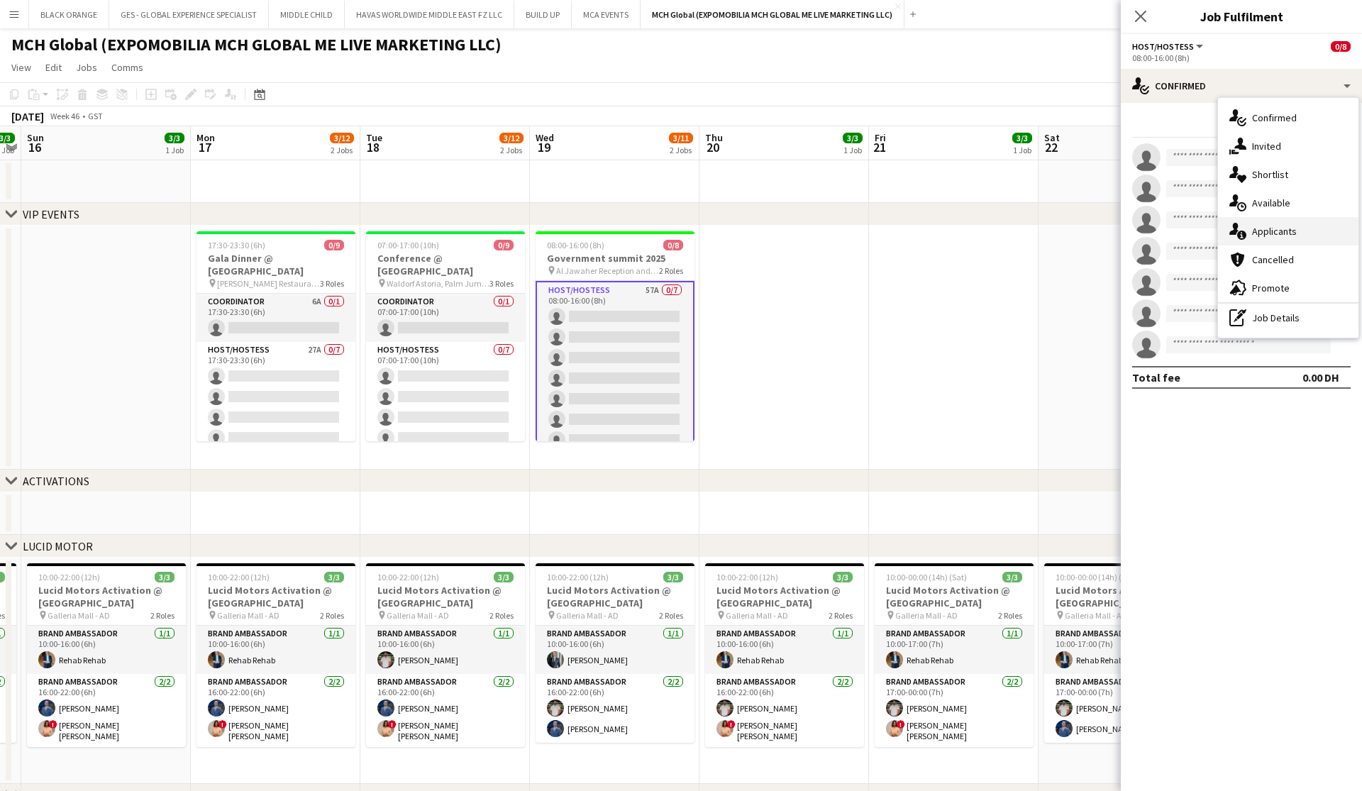
click at [1274, 228] on span "Applicants" at bounding box center [1274, 231] width 45 height 13
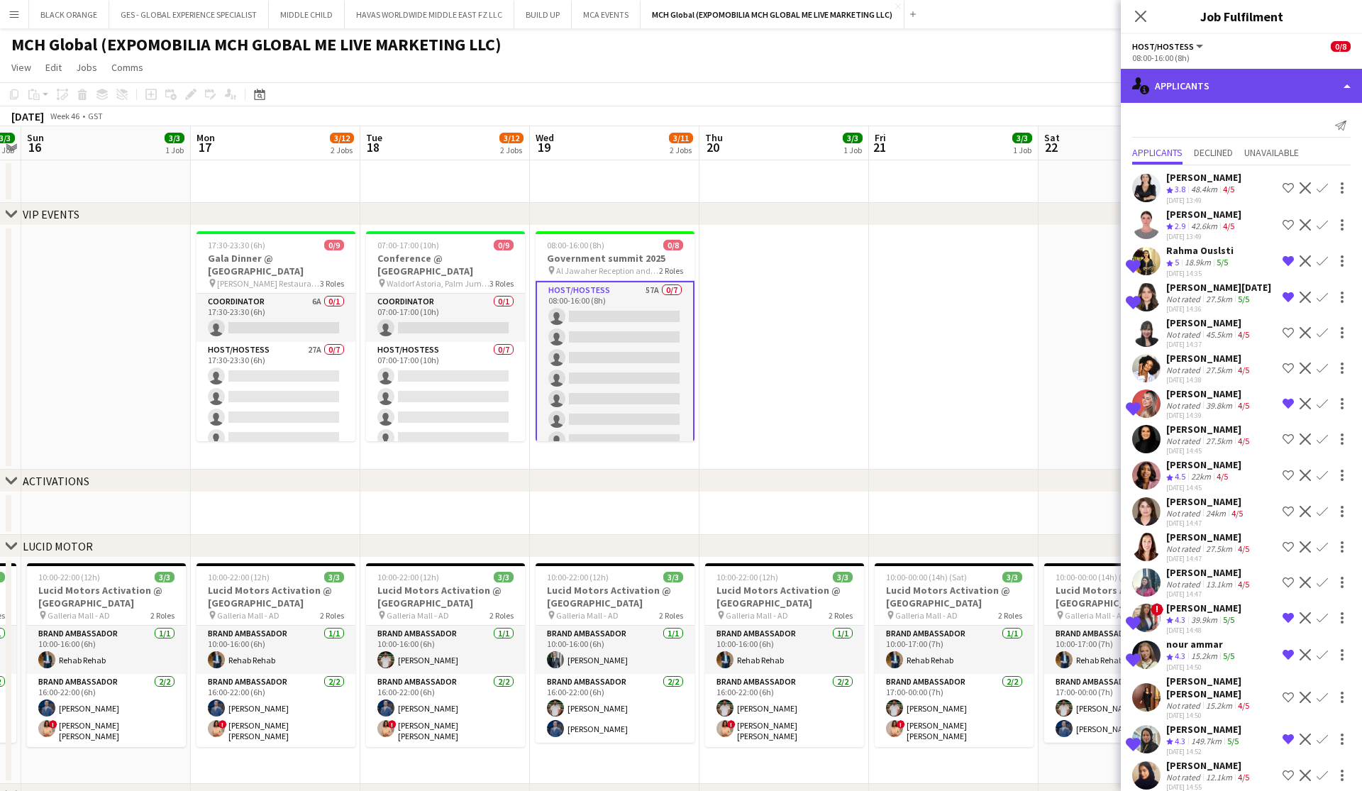
click at [1275, 92] on div "single-neutral-actions-information Applicants" at bounding box center [1241, 86] width 241 height 34
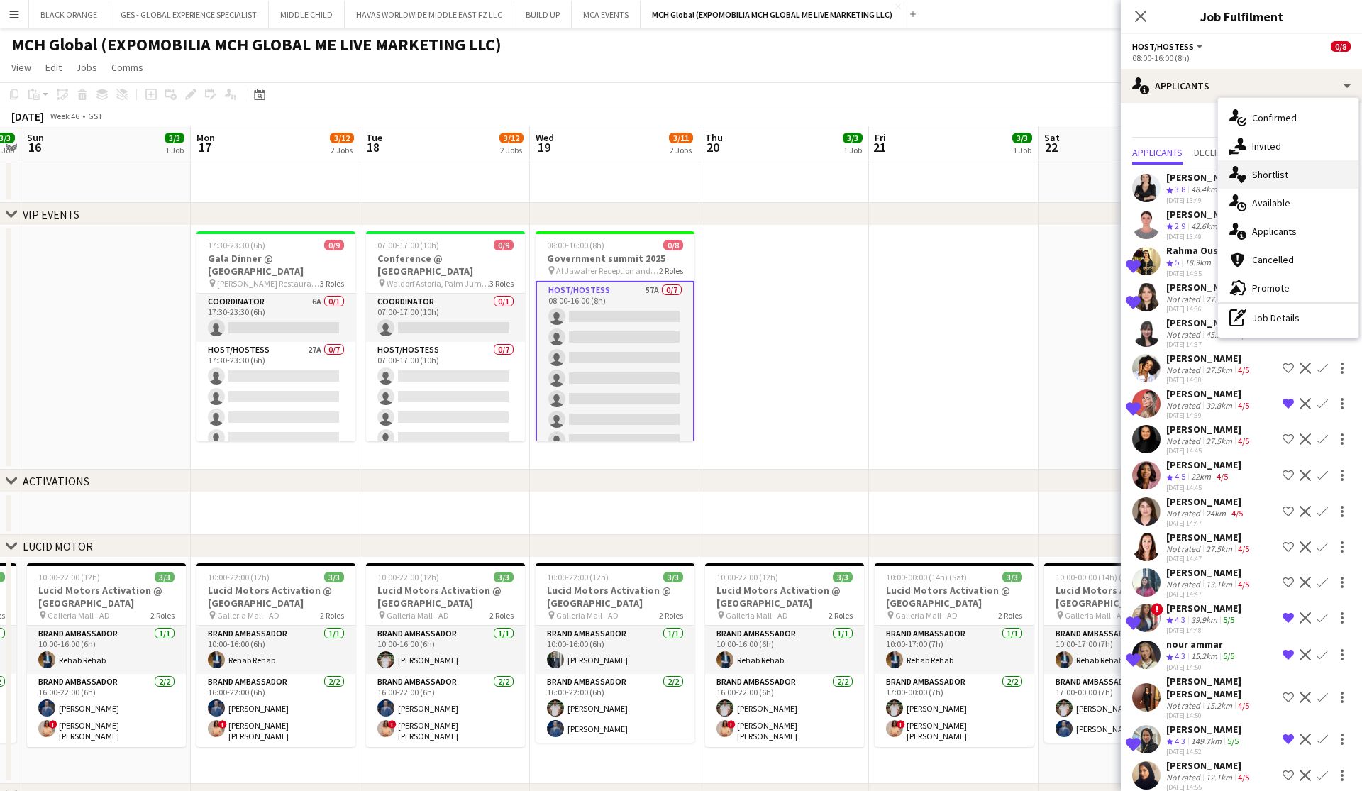
click at [1253, 176] on span "Shortlist" at bounding box center [1270, 174] width 36 height 13
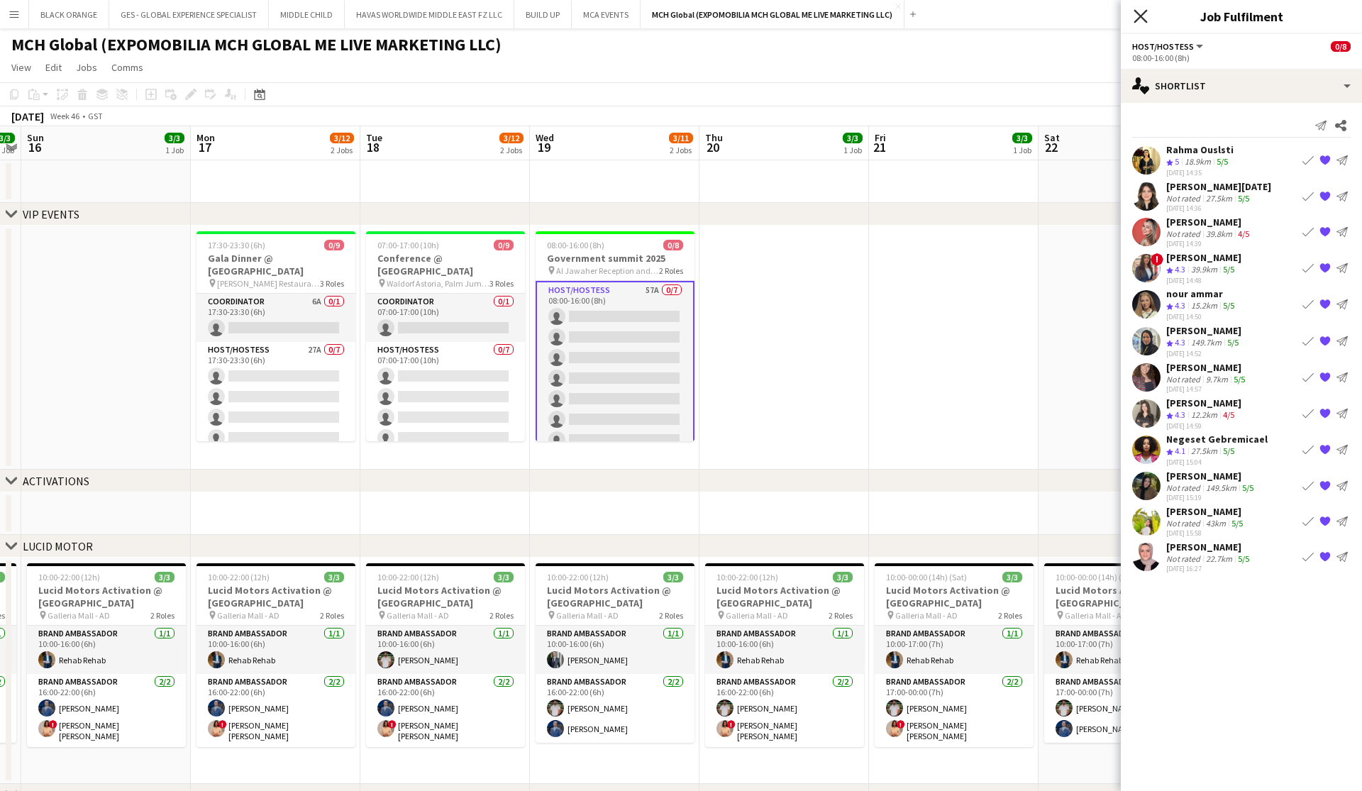
click at [1137, 18] on icon "Close pop-in" at bounding box center [1140, 15] width 13 height 13
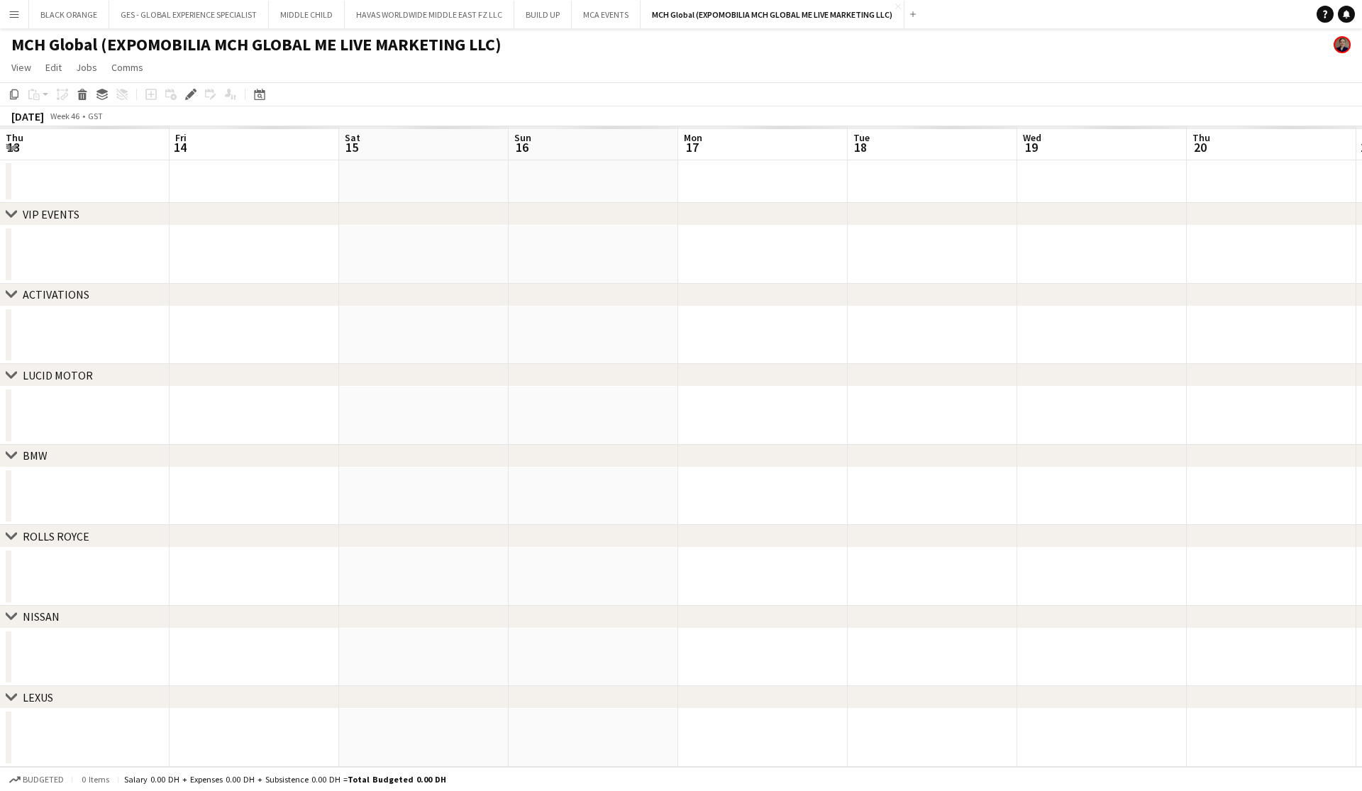
scroll to position [0, 487]
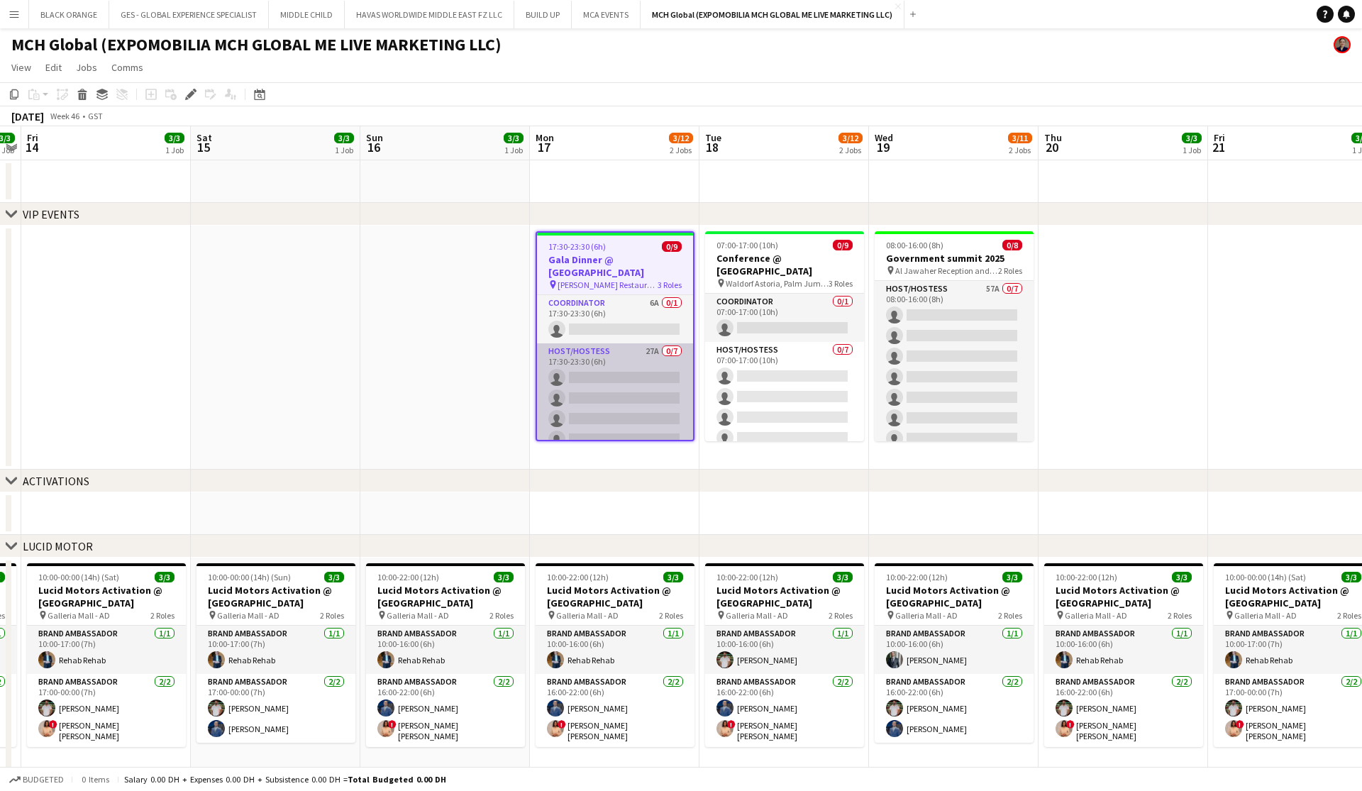
click at [645, 407] on app-card-role "Host/Hostess 27A 0/7 17:30-23:30 (6h) single-neutral-actions single-neutral-act…" at bounding box center [615, 429] width 156 height 172
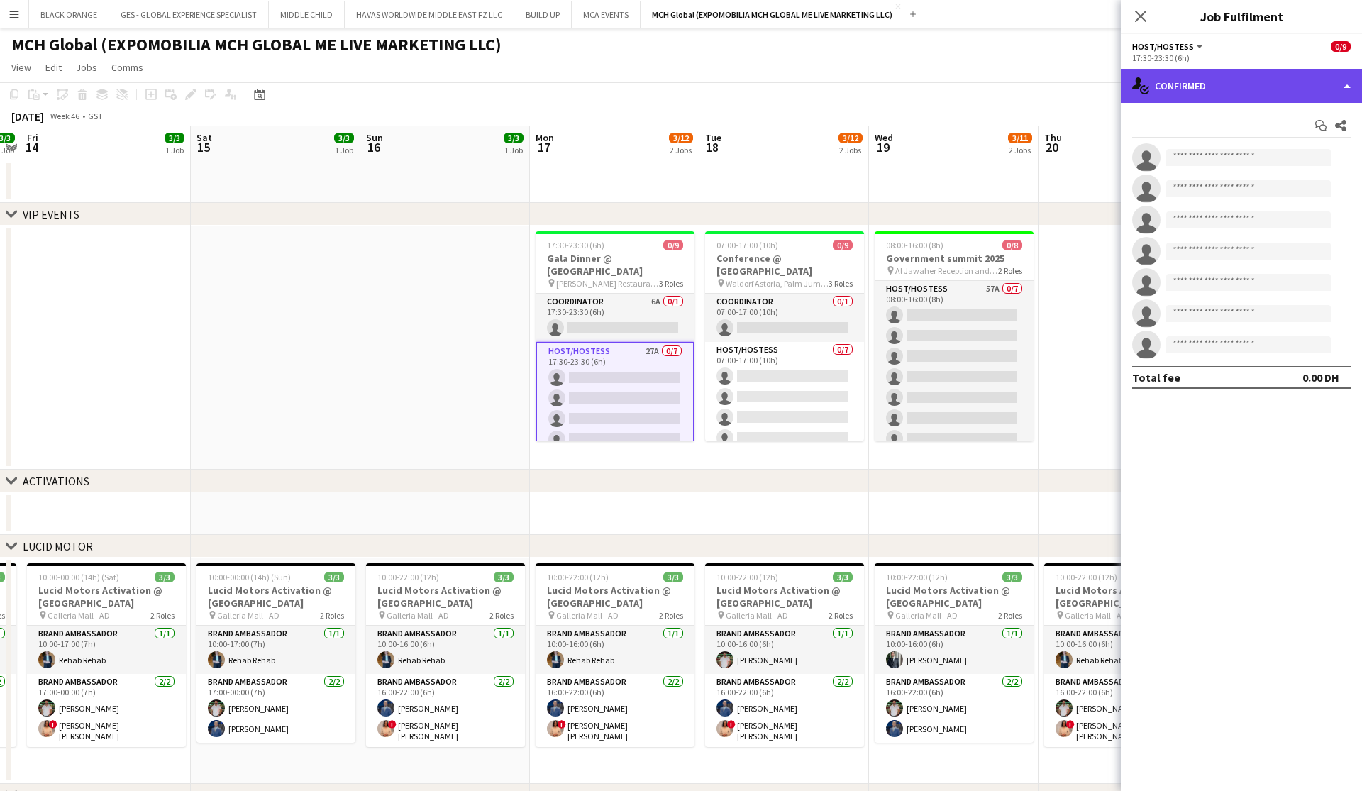
click at [1238, 82] on div "single-neutral-actions-check-2 Confirmed" at bounding box center [1241, 86] width 241 height 34
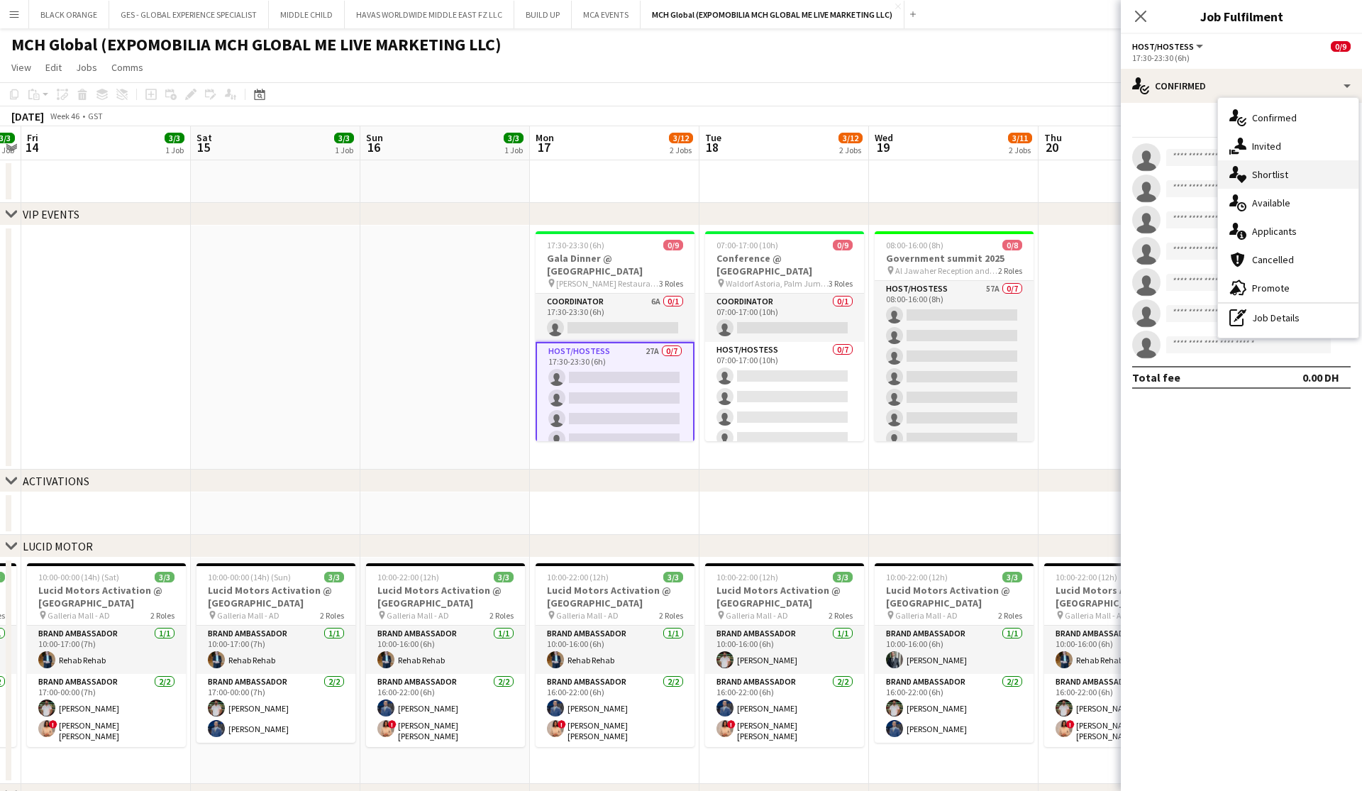
click at [1260, 174] on span "Shortlist" at bounding box center [1270, 174] width 36 height 13
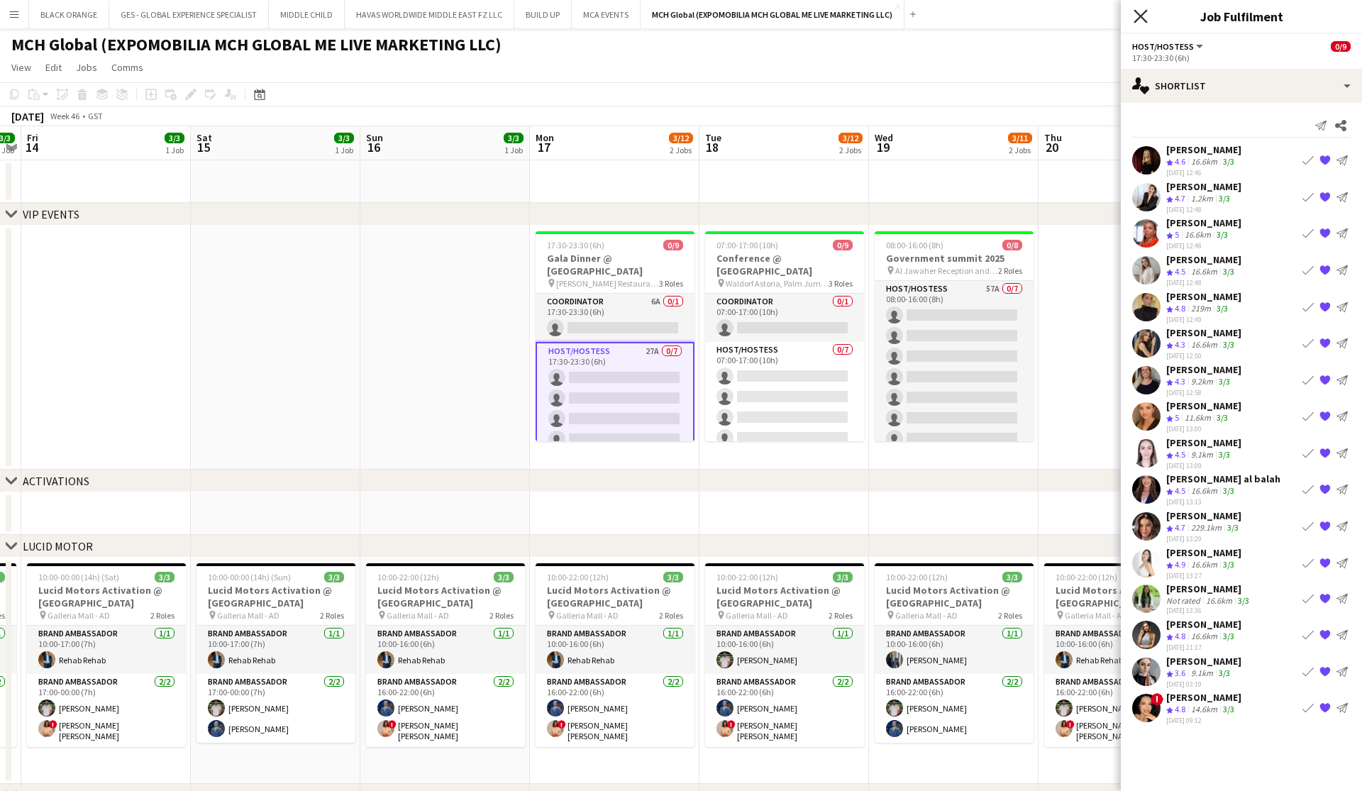
click at [1139, 15] on icon at bounding box center [1140, 15] width 13 height 13
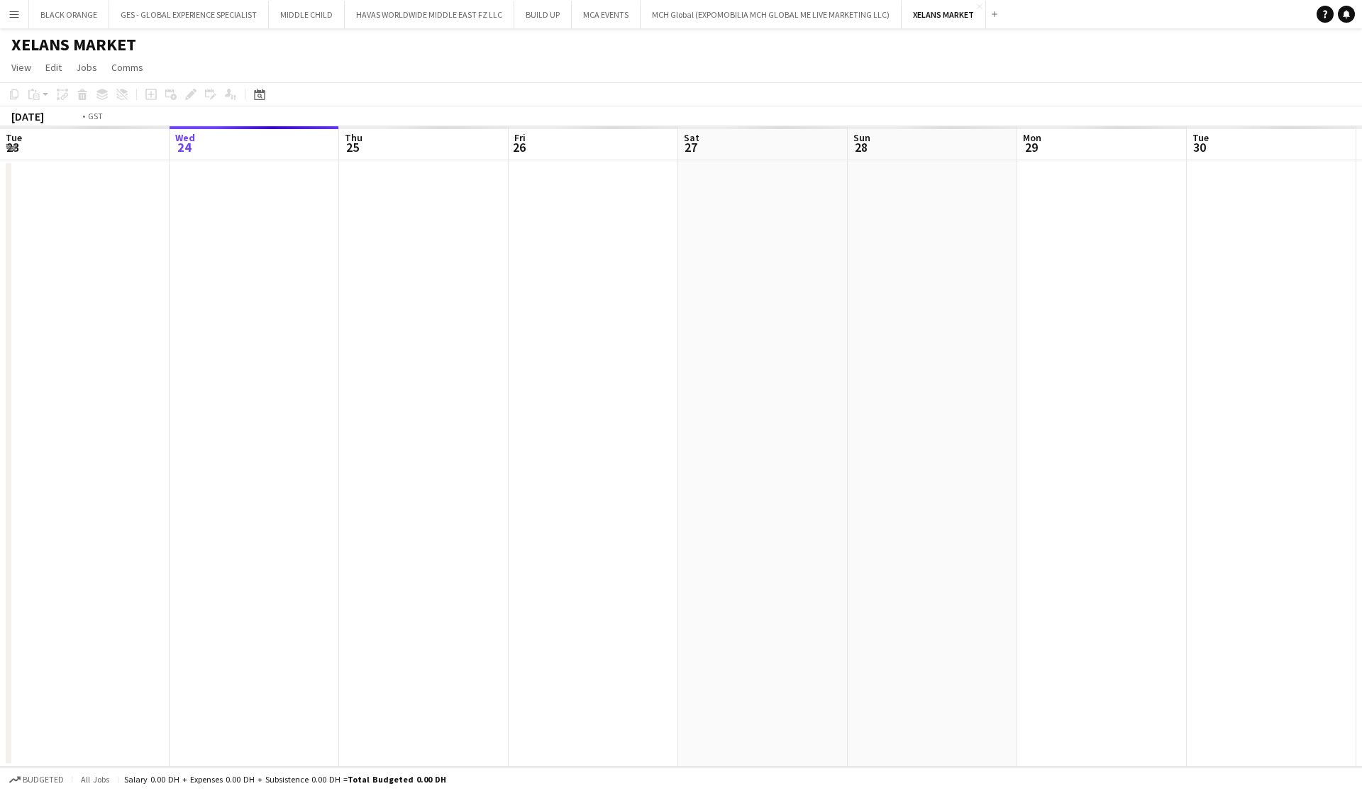
scroll to position [0, 487]
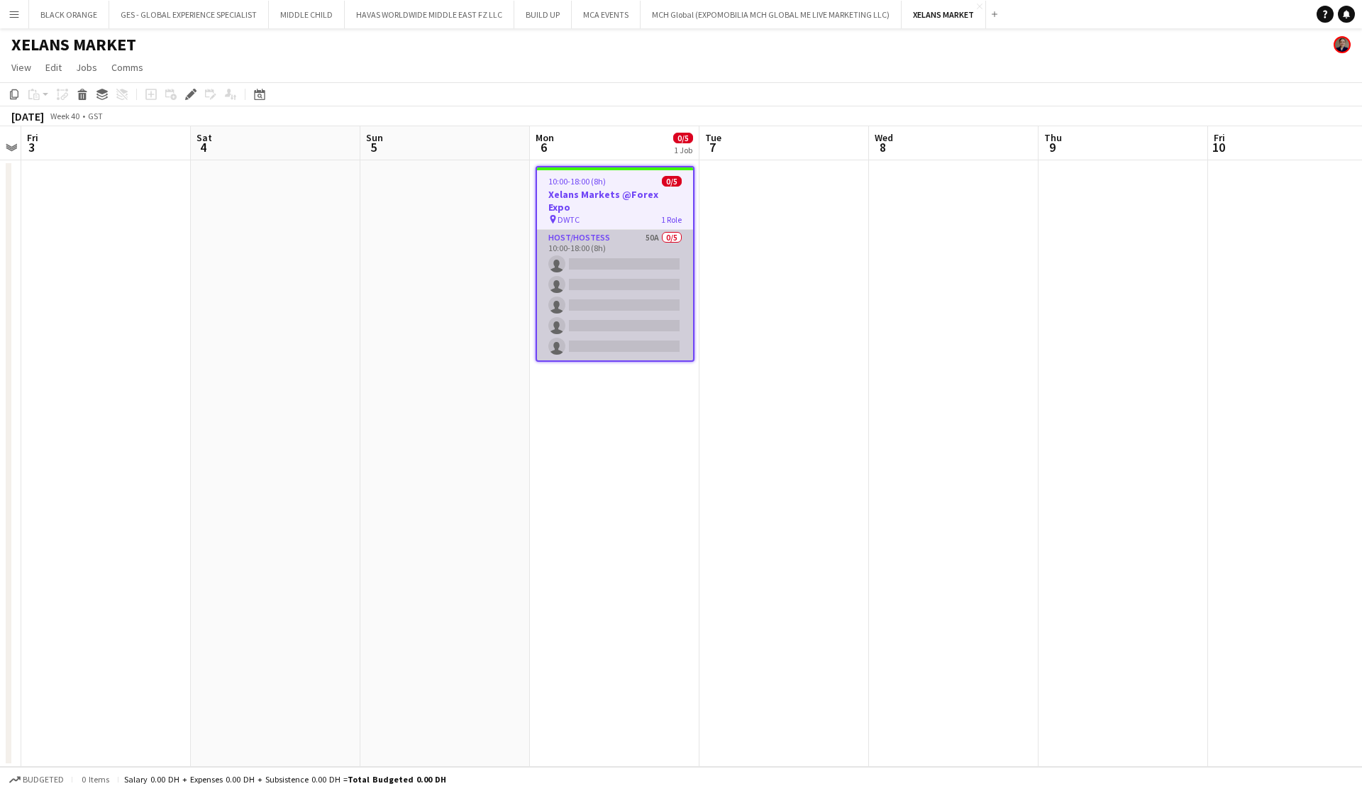
click at [644, 289] on app-card-role "Host/Hostess 50A 0/5 10:00-18:00 (8h) single-neutral-actions single-neutral-act…" at bounding box center [615, 295] width 156 height 131
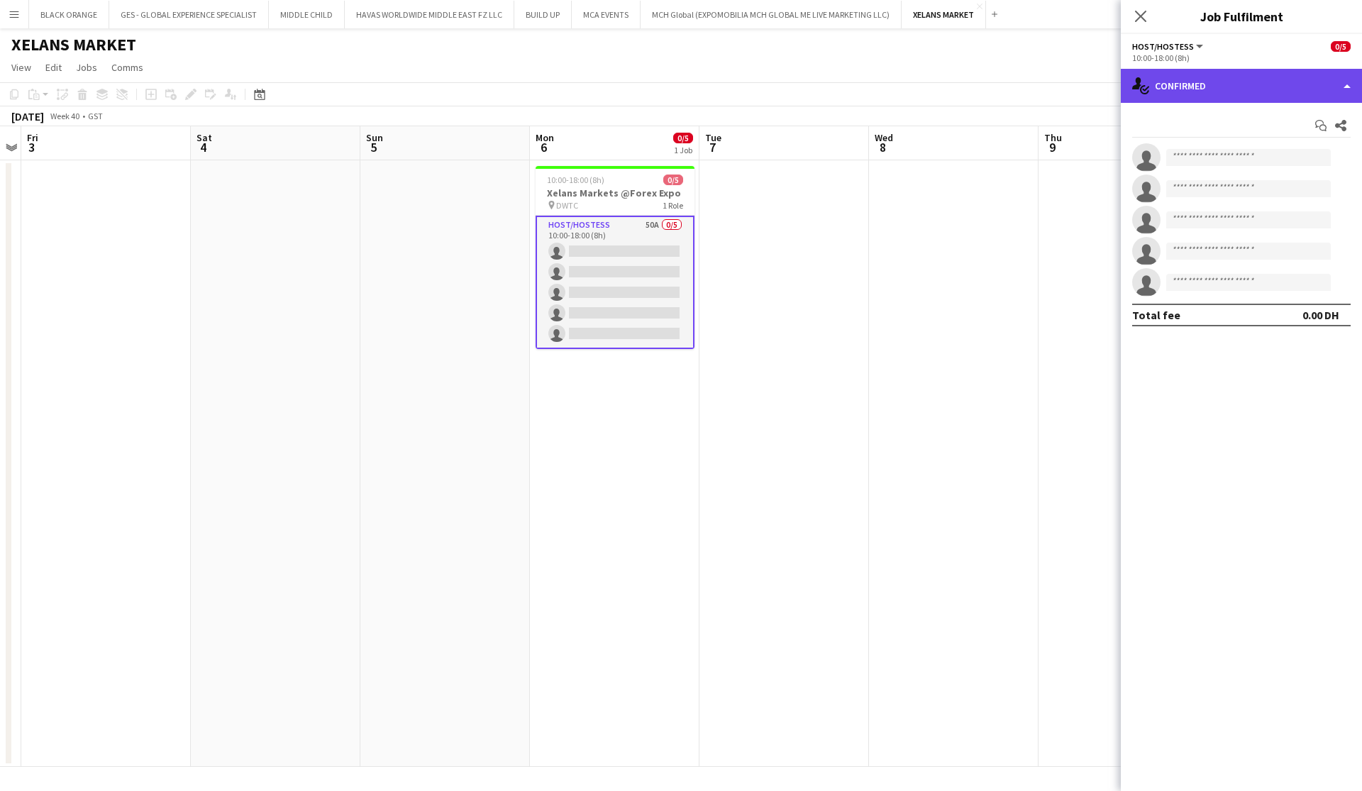
click at [1205, 89] on div "single-neutral-actions-check-2 Confirmed" at bounding box center [1241, 86] width 241 height 34
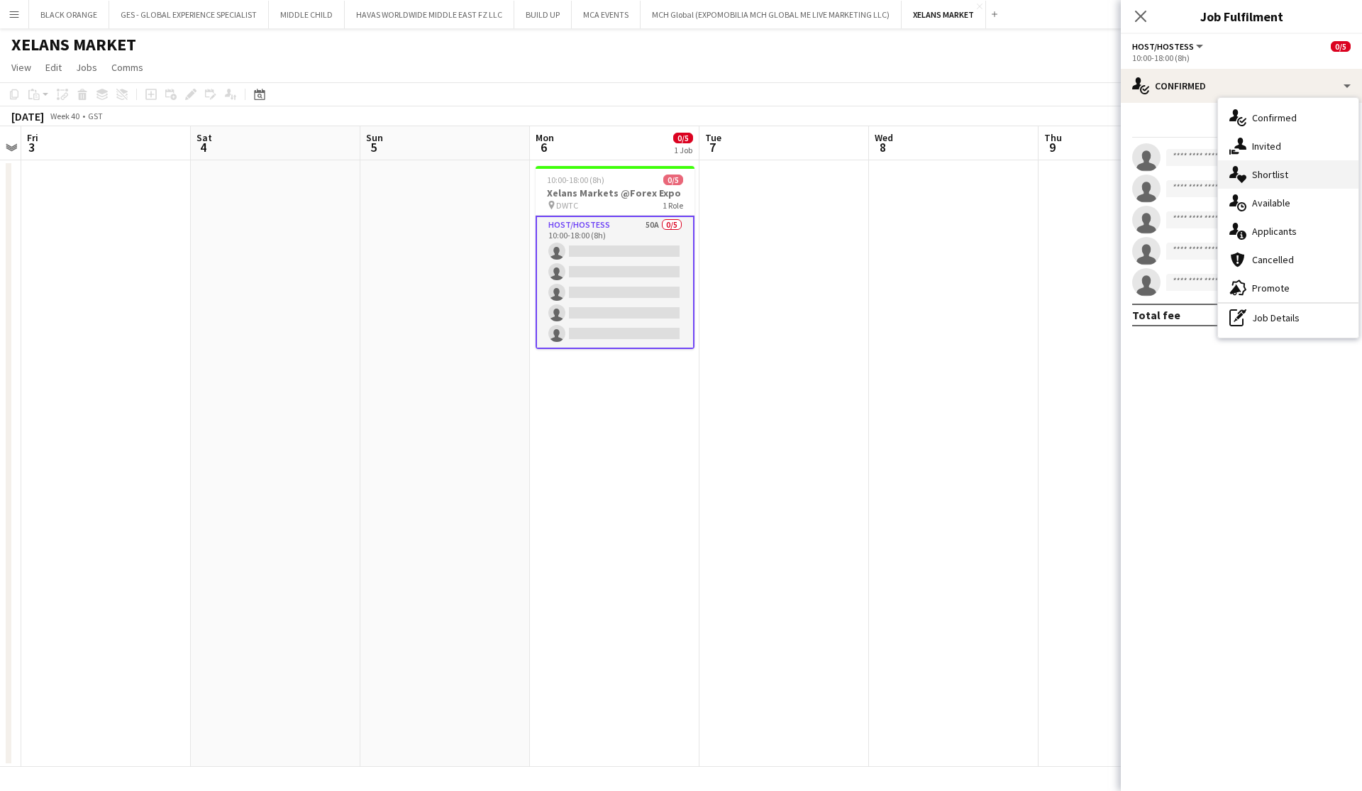
click at [1267, 175] on span "Shortlist" at bounding box center [1270, 174] width 36 height 13
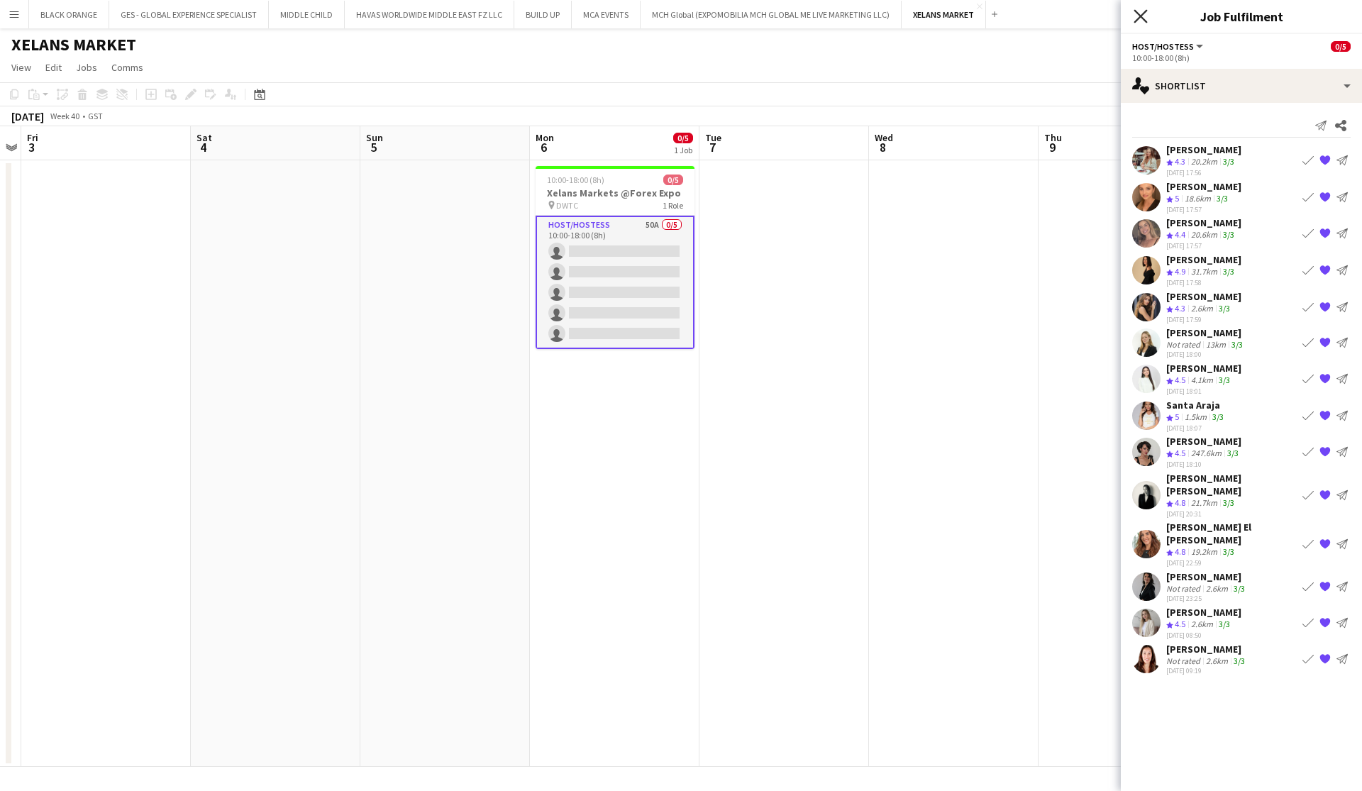
click at [1135, 16] on icon "Close pop-in" at bounding box center [1140, 15] width 13 height 13
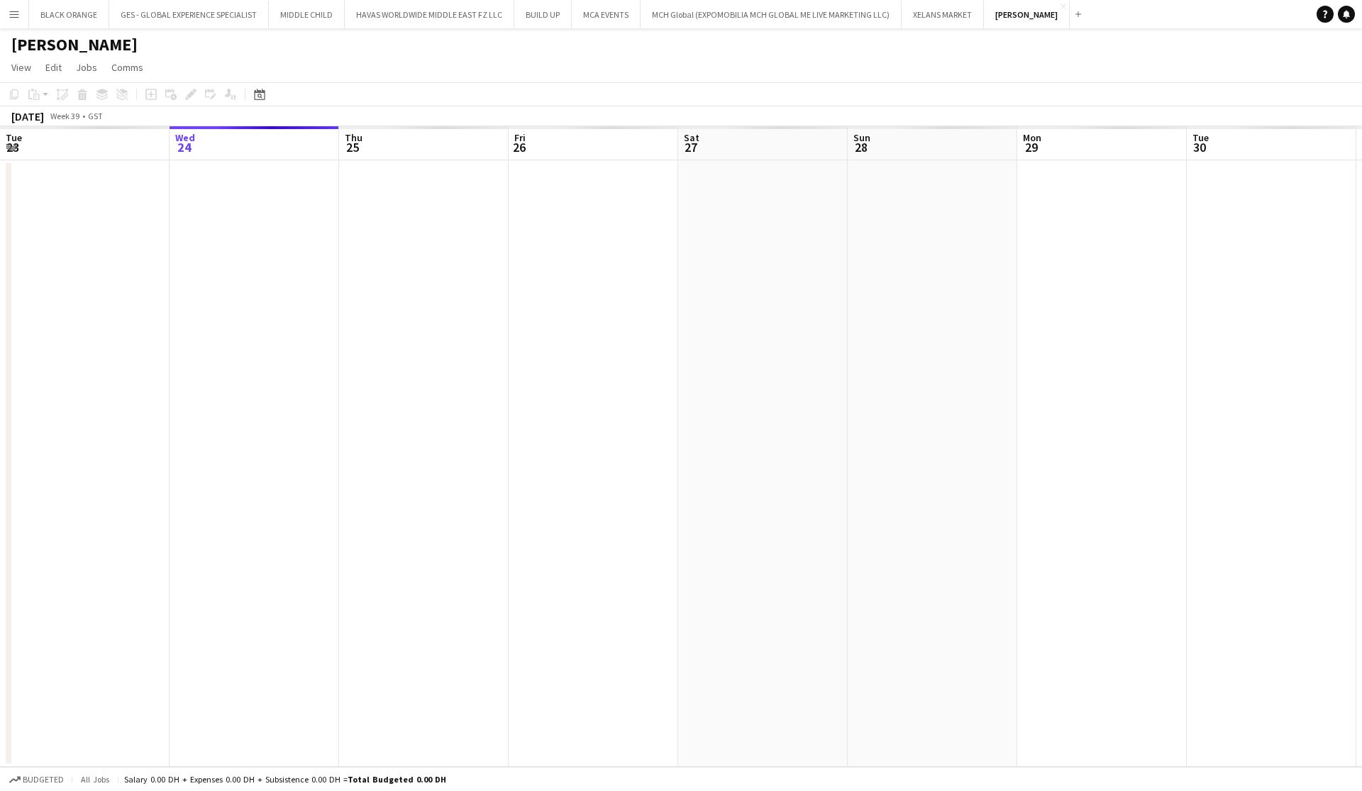
scroll to position [0, 487]
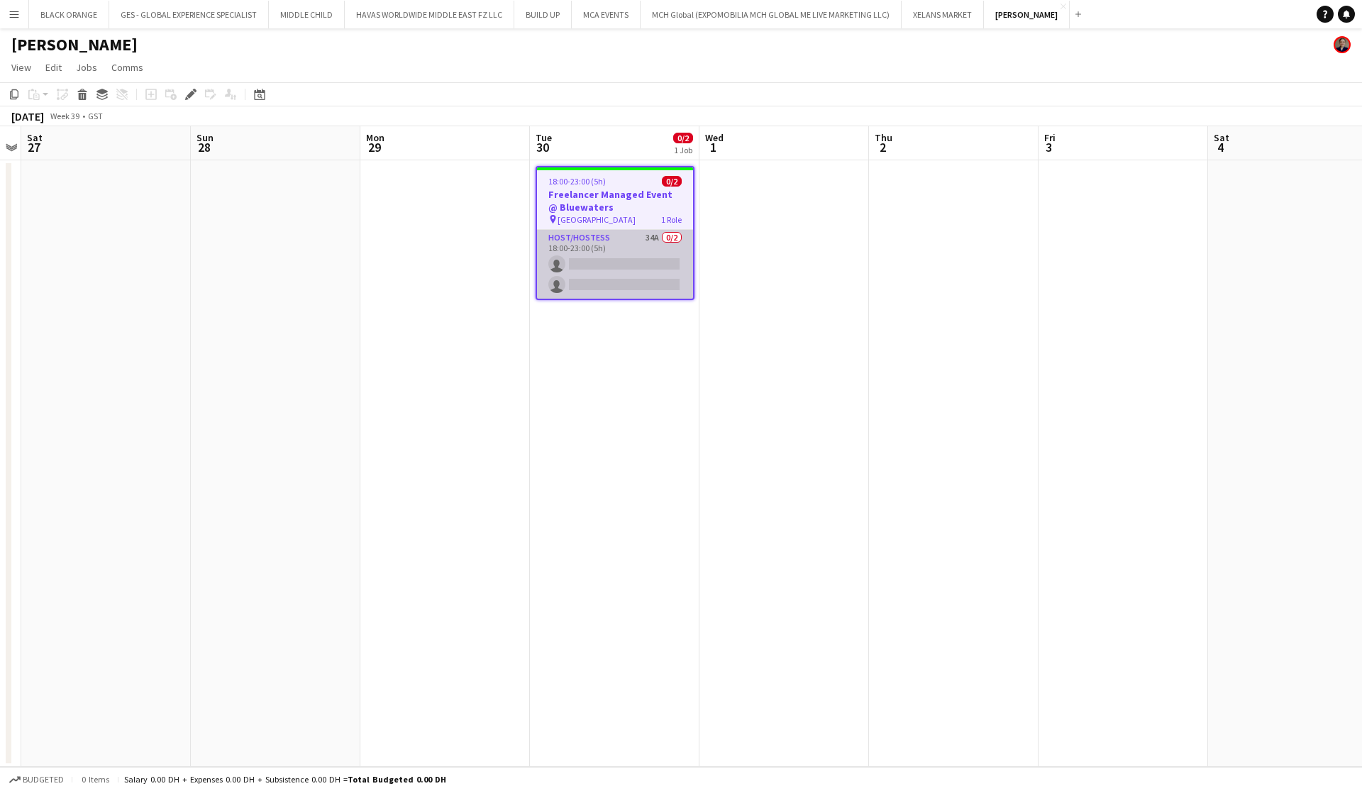
click at [646, 258] on app-card-role "Host/Hostess 34A 0/2 18:00-23:00 (5h) single-neutral-actions single-neutral-act…" at bounding box center [615, 264] width 156 height 69
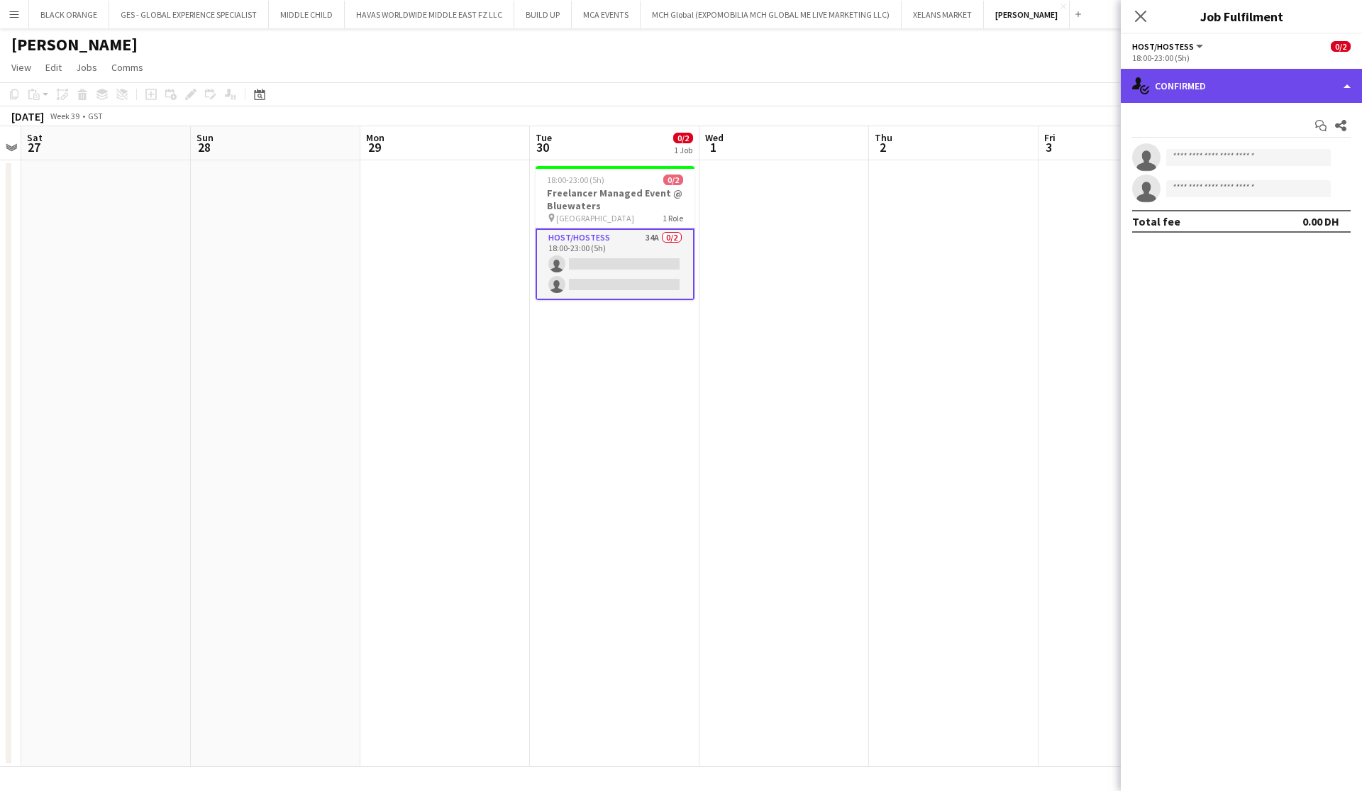
click at [1193, 95] on div "single-neutral-actions-check-2 Confirmed" at bounding box center [1241, 86] width 241 height 34
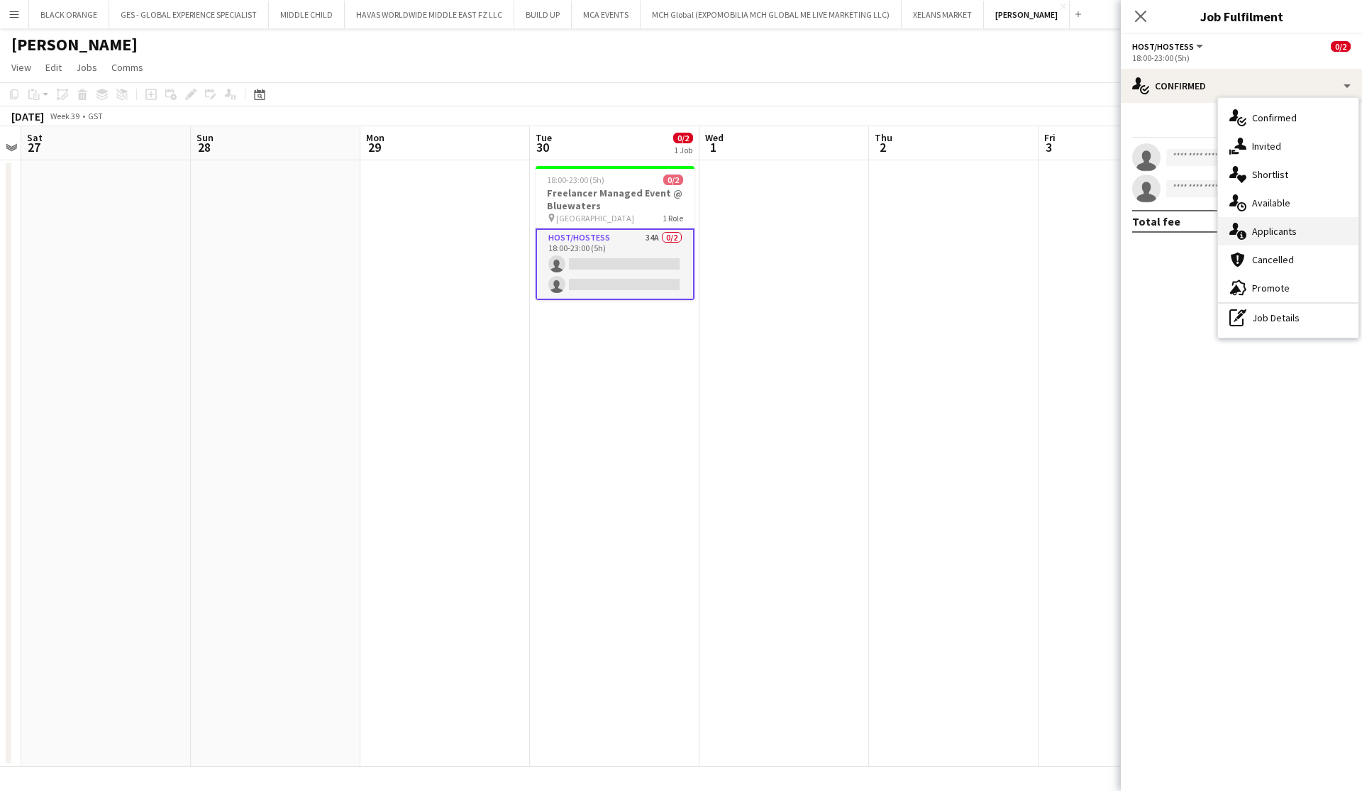
click at [1270, 227] on span "Applicants" at bounding box center [1274, 231] width 45 height 13
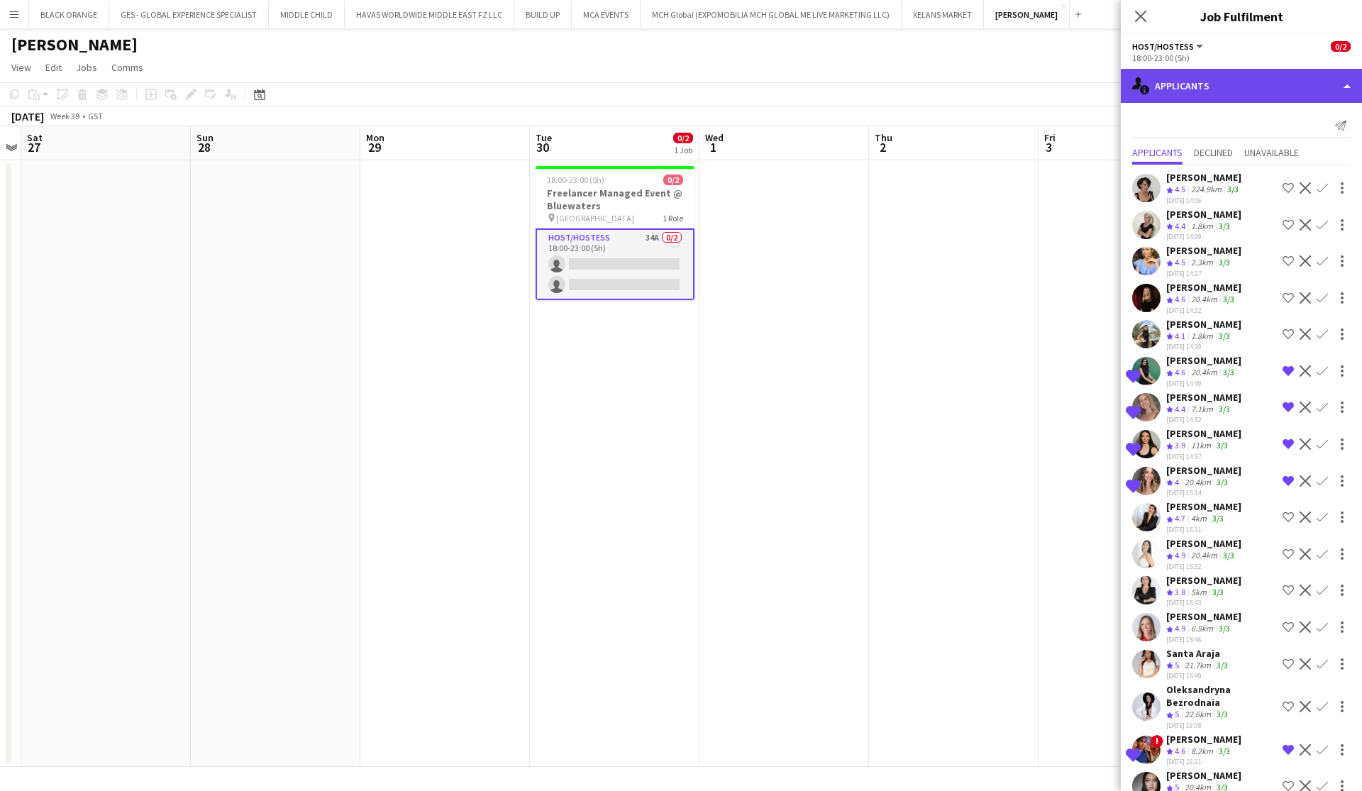
click at [1284, 95] on div "single-neutral-actions-information Applicants" at bounding box center [1241, 86] width 241 height 34
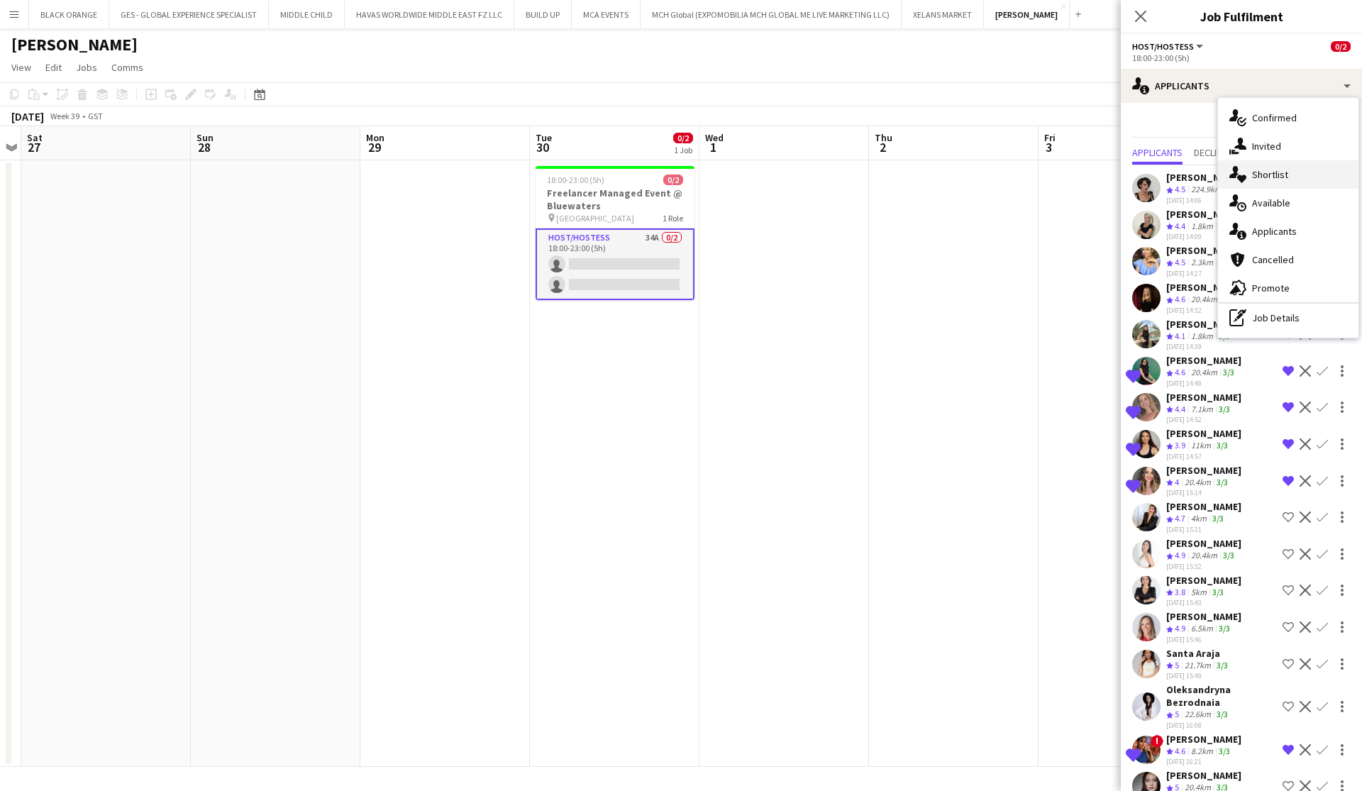
click at [1257, 175] on span "Shortlist" at bounding box center [1270, 174] width 36 height 13
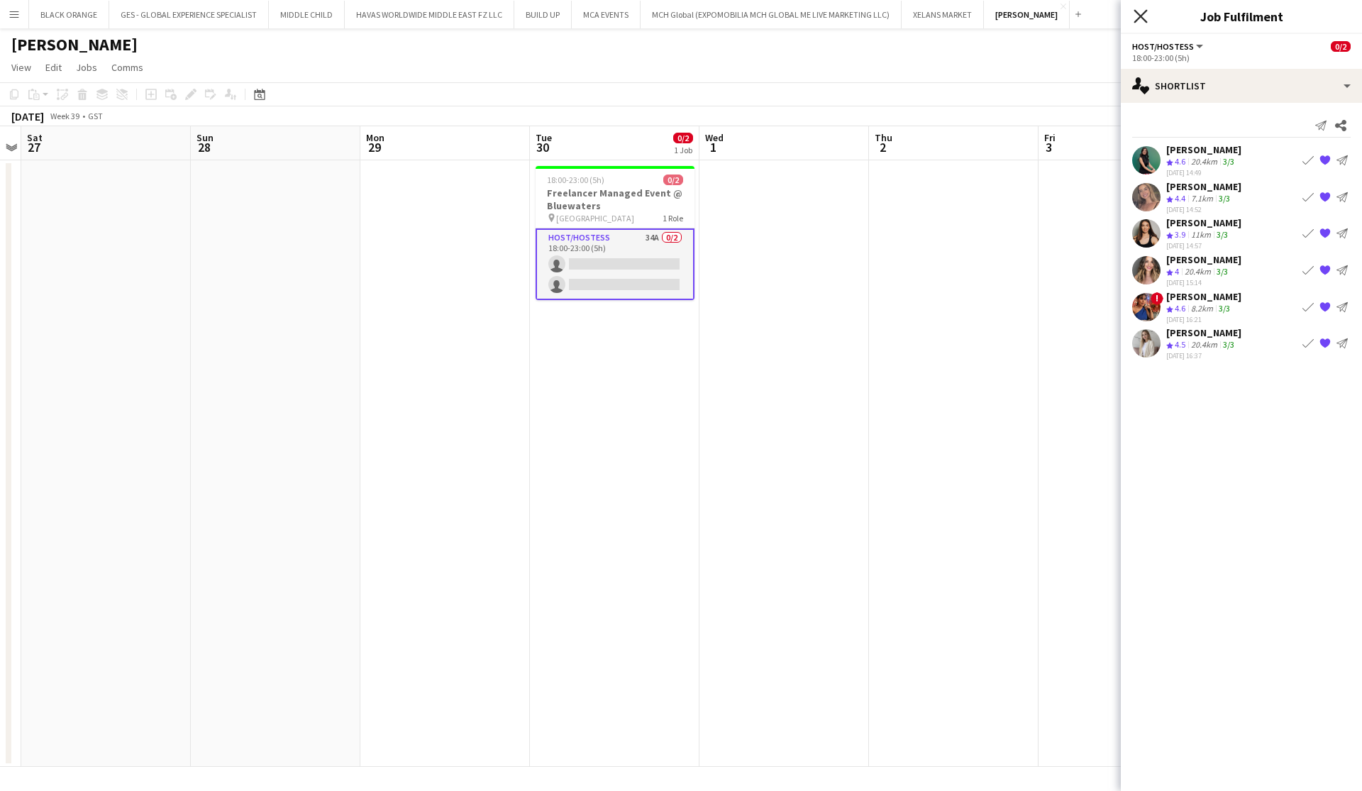
click at [1145, 16] on icon "Close pop-in" at bounding box center [1140, 15] width 13 height 13
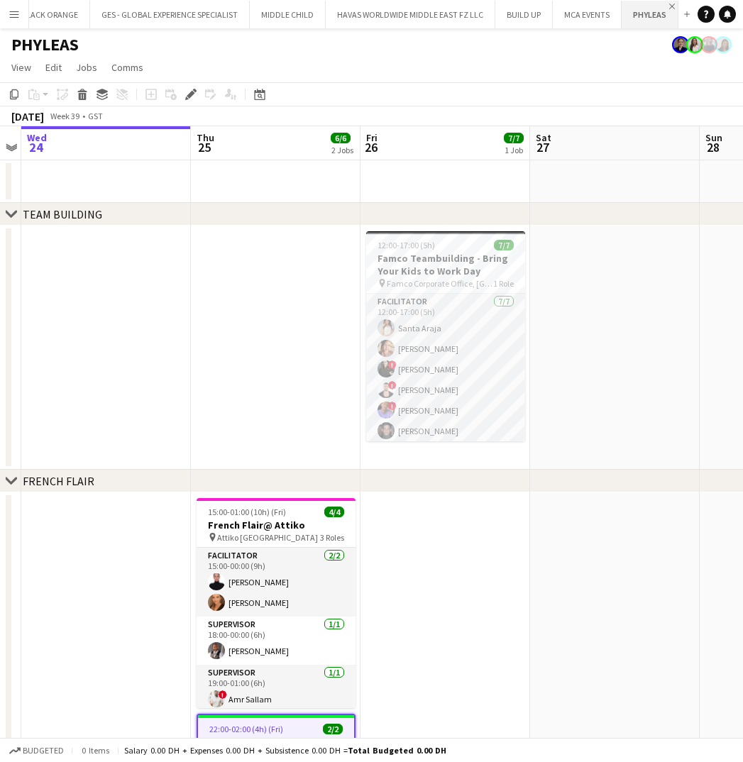
click at [669, 6] on app-icon "Close" at bounding box center [672, 7] width 6 height 6
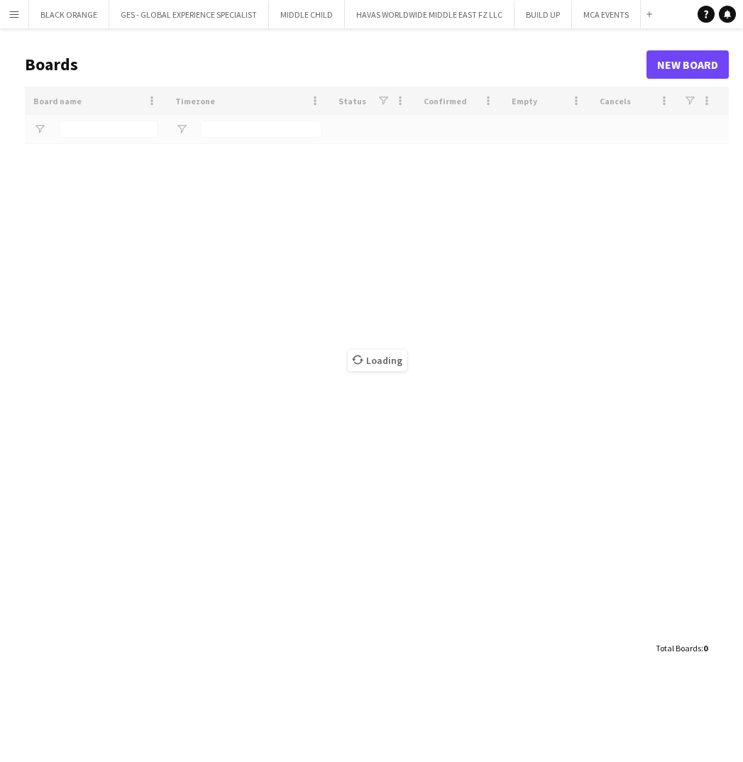
type input "****"
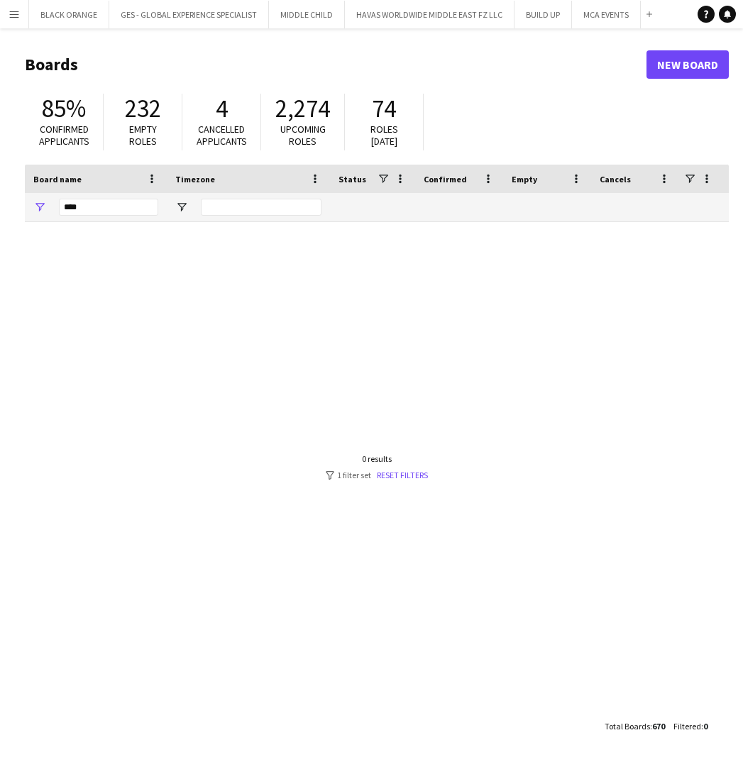
click at [14, 12] on app-icon "Menu" at bounding box center [14, 14] width 11 height 11
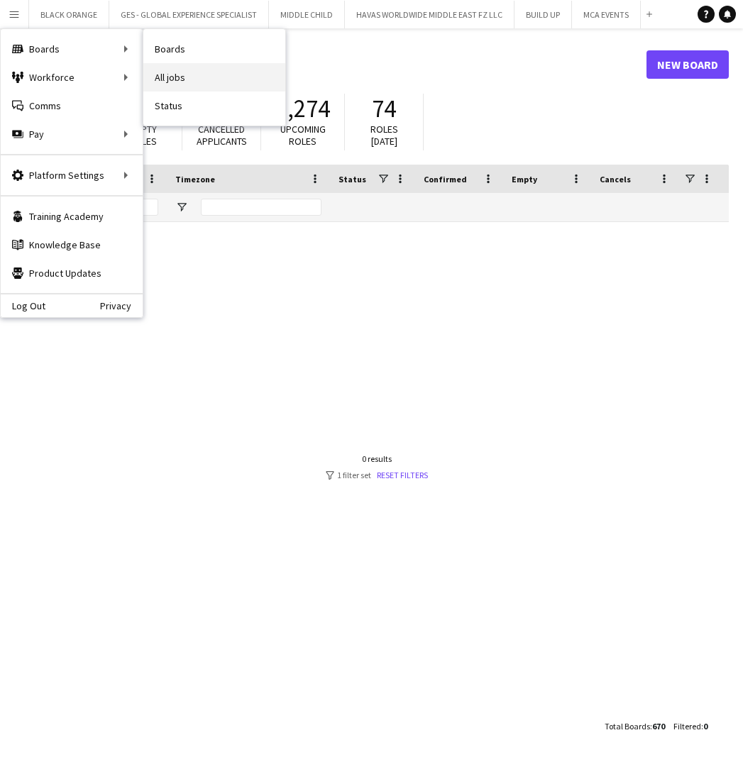
click at [177, 78] on link "All jobs" at bounding box center [214, 77] width 142 height 28
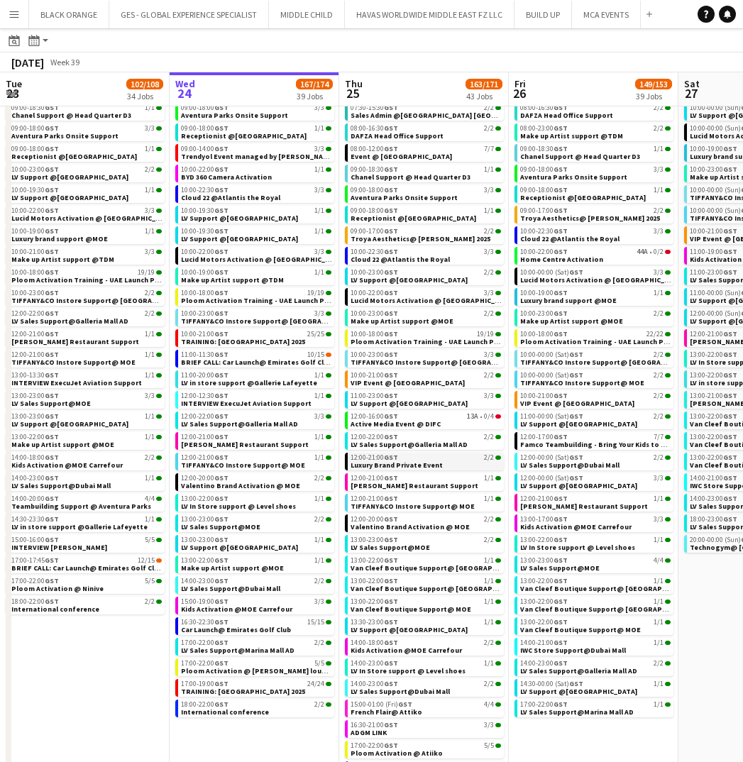
scroll to position [233, 0]
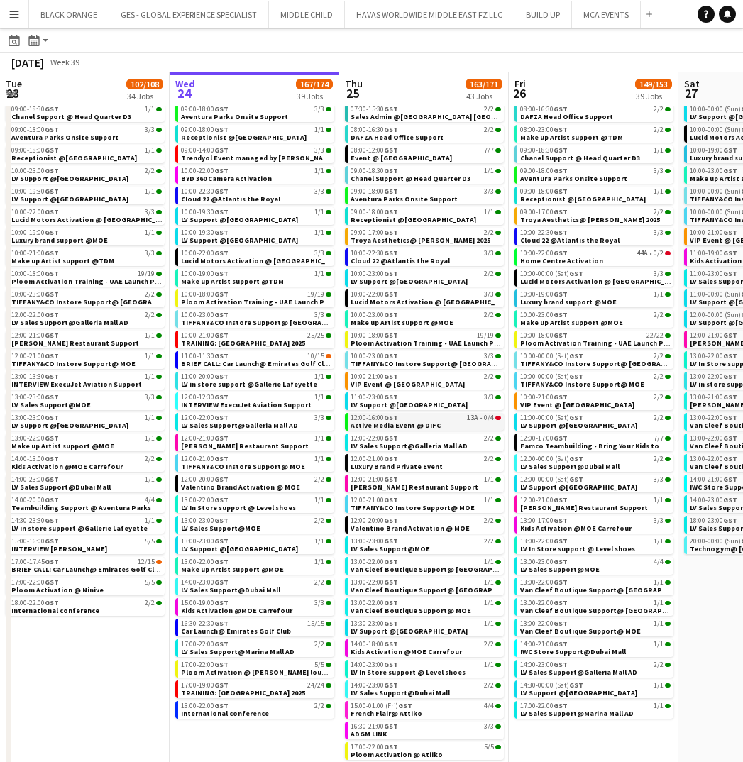
click at [427, 423] on span "Active Media Event @ DIFC" at bounding box center [396, 425] width 90 height 9
click at [436, 262] on span "Cloud 22 @Atlantis the Royal" at bounding box center [400, 260] width 99 height 9
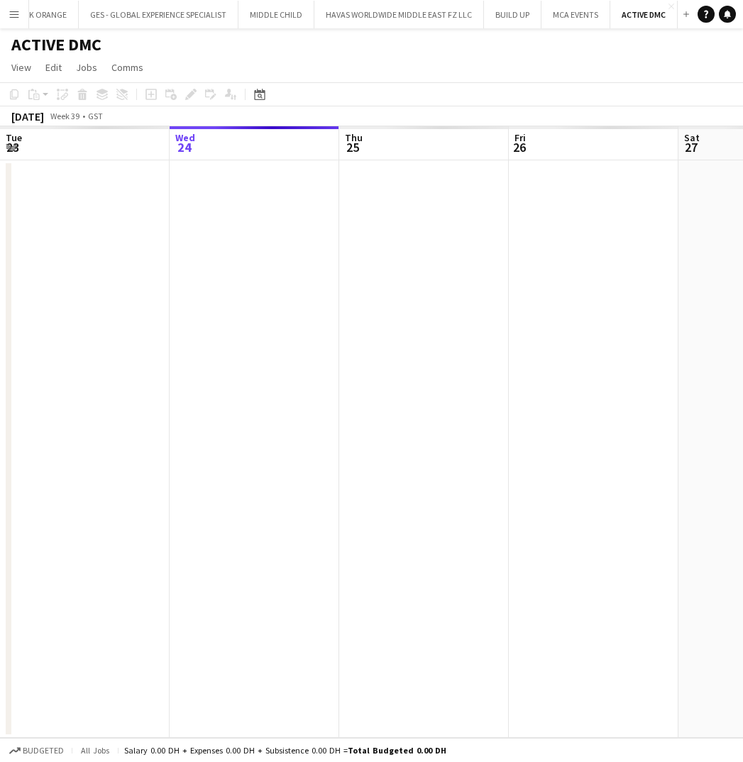
scroll to position [0, 487]
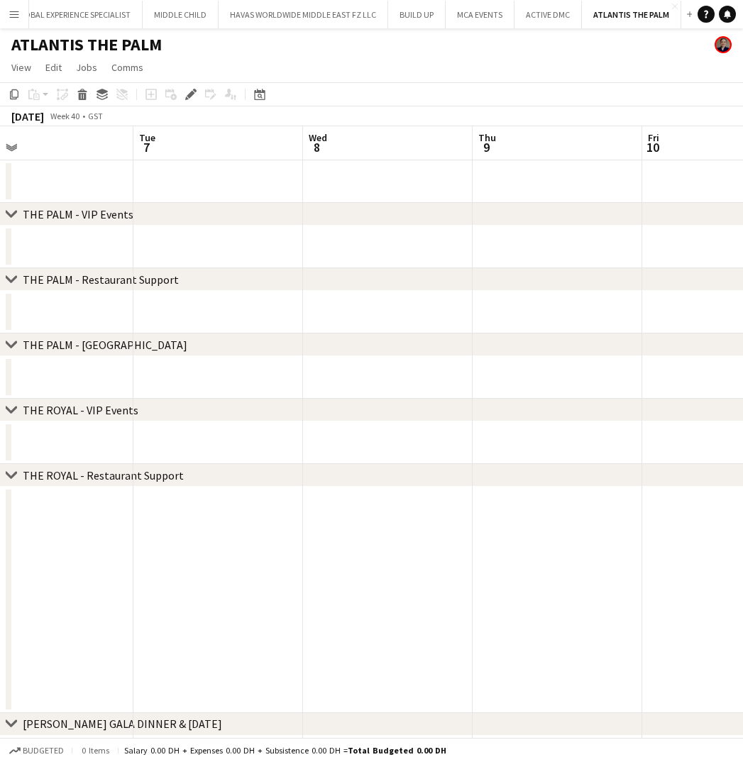
scroll to position [0, 546]
click at [672, 8] on app-icon "Close" at bounding box center [675, 7] width 6 height 6
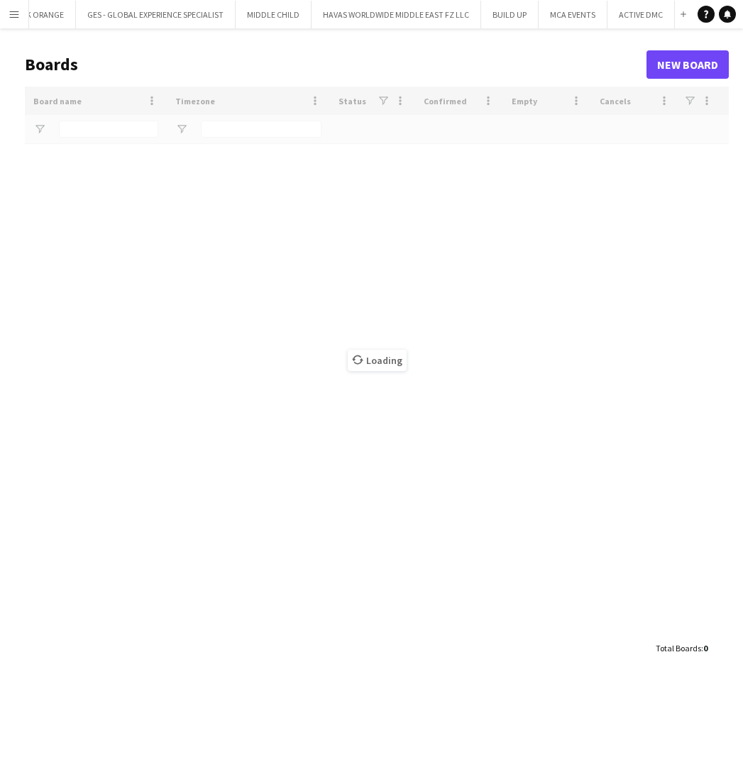
scroll to position [0, 29]
type input "****"
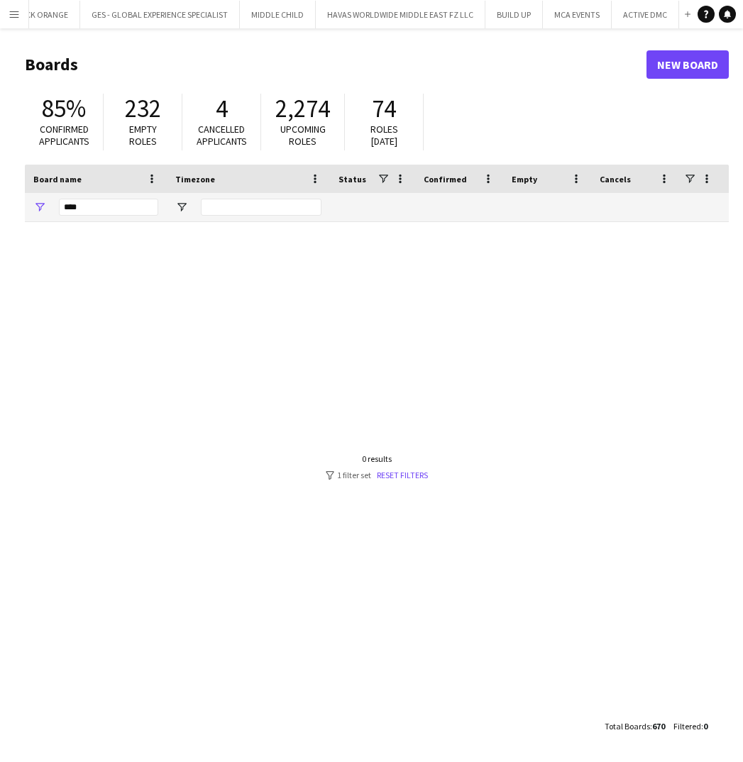
click at [8, 20] on button "Menu" at bounding box center [14, 14] width 28 height 28
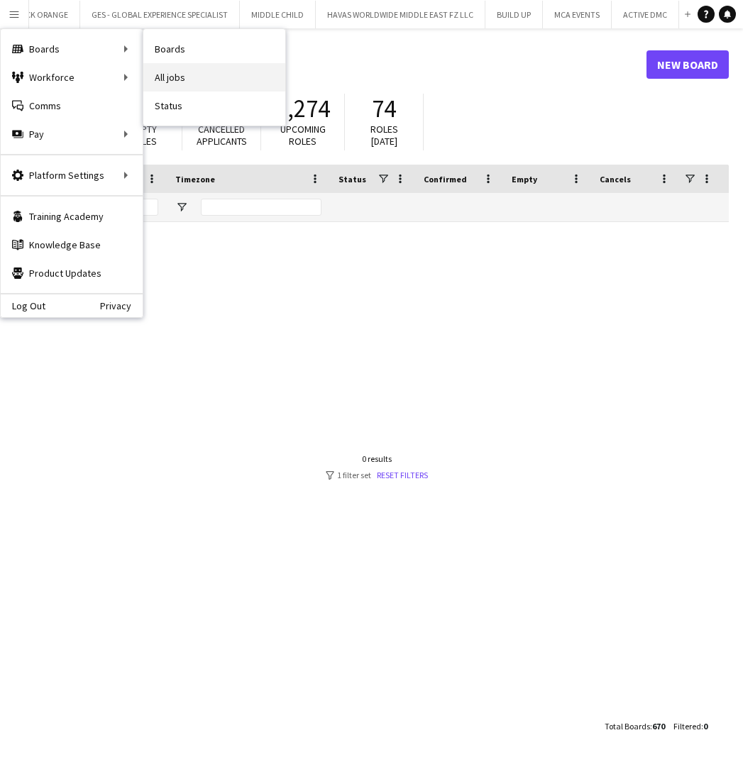
click at [186, 77] on link "All jobs" at bounding box center [214, 77] width 142 height 28
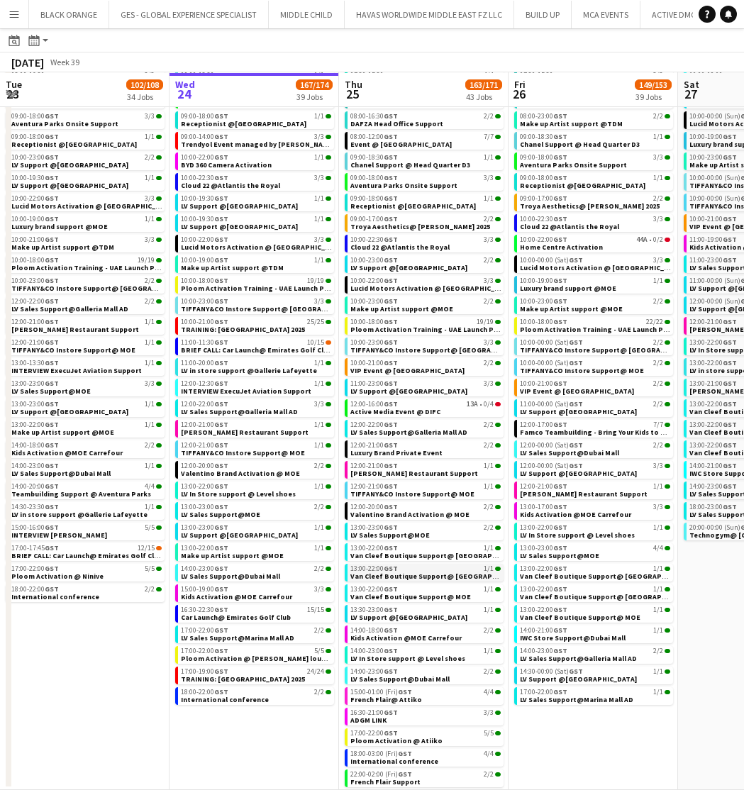
scroll to position [248, 0]
click at [404, 407] on span "Active Media Event @ DIFC" at bounding box center [396, 411] width 90 height 9
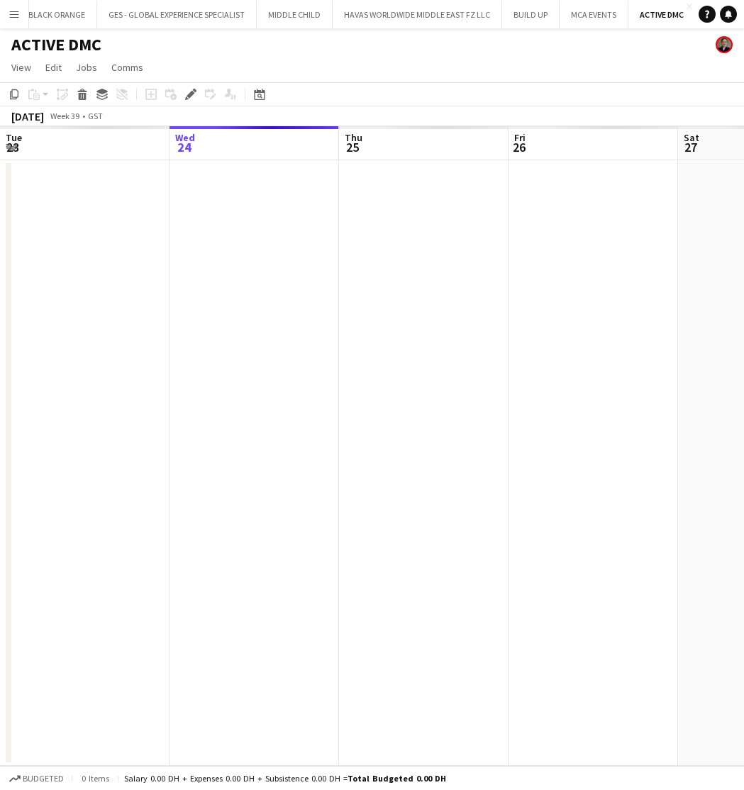
scroll to position [0, 487]
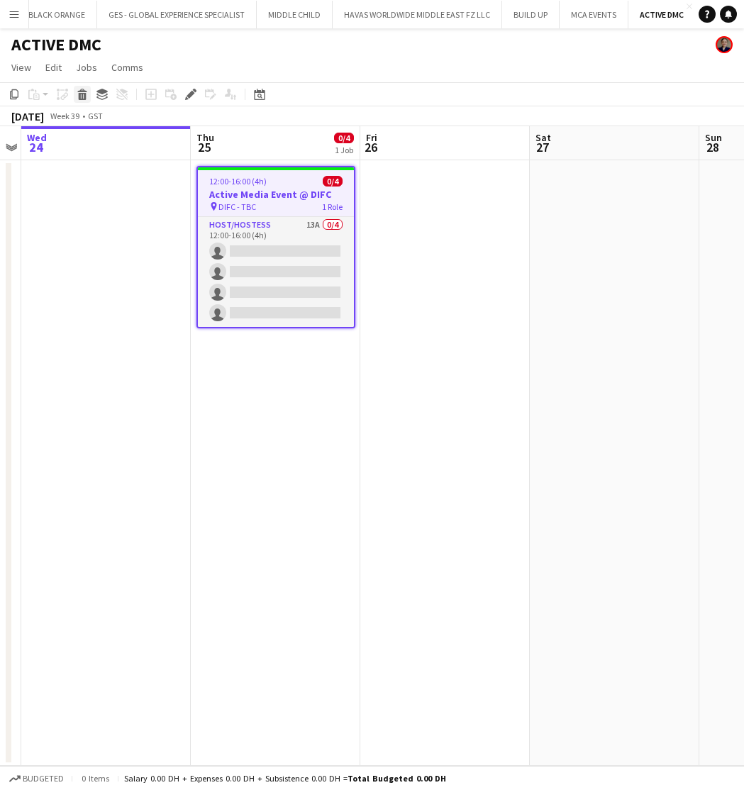
click at [85, 101] on div "Delete" at bounding box center [82, 94] width 17 height 17
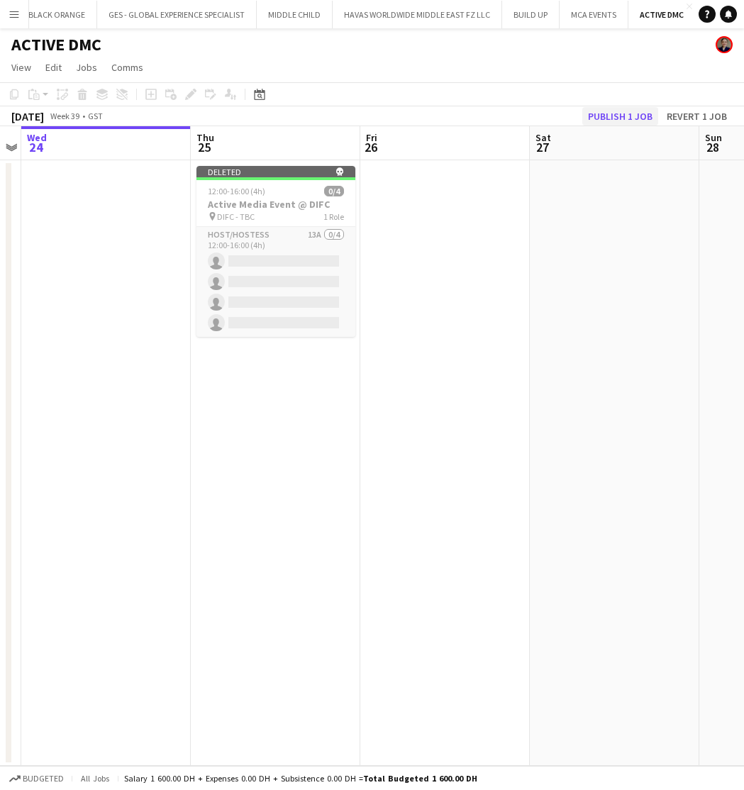
click at [619, 114] on button "Publish 1 job" at bounding box center [621, 116] width 76 height 18
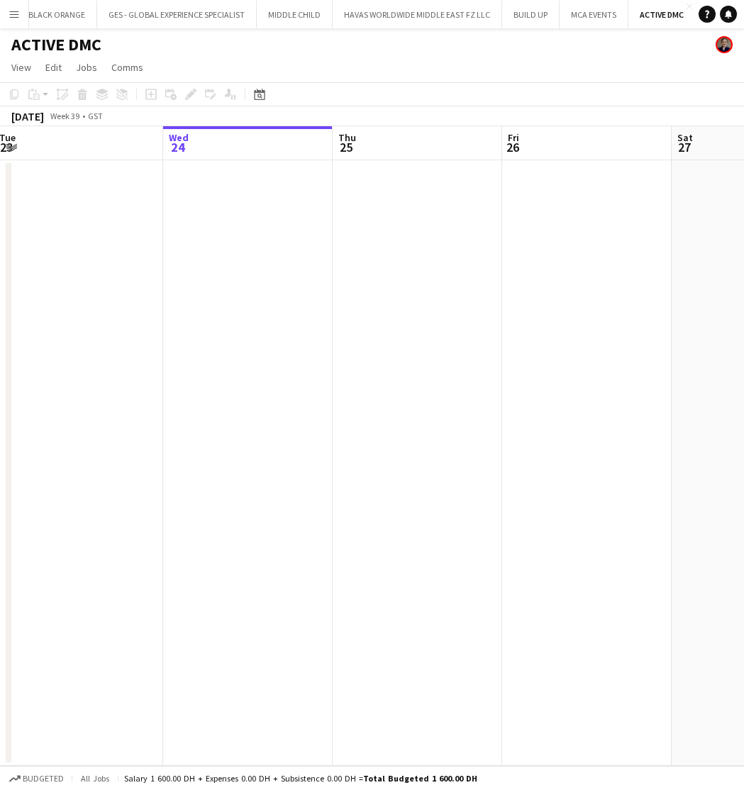
scroll to position [0, 339]
click at [687, 7] on app-icon "Close" at bounding box center [690, 7] width 6 height 6
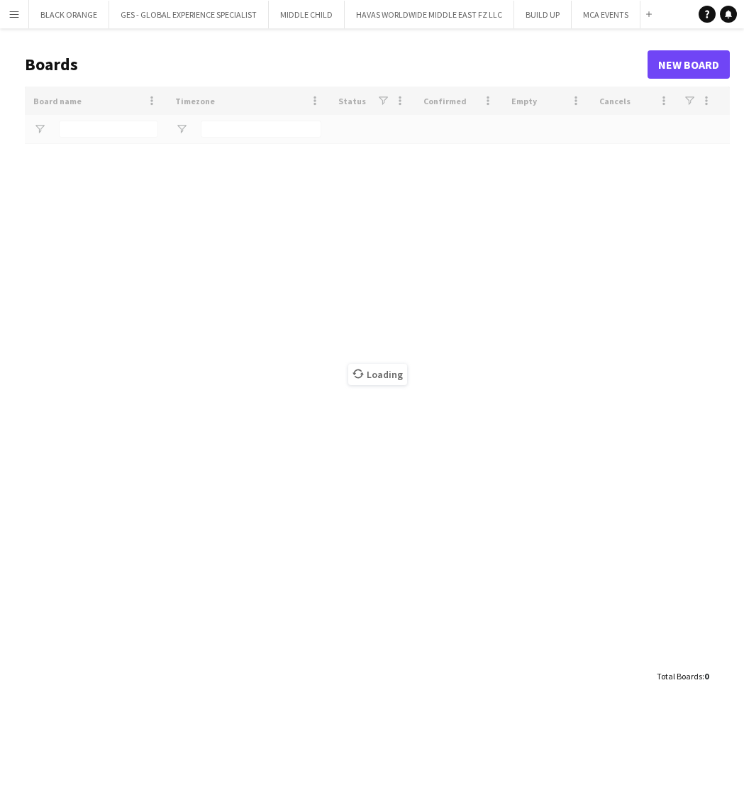
type input "****"
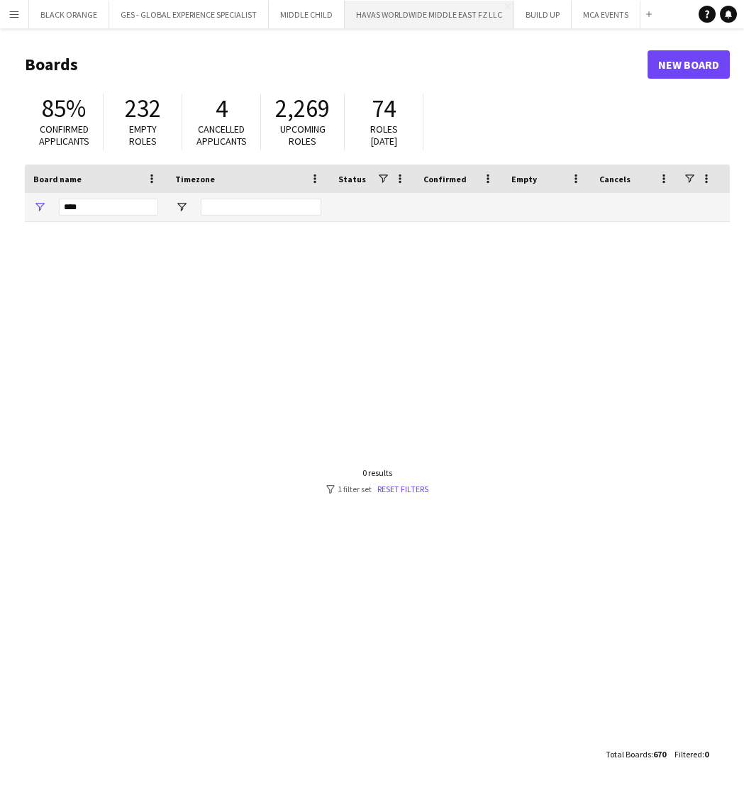
click at [446, 17] on button "HAVAS WORLDWIDE MIDDLE EAST FZ LLC Close" at bounding box center [430, 15] width 170 height 28
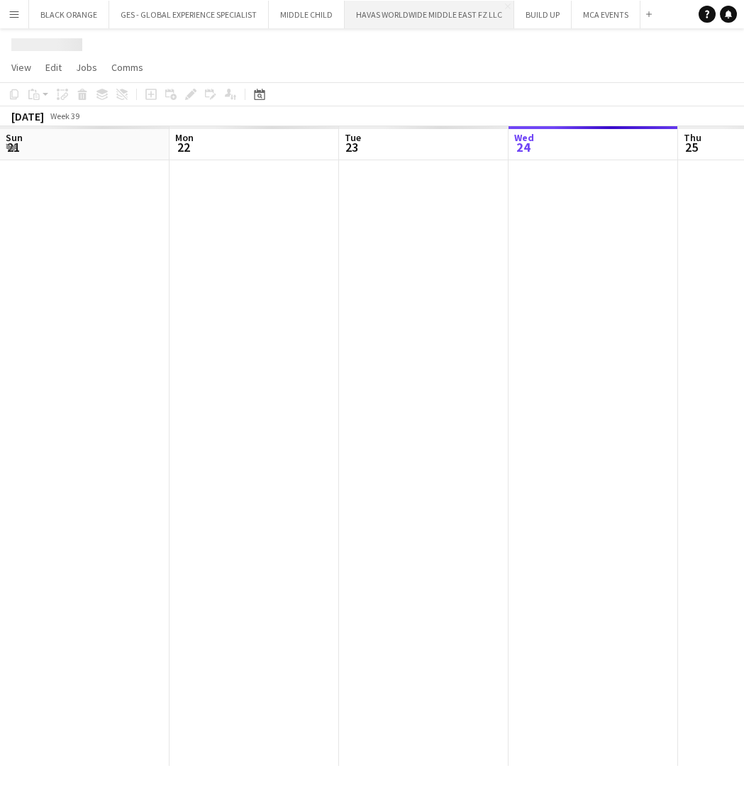
scroll to position [0, 339]
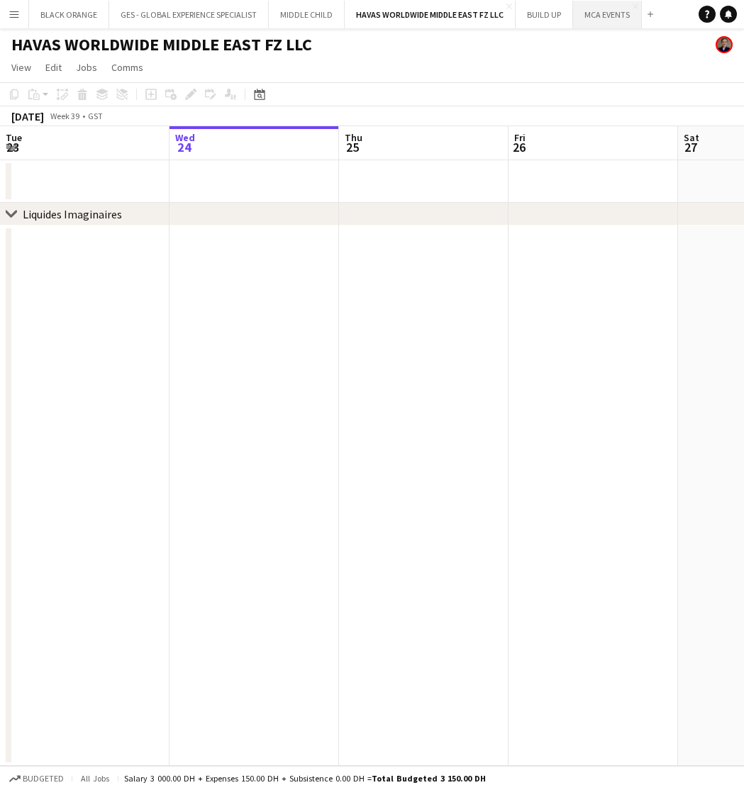
click at [604, 23] on button "MCA EVENTS Close" at bounding box center [607, 15] width 69 height 28
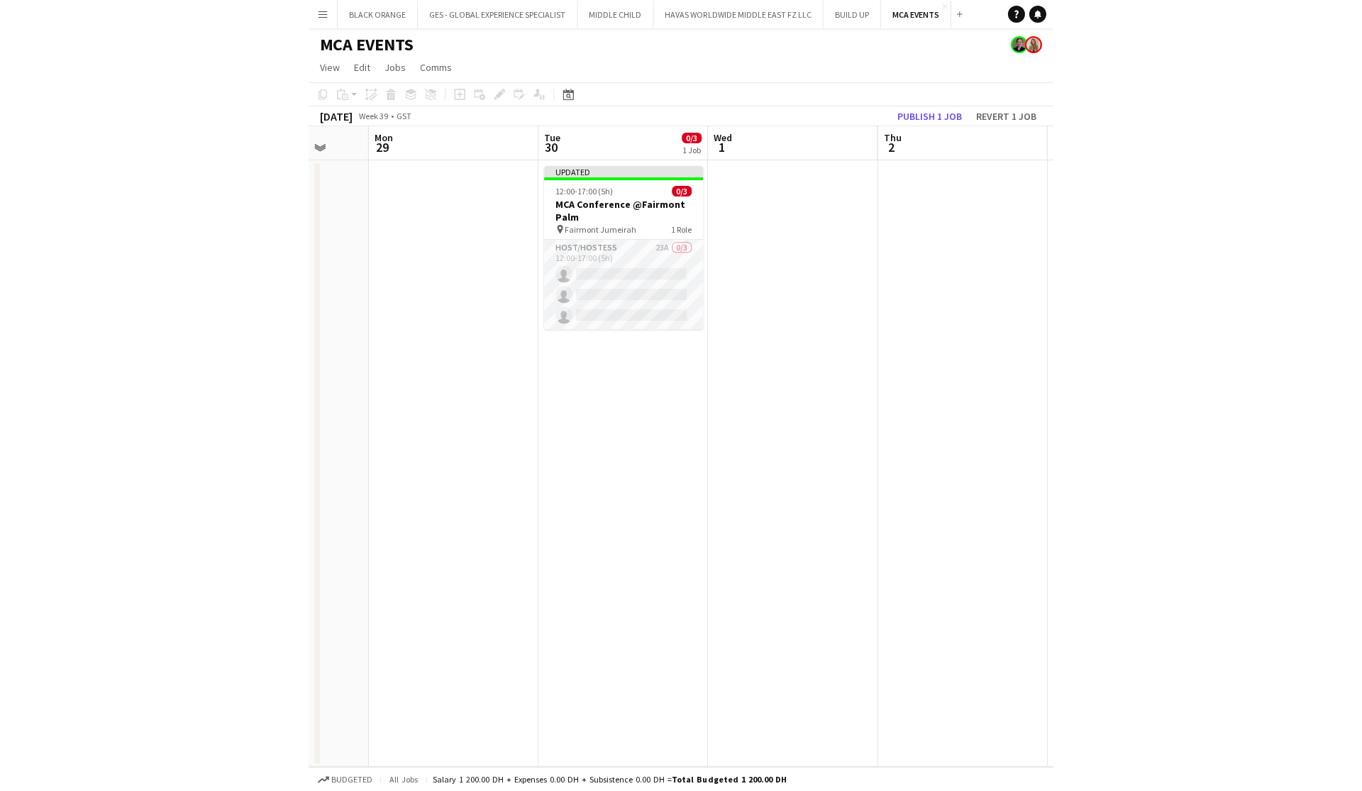
scroll to position [0, 619]
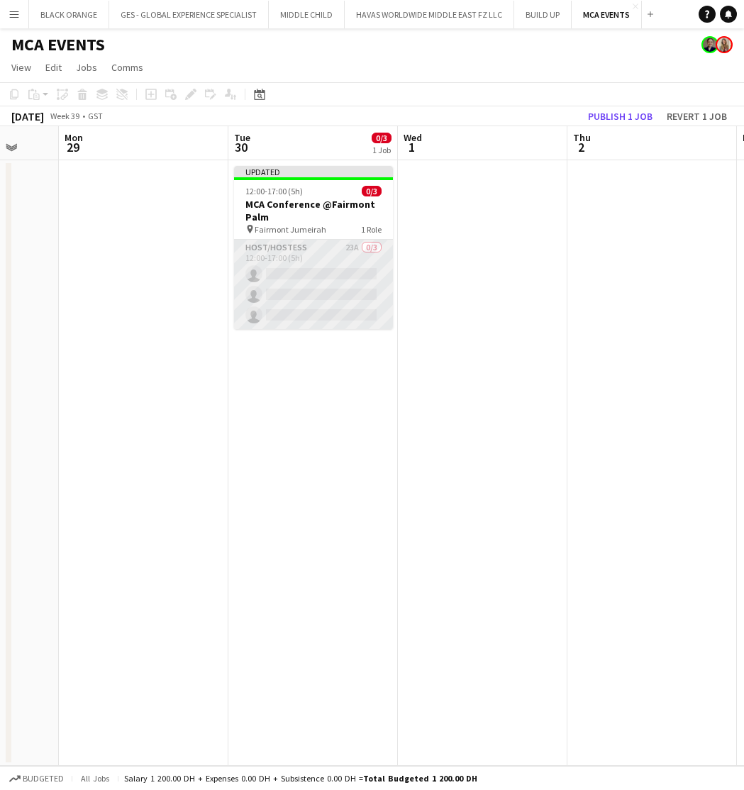
click at [271, 280] on app-card-role "Host/Hostess 23A 0/3 12:00-17:00 (5h) single-neutral-actions single-neutral-act…" at bounding box center [313, 284] width 159 height 89
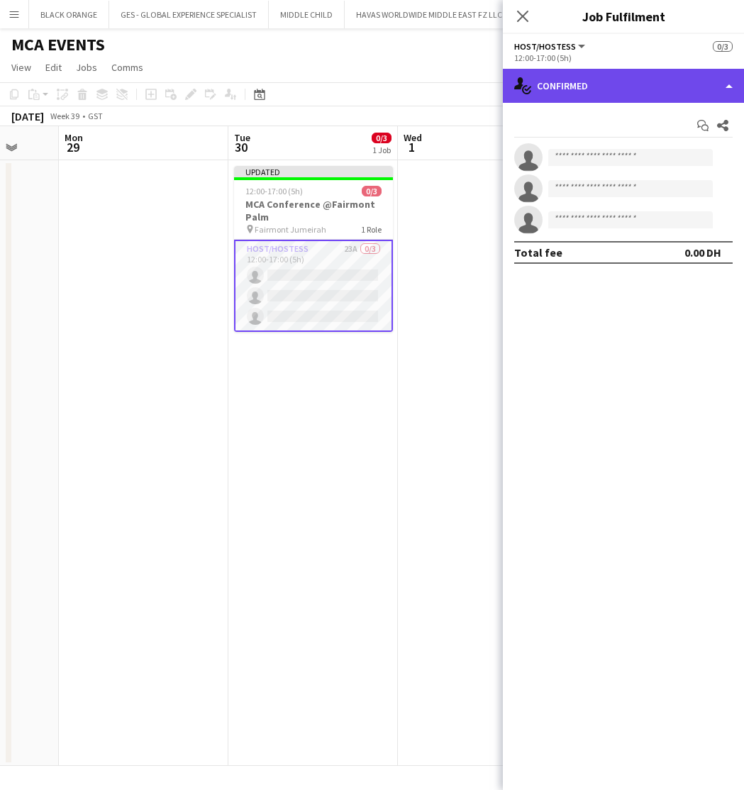
click at [647, 94] on div "single-neutral-actions-check-2 Confirmed" at bounding box center [623, 86] width 241 height 34
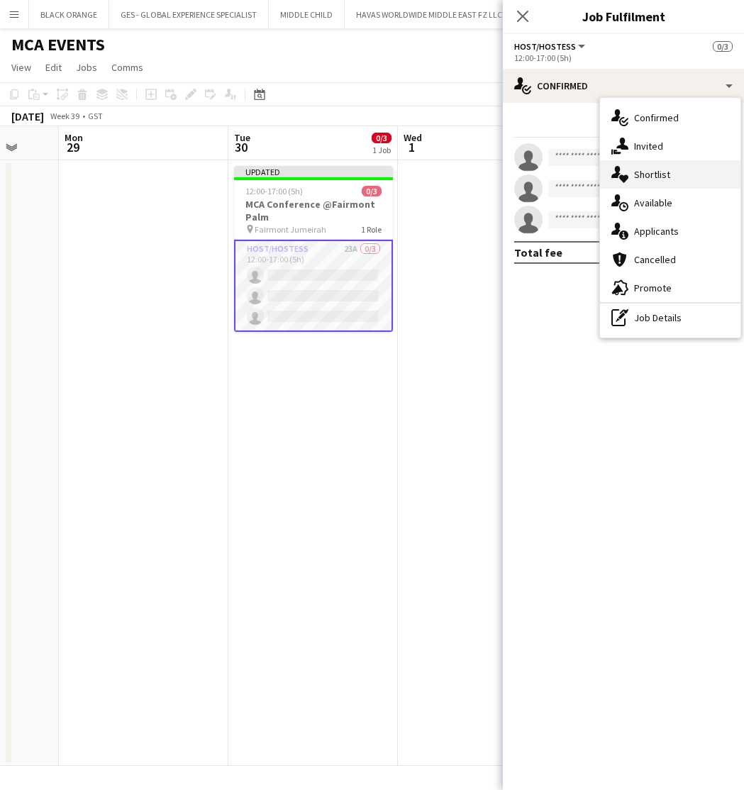
click at [658, 177] on span "Shortlist" at bounding box center [652, 174] width 36 height 13
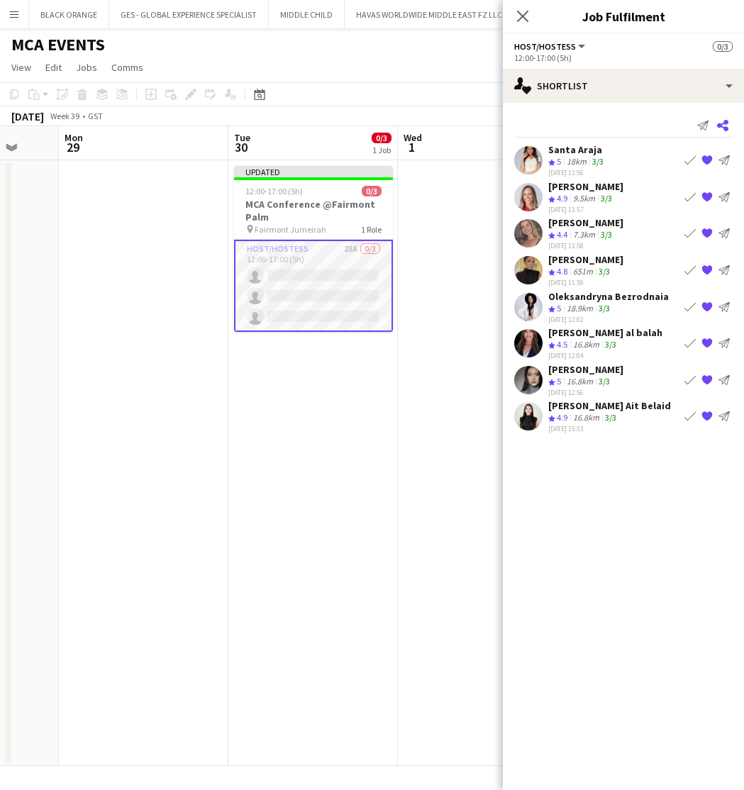
click at [722, 125] on icon at bounding box center [722, 125] width 11 height 11
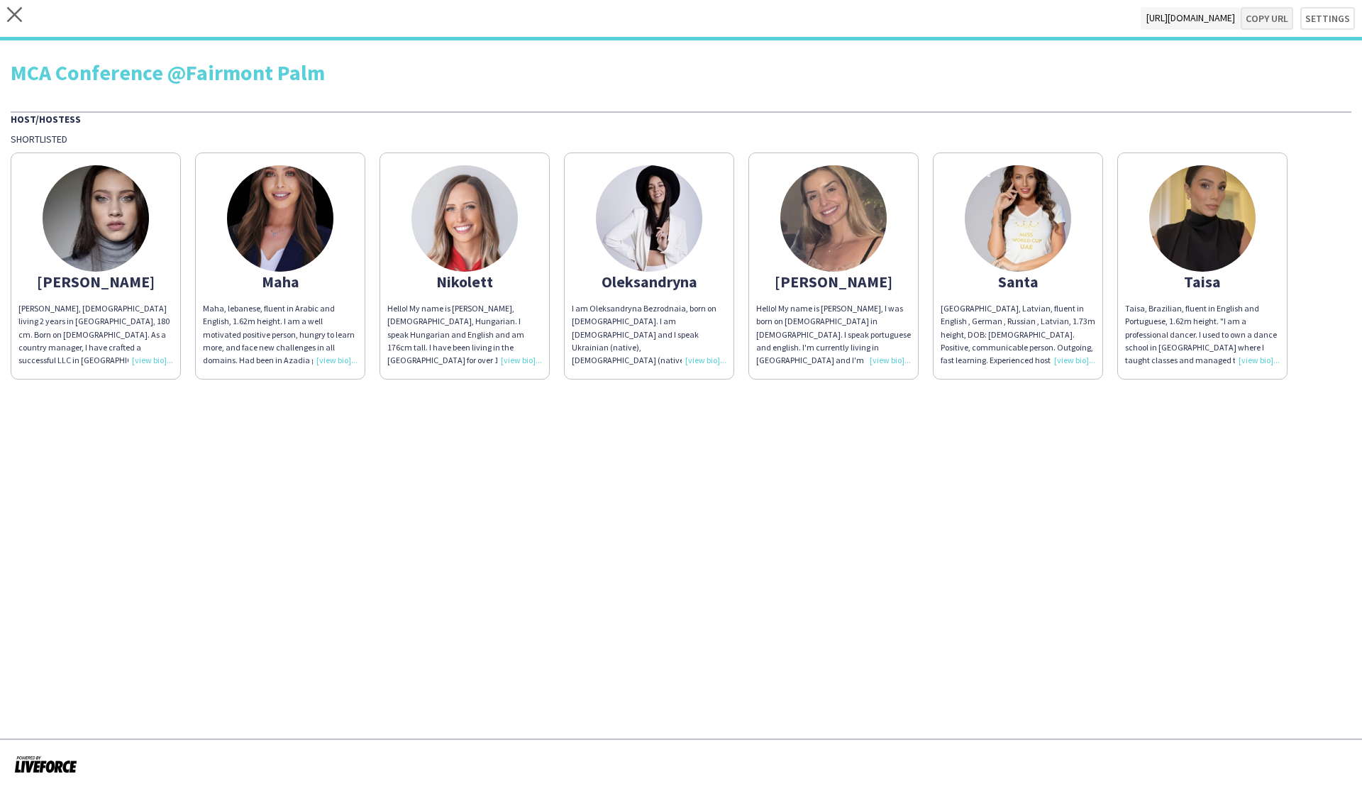
click at [744, 21] on button "Copy url" at bounding box center [1267, 18] width 53 height 23
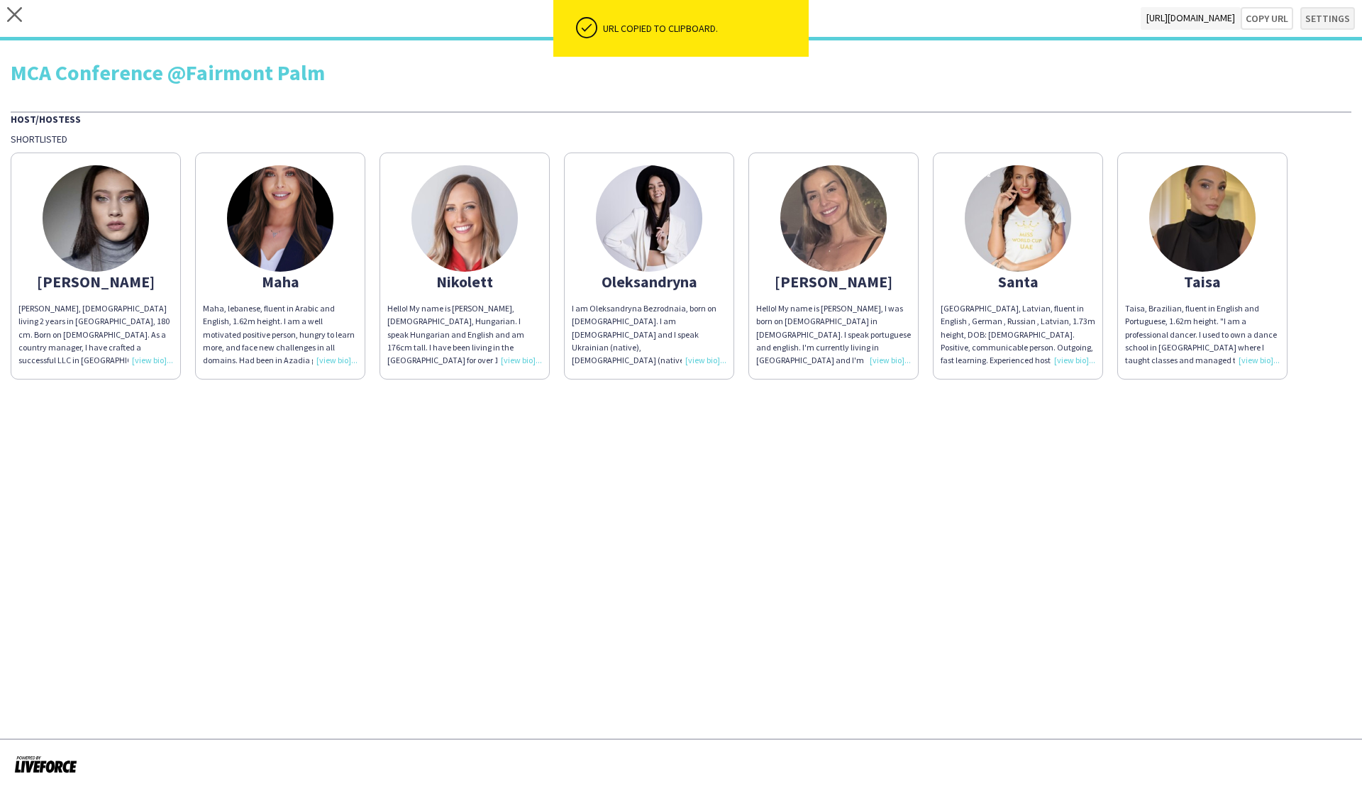
click at [744, 20] on button "Settings" at bounding box center [1328, 18] width 55 height 23
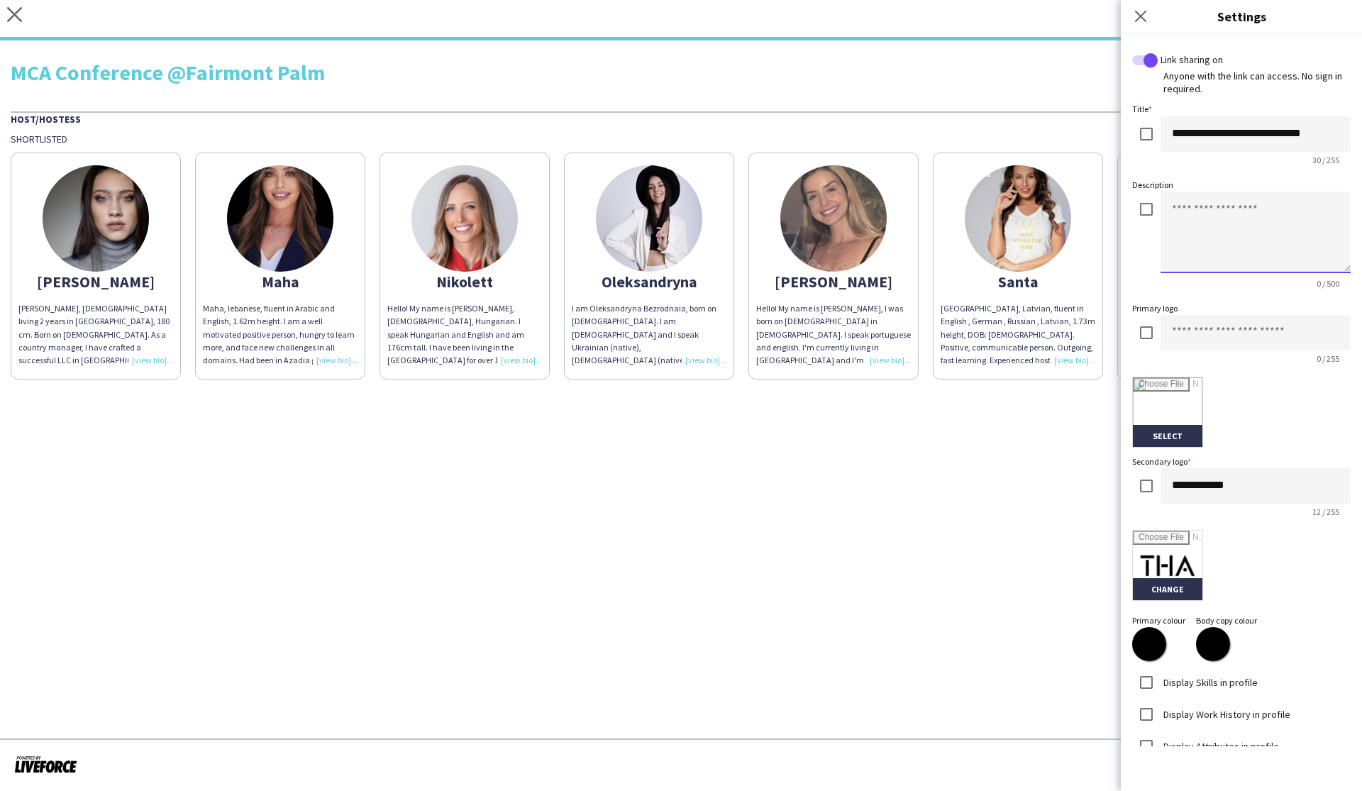
click at [744, 231] on textarea at bounding box center [1256, 233] width 190 height 82
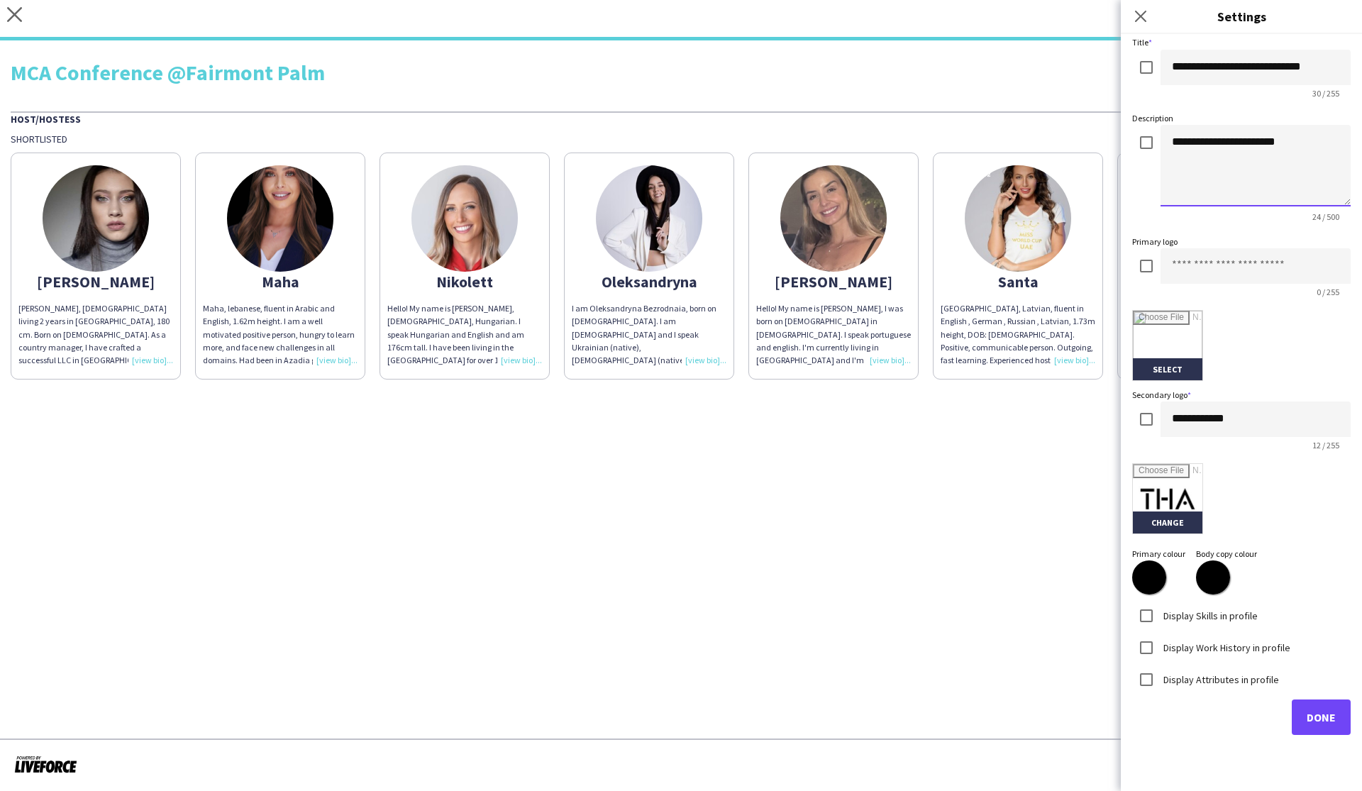
scroll to position [65, 0]
type textarea "**********"
click at [744, 722] on span "Done" at bounding box center [1321, 719] width 29 height 14
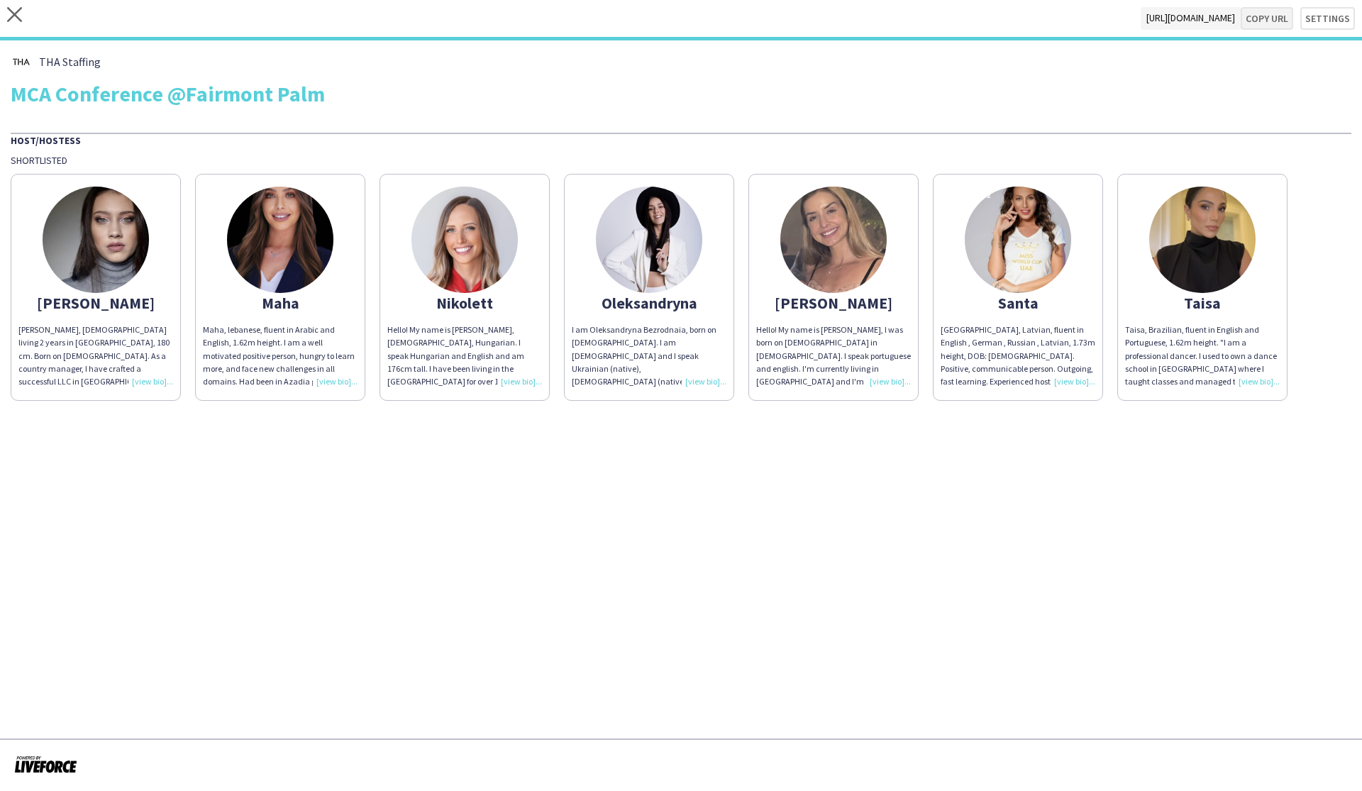
click at [744, 20] on button "Copy url" at bounding box center [1267, 18] width 53 height 23
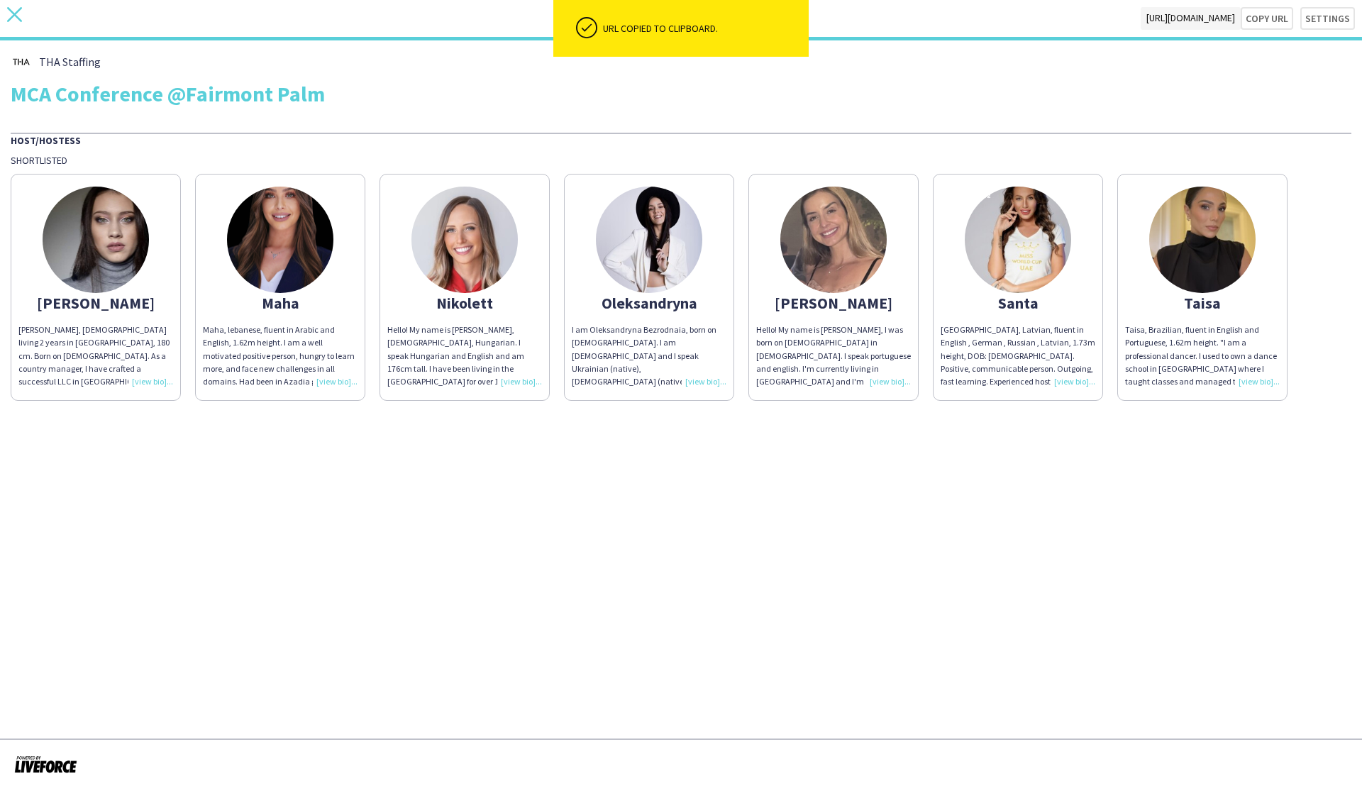
click at [13, 17] on icon at bounding box center [14, 14] width 15 height 15
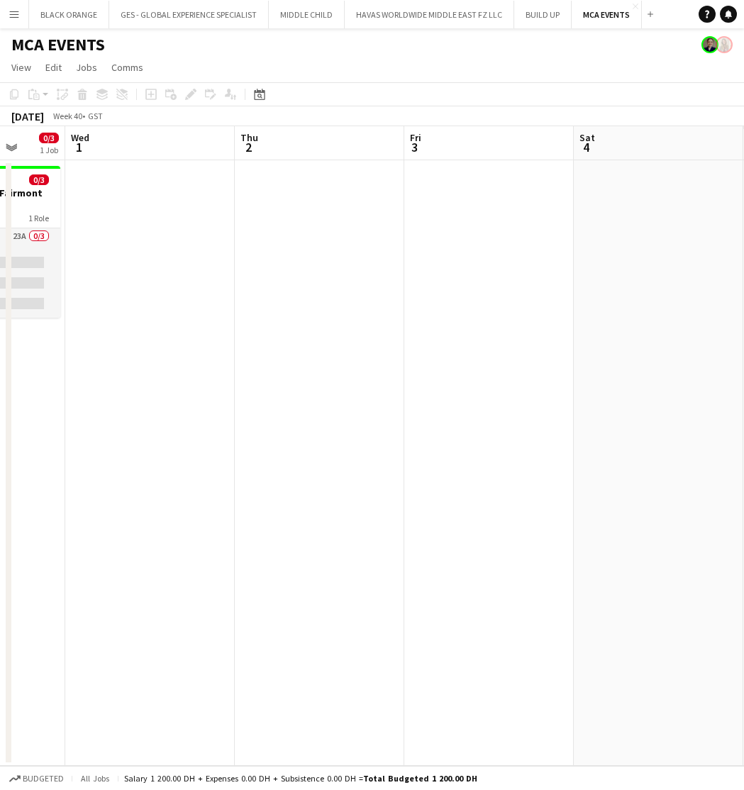
scroll to position [0, 429]
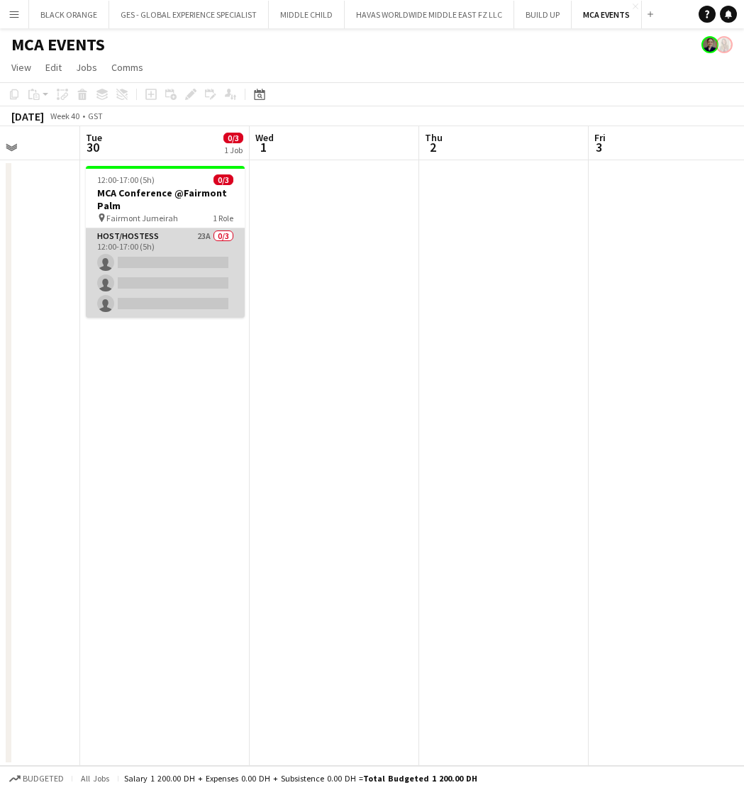
click at [182, 253] on app-card-role "Host/Hostess 23A 0/3 12:00-17:00 (5h) single-neutral-actions single-neutral-act…" at bounding box center [165, 272] width 159 height 89
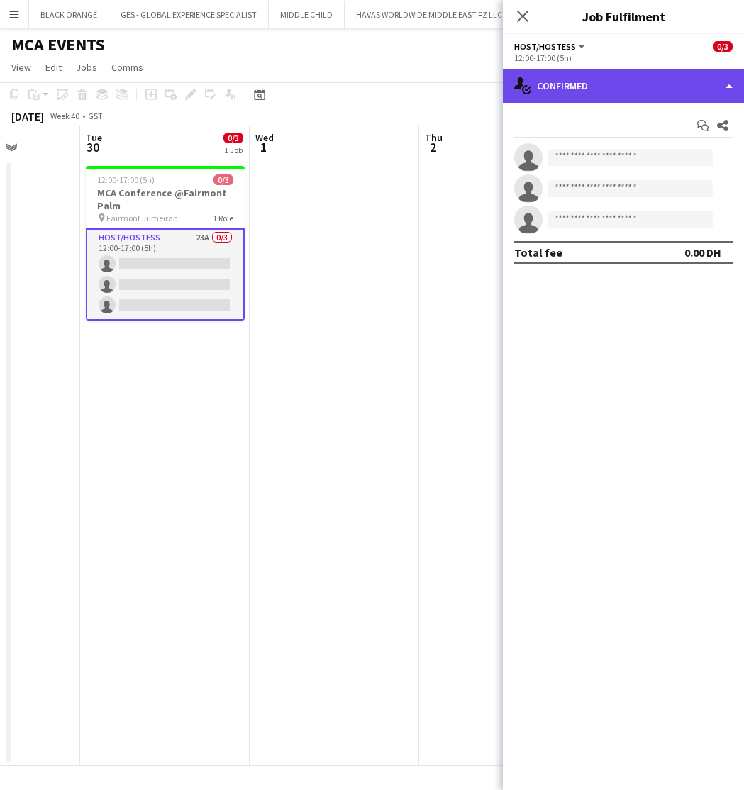
click at [587, 89] on div "single-neutral-actions-check-2 Confirmed" at bounding box center [623, 86] width 241 height 34
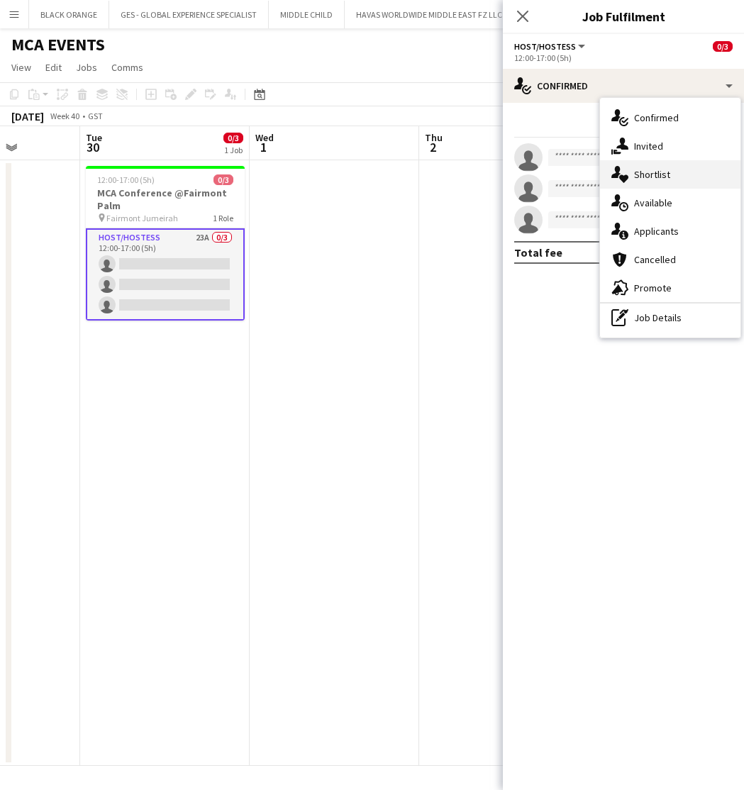
click at [649, 167] on div "single-neutral-actions-heart Shortlist" at bounding box center [670, 174] width 140 height 28
